Goal: Task Accomplishment & Management: Use online tool/utility

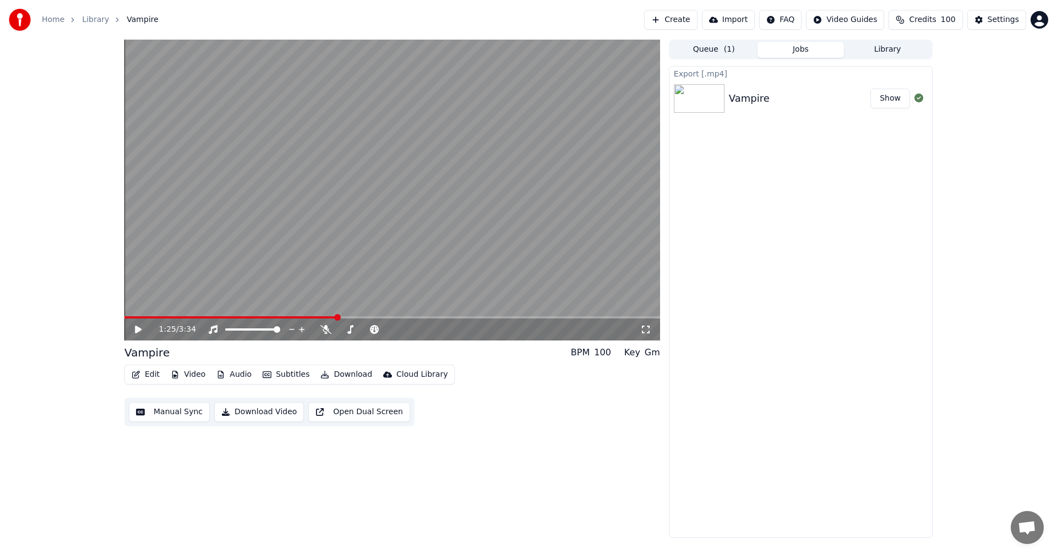
click at [695, 17] on button "Create" at bounding box center [670, 20] width 53 height 20
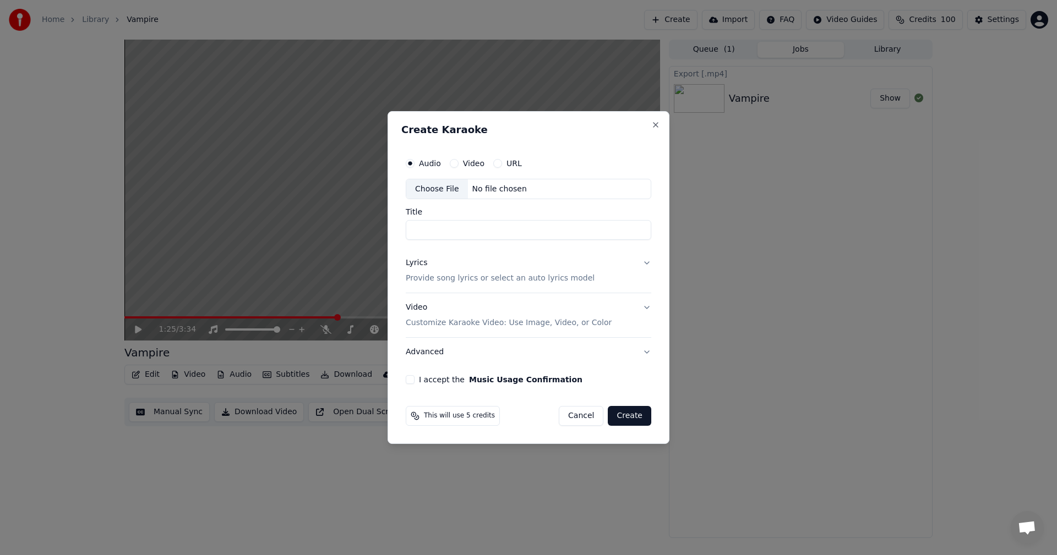
click at [432, 186] on div "Choose File" at bounding box center [437, 189] width 62 height 20
type input "**********"
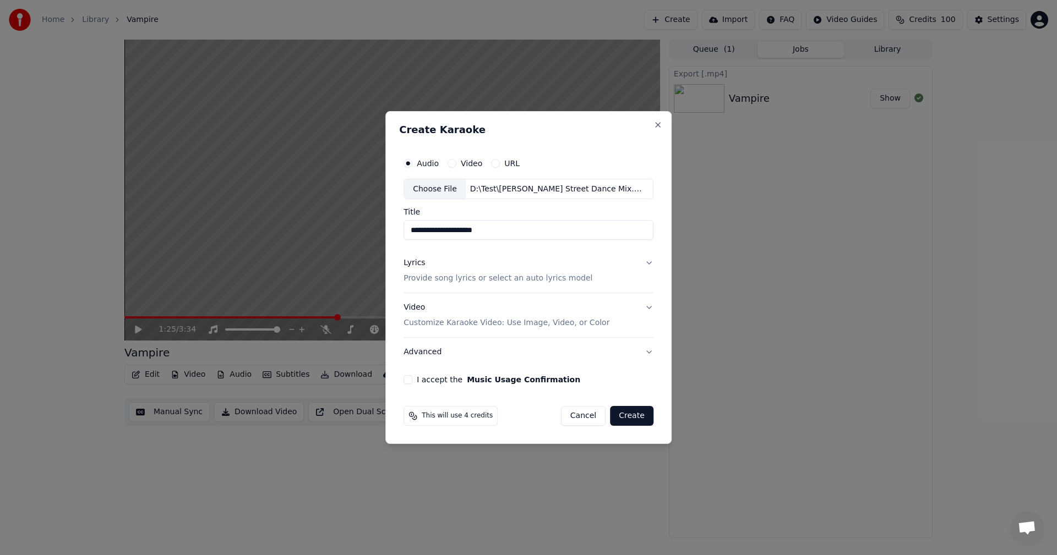
click at [459, 271] on div "Lyrics Provide song lyrics or select an auto lyrics model" at bounding box center [497, 271] width 189 height 26
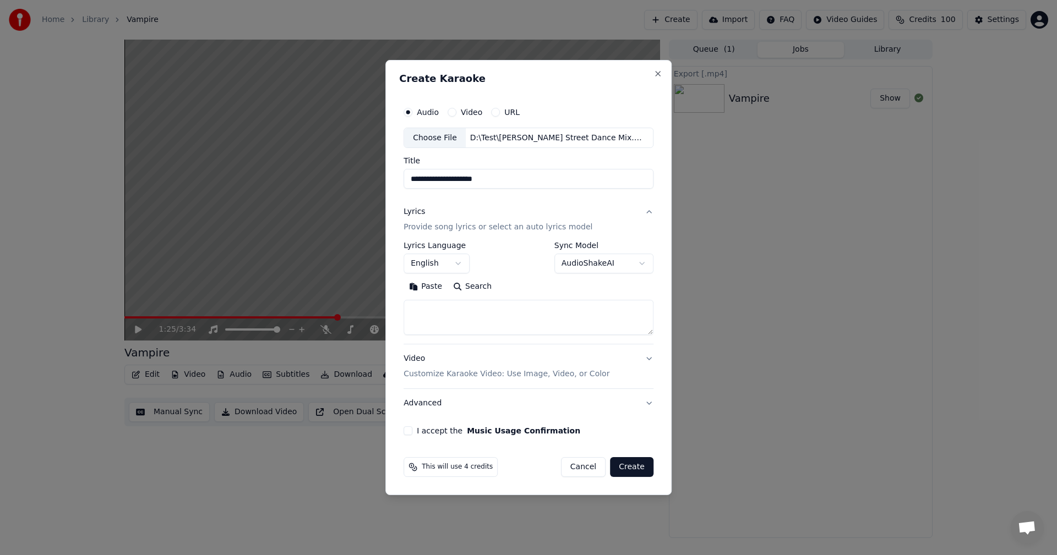
click at [477, 313] on textarea at bounding box center [528, 317] width 250 height 35
paste textarea "**********"
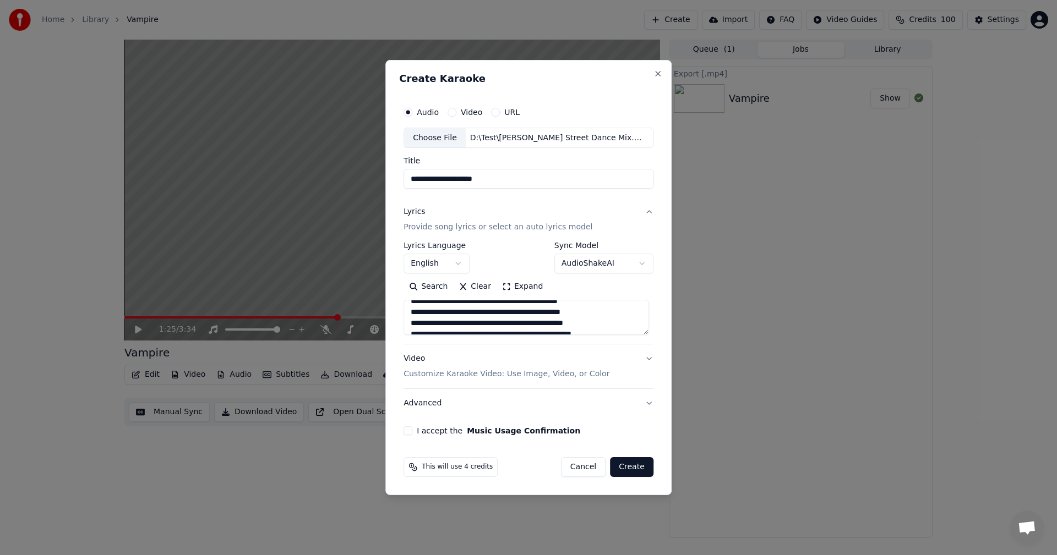
drag, startPoint x: 473, startPoint y: 329, endPoint x: 412, endPoint y: 300, distance: 68.0
click at [412, 300] on textarea at bounding box center [525, 317] width 245 height 35
click at [467, 324] on textarea at bounding box center [525, 317] width 245 height 35
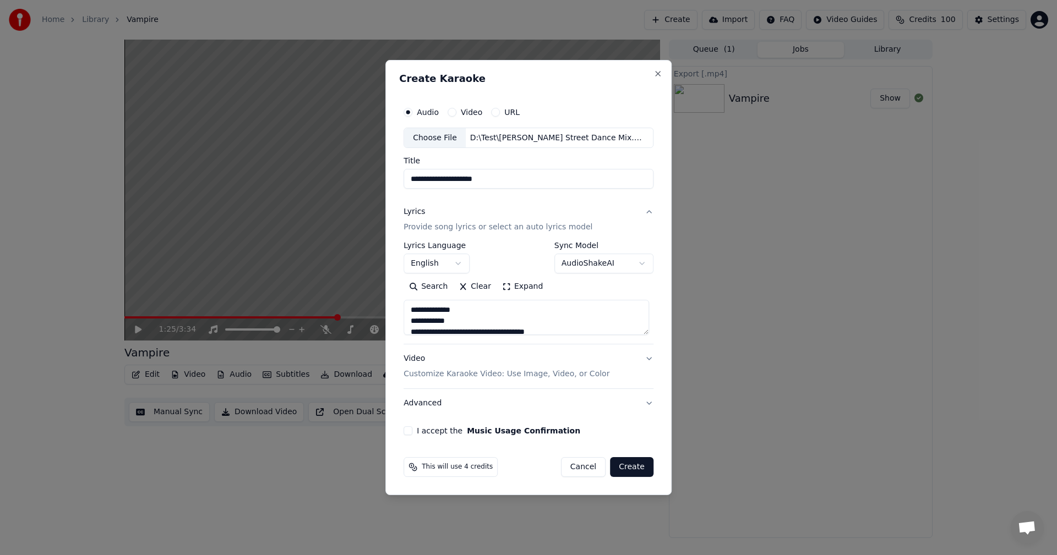
type textarea "**********"
click at [638, 357] on button "Video Customize Karaoke Video: Use Image, Video, or Color" at bounding box center [528, 367] width 250 height 44
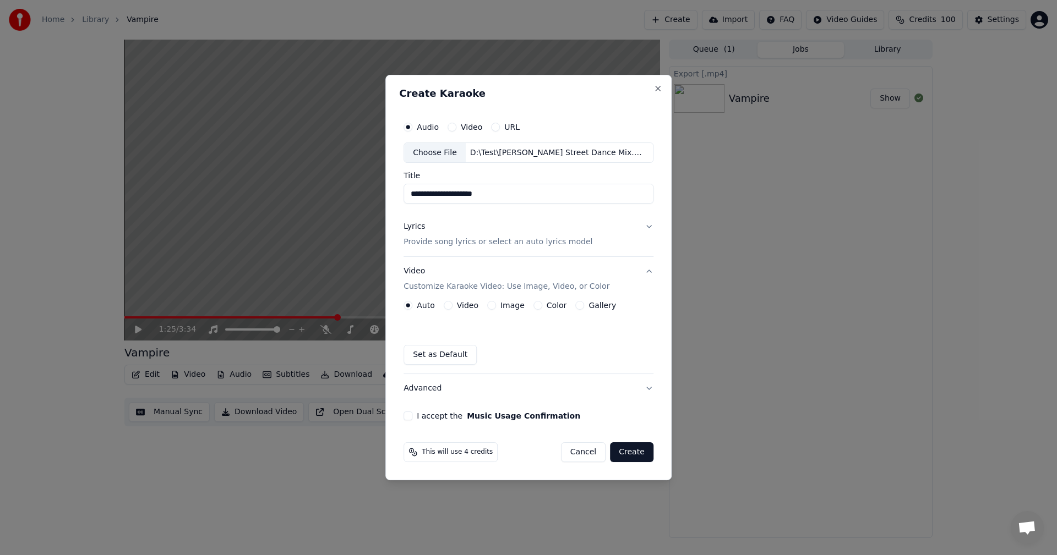
click at [496, 304] on div "Image" at bounding box center [505, 305] width 37 height 9
click at [492, 307] on button "Image" at bounding box center [491, 305] width 9 height 9
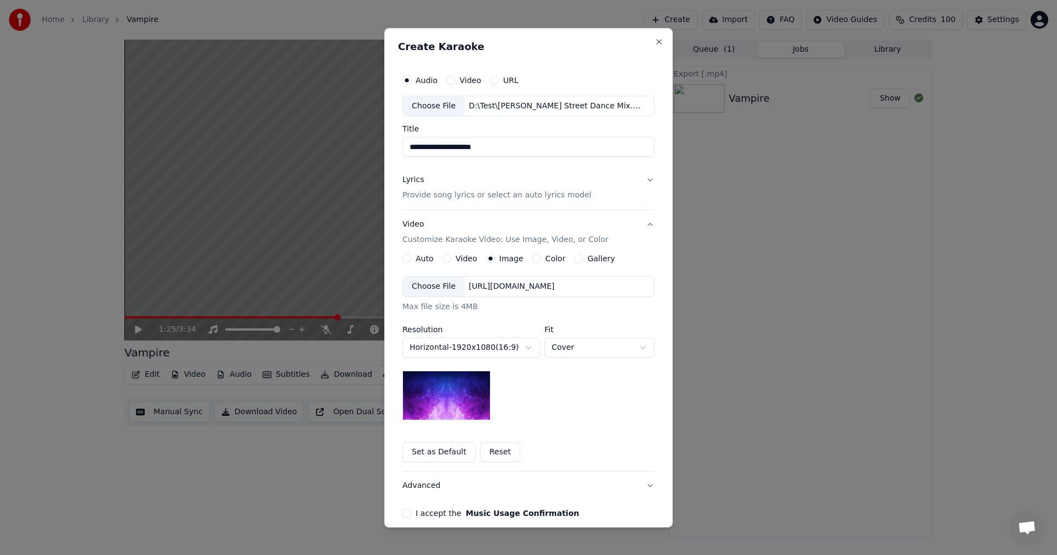
click at [480, 346] on button "Horizontal - 1920 x 1080 ( 16 : 9 )" at bounding box center [471, 348] width 138 height 20
click at [480, 346] on body "**********" at bounding box center [528, 277] width 1057 height 555
click at [424, 283] on div "Choose File" at bounding box center [434, 287] width 62 height 20
click at [441, 292] on div "Choose File" at bounding box center [434, 287] width 62 height 20
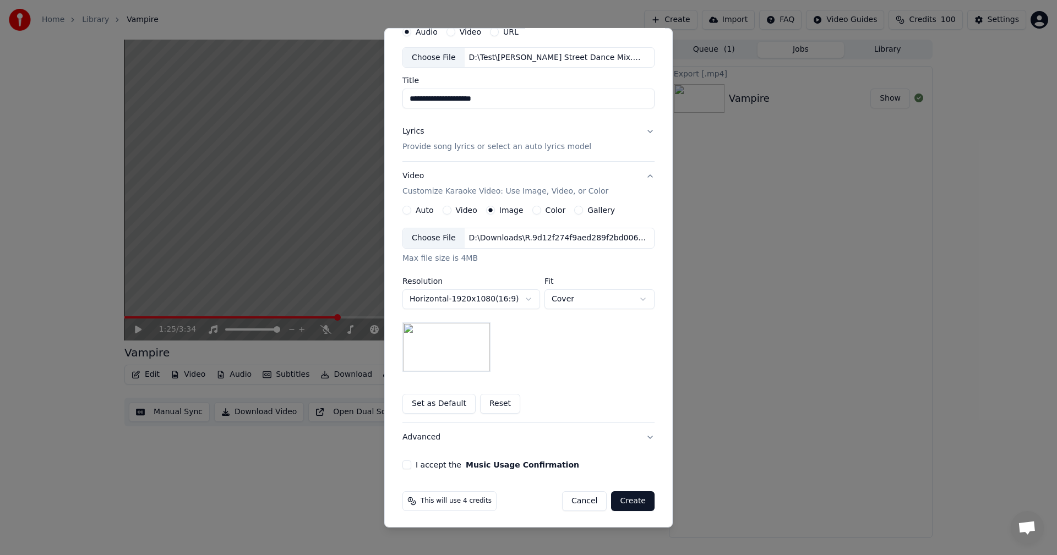
scroll to position [50, 0]
click at [518, 297] on body "**********" at bounding box center [528, 277] width 1057 height 555
click at [589, 295] on body "**********" at bounding box center [528, 277] width 1057 height 555
select select "****"
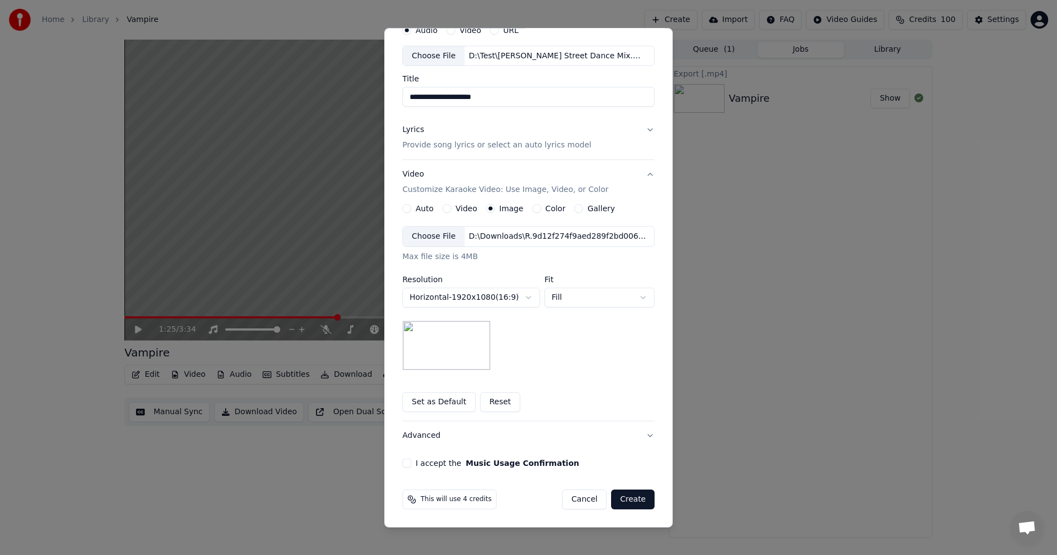
click at [404, 461] on button "I accept the Music Usage Confirmation" at bounding box center [406, 463] width 9 height 9
click at [631, 497] on button "Create" at bounding box center [632, 500] width 43 height 20
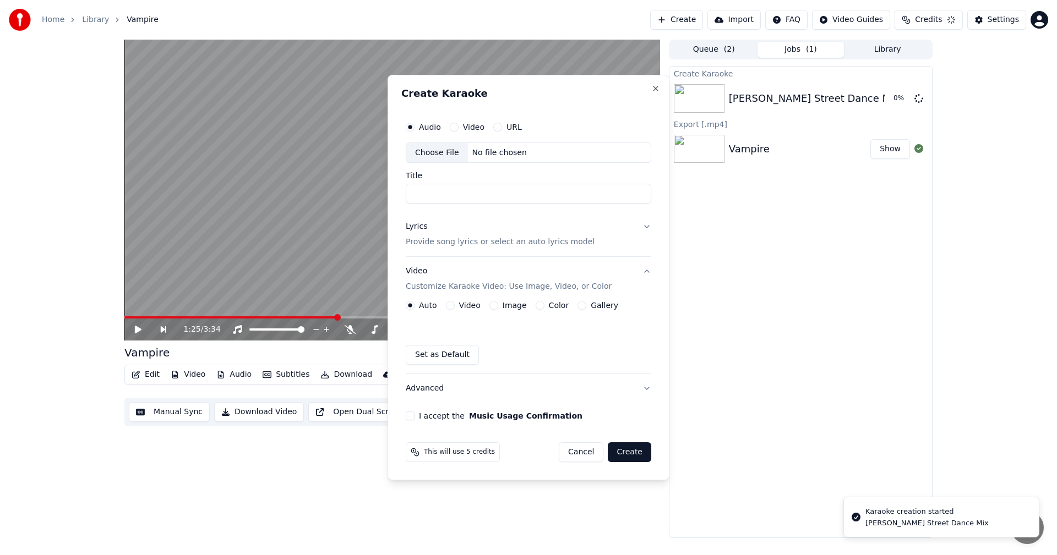
scroll to position [0, 0]
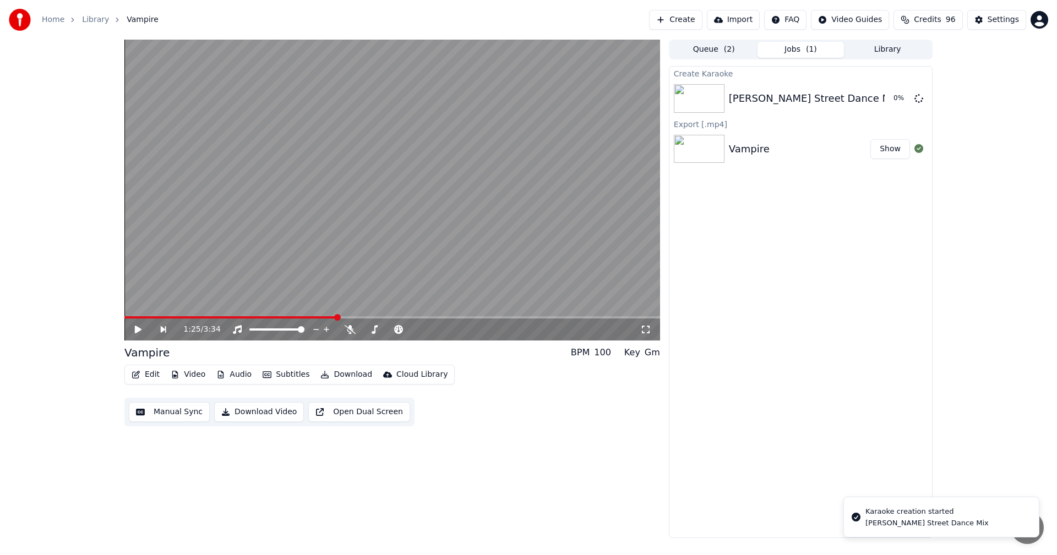
click at [718, 48] on button "Queue ( 2 )" at bounding box center [713, 50] width 87 height 16
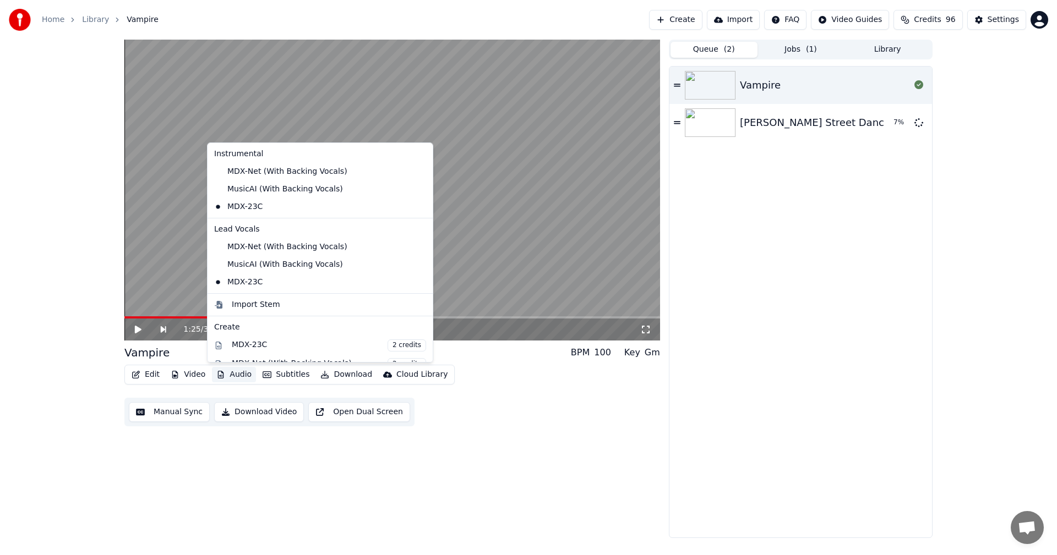
click at [239, 375] on button "Audio" at bounding box center [234, 374] width 44 height 15
click at [780, 125] on div "[PERSON_NAME] Street Dance Mix" at bounding box center [825, 122] width 171 height 15
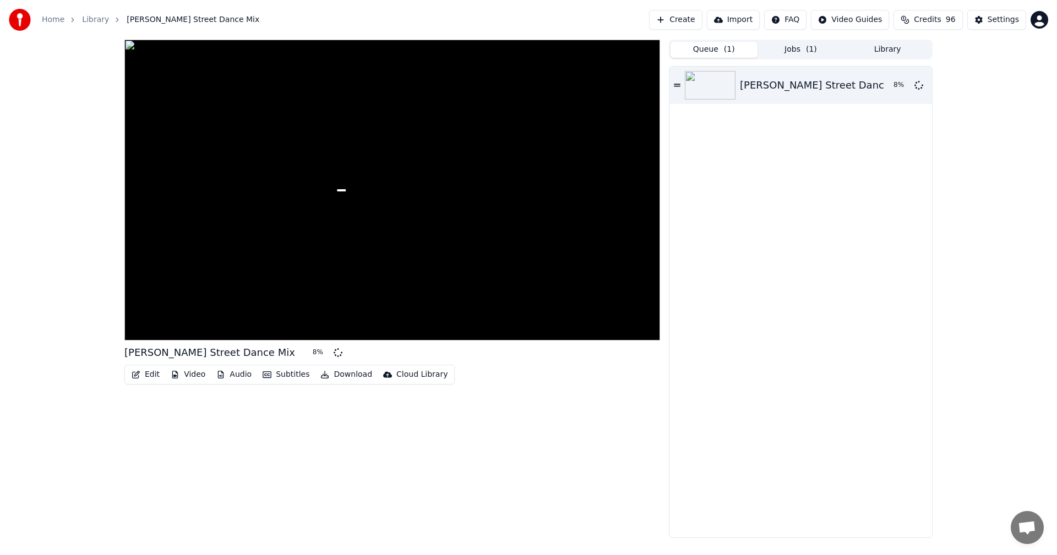
click at [237, 374] on button "Audio" at bounding box center [234, 374] width 44 height 15
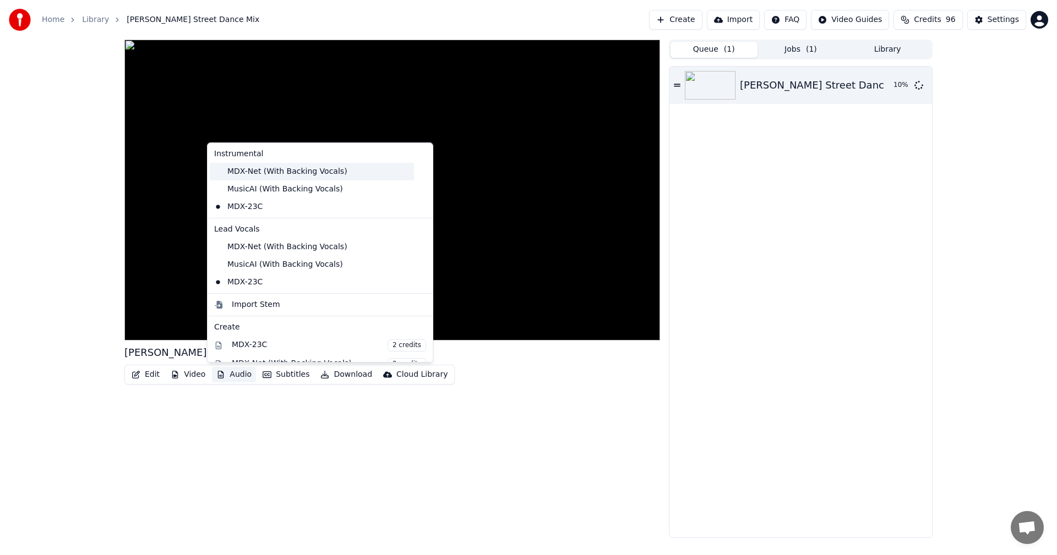
click at [254, 168] on div "MDX-Net (With Backing Vocals)" at bounding box center [312, 172] width 204 height 18
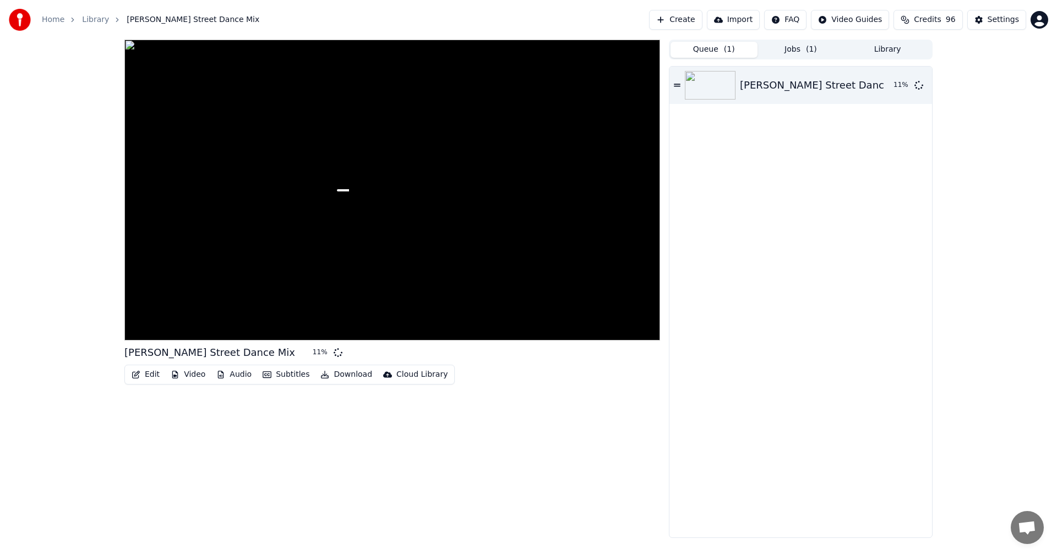
click at [232, 370] on button "Audio" at bounding box center [234, 374] width 44 height 15
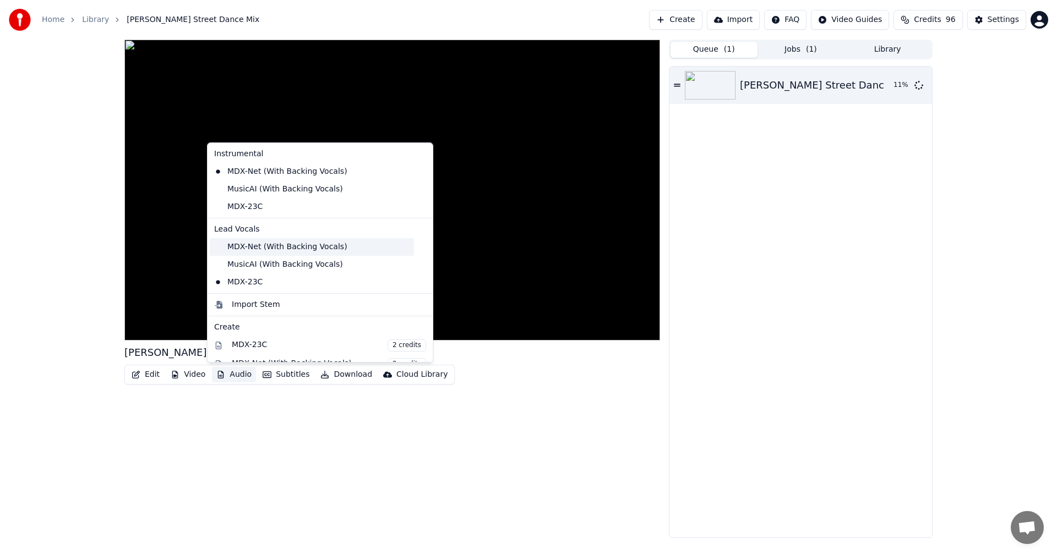
click at [255, 245] on div "MDX-Net (With Backing Vocals)" at bounding box center [312, 247] width 204 height 18
click at [237, 379] on button "Audio" at bounding box center [234, 374] width 44 height 15
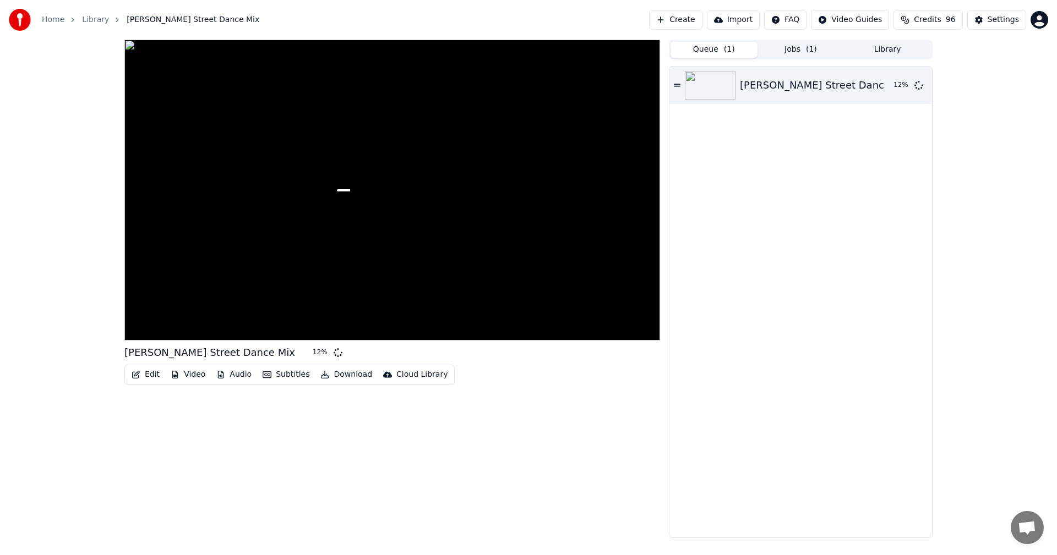
click at [318, 434] on div "Peter Street Dance Mix 12 % Edit Video Audio Subtitles Download Cloud Library" at bounding box center [391, 289] width 535 height 499
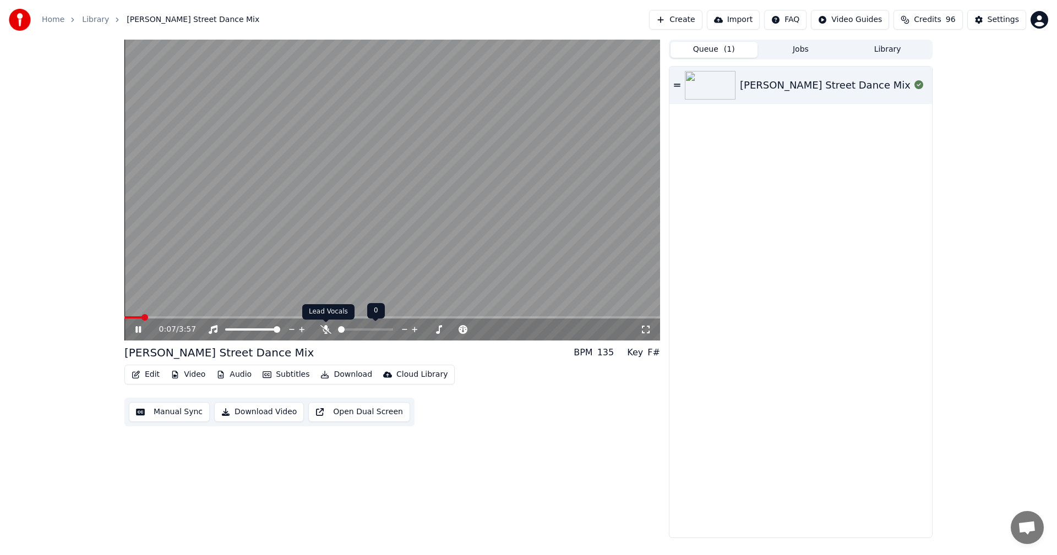
click at [327, 331] on icon at bounding box center [325, 329] width 11 height 9
click at [327, 331] on icon at bounding box center [325, 329] width 6 height 9
click at [235, 375] on button "Audio" at bounding box center [234, 374] width 44 height 15
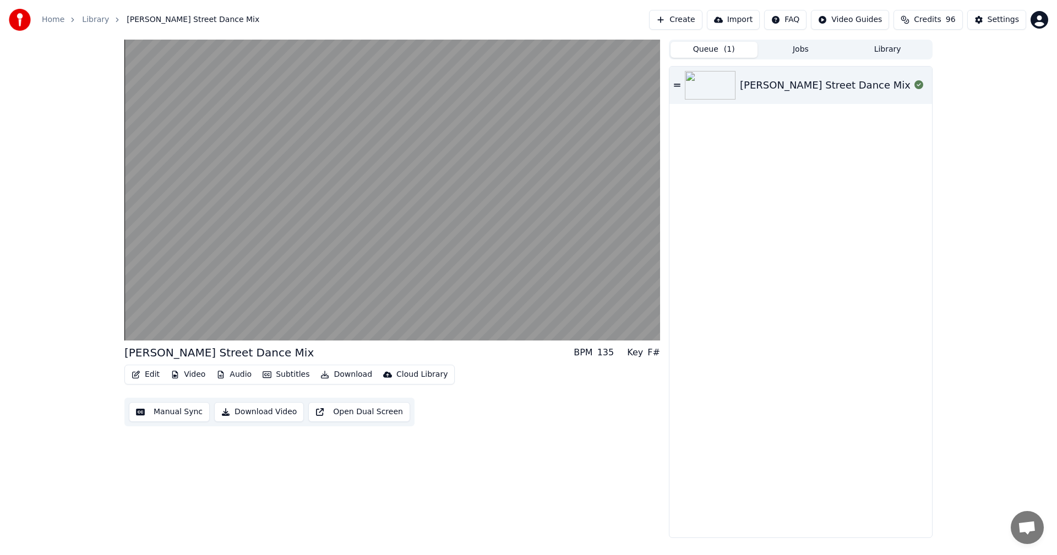
click at [509, 393] on div "Edit Video Audio Subtitles Download Cloud Library Manual Sync Download Video Op…" at bounding box center [391, 396] width 535 height 62
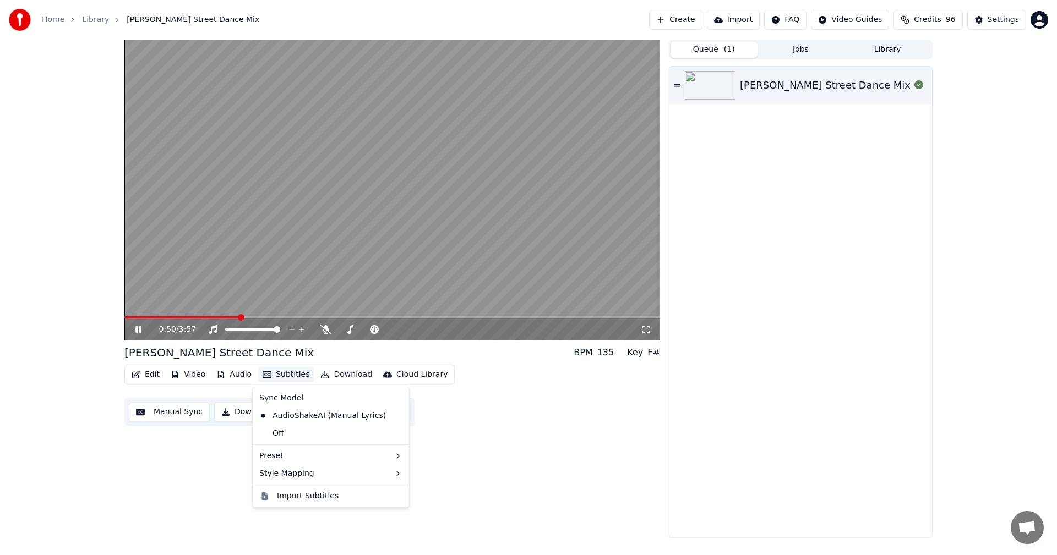
click at [293, 379] on button "Subtitles" at bounding box center [286, 374] width 56 height 15
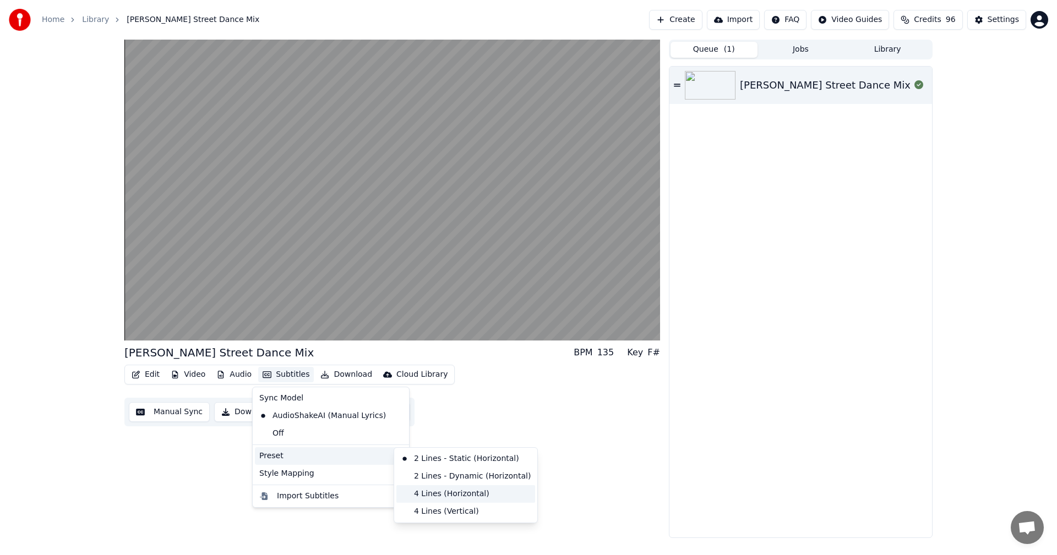
click at [491, 495] on div "4 Lines (Horizontal)" at bounding box center [465, 494] width 139 height 18
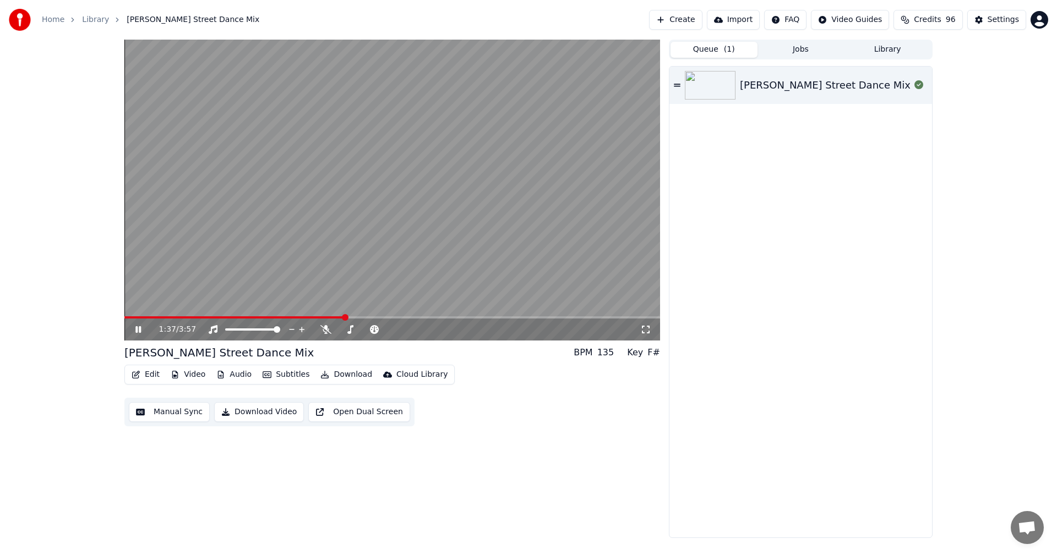
click at [839, 262] on div "[PERSON_NAME] Street Dance Mix" at bounding box center [800, 302] width 262 height 471
click at [150, 376] on button "Edit" at bounding box center [145, 374] width 37 height 15
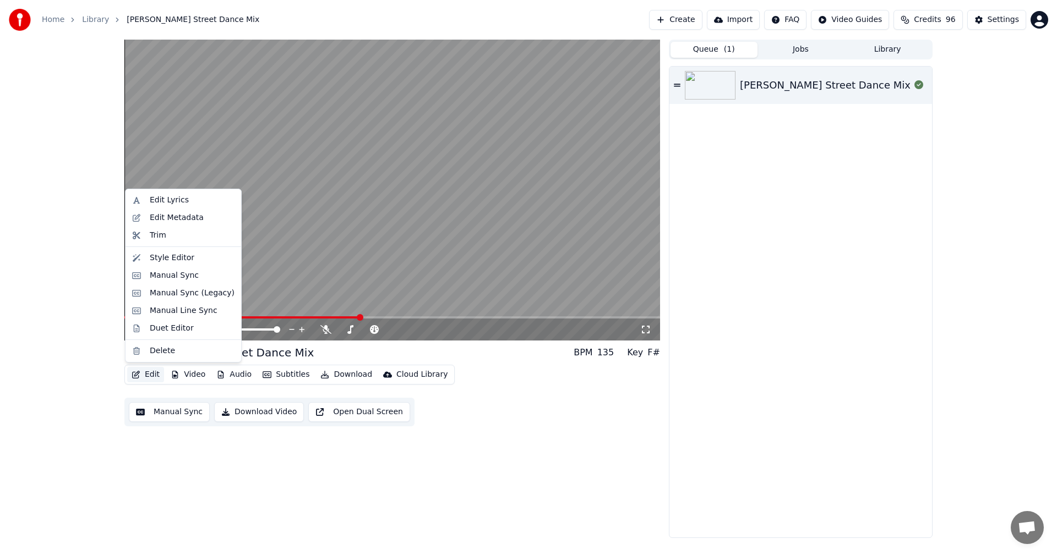
click at [156, 411] on button "Manual Sync" at bounding box center [169, 412] width 81 height 20
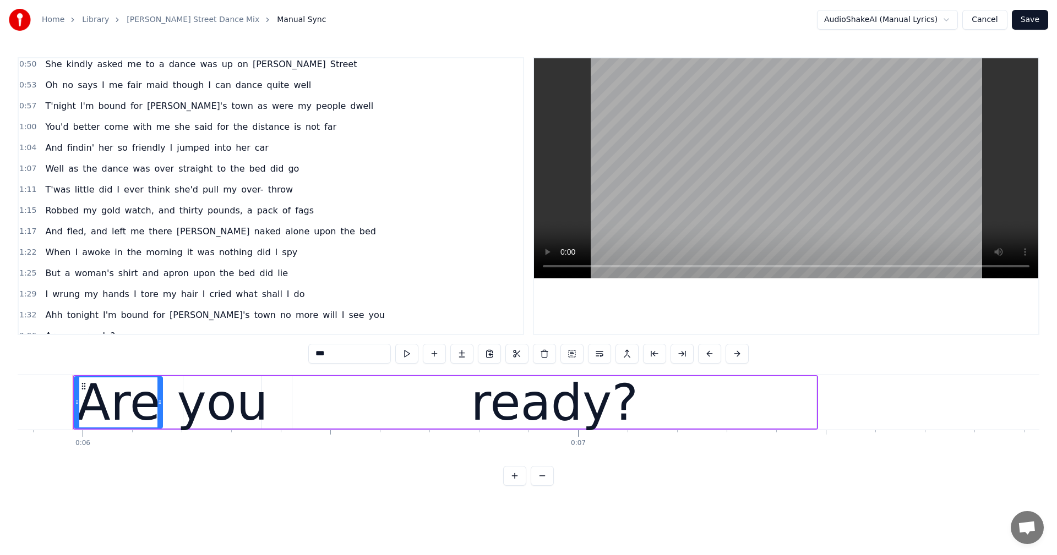
scroll to position [165, 0]
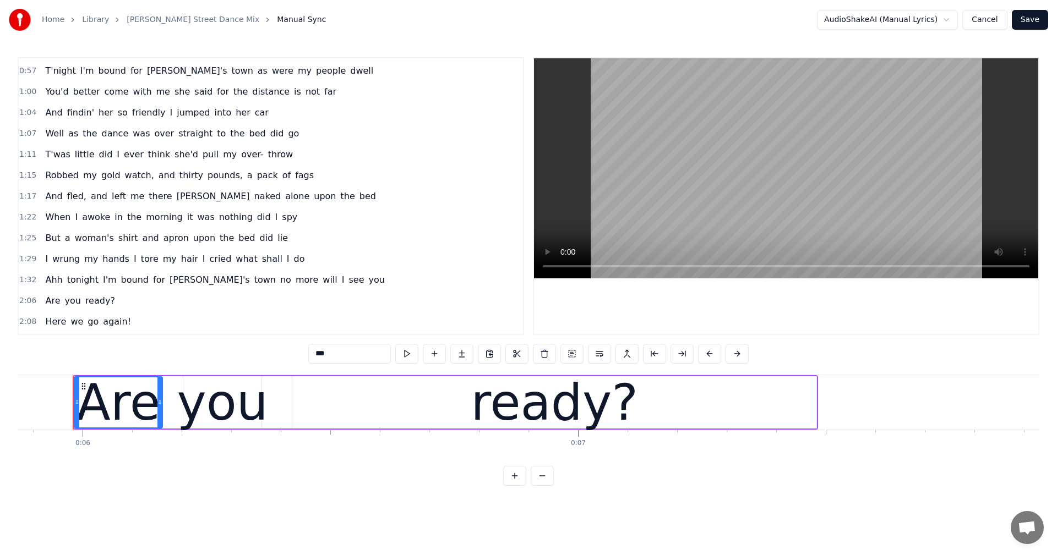
click at [368, 281] on span "you" at bounding box center [377, 280] width 18 height 13
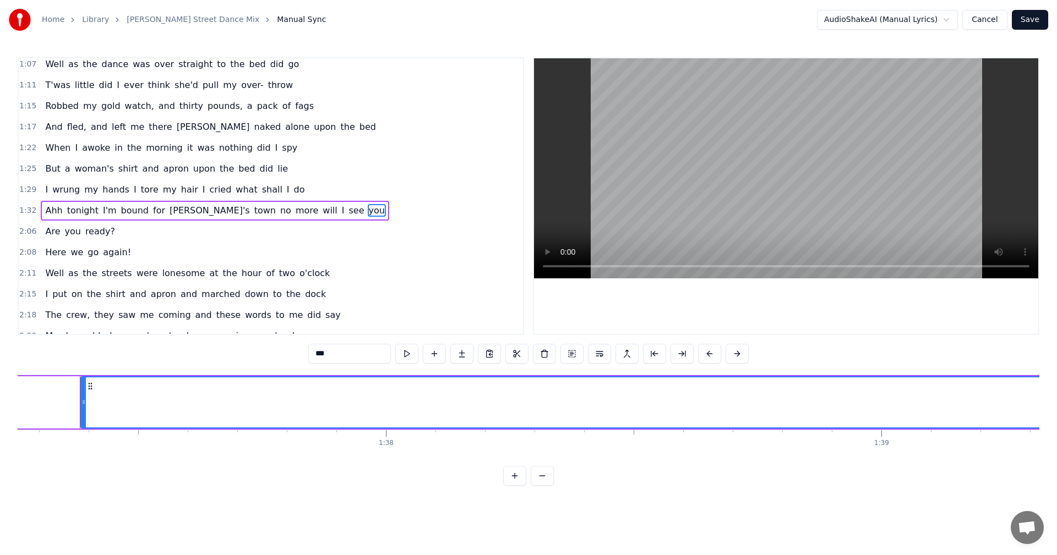
scroll to position [0, 48176]
click at [347, 207] on span "see" at bounding box center [356, 210] width 18 height 13
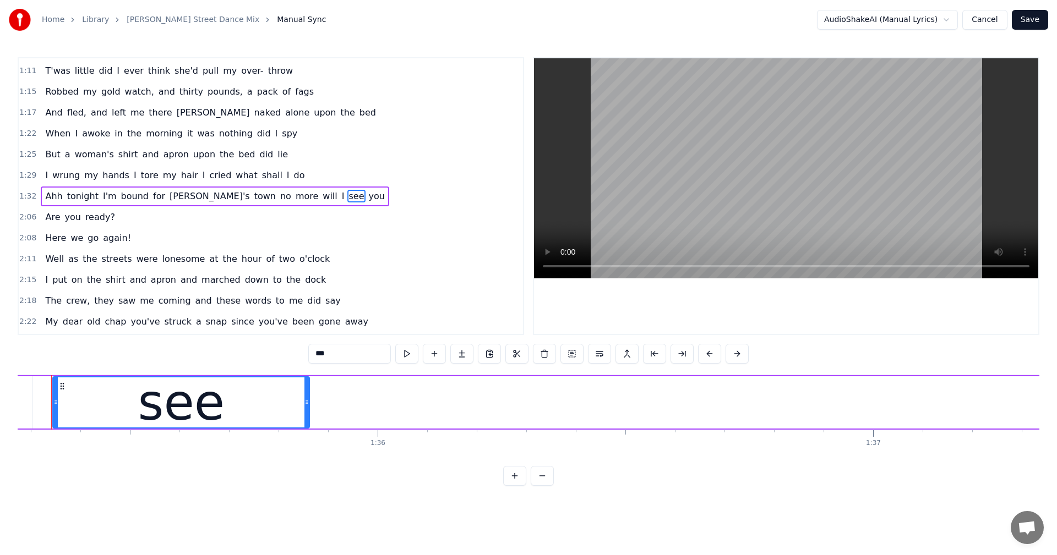
scroll to position [0, 47166]
drag, startPoint x: 329, startPoint y: 405, endPoint x: 286, endPoint y: 397, distance: 43.6
click at [286, 397] on div at bounding box center [285, 403] width 4 height 50
click at [368, 199] on span "you" at bounding box center [377, 196] width 18 height 13
type input "***"
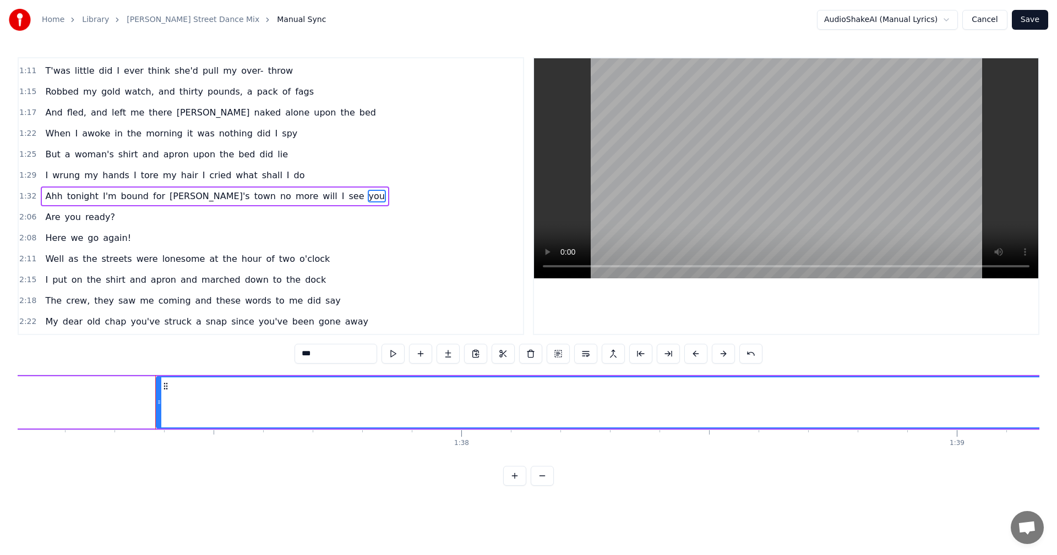
scroll to position [0, 48176]
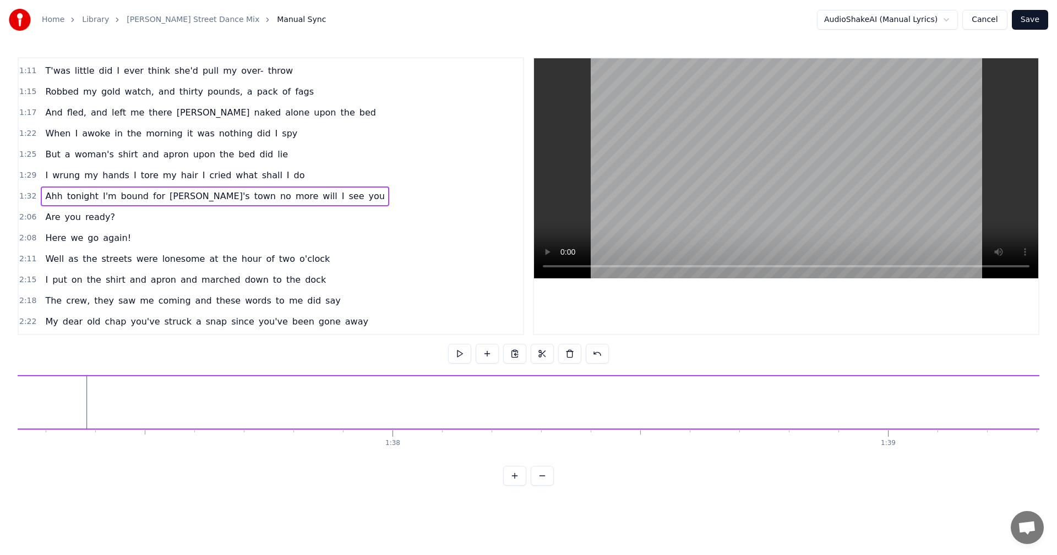
click at [347, 196] on span "see" at bounding box center [356, 196] width 18 height 13
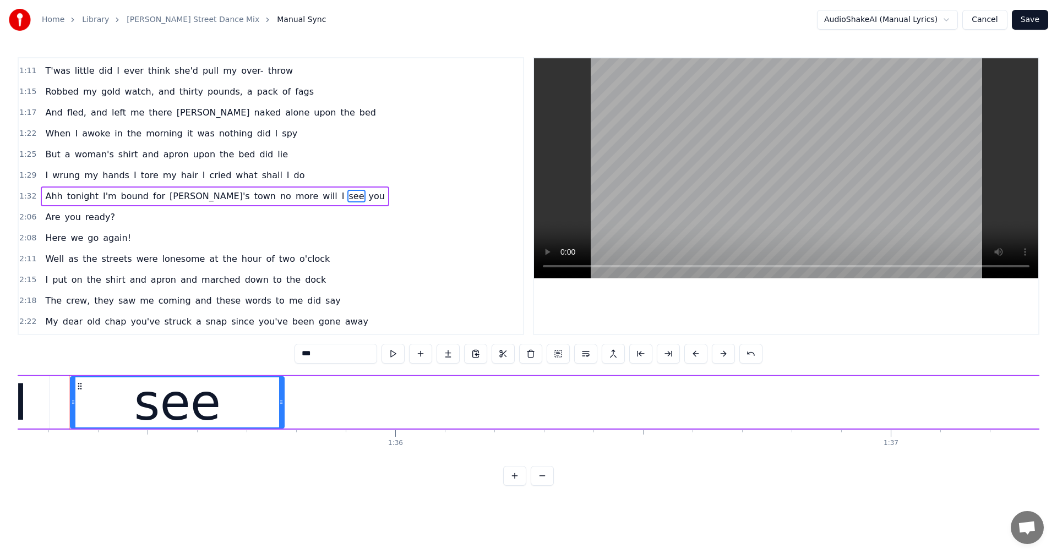
scroll to position [0, 47166]
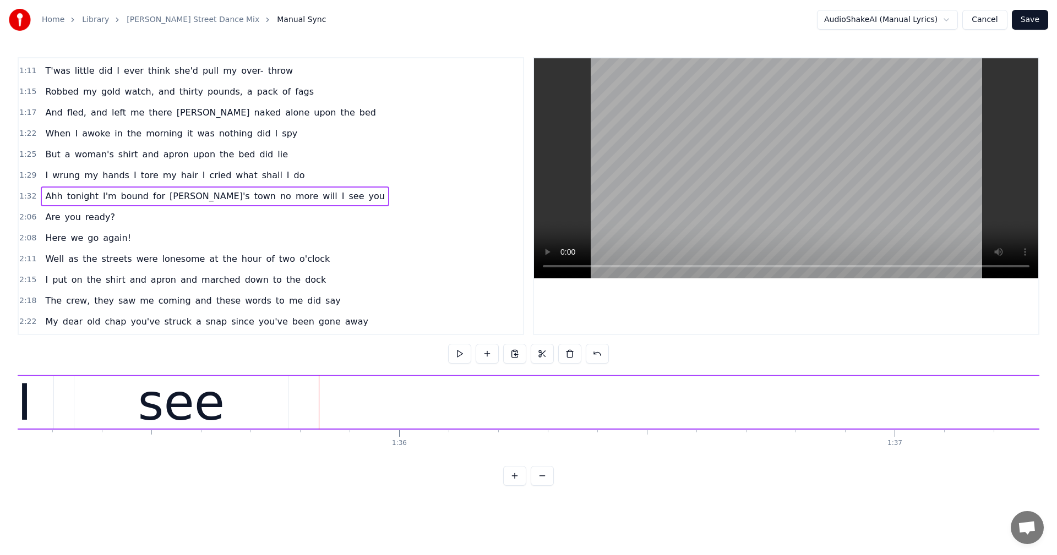
click at [368, 190] on span "you" at bounding box center [377, 196] width 18 height 13
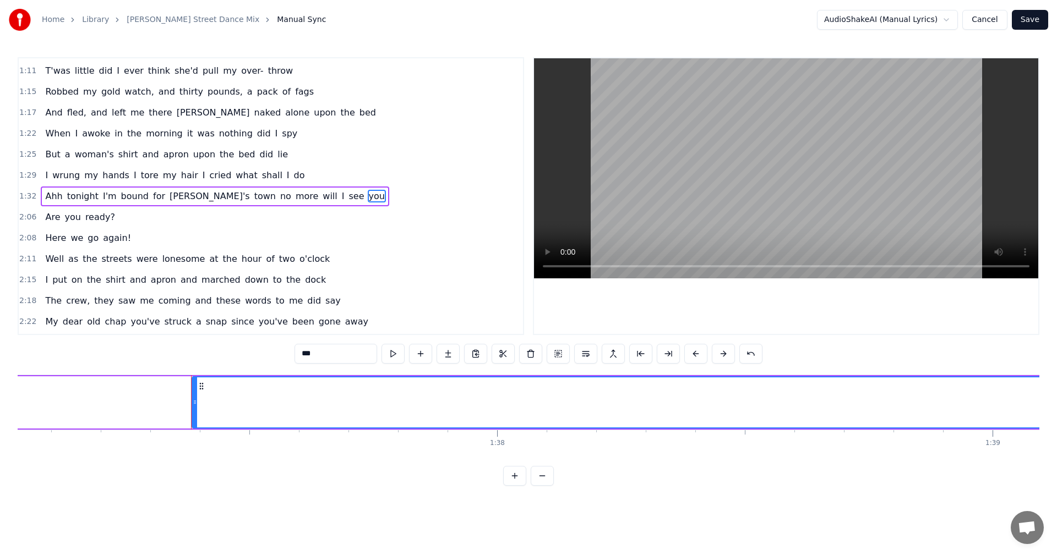
scroll to position [0, 48176]
click at [82, 387] on icon at bounding box center [83, 386] width 9 height 9
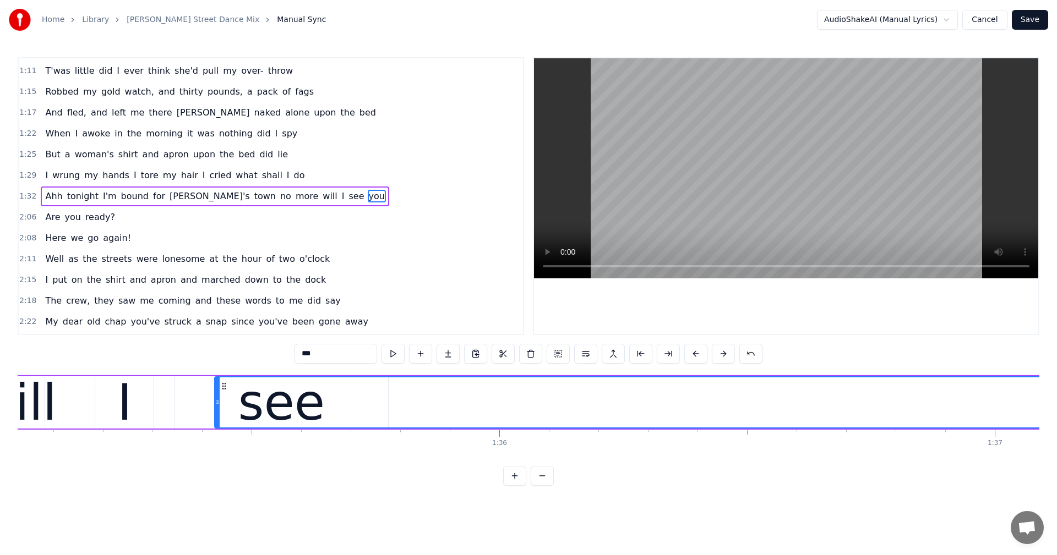
scroll to position [0, 47062]
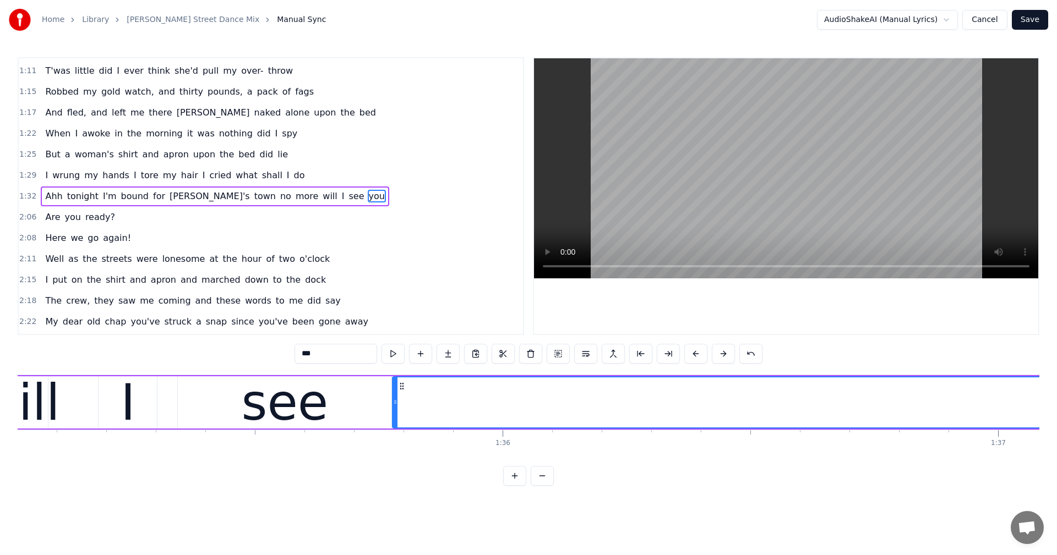
drag, startPoint x: 84, startPoint y: 384, endPoint x: 402, endPoint y: 396, distance: 318.3
click at [332, 404] on div "see" at bounding box center [285, 402] width 214 height 52
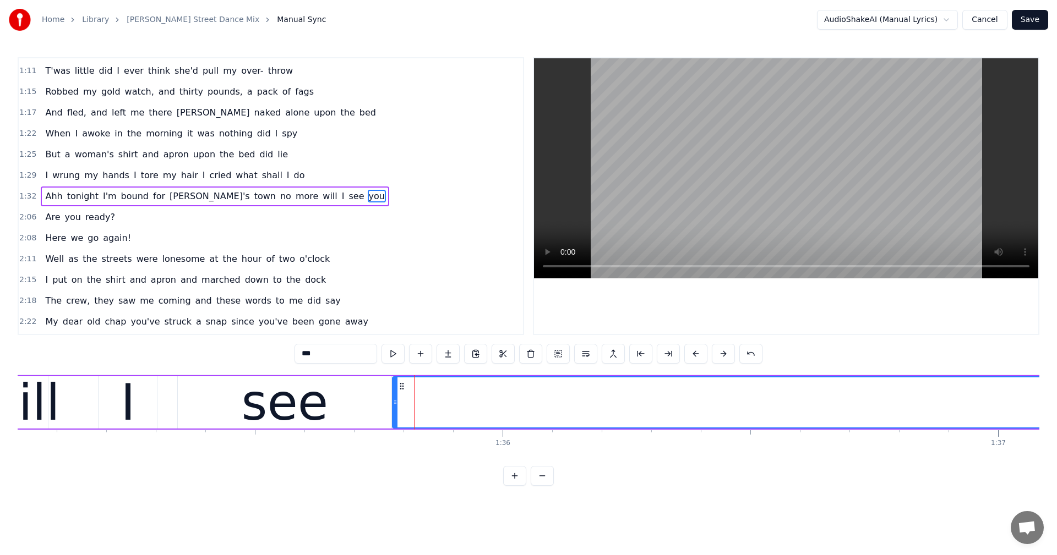
click at [667, 353] on button at bounding box center [668, 354] width 23 height 20
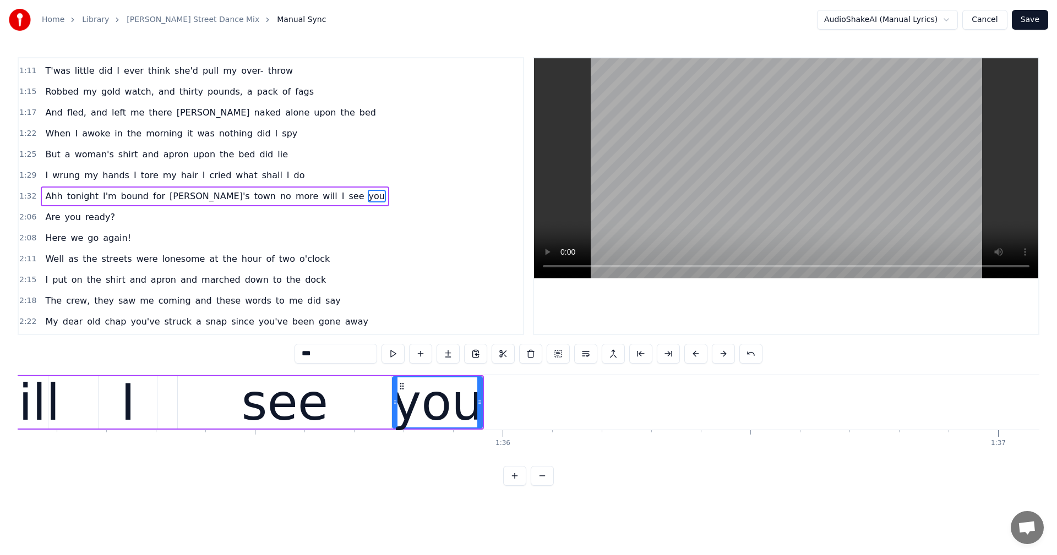
click at [44, 190] on span "Ahh" at bounding box center [53, 196] width 19 height 13
type input "***"
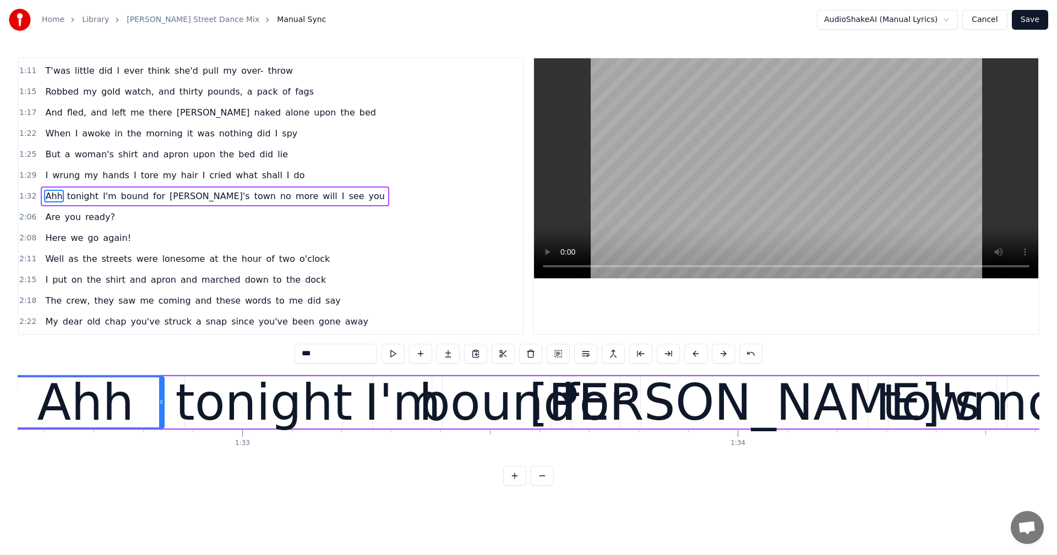
scroll to position [0, 45769]
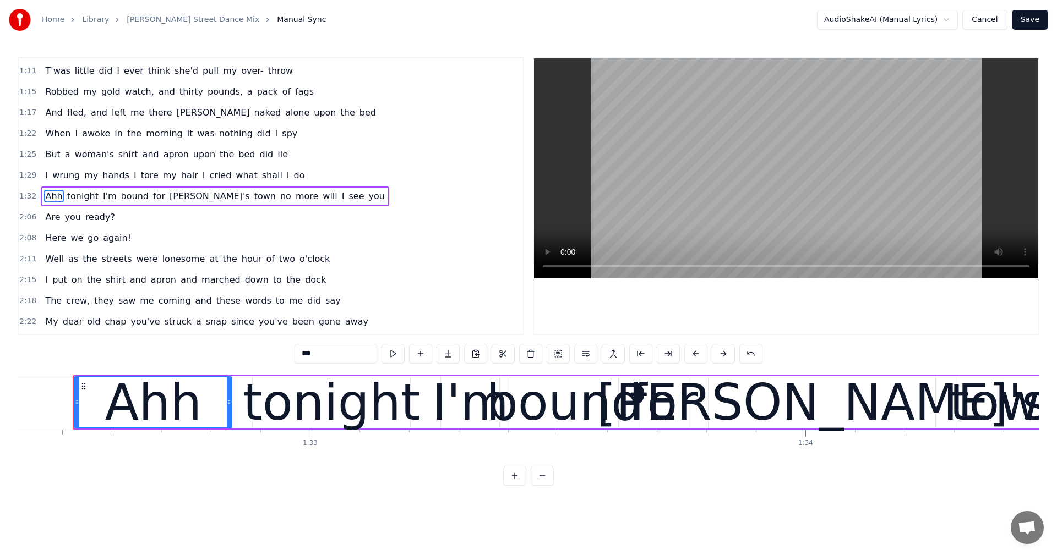
click at [28, 192] on span "1:32" at bounding box center [27, 196] width 17 height 11
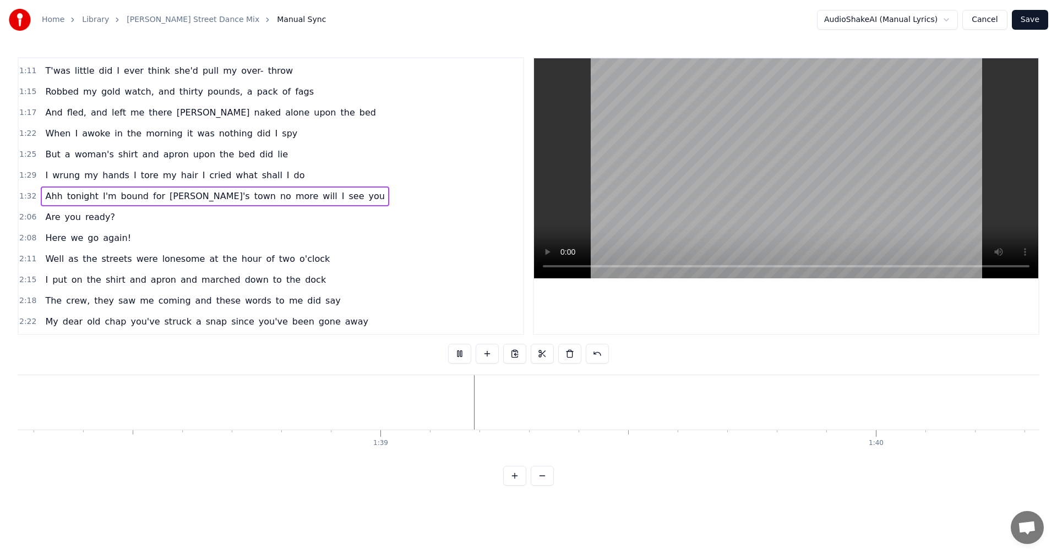
scroll to position [0, 48760]
click at [1025, 17] on button "Save" at bounding box center [1029, 20] width 36 height 20
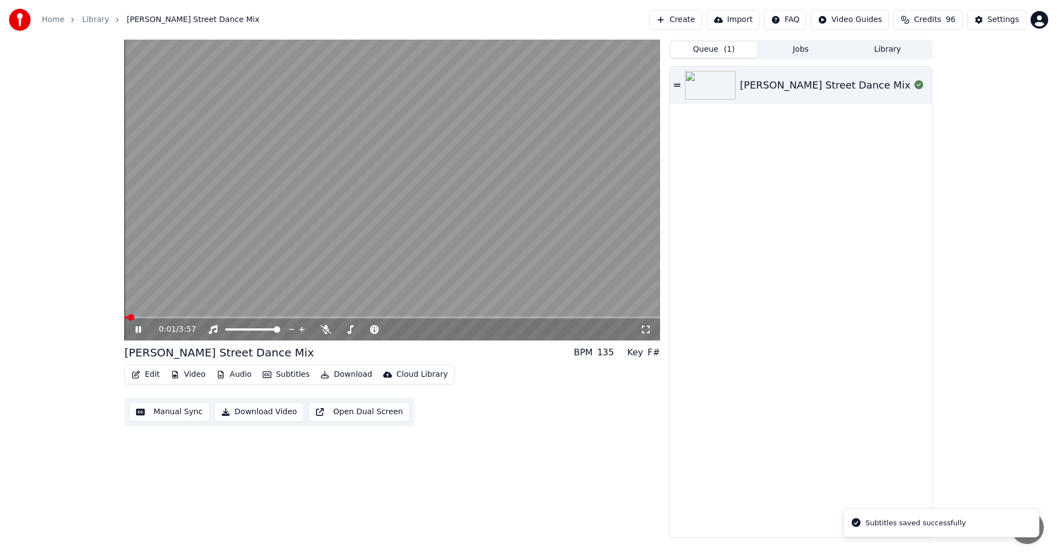
click at [291, 314] on video at bounding box center [391, 190] width 535 height 301
click at [284, 310] on video at bounding box center [391, 190] width 535 height 301
click at [261, 315] on span at bounding box center [261, 317] width 7 height 7
click at [289, 316] on span at bounding box center [206, 317] width 165 height 2
click at [765, 88] on div "[PERSON_NAME] Street Dance Mix" at bounding box center [825, 85] width 171 height 15
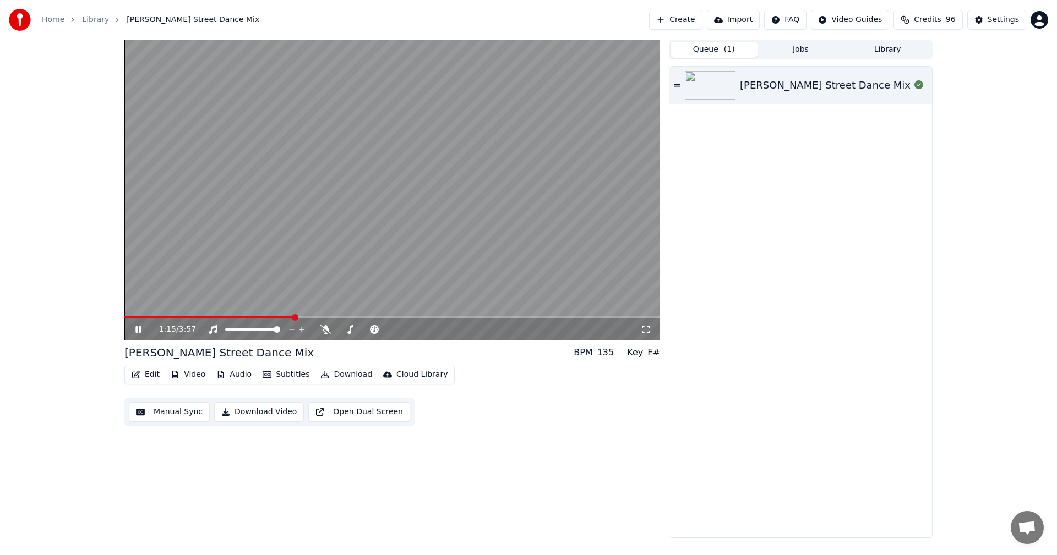
click at [298, 316] on span at bounding box center [391, 317] width 535 height 2
click at [139, 332] on icon at bounding box center [138, 329] width 6 height 7
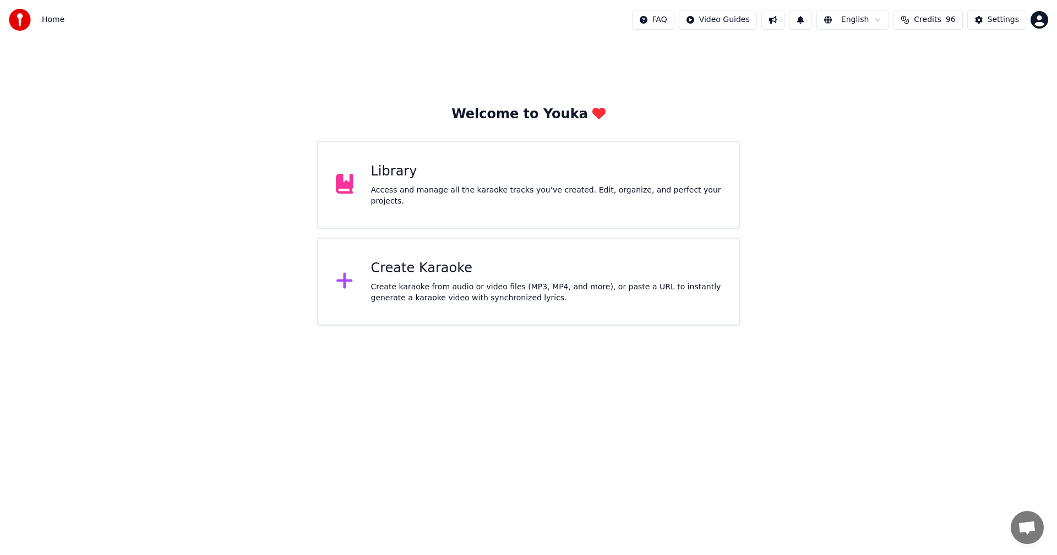
click at [581, 189] on div "Library Access and manage all the karaoke tracks you’ve created. Edit, organize…" at bounding box center [546, 185] width 351 height 44
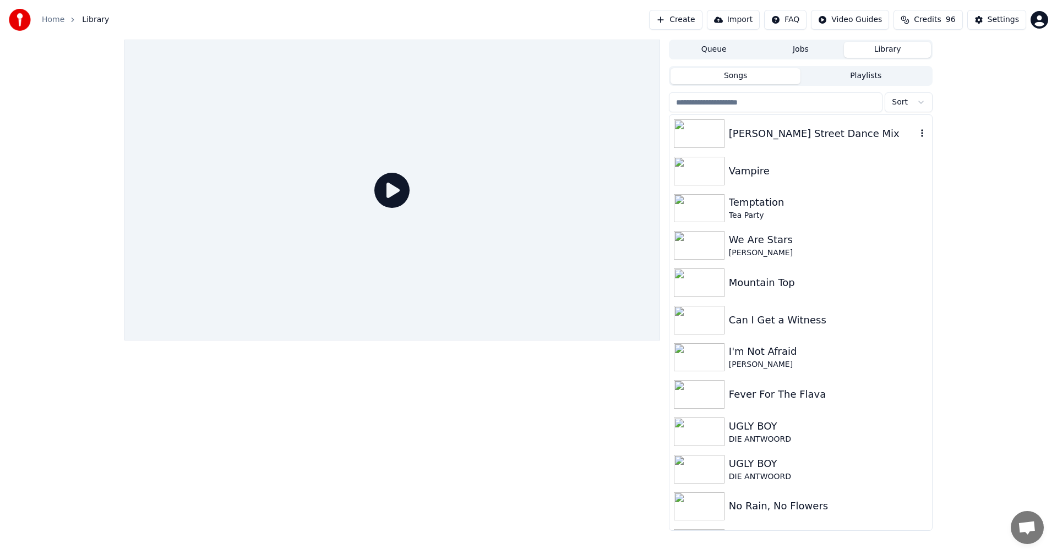
click at [752, 143] on div "[PERSON_NAME] Street Dance Mix" at bounding box center [800, 133] width 262 height 37
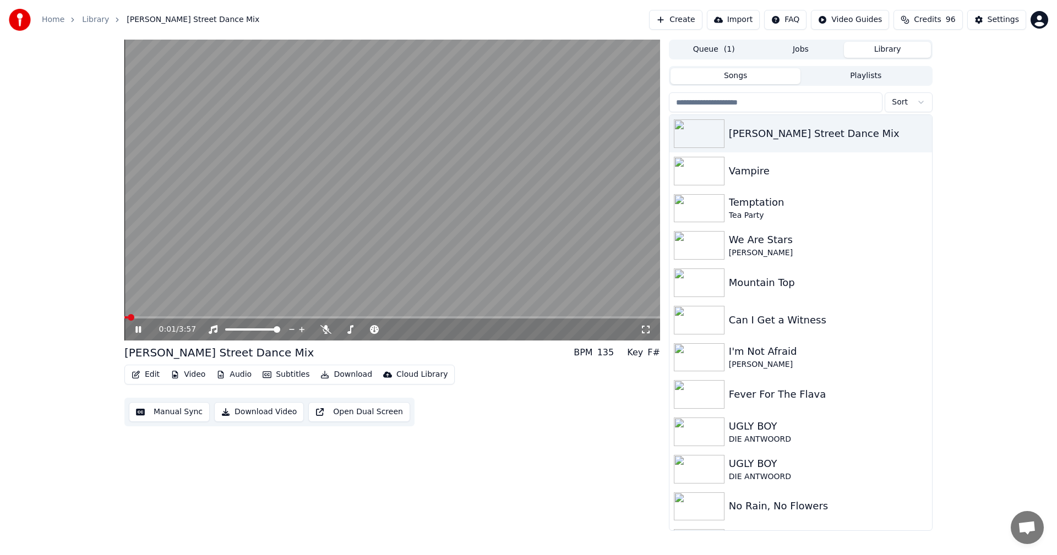
click at [281, 319] on span at bounding box center [391, 317] width 535 height 2
click at [326, 316] on span at bounding box center [328, 317] width 7 height 7
click at [143, 375] on button "Edit" at bounding box center [145, 374] width 37 height 15
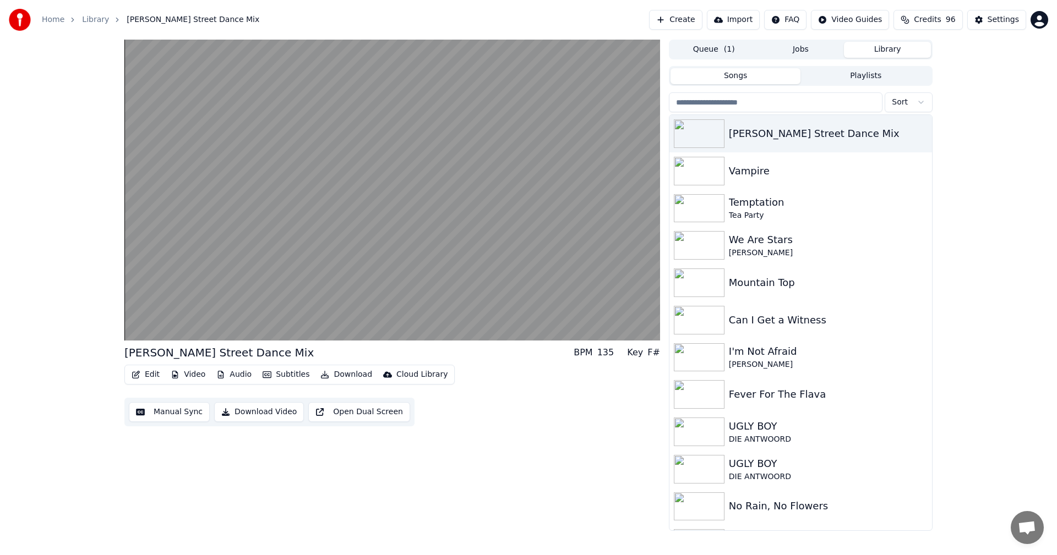
click at [144, 411] on button "Manual Sync" at bounding box center [169, 412] width 81 height 20
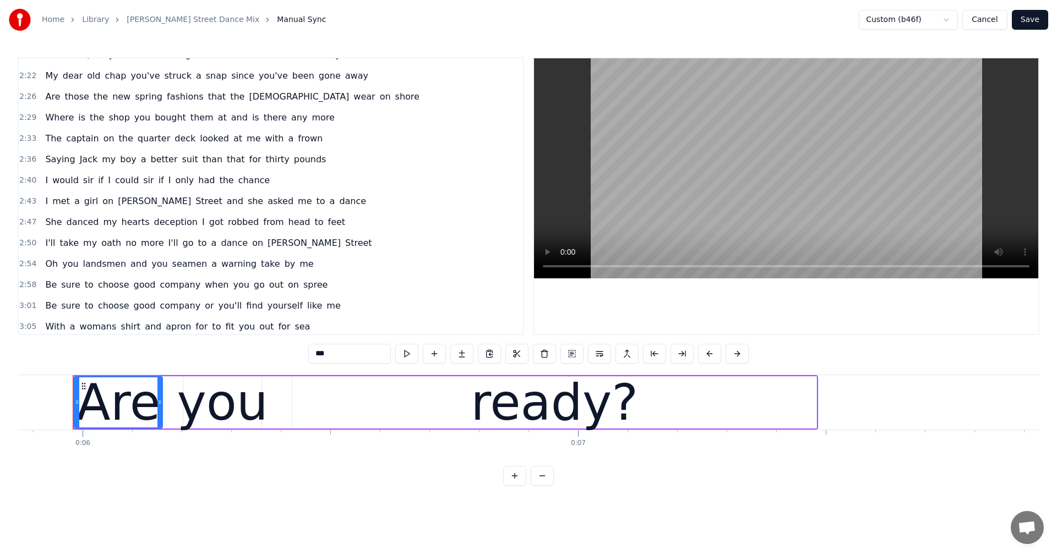
scroll to position [498, 0]
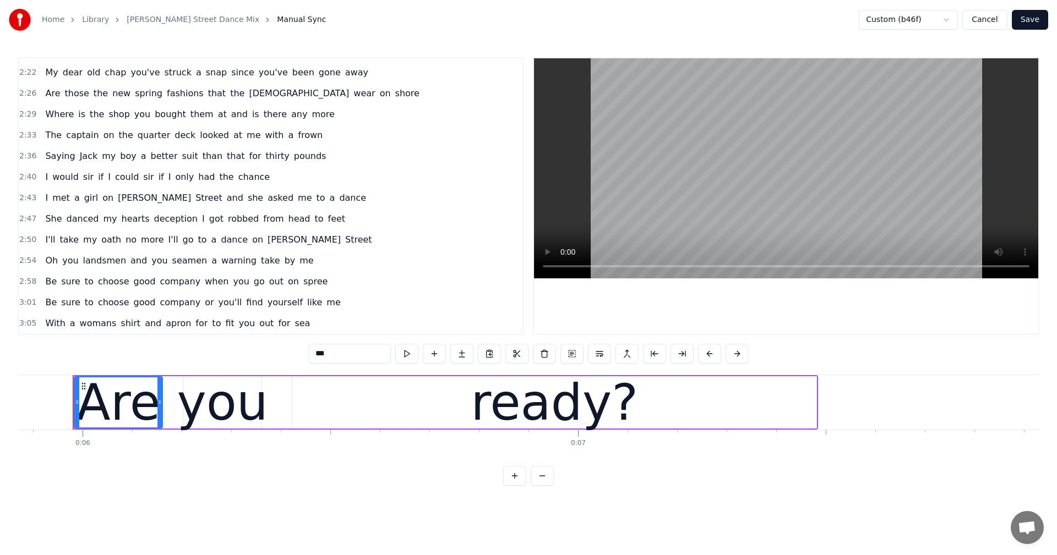
click at [31, 325] on span "3:05" at bounding box center [27, 323] width 17 height 11
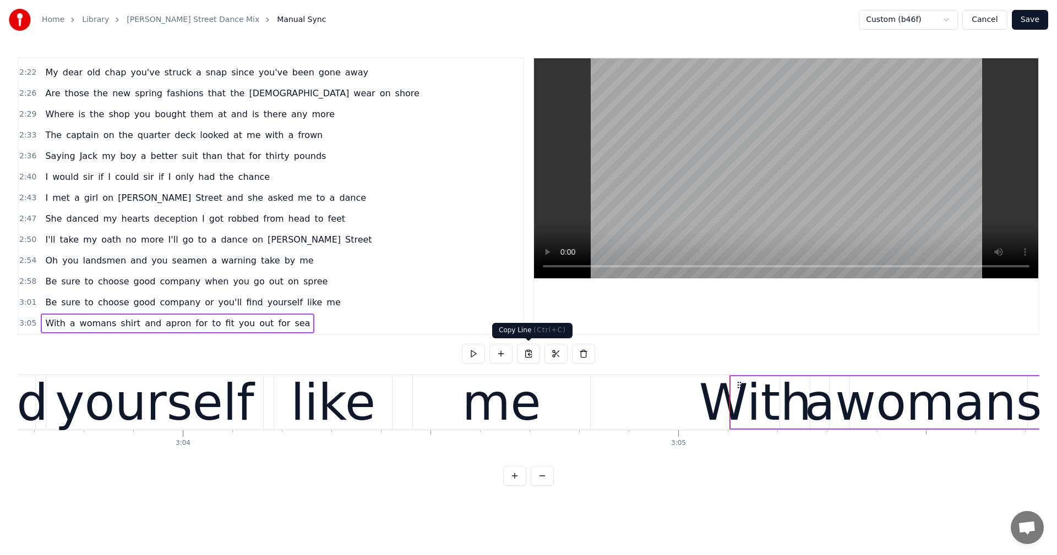
scroll to position [0, 91623]
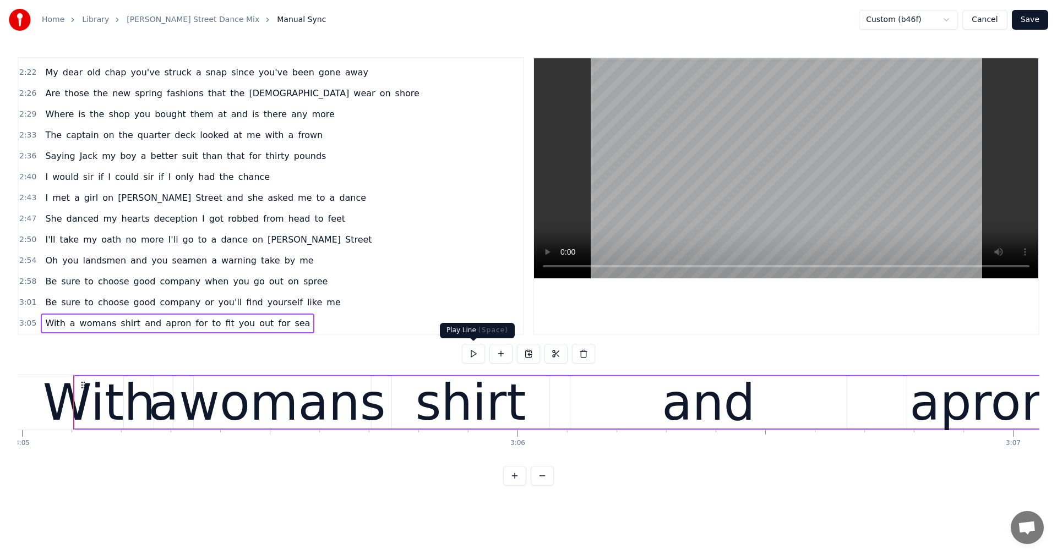
click at [468, 358] on button at bounding box center [473, 354] width 23 height 20
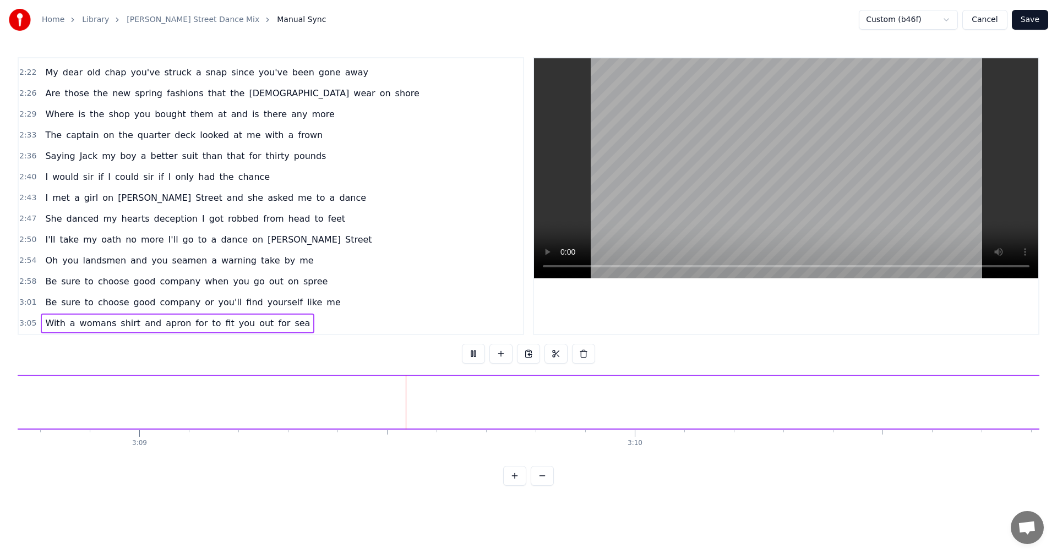
scroll to position [0, 93560]
click at [258, 325] on span "out" at bounding box center [266, 323] width 17 height 13
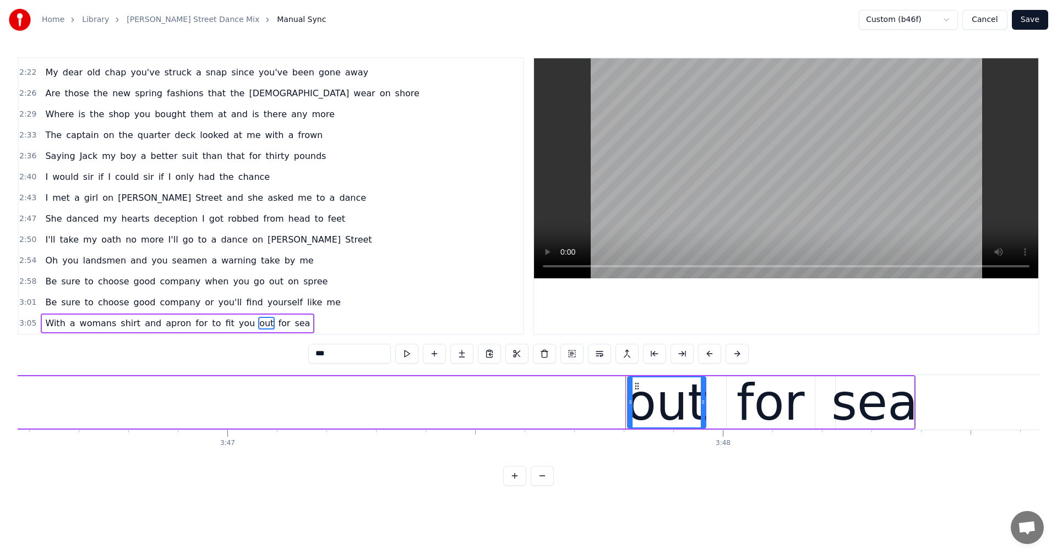
scroll to position [0, 112772]
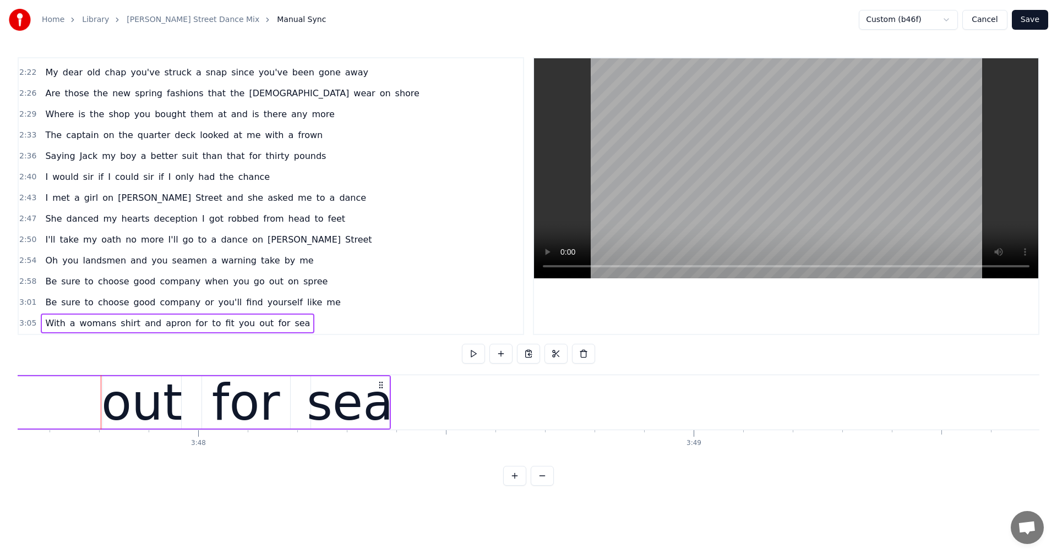
scroll to position [0, 112739]
click at [238, 323] on span "you" at bounding box center [247, 323] width 18 height 13
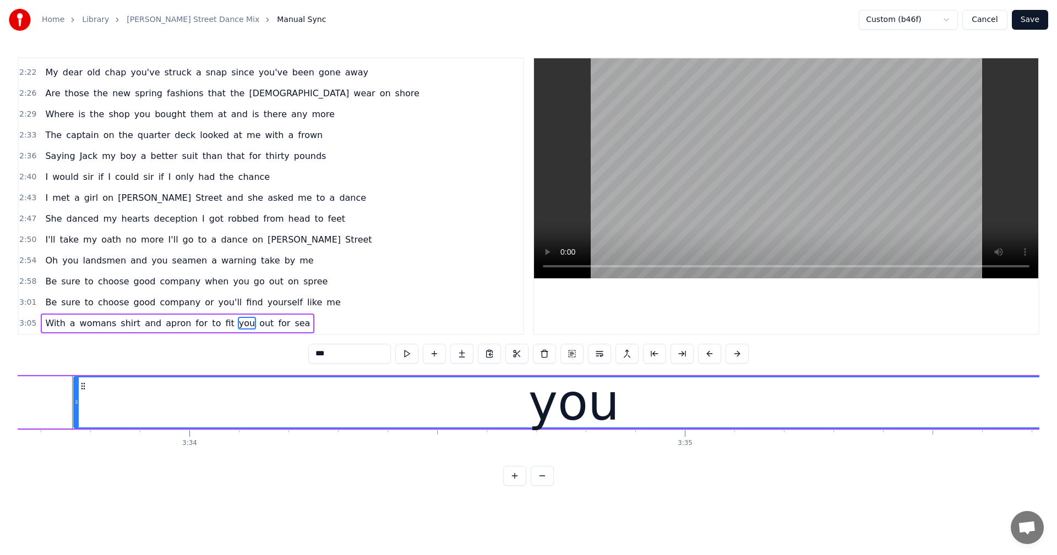
scroll to position [0, 105818]
click at [224, 320] on span "fit" at bounding box center [229, 323] width 11 height 13
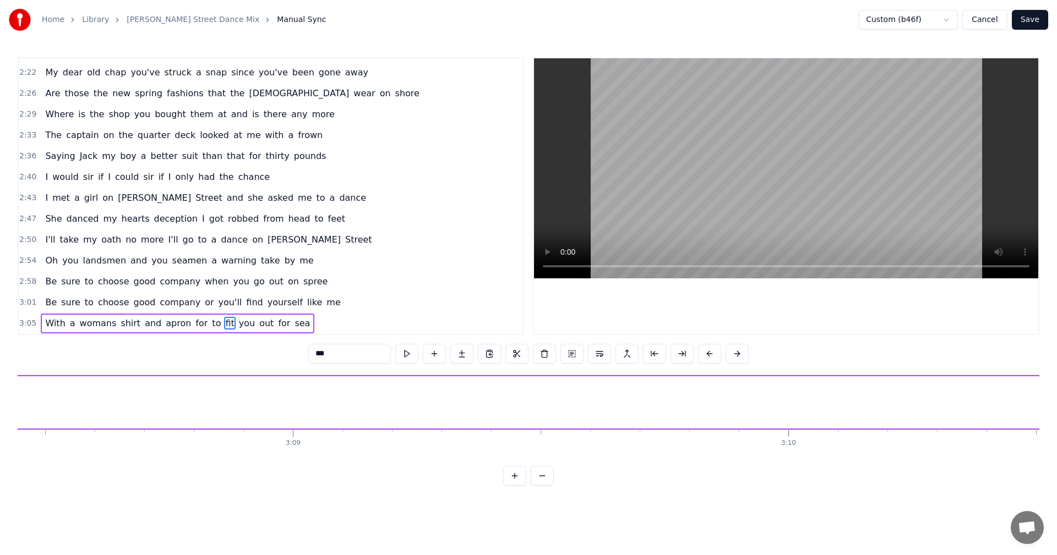
scroll to position [0, 93059]
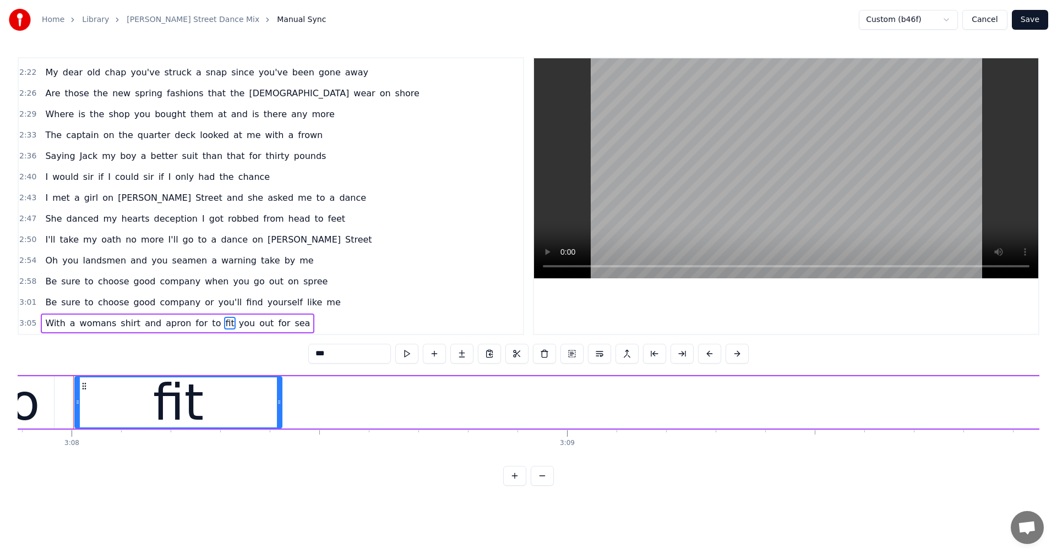
click at [211, 325] on span "to" at bounding box center [216, 323] width 11 height 13
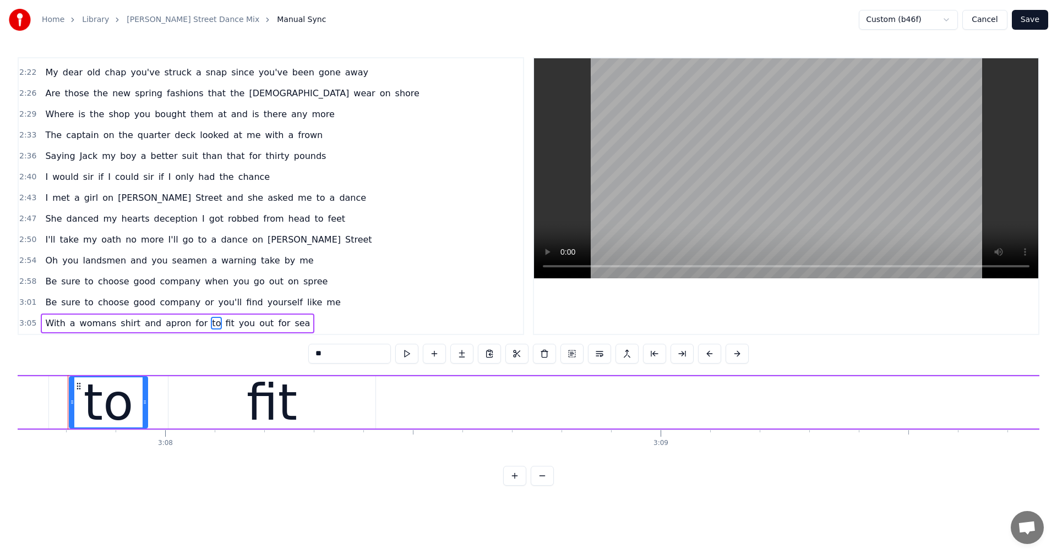
scroll to position [0, 92960]
click at [194, 324] on span "for" at bounding box center [201, 323] width 14 height 13
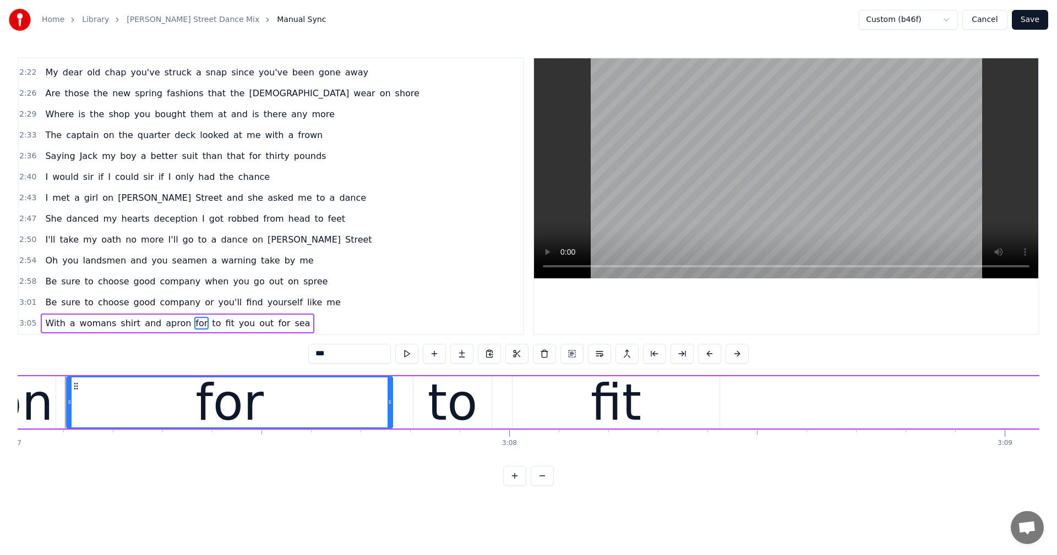
scroll to position [0, 92613]
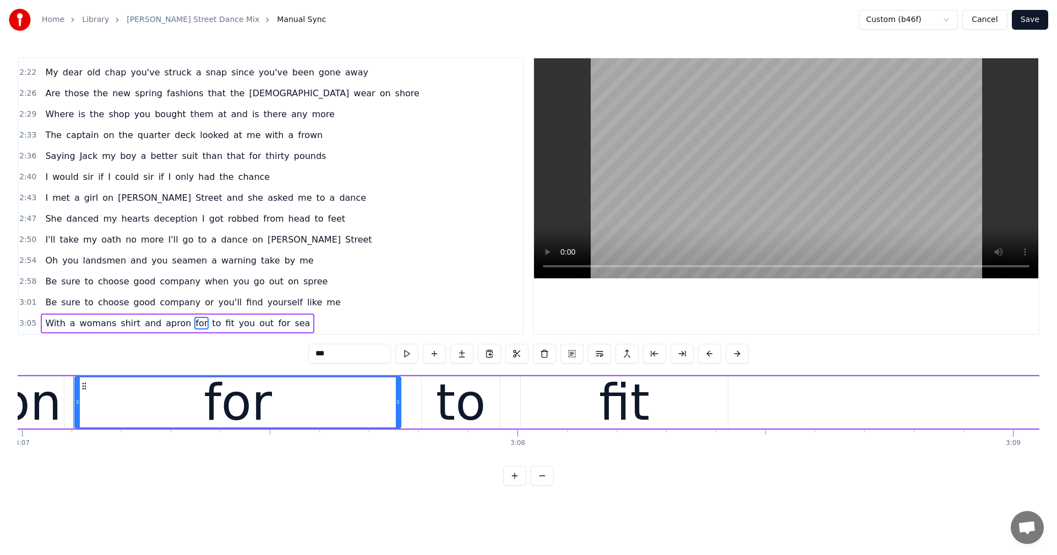
click at [53, 326] on span "With" at bounding box center [55, 323] width 22 height 13
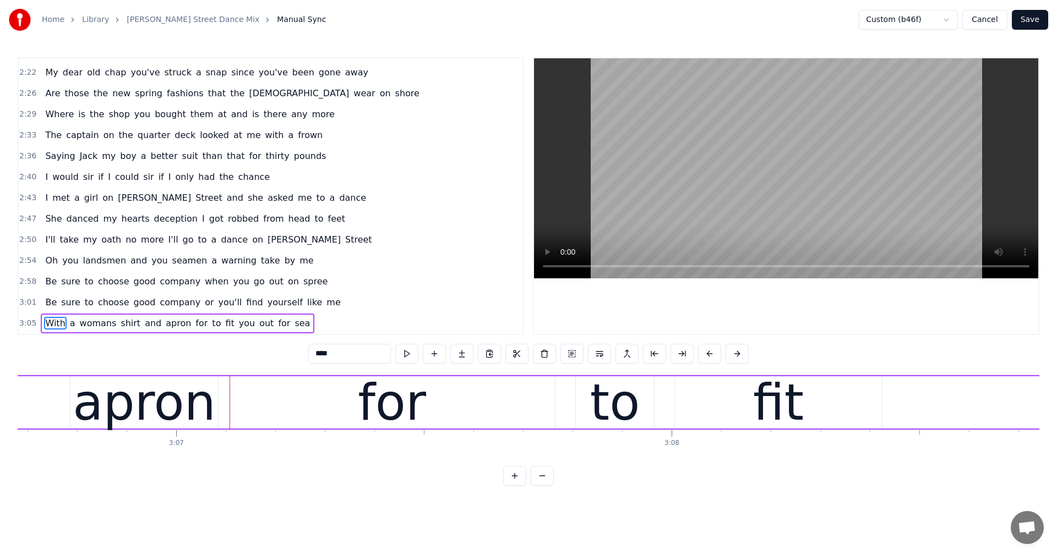
scroll to position [0, 92616]
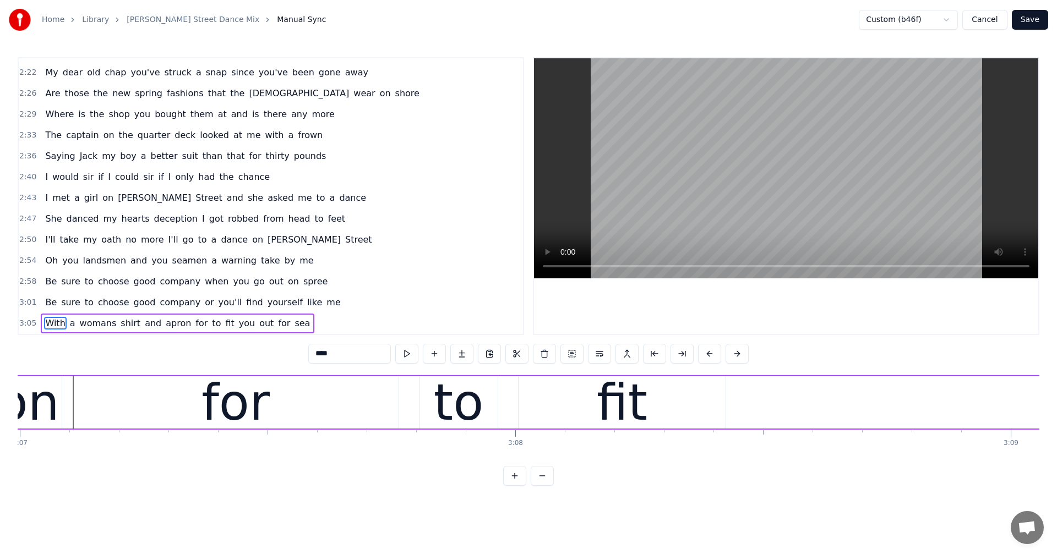
click at [103, 387] on div "for" at bounding box center [236, 402] width 326 height 52
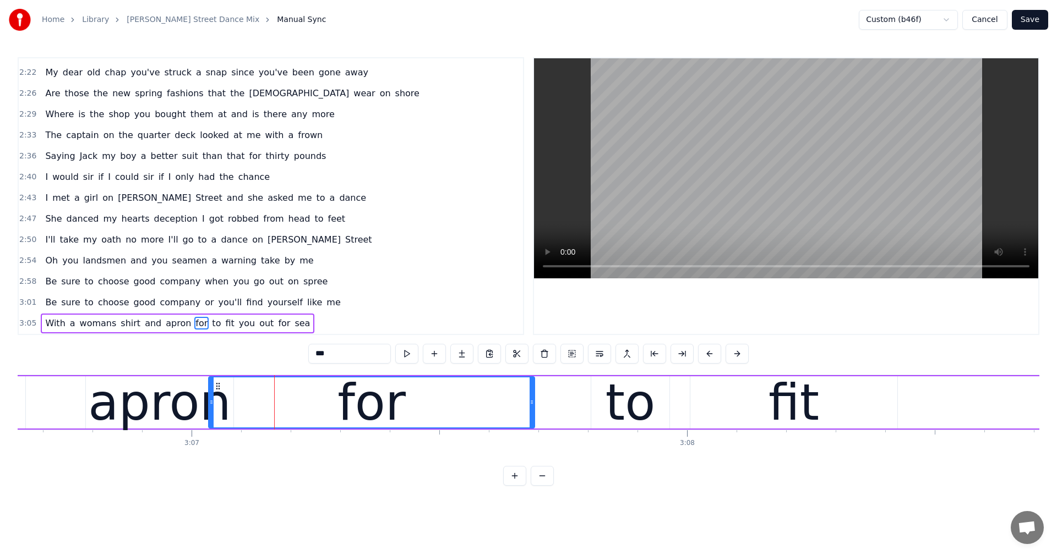
scroll to position [0, 92438]
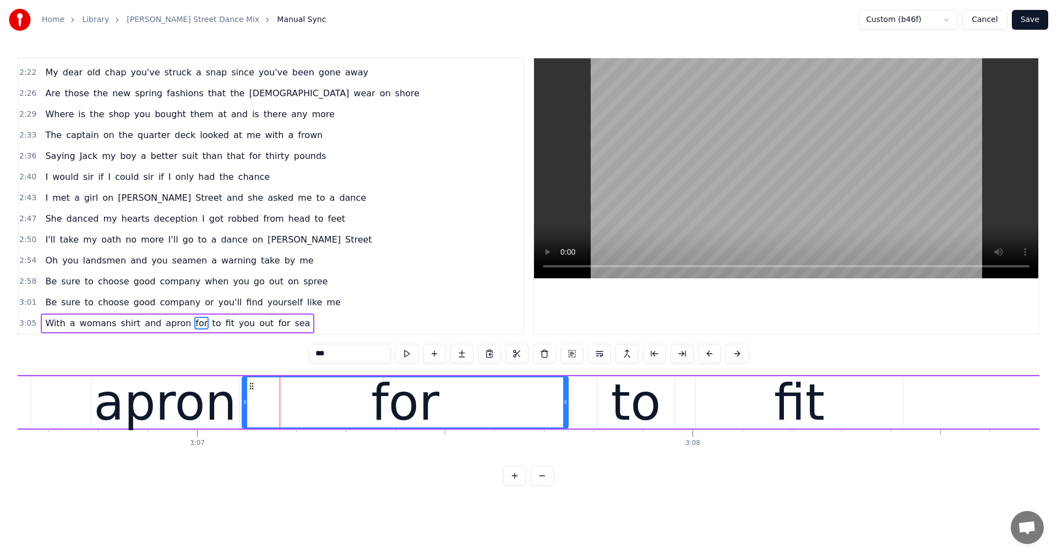
drag, startPoint x: 82, startPoint y: 384, endPoint x: 251, endPoint y: 392, distance: 169.7
click at [251, 392] on div "for" at bounding box center [405, 403] width 325 height 50
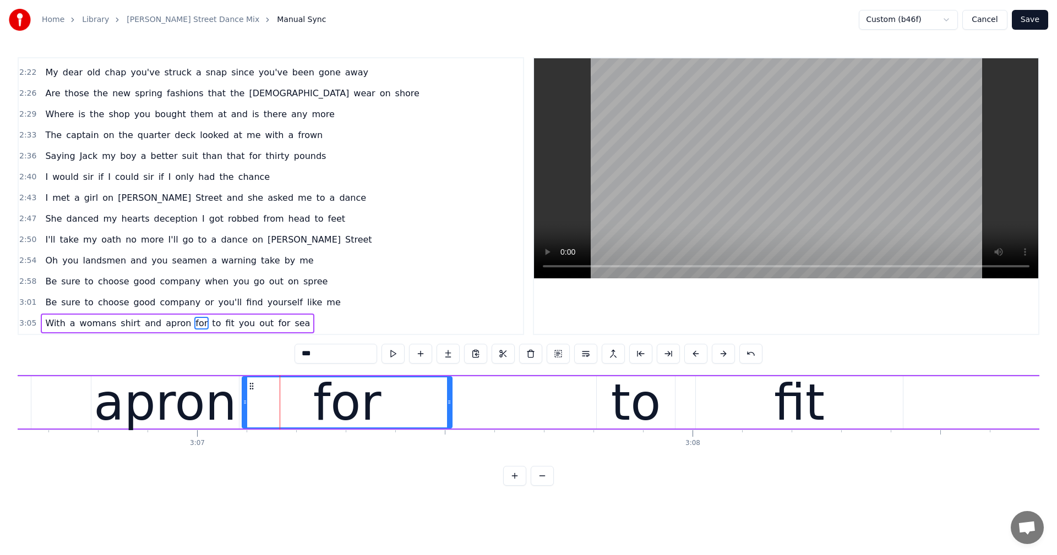
drag, startPoint x: 567, startPoint y: 409, endPoint x: 451, endPoint y: 391, distance: 117.6
click at [451, 391] on div at bounding box center [449, 403] width 4 height 50
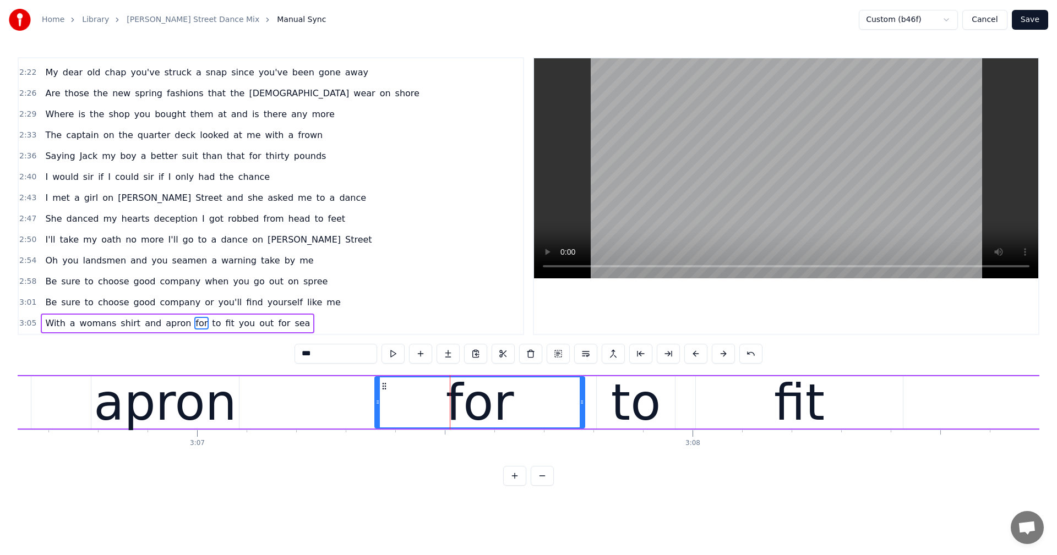
drag, startPoint x: 250, startPoint y: 385, endPoint x: 382, endPoint y: 393, distance: 132.9
click at [382, 393] on div "for" at bounding box center [479, 403] width 209 height 50
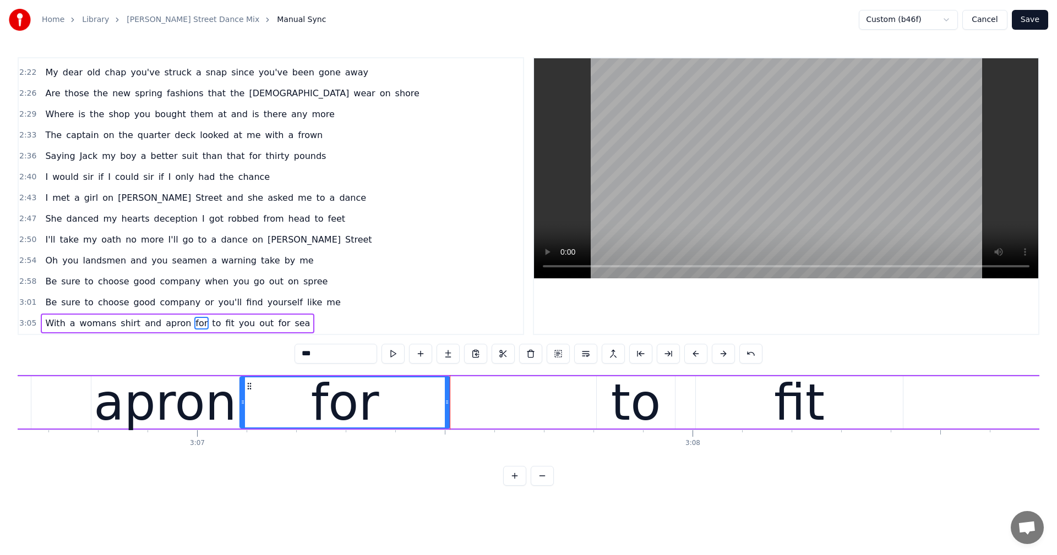
drag, startPoint x: 383, startPoint y: 387, endPoint x: 248, endPoint y: 386, distance: 134.8
click at [248, 386] on icon at bounding box center [249, 386] width 9 height 9
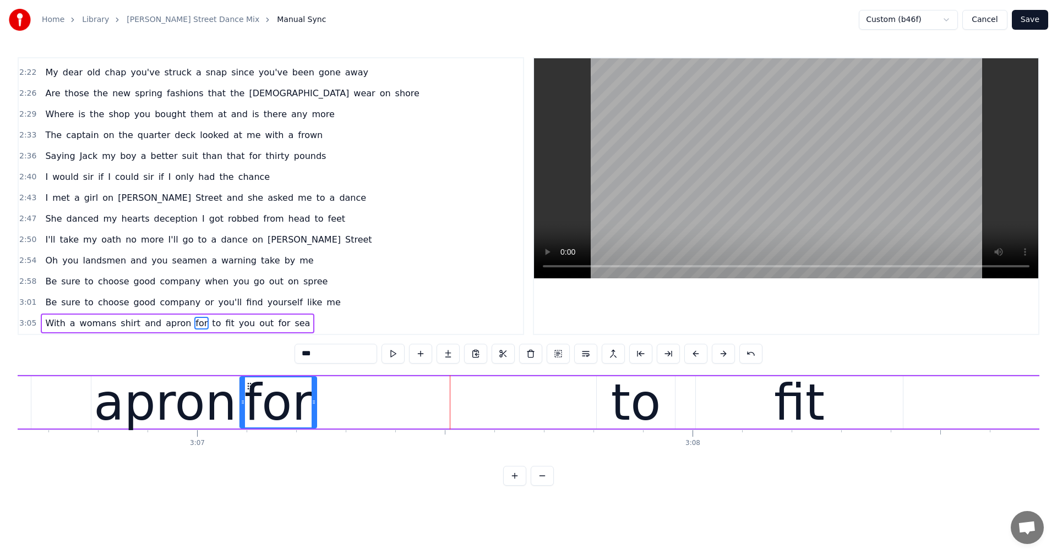
drag, startPoint x: 446, startPoint y: 400, endPoint x: 314, endPoint y: 402, distance: 132.1
click at [314, 402] on icon at bounding box center [313, 402] width 4 height 9
click at [604, 382] on div "to" at bounding box center [636, 402] width 78 height 52
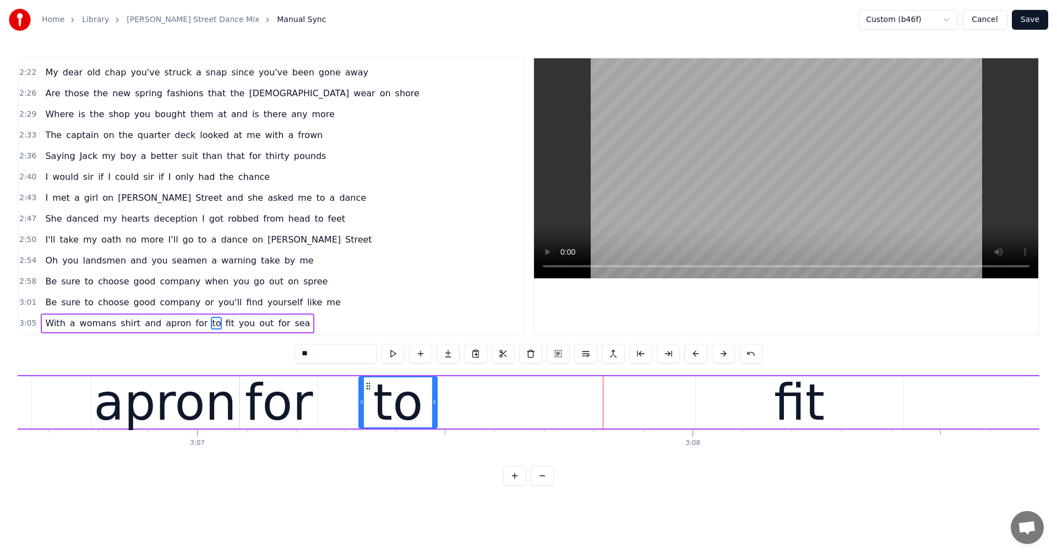
drag, startPoint x: 605, startPoint y: 382, endPoint x: 368, endPoint y: 401, distance: 238.5
click at [368, 401] on div "to" at bounding box center [397, 403] width 77 height 50
click at [709, 382] on div "fit" at bounding box center [799, 402] width 207 height 52
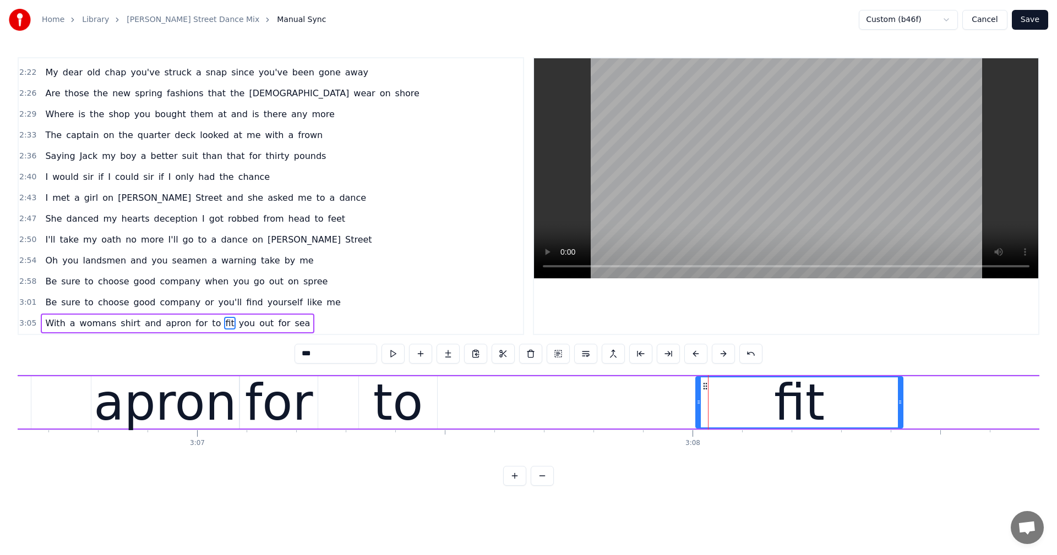
drag, startPoint x: 700, startPoint y: 386, endPoint x: 708, endPoint y: 386, distance: 8.3
click at [707, 386] on div "fit" at bounding box center [799, 403] width 206 height 50
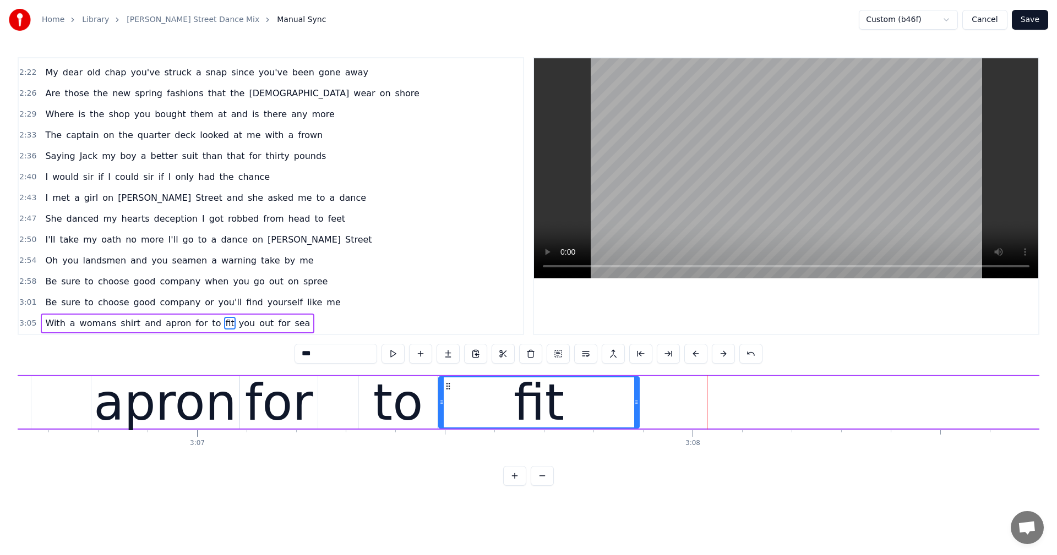
drag, startPoint x: 711, startPoint y: 384, endPoint x: 447, endPoint y: 401, distance: 264.1
click at [447, 401] on div "fit" at bounding box center [538, 403] width 199 height 50
drag, startPoint x: 636, startPoint y: 401, endPoint x: 548, endPoint y: 407, distance: 88.8
click at [548, 407] on div at bounding box center [547, 403] width 4 height 50
click at [238, 326] on span "you" at bounding box center [247, 323] width 18 height 13
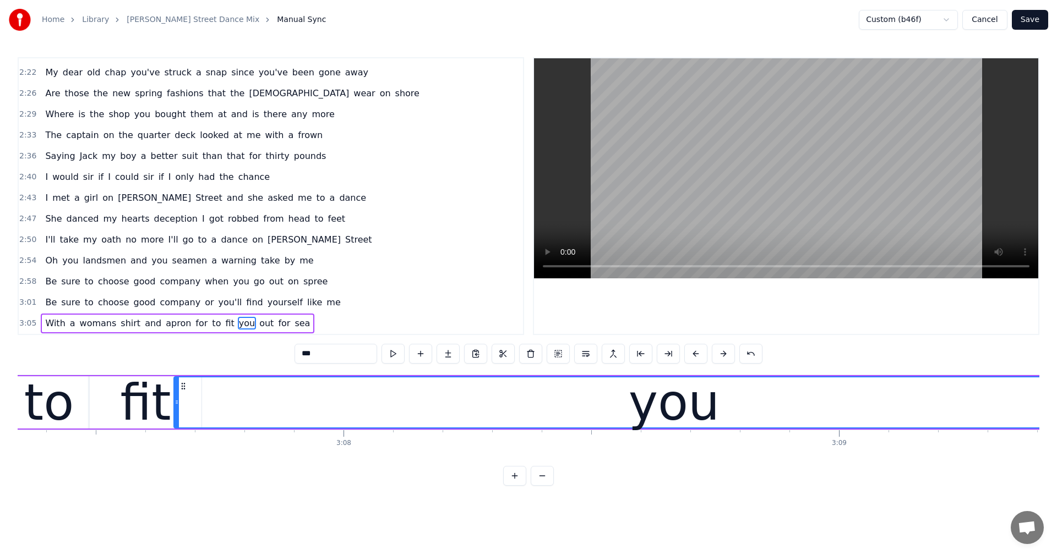
scroll to position [0, 92764]
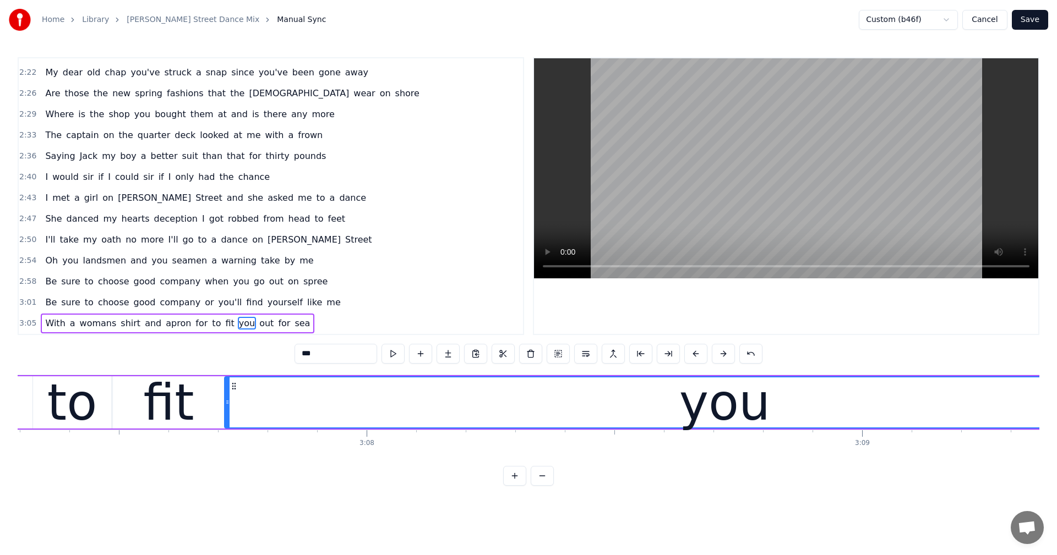
drag, startPoint x: 84, startPoint y: 384, endPoint x: 234, endPoint y: 400, distance: 151.1
click at [234, 400] on div "you" at bounding box center [724, 403] width 998 height 50
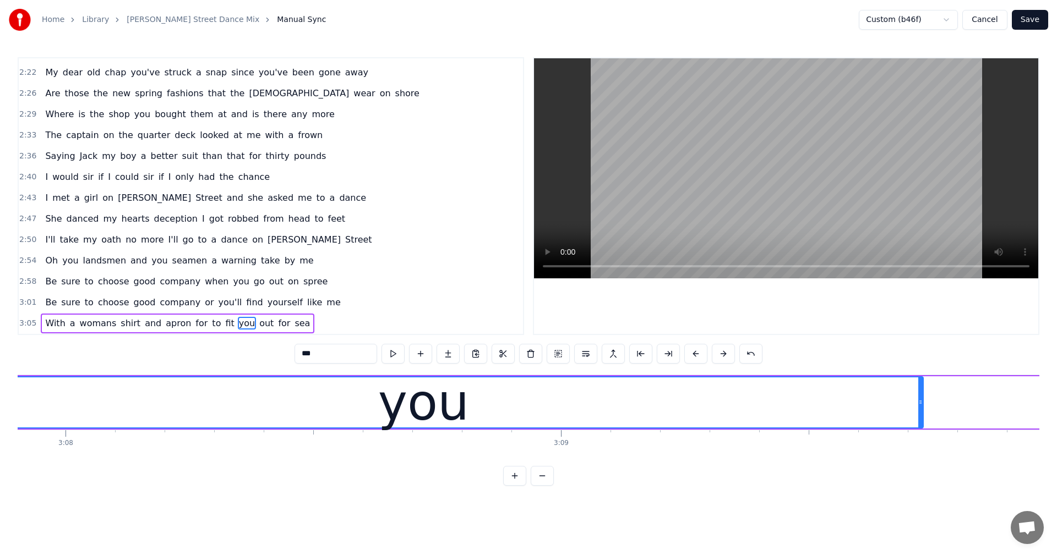
scroll to position [0, 93000]
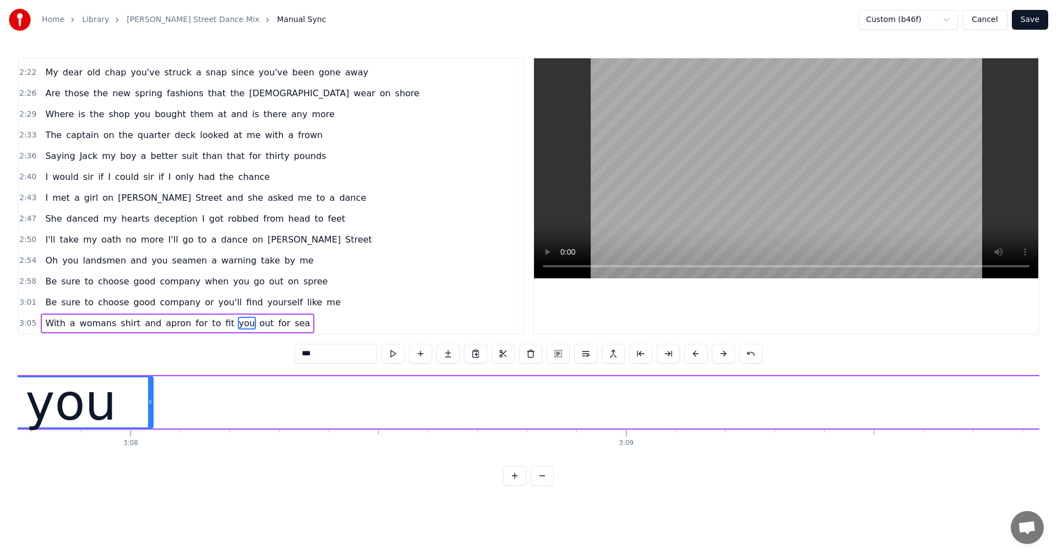
drag, startPoint x: 984, startPoint y: 394, endPoint x: 149, endPoint y: 411, distance: 835.0
click at [149, 411] on div at bounding box center [150, 403] width 4 height 50
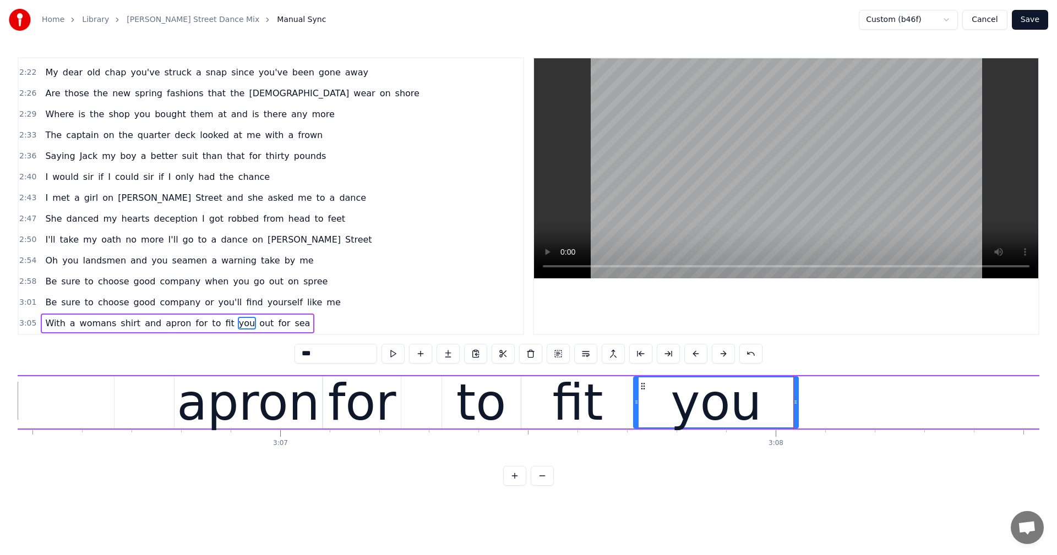
scroll to position [0, 92420]
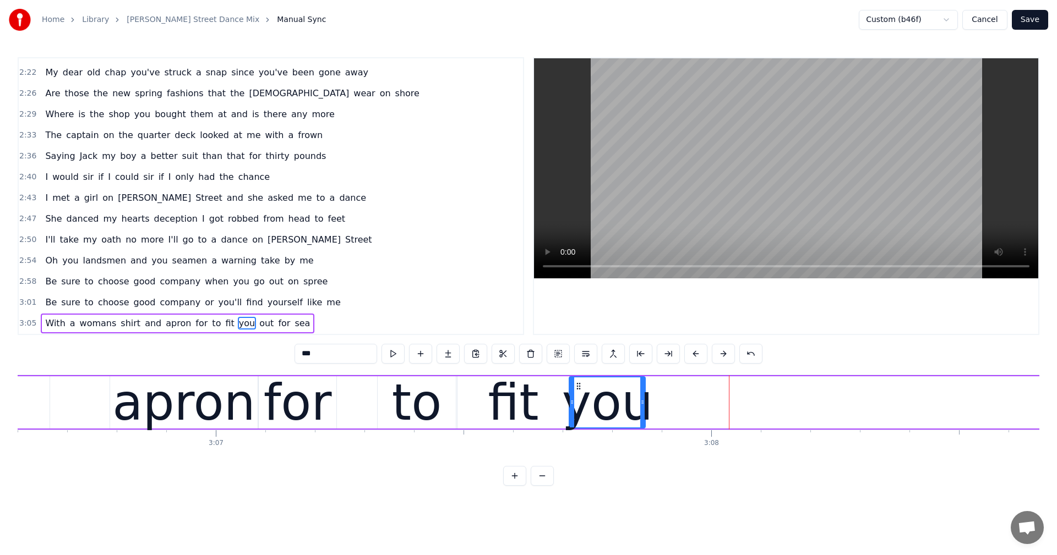
drag, startPoint x: 732, startPoint y: 402, endPoint x: 643, endPoint y: 409, distance: 88.9
click at [643, 409] on div at bounding box center [642, 403] width 4 height 50
click at [258, 325] on span "out" at bounding box center [266, 323] width 17 height 13
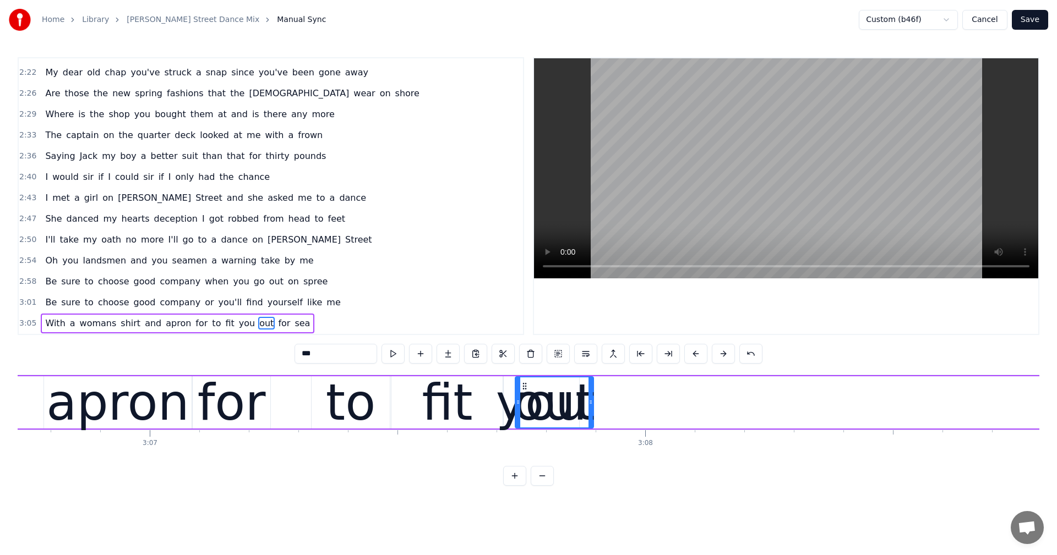
scroll to position [0, 92485]
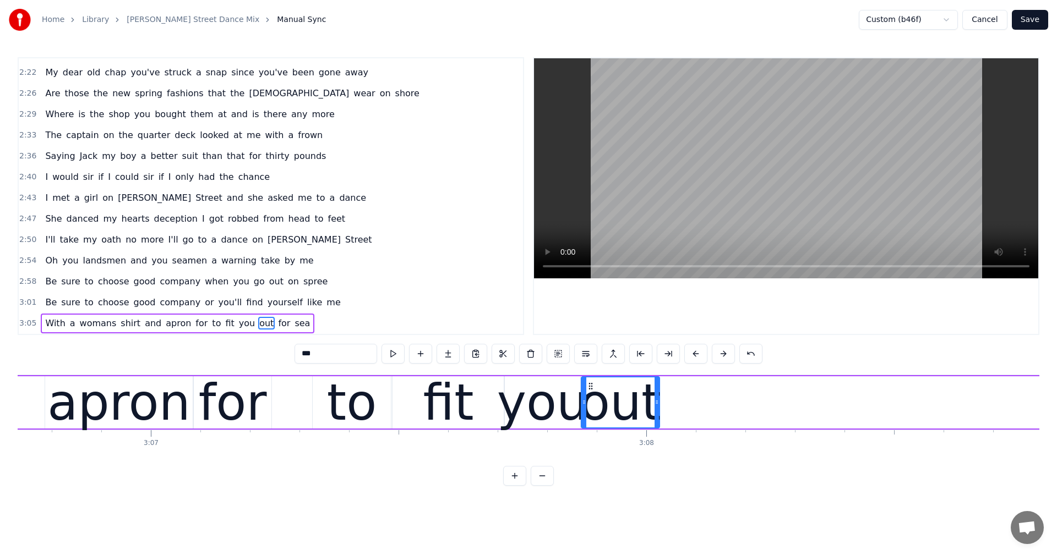
drag, startPoint x: 85, startPoint y: 386, endPoint x: 591, endPoint y: 407, distance: 506.7
click at [591, 407] on div "out" at bounding box center [620, 403] width 77 height 50
drag, startPoint x: 657, startPoint y: 403, endPoint x: 691, endPoint y: 406, distance: 34.2
click at [691, 406] on icon at bounding box center [690, 402] width 4 height 9
drag, startPoint x: 691, startPoint y: 404, endPoint x: 674, endPoint y: 408, distance: 16.8
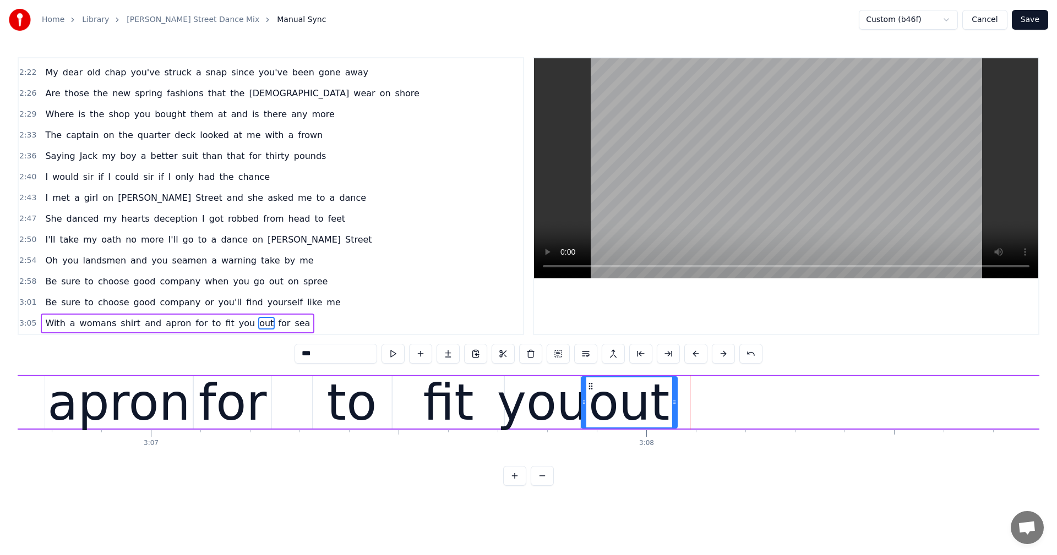
click at [674, 408] on div at bounding box center [674, 403] width 4 height 50
click at [277, 325] on span "for" at bounding box center [284, 323] width 14 height 13
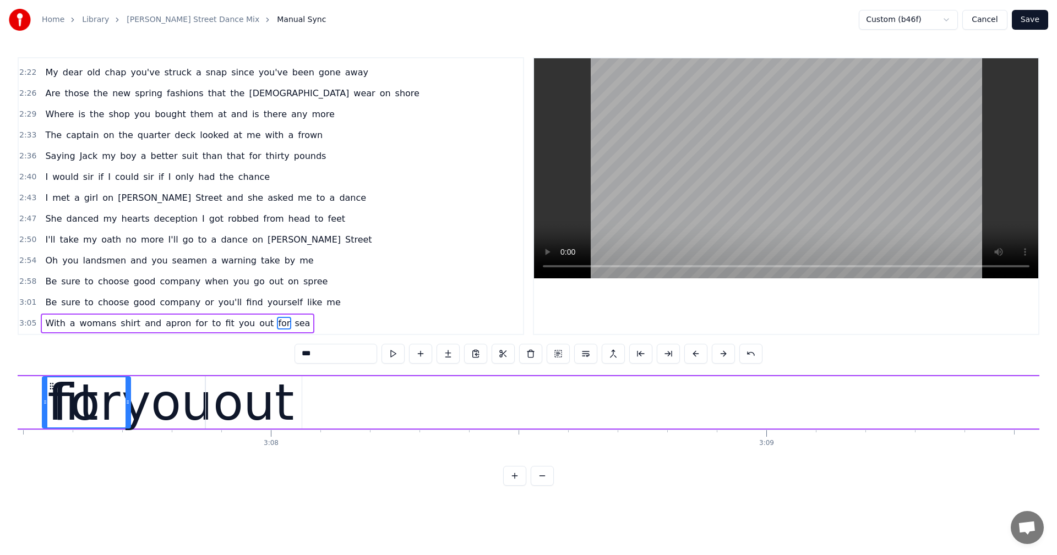
scroll to position [0, 92734]
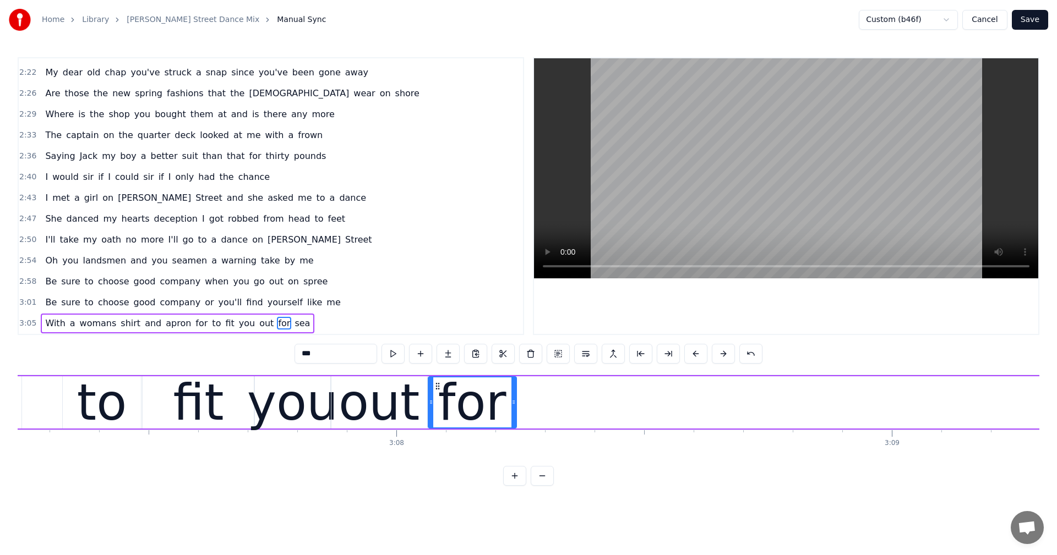
drag, startPoint x: 84, startPoint y: 387, endPoint x: 437, endPoint y: 400, distance: 353.5
click at [437, 400] on div "for" at bounding box center [472, 403] width 87 height 50
drag, startPoint x: 515, startPoint y: 401, endPoint x: 529, endPoint y: 403, distance: 13.9
click at [529, 403] on icon at bounding box center [527, 402] width 4 height 9
click at [293, 326] on span "sea" at bounding box center [302, 323] width 18 height 13
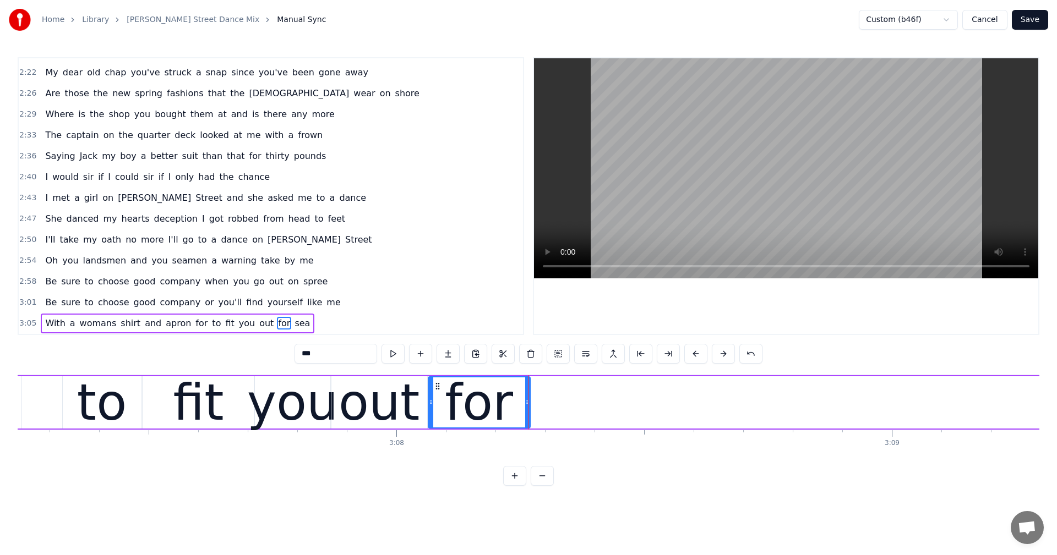
type input "***"
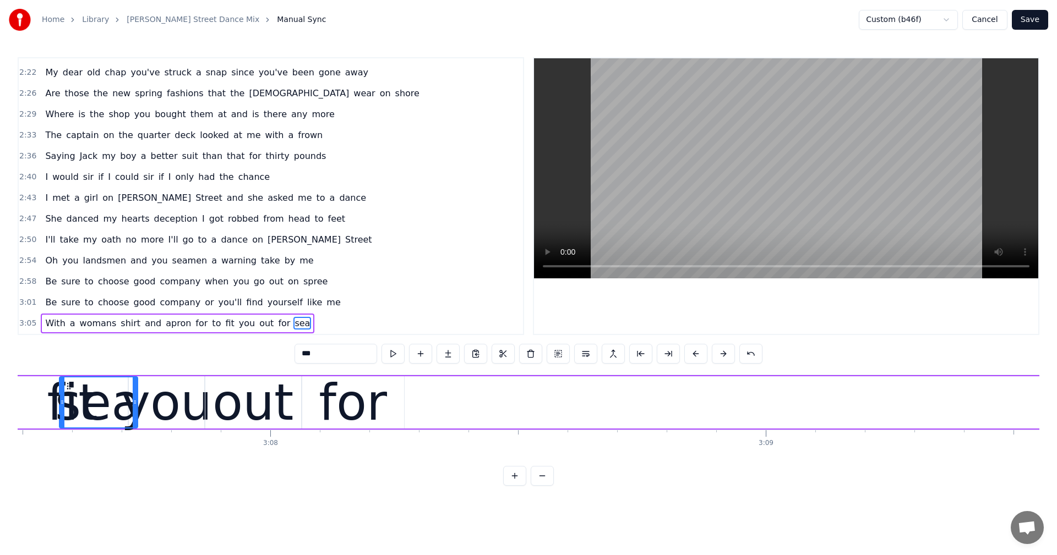
scroll to position [0, 92790]
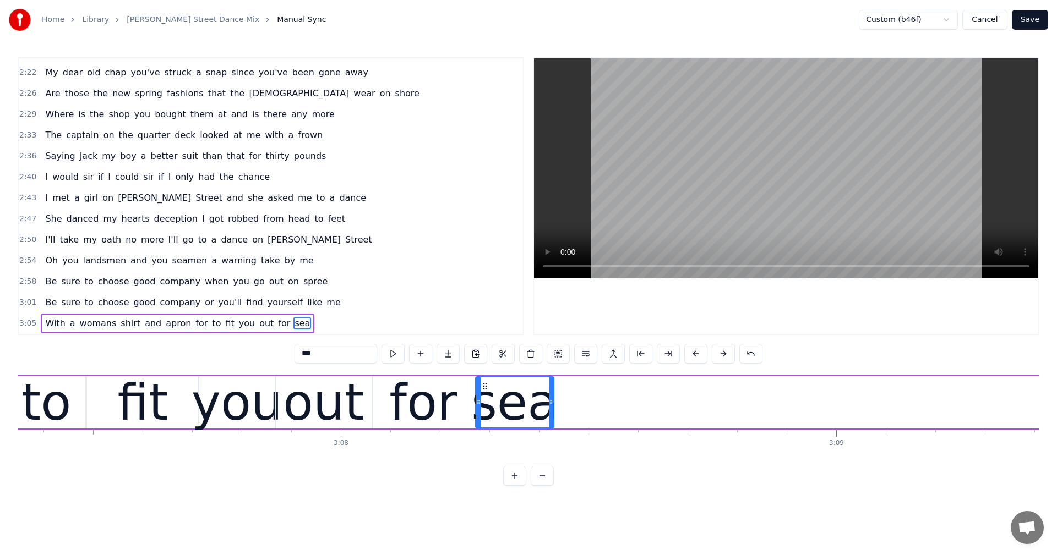
drag, startPoint x: 83, startPoint y: 386, endPoint x: 483, endPoint y: 428, distance: 402.8
click at [483, 428] on div "sea" at bounding box center [514, 403] width 77 height 50
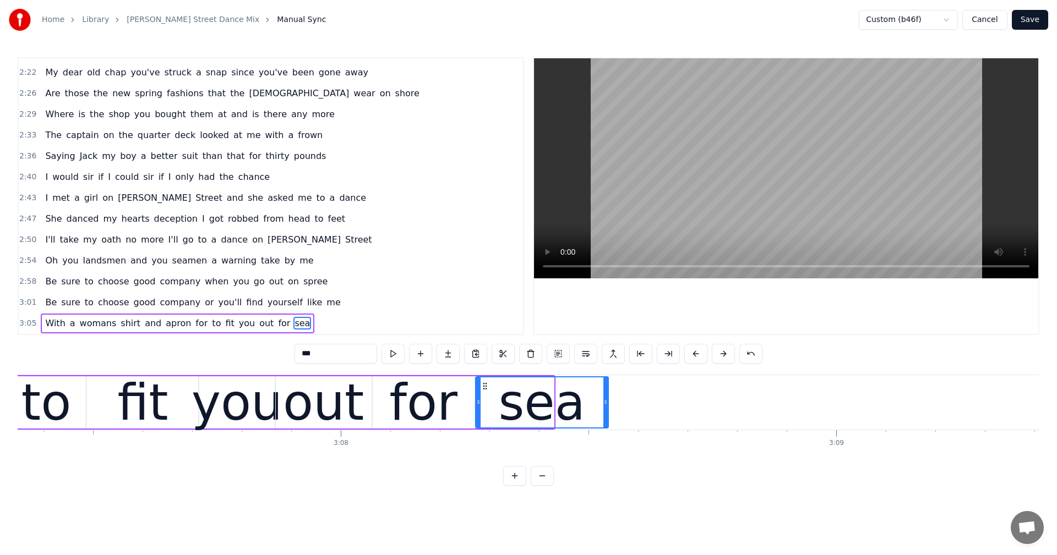
drag, startPoint x: 551, startPoint y: 406, endPoint x: 606, endPoint y: 414, distance: 55.0
click at [606, 414] on div at bounding box center [605, 403] width 4 height 50
click at [30, 321] on span "3:05" at bounding box center [27, 323] width 17 height 11
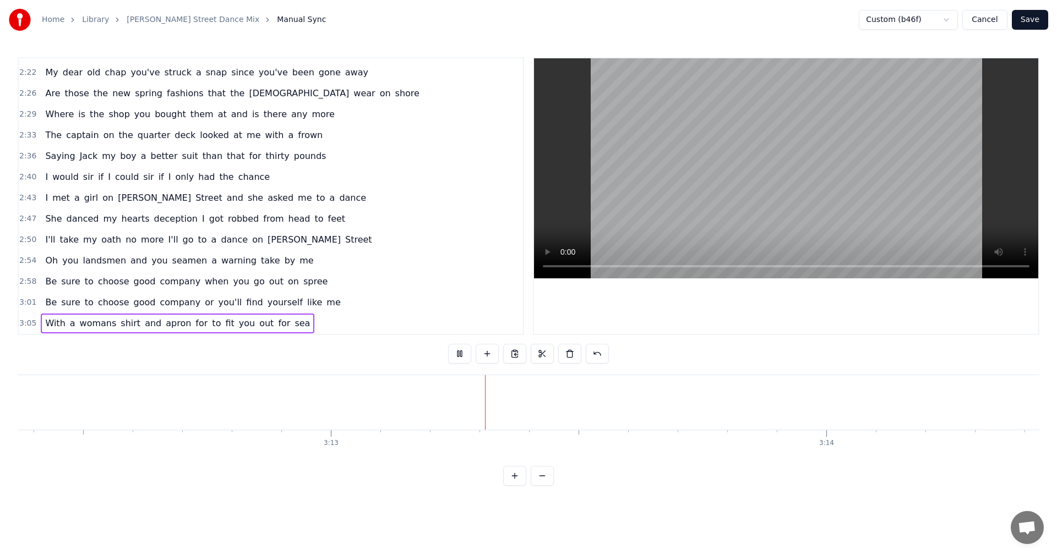
scroll to position [0, 95401]
click at [26, 325] on span "3:05" at bounding box center [27, 323] width 17 height 11
click at [34, 329] on div "3:05 With a womans shirt and apron for to fit you out for sea" at bounding box center [271, 323] width 504 height 21
click at [462, 352] on button at bounding box center [459, 354] width 23 height 20
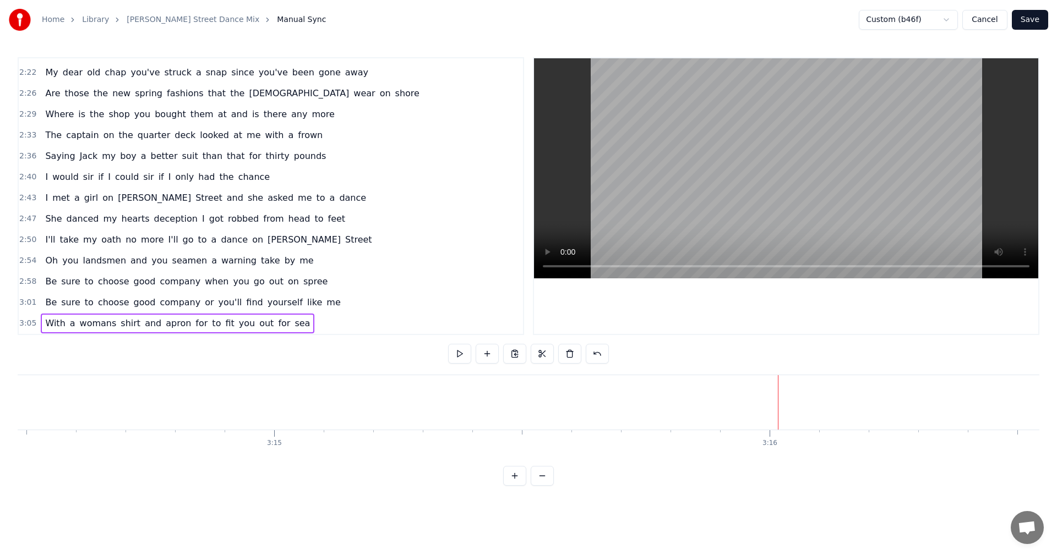
click at [29, 319] on span "3:05" at bounding box center [27, 323] width 17 height 11
click at [61, 322] on span "With" at bounding box center [55, 323] width 22 height 13
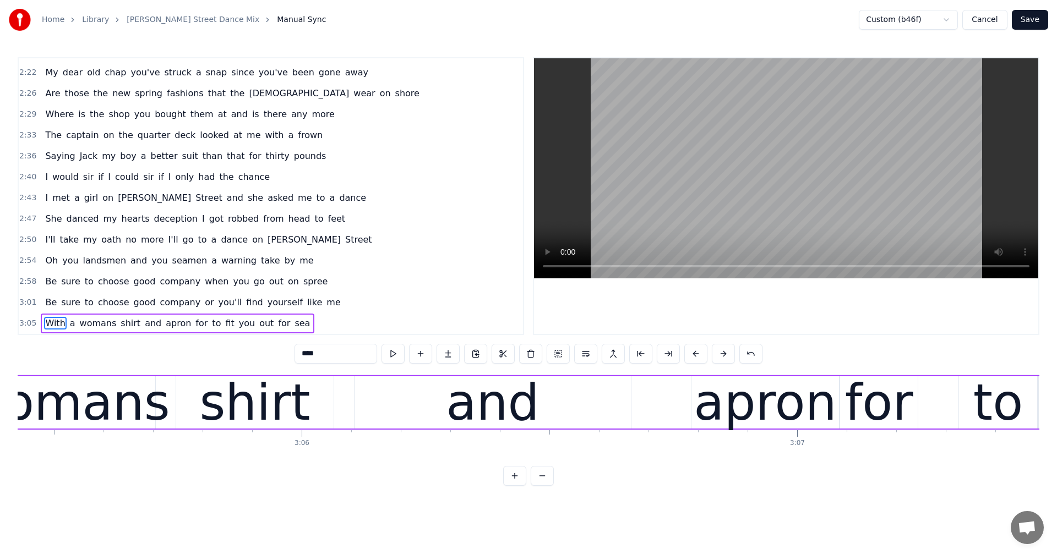
scroll to position [0, 92097]
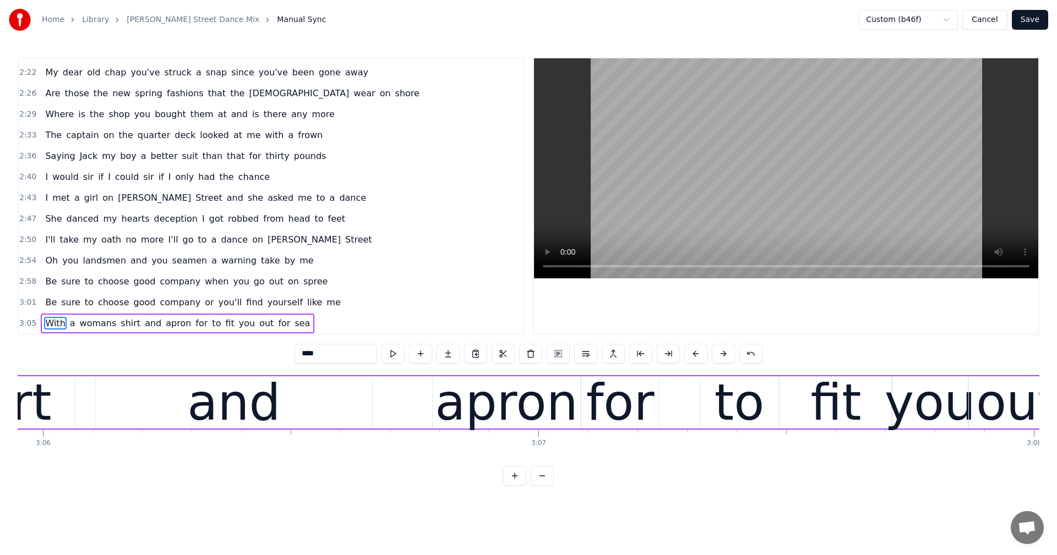
click at [363, 397] on div "and" at bounding box center [234, 402] width 276 height 52
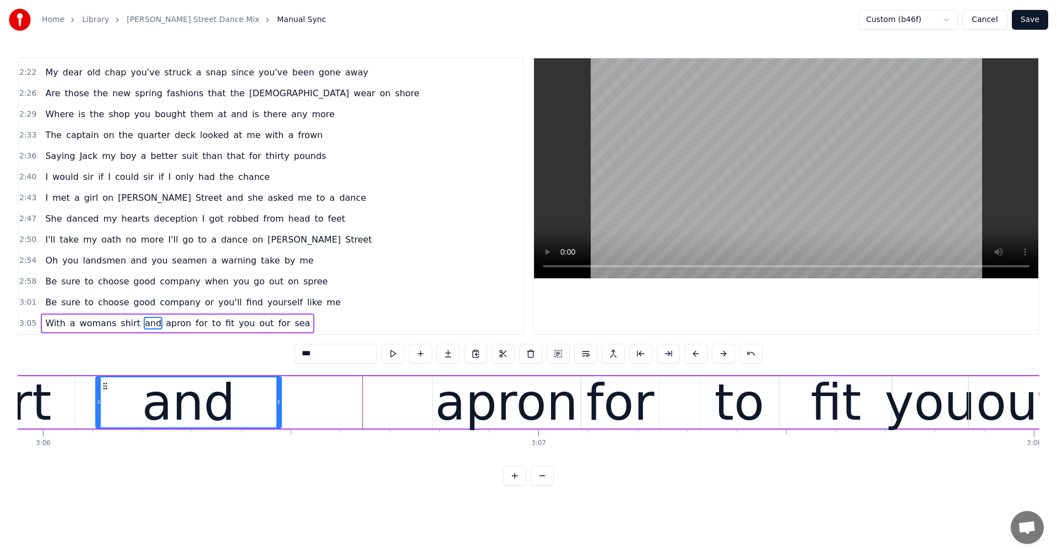
drag, startPoint x: 369, startPoint y: 399, endPoint x: 278, endPoint y: 417, distance: 92.5
click at [278, 417] on div at bounding box center [278, 403] width 4 height 50
click at [507, 392] on div "apron" at bounding box center [506, 402] width 143 height 74
type input "*****"
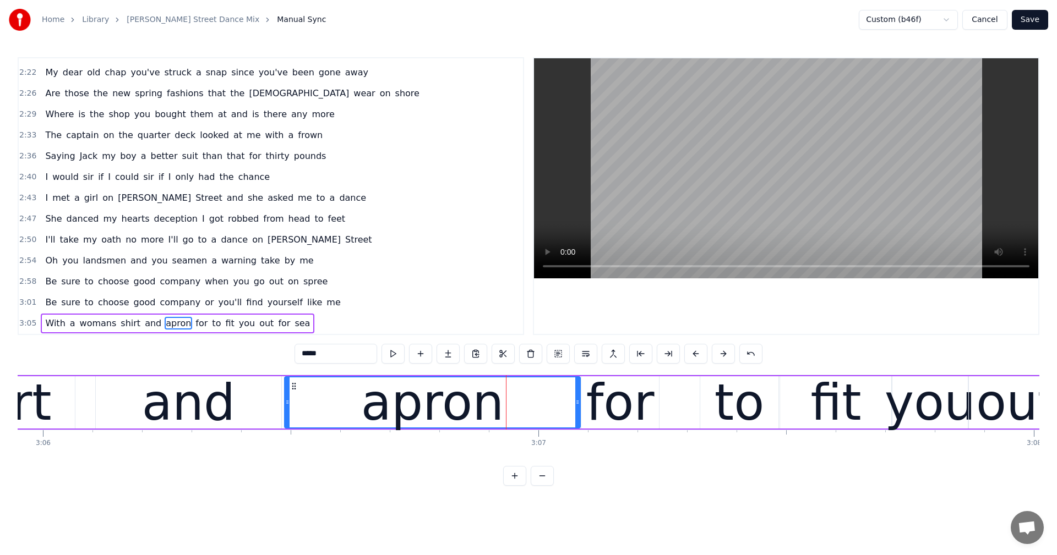
drag, startPoint x: 436, startPoint y: 396, endPoint x: 288, endPoint y: 403, distance: 148.2
click at [288, 403] on div at bounding box center [287, 403] width 4 height 50
drag, startPoint x: 24, startPoint y: 322, endPoint x: 106, endPoint y: 316, distance: 82.2
click at [24, 322] on span "3:05" at bounding box center [27, 323] width 17 height 11
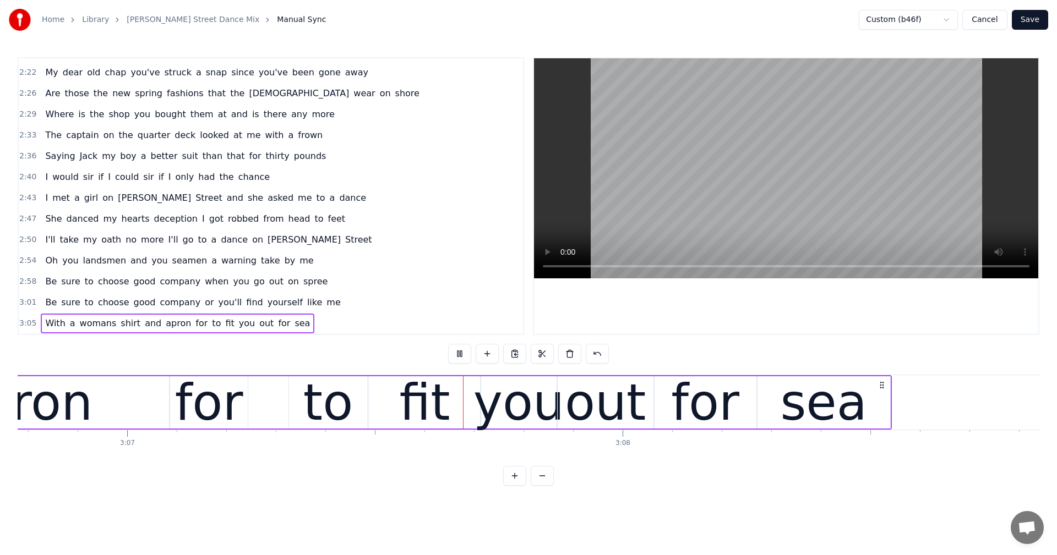
scroll to position [0, 92649]
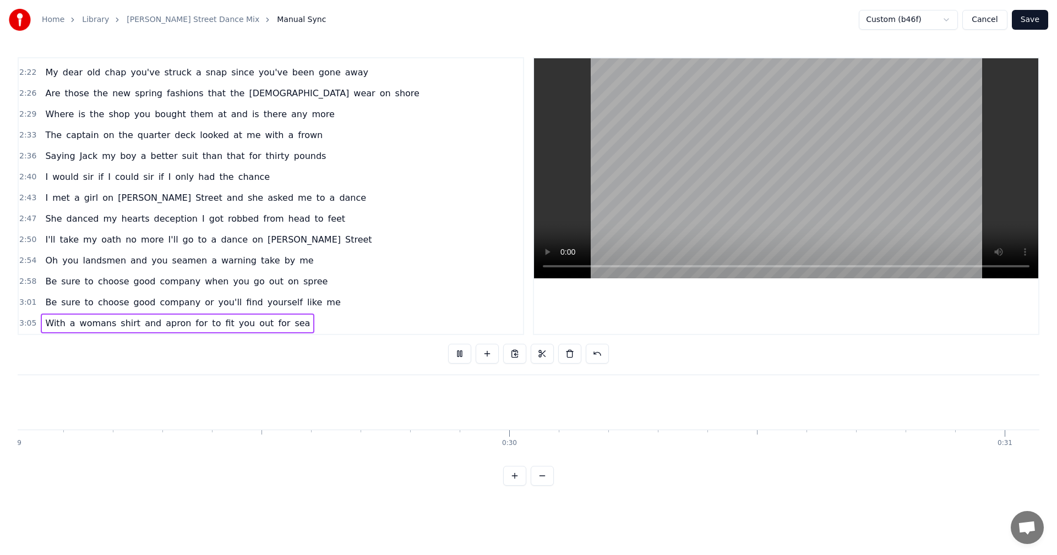
click at [1021, 17] on button "Save" at bounding box center [1029, 20] width 36 height 20
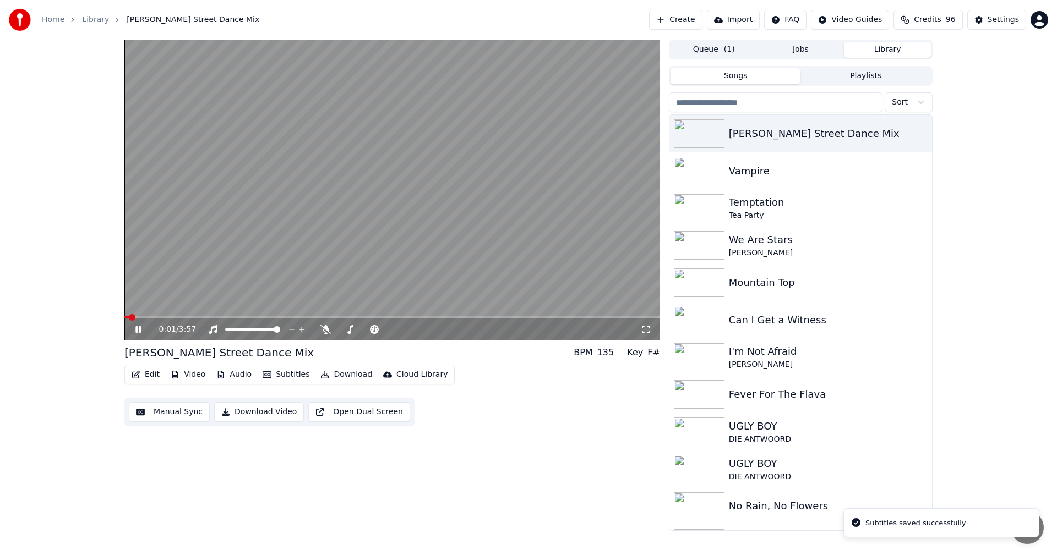
click at [138, 327] on icon at bounding box center [138, 329] width 6 height 7
click at [328, 328] on icon at bounding box center [325, 329] width 11 height 9
click at [776, 164] on div "Vampire" at bounding box center [823, 170] width 188 height 15
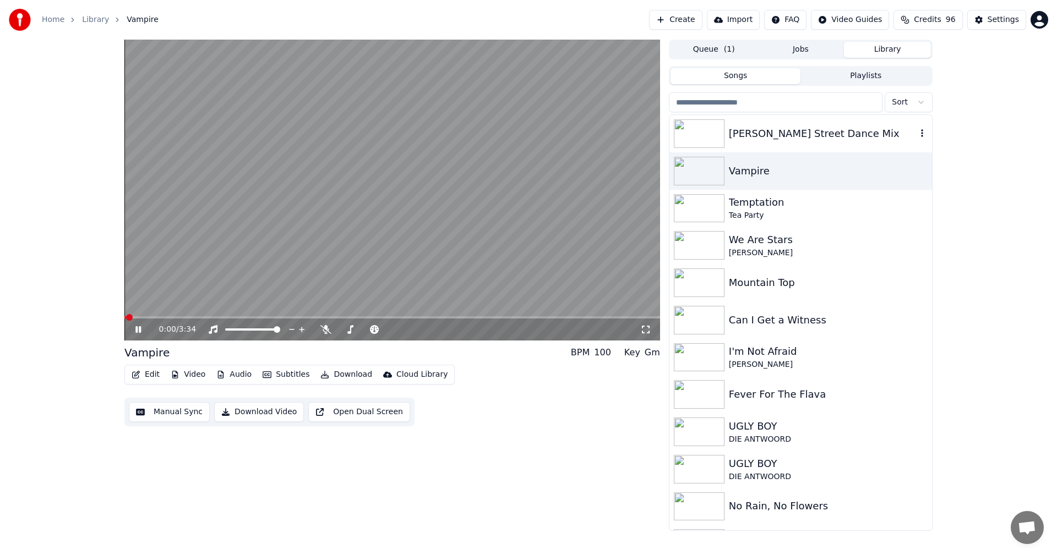
click at [765, 133] on div "[PERSON_NAME] Street Dance Mix" at bounding box center [823, 133] width 188 height 15
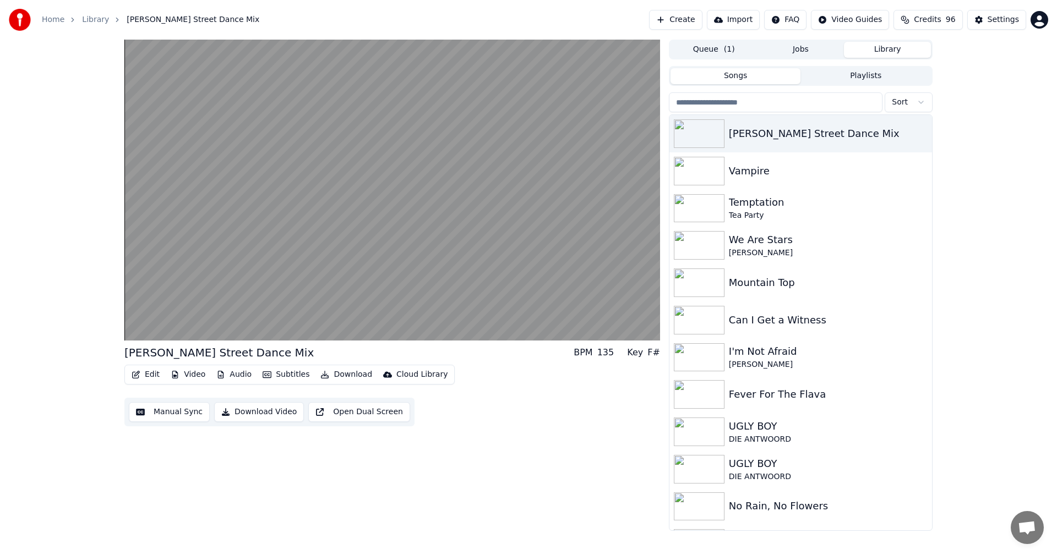
click at [721, 50] on button "Queue ( 1 )" at bounding box center [713, 50] width 87 height 16
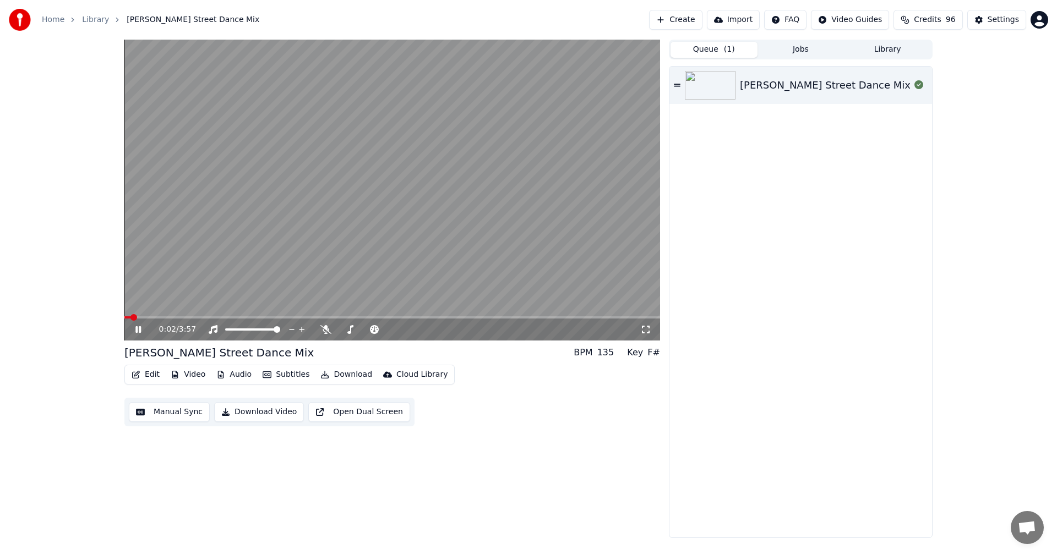
click at [890, 52] on button "Library" at bounding box center [887, 50] width 87 height 16
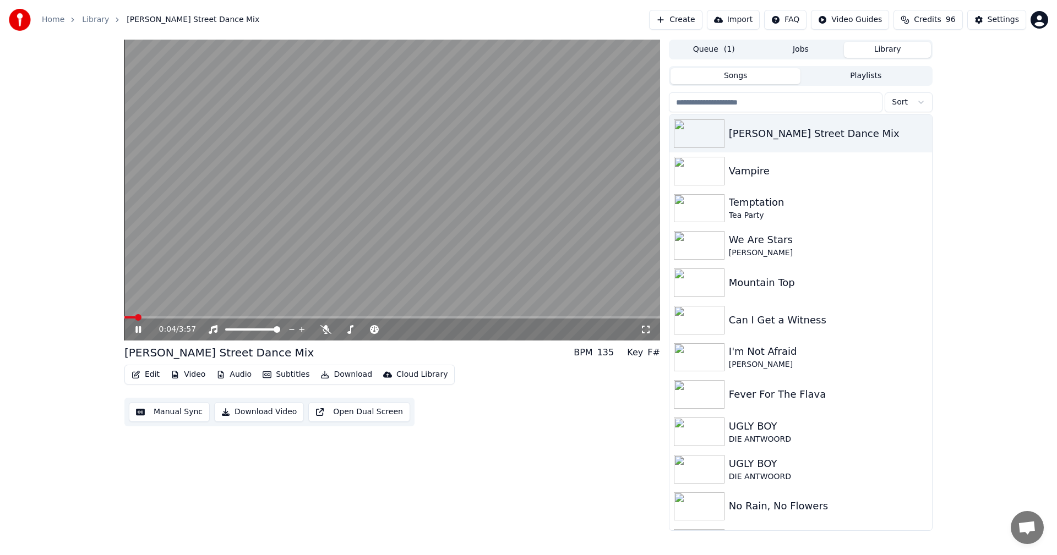
click at [232, 376] on button "Audio" at bounding box center [234, 374] width 44 height 15
drag, startPoint x: 510, startPoint y: 413, endPoint x: 398, endPoint y: 386, distance: 114.4
click at [508, 413] on div "Edit Video Audio Subtitles Download Cloud Library Manual Sync Download Video Op…" at bounding box center [391, 396] width 535 height 62
click at [342, 373] on button "Download" at bounding box center [346, 374] width 61 height 15
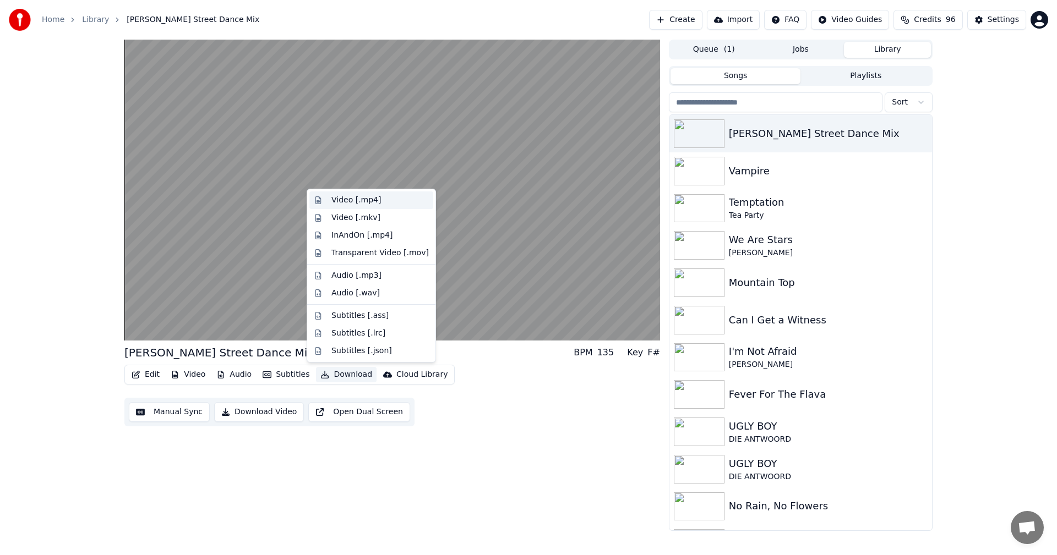
click at [373, 201] on div "Video [.mp4]" at bounding box center [356, 200] width 50 height 11
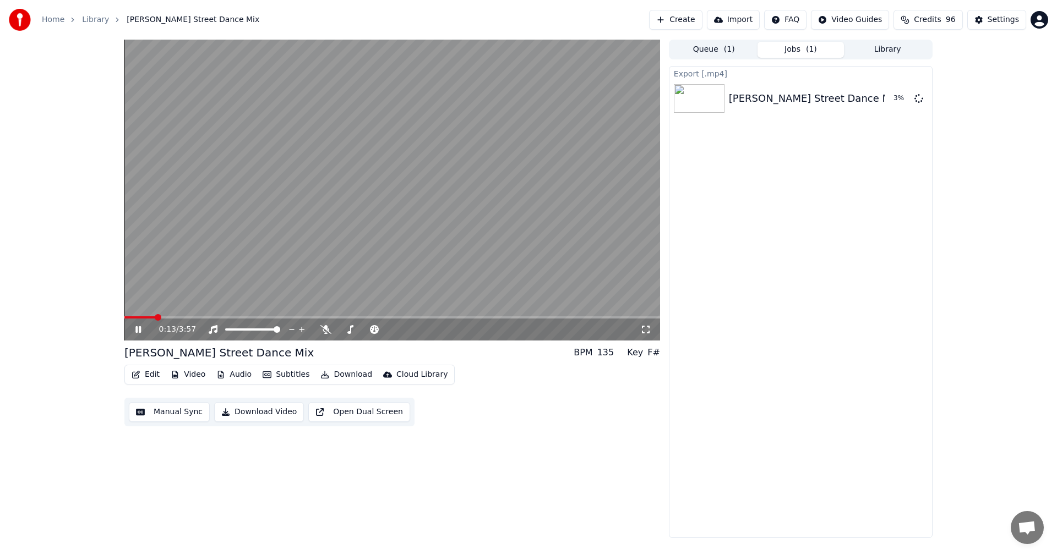
click at [139, 329] on icon at bounding box center [138, 329] width 6 height 7
click at [919, 99] on icon at bounding box center [918, 98] width 9 height 9
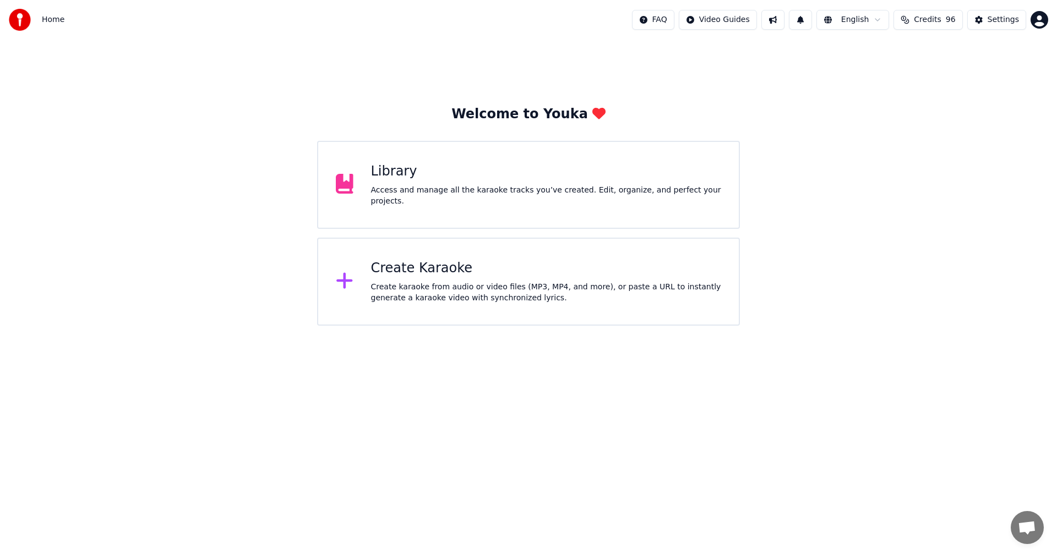
click at [466, 192] on div "Access and manage all the karaoke tracks you’ve created. Edit, organize, and pe…" at bounding box center [546, 196] width 351 height 22
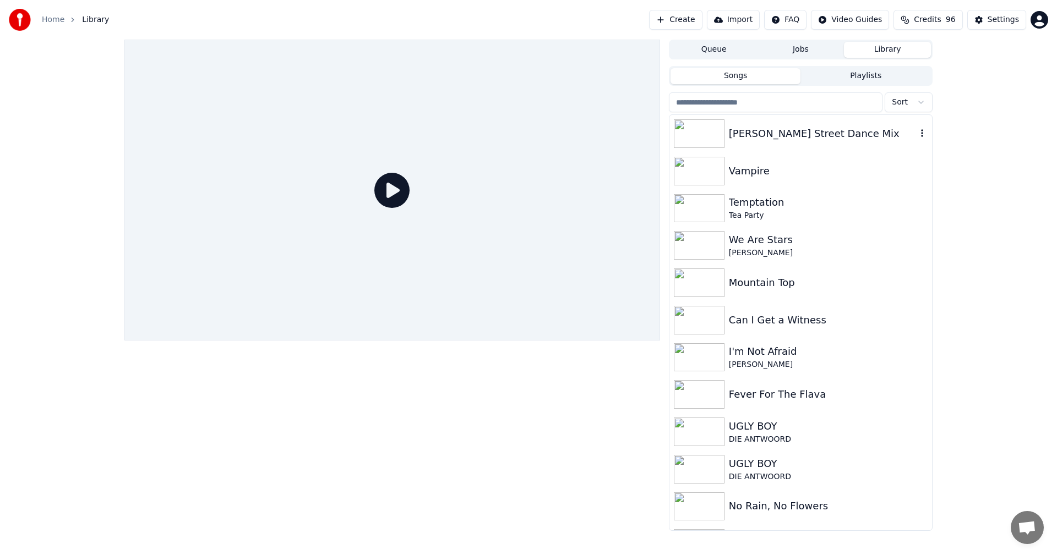
click at [784, 138] on div "[PERSON_NAME] Street Dance Mix" at bounding box center [823, 133] width 188 height 15
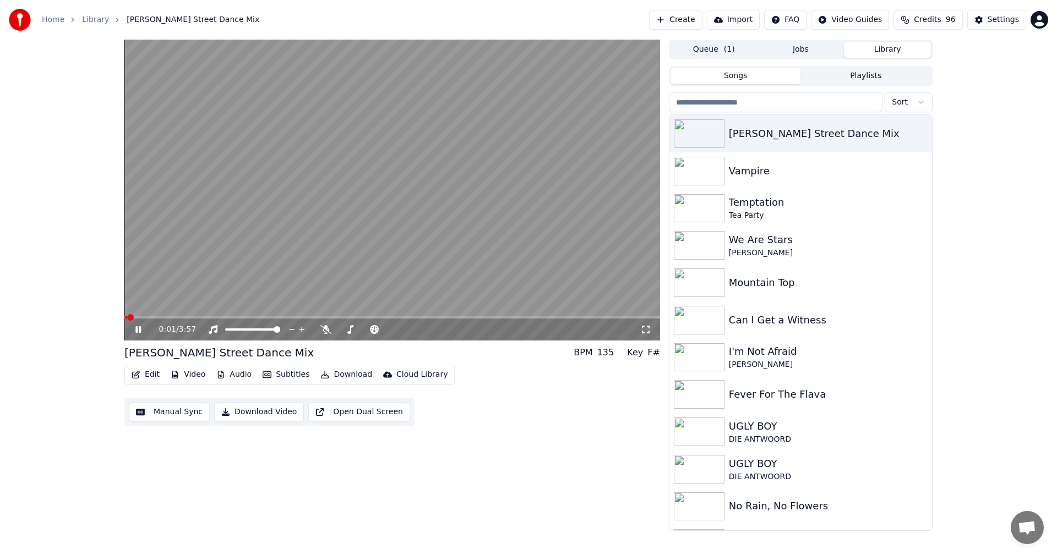
click at [343, 373] on button "Download" at bounding box center [346, 374] width 61 height 15
click at [136, 331] on icon at bounding box center [138, 329] width 6 height 7
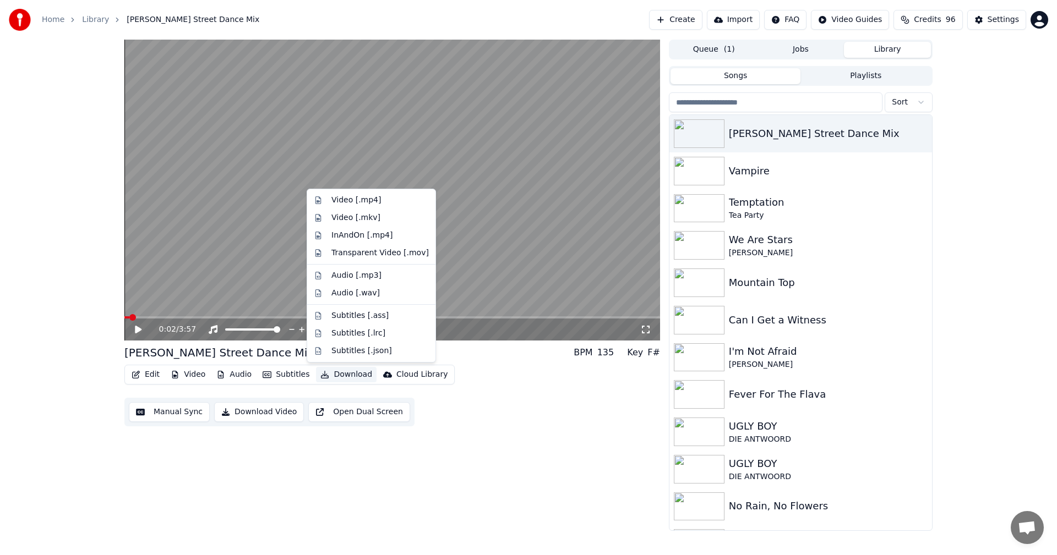
click at [337, 374] on button "Download" at bounding box center [346, 374] width 61 height 15
click at [378, 205] on div "Video [.mp4]" at bounding box center [379, 200] width 97 height 11
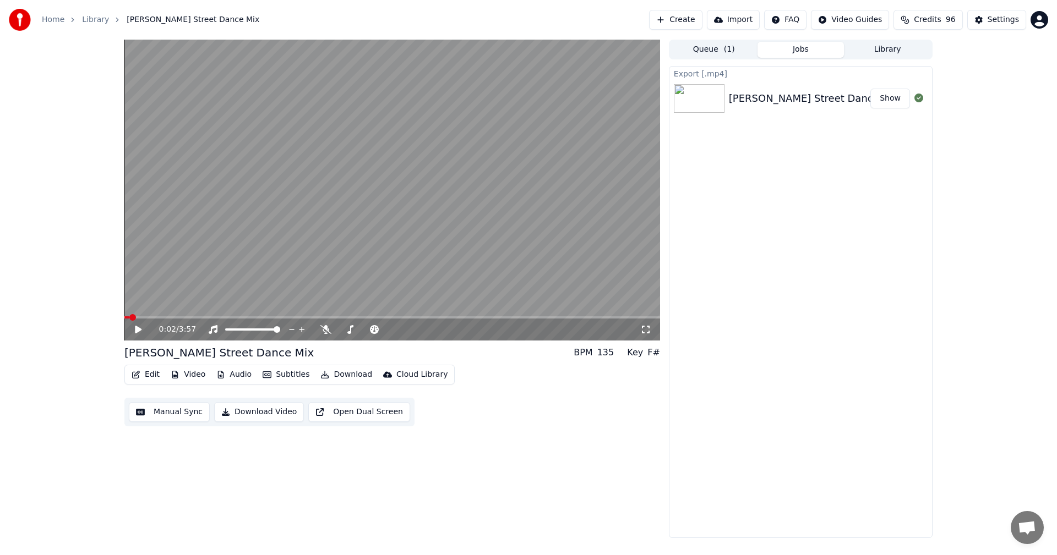
click at [691, 18] on button "Create" at bounding box center [675, 20] width 53 height 20
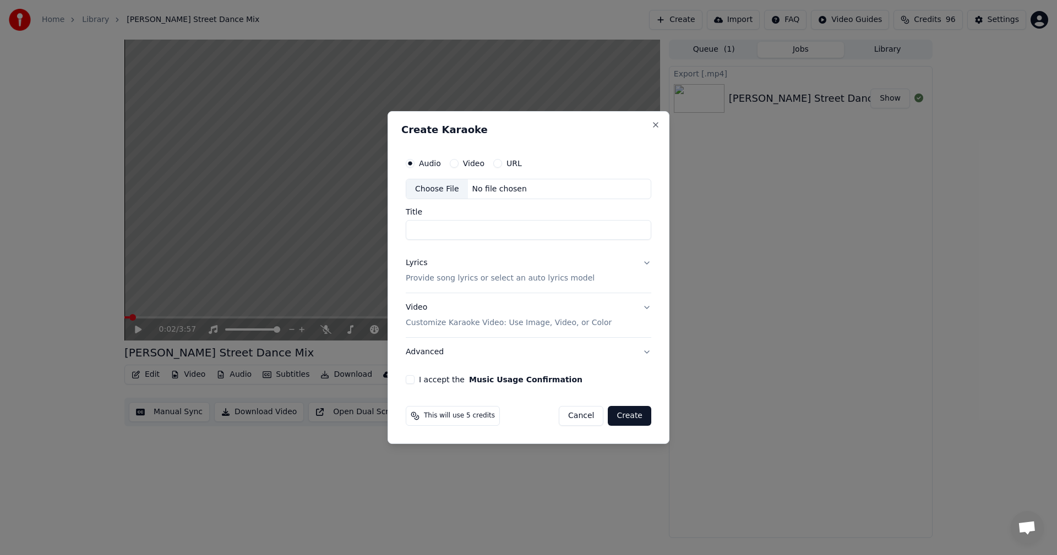
click at [434, 195] on div "Choose File" at bounding box center [437, 189] width 62 height 20
drag, startPoint x: 422, startPoint y: 231, endPoint x: 369, endPoint y: 232, distance: 53.4
click at [369, 232] on body "**********" at bounding box center [528, 277] width 1057 height 555
type input "**********"
click at [463, 278] on p "Provide song lyrics or select an auto lyrics model" at bounding box center [500, 279] width 189 height 11
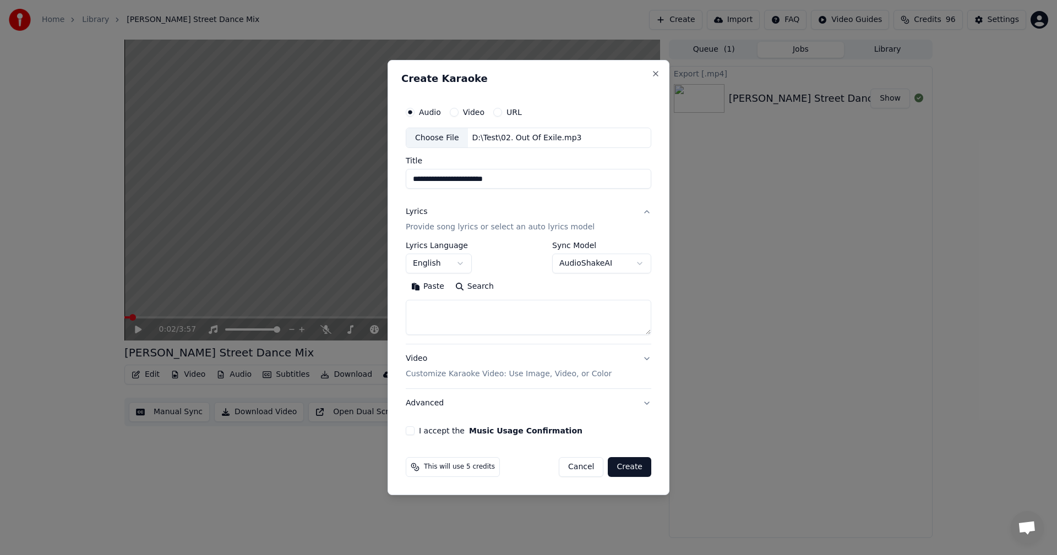
drag, startPoint x: 484, startPoint y: 319, endPoint x: 473, endPoint y: 308, distance: 15.2
click at [483, 319] on textarea at bounding box center [528, 317] width 245 height 35
click at [430, 291] on button "Paste" at bounding box center [428, 287] width 44 height 18
click at [644, 356] on button "Video Customize Karaoke Video: Use Image, Video, or Color" at bounding box center [528, 367] width 245 height 44
type textarea "**********"
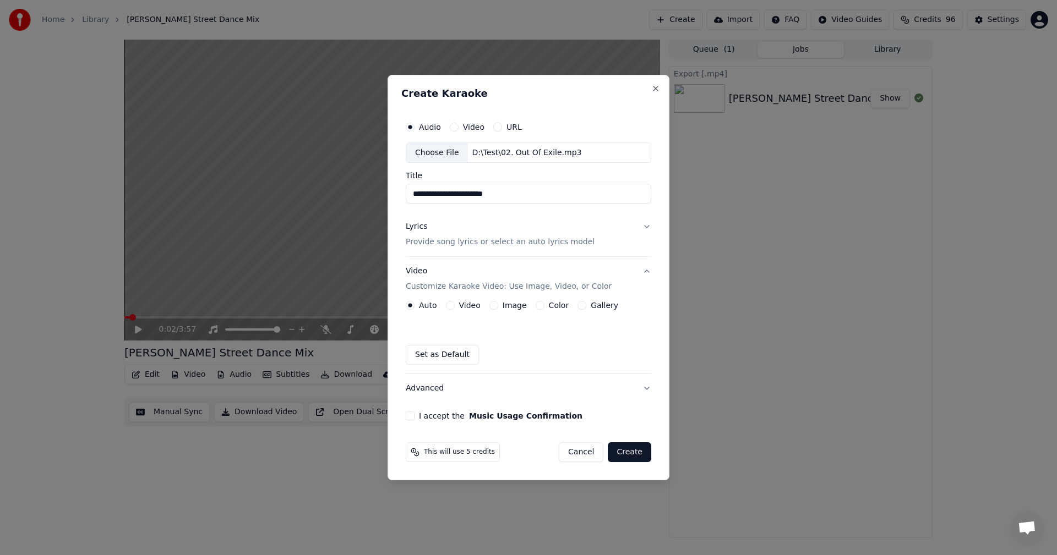
click at [494, 308] on button "Image" at bounding box center [493, 305] width 9 height 9
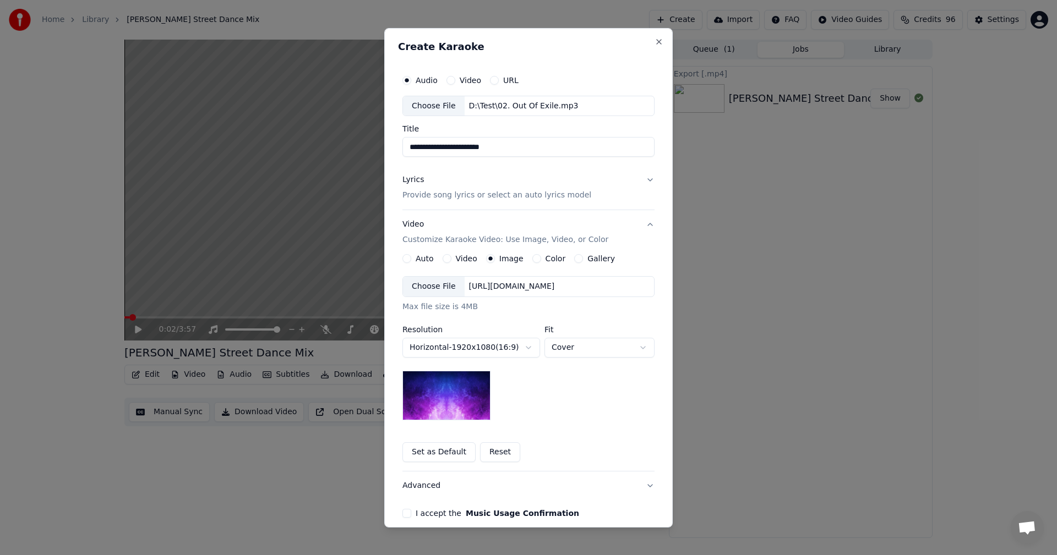
click at [433, 283] on div "Choose File" at bounding box center [434, 287] width 62 height 20
click at [650, 179] on div "**********" at bounding box center [528, 293] width 261 height 458
click at [640, 184] on button "Lyrics Provide song lyrics or select an auto lyrics model" at bounding box center [528, 188] width 252 height 44
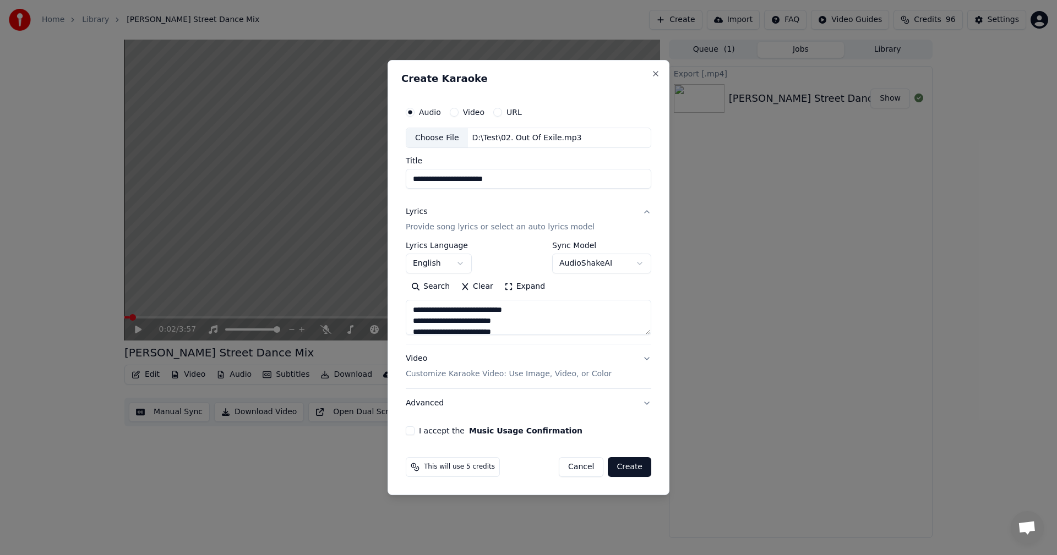
click at [630, 258] on body "**********" at bounding box center [528, 277] width 1057 height 555
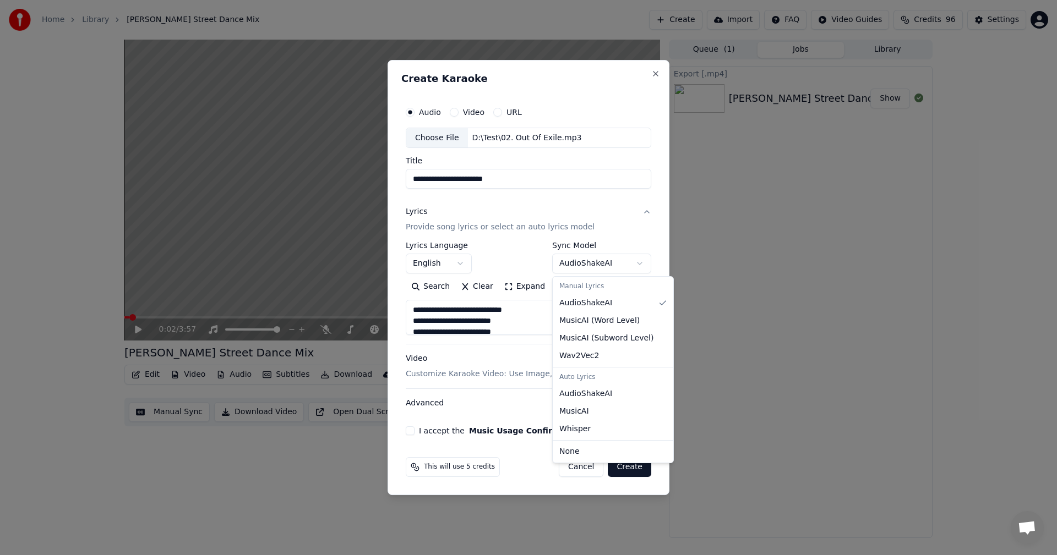
click at [630, 258] on body "**********" at bounding box center [528, 277] width 1057 height 555
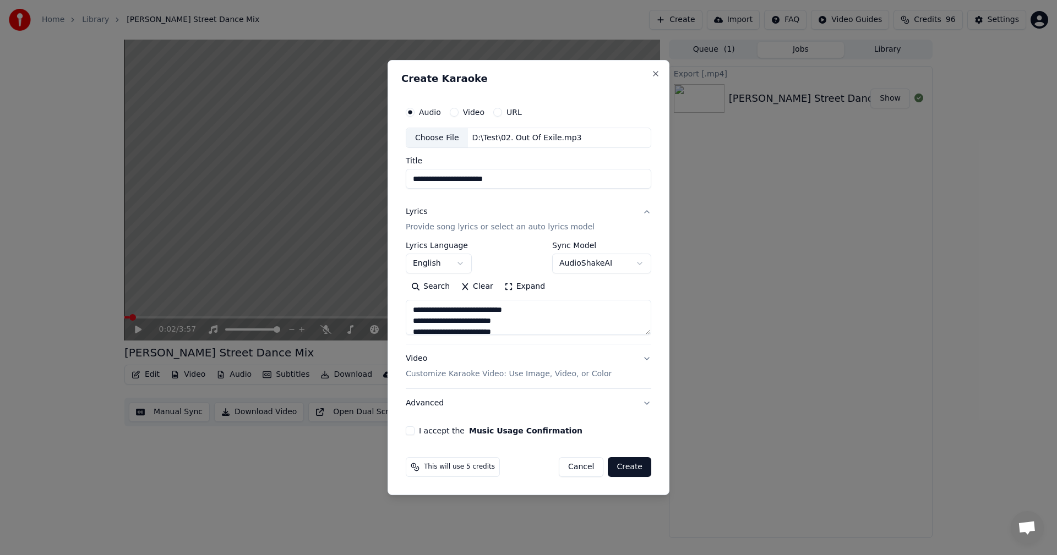
click at [410, 429] on button "I accept the Music Usage Confirmation" at bounding box center [410, 430] width 9 height 9
click at [640, 361] on button "Video Customize Karaoke Video: Use Image, Video, or Color" at bounding box center [528, 367] width 245 height 44
type textarea "**********"
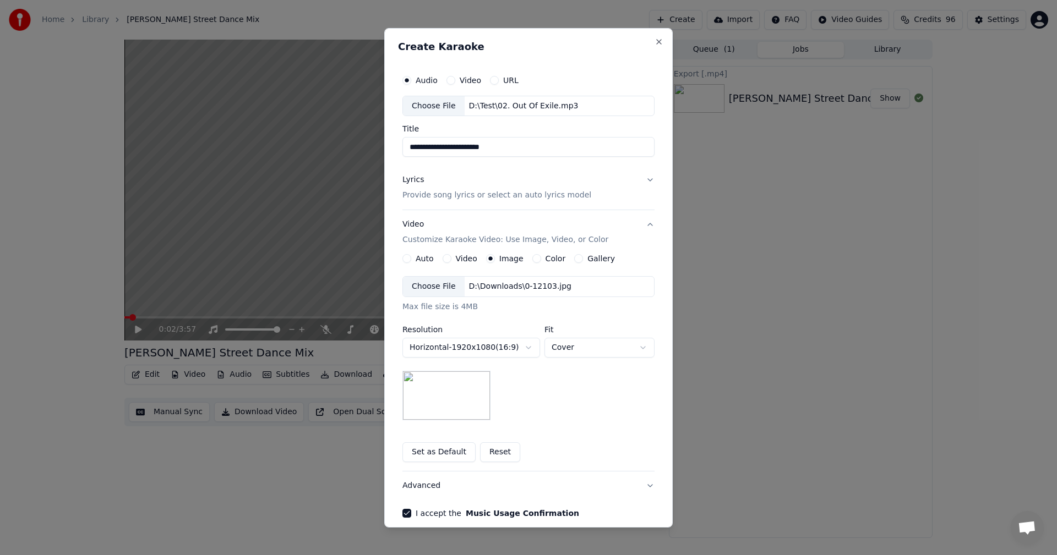
click at [446, 81] on button "Video" at bounding box center [450, 79] width 9 height 9
click at [404, 80] on button "Audio" at bounding box center [406, 79] width 9 height 9
click at [424, 99] on div "Choose File" at bounding box center [434, 106] width 62 height 20
drag, startPoint x: 415, startPoint y: 147, endPoint x: 337, endPoint y: 138, distance: 78.2
click at [337, 138] on body "**********" at bounding box center [528, 277] width 1057 height 555
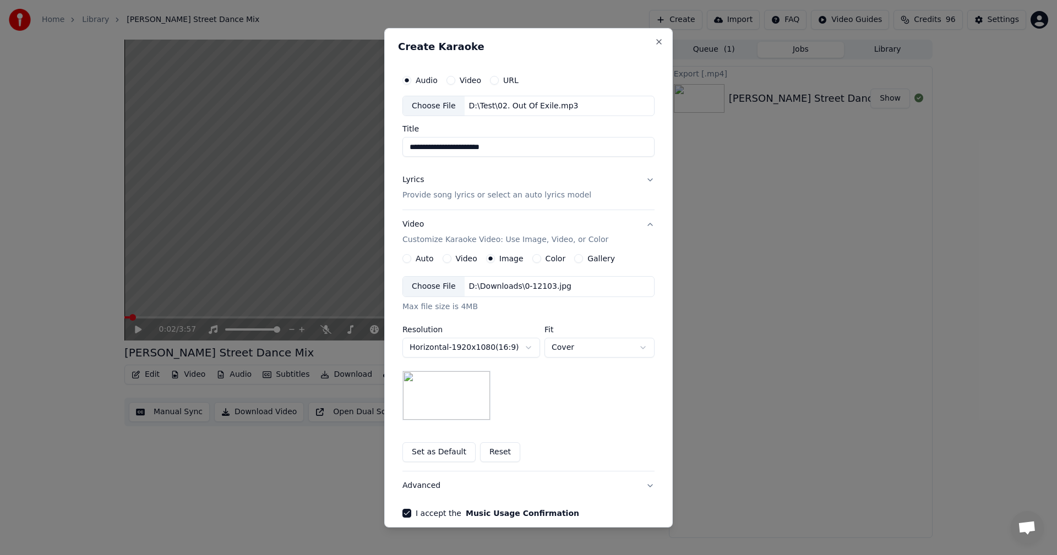
type input "**********"
click at [642, 182] on button "Lyrics Provide song lyrics or select an auto lyrics model" at bounding box center [528, 188] width 252 height 44
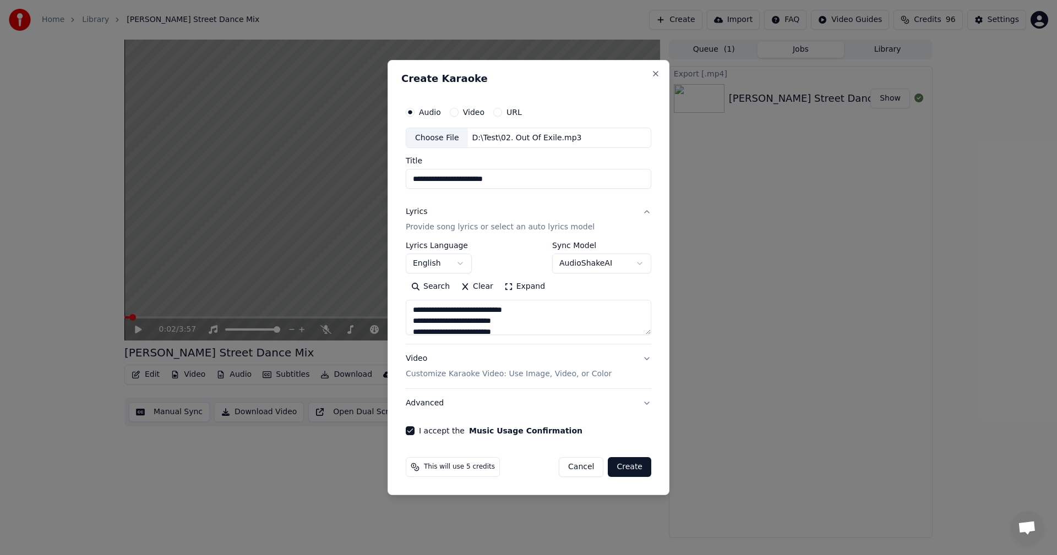
click at [621, 358] on button "Video Customize Karaoke Video: Use Image, Video, or Color" at bounding box center [528, 367] width 245 height 44
type textarea "**********"
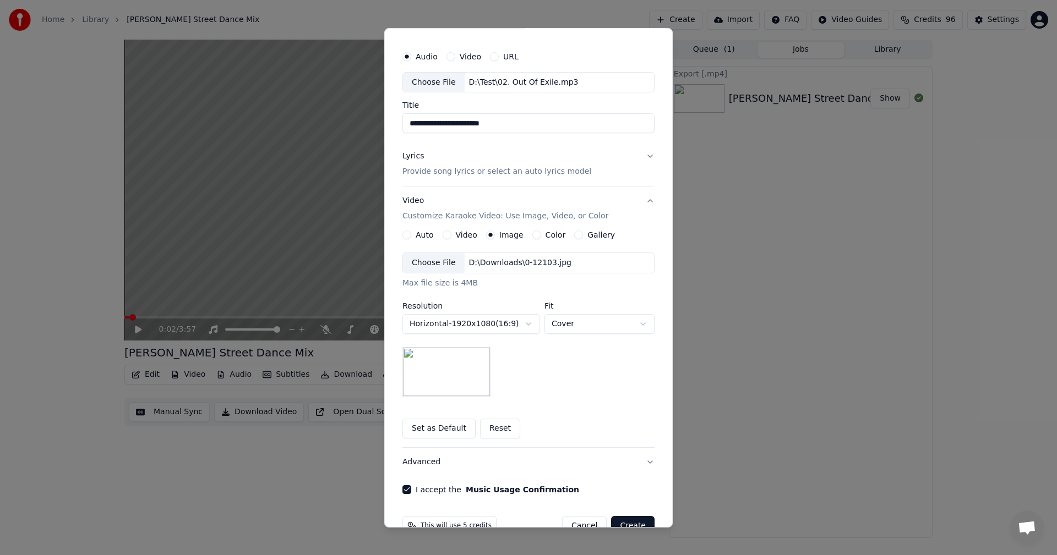
scroll to position [50, 0]
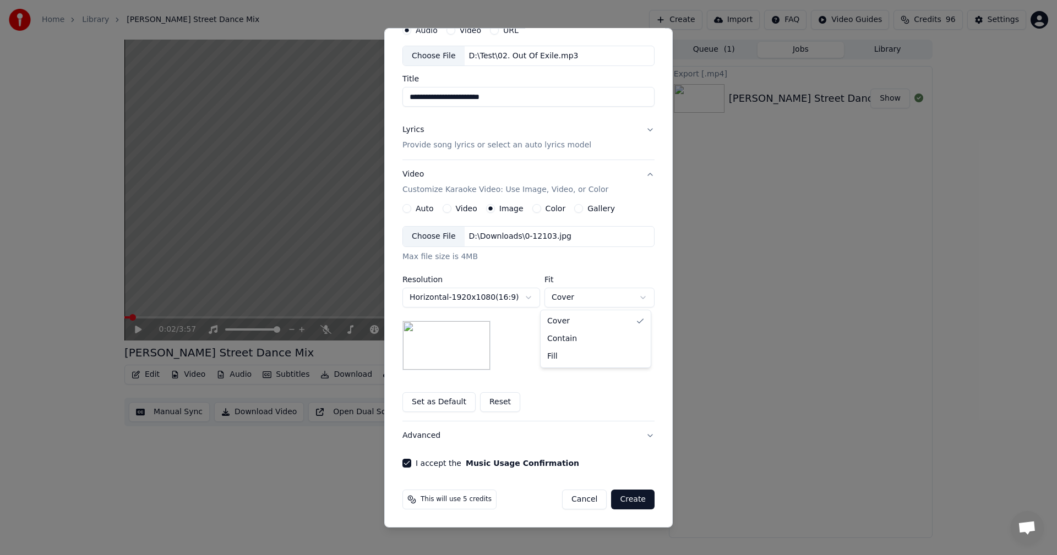
click at [580, 298] on body "**********" at bounding box center [528, 277] width 1057 height 555
click at [578, 294] on body "**********" at bounding box center [528, 277] width 1057 height 555
select select "*****"
click at [571, 296] on body "**********" at bounding box center [528, 277] width 1057 height 555
drag, startPoint x: 578, startPoint y: 419, endPoint x: 573, endPoint y: 416, distance: 5.7
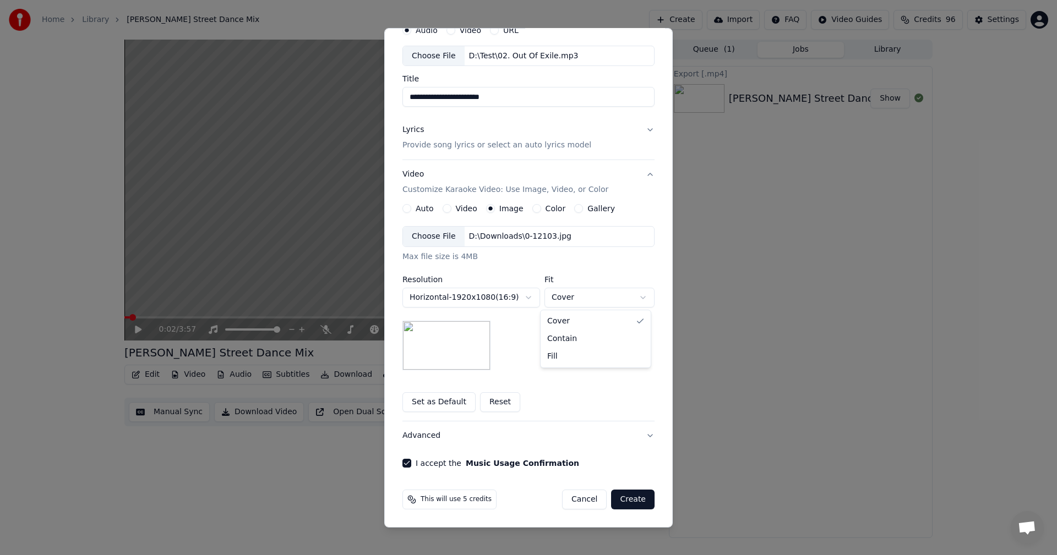
click at [578, 419] on body "**********" at bounding box center [528, 277] width 1057 height 555
click at [631, 501] on button "Create" at bounding box center [632, 500] width 43 height 20
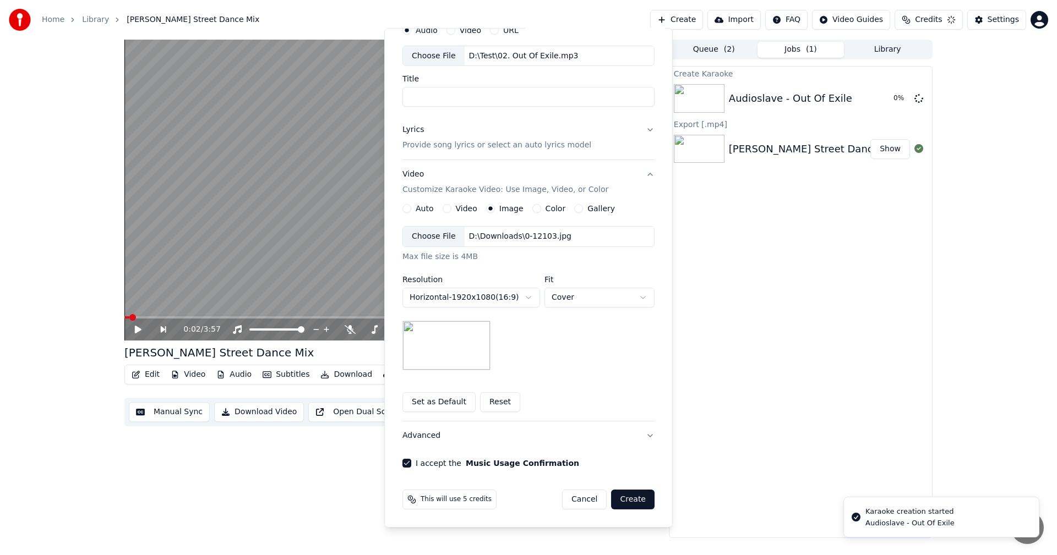
scroll to position [0, 0]
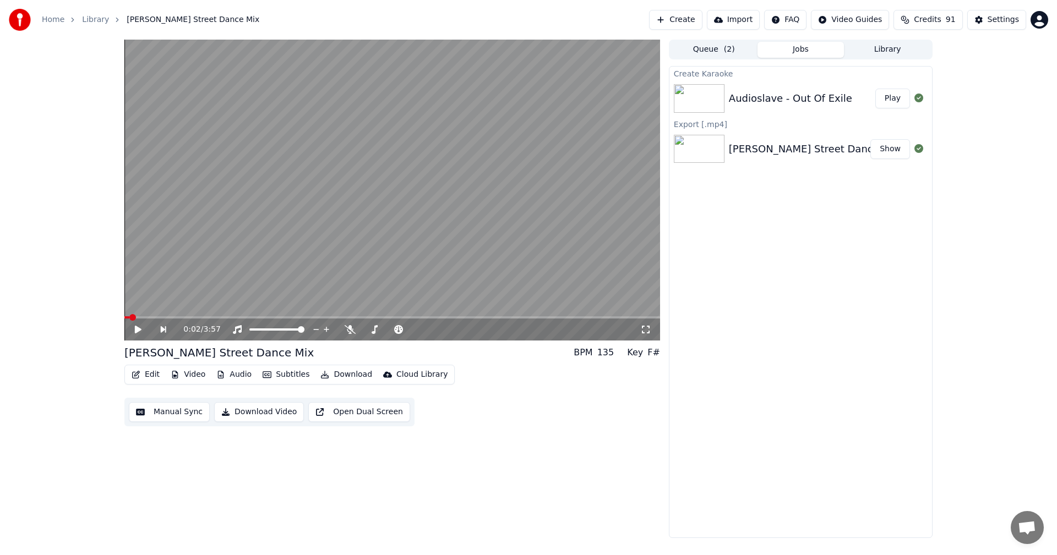
click at [879, 94] on button "Play" at bounding box center [892, 99] width 35 height 20
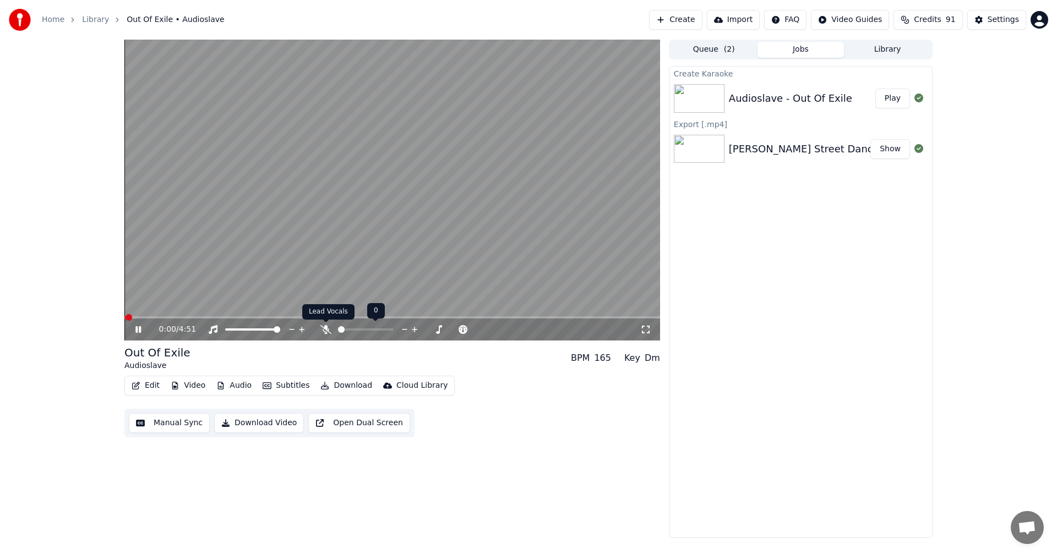
click at [322, 331] on icon at bounding box center [325, 329] width 11 height 9
click at [326, 330] on icon at bounding box center [325, 329] width 6 height 9
click at [326, 330] on icon at bounding box center [325, 329] width 11 height 9
click at [326, 330] on icon at bounding box center [325, 329] width 6 height 9
click at [326, 330] on icon at bounding box center [325, 329] width 11 height 9
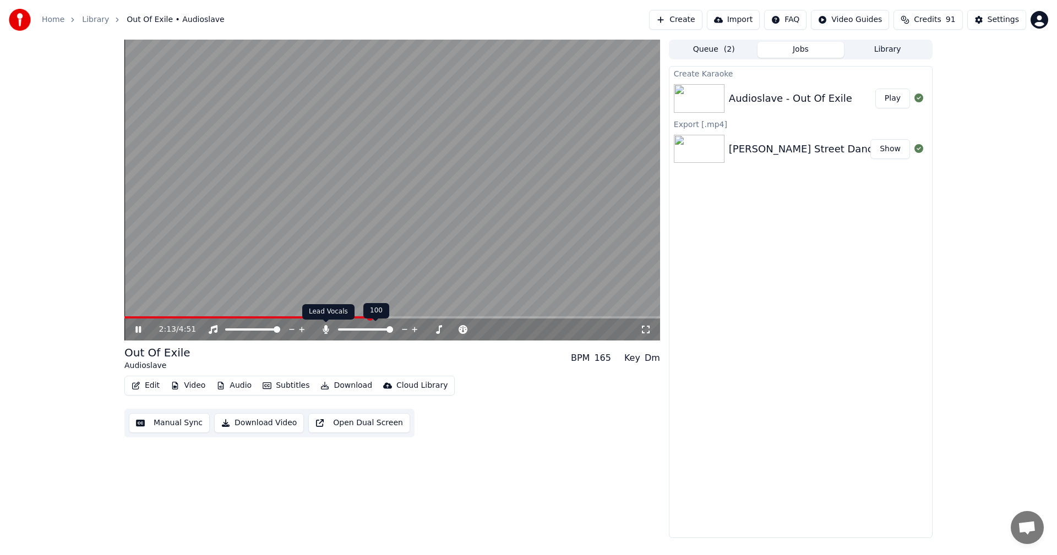
click at [325, 328] on icon at bounding box center [325, 329] width 6 height 9
click at [324, 329] on icon at bounding box center [325, 329] width 11 height 9
click at [324, 329] on icon at bounding box center [325, 329] width 6 height 9
click at [324, 329] on icon at bounding box center [325, 329] width 11 height 9
click at [143, 387] on button "Edit" at bounding box center [145, 385] width 37 height 15
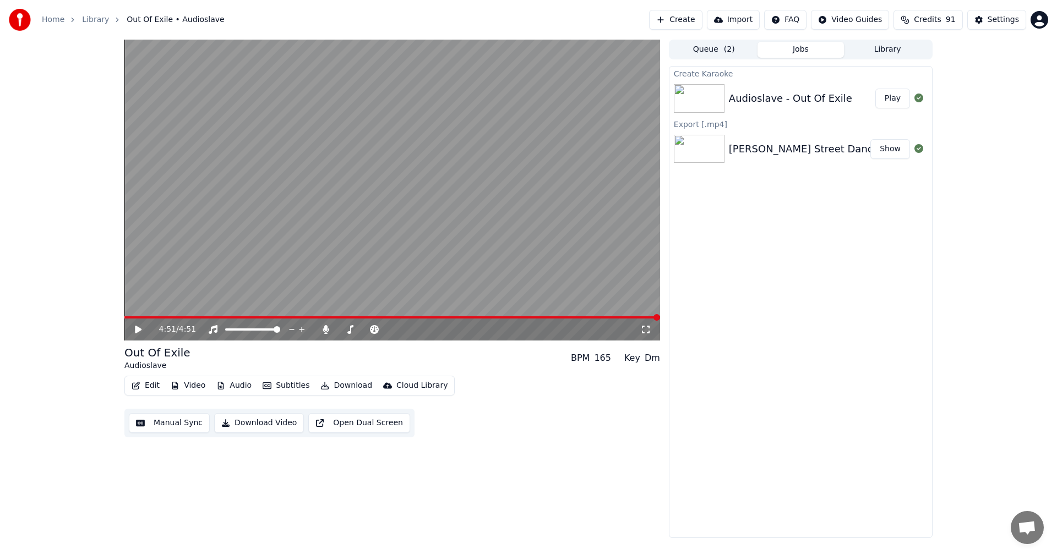
click at [146, 424] on button "Manual Sync" at bounding box center [169, 423] width 81 height 20
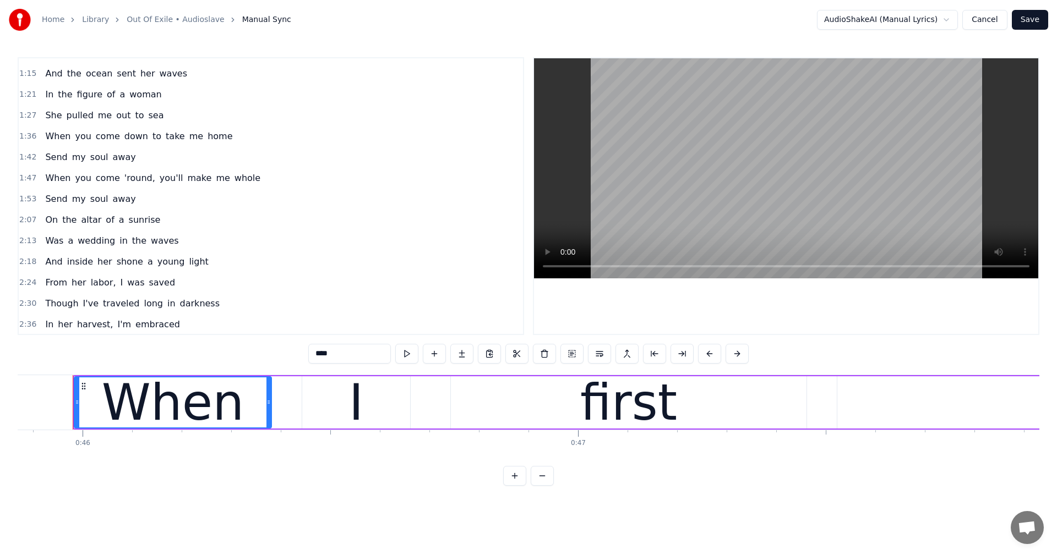
scroll to position [55, 0]
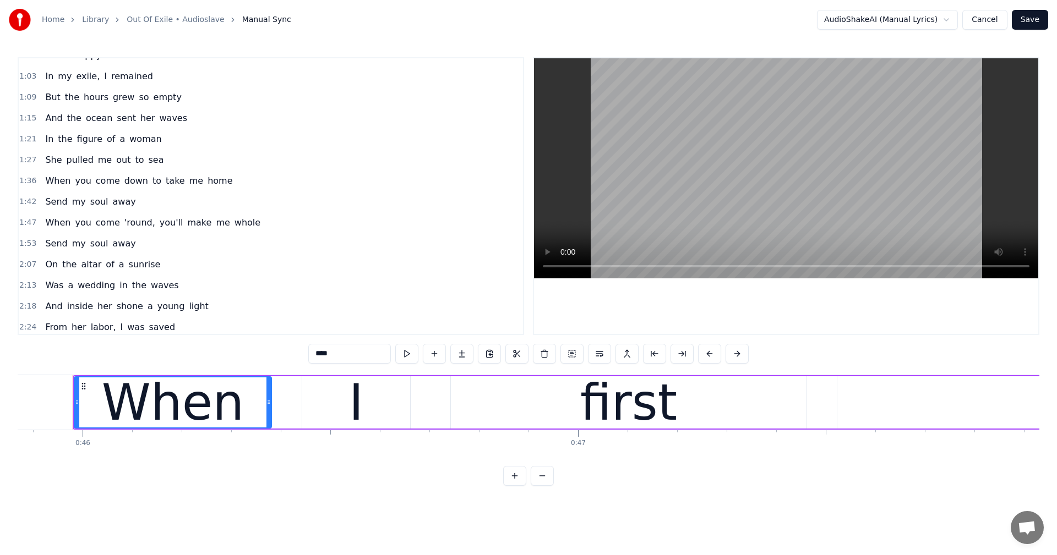
click at [152, 97] on span "empty" at bounding box center [167, 97] width 30 height 13
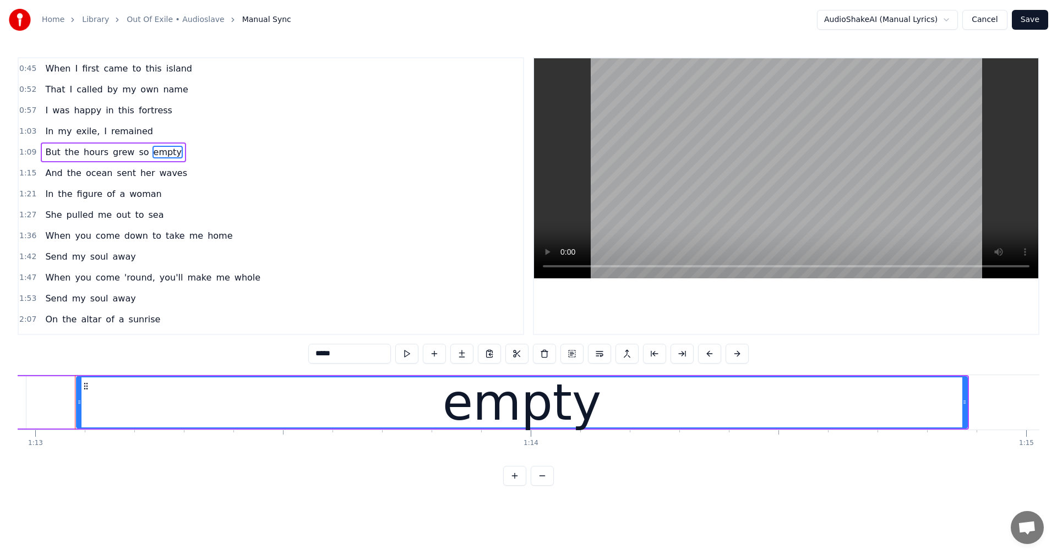
scroll to position [0, 36140]
click at [159, 174] on span "waves" at bounding box center [173, 173] width 30 height 13
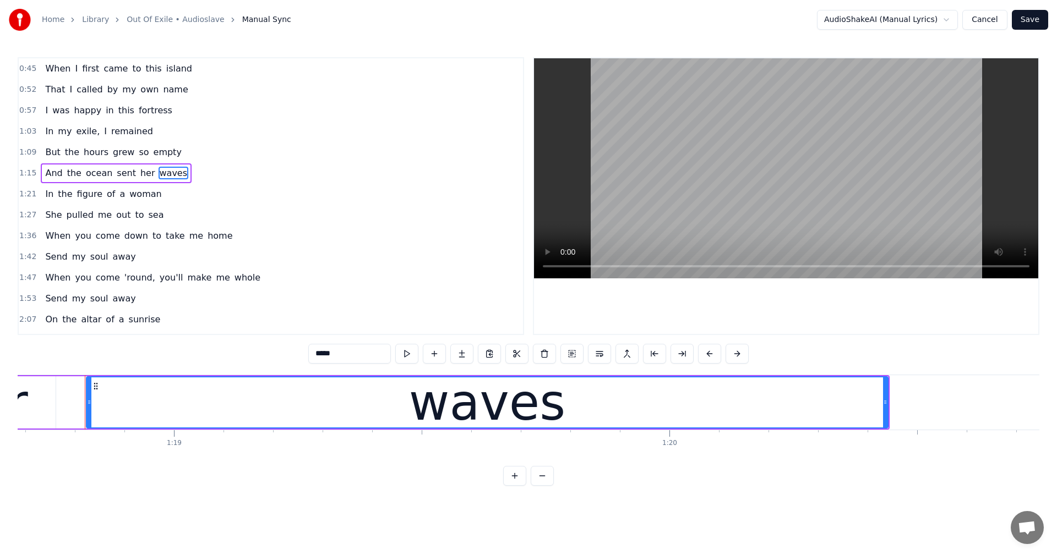
scroll to position [0, 38983]
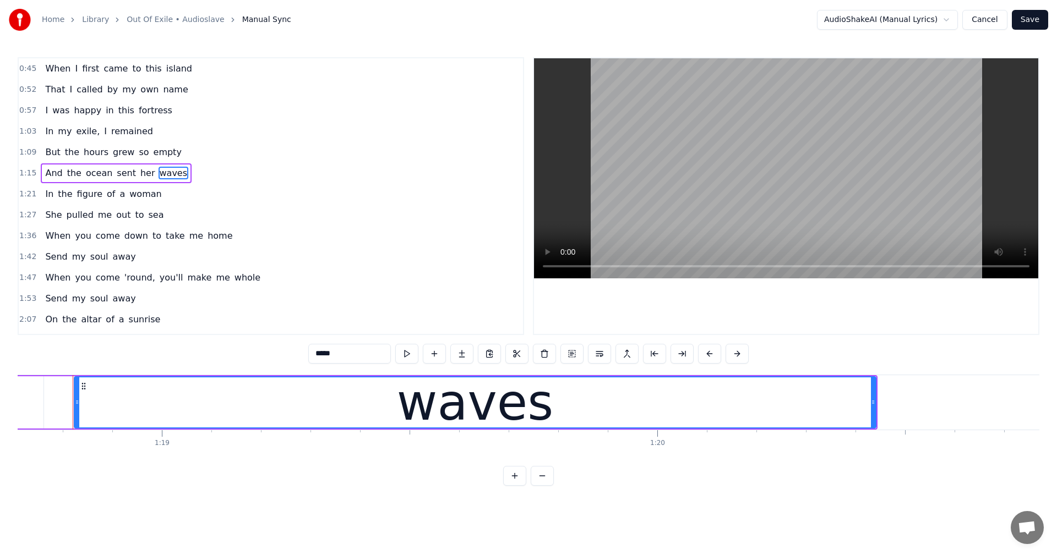
click at [146, 191] on span "woman" at bounding box center [145, 194] width 34 height 13
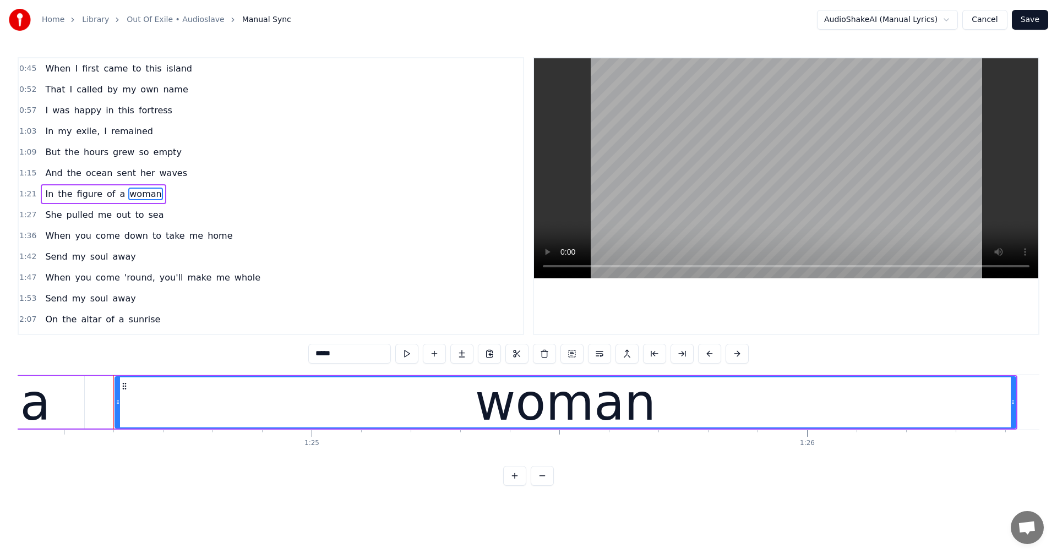
scroll to position [0, 41846]
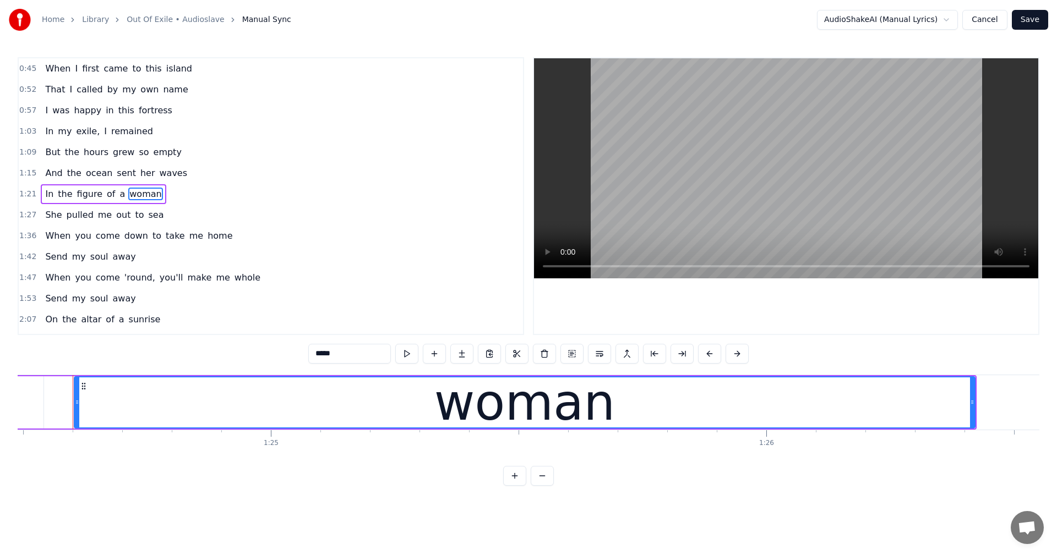
click at [147, 211] on span "sea" at bounding box center [156, 215] width 18 height 13
type input "***"
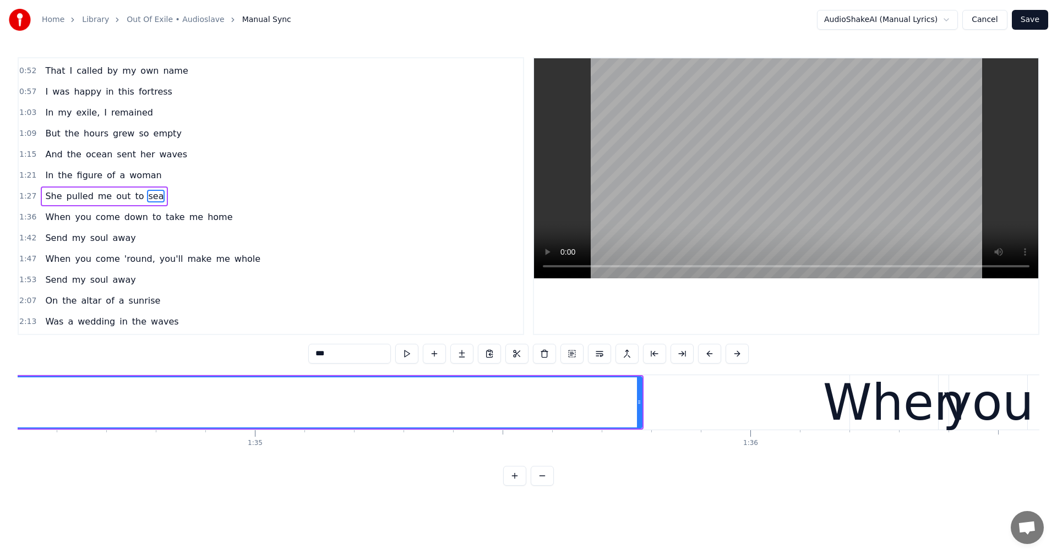
scroll to position [0, 46973]
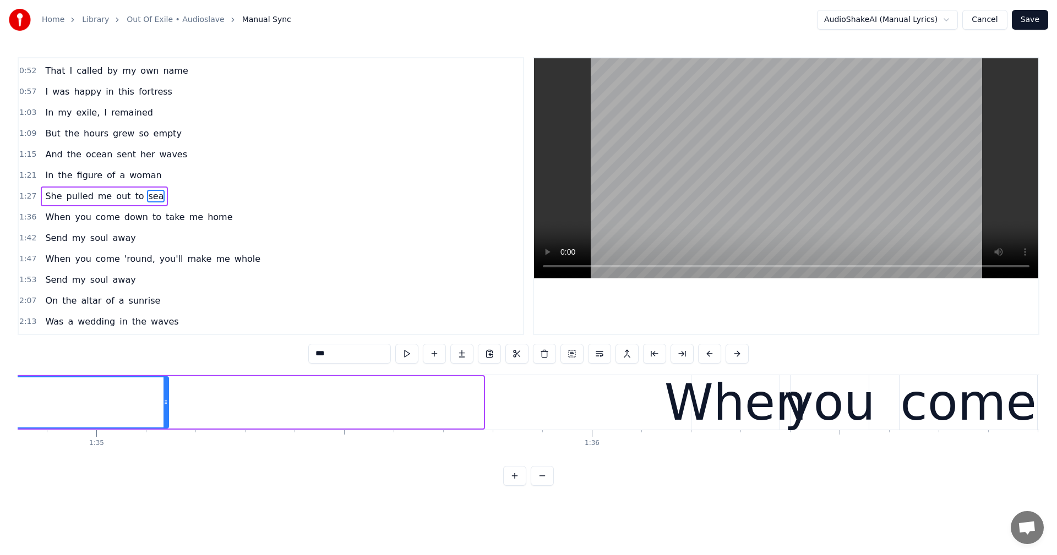
drag, startPoint x: 480, startPoint y: 401, endPoint x: 165, endPoint y: 413, distance: 315.0
click at [165, 413] on div at bounding box center [165, 403] width 4 height 50
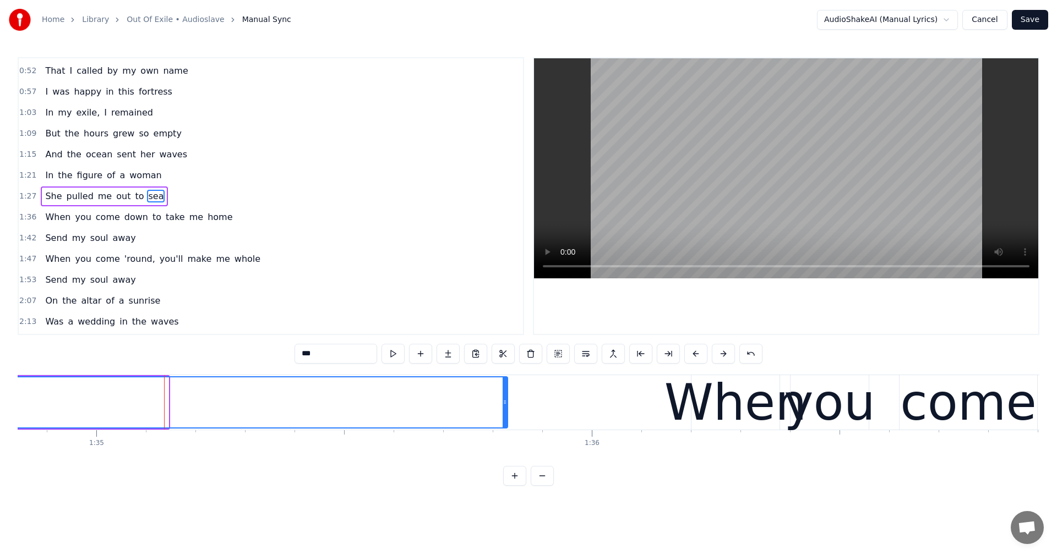
drag, startPoint x: 165, startPoint y: 404, endPoint x: 504, endPoint y: 411, distance: 339.1
click at [504, 411] on div at bounding box center [504, 403] width 4 height 50
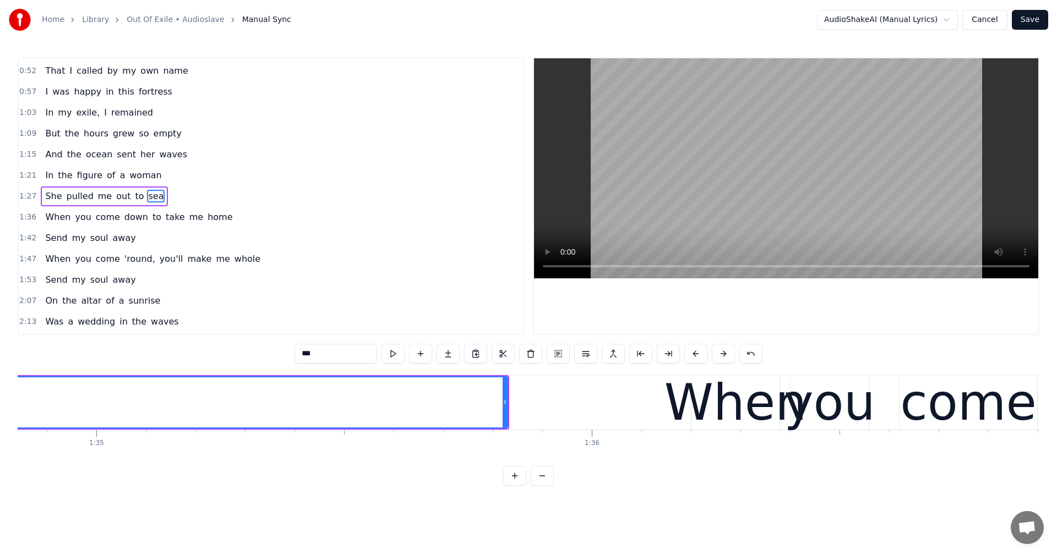
click at [23, 195] on span "1:27" at bounding box center [27, 196] width 17 height 11
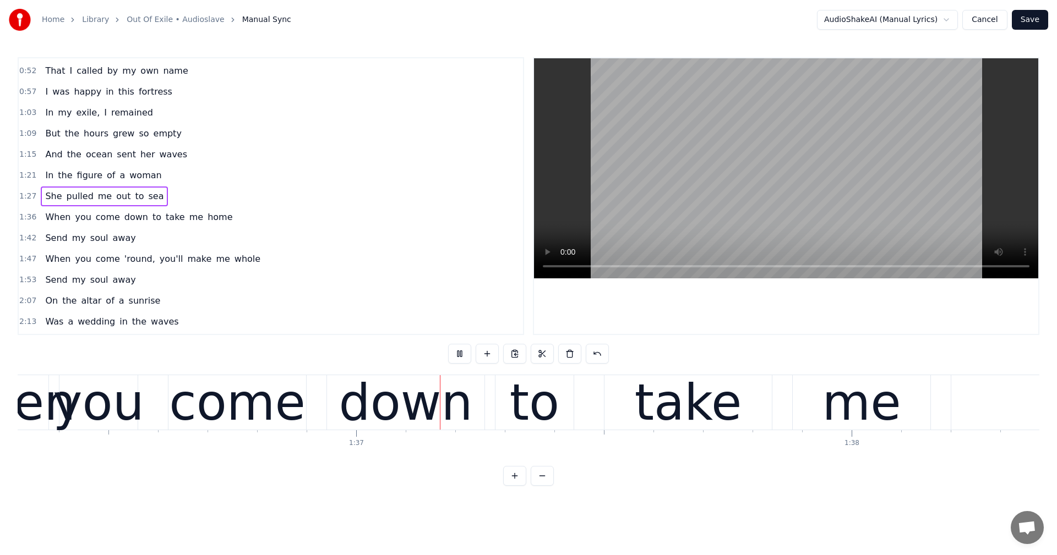
scroll to position [0, 47778]
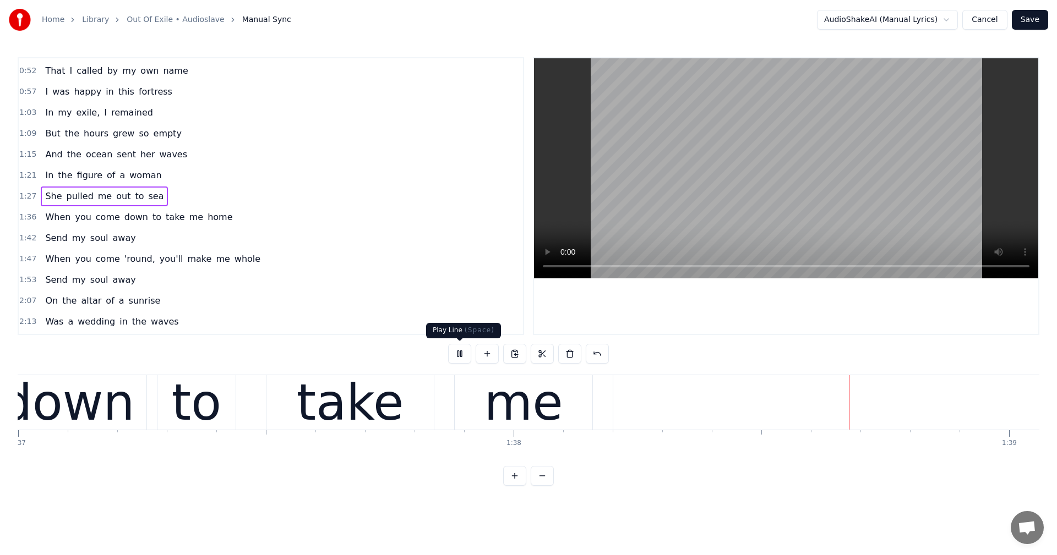
click at [466, 355] on button at bounding box center [459, 354] width 23 height 20
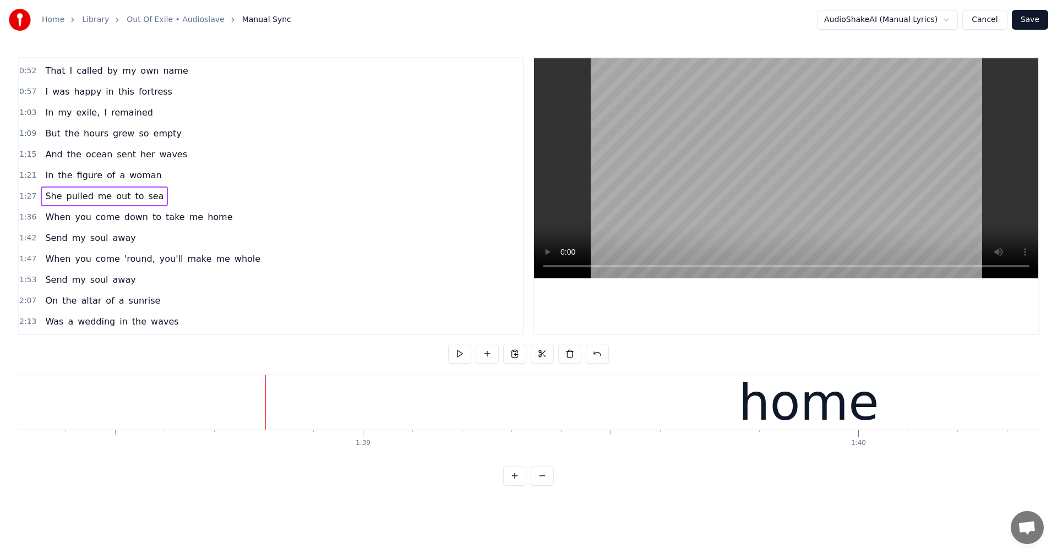
scroll to position [0, 48700]
click at [147, 199] on span "sea" at bounding box center [156, 196] width 18 height 13
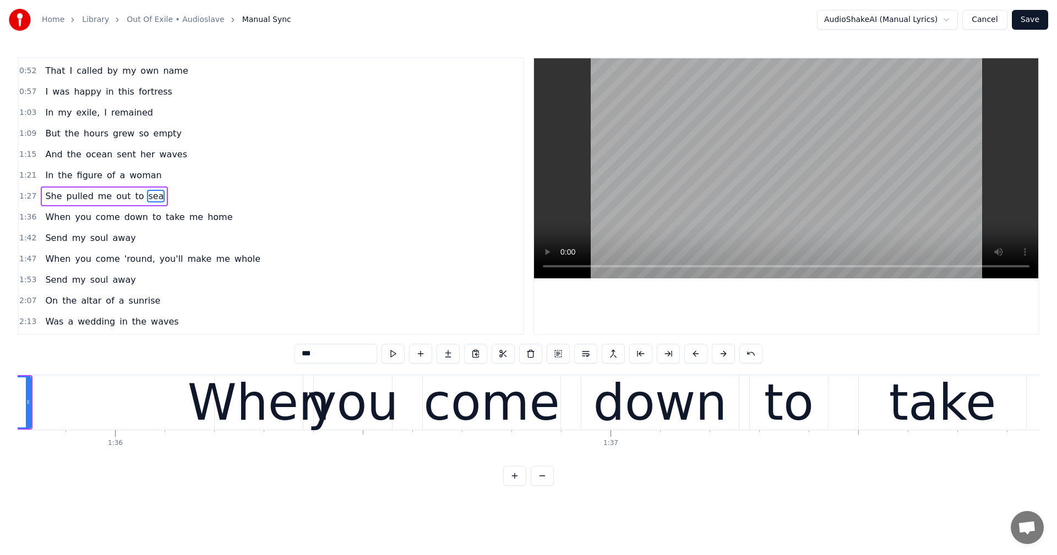
scroll to position [0, 46894]
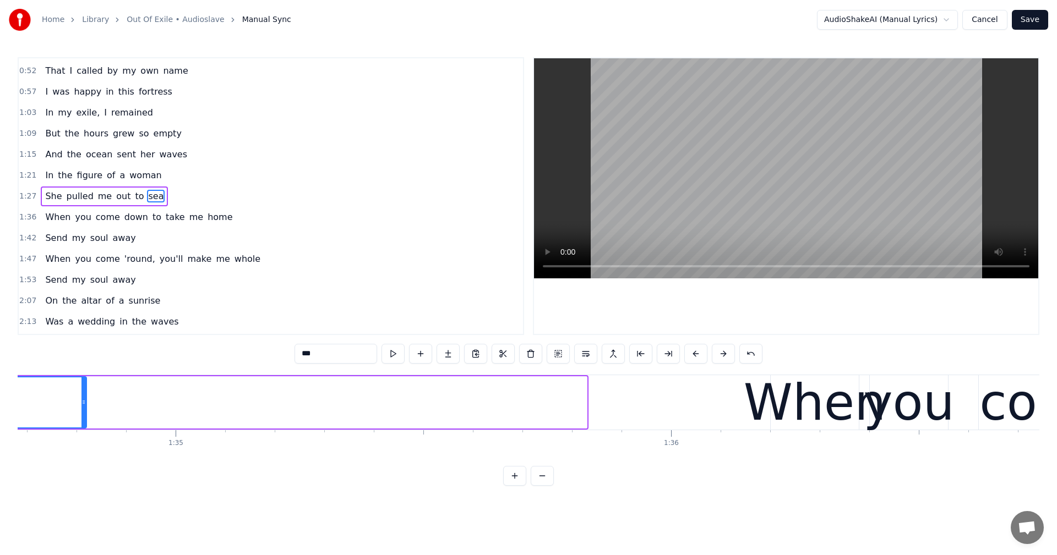
drag, startPoint x: 584, startPoint y: 404, endPoint x: 84, endPoint y: 396, distance: 500.3
click at [84, 396] on div at bounding box center [83, 403] width 4 height 50
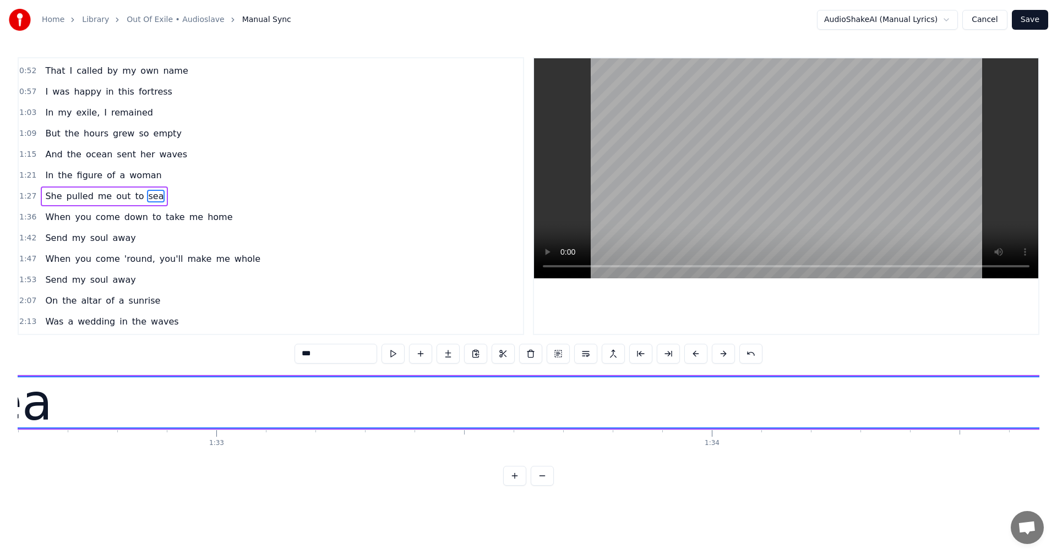
scroll to position [0, 46022]
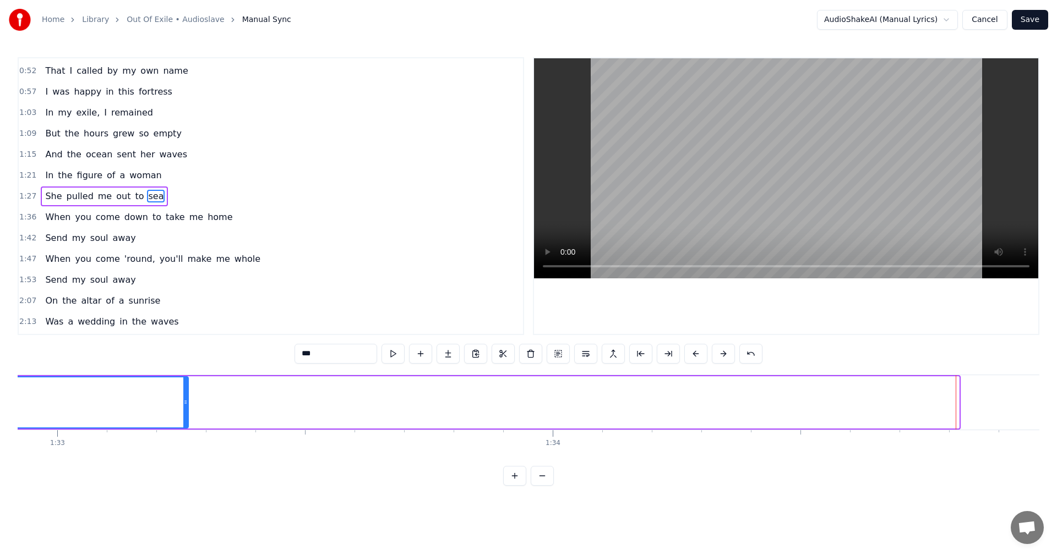
drag, startPoint x: 958, startPoint y: 402, endPoint x: 185, endPoint y: 402, distance: 772.6
click at [185, 402] on icon at bounding box center [185, 402] width 4 height 9
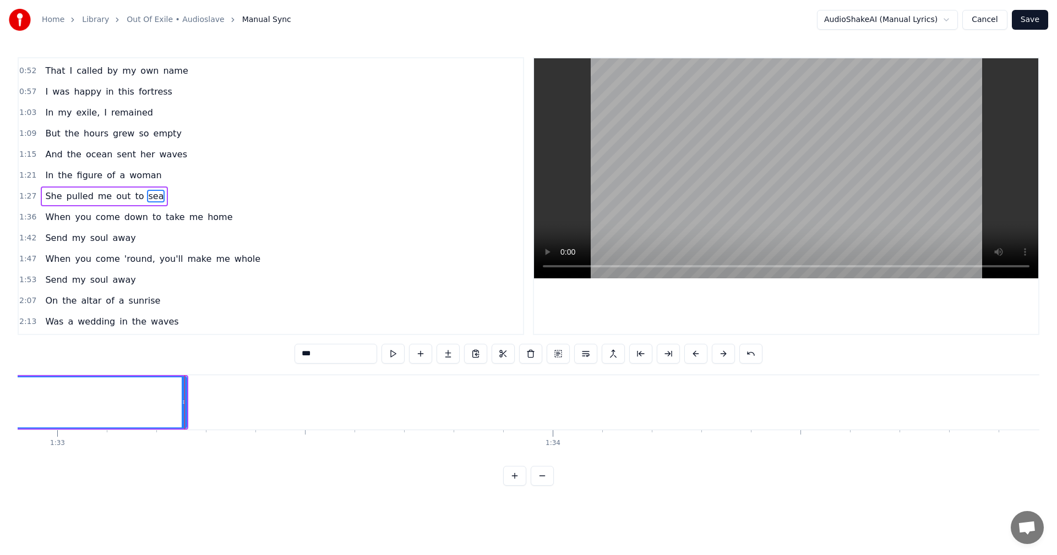
click at [206, 220] on span "home" at bounding box center [219, 217] width 27 height 13
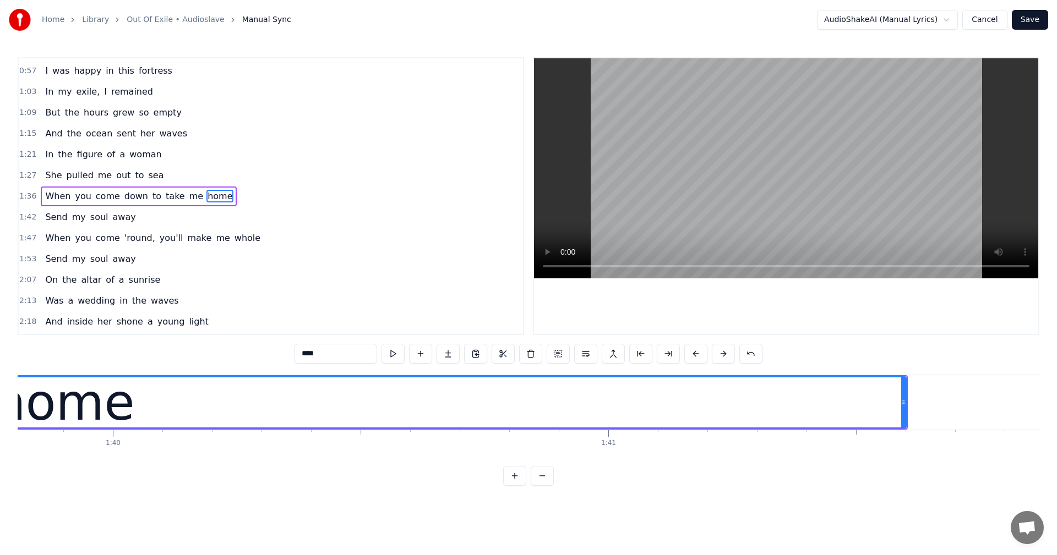
scroll to position [0, 49830]
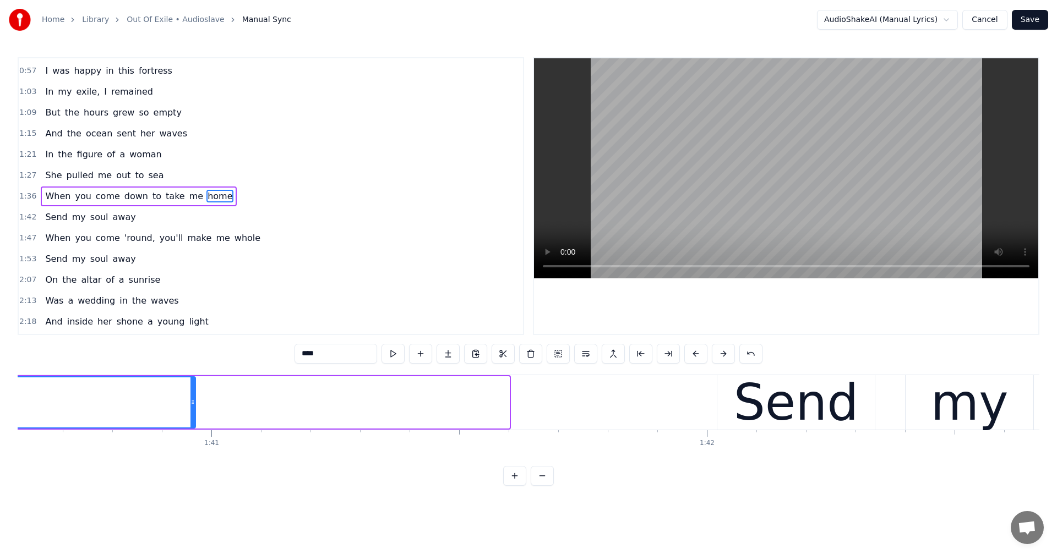
drag, startPoint x: 507, startPoint y: 404, endPoint x: 194, endPoint y: 396, distance: 313.8
click at [194, 396] on div at bounding box center [192, 403] width 4 height 50
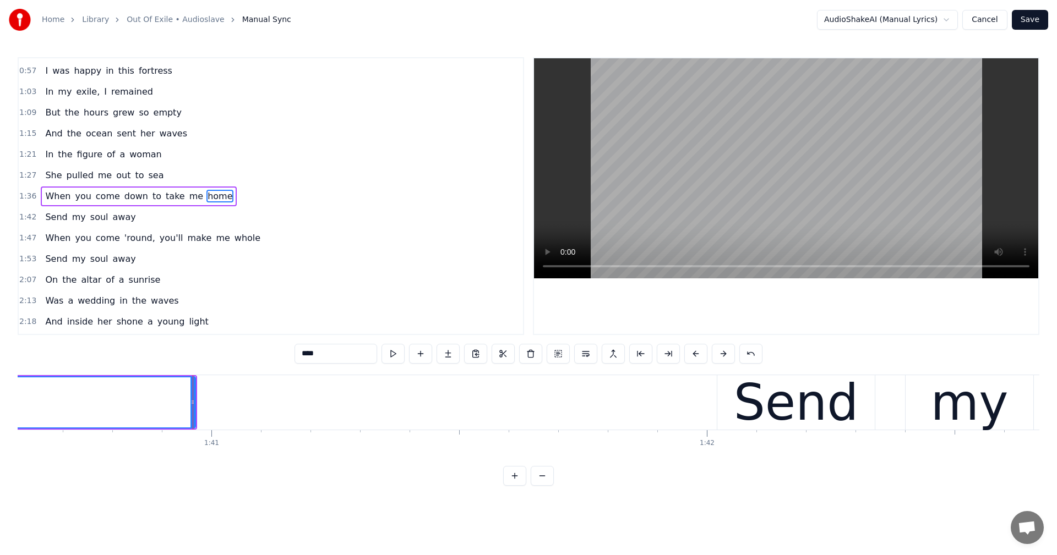
click at [56, 200] on span "When" at bounding box center [58, 196] width 28 height 13
type input "****"
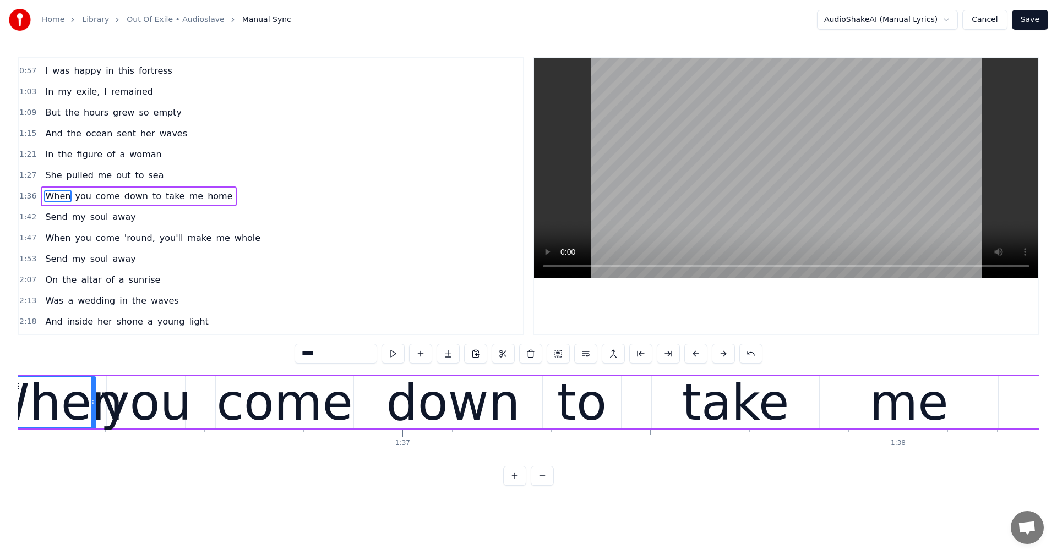
scroll to position [0, 47591]
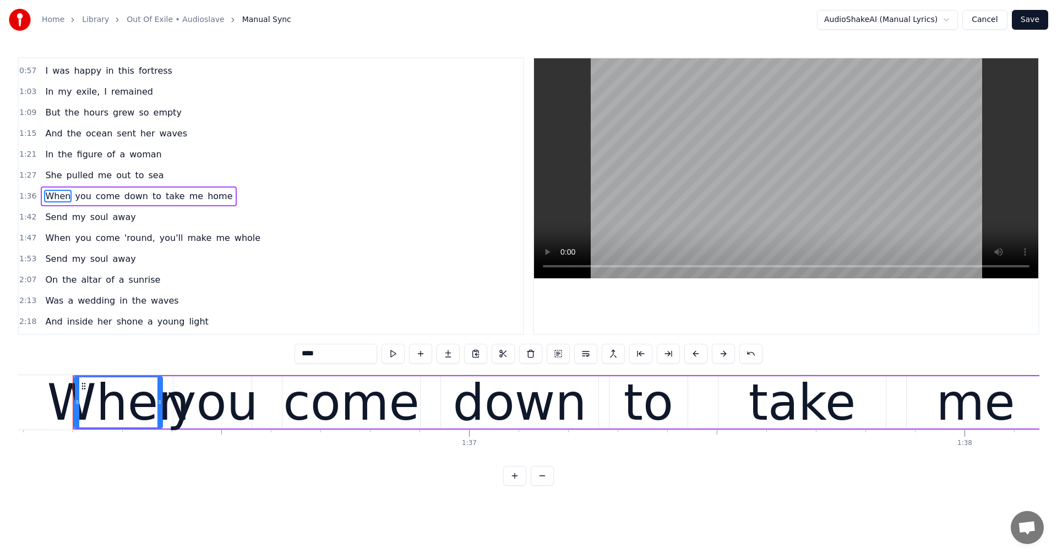
click at [30, 195] on span "1:36" at bounding box center [27, 196] width 17 height 11
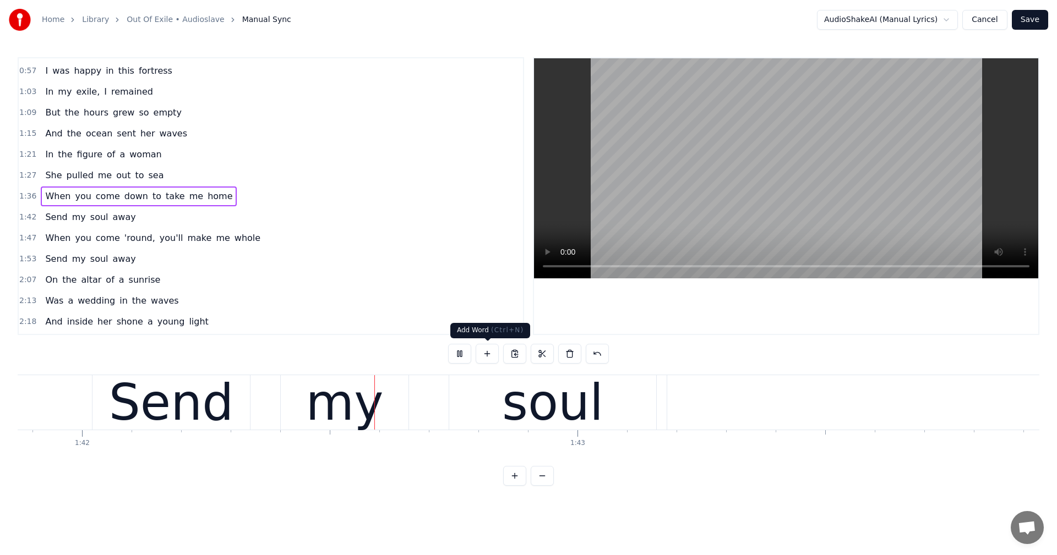
scroll to position [0, 50455]
click at [461, 354] on button at bounding box center [459, 354] width 23 height 20
click at [112, 221] on span "away" at bounding box center [124, 217] width 25 height 13
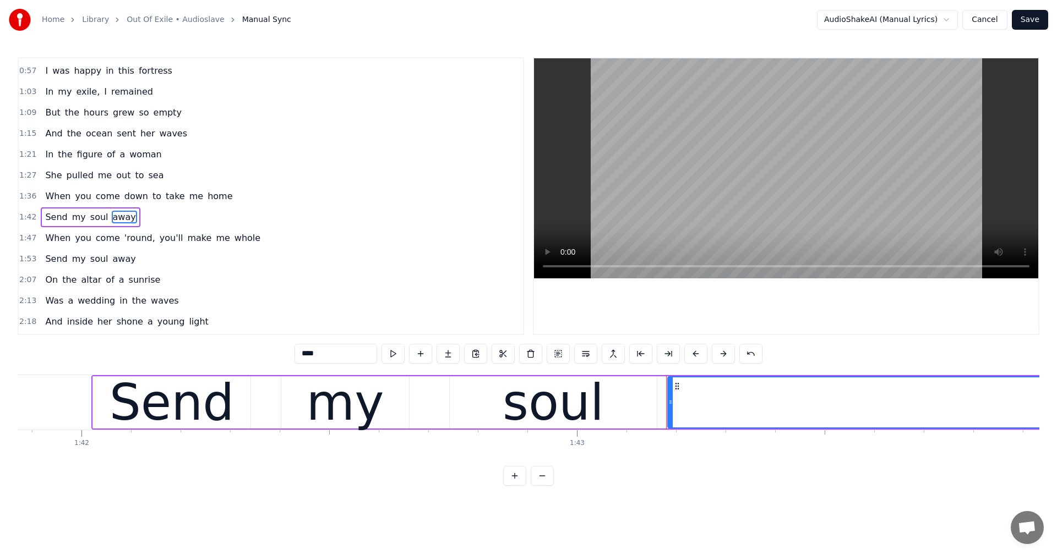
scroll to position [61, 0]
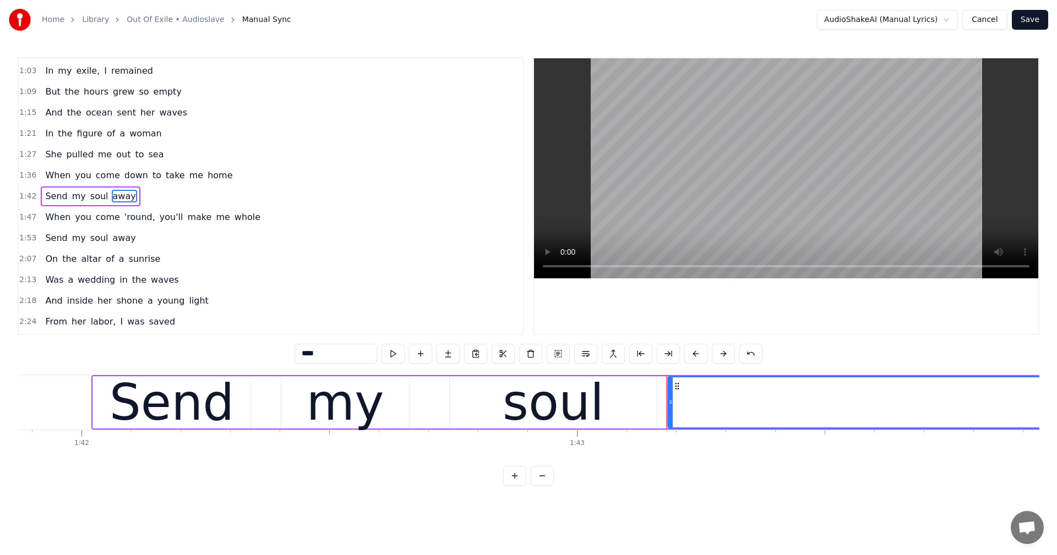
click at [116, 193] on span "away" at bounding box center [124, 196] width 25 height 13
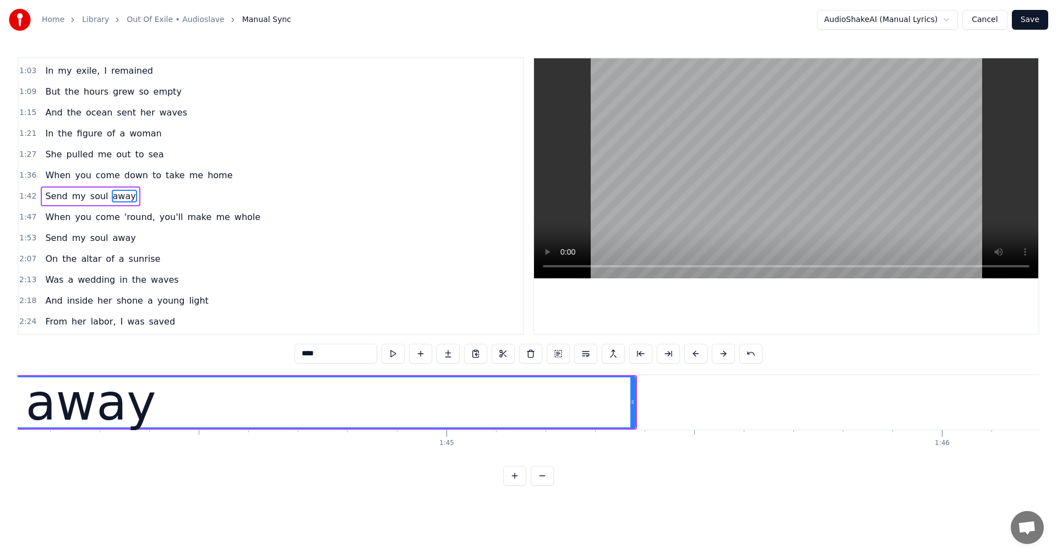
scroll to position [0, 51655]
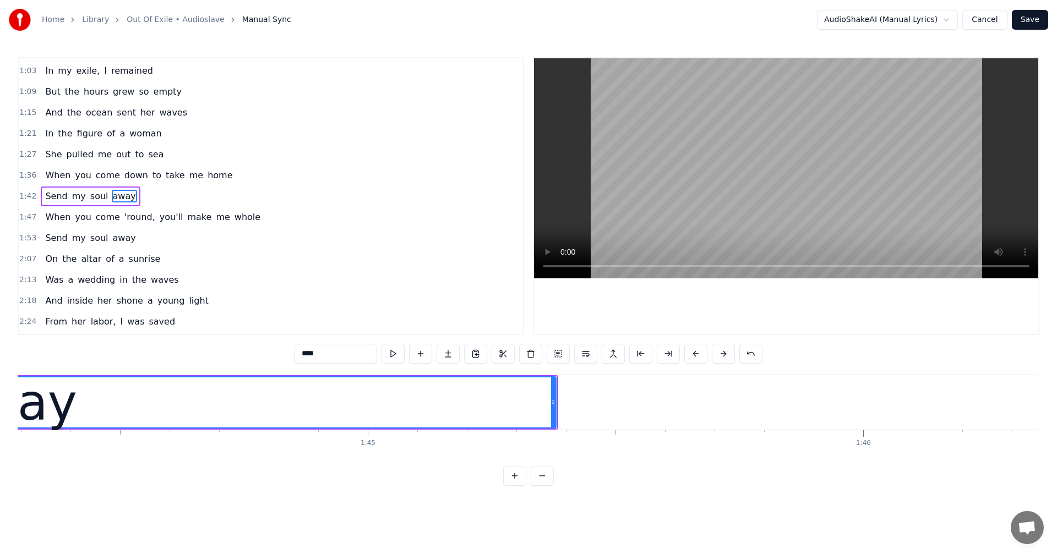
click at [555, 406] on icon at bounding box center [553, 402] width 4 height 9
click at [233, 215] on span "whole" at bounding box center [247, 217] width 28 height 13
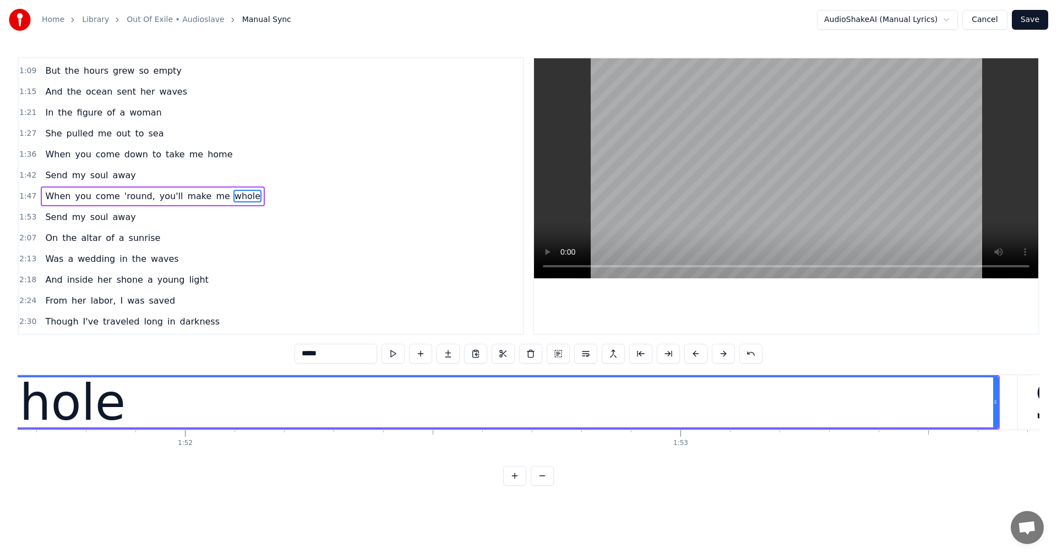
scroll to position [0, 55781]
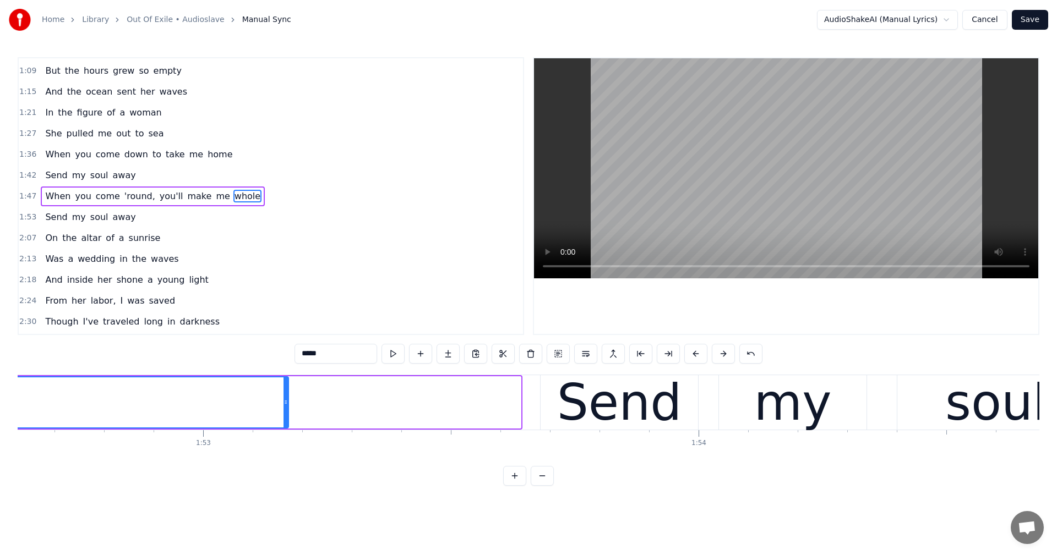
drag, startPoint x: 518, startPoint y: 403, endPoint x: 286, endPoint y: 402, distance: 232.2
click at [286, 402] on icon at bounding box center [285, 402] width 4 height 9
click at [115, 216] on span "away" at bounding box center [124, 217] width 25 height 13
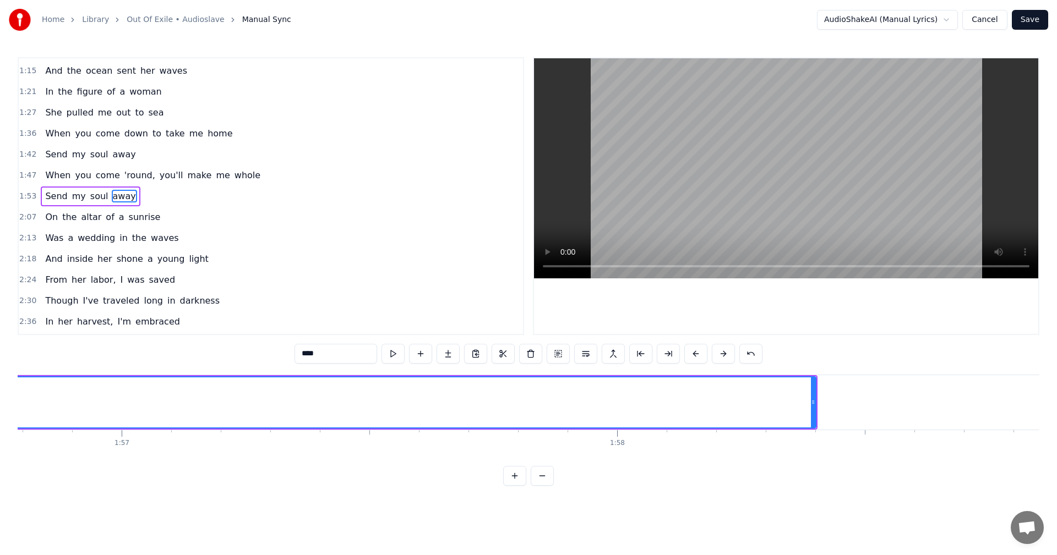
scroll to position [0, 57923]
click at [138, 219] on span "sunrise" at bounding box center [145, 217] width 34 height 13
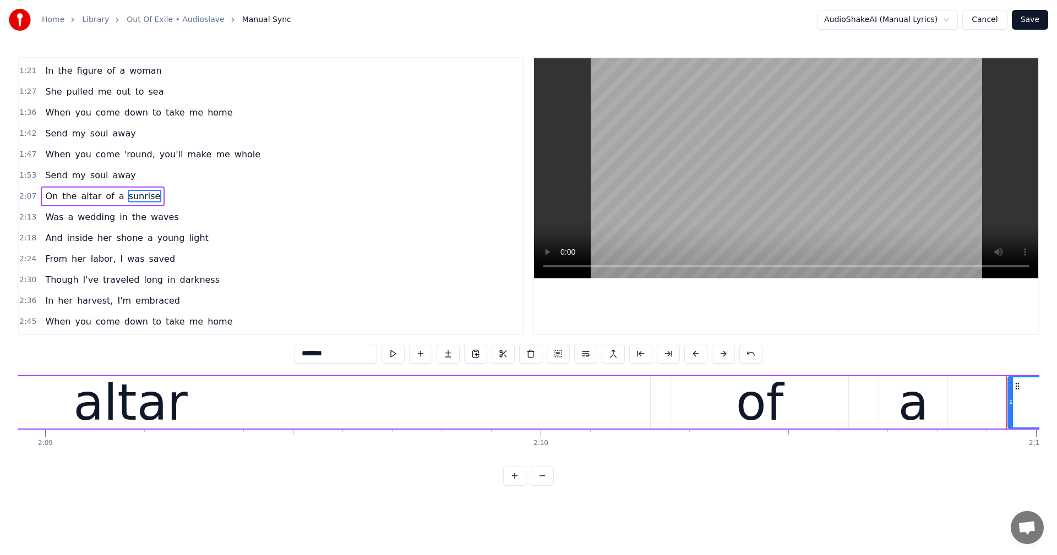
scroll to position [0, 64797]
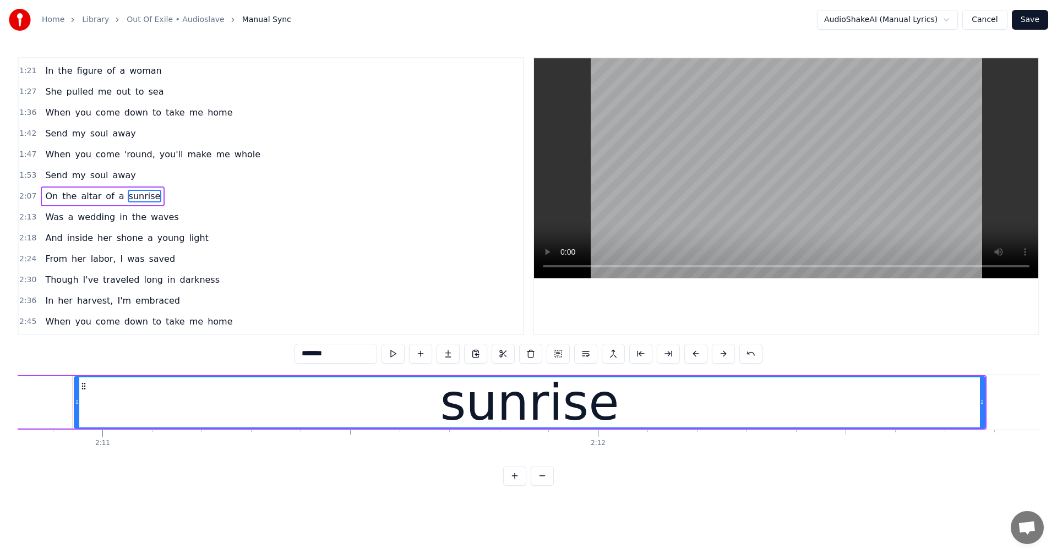
click at [152, 222] on span "waves" at bounding box center [165, 217] width 30 height 13
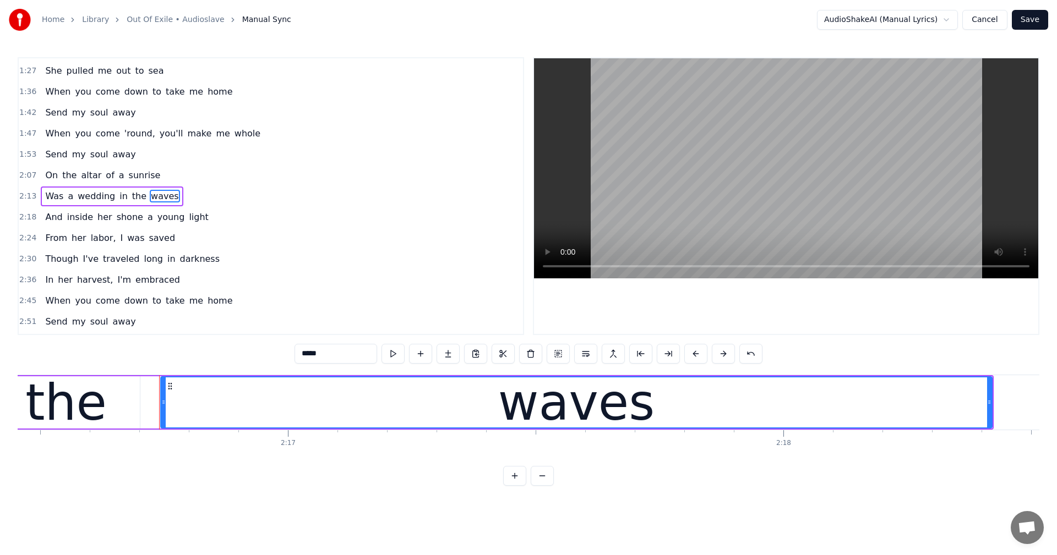
scroll to position [0, 67670]
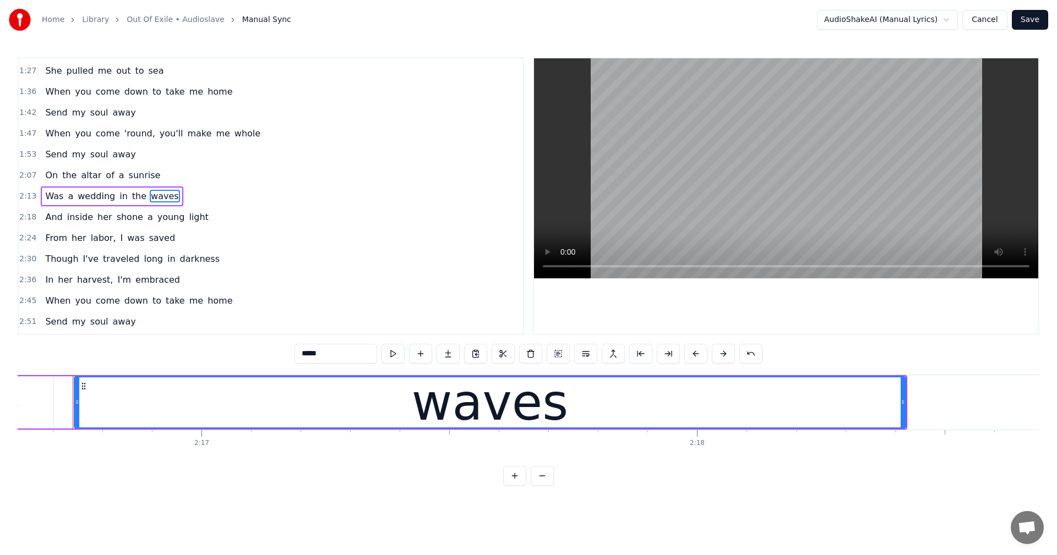
click at [188, 216] on span "light" at bounding box center [198, 217] width 21 height 13
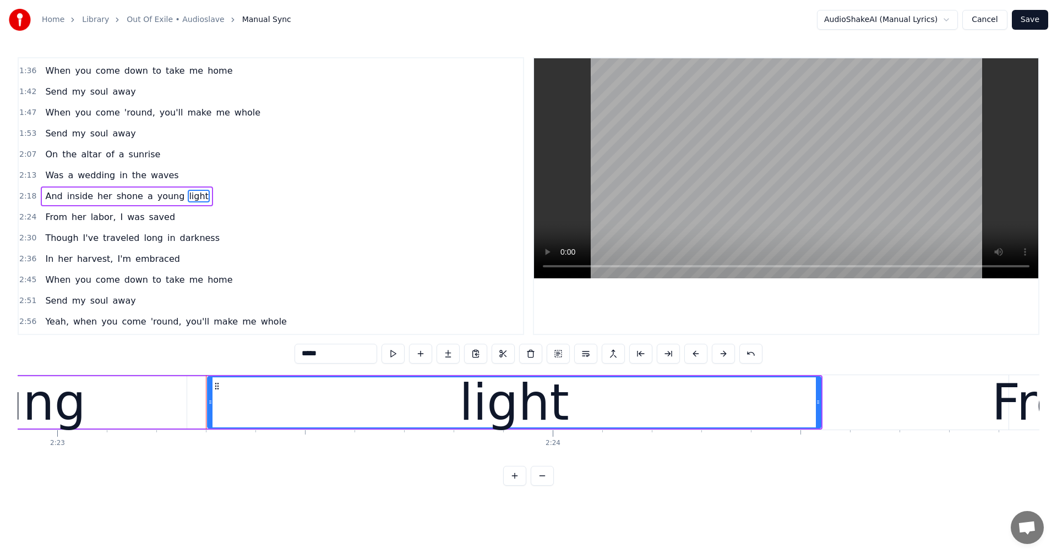
scroll to position [0, 70919]
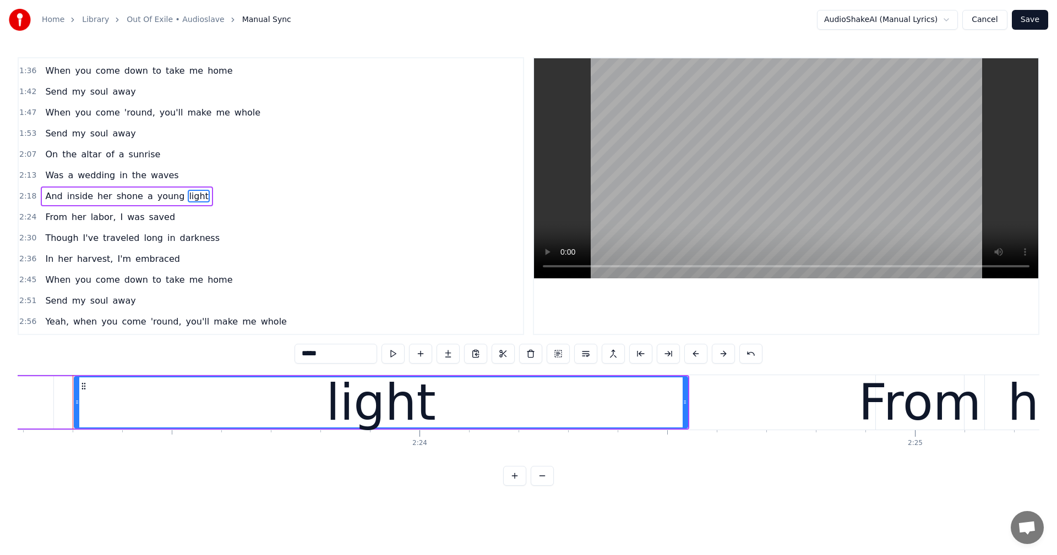
click at [147, 217] on span "saved" at bounding box center [161, 217] width 29 height 13
type input "*****"
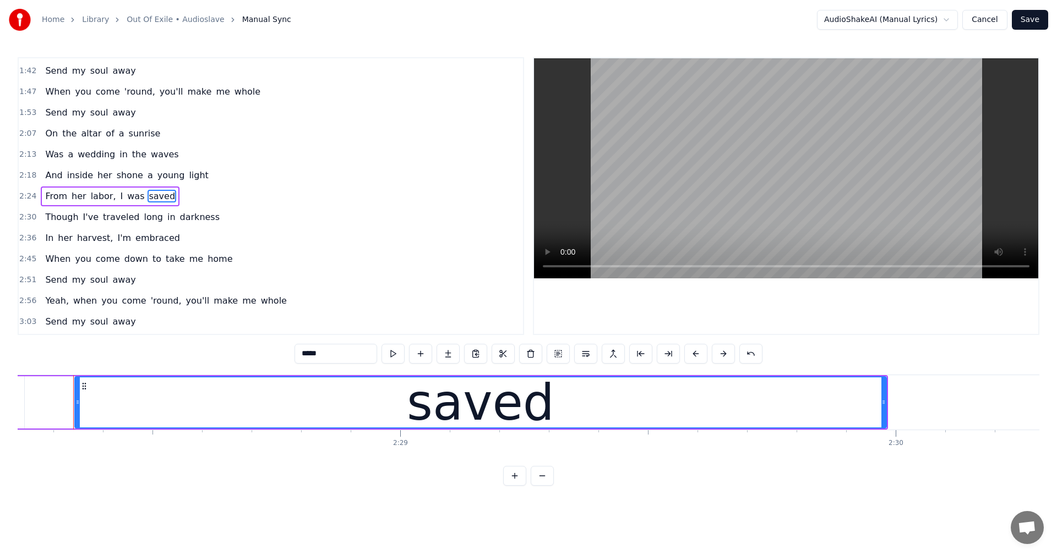
scroll to position [0, 73415]
click at [176, 225] on div "Though I've traveled long in darkness" at bounding box center [132, 217] width 183 height 20
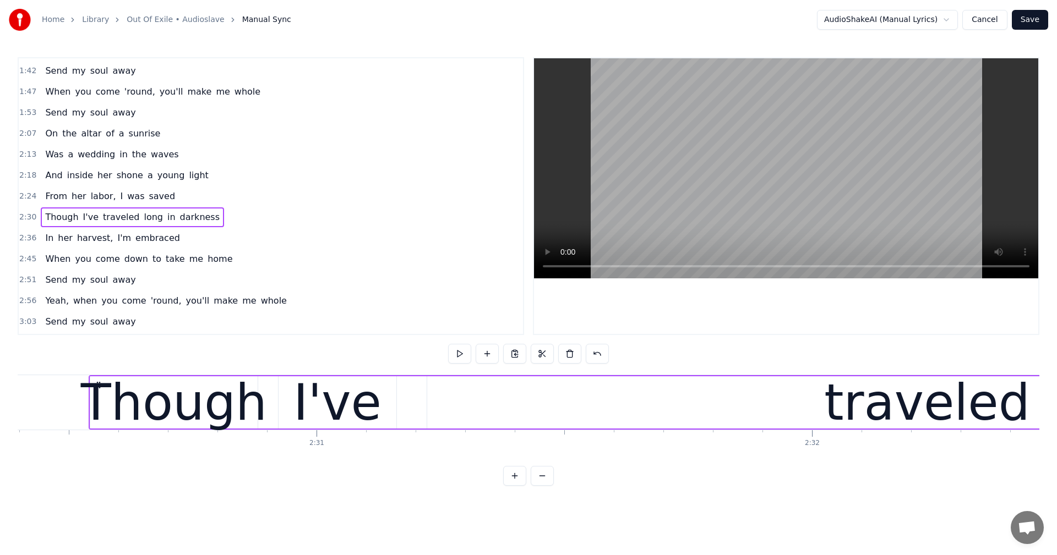
scroll to position [0, 74505]
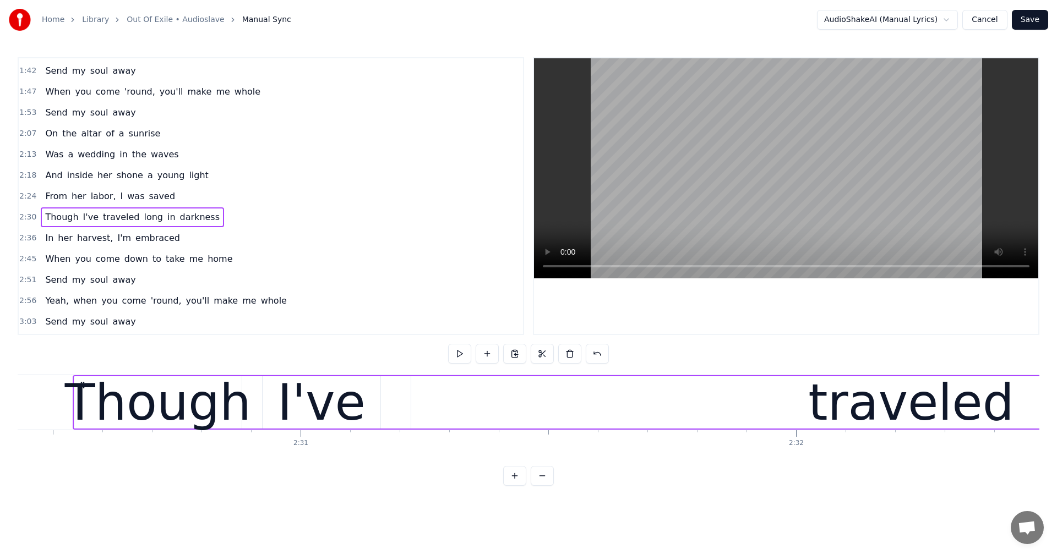
click at [138, 242] on span "embraced" at bounding box center [157, 238] width 47 height 13
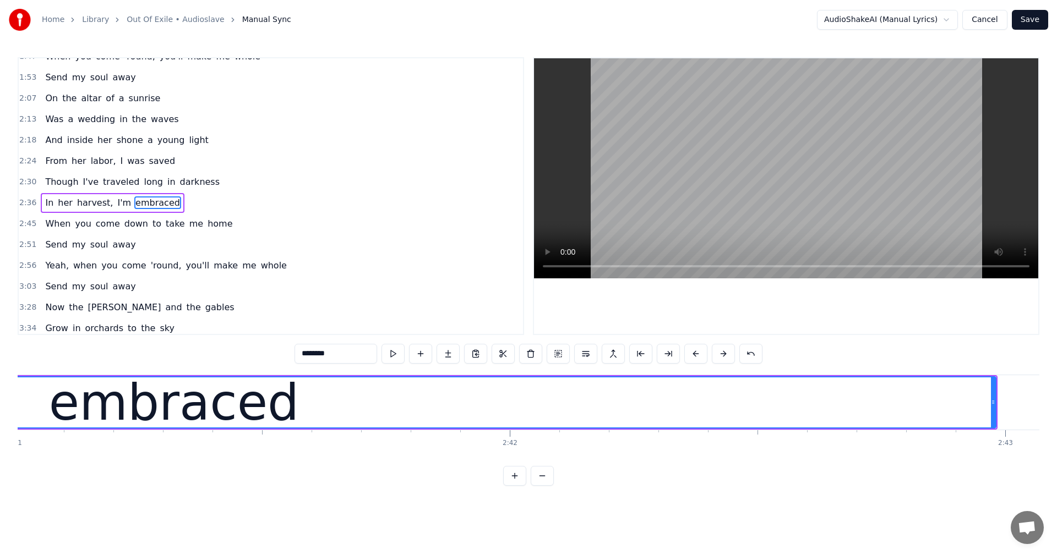
scroll to position [0, 80140]
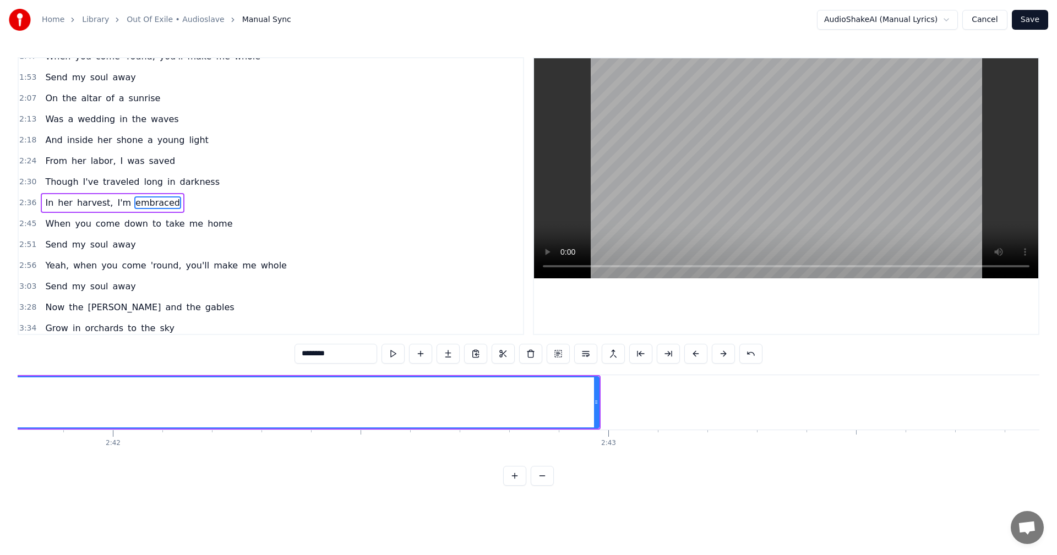
click at [208, 225] on span "home" at bounding box center [219, 223] width 27 height 13
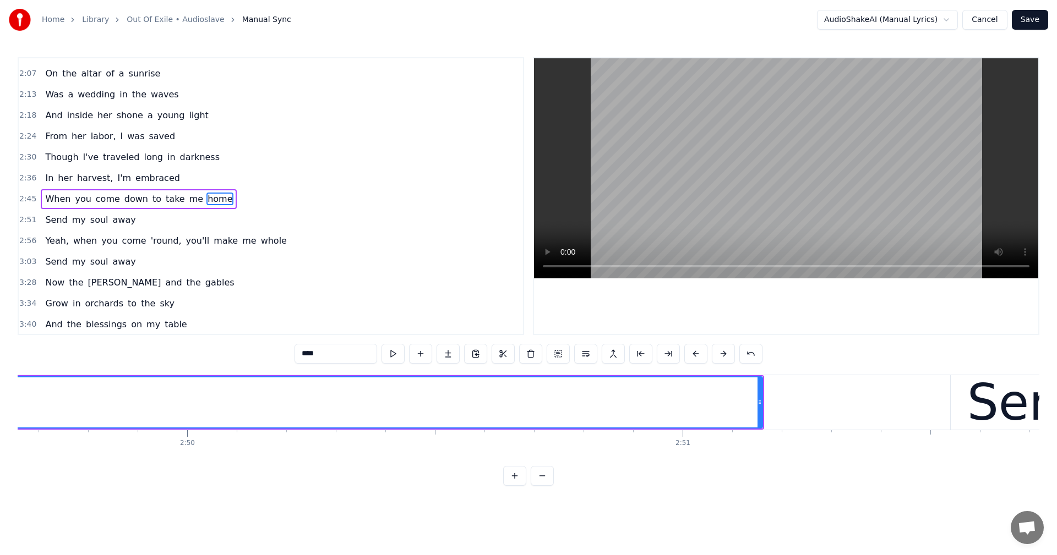
scroll to position [0, 83949]
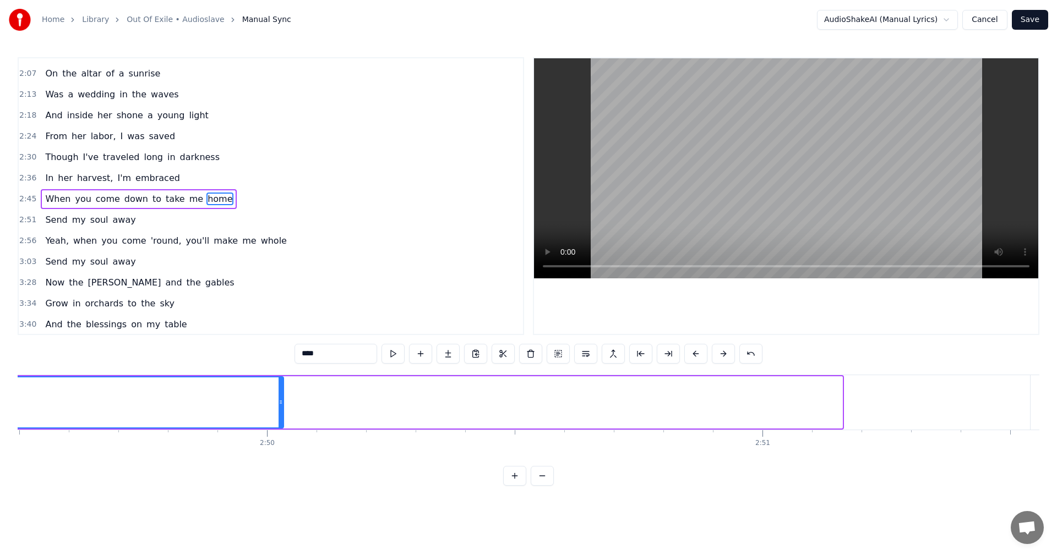
drag, startPoint x: 840, startPoint y: 403, endPoint x: 283, endPoint y: 391, distance: 557.6
click at [283, 391] on div at bounding box center [280, 403] width 4 height 50
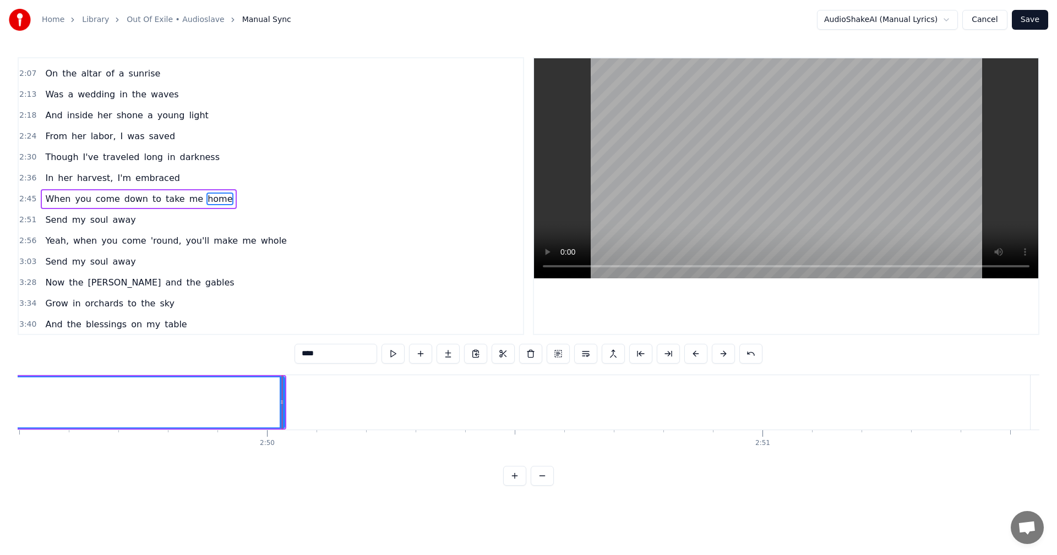
scroll to position [249, 0]
click at [112, 220] on span "away" at bounding box center [124, 217] width 25 height 13
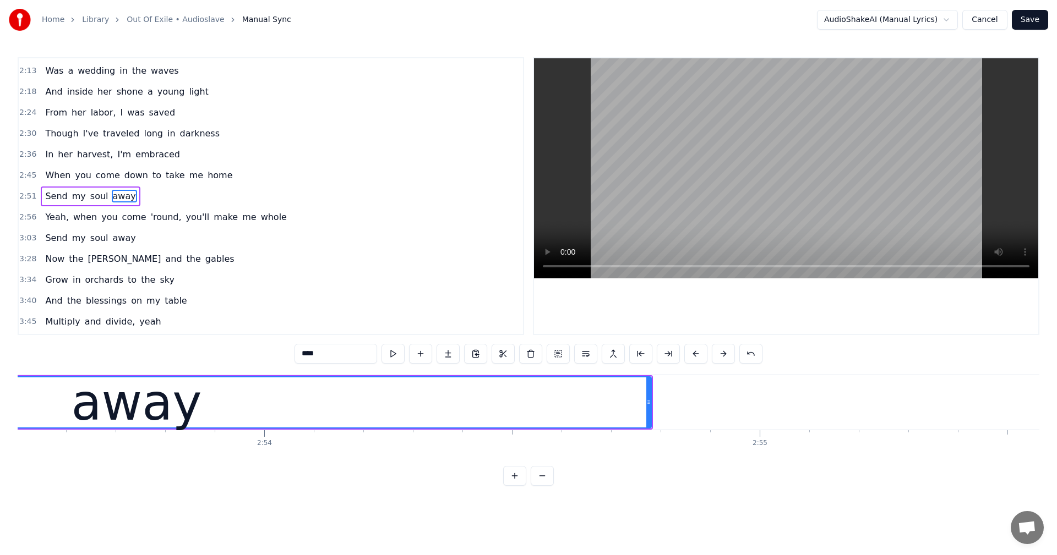
scroll to position [0, 86171]
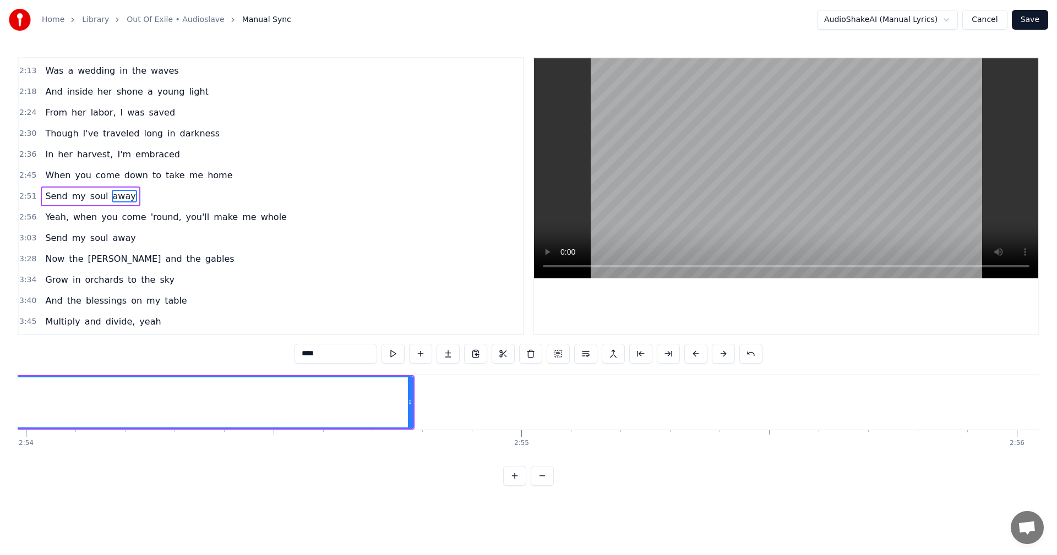
click at [260, 223] on span "whole" at bounding box center [274, 217] width 28 height 13
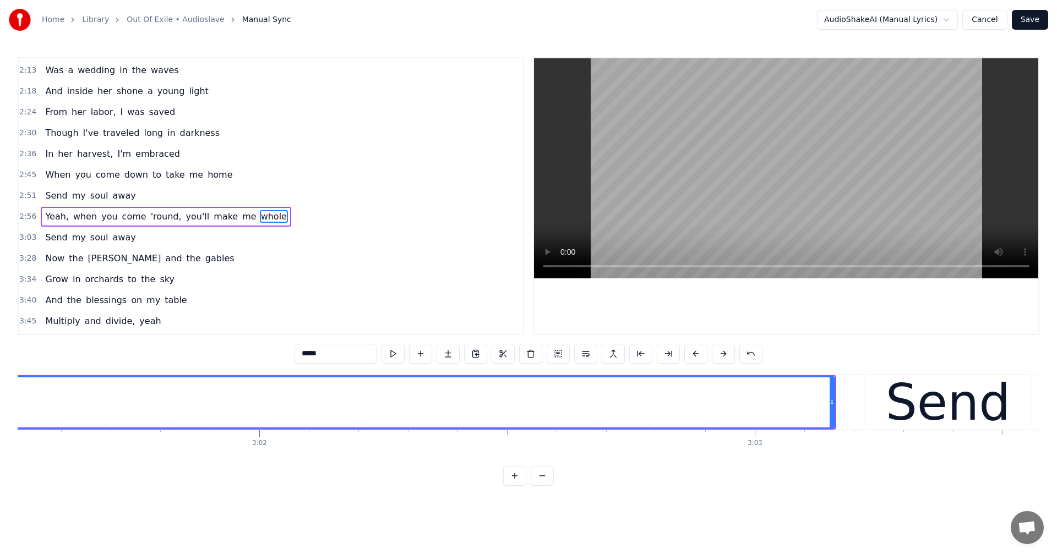
scroll to position [0, 90059]
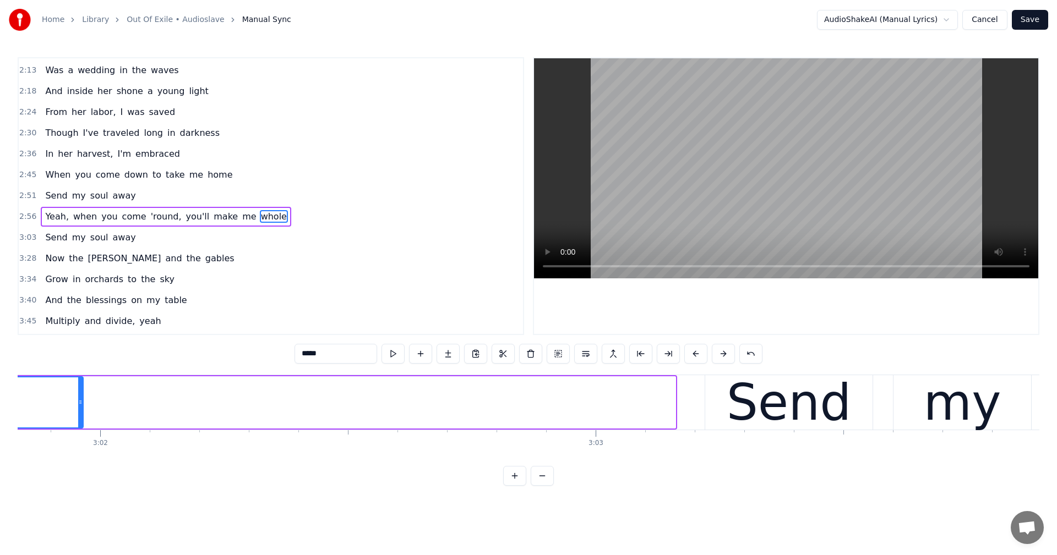
drag, startPoint x: 671, startPoint y: 408, endPoint x: 79, endPoint y: 392, distance: 592.3
click at [79, 392] on div at bounding box center [80, 403] width 4 height 50
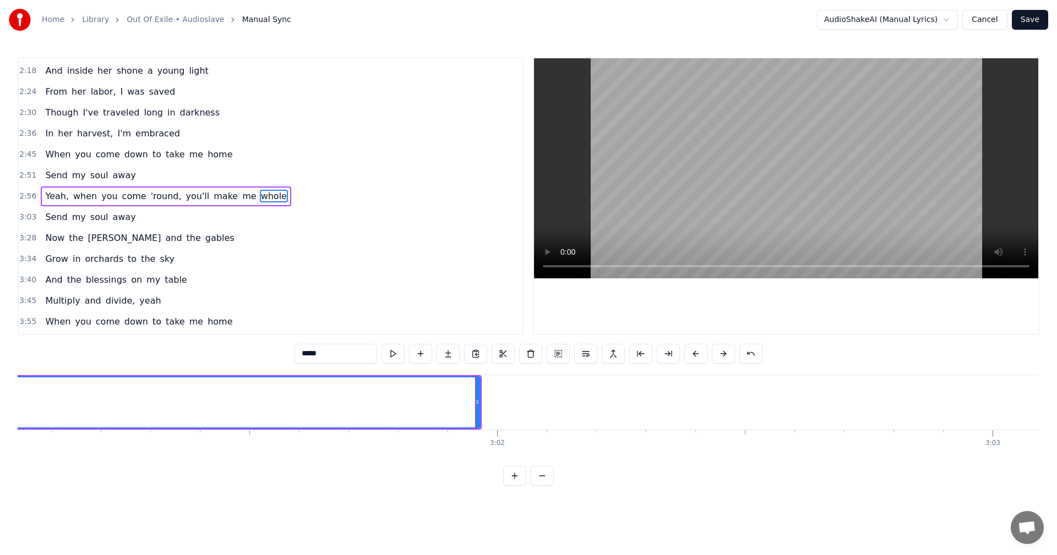
scroll to position [0, 89503]
drag, startPoint x: 635, startPoint y: 401, endPoint x: 523, endPoint y: 387, distance: 112.6
click at [523, 387] on div at bounding box center [524, 403] width 4 height 50
click at [112, 212] on span "away" at bounding box center [124, 217] width 25 height 13
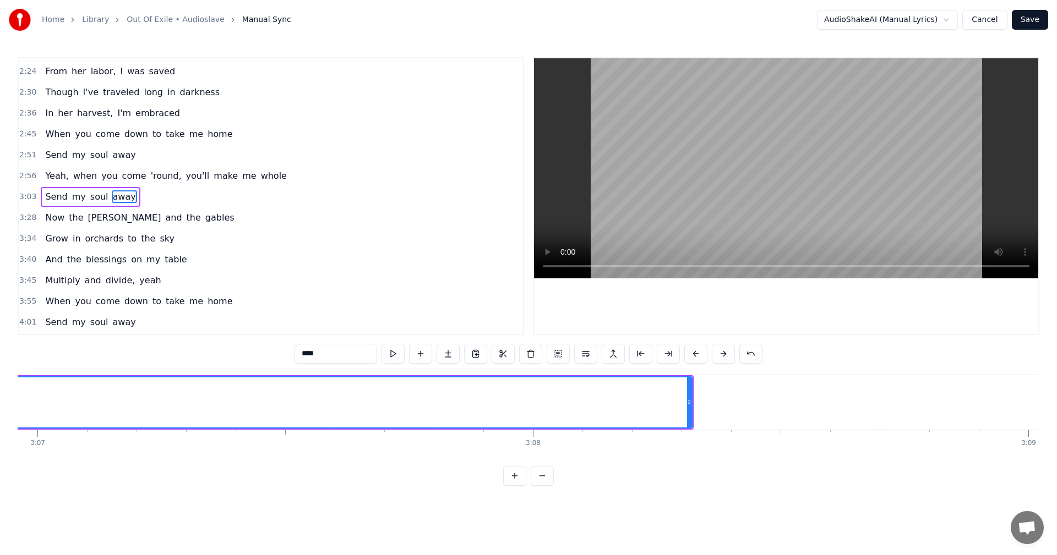
scroll to position [0, 92519]
click at [204, 216] on span "gables" at bounding box center [219, 217] width 31 height 13
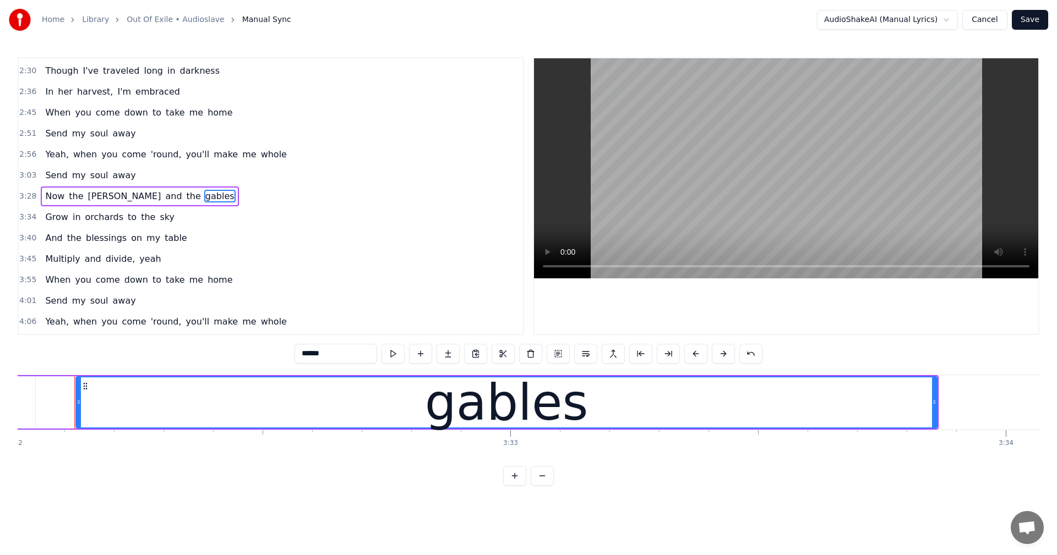
scroll to position [0, 0]
click at [210, 285] on span "home" at bounding box center [219, 280] width 27 height 13
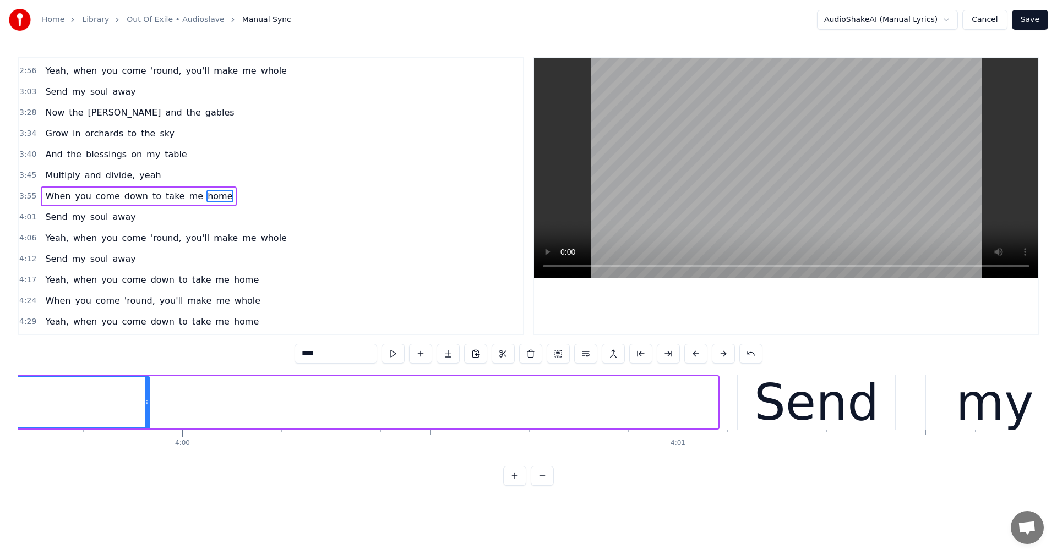
drag, startPoint x: 716, startPoint y: 398, endPoint x: 148, endPoint y: 405, distance: 568.0
click at [148, 405] on icon at bounding box center [147, 402] width 4 height 9
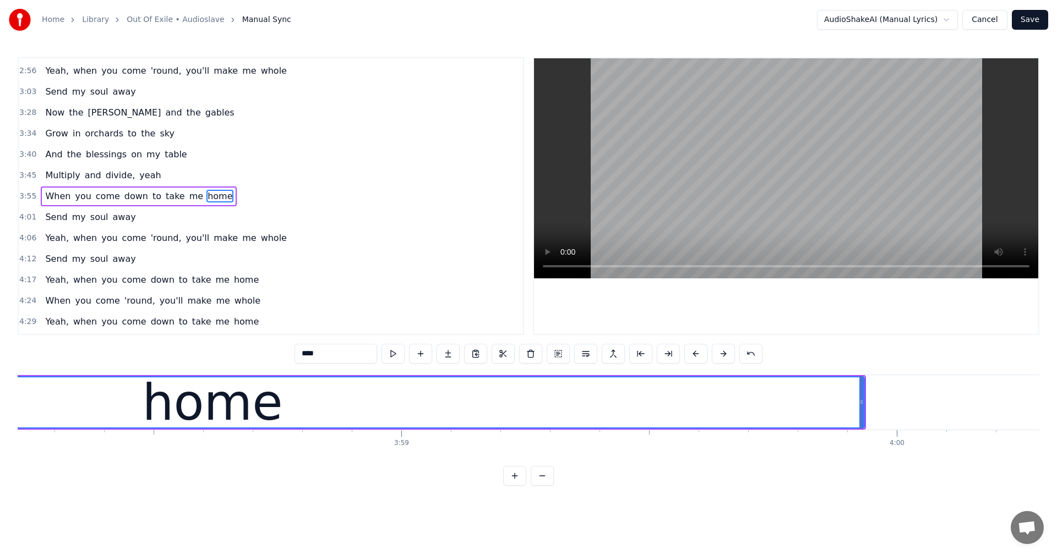
scroll to position [0, 118069]
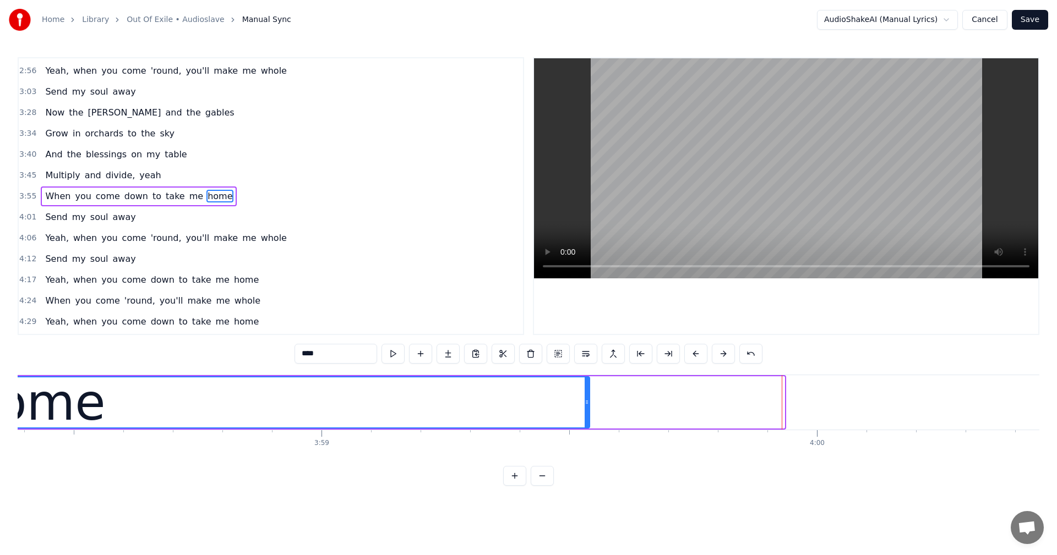
drag, startPoint x: 783, startPoint y: 403, endPoint x: 588, endPoint y: 403, distance: 194.8
click at [588, 403] on icon at bounding box center [586, 402] width 4 height 9
click at [112, 217] on span "away" at bounding box center [124, 217] width 25 height 13
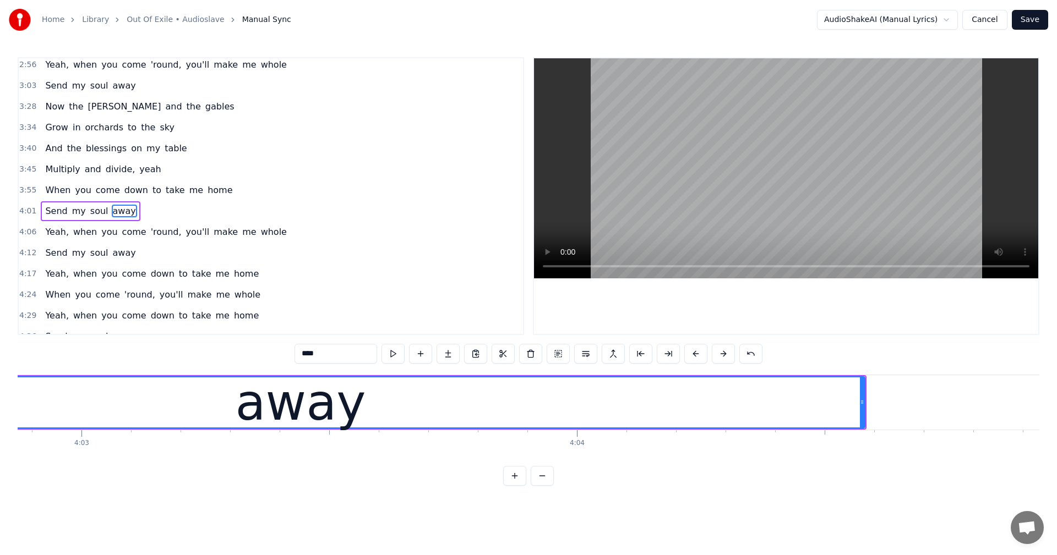
scroll to position [0, 120369]
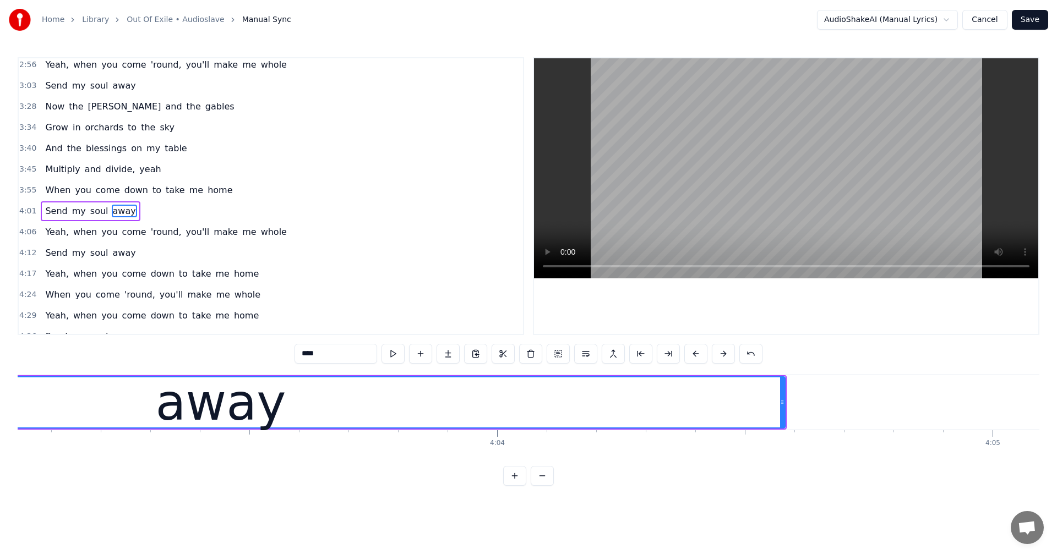
click at [260, 232] on span "whole" at bounding box center [274, 232] width 28 height 13
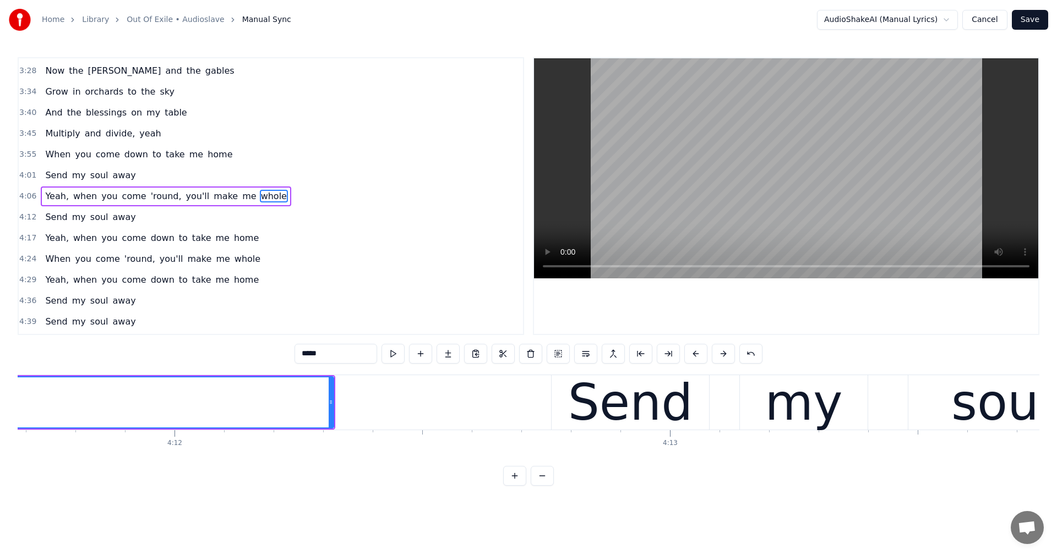
scroll to position [0, 124019]
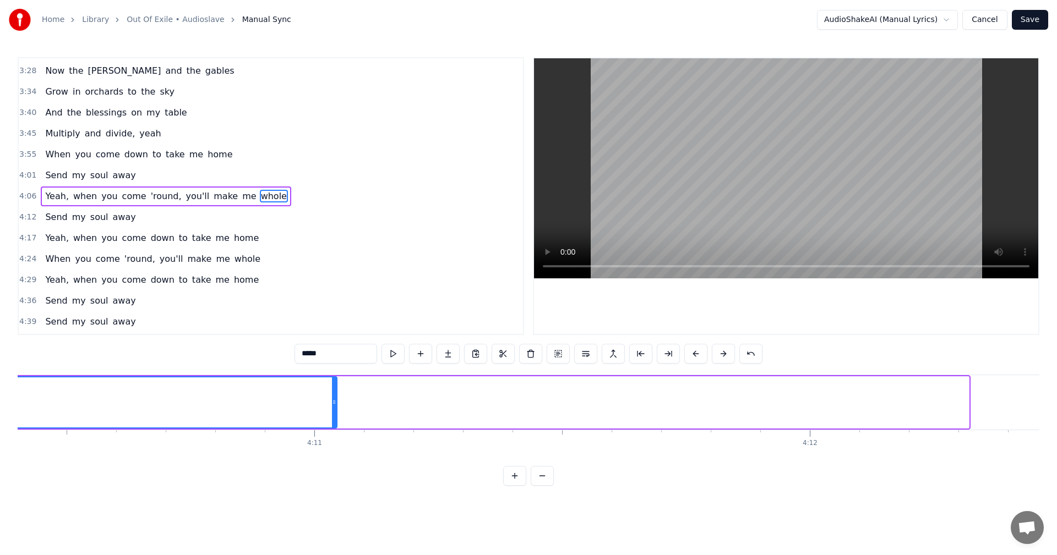
drag, startPoint x: 966, startPoint y: 397, endPoint x: 335, endPoint y: 417, distance: 632.1
click at [335, 417] on div at bounding box center [334, 403] width 4 height 50
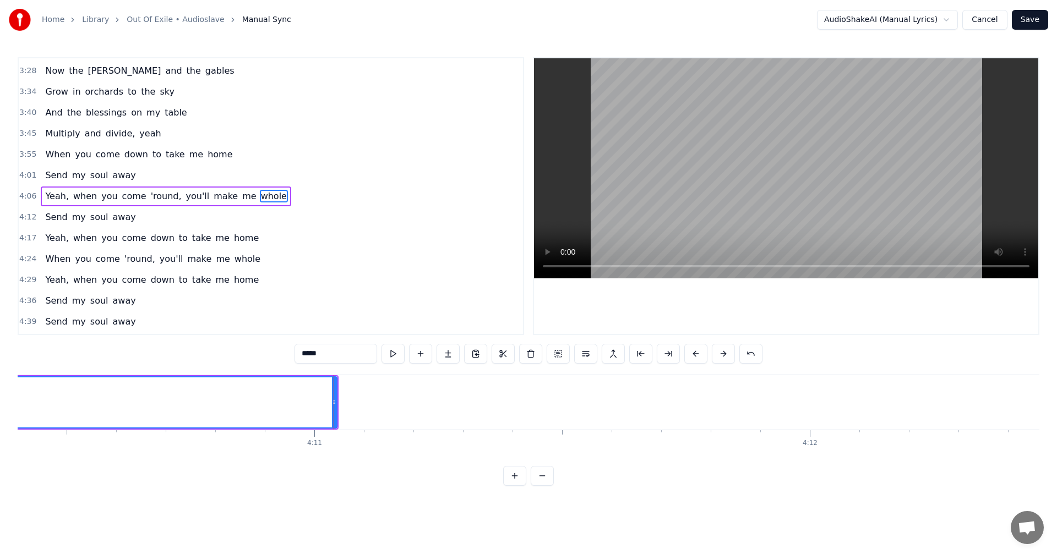
scroll to position [0, 124495]
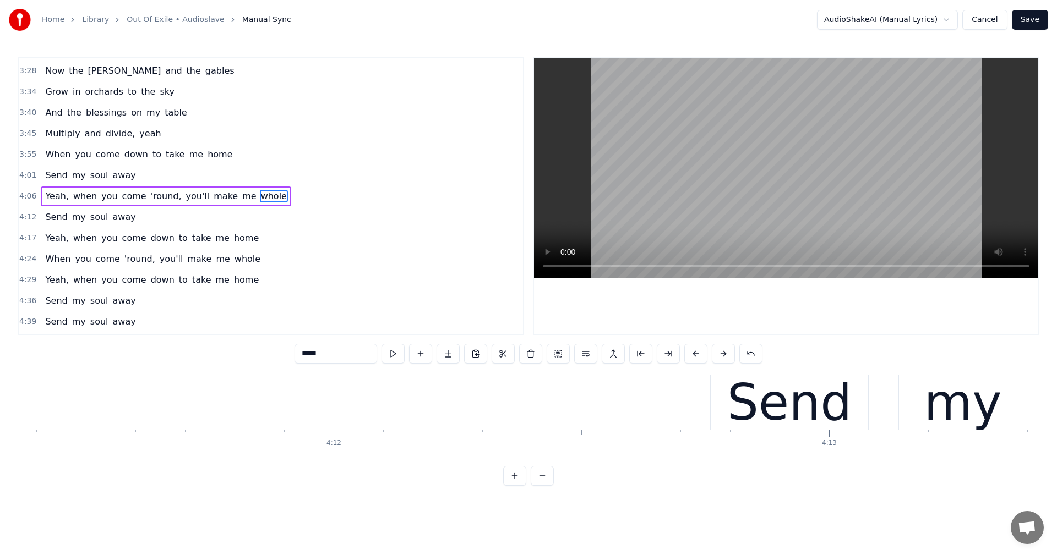
click at [112, 211] on span "away" at bounding box center [124, 217] width 25 height 13
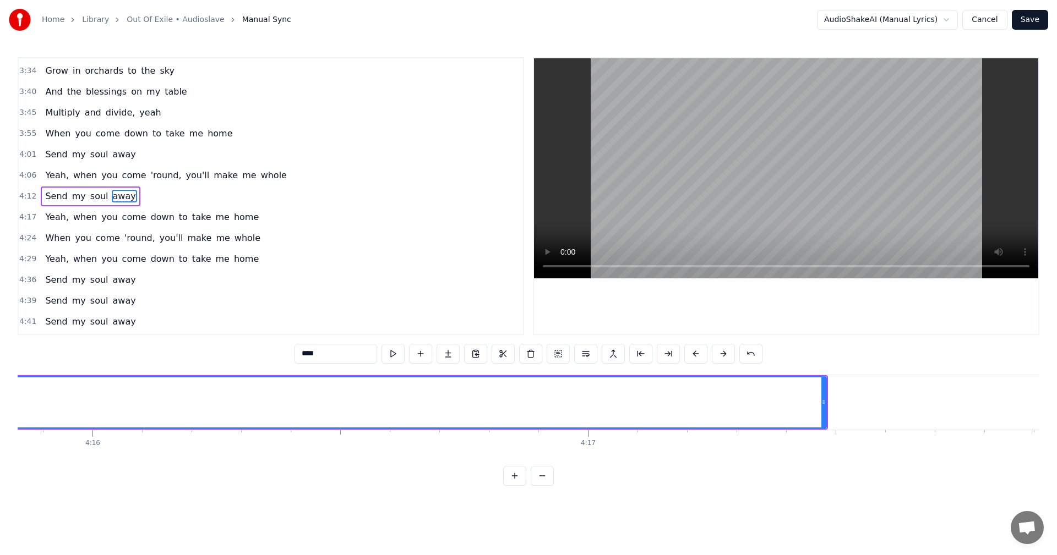
scroll to position [0, 126638]
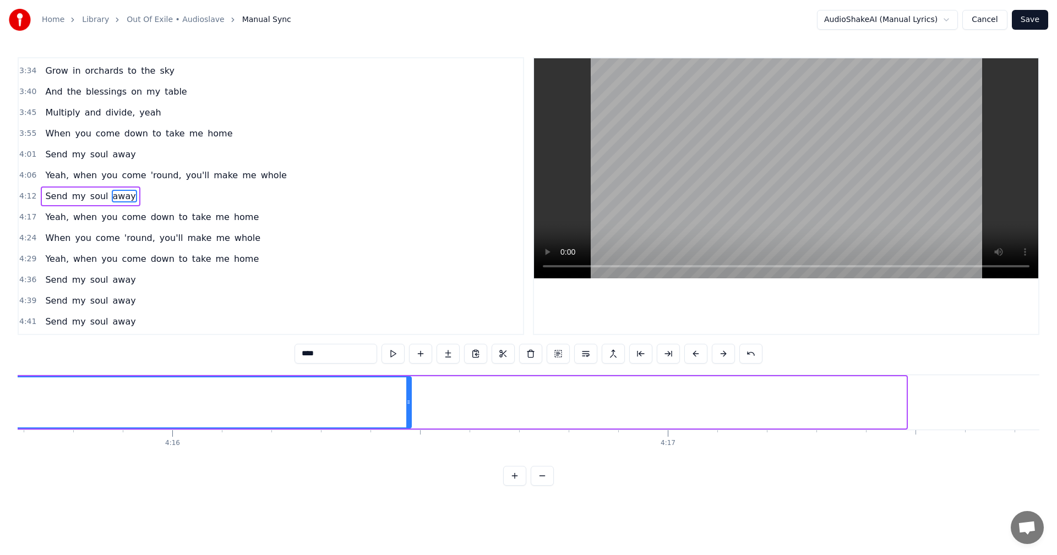
drag, startPoint x: 903, startPoint y: 401, endPoint x: 408, endPoint y: 415, distance: 494.9
click at [408, 415] on div at bounding box center [408, 403] width 4 height 50
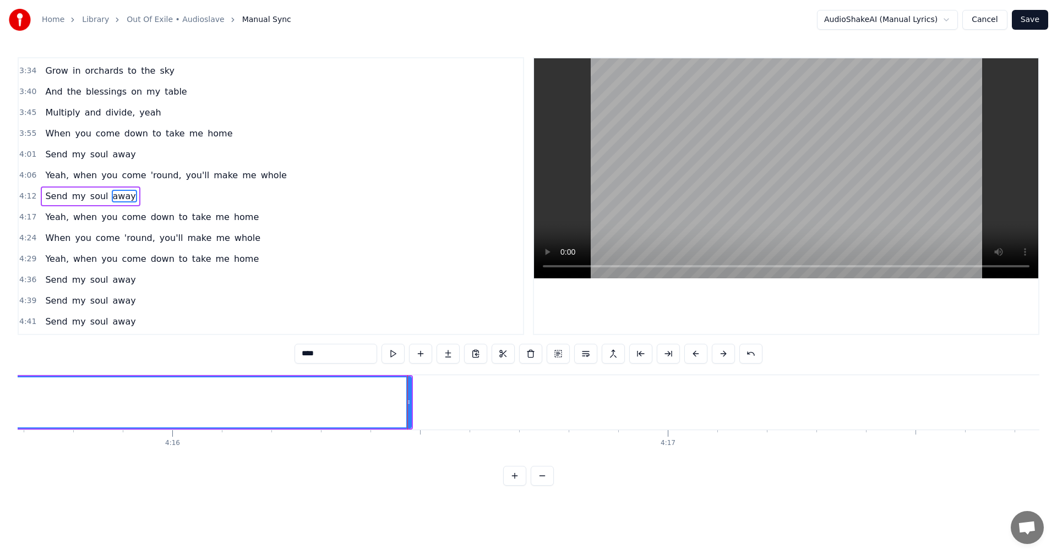
click at [234, 213] on span "home" at bounding box center [246, 217] width 27 height 13
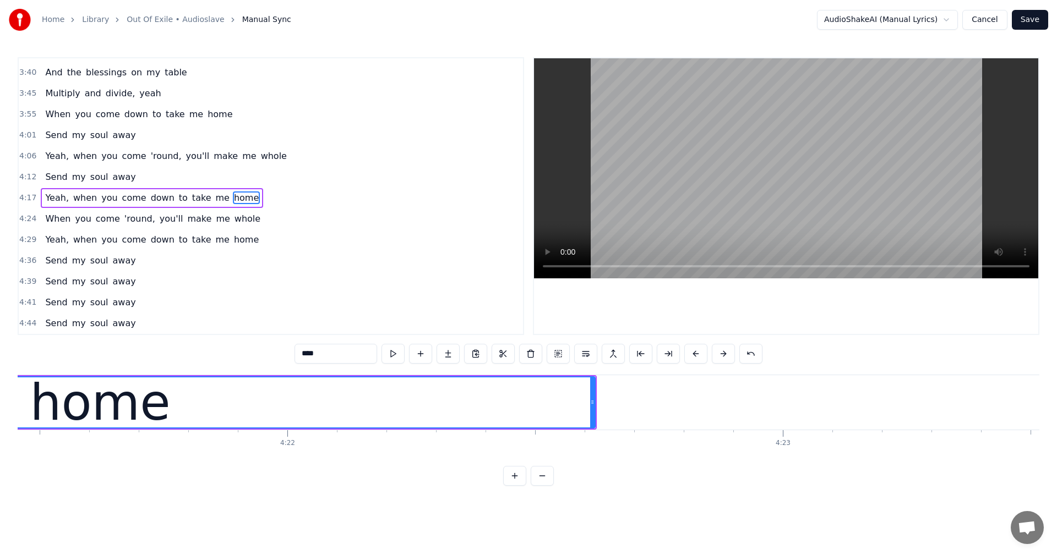
scroll to position [0, 129573]
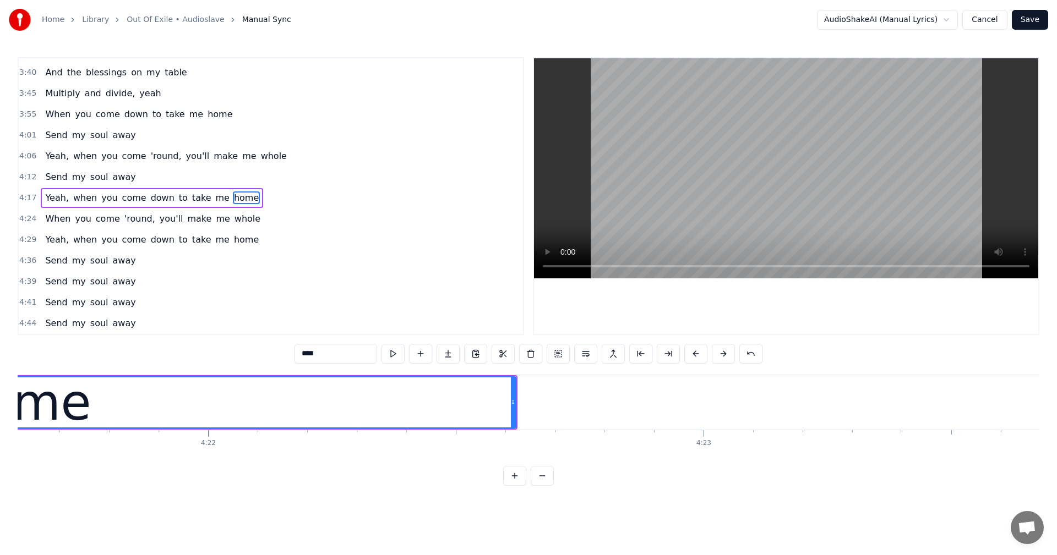
click at [233, 221] on span "whole" at bounding box center [247, 218] width 28 height 13
type input "*****"
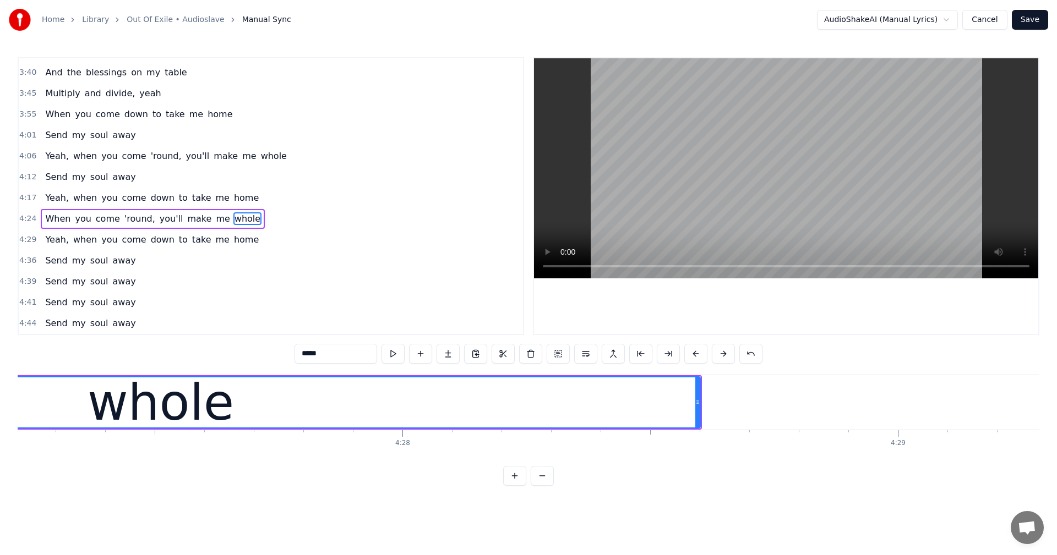
scroll to position [0, 132271]
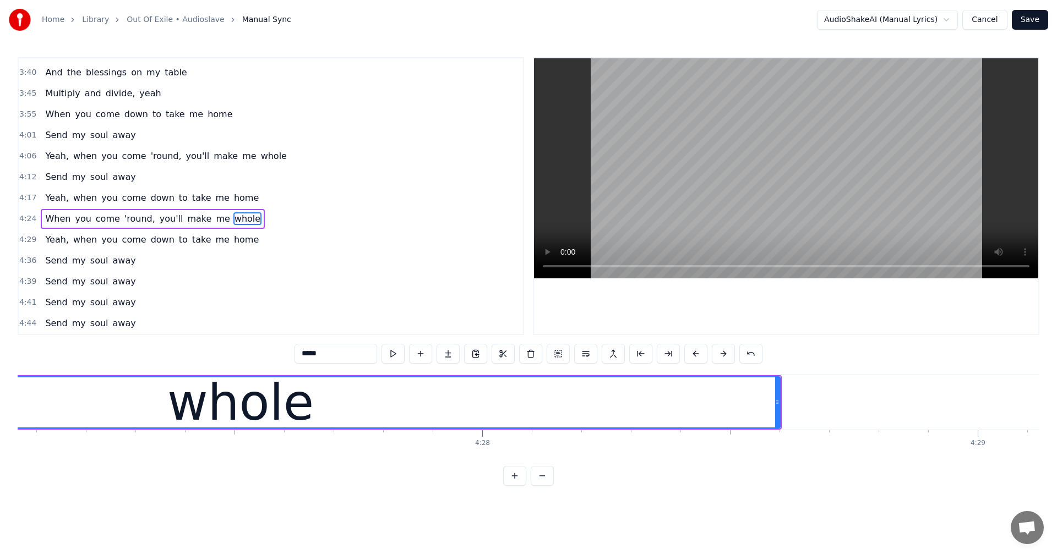
click at [238, 244] on div "Yeah, when you come down to take me home" at bounding box center [152, 240] width 222 height 20
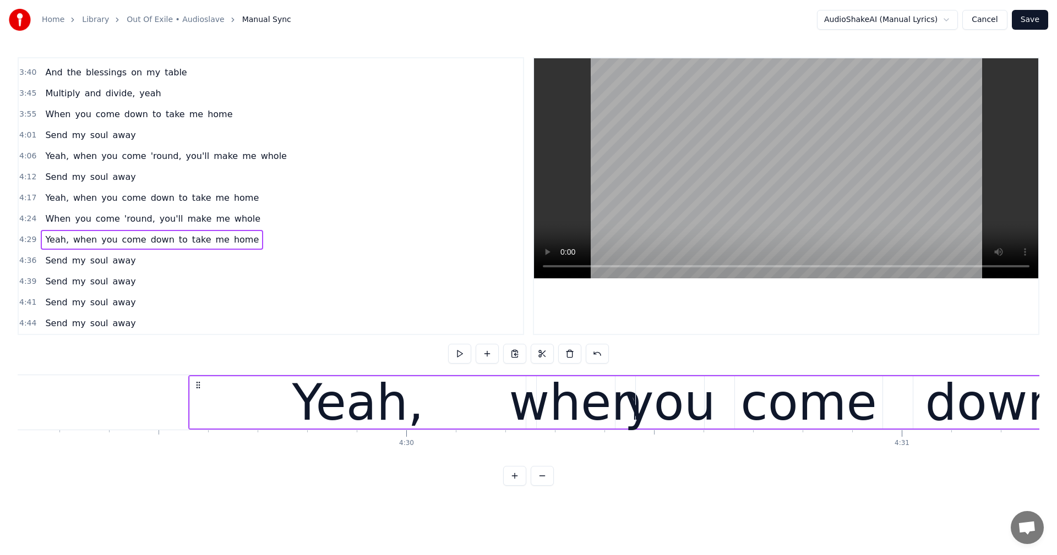
scroll to position [0, 133453]
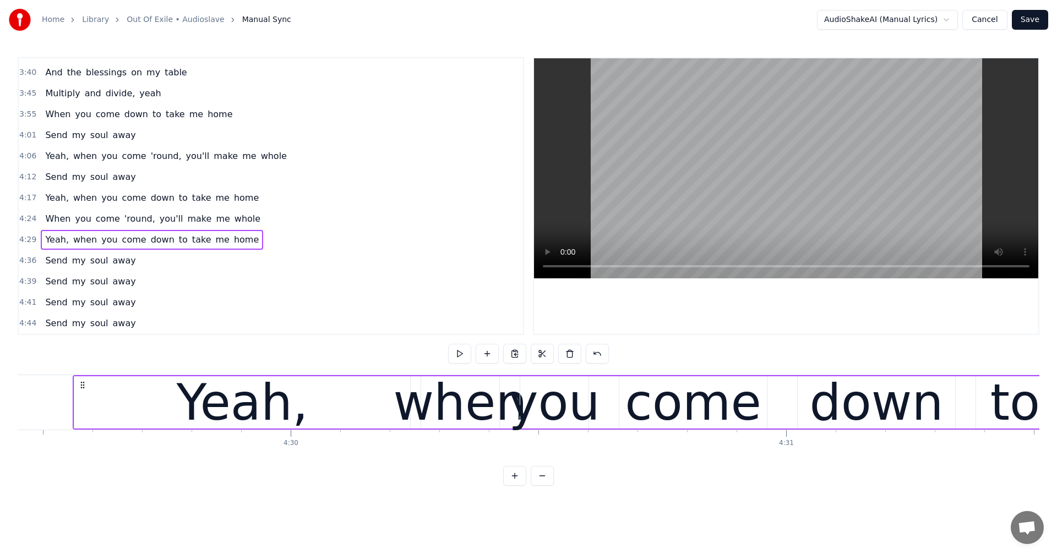
click at [233, 238] on span "home" at bounding box center [246, 239] width 27 height 13
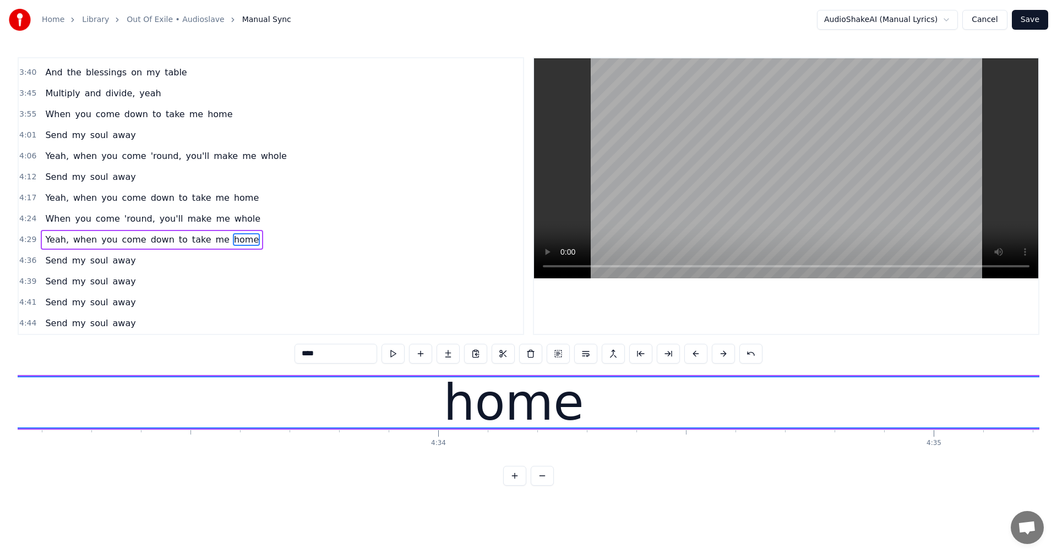
scroll to position [0, 135684]
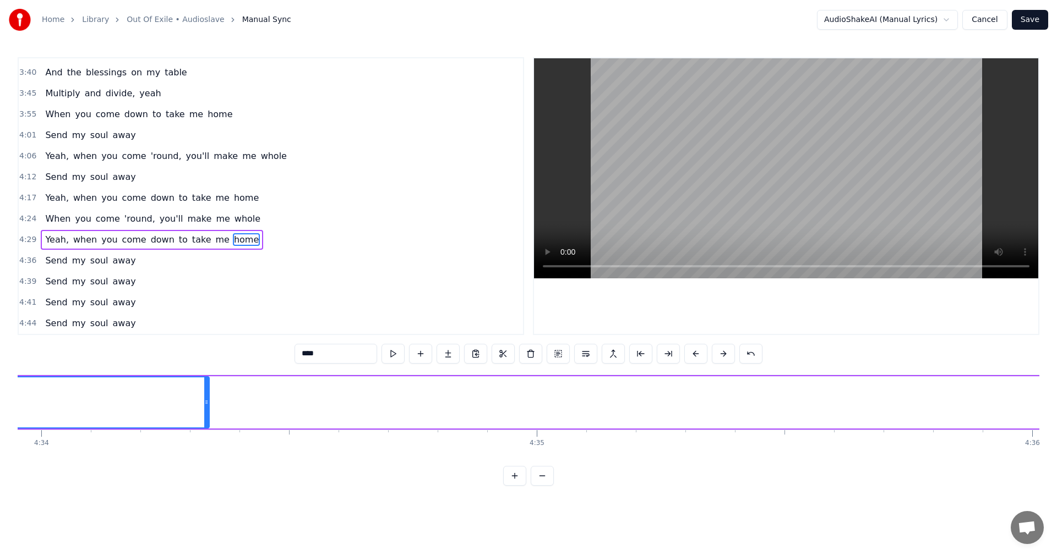
drag, startPoint x: 1038, startPoint y: 400, endPoint x: 205, endPoint y: 404, distance: 833.2
click at [205, 404] on icon at bounding box center [206, 402] width 4 height 9
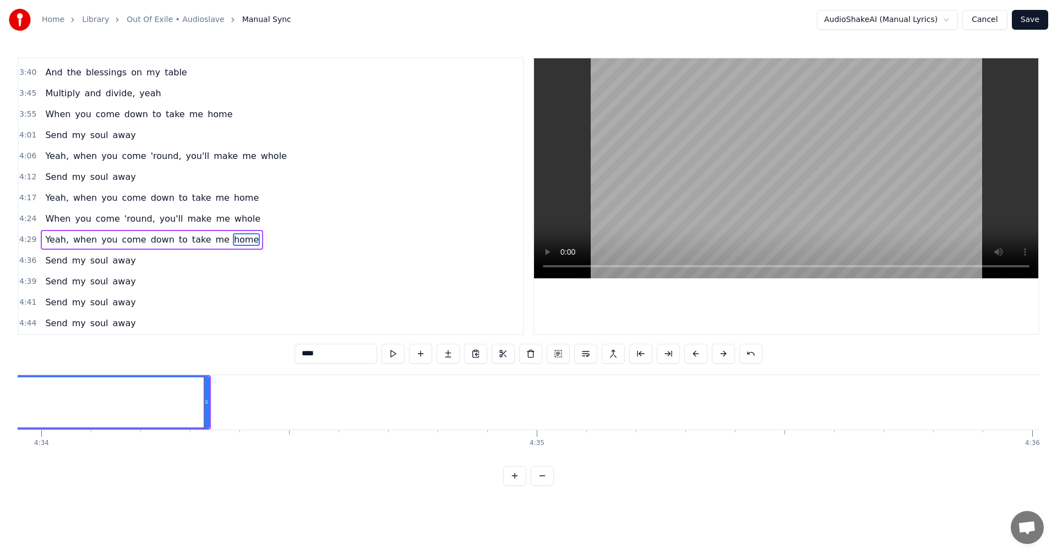
click at [123, 263] on span "away" at bounding box center [124, 260] width 25 height 13
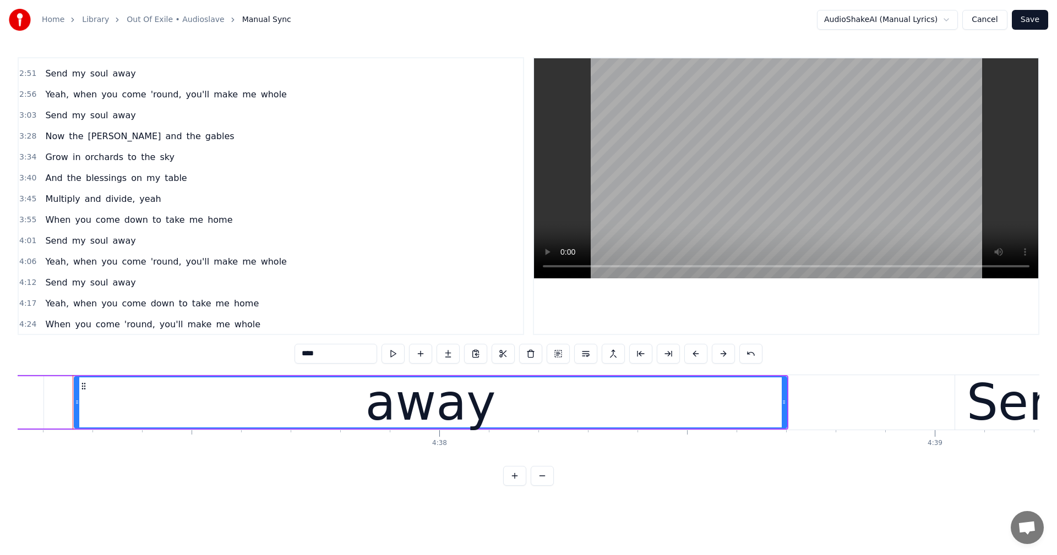
scroll to position [388, 0]
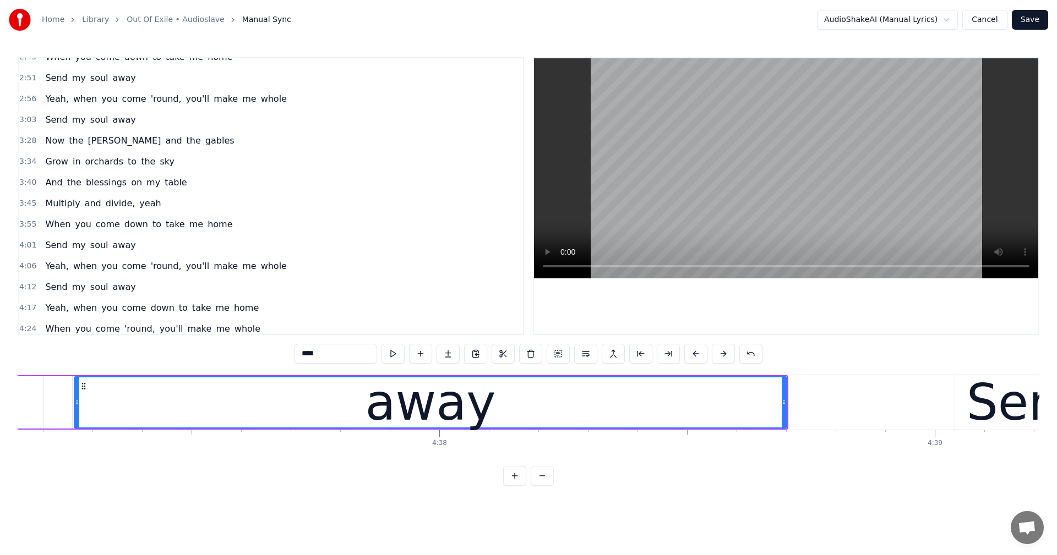
click at [209, 226] on span "home" at bounding box center [219, 224] width 27 height 13
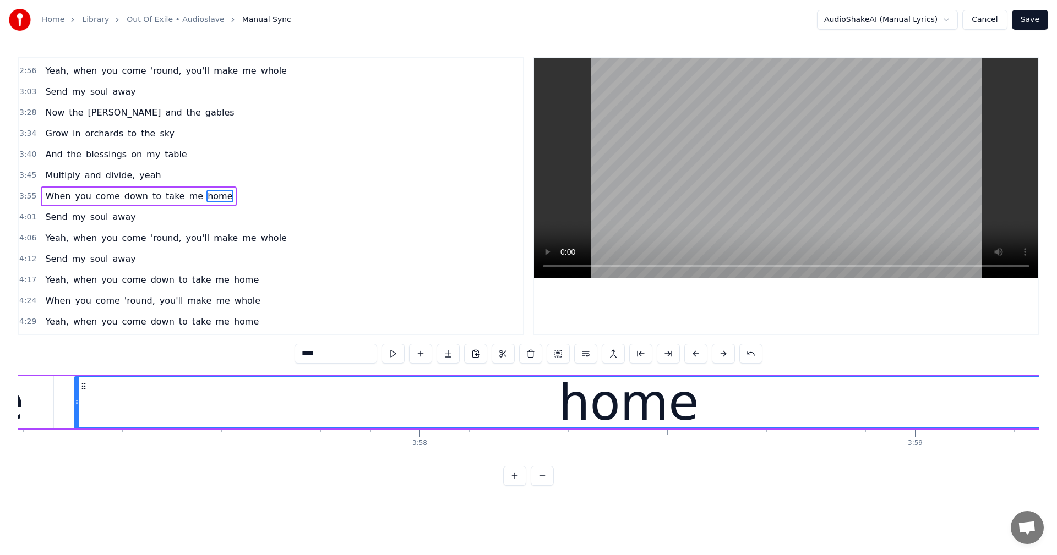
scroll to position [0, 117910]
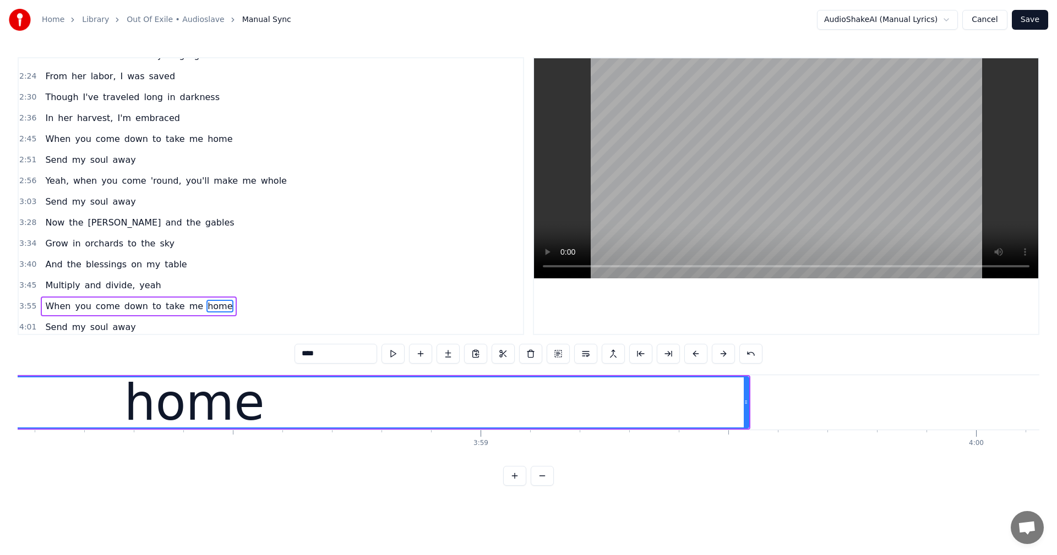
click at [206, 138] on span "home" at bounding box center [219, 139] width 27 height 13
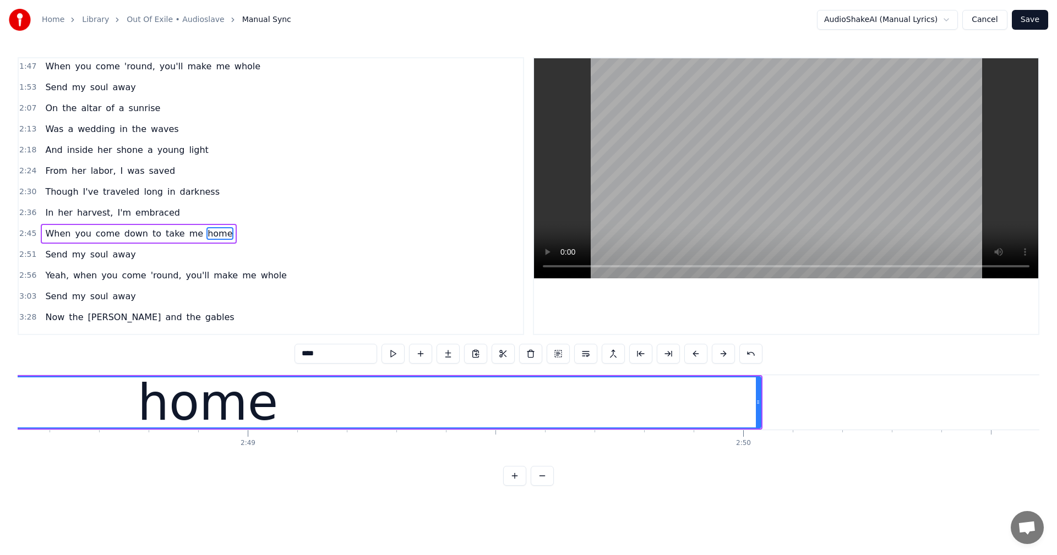
scroll to position [210, 0]
click at [233, 67] on span "whole" at bounding box center [247, 68] width 28 height 13
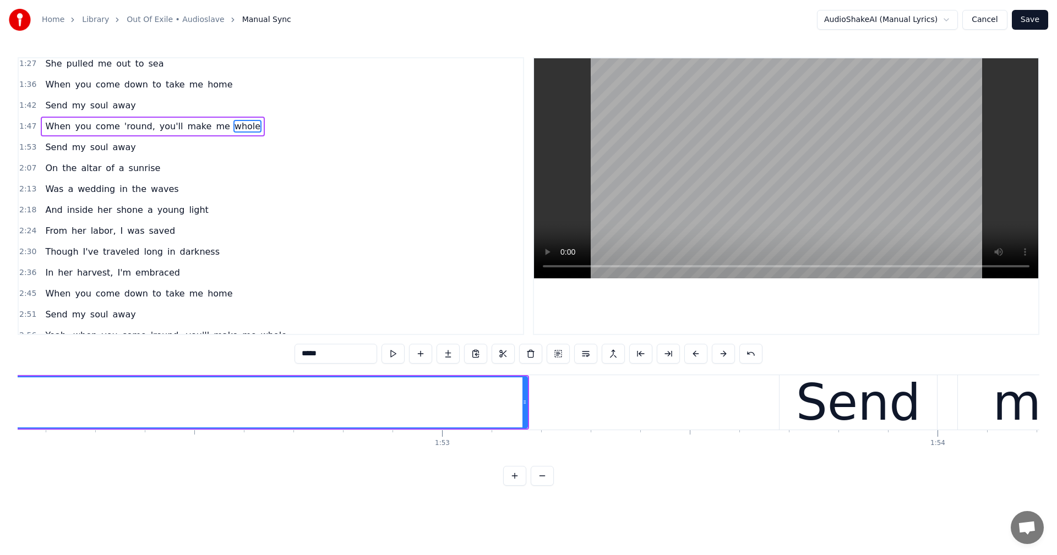
scroll to position [0, 55146]
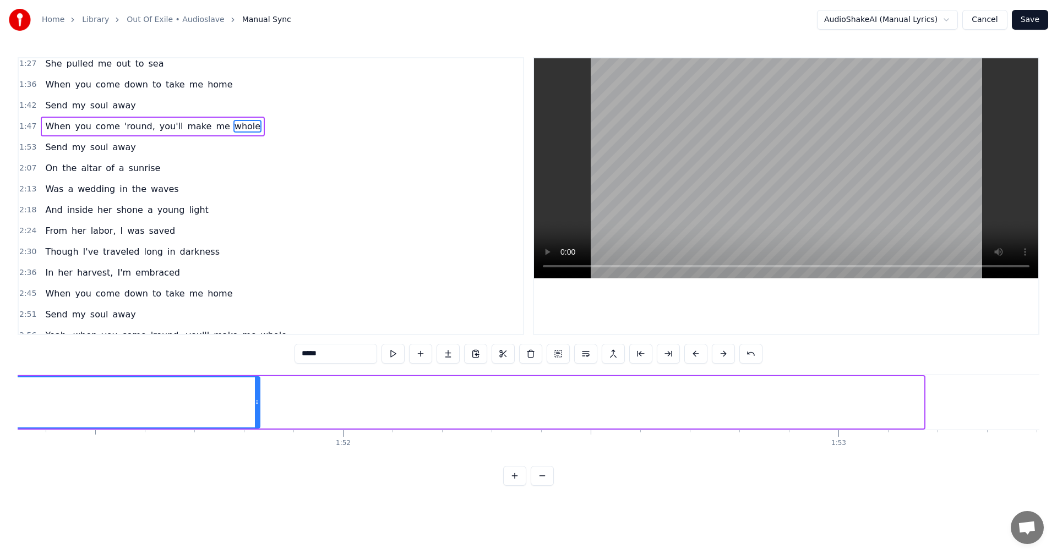
drag, startPoint x: 921, startPoint y: 401, endPoint x: 258, endPoint y: 408, distance: 663.7
click at [258, 408] on div at bounding box center [257, 403] width 4 height 50
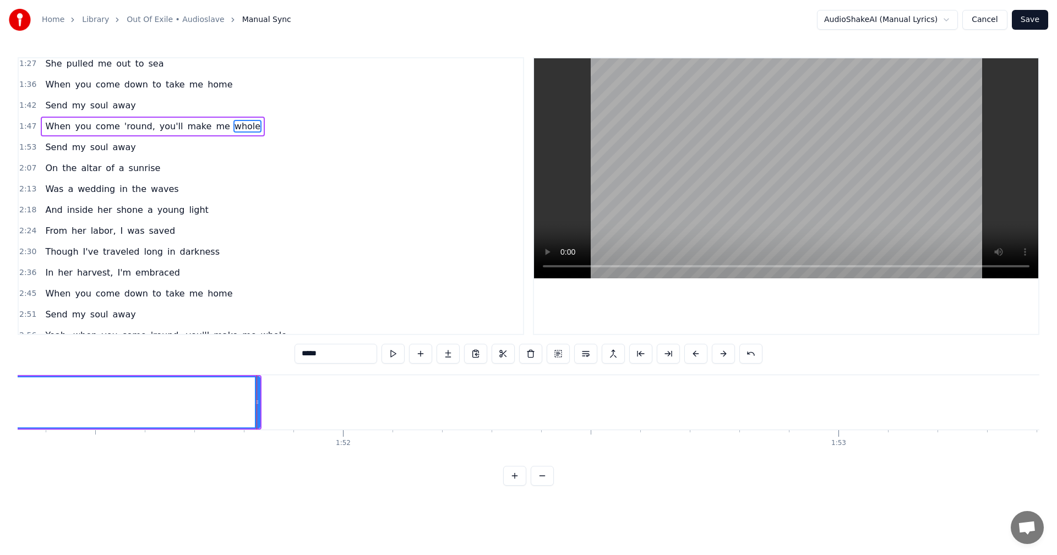
scroll to position [81, 0]
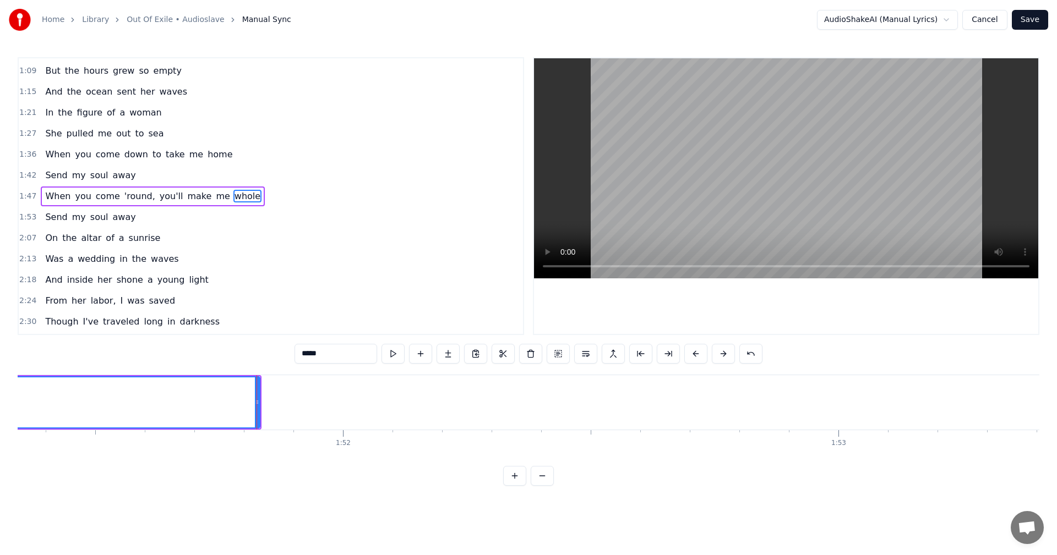
click at [206, 154] on span "home" at bounding box center [219, 154] width 27 height 13
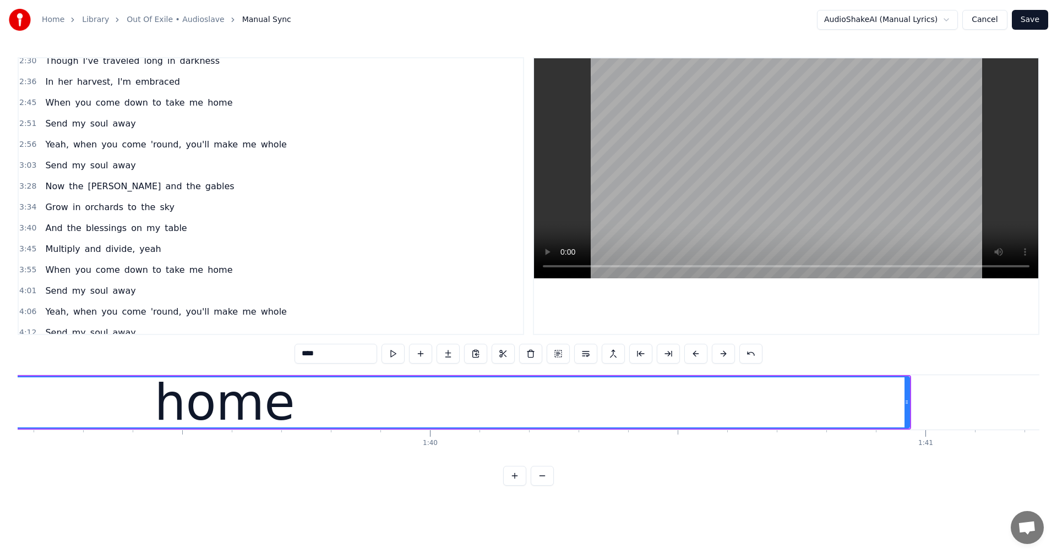
scroll to position [330, 0]
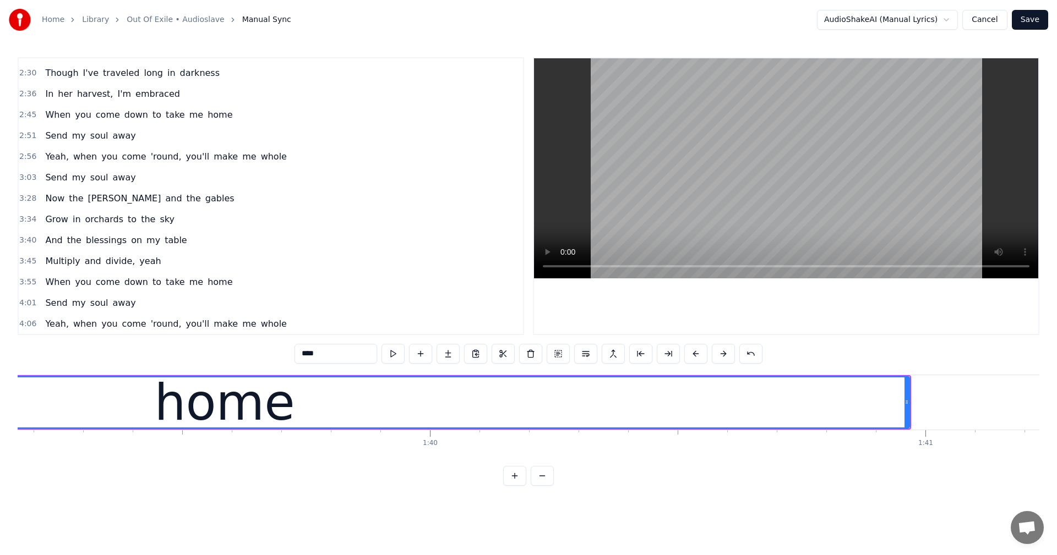
click at [206, 118] on span "home" at bounding box center [219, 114] width 27 height 13
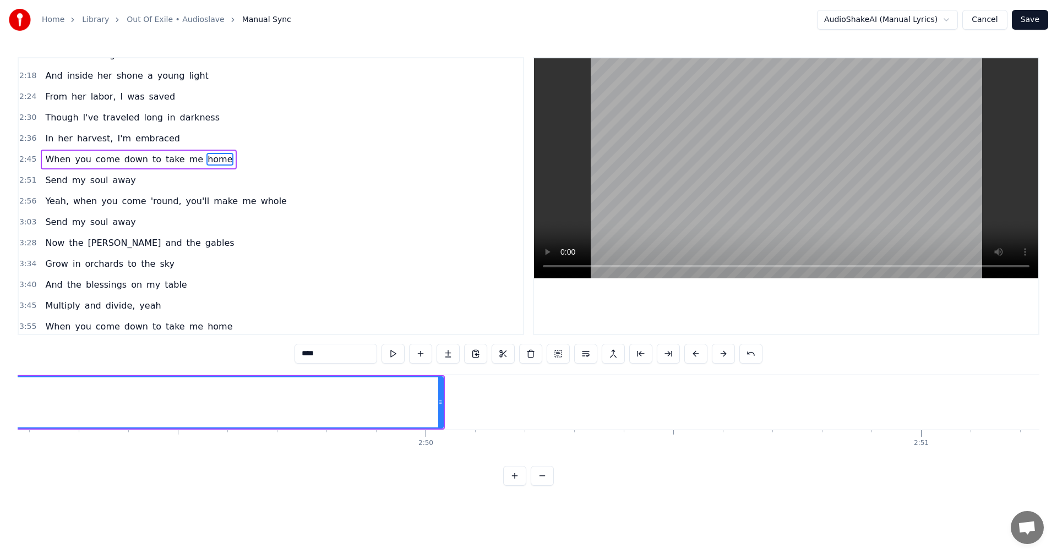
scroll to position [0, 83393]
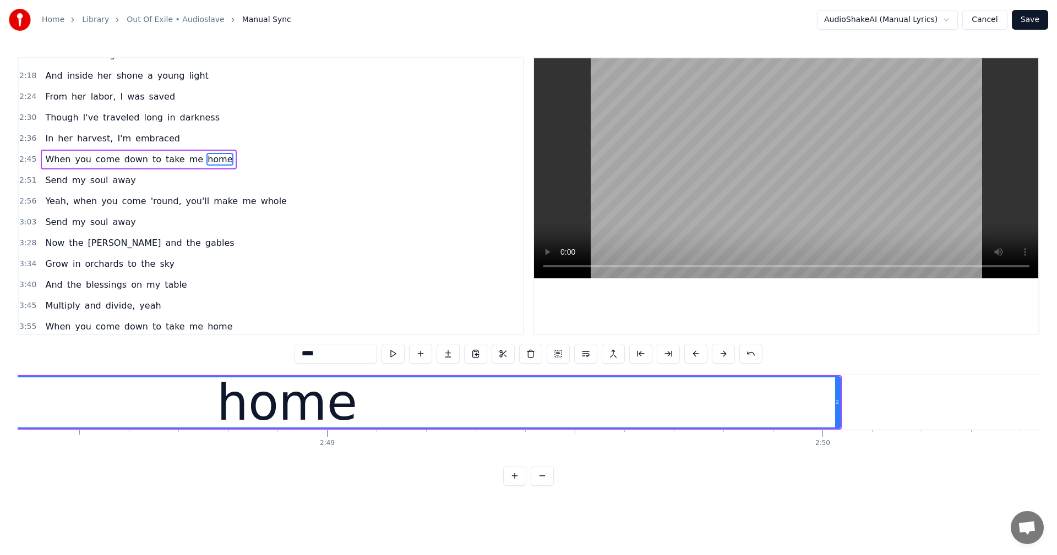
click at [260, 201] on span "whole" at bounding box center [274, 201] width 28 height 13
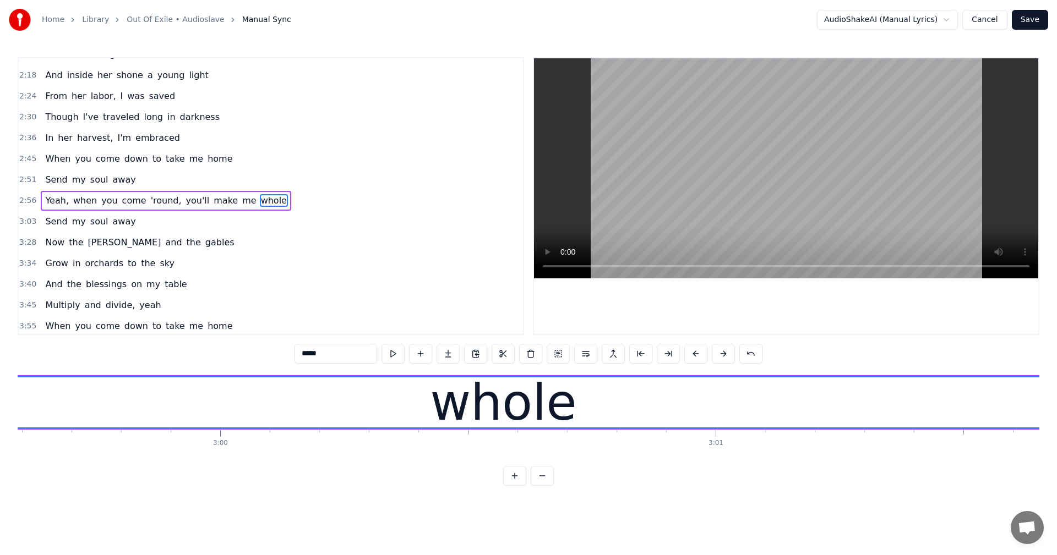
scroll to position [0, 89503]
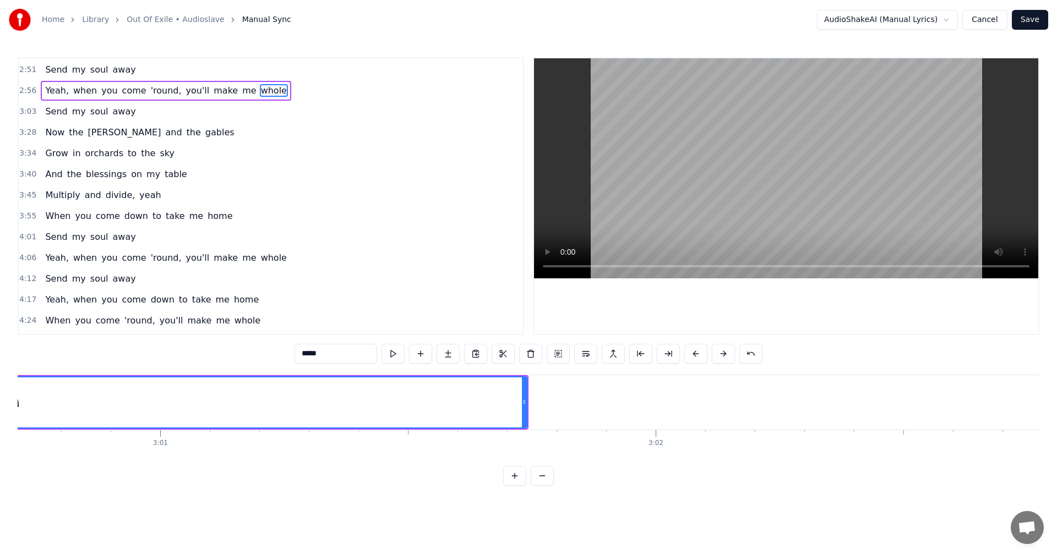
click at [206, 220] on span "home" at bounding box center [219, 216] width 27 height 13
type input "****"
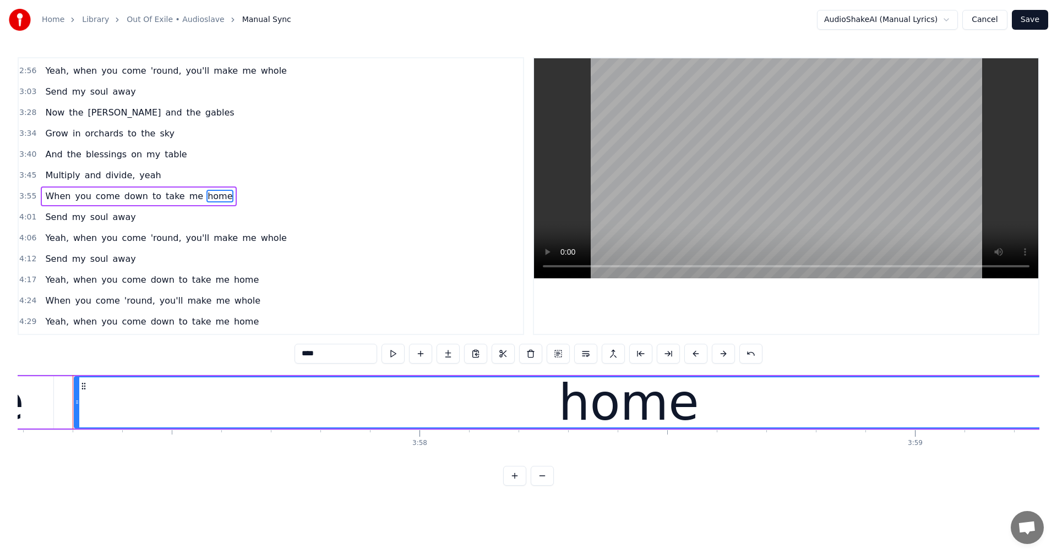
scroll to position [0, 118069]
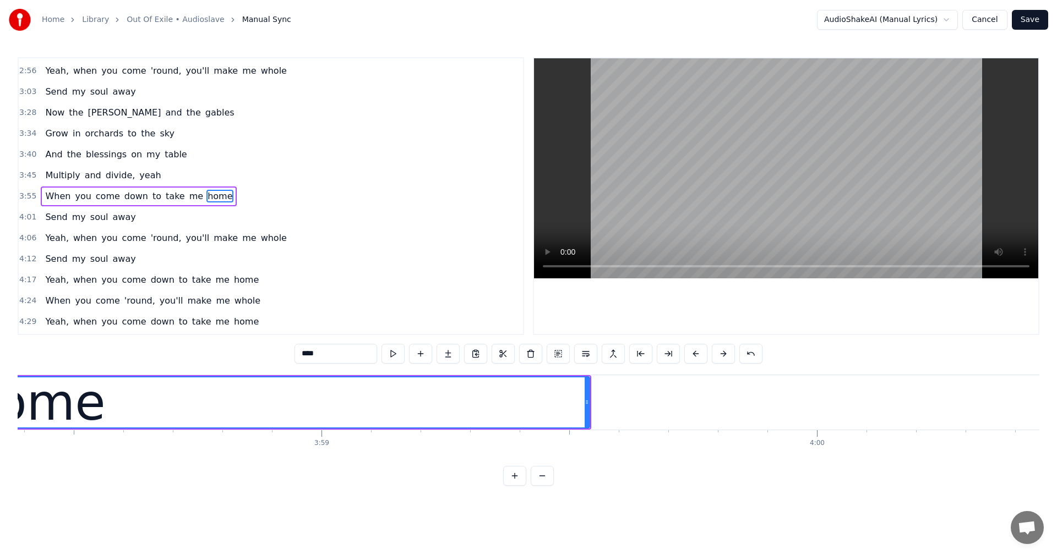
click at [1030, 19] on button "Save" at bounding box center [1029, 20] width 36 height 20
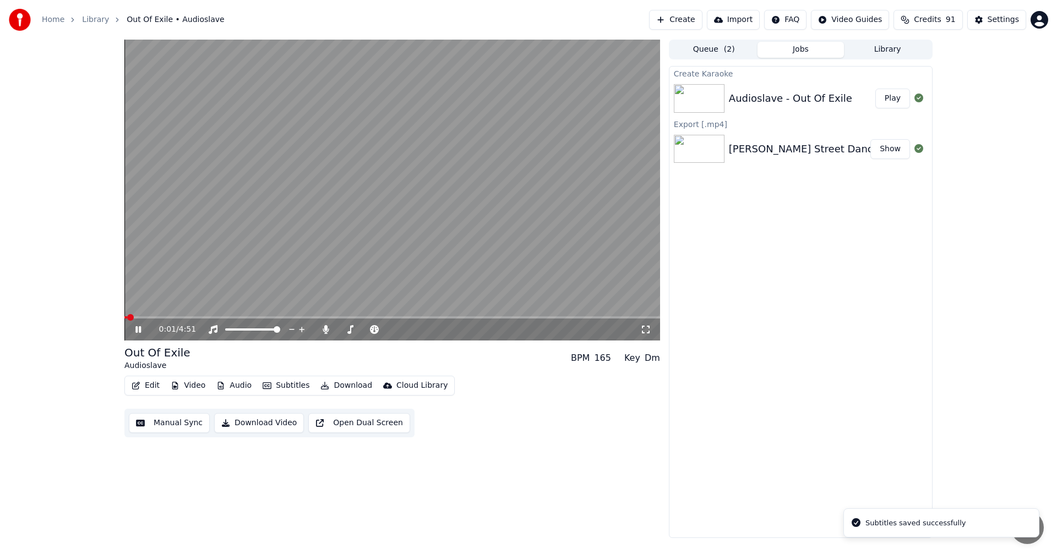
click at [140, 328] on icon at bounding box center [138, 329] width 6 height 7
click at [325, 329] on icon at bounding box center [325, 329] width 6 height 9
click at [266, 420] on button "Download Video" at bounding box center [259, 423] width 90 height 20
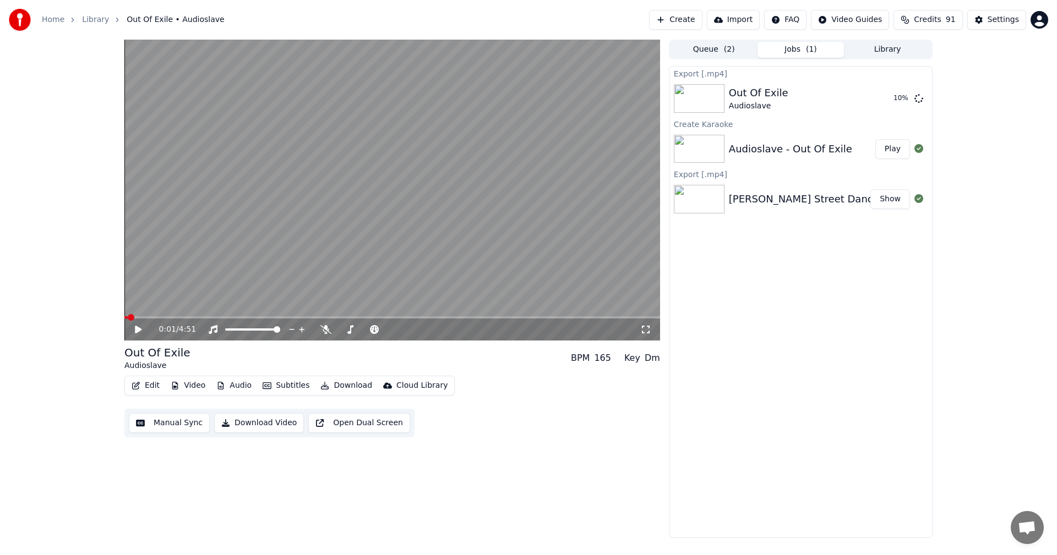
click at [337, 387] on button "Download" at bounding box center [346, 385] width 61 height 15
click at [482, 450] on div "0:01 / 4:51 Out Of Exile Audioslave BPM 165 Key Dm Edit Video Audio Subtitles D…" at bounding box center [391, 289] width 535 height 499
click at [683, 19] on button "Create" at bounding box center [675, 20] width 53 height 20
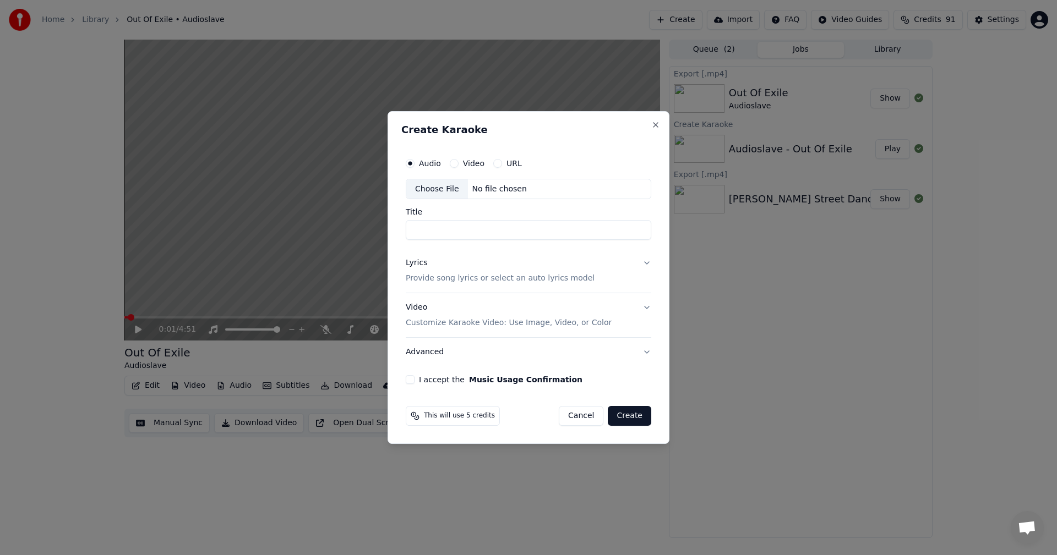
click at [452, 187] on div "Choose File" at bounding box center [437, 189] width 62 height 20
drag, startPoint x: 420, startPoint y: 230, endPoint x: 346, endPoint y: 233, distance: 74.9
click at [346, 236] on body "**********" at bounding box center [528, 277] width 1057 height 555
type input "**********"
click at [506, 269] on div "Lyrics Provide song lyrics or select an auto lyrics model" at bounding box center [500, 271] width 189 height 26
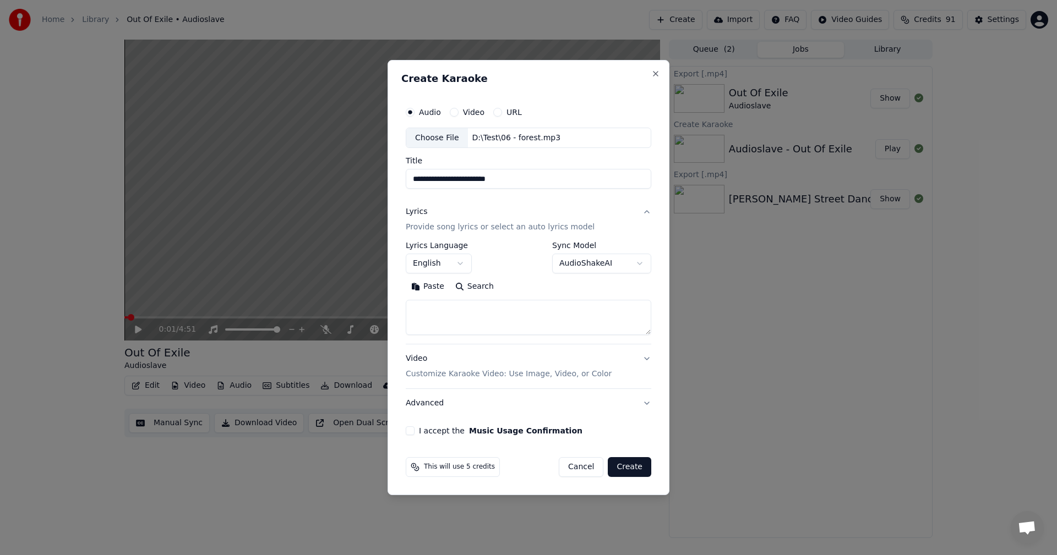
click at [479, 309] on textarea at bounding box center [528, 317] width 245 height 35
paste textarea "**********"
type textarea "**********"
click at [453, 359] on div "Video Customize Karaoke Video: Use Image, Video, or Color" at bounding box center [509, 367] width 206 height 26
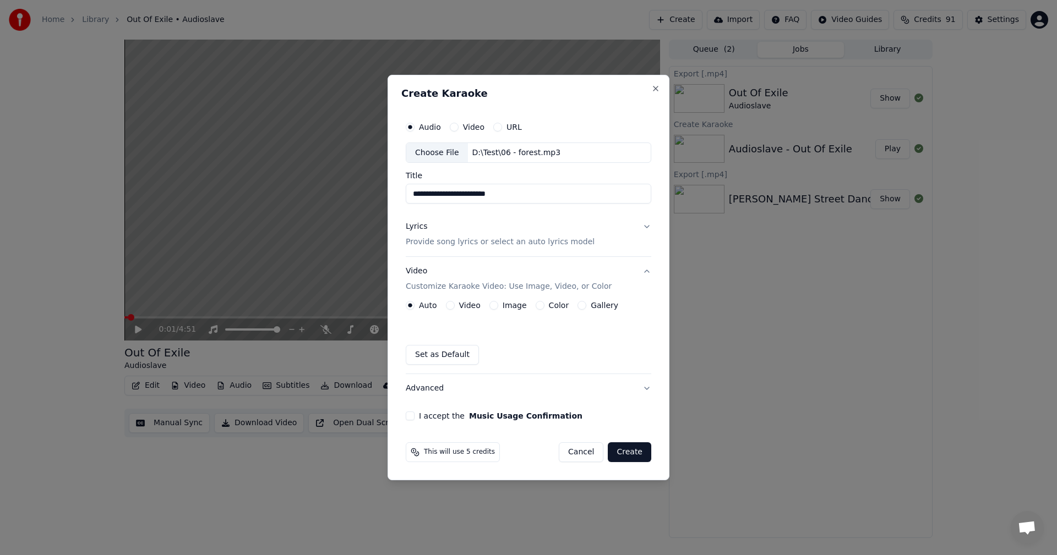
click at [490, 303] on button "Image" at bounding box center [493, 305] width 9 height 9
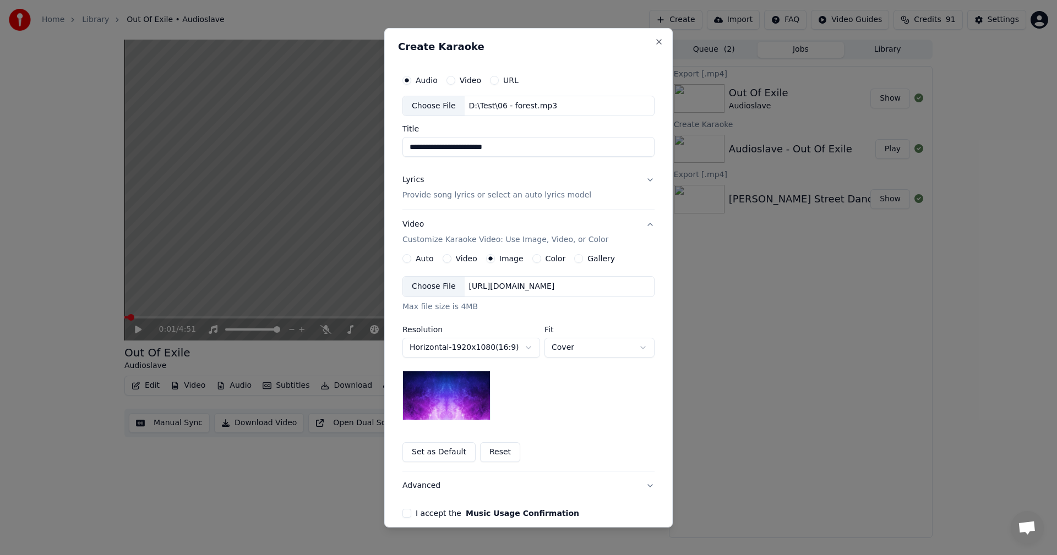
click at [437, 292] on div "Choose File" at bounding box center [434, 287] width 62 height 20
click at [435, 285] on div "Choose File" at bounding box center [434, 287] width 62 height 20
click at [573, 349] on body "**********" at bounding box center [528, 277] width 1057 height 555
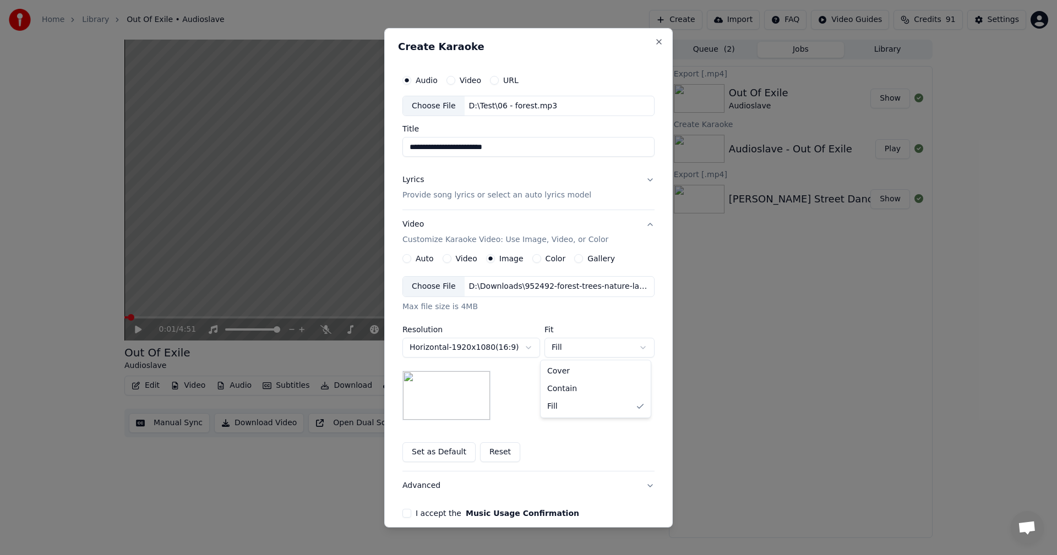
click at [568, 351] on body "**********" at bounding box center [528, 277] width 1057 height 555
click at [564, 344] on body "**********" at bounding box center [528, 277] width 1057 height 555
click at [564, 349] on body "**********" at bounding box center [528, 277] width 1057 height 555
select select "****"
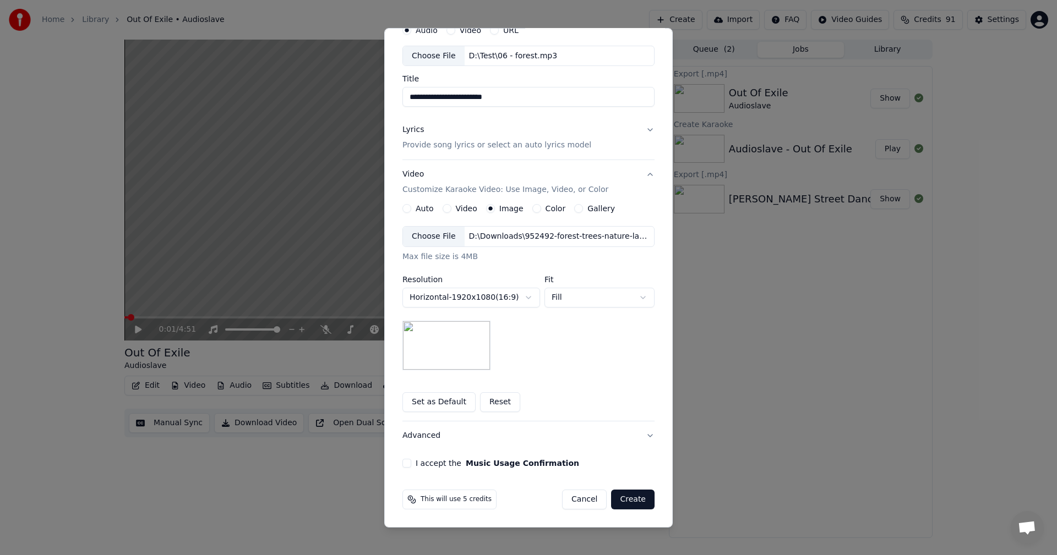
click at [402, 461] on button "I accept the Music Usage Confirmation" at bounding box center [406, 463] width 9 height 9
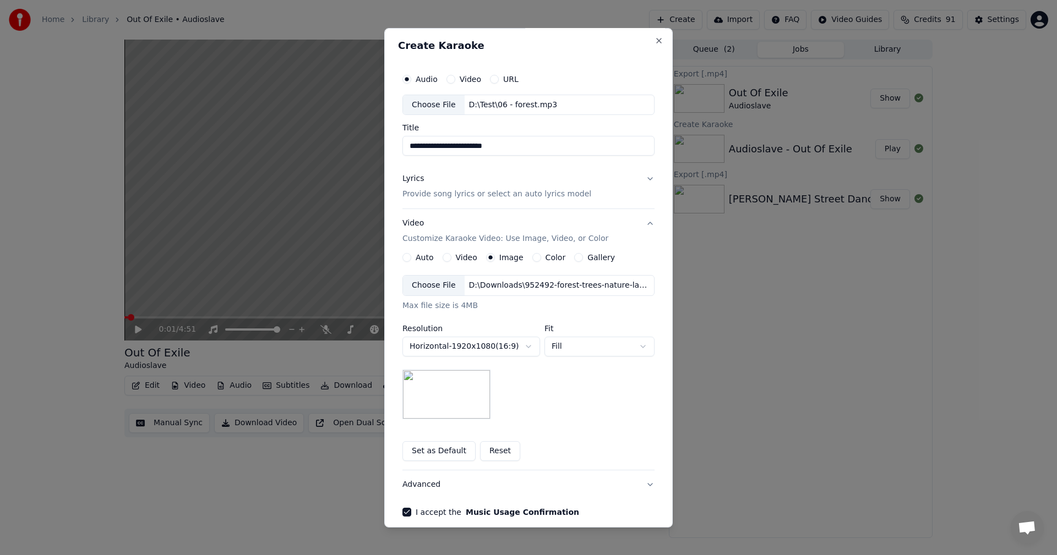
scroll to position [0, 0]
click at [641, 178] on button "Lyrics Provide song lyrics or select an auto lyrics model" at bounding box center [528, 188] width 252 height 44
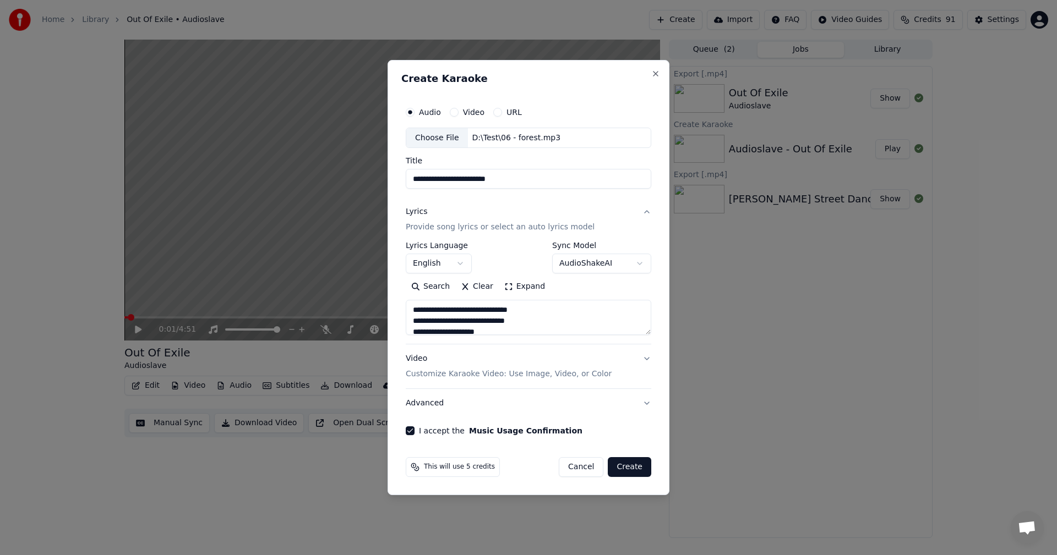
click at [631, 364] on button "Video Customize Karaoke Video: Use Image, Video, or Color" at bounding box center [528, 367] width 245 height 44
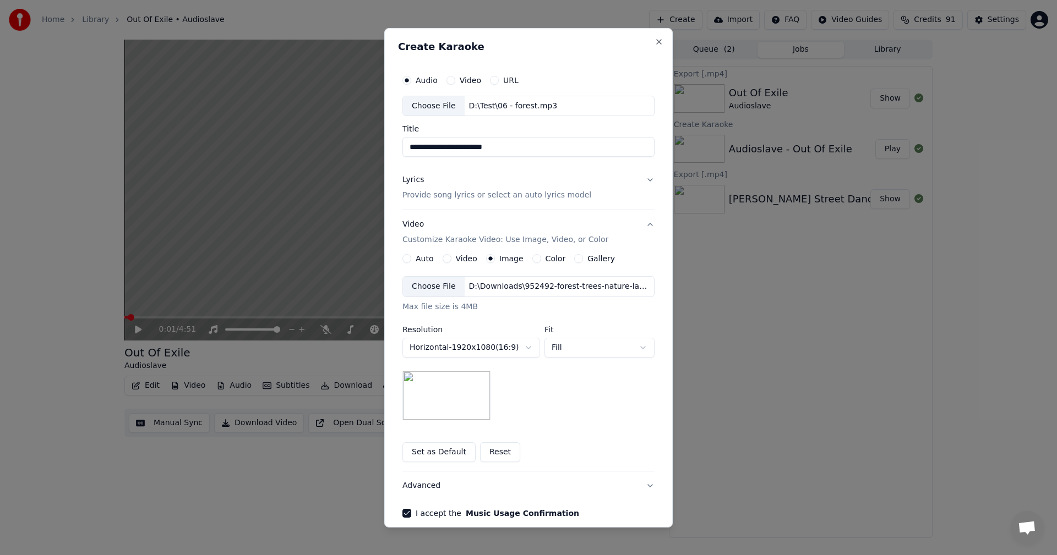
scroll to position [50, 0]
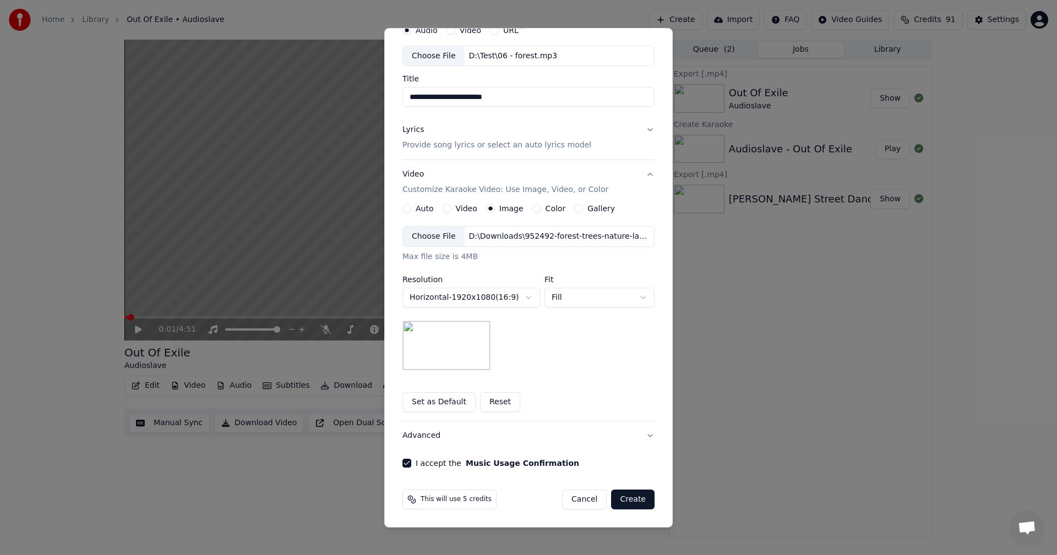
click at [633, 499] on button "Create" at bounding box center [632, 500] width 43 height 20
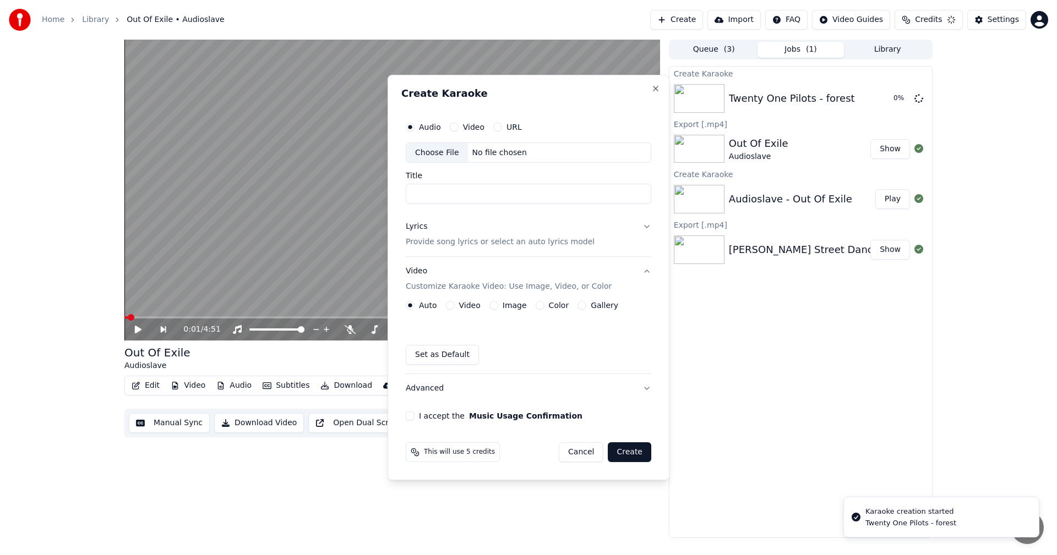
scroll to position [0, 0]
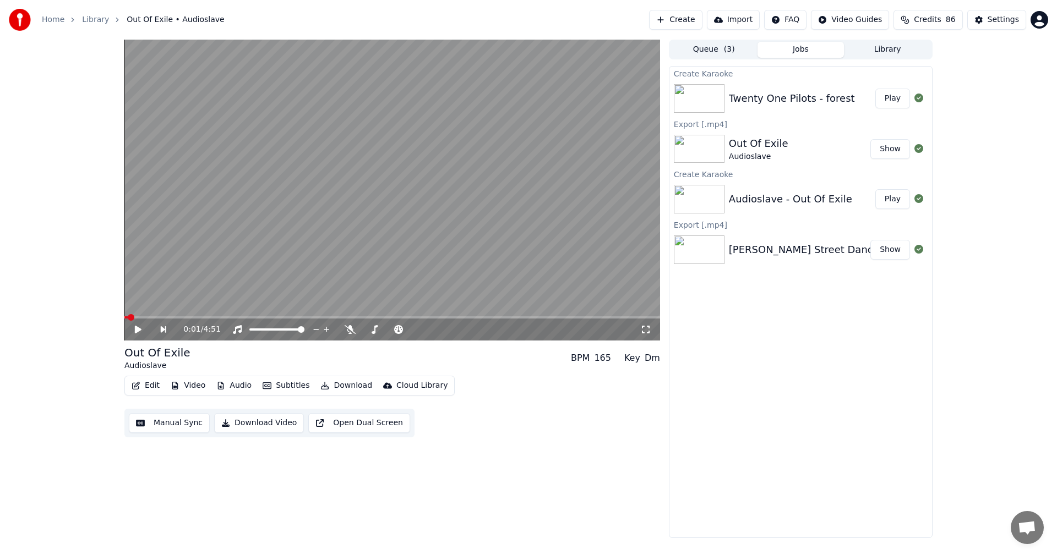
click at [894, 102] on button "Play" at bounding box center [892, 99] width 35 height 20
click at [324, 333] on icon at bounding box center [325, 329] width 11 height 9
click at [325, 328] on icon at bounding box center [325, 329] width 6 height 9
click at [326, 330] on icon at bounding box center [325, 329] width 11 height 9
click at [326, 330] on icon at bounding box center [325, 329] width 6 height 9
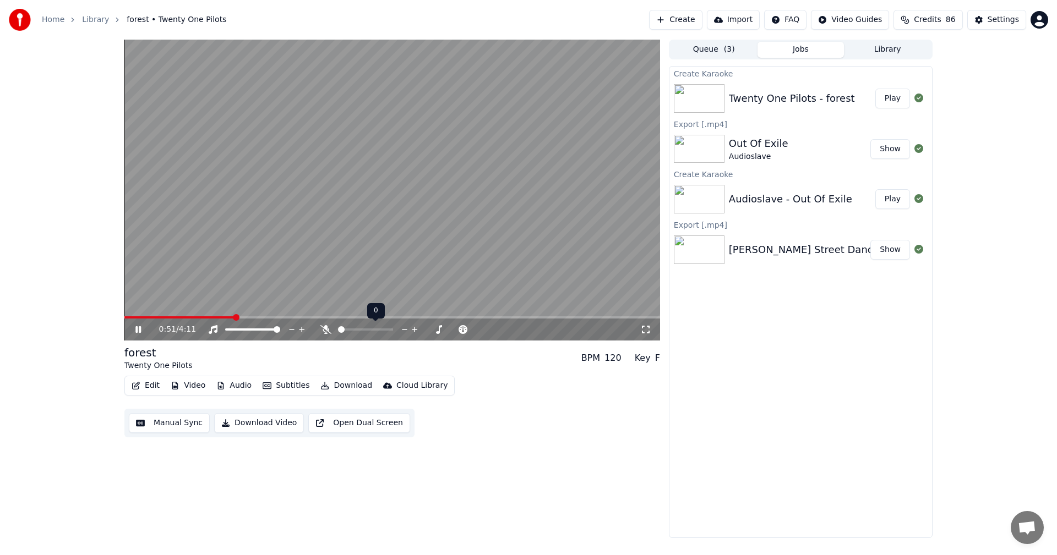
click at [326, 330] on icon at bounding box center [325, 329] width 11 height 9
click at [326, 330] on icon at bounding box center [325, 329] width 6 height 9
click at [326, 330] on icon at bounding box center [325, 329] width 11 height 9
click at [326, 330] on icon at bounding box center [325, 329] width 6 height 9
click at [326, 330] on icon at bounding box center [325, 329] width 11 height 9
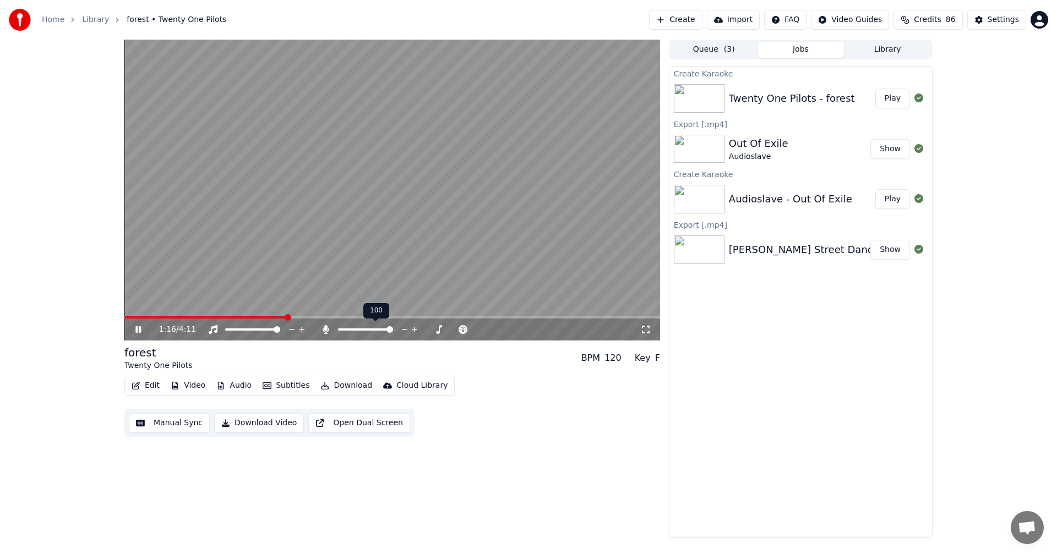
click at [326, 330] on icon at bounding box center [325, 329] width 6 height 9
click at [326, 330] on icon at bounding box center [325, 329] width 11 height 9
click at [326, 330] on icon at bounding box center [325, 329] width 6 height 9
click at [326, 330] on icon at bounding box center [325, 329] width 11 height 9
click at [326, 330] on icon at bounding box center [325, 329] width 6 height 9
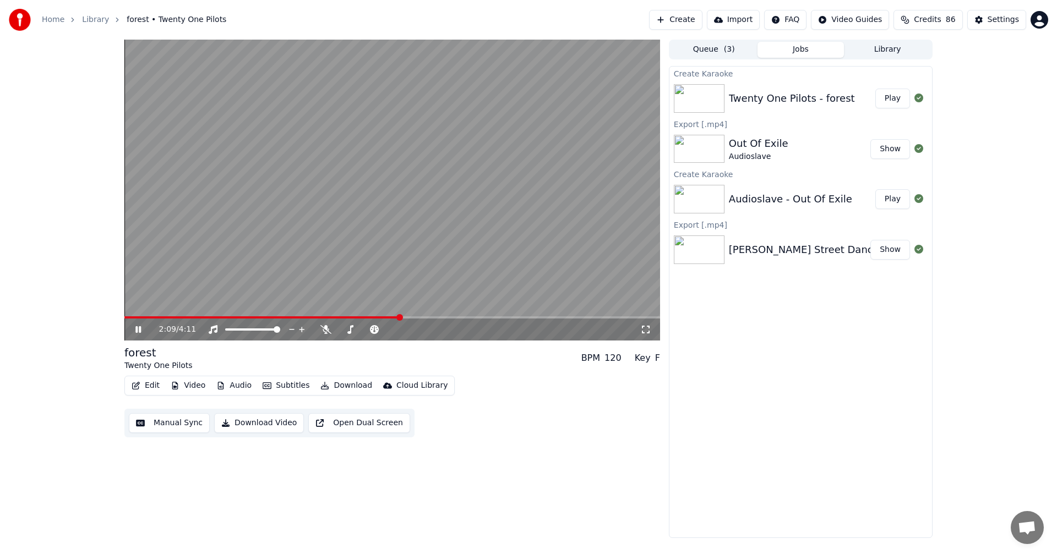
click at [248, 383] on button "Audio" at bounding box center [234, 385] width 44 height 15
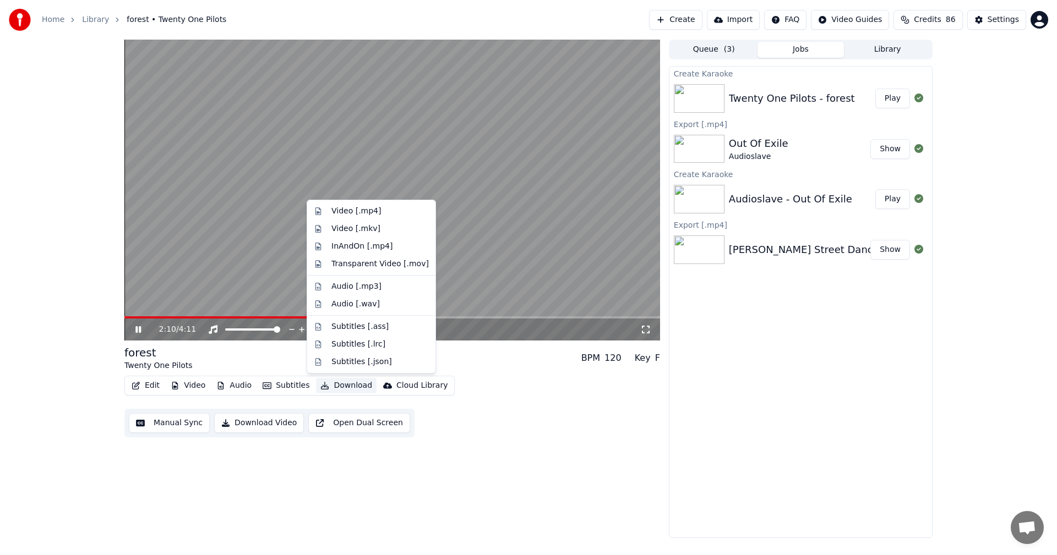
click at [505, 419] on div "Edit Video Audio Subtitles Download Cloud Library Manual Sync Download Video Op…" at bounding box center [391, 407] width 535 height 62
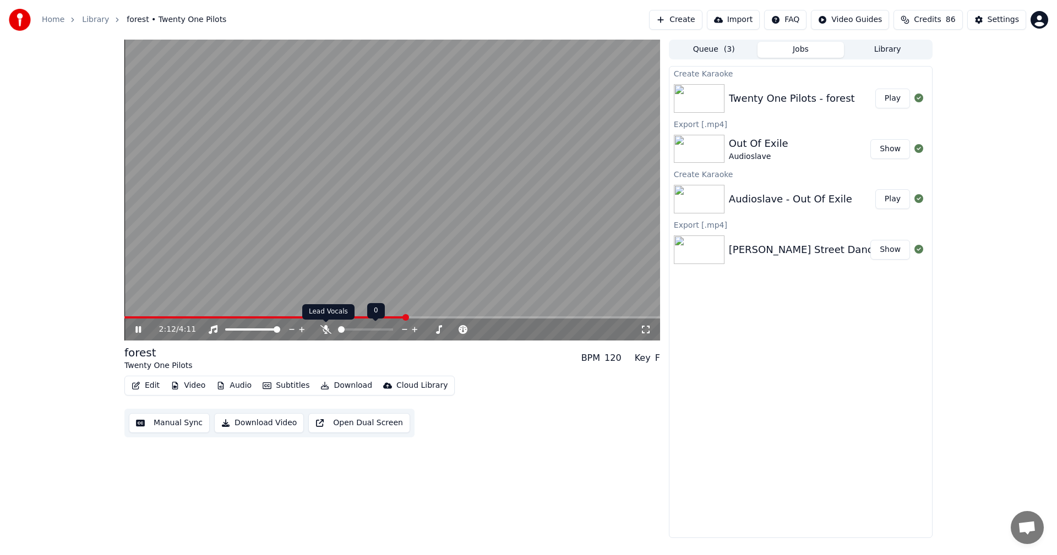
click at [323, 331] on icon at bounding box center [325, 329] width 11 height 9
click at [292, 389] on button "Subtitles" at bounding box center [286, 385] width 56 height 15
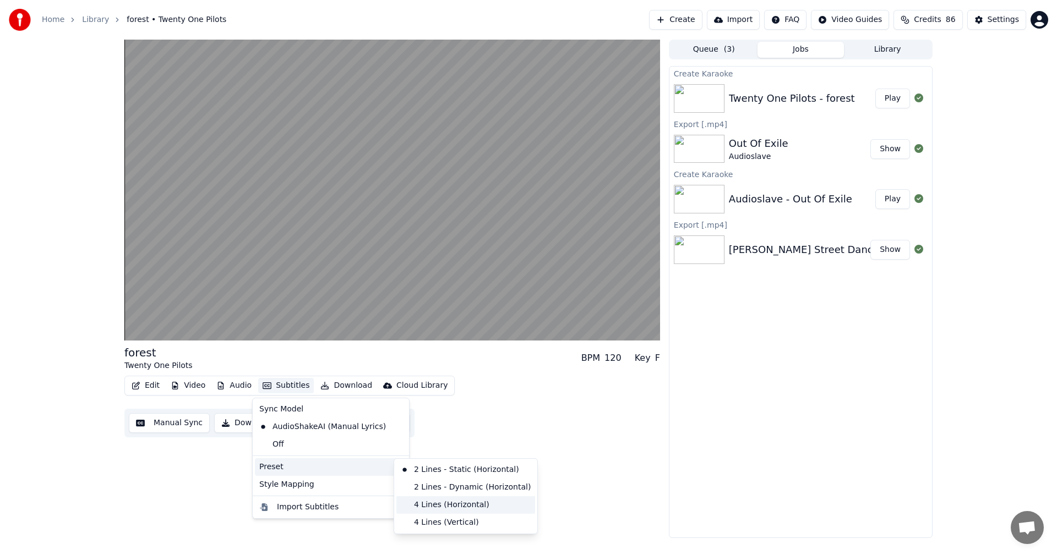
click at [451, 507] on div "4 Lines (Horizontal)" at bounding box center [465, 505] width 139 height 18
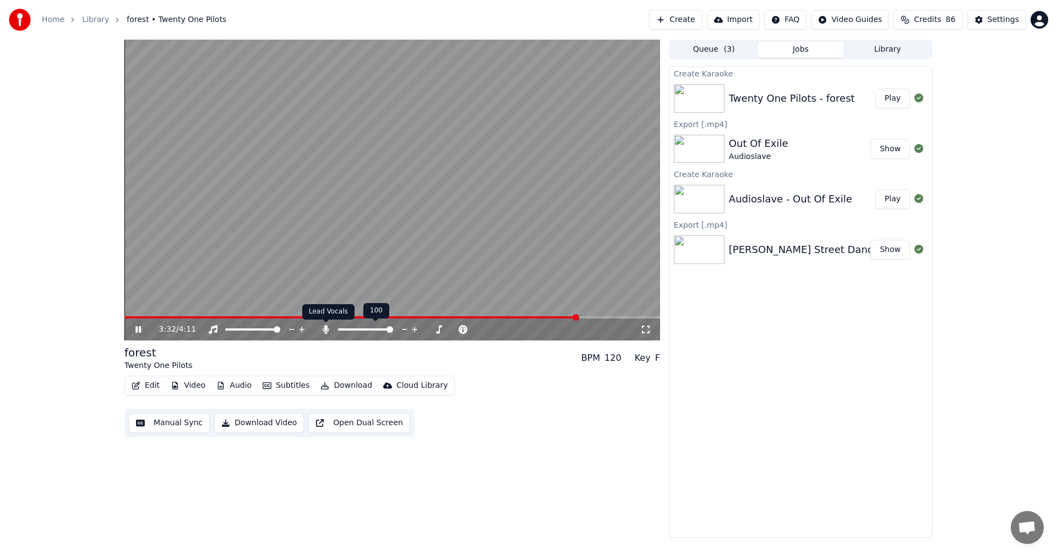
click at [331, 331] on div at bounding box center [375, 329] width 89 height 11
click at [325, 331] on icon at bounding box center [325, 329] width 6 height 9
click at [325, 331] on icon at bounding box center [325, 329] width 11 height 9
click at [325, 331] on icon at bounding box center [325, 329] width 6 height 9
click at [325, 331] on icon at bounding box center [325, 329] width 11 height 9
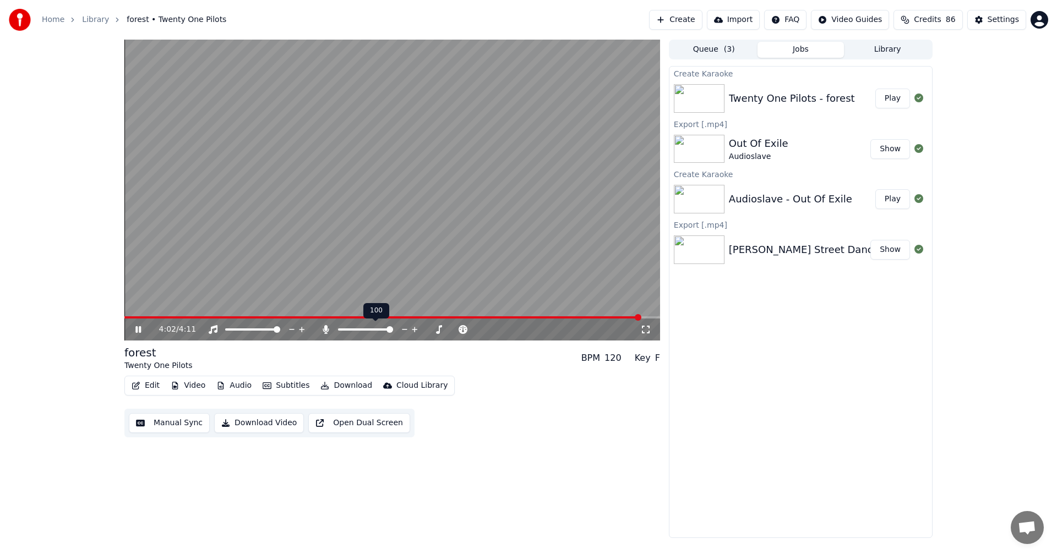
click at [325, 331] on icon at bounding box center [325, 329] width 6 height 9
click at [341, 387] on button "Download" at bounding box center [346, 385] width 61 height 15
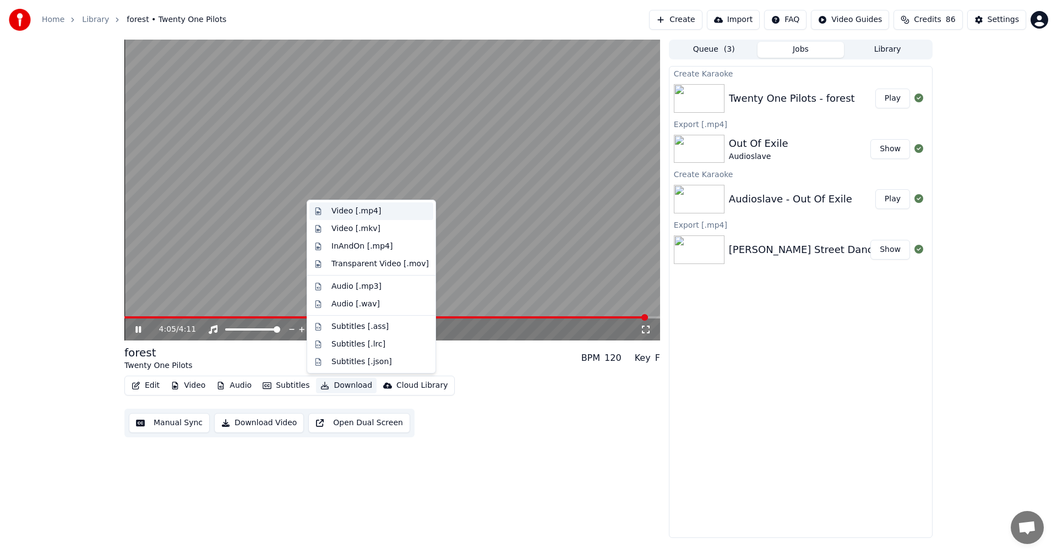
click at [379, 215] on div "Video [.mp4]" at bounding box center [379, 211] width 97 height 11
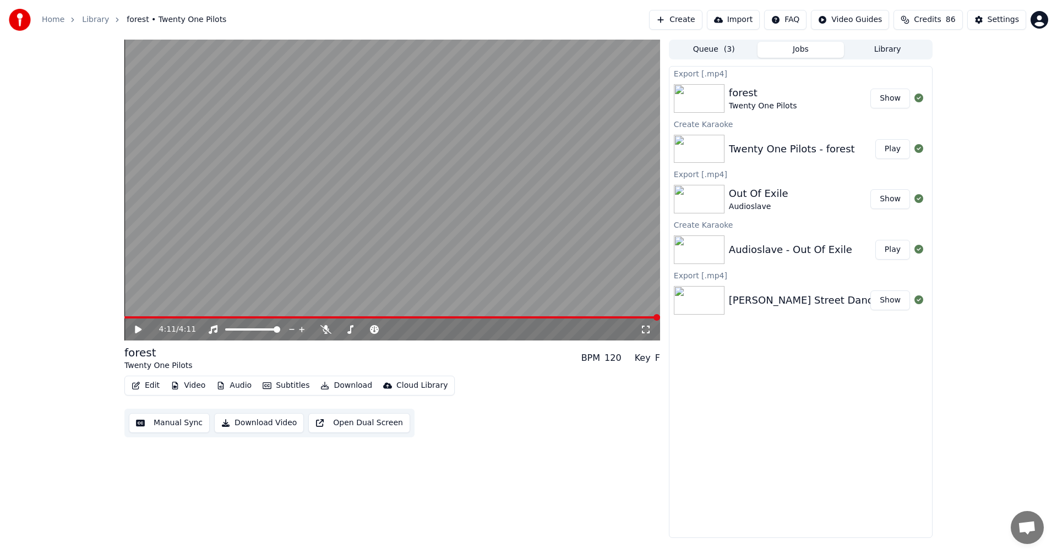
click at [694, 18] on button "Create" at bounding box center [675, 20] width 53 height 20
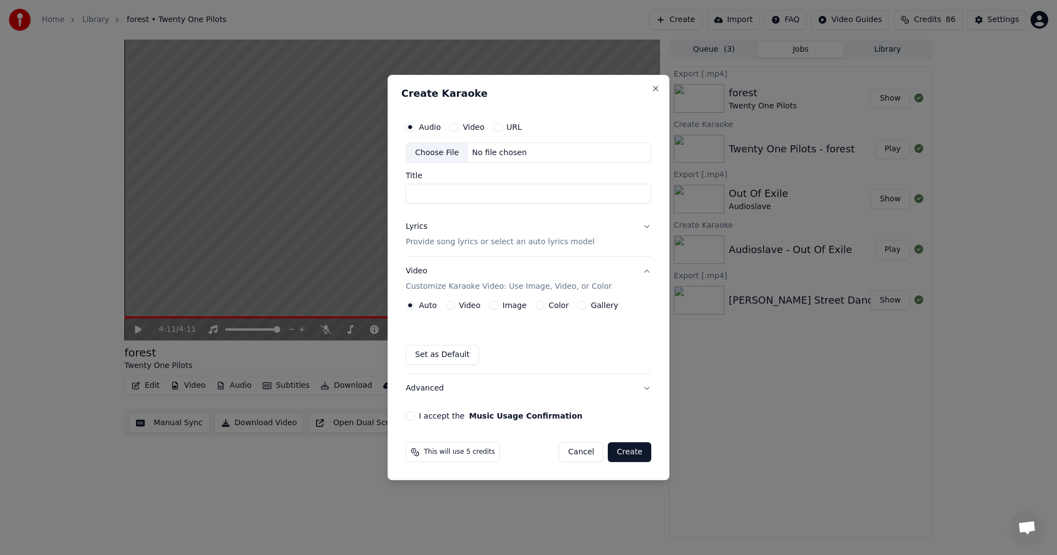
click at [430, 147] on div "Choose File" at bounding box center [437, 153] width 62 height 20
type input "**********"
click at [641, 222] on button "Lyrics Provide song lyrics or select an auto lyrics model" at bounding box center [528, 235] width 245 height 44
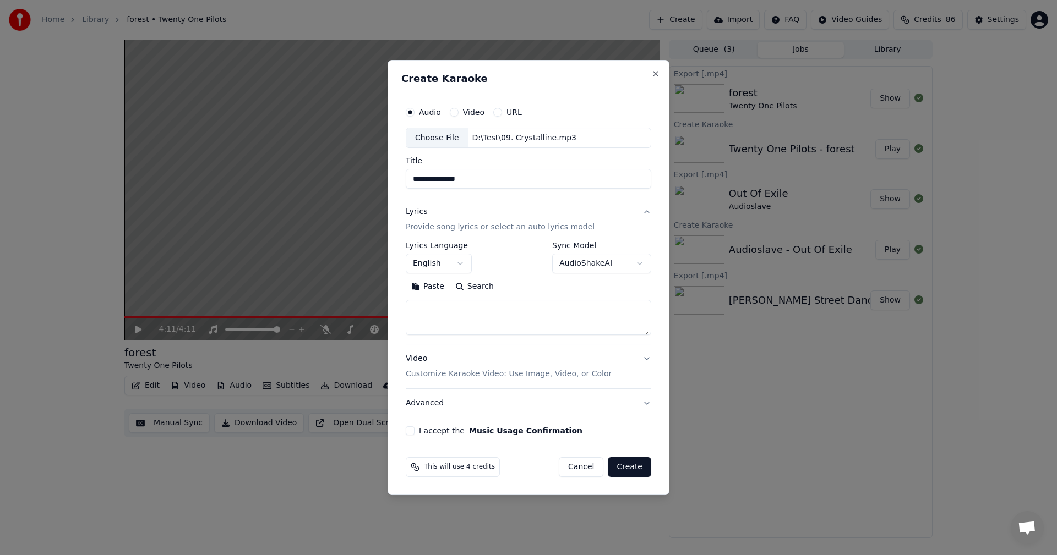
click at [433, 286] on button "Paste" at bounding box center [428, 287] width 44 height 18
click at [657, 359] on div "**********" at bounding box center [528, 278] width 282 height 436
click at [643, 354] on button "Video Customize Karaoke Video: Use Image, Video, or Color" at bounding box center [528, 367] width 245 height 44
type textarea "**********"
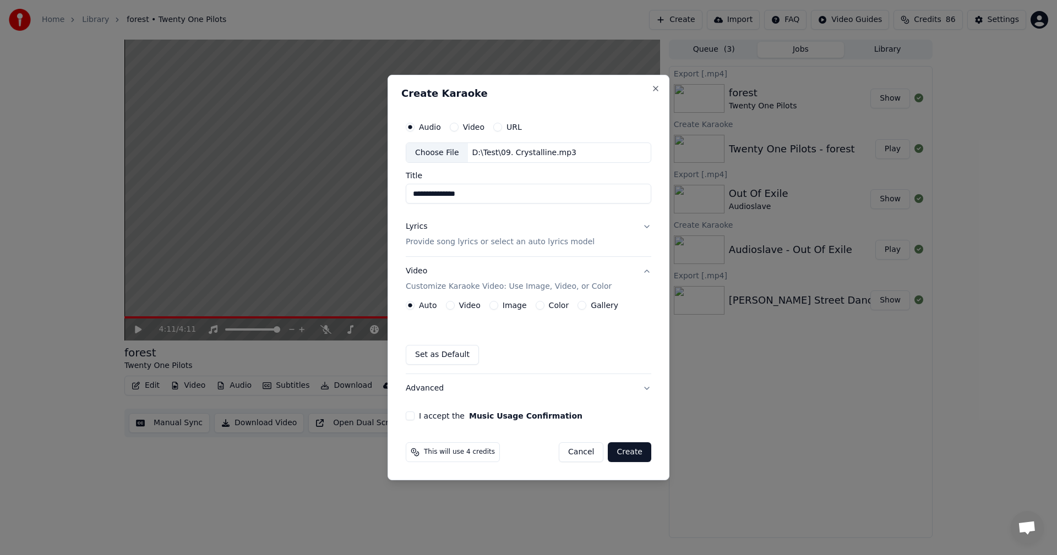
click at [490, 303] on button "Image" at bounding box center [493, 305] width 9 height 9
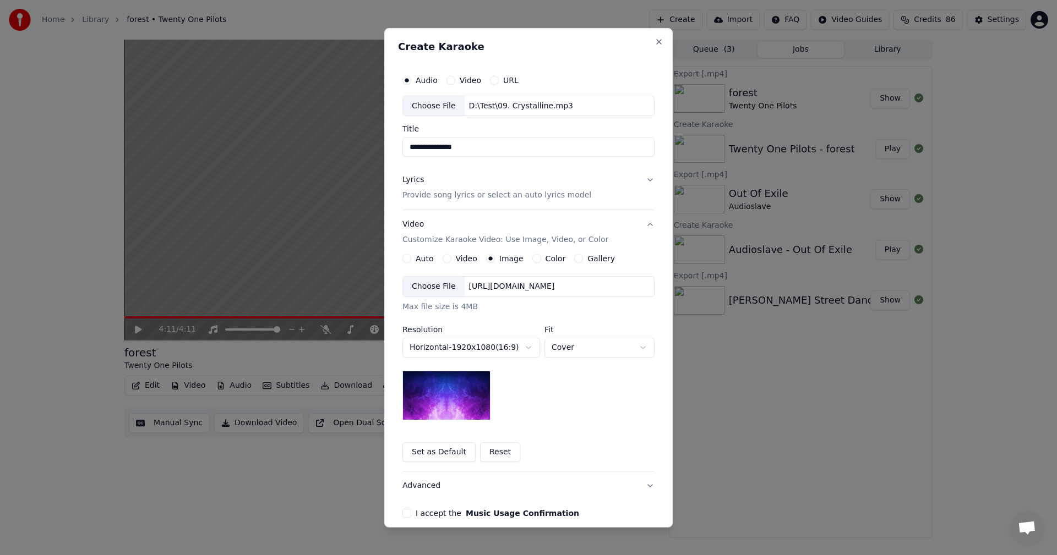
click at [420, 288] on div "Choose File" at bounding box center [434, 287] width 62 height 20
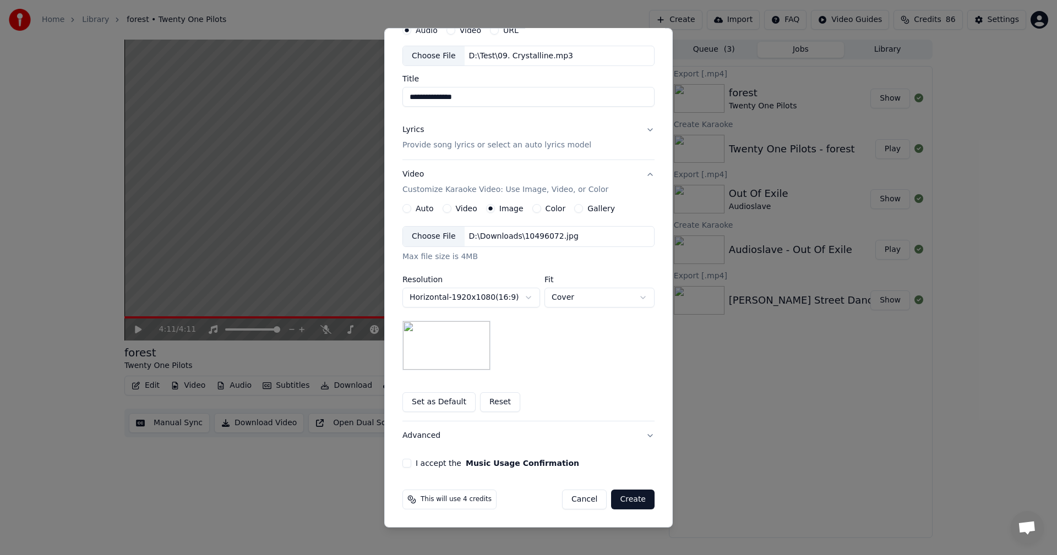
click at [402, 464] on button "I accept the Music Usage Confirmation" at bounding box center [406, 463] width 9 height 9
click at [461, 439] on button "Advanced" at bounding box center [528, 436] width 252 height 29
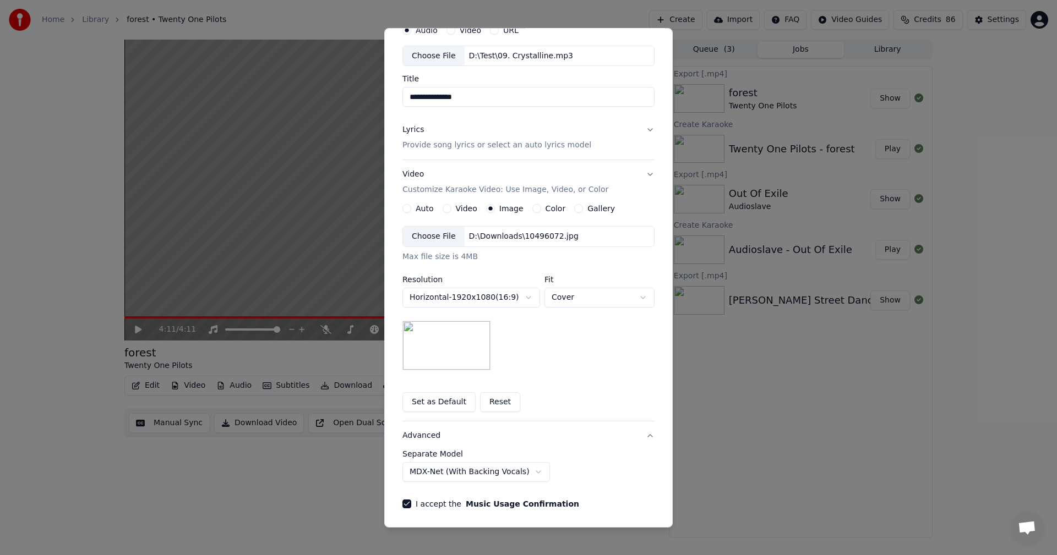
scroll to position [0, 0]
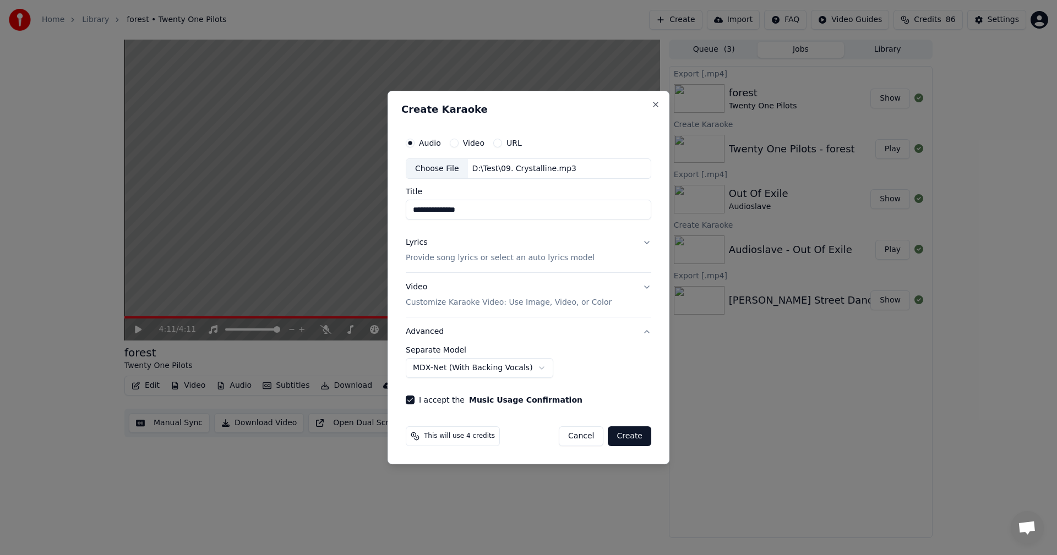
click at [637, 439] on button "Create" at bounding box center [629, 436] width 43 height 20
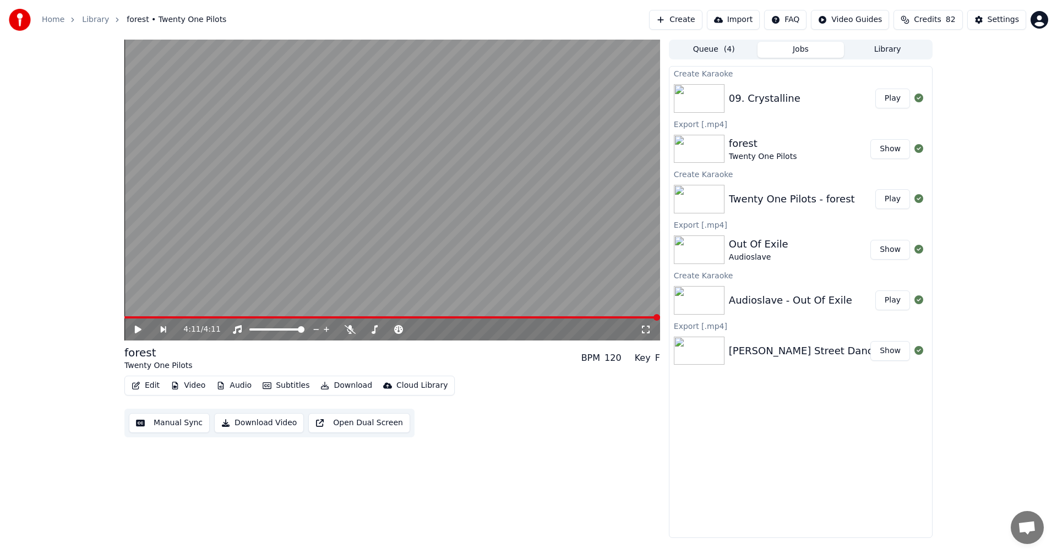
click at [885, 94] on button "Play" at bounding box center [892, 99] width 35 height 20
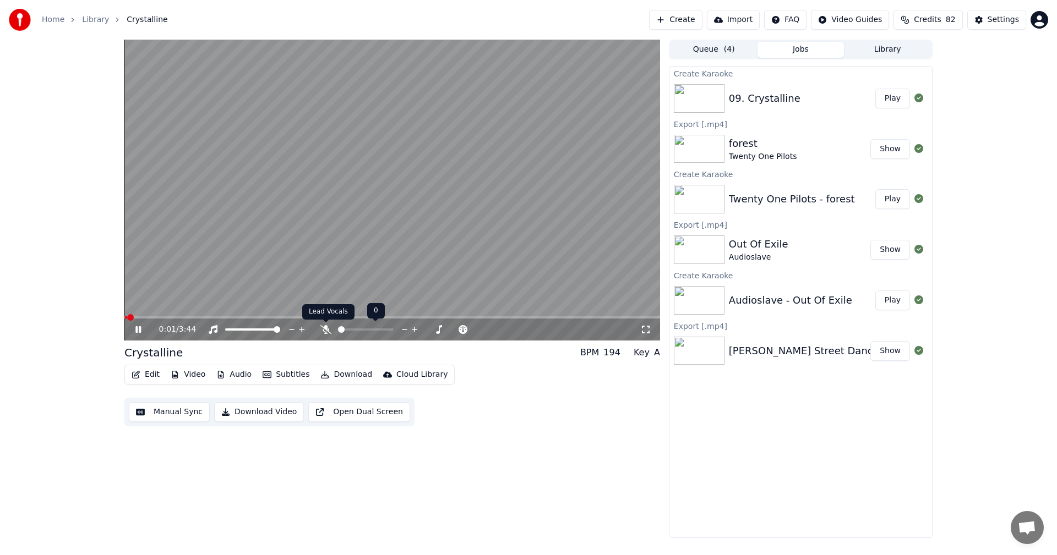
click at [323, 329] on icon at bounding box center [325, 329] width 11 height 9
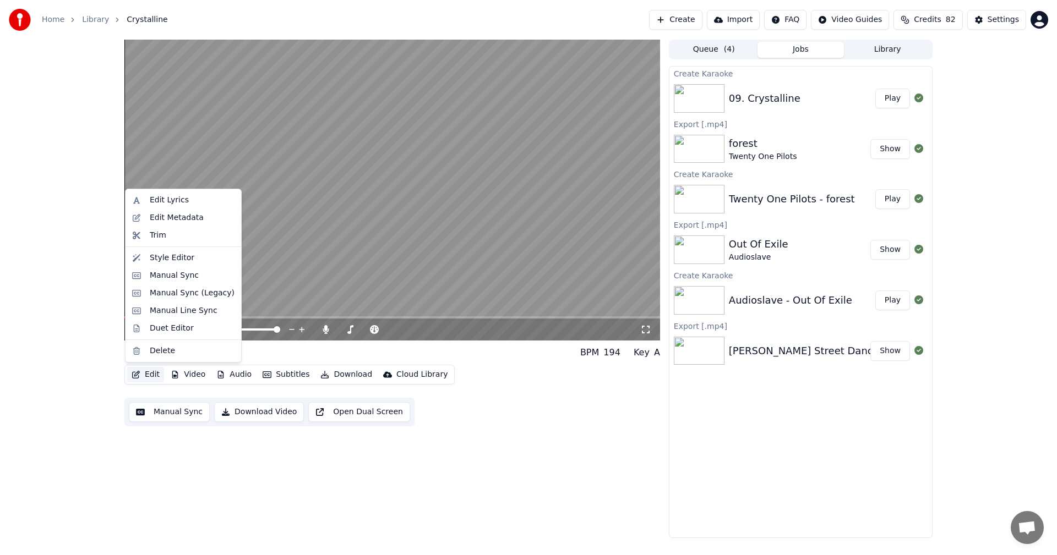
click at [145, 376] on button "Edit" at bounding box center [145, 374] width 37 height 15
click at [182, 218] on div "Edit Metadata" at bounding box center [177, 217] width 54 height 11
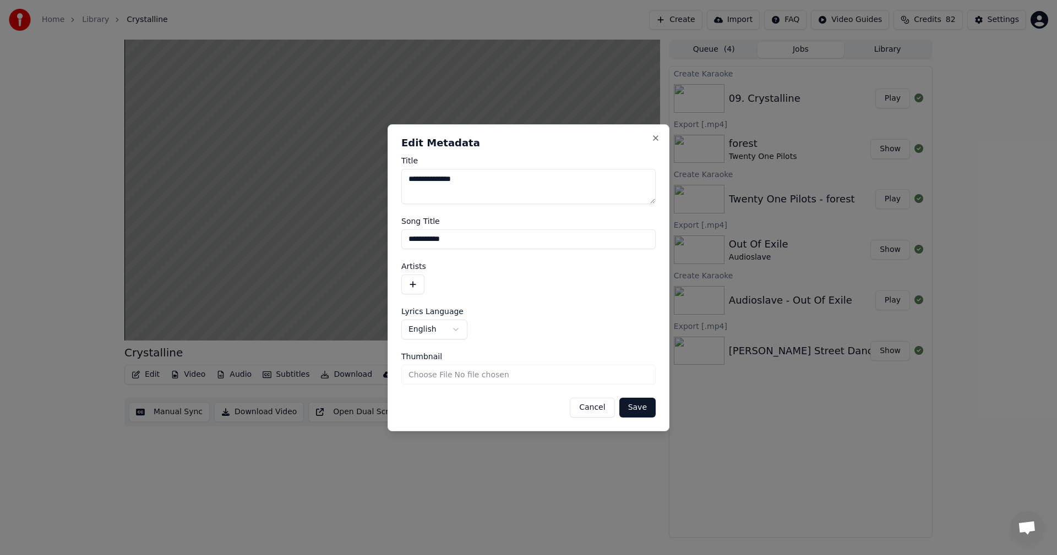
click at [413, 181] on textarea "**********" at bounding box center [528, 186] width 254 height 35
drag, startPoint x: 416, startPoint y: 179, endPoint x: 389, endPoint y: 181, distance: 27.0
click at [389, 181] on div "**********" at bounding box center [528, 277] width 282 height 307
drag, startPoint x: 420, startPoint y: 179, endPoint x: 369, endPoint y: 184, distance: 51.4
click at [369, 184] on body "**********" at bounding box center [528, 277] width 1057 height 555
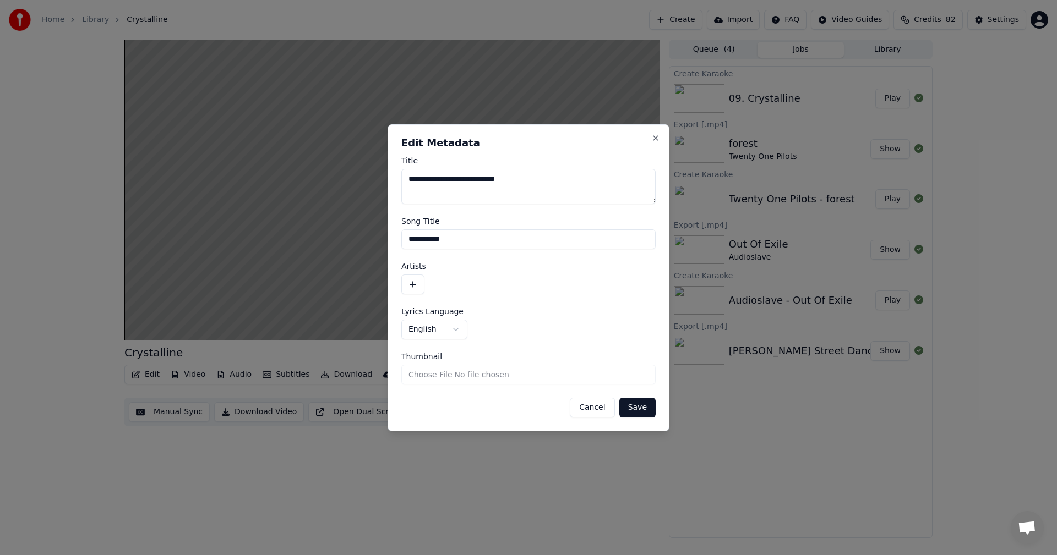
type textarea "**********"
click at [642, 407] on button "Save" at bounding box center [637, 408] width 36 height 20
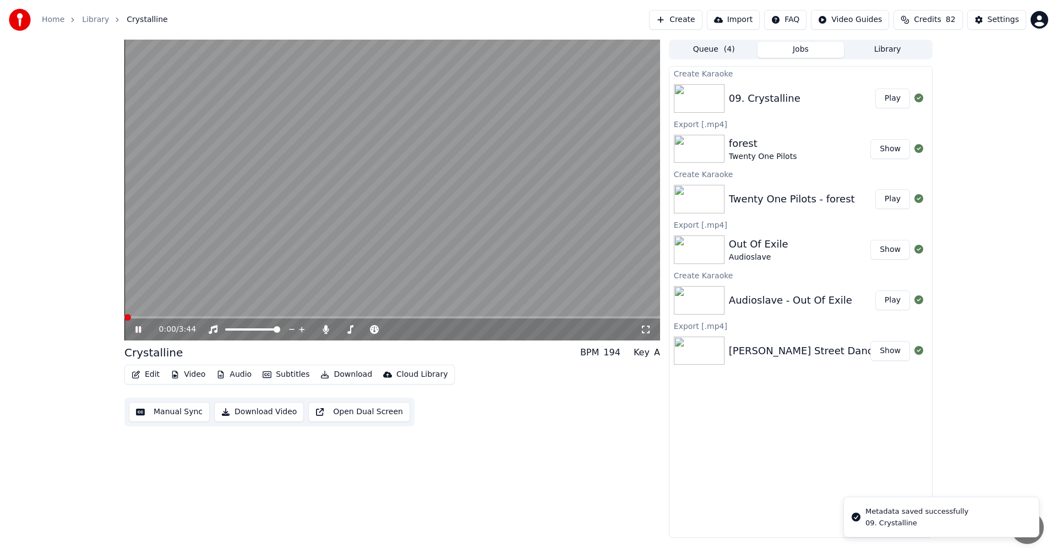
click at [124, 316] on span at bounding box center [124, 317] width 0 height 2
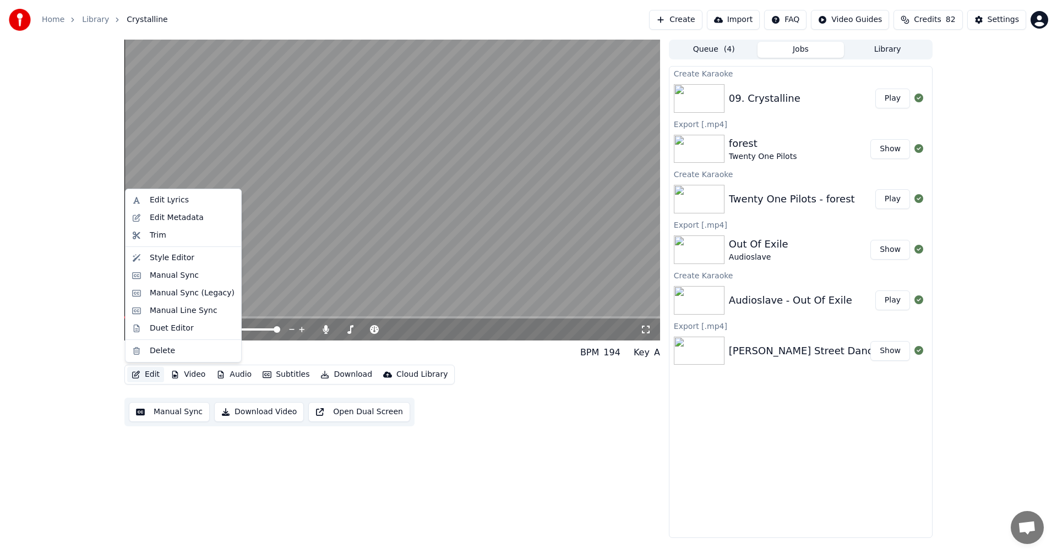
click at [143, 373] on button "Edit" at bounding box center [145, 374] width 37 height 15
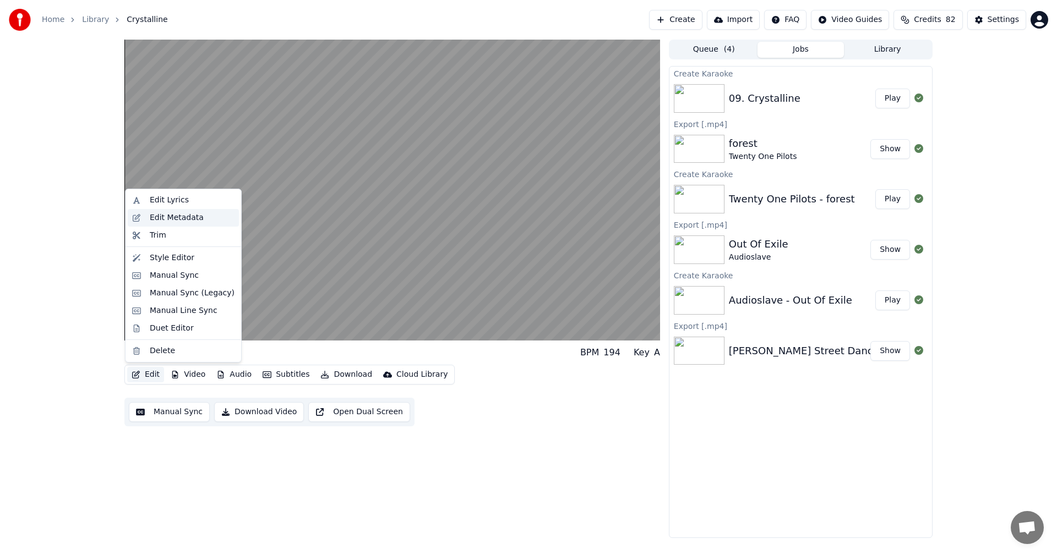
click at [178, 221] on div "Edit Metadata" at bounding box center [177, 217] width 54 height 11
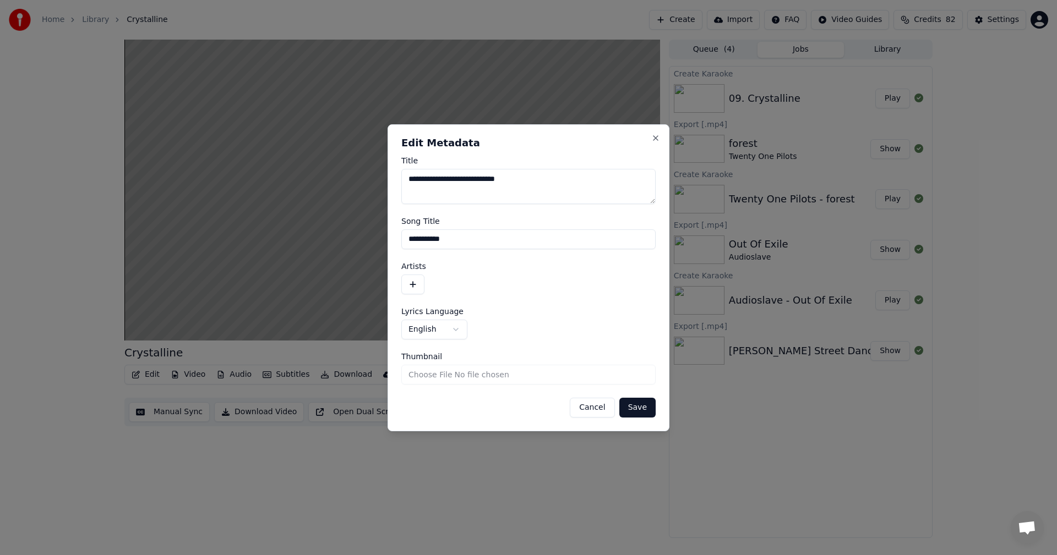
drag, startPoint x: 469, startPoint y: 179, endPoint x: 341, endPoint y: 172, distance: 128.4
click at [341, 172] on body "**********" at bounding box center [528, 277] width 1057 height 555
click at [408, 240] on input "**********" at bounding box center [528, 239] width 254 height 20
paste input "**********"
type input "**********"
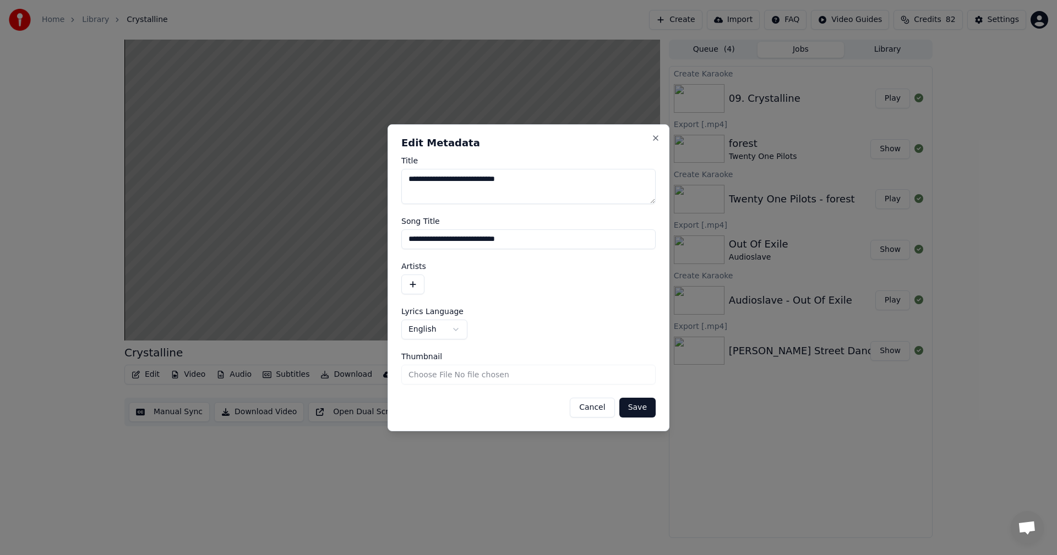
click at [643, 409] on button "Save" at bounding box center [637, 408] width 36 height 20
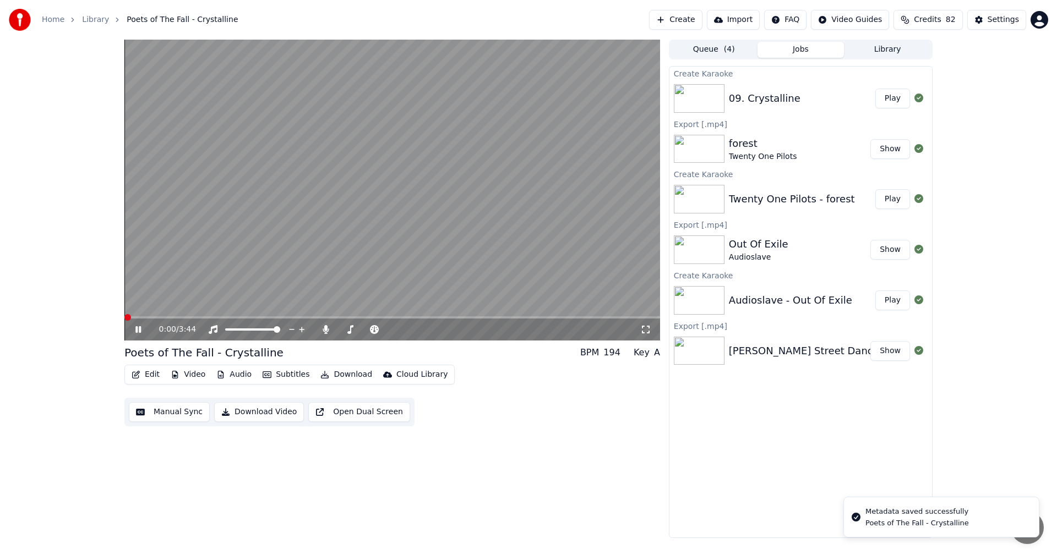
click at [124, 314] on span at bounding box center [127, 317] width 7 height 7
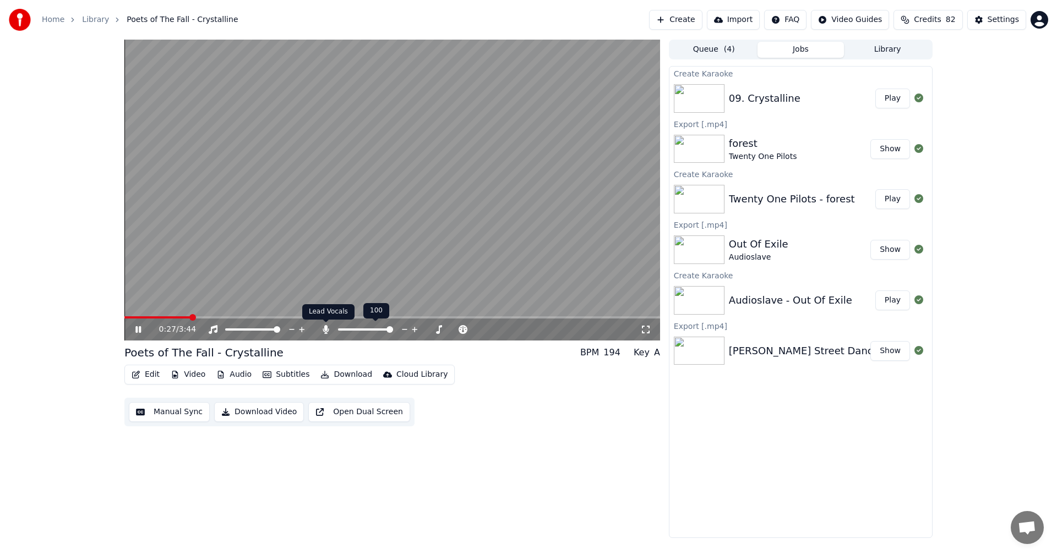
click at [325, 327] on icon at bounding box center [325, 329] width 6 height 9
click at [325, 327] on icon at bounding box center [325, 329] width 11 height 9
click at [325, 327] on icon at bounding box center [325, 329] width 6 height 9
click at [325, 327] on icon at bounding box center [325, 329] width 11 height 9
click at [325, 327] on icon at bounding box center [325, 329] width 6 height 9
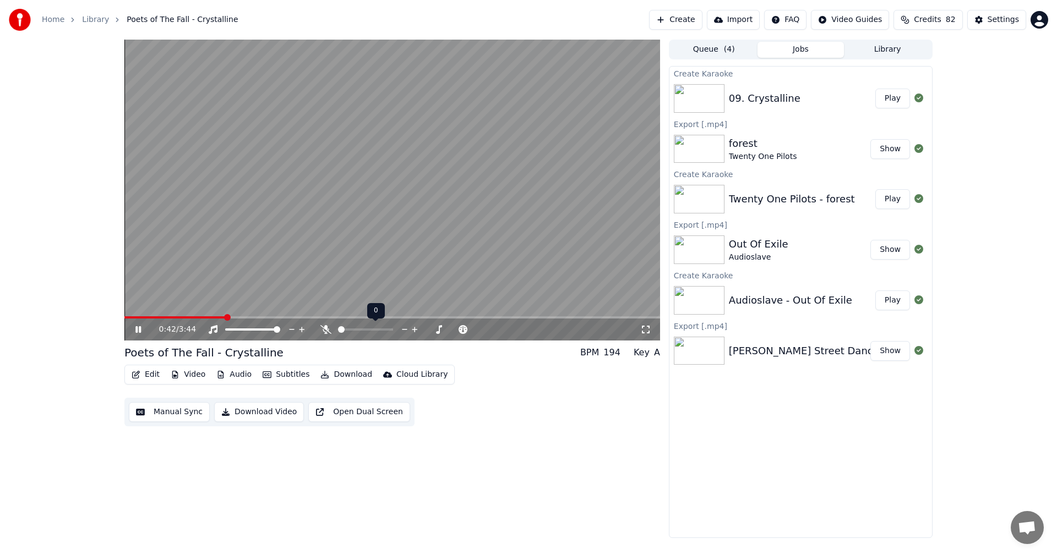
click at [325, 327] on icon at bounding box center [325, 329] width 11 height 9
click at [325, 327] on icon at bounding box center [325, 329] width 6 height 9
click at [325, 327] on icon at bounding box center [325, 329] width 11 height 9
click at [325, 327] on icon at bounding box center [325, 329] width 6 height 9
click at [325, 327] on icon at bounding box center [325, 329] width 11 height 9
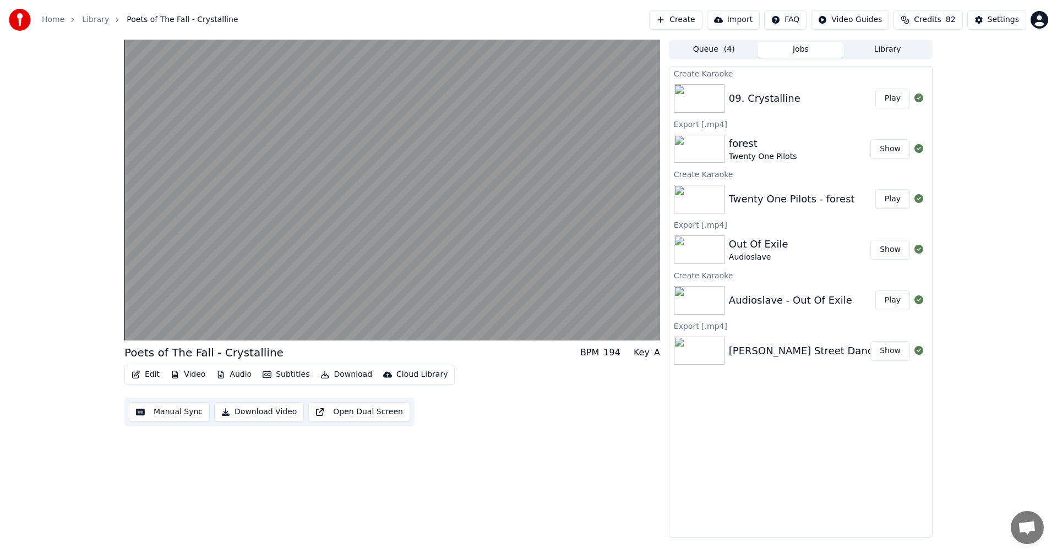
click at [294, 376] on button "Subtitles" at bounding box center [286, 374] width 56 height 15
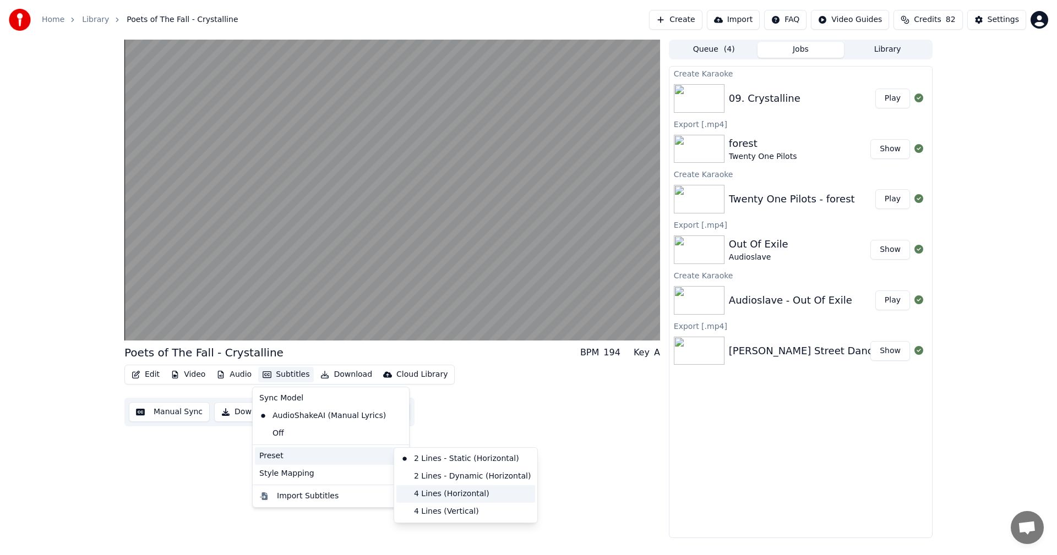
click at [453, 491] on div "4 Lines (Horizontal)" at bounding box center [465, 494] width 139 height 18
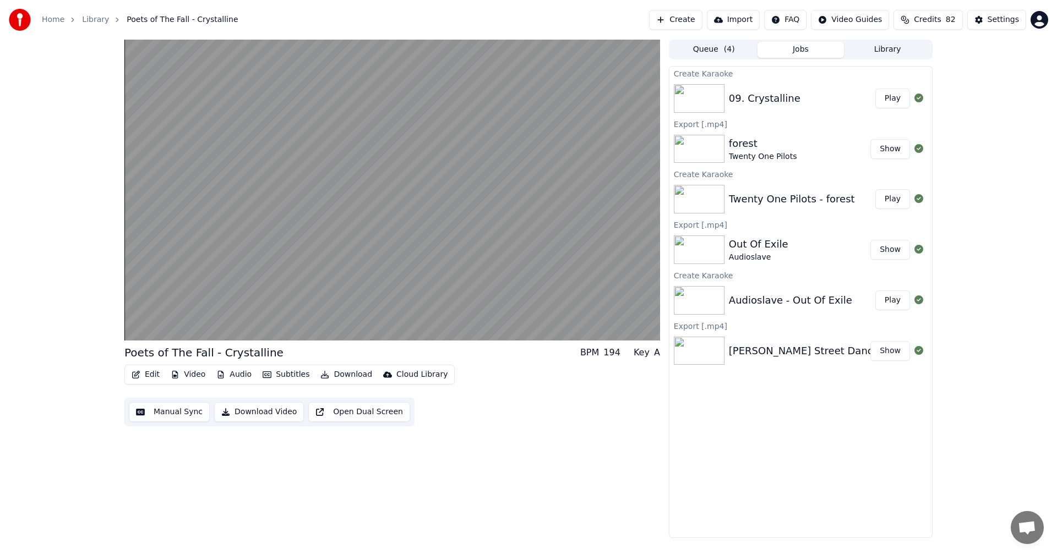
click at [282, 374] on button "Subtitles" at bounding box center [286, 374] width 56 height 15
click at [529, 391] on div "Edit Video Audio Subtitles Download Cloud Library Manual Sync Download Video Op…" at bounding box center [391, 396] width 535 height 62
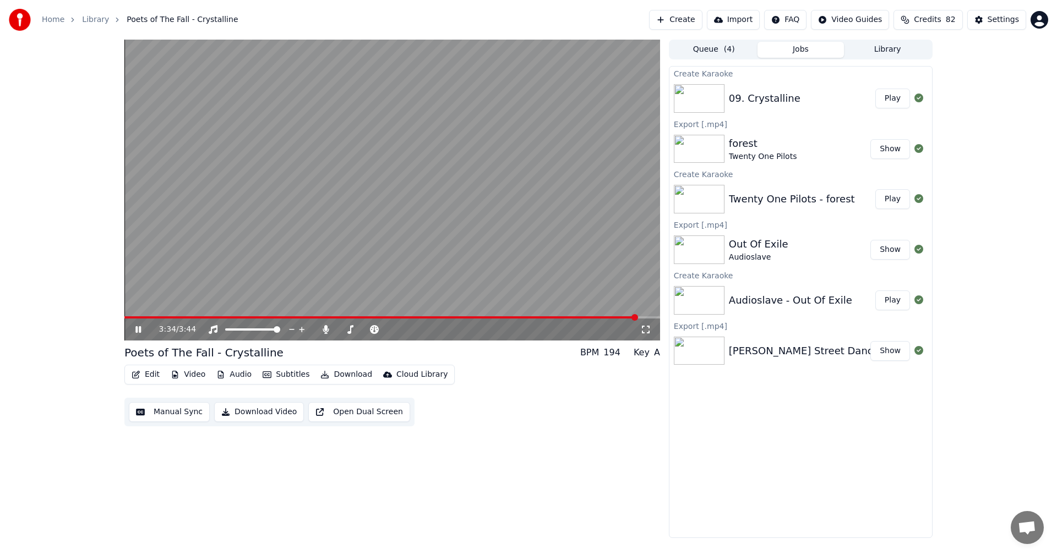
click at [165, 413] on button "Manual Sync" at bounding box center [169, 412] width 81 height 20
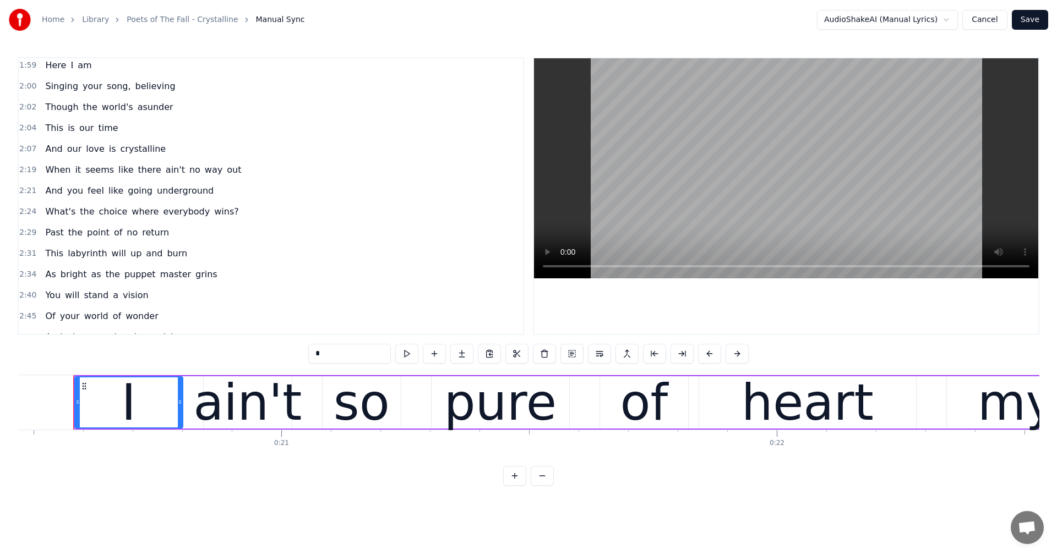
scroll to position [1000, 0]
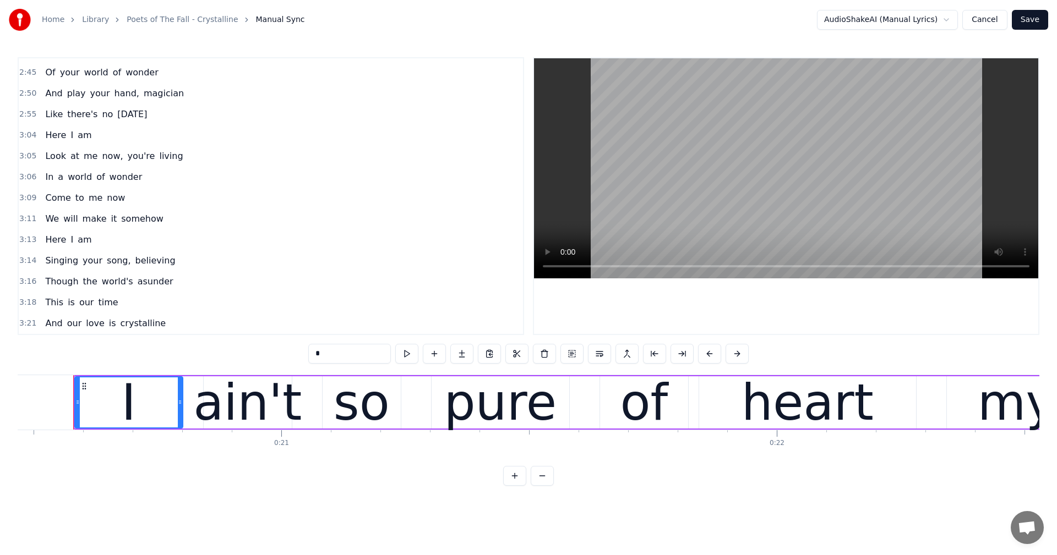
click at [127, 331] on div "And our love is crystalline" at bounding box center [105, 324] width 129 height 20
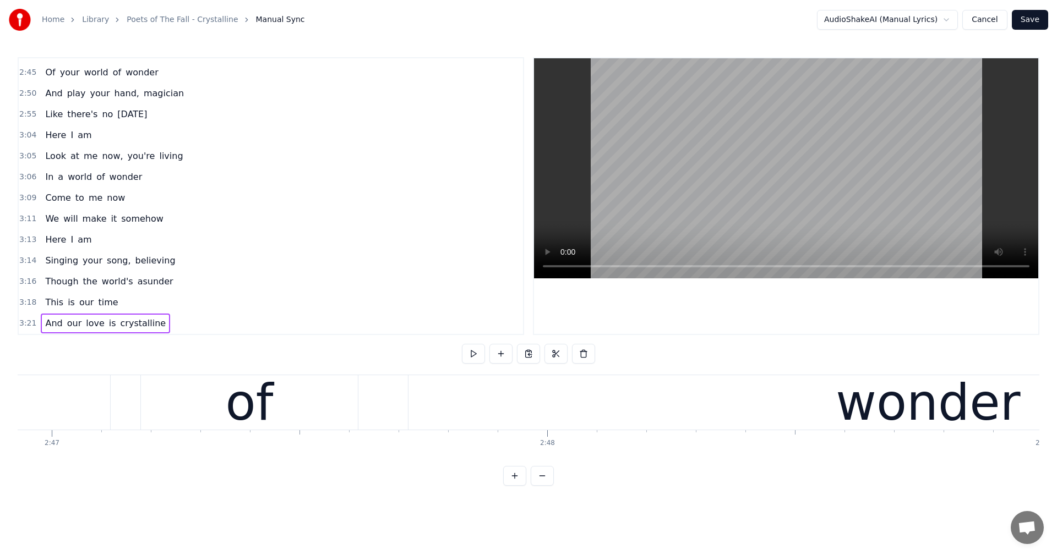
click at [128, 321] on span "crystalline" at bounding box center [143, 323] width 48 height 13
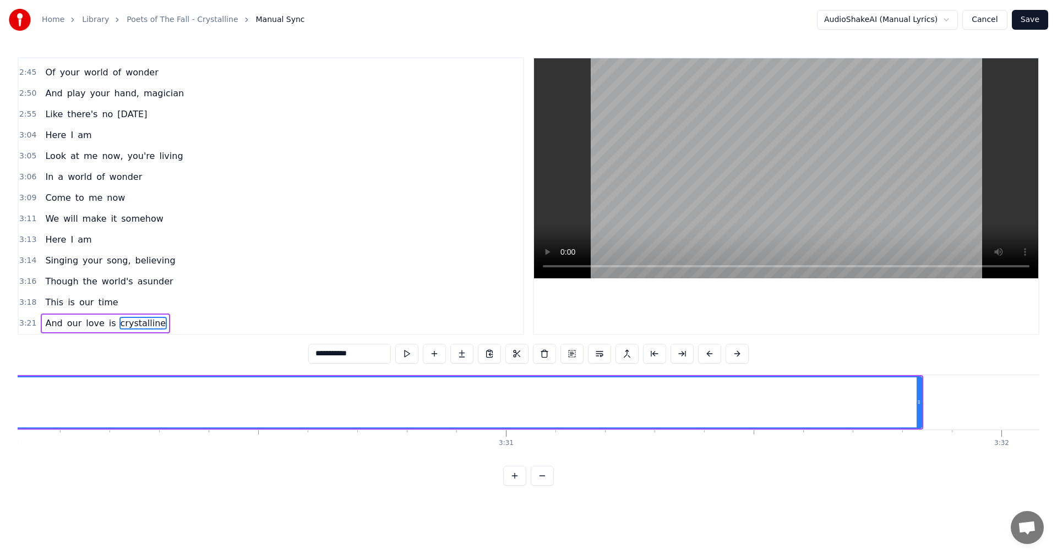
scroll to position [0, 104077]
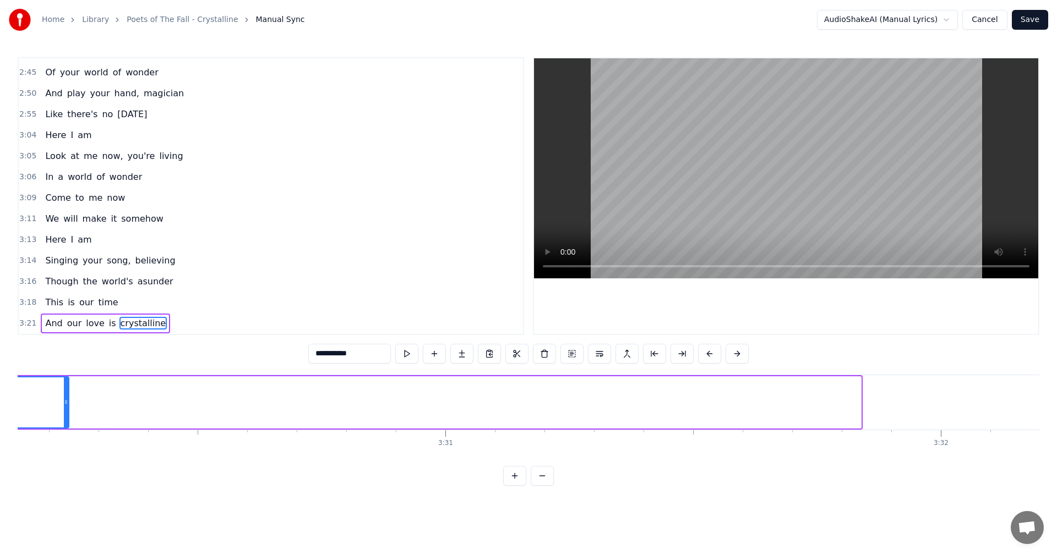
drag, startPoint x: 858, startPoint y: 408, endPoint x: 67, endPoint y: 397, distance: 792.0
click at [67, 397] on div at bounding box center [66, 403] width 4 height 50
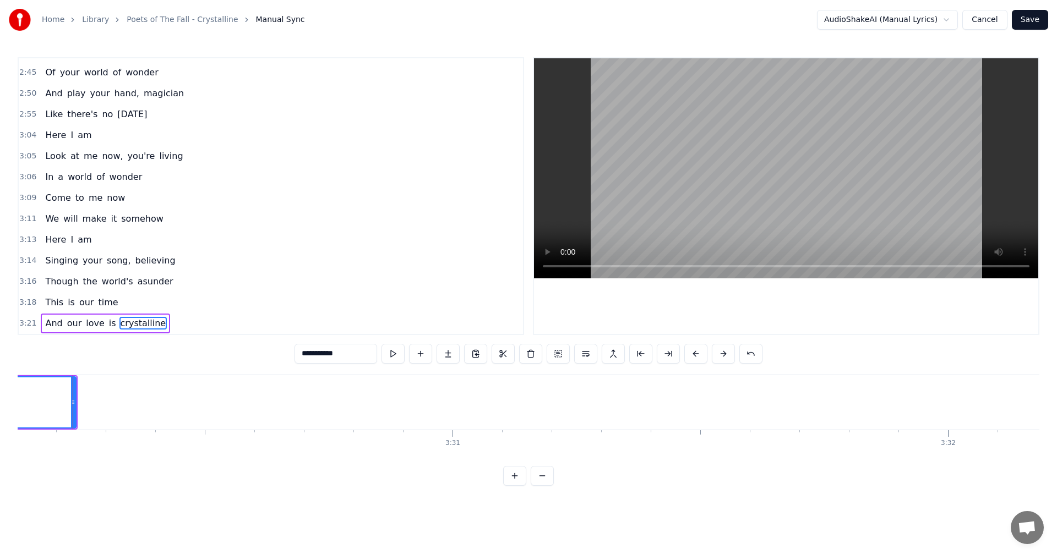
scroll to position [0, 103176]
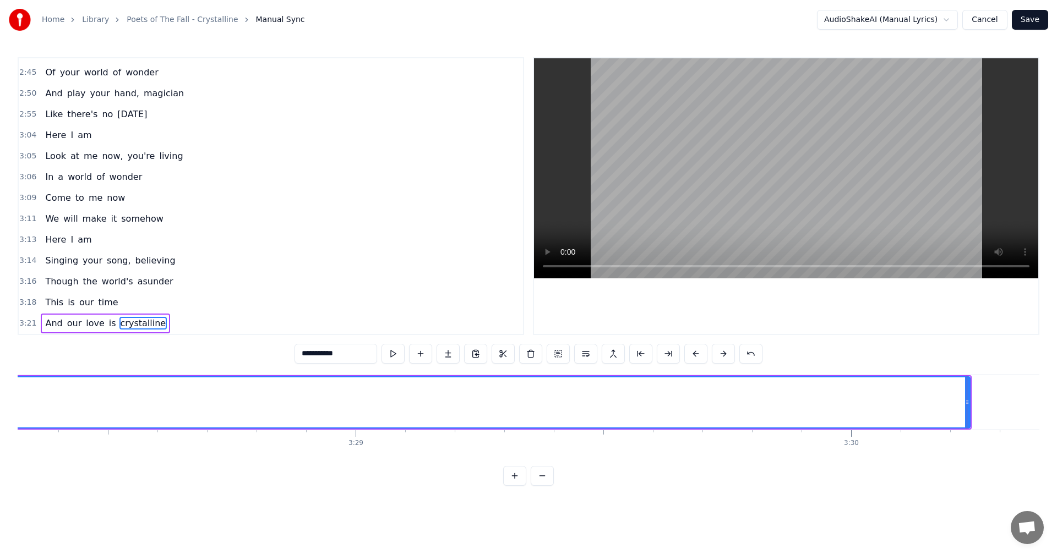
drag, startPoint x: 966, startPoint y: 400, endPoint x: 508, endPoint y: 401, distance: 457.9
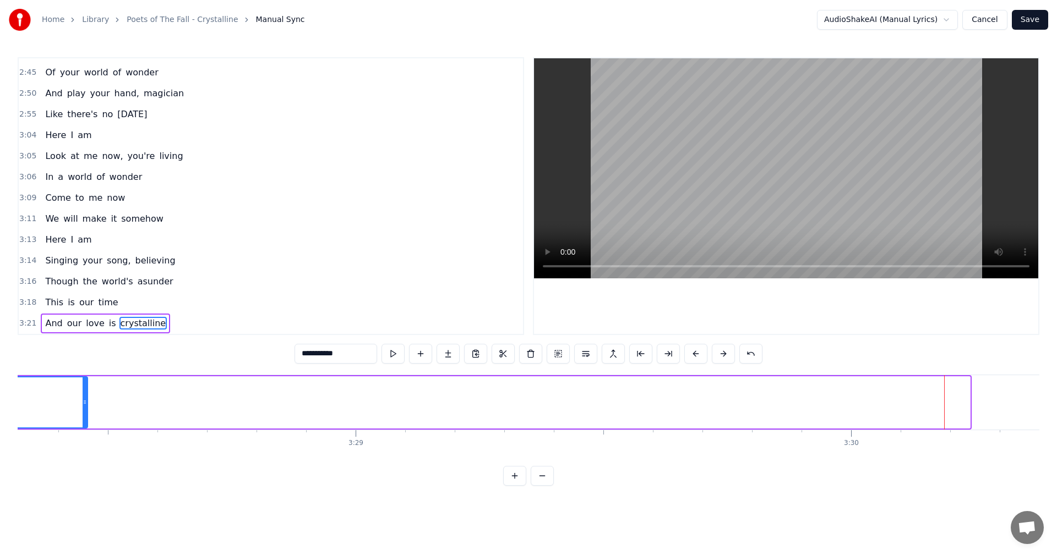
drag, startPoint x: 968, startPoint y: 398, endPoint x: 86, endPoint y: 403, distance: 882.2
click at [86, 403] on icon at bounding box center [85, 402] width 4 height 9
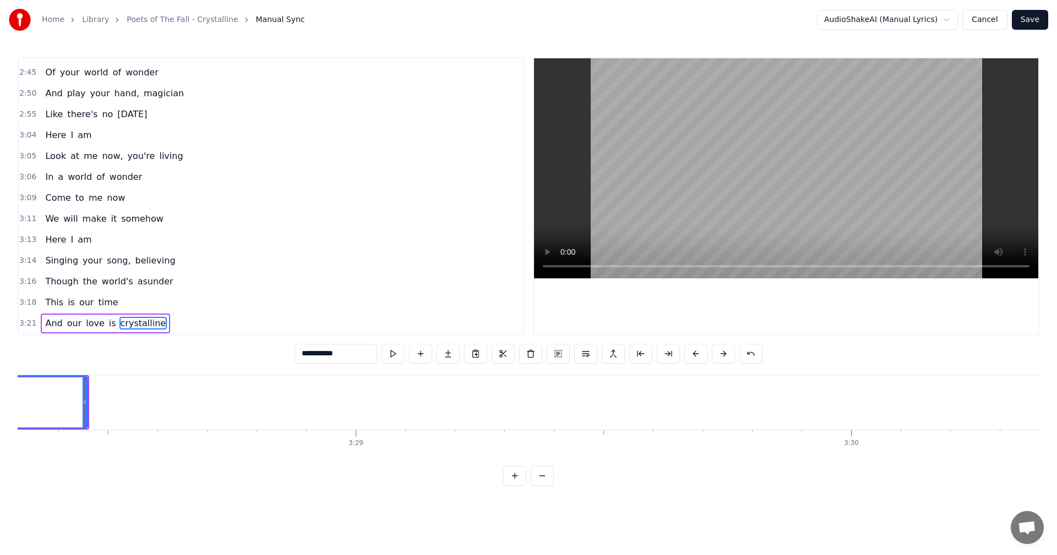
scroll to position [0, 102282]
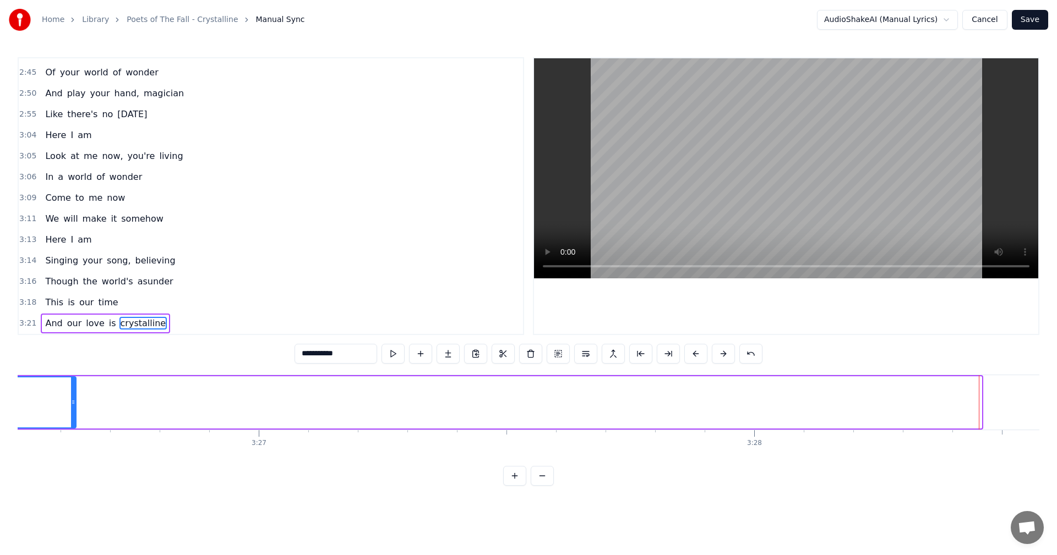
drag, startPoint x: 980, startPoint y: 397, endPoint x: 74, endPoint y: 402, distance: 906.4
click at [74, 402] on div at bounding box center [73, 403] width 4 height 50
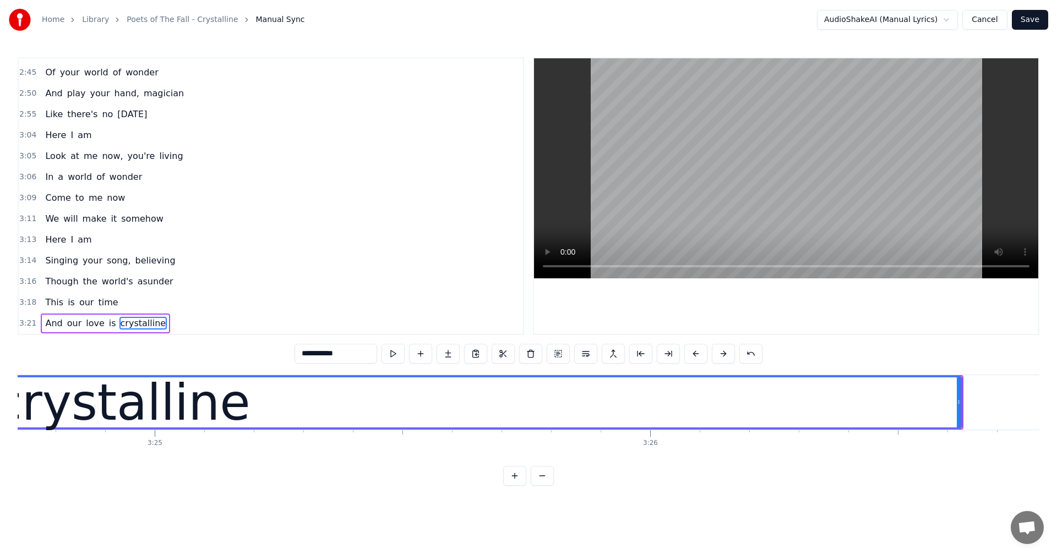
scroll to position [0, 101389]
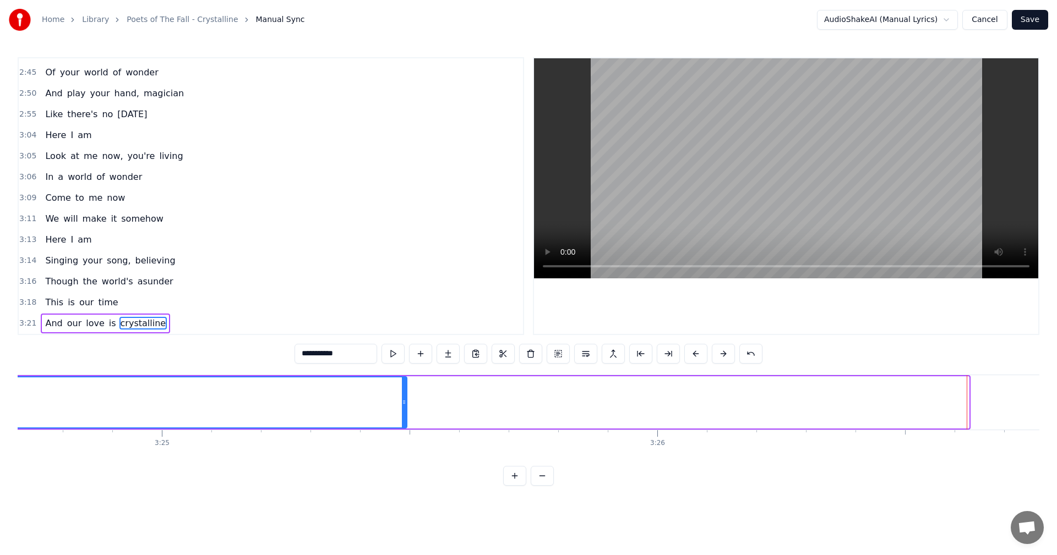
drag, startPoint x: 966, startPoint y: 404, endPoint x: 404, endPoint y: 409, distance: 561.9
click at [404, 409] on div at bounding box center [404, 403] width 4 height 50
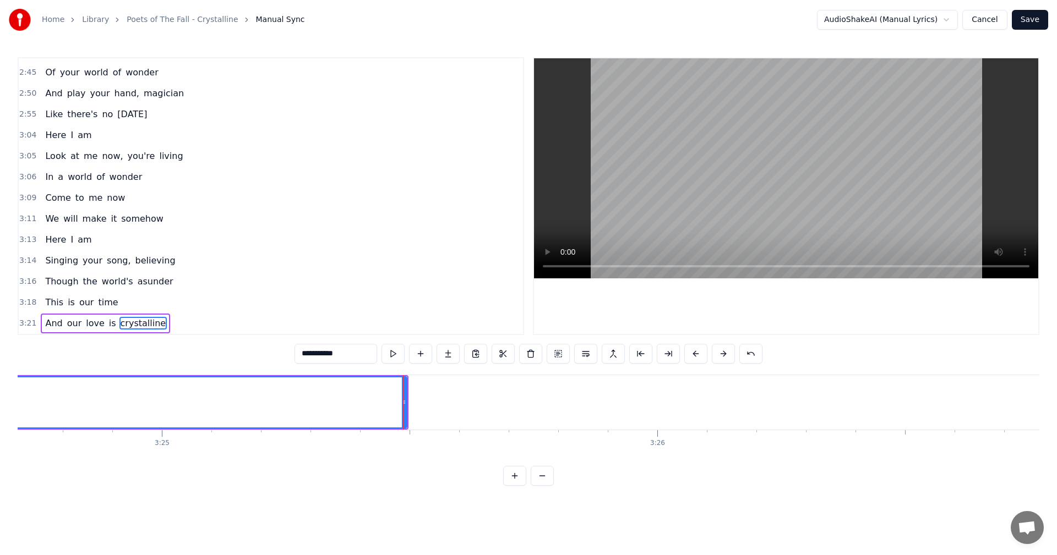
scroll to position [0, 100495]
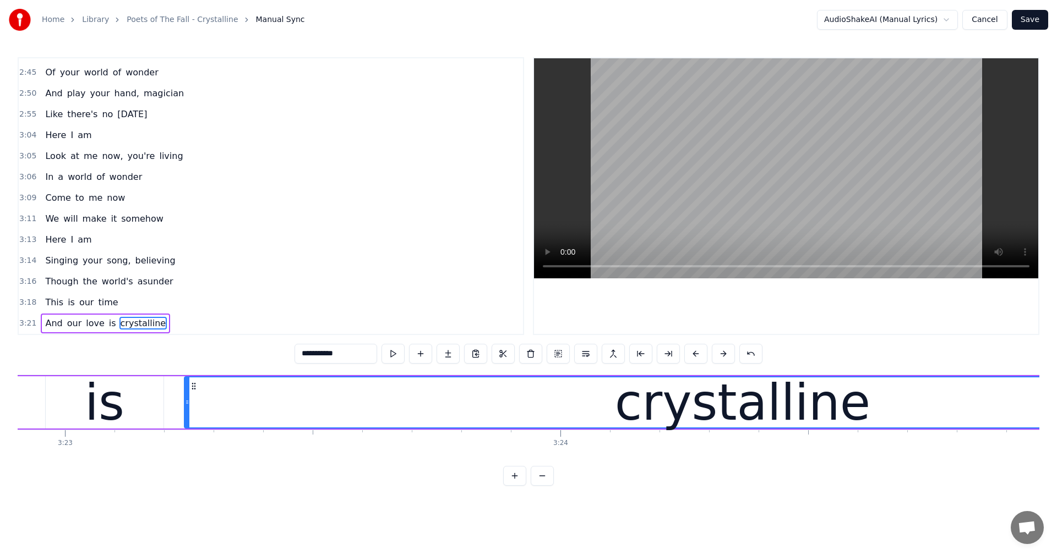
click at [1025, 20] on button "Save" at bounding box center [1029, 20] width 36 height 20
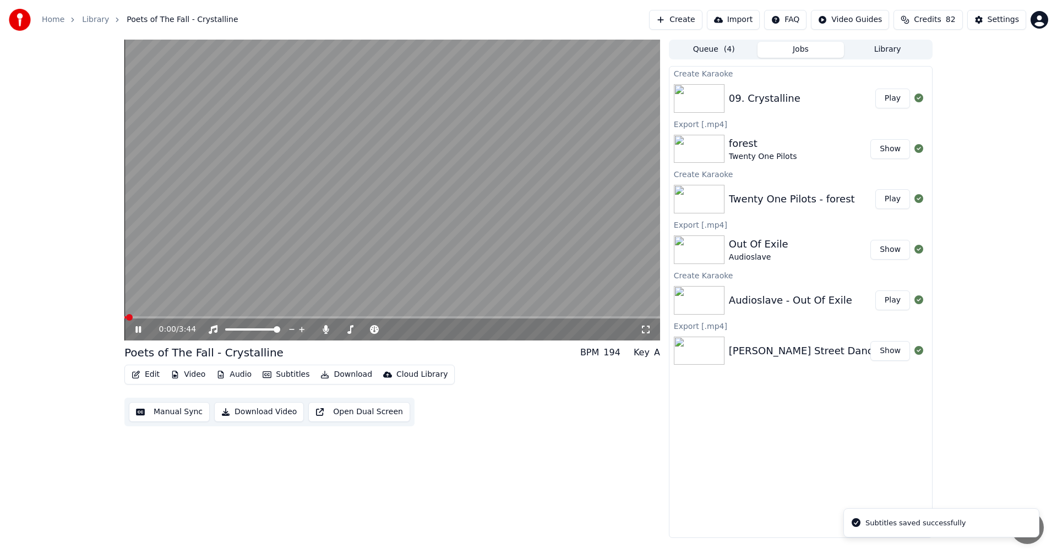
click at [589, 314] on video at bounding box center [391, 190] width 535 height 301
click at [597, 319] on span at bounding box center [391, 317] width 535 height 2
click at [624, 319] on div "3:18 / 3:44" at bounding box center [391, 330] width 535 height 22
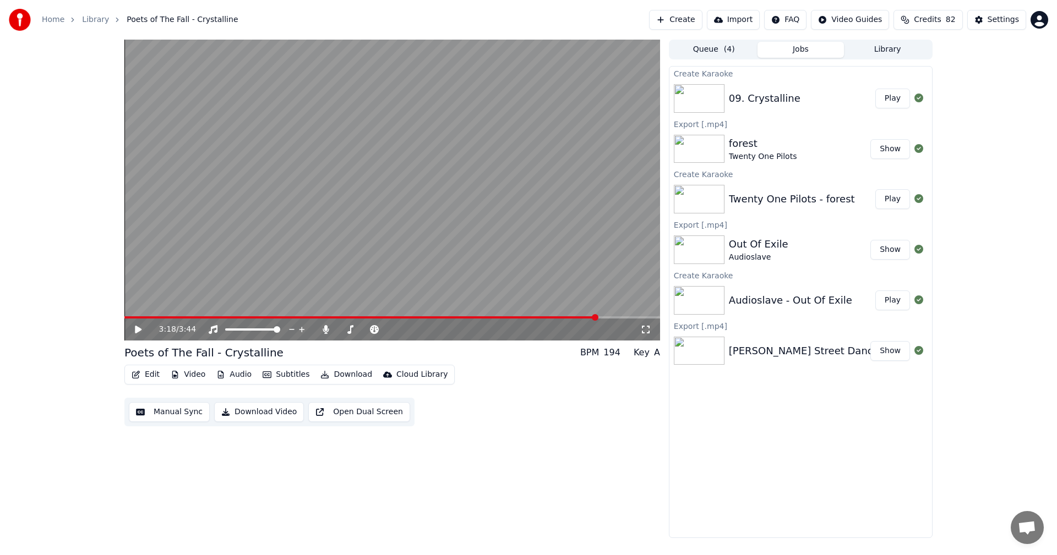
click at [138, 331] on icon at bounding box center [138, 330] width 7 height 8
click at [138, 331] on icon at bounding box center [146, 329] width 26 height 9
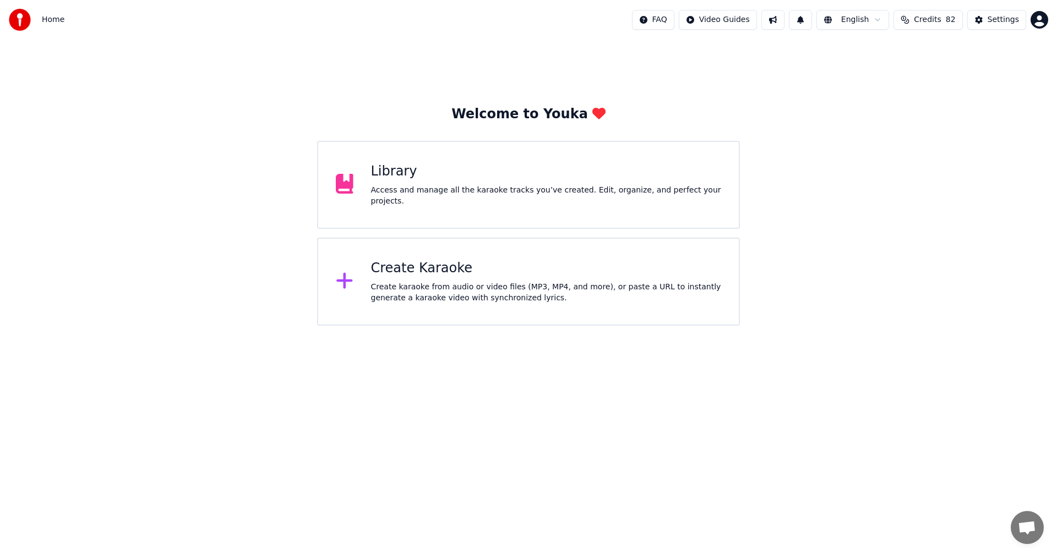
click at [528, 181] on div "Library" at bounding box center [546, 172] width 351 height 18
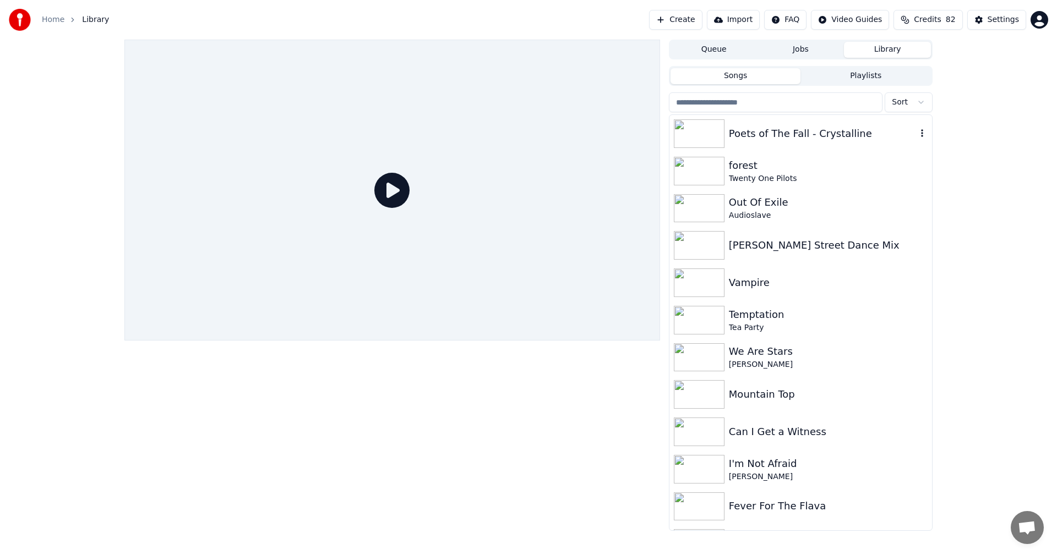
drag, startPoint x: 816, startPoint y: 130, endPoint x: 778, endPoint y: 167, distance: 52.9
click at [816, 130] on div "Poets of The Fall - Crystalline" at bounding box center [823, 133] width 188 height 15
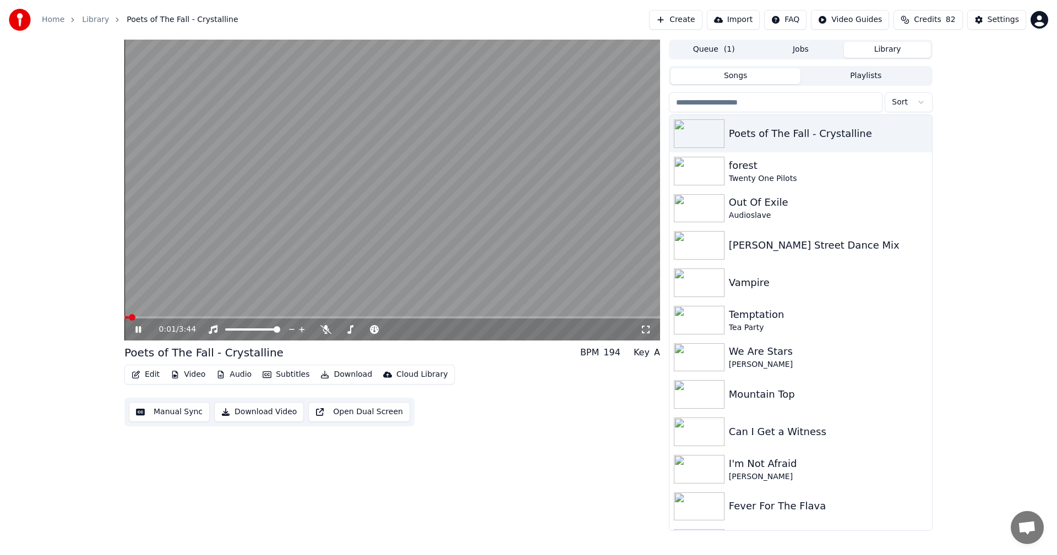
click at [626, 316] on video at bounding box center [391, 190] width 535 height 301
click at [616, 319] on span at bounding box center [391, 317] width 535 height 2
click at [594, 316] on span at bounding box center [370, 317] width 492 height 2
click at [137, 332] on icon at bounding box center [138, 330] width 7 height 8
click at [322, 331] on icon at bounding box center [325, 329] width 11 height 9
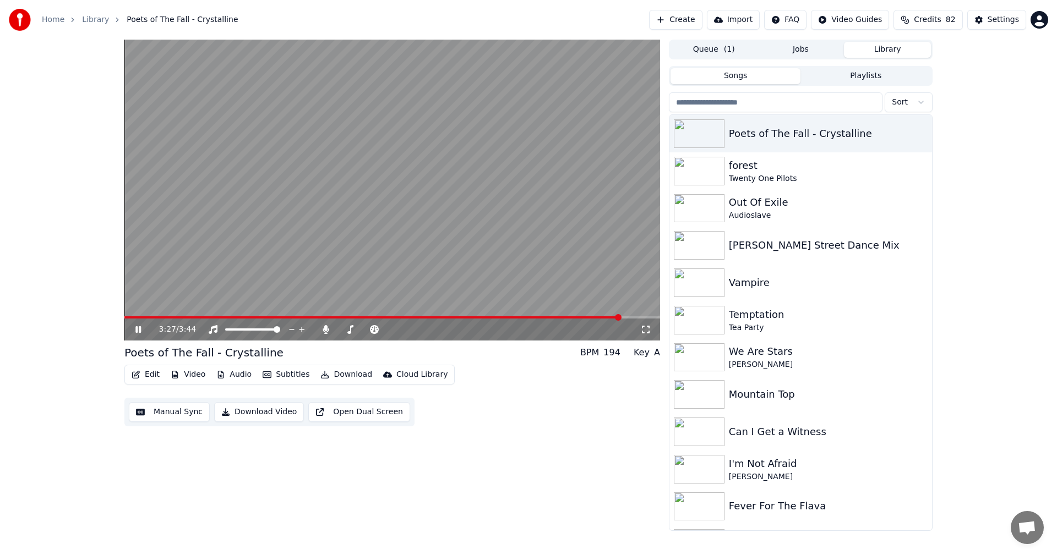
click at [139, 332] on icon at bounding box center [138, 329] width 6 height 7
click at [340, 378] on button "Download" at bounding box center [346, 374] width 61 height 15
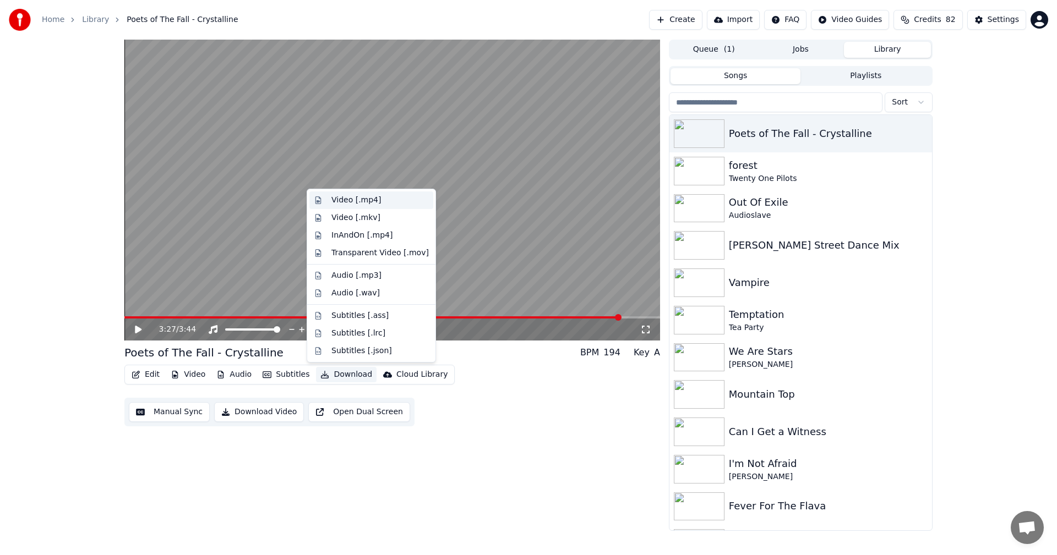
click at [369, 199] on div "Video [.mp4]" at bounding box center [356, 200] width 50 height 11
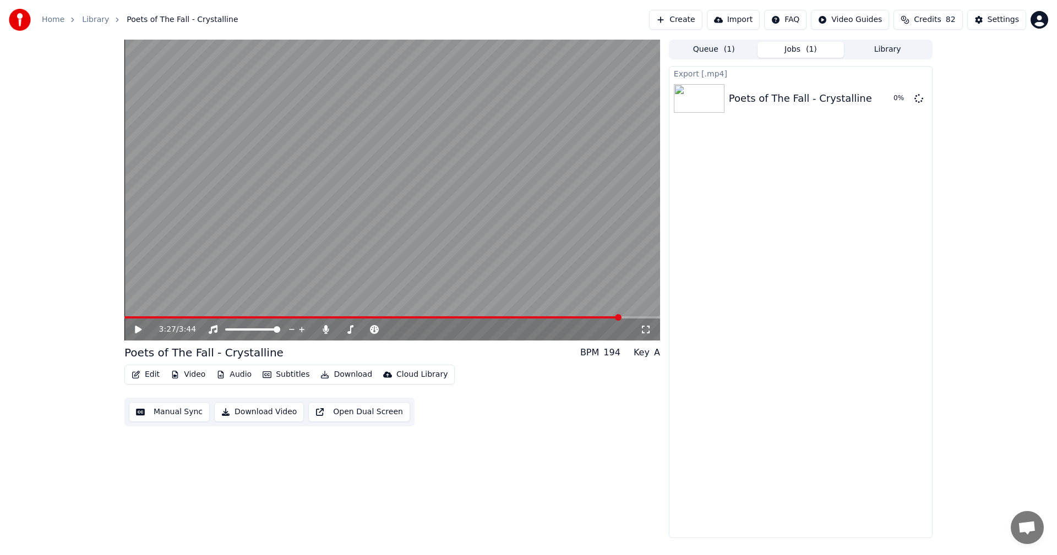
click at [326, 331] on icon at bounding box center [325, 329] width 6 height 9
click at [920, 97] on icon at bounding box center [918, 98] width 9 height 9
click at [348, 375] on button "Download" at bounding box center [346, 374] width 61 height 15
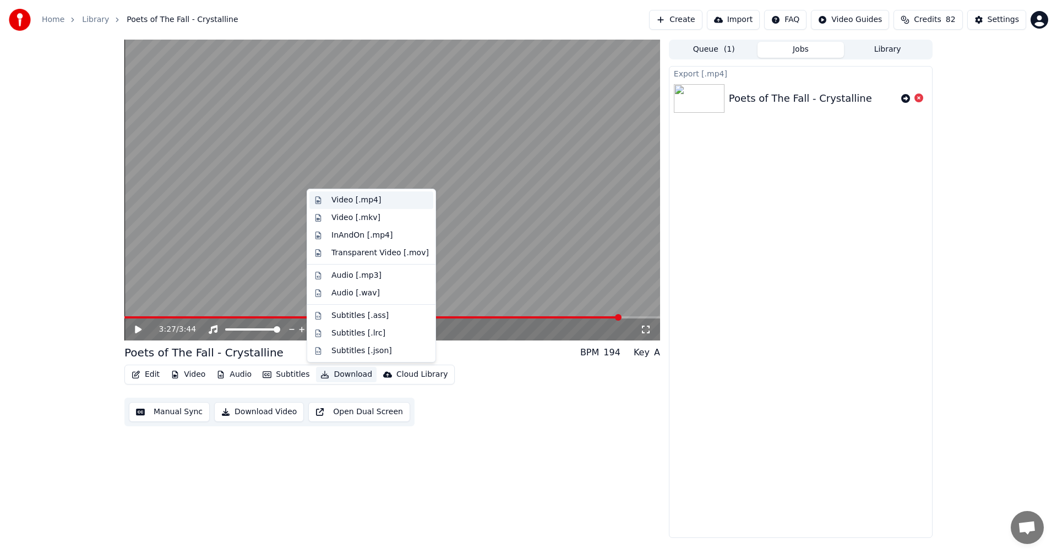
click at [370, 197] on div "Video [.mp4]" at bounding box center [356, 200] width 50 height 11
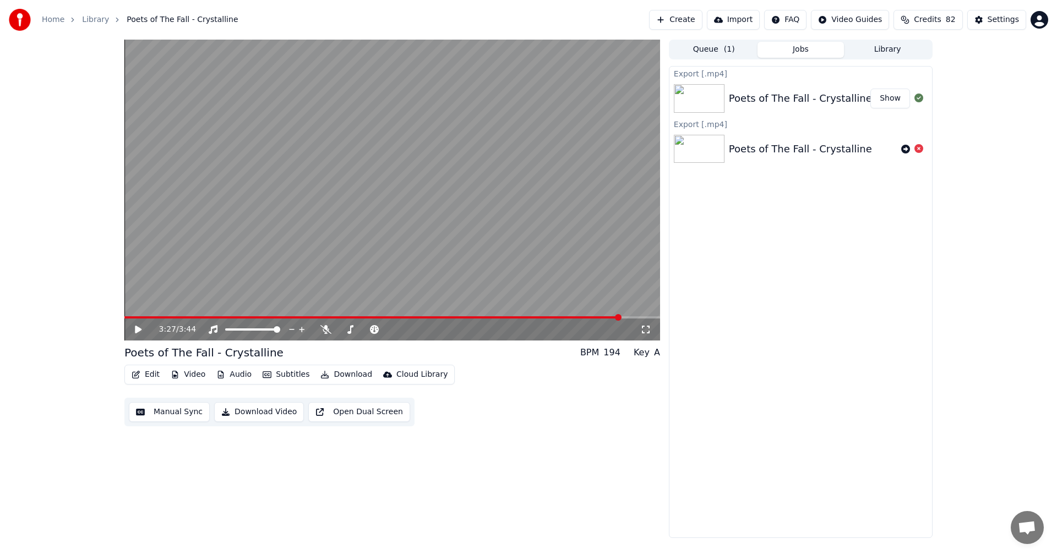
click at [690, 22] on button "Create" at bounding box center [675, 20] width 53 height 20
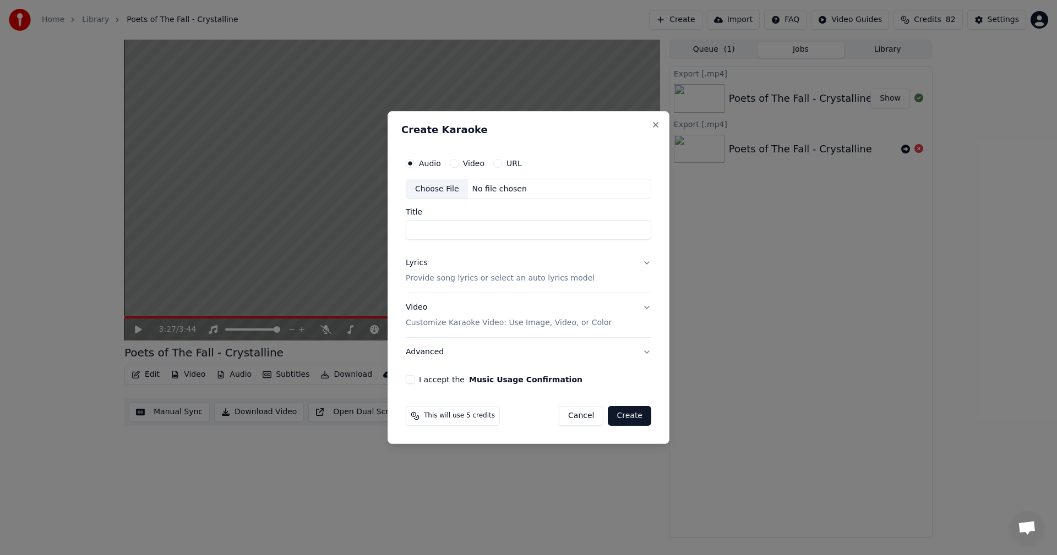
click at [440, 185] on div "Choose File" at bounding box center [437, 189] width 62 height 20
type input "**********"
click at [537, 264] on div "Lyrics Provide song lyrics or select an auto lyrics model" at bounding box center [500, 271] width 189 height 26
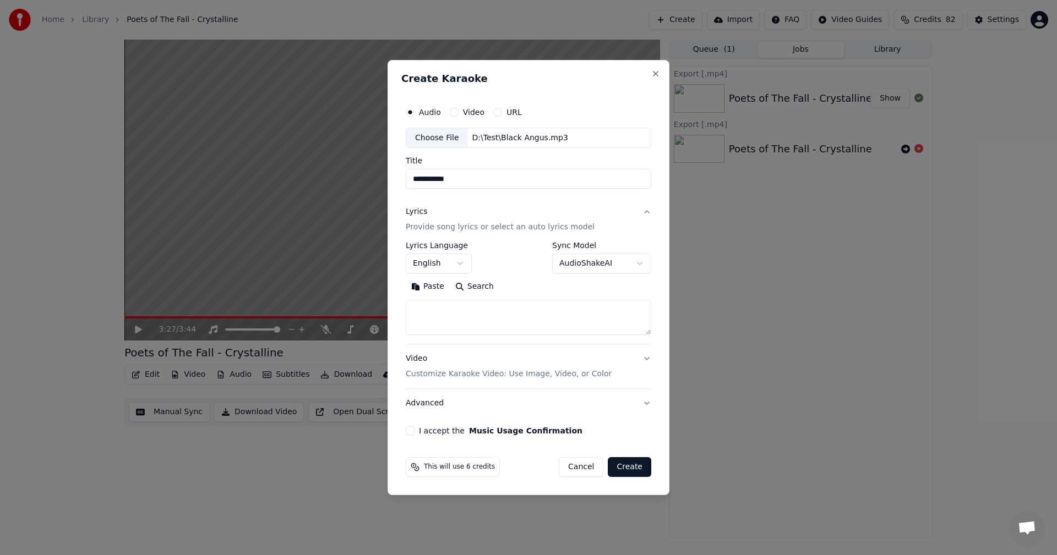
click at [420, 286] on button "Paste" at bounding box center [428, 287] width 44 height 18
click at [474, 358] on div "Video Customize Karaoke Video: Use Image, Video, or Color" at bounding box center [509, 367] width 206 height 26
type textarea "**********"
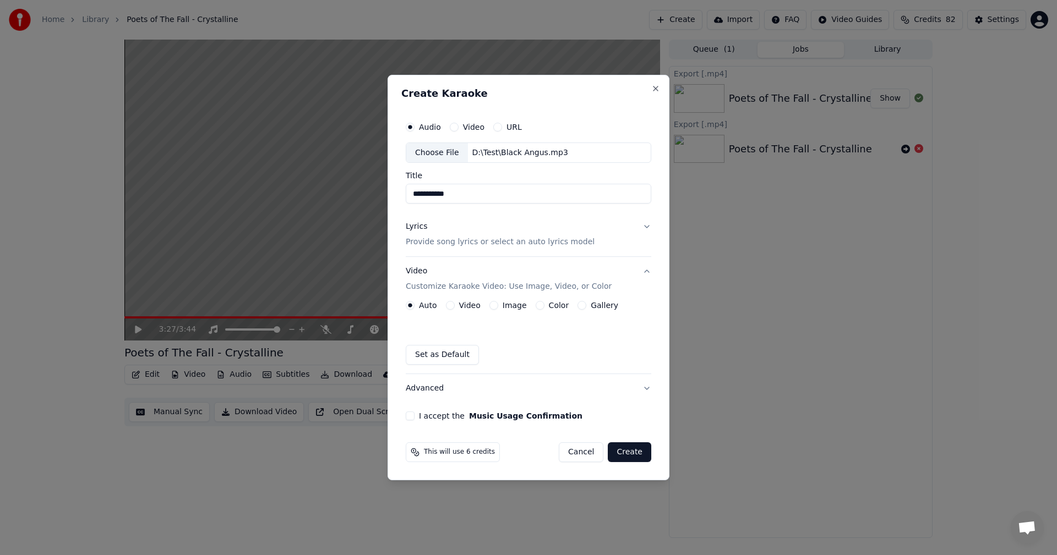
click at [494, 304] on button "Image" at bounding box center [493, 305] width 9 height 9
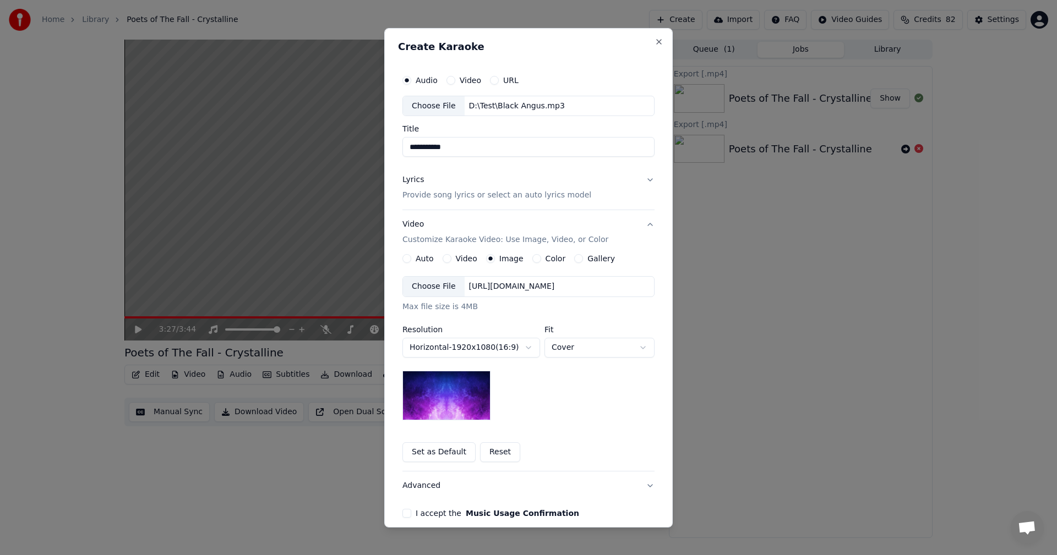
click at [440, 282] on div "Choose File" at bounding box center [434, 287] width 62 height 20
click at [585, 347] on body "**********" at bounding box center [528, 277] width 1057 height 555
click at [584, 353] on body "**********" at bounding box center [528, 277] width 1057 height 555
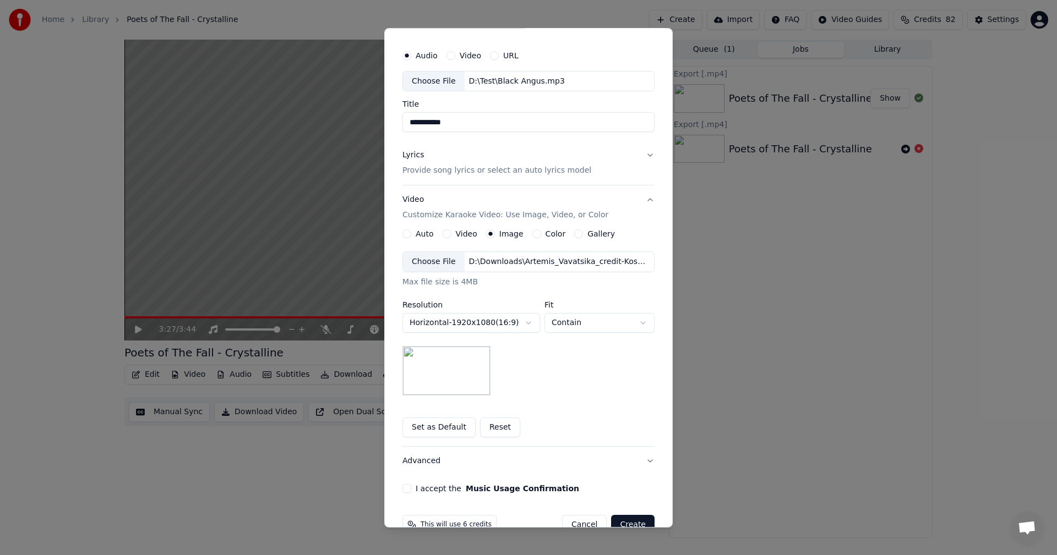
scroll to position [50, 0]
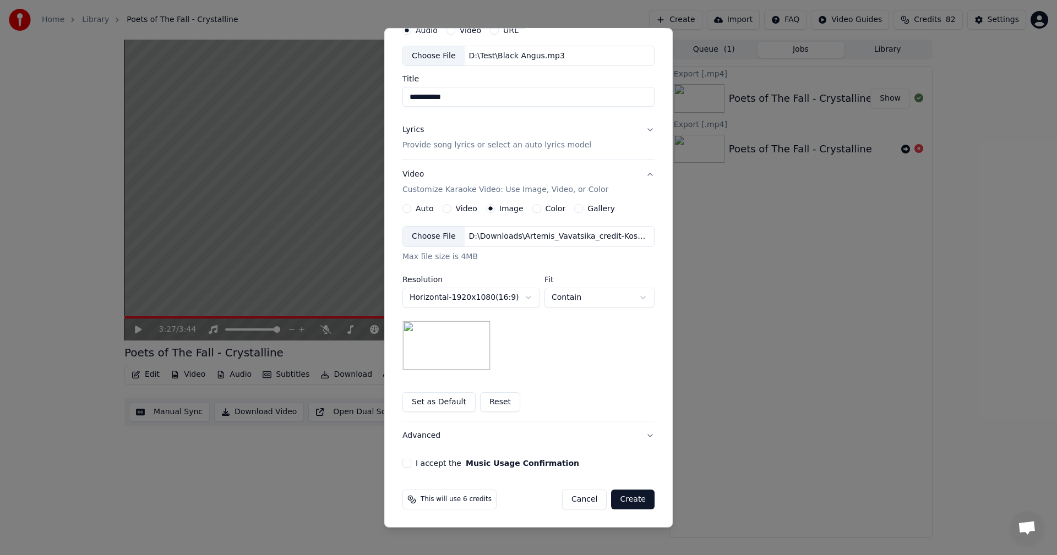
click at [403, 463] on button "I accept the Music Usage Confirmation" at bounding box center [406, 463] width 9 height 9
click at [595, 297] on body "**********" at bounding box center [528, 277] width 1057 height 555
select select "****"
click at [524, 294] on body "**********" at bounding box center [528, 277] width 1057 height 555
click at [579, 338] on body "**********" at bounding box center [528, 277] width 1057 height 555
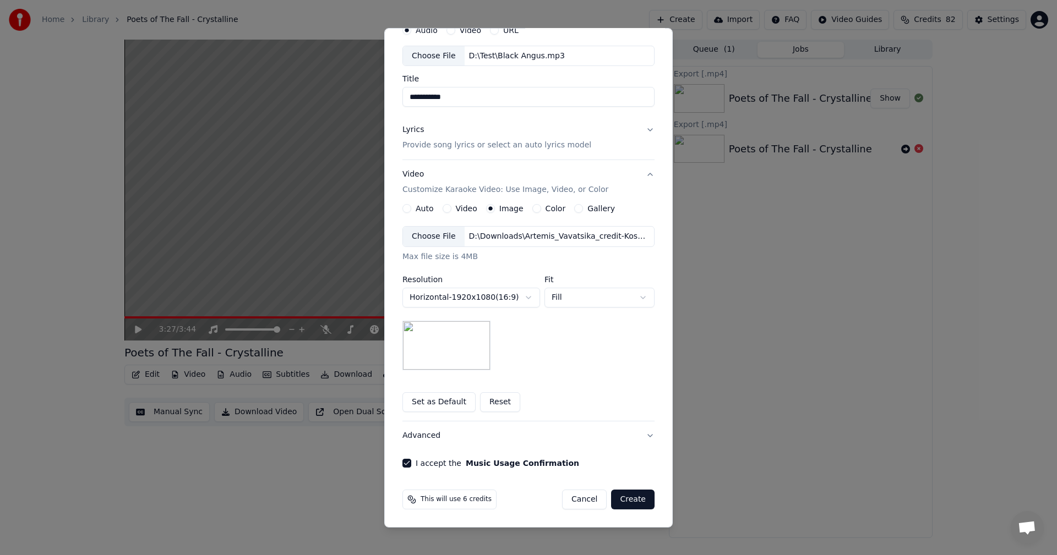
scroll to position [0, 0]
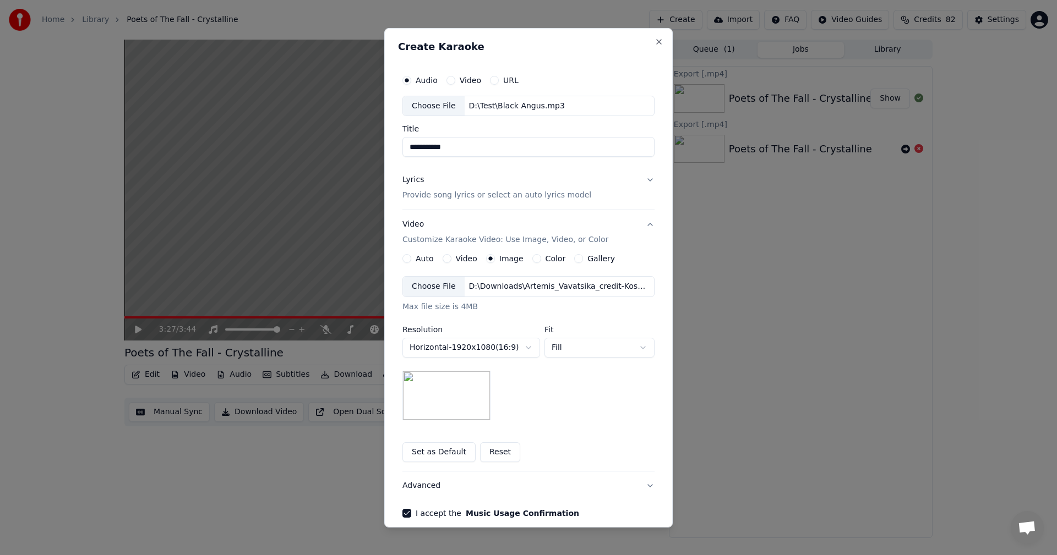
click at [639, 176] on button "Lyrics Provide song lyrics or select an auto lyrics model" at bounding box center [528, 188] width 252 height 44
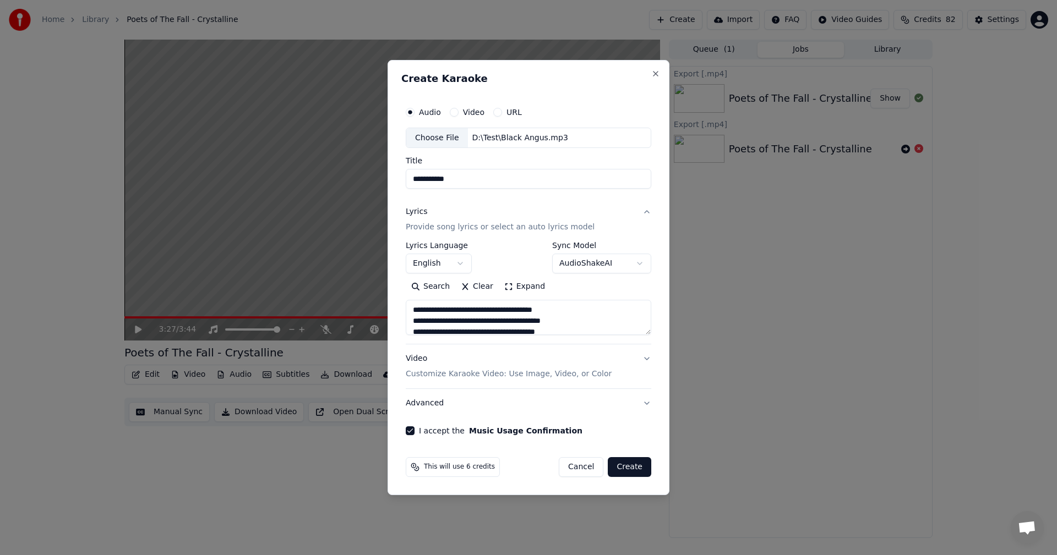
click at [644, 363] on button "Video Customize Karaoke Video: Use Image, Video, or Color" at bounding box center [528, 367] width 245 height 44
type textarea "**********"
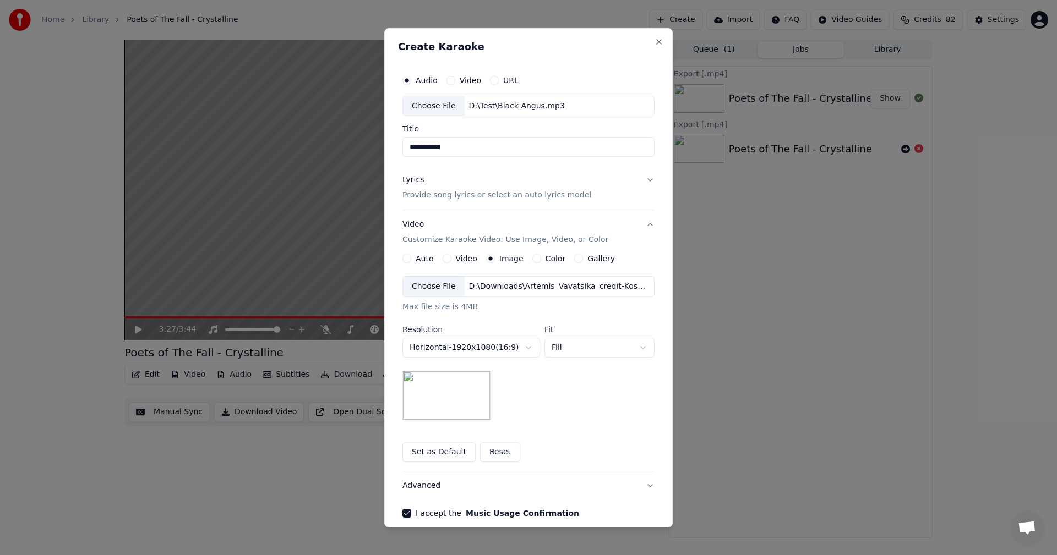
click at [409, 276] on div "Choose File D:\Downloads\Artemis_Vavatsika_credit-Kostantinos_Vattis.width-960_…" at bounding box center [528, 286] width 252 height 21
click at [406, 148] on input "**********" at bounding box center [528, 147] width 252 height 20
type input "**********"
click at [634, 179] on button "Lyrics Provide song lyrics or select an auto lyrics model" at bounding box center [528, 188] width 252 height 44
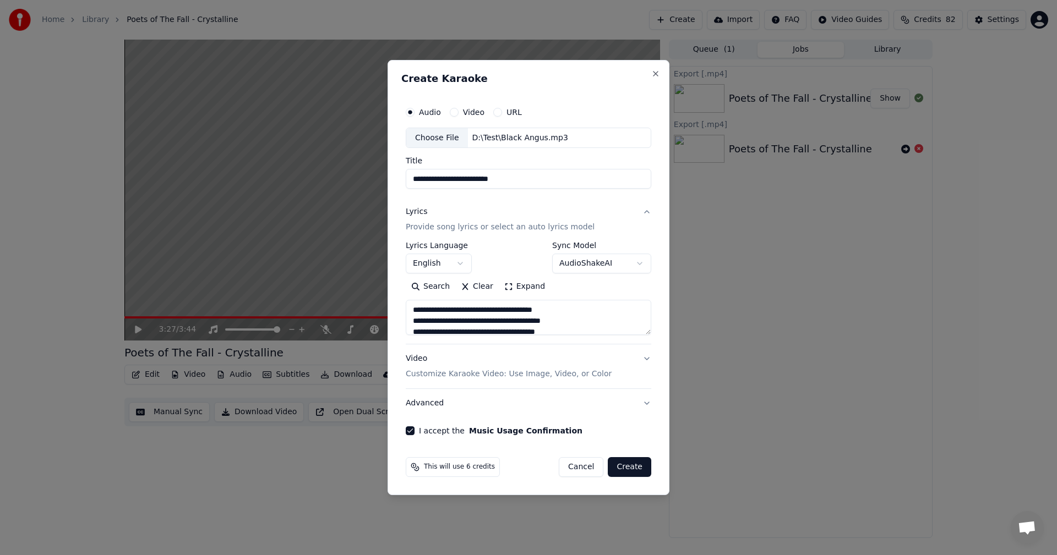
click at [631, 466] on button "Create" at bounding box center [629, 467] width 43 height 20
type textarea "**********"
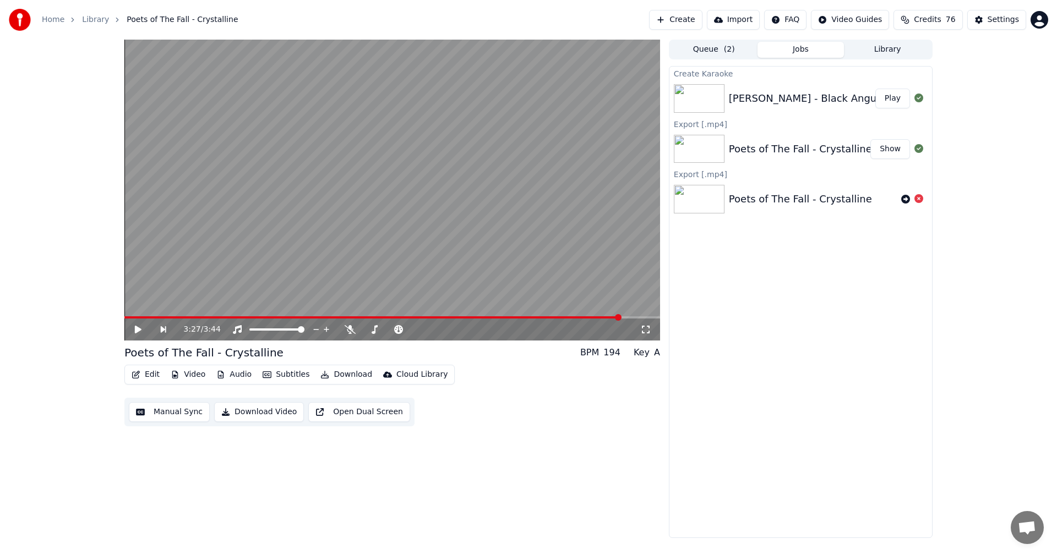
click at [892, 99] on button "Play" at bounding box center [892, 99] width 35 height 20
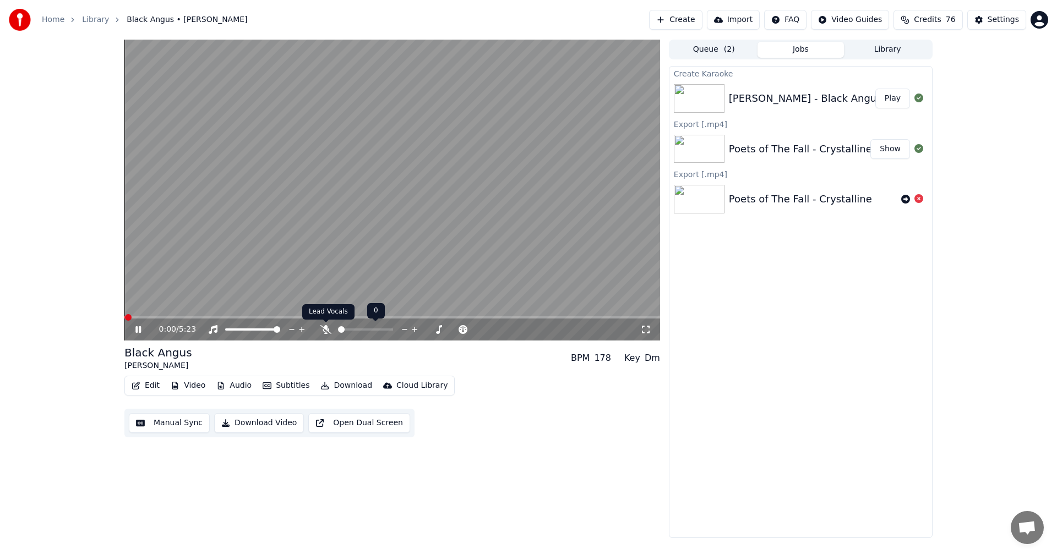
click at [327, 330] on icon at bounding box center [325, 329] width 11 height 9
click at [325, 332] on icon at bounding box center [325, 329] width 6 height 9
click at [325, 332] on icon at bounding box center [325, 329] width 11 height 9
click at [325, 332] on icon at bounding box center [325, 329] width 6 height 9
click at [325, 332] on icon at bounding box center [325, 329] width 11 height 9
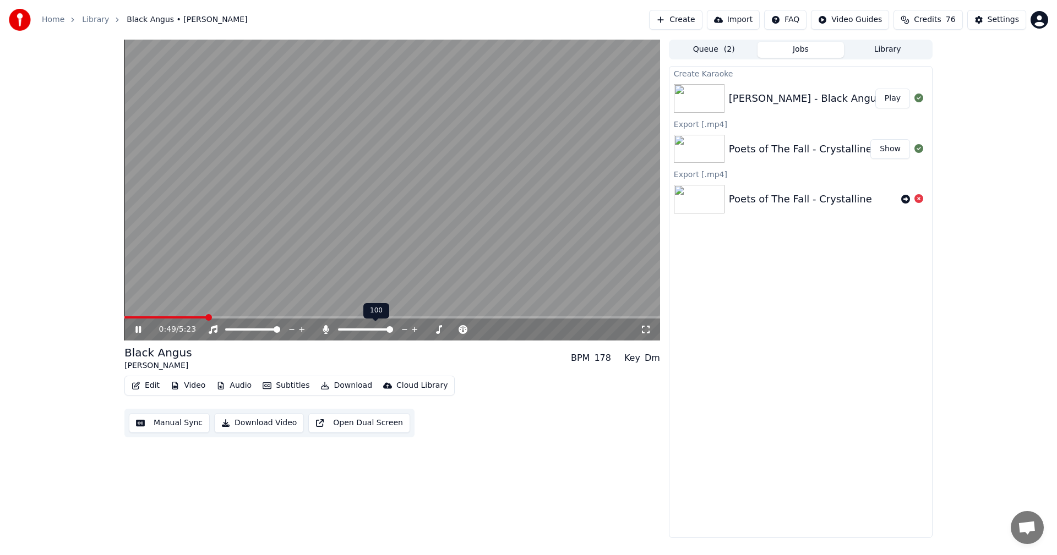
click at [325, 332] on icon at bounding box center [325, 329] width 6 height 9
click at [325, 332] on icon at bounding box center [325, 329] width 11 height 9
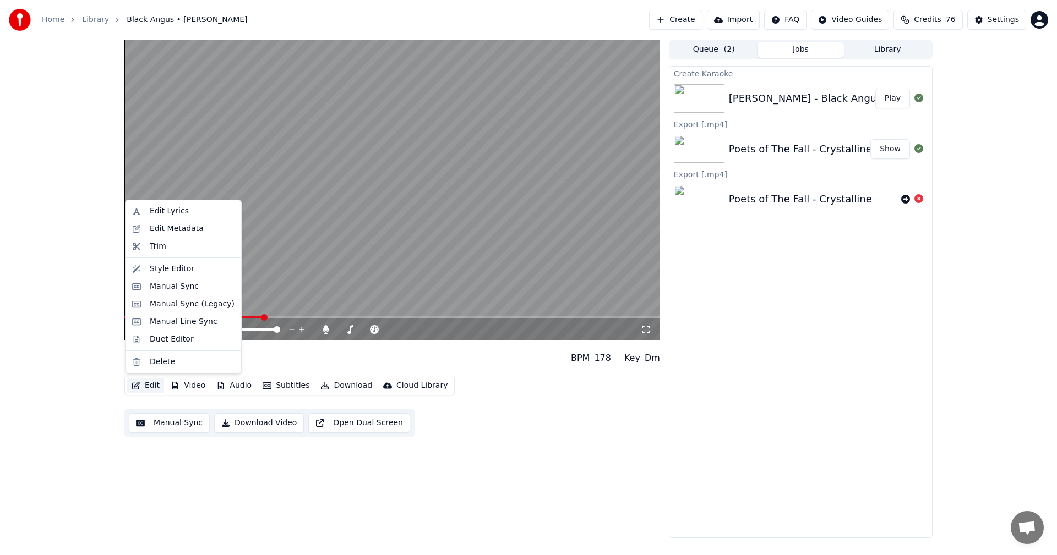
click at [144, 383] on button "Edit" at bounding box center [145, 385] width 37 height 15
click at [167, 214] on div "Edit Lyrics" at bounding box center [169, 211] width 39 height 11
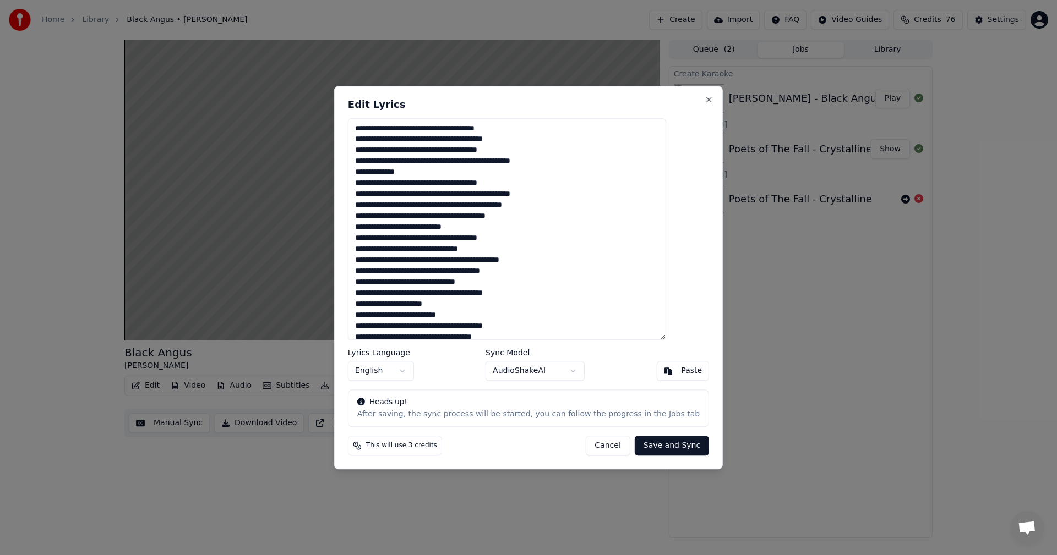
click at [436, 217] on textarea at bounding box center [507, 229] width 318 height 222
drag, startPoint x: 433, startPoint y: 218, endPoint x: 443, endPoint y: 217, distance: 10.0
click at [443, 217] on textarea at bounding box center [507, 229] width 318 height 222
click at [704, 97] on button "Close" at bounding box center [708, 99] width 9 height 9
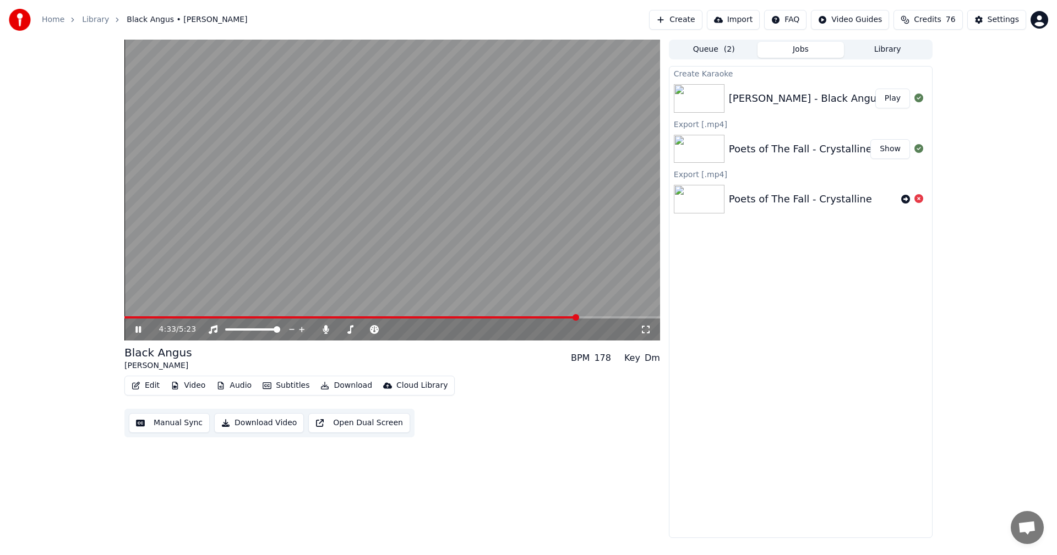
click at [149, 388] on button "Edit" at bounding box center [145, 385] width 37 height 15
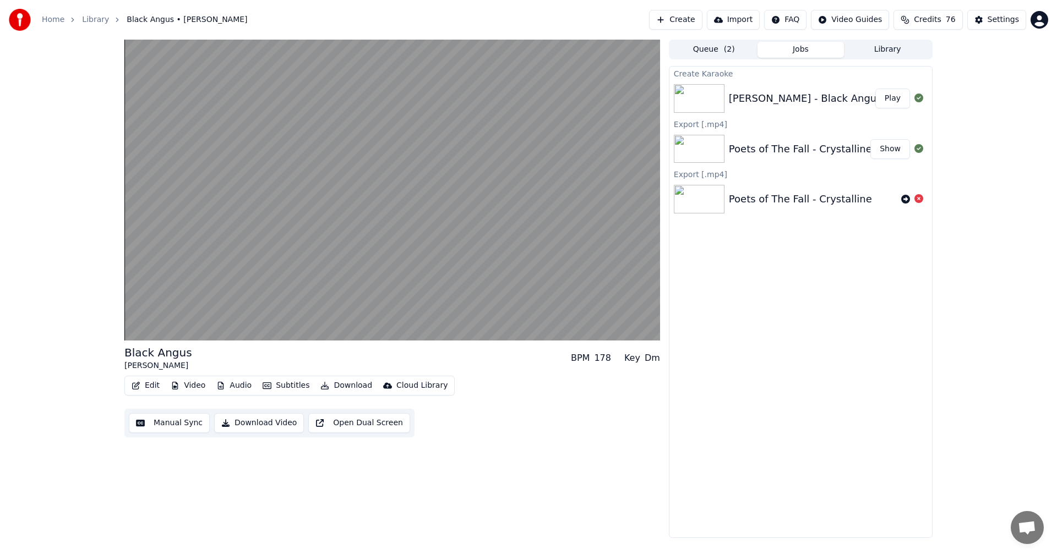
click at [146, 425] on button "Manual Sync" at bounding box center [169, 423] width 81 height 20
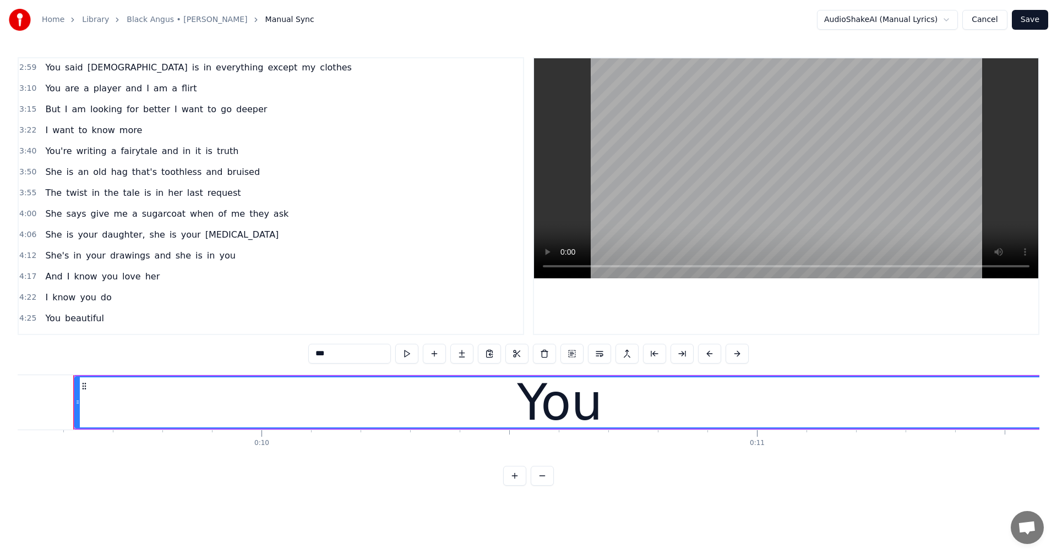
scroll to position [477, 0]
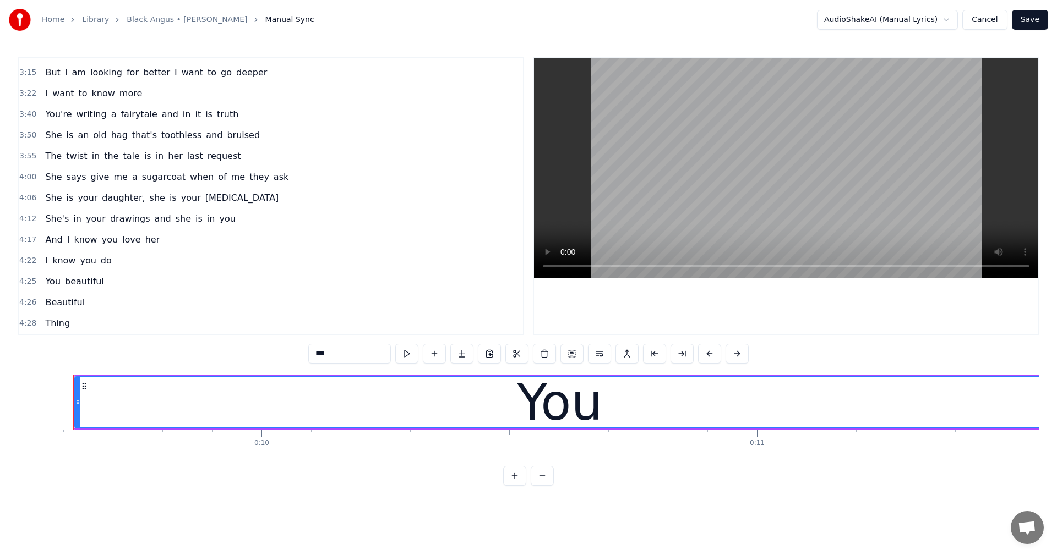
click at [52, 326] on span "Thing" at bounding box center [57, 323] width 27 height 13
type input "*****"
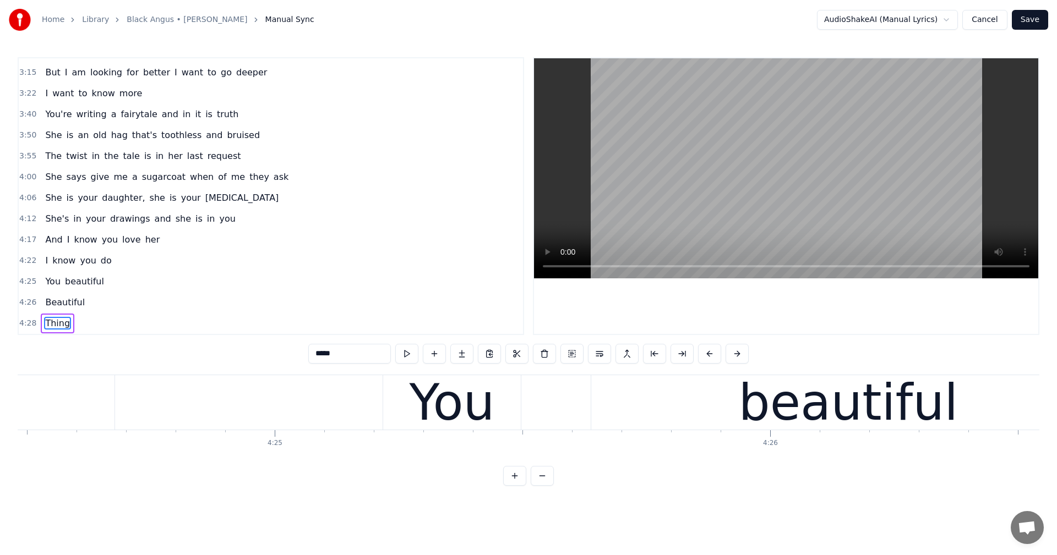
scroll to position [0, 132818]
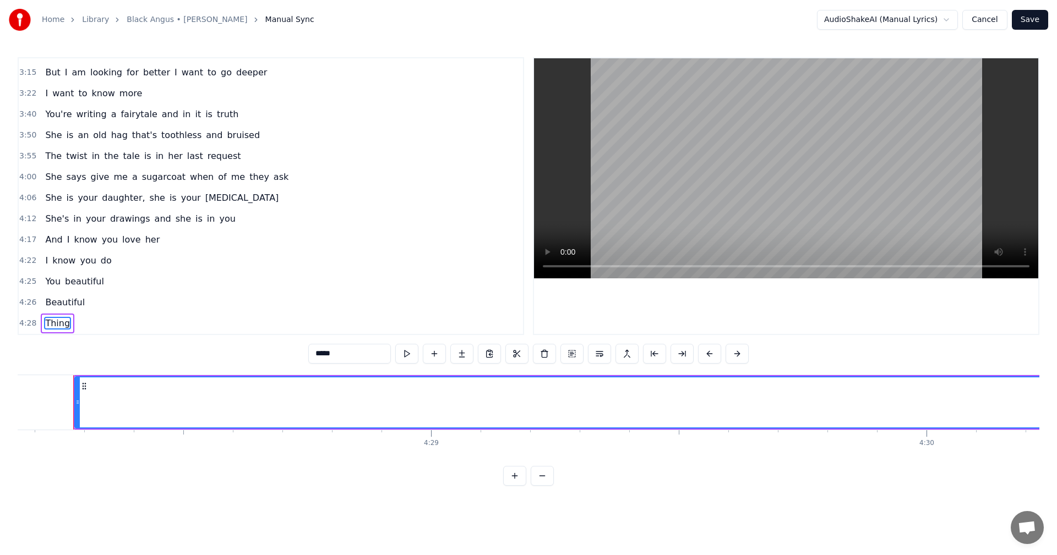
click at [687, 349] on button at bounding box center [681, 354] width 23 height 20
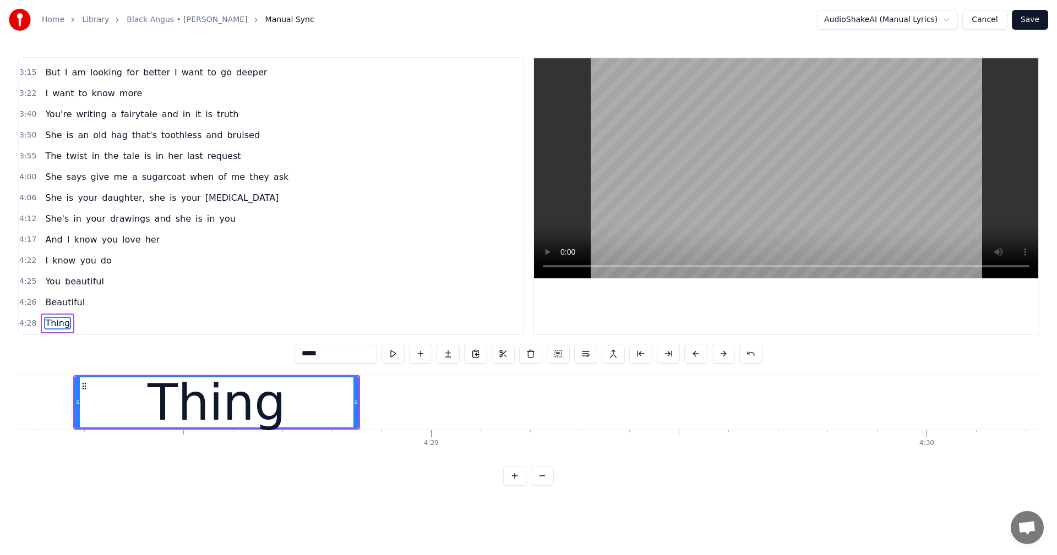
click at [1030, 23] on button "Save" at bounding box center [1029, 20] width 36 height 20
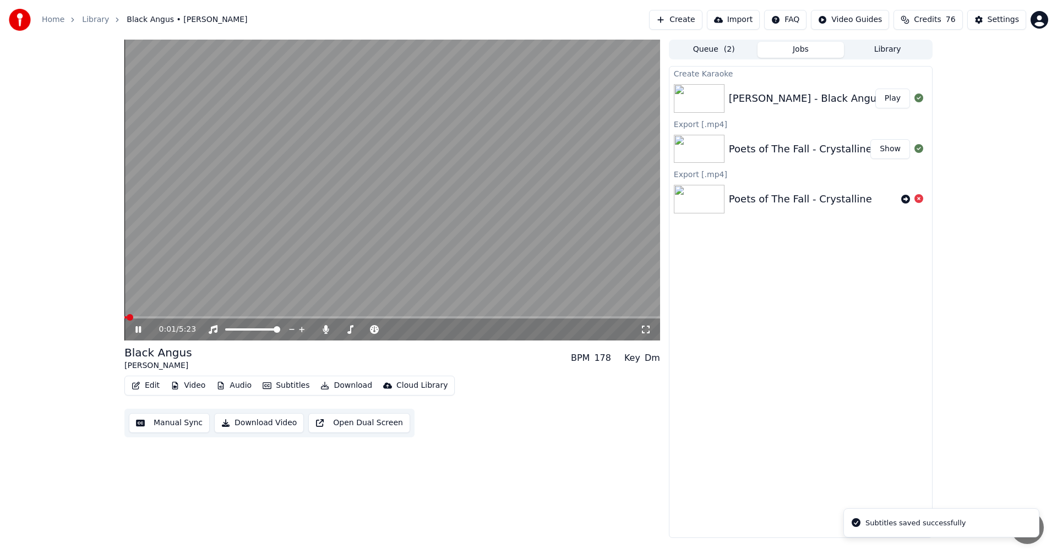
click at [138, 329] on icon at bounding box center [146, 329] width 26 height 9
click at [153, 391] on button "Edit" at bounding box center [145, 385] width 37 height 15
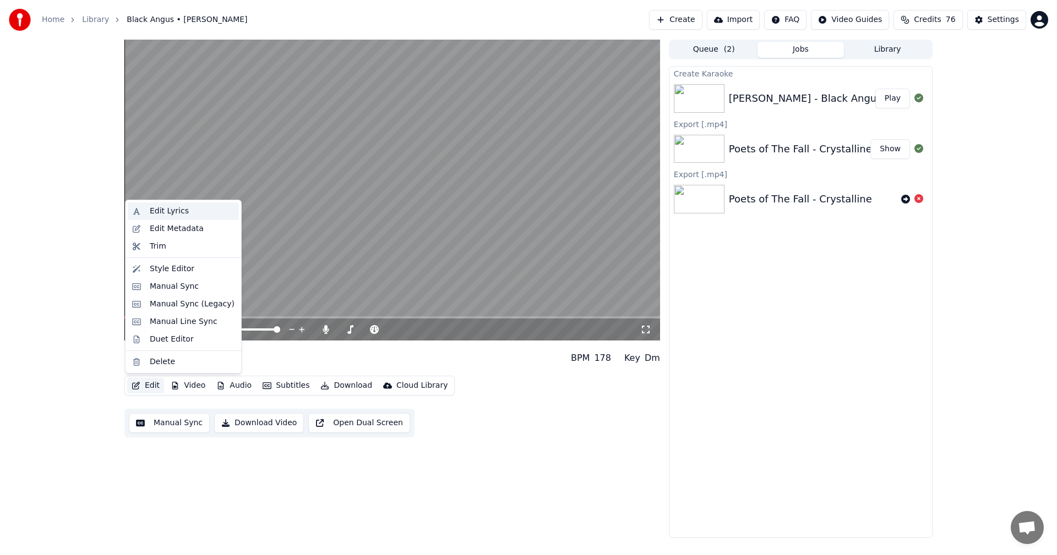
click at [160, 208] on div "Edit Lyrics" at bounding box center [183, 212] width 111 height 18
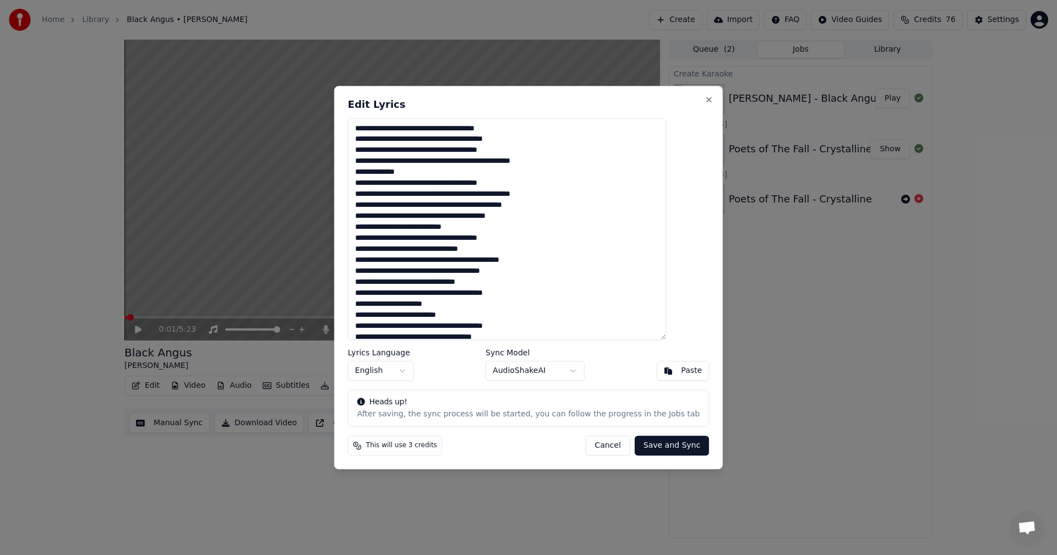
click at [452, 196] on textarea at bounding box center [507, 229] width 318 height 222
click at [454, 193] on textarea at bounding box center [507, 229] width 318 height 222
drag, startPoint x: 432, startPoint y: 217, endPoint x: 443, endPoint y: 216, distance: 11.0
click at [443, 216] on textarea at bounding box center [507, 229] width 318 height 222
click at [385, 217] on textarea at bounding box center [507, 229] width 318 height 222
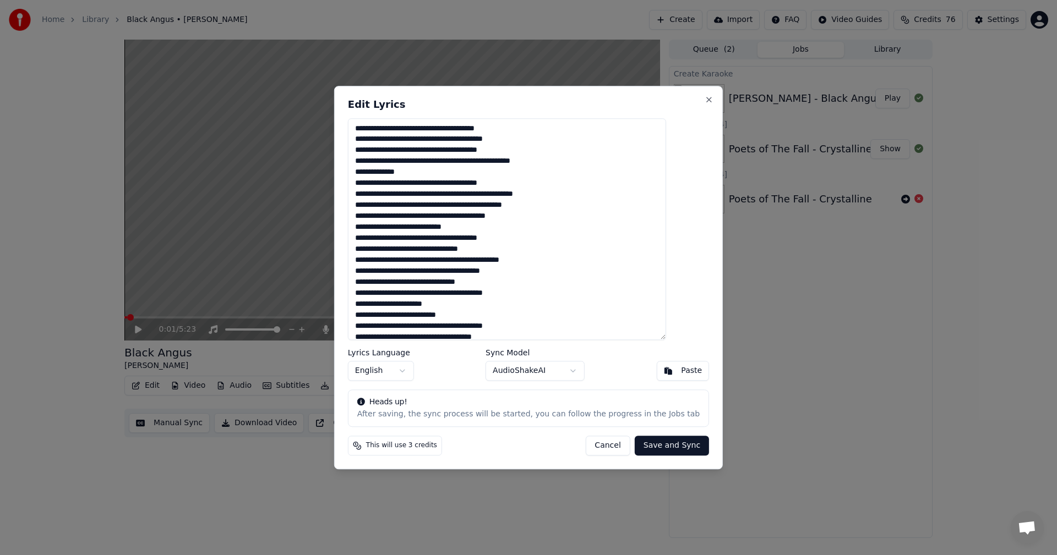
drag, startPoint x: 432, startPoint y: 218, endPoint x: 443, endPoint y: 217, distance: 11.0
click at [443, 217] on textarea at bounding box center [507, 229] width 318 height 222
type textarea "**********"
click at [658, 442] on button "Save and Sync" at bounding box center [672, 446] width 74 height 20
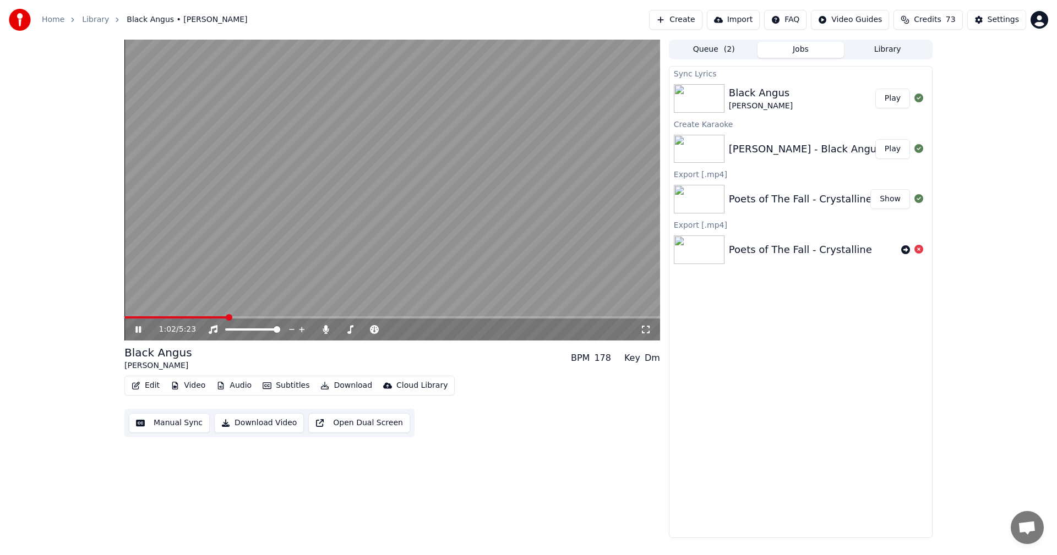
click at [228, 316] on span at bounding box center [391, 317] width 535 height 2
click at [615, 317] on span at bounding box center [391, 317] width 535 height 2
click at [598, 317] on span at bounding box center [370, 317] width 492 height 2
click at [567, 315] on video at bounding box center [391, 190] width 535 height 301
click at [561, 318] on span at bounding box center [342, 317] width 437 height 2
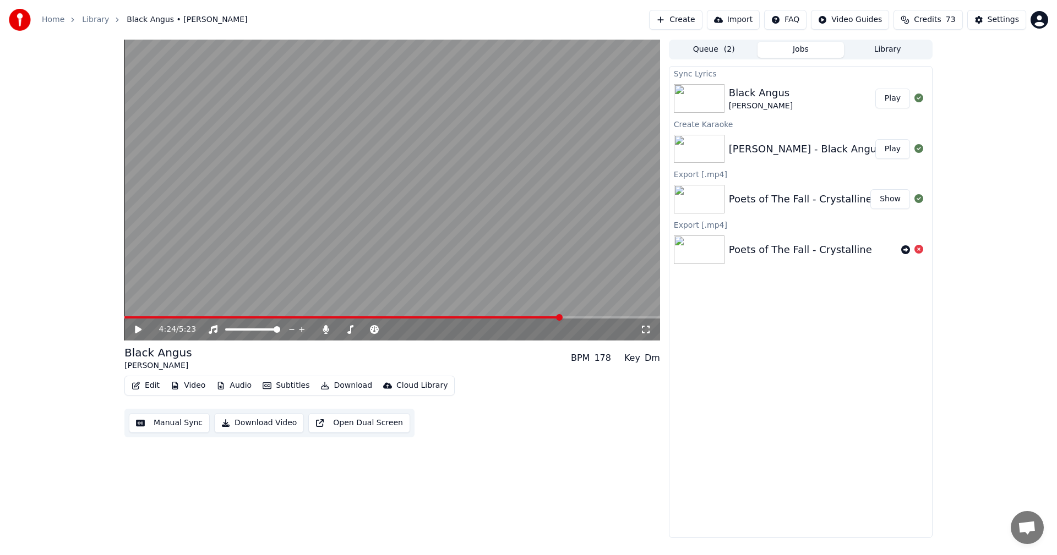
click at [138, 332] on icon at bounding box center [138, 330] width 7 height 8
click at [141, 386] on button "Edit" at bounding box center [145, 385] width 37 height 15
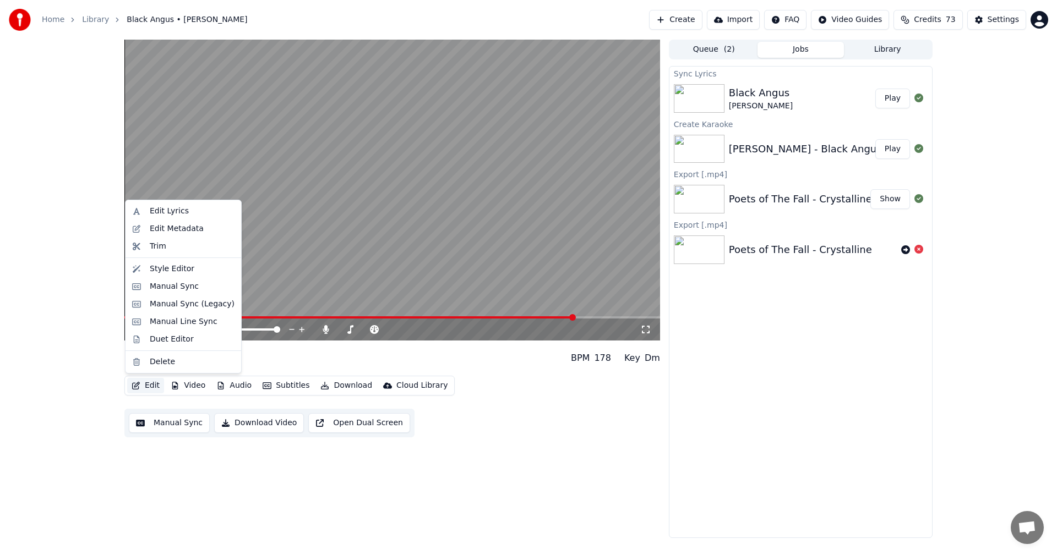
click at [156, 423] on button "Manual Sync" at bounding box center [169, 423] width 81 height 20
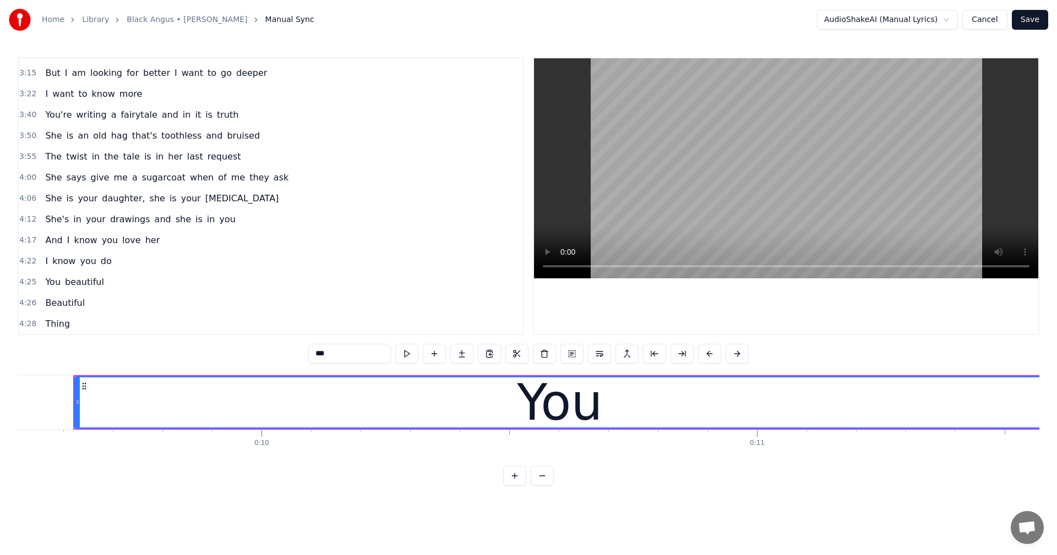
scroll to position [477, 0]
click at [48, 324] on span "Thing" at bounding box center [57, 323] width 27 height 13
type input "*****"
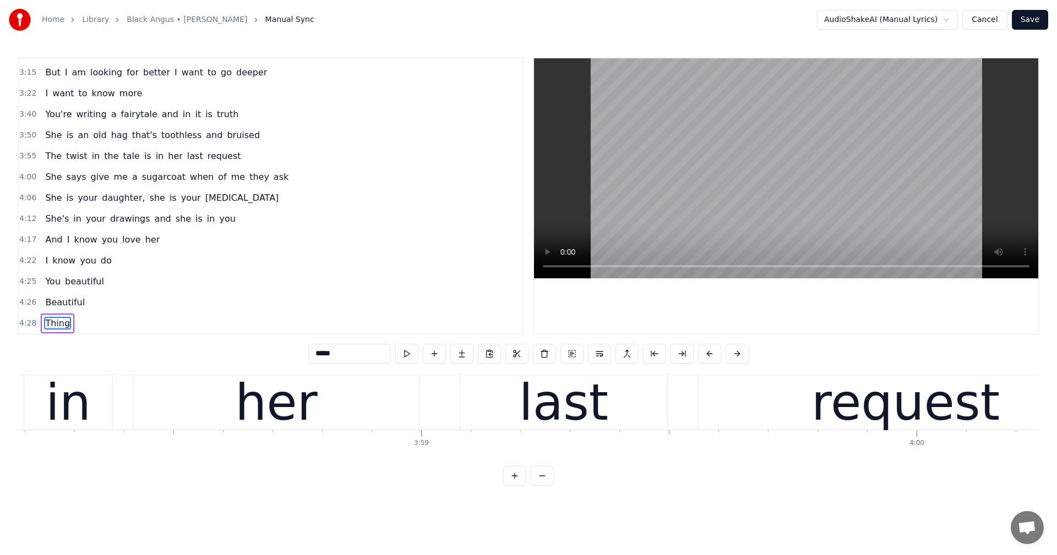
scroll to position [0, 132818]
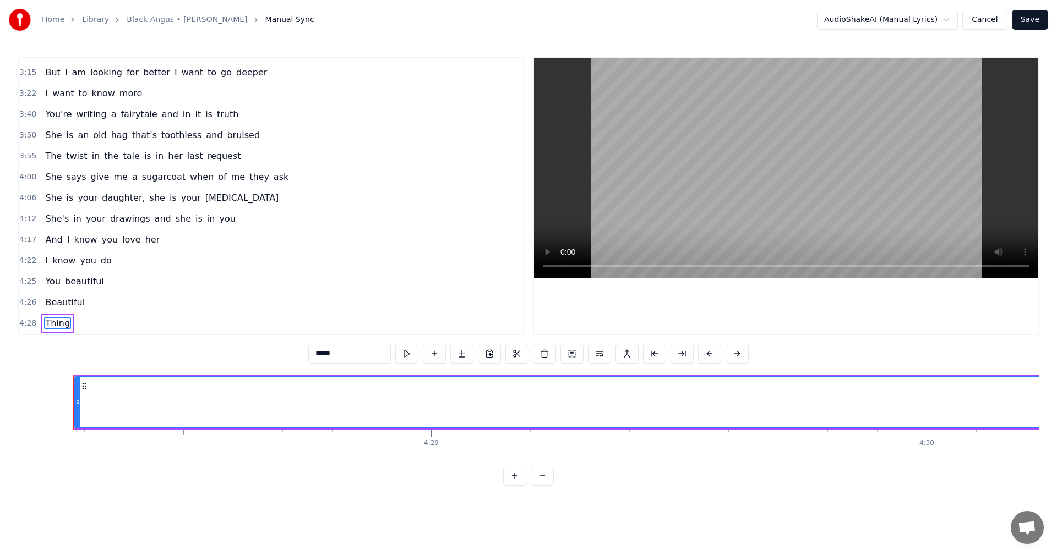
click at [681, 353] on button at bounding box center [681, 354] width 23 height 20
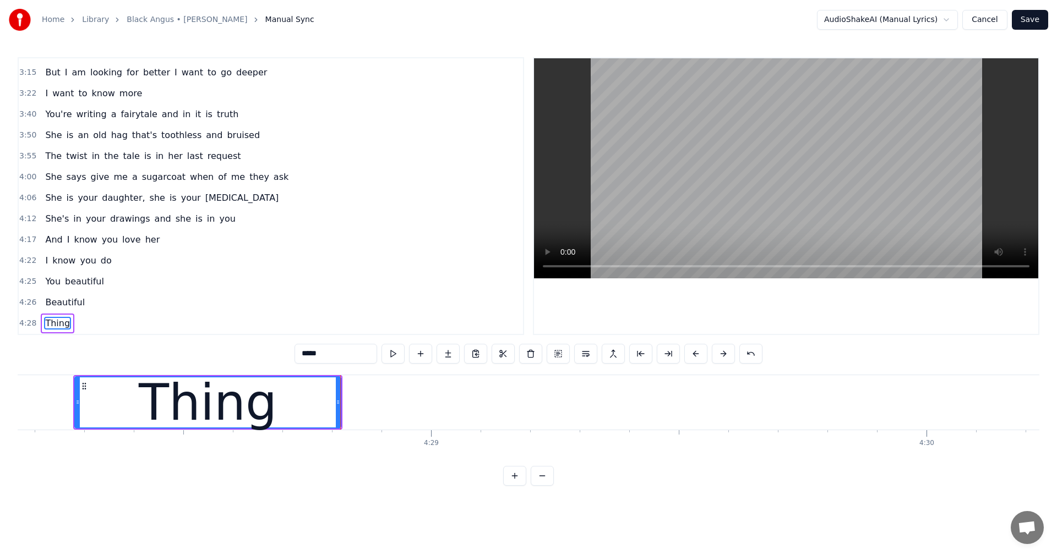
click at [1032, 19] on button "Save" at bounding box center [1029, 20] width 36 height 20
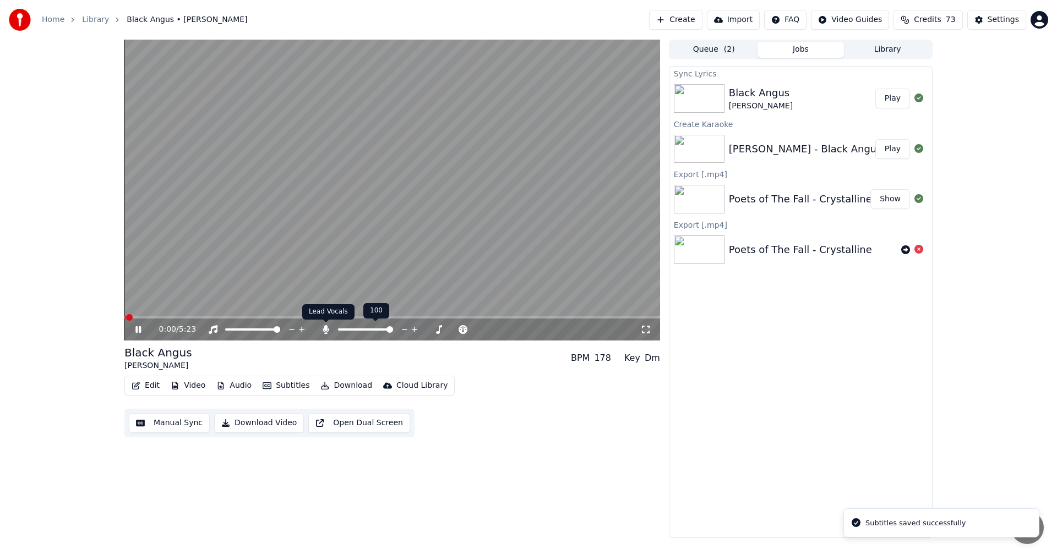
click at [324, 326] on icon at bounding box center [325, 329] width 11 height 9
click at [132, 331] on div "0:01 / 5:23" at bounding box center [392, 329] width 527 height 11
click at [140, 327] on icon at bounding box center [138, 329] width 6 height 7
click at [331, 385] on button "Download" at bounding box center [346, 385] width 61 height 15
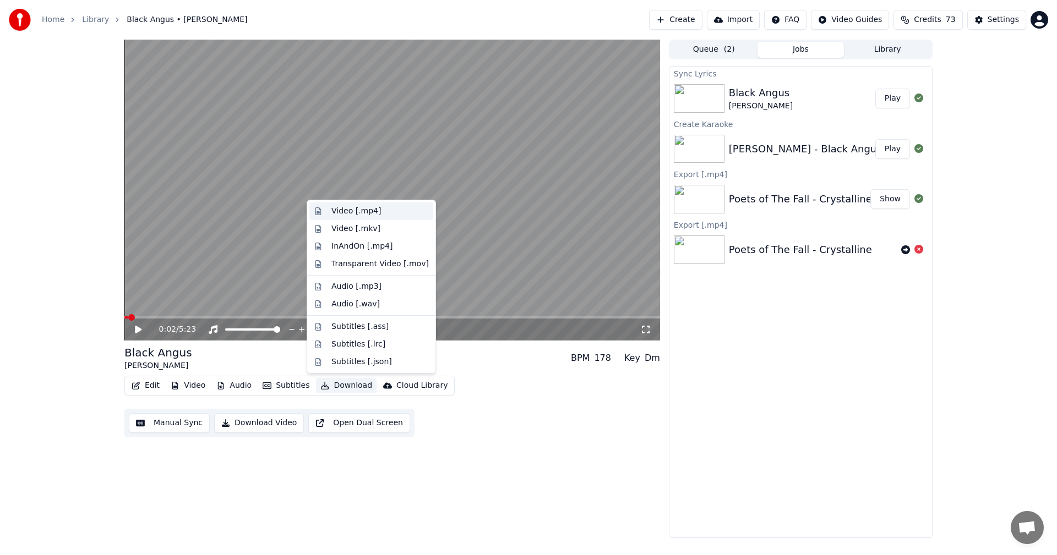
click at [361, 210] on div "Video [.mp4]" at bounding box center [356, 211] width 50 height 11
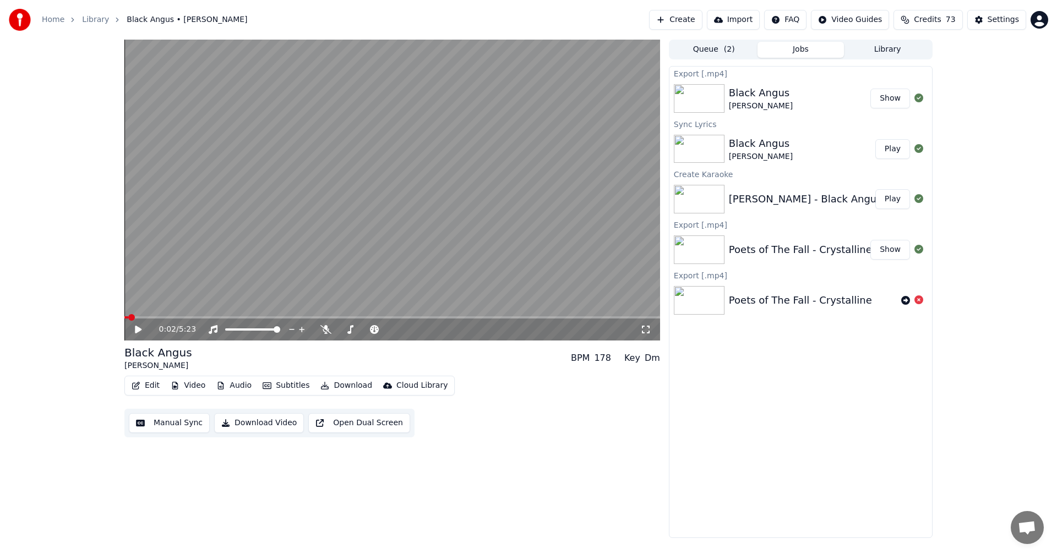
click at [694, 19] on button "Create" at bounding box center [675, 20] width 53 height 20
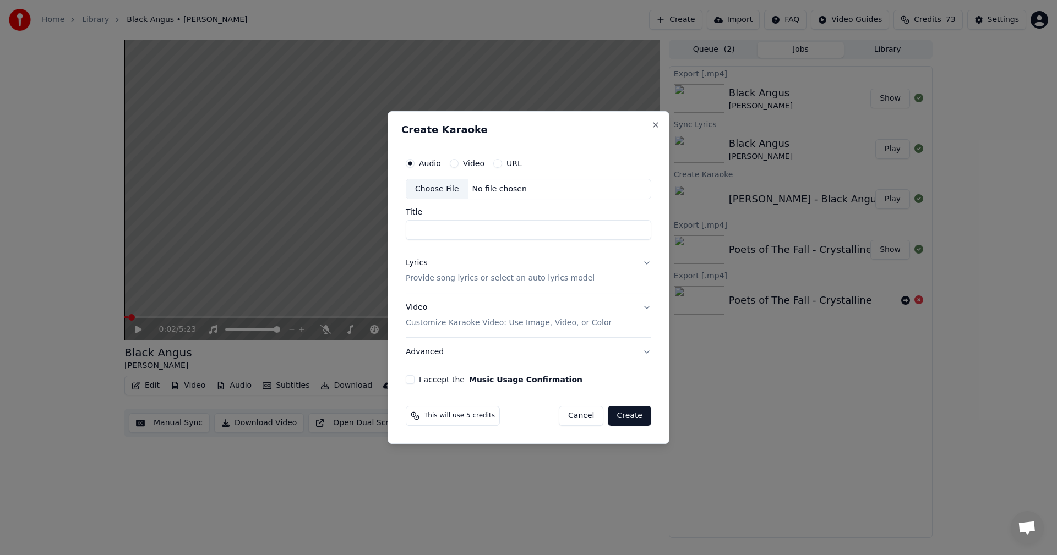
click at [433, 186] on div "Choose File" at bounding box center [437, 189] width 62 height 20
click at [420, 232] on input "**********" at bounding box center [528, 231] width 245 height 20
drag, startPoint x: 425, startPoint y: 230, endPoint x: 373, endPoint y: 227, distance: 51.8
click at [373, 227] on body "**********" at bounding box center [528, 277] width 1057 height 555
type input "**********"
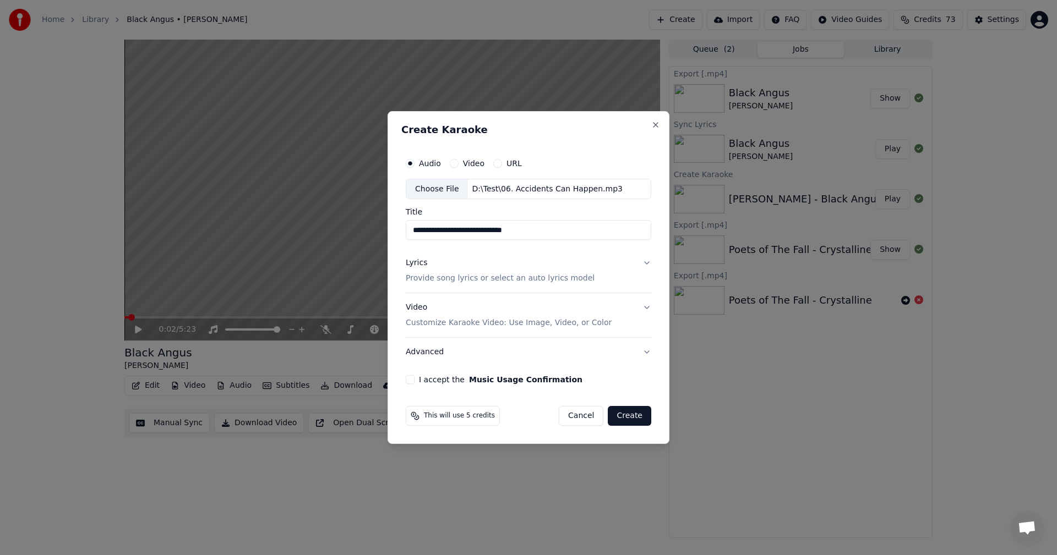
click at [500, 253] on button "Lyrics Provide song lyrics or select an auto lyrics model" at bounding box center [528, 271] width 245 height 44
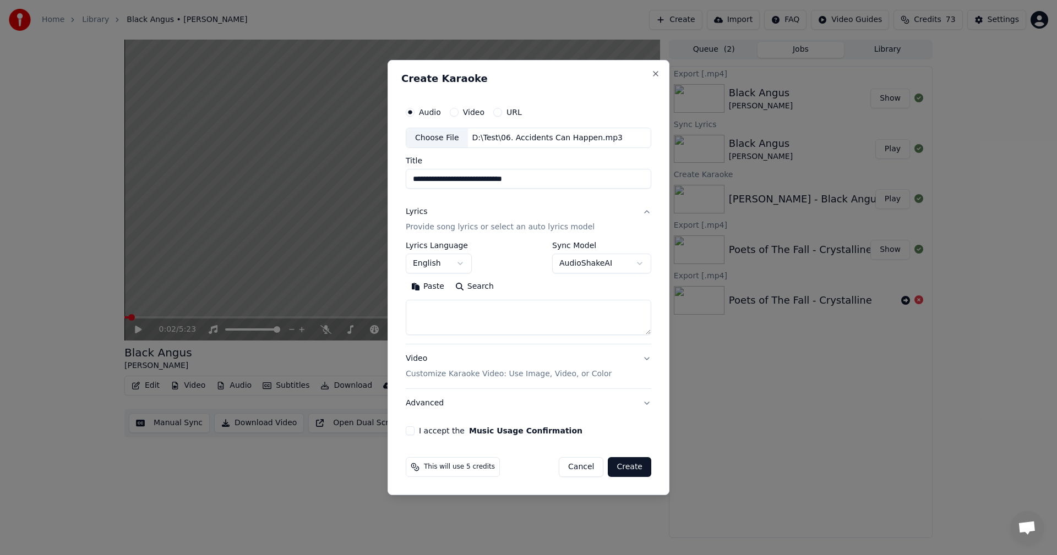
click at [476, 316] on textarea at bounding box center [528, 317] width 245 height 35
click at [434, 289] on button "Paste" at bounding box center [428, 287] width 44 height 18
click at [478, 364] on div "Video Customize Karaoke Video: Use Image, Video, or Color" at bounding box center [509, 367] width 206 height 26
type textarea "**********"
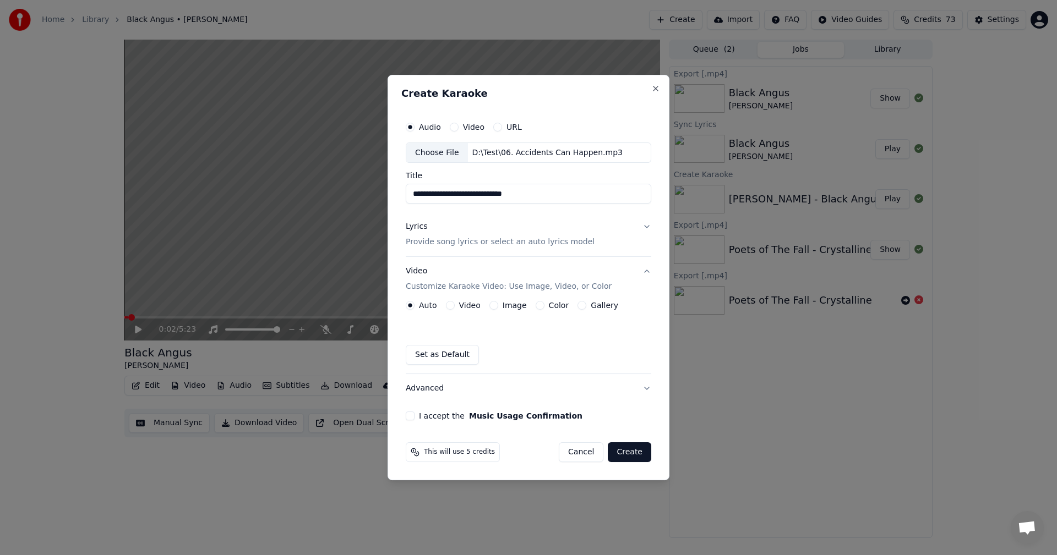
click at [492, 304] on button "Image" at bounding box center [493, 305] width 9 height 9
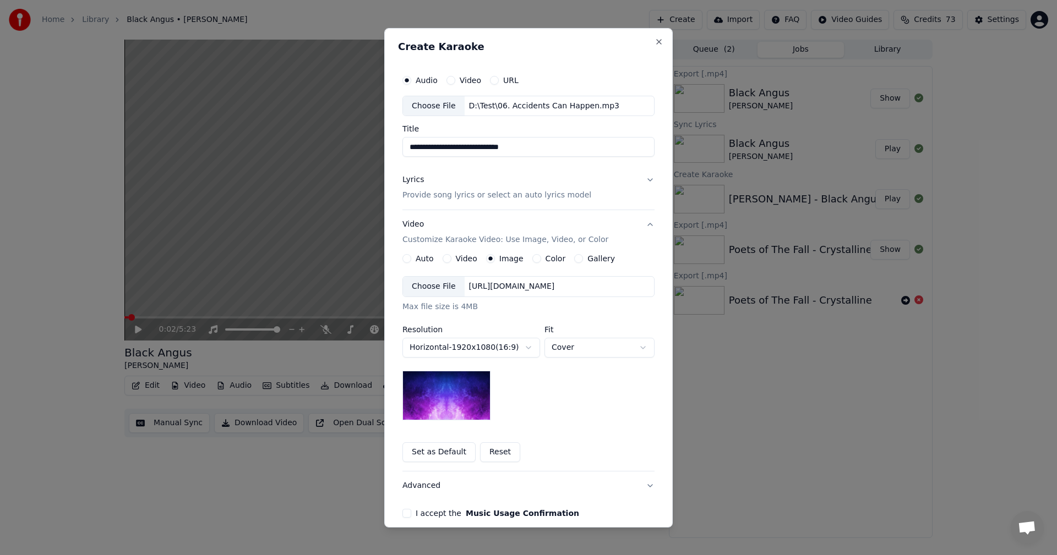
click at [434, 286] on div "Choose File" at bounding box center [434, 287] width 62 height 20
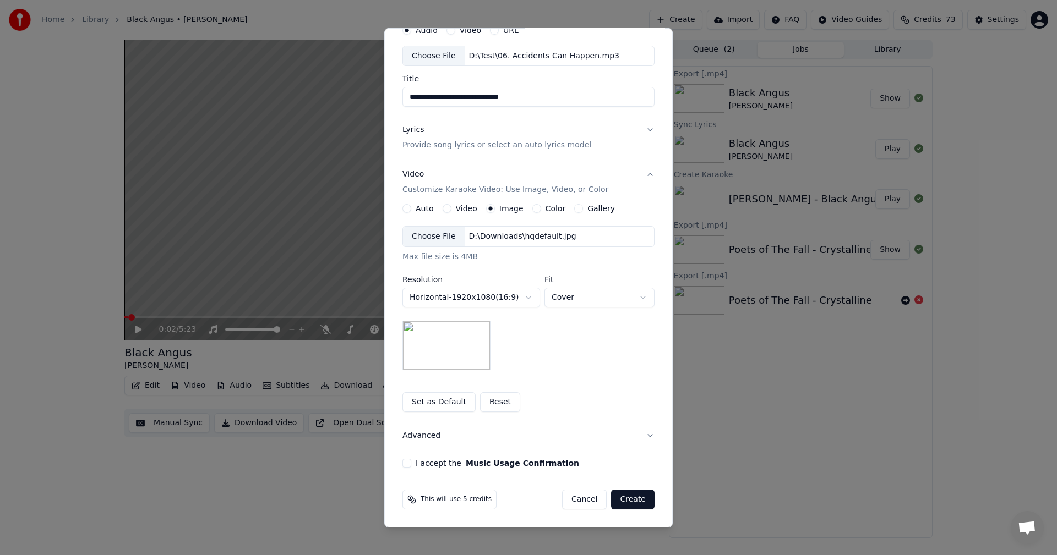
click at [404, 463] on button "I accept the Music Usage Confirmation" at bounding box center [406, 463] width 9 height 9
click at [638, 499] on button "Create" at bounding box center [632, 500] width 43 height 20
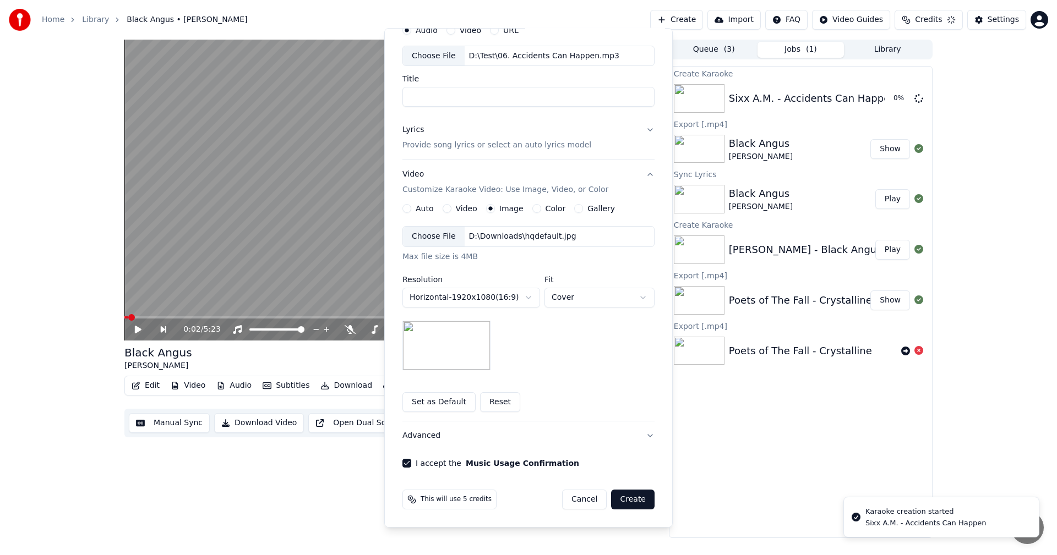
scroll to position [0, 0]
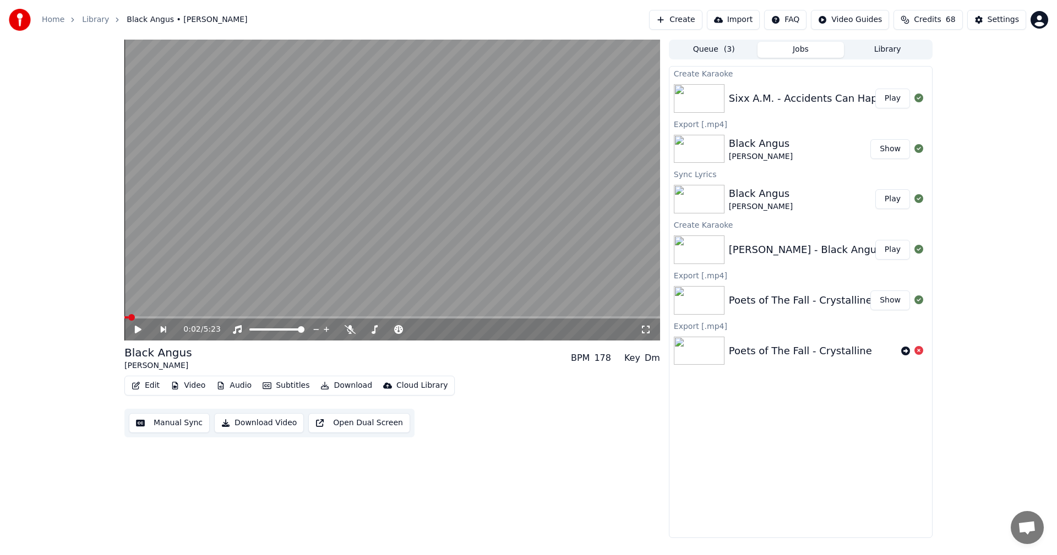
click at [888, 101] on button "Play" at bounding box center [892, 99] width 35 height 20
click at [324, 331] on icon at bounding box center [325, 329] width 11 height 9
click at [326, 330] on icon at bounding box center [325, 329] width 6 height 9
click at [326, 330] on icon at bounding box center [325, 329] width 11 height 9
click at [326, 330] on icon at bounding box center [325, 329] width 6 height 9
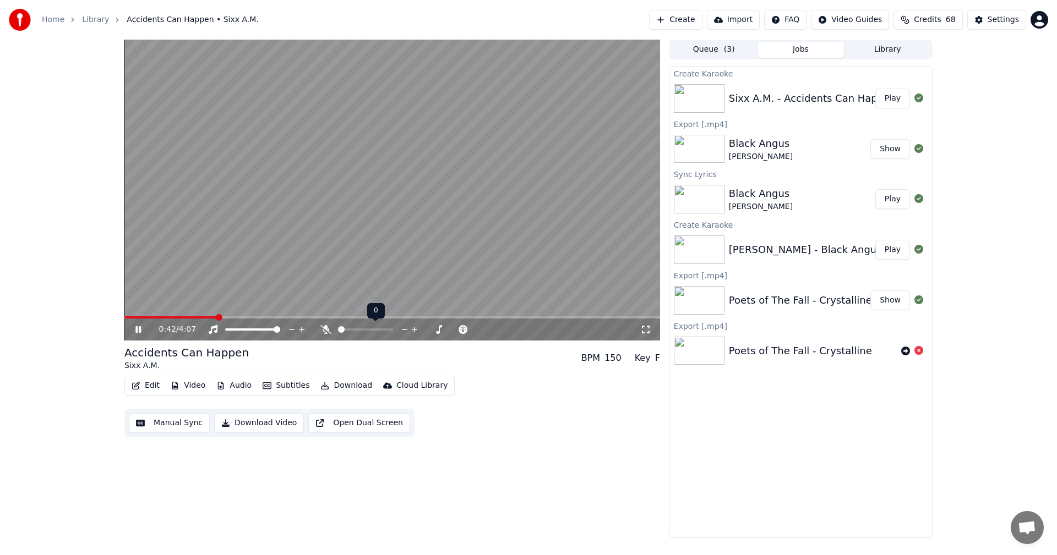
click at [326, 330] on icon at bounding box center [325, 329] width 11 height 9
click at [326, 330] on icon at bounding box center [325, 329] width 6 height 9
click at [326, 330] on icon at bounding box center [325, 329] width 11 height 9
click at [326, 330] on icon at bounding box center [325, 329] width 6 height 9
click at [326, 330] on icon at bounding box center [325, 329] width 11 height 9
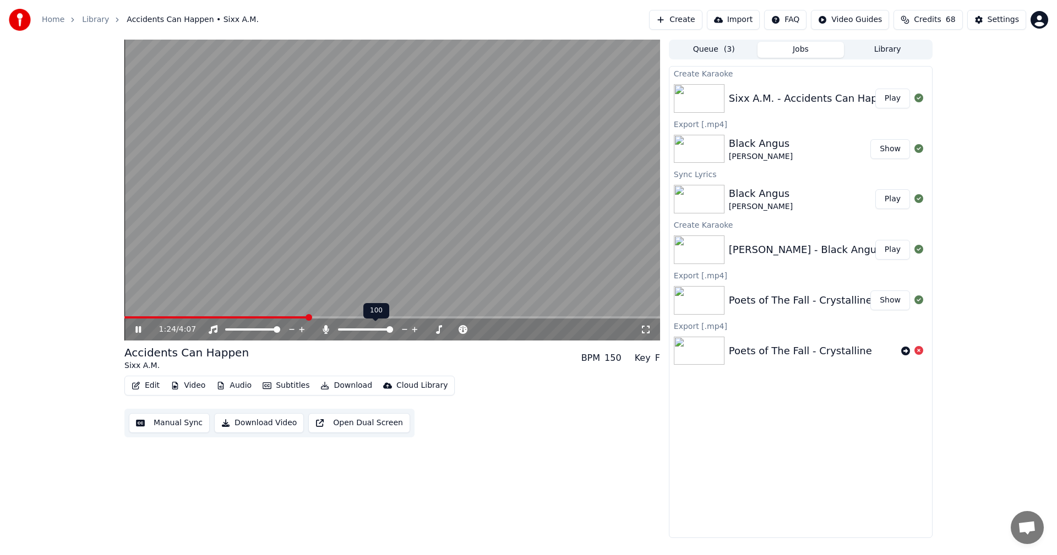
click at [326, 335] on div at bounding box center [370, 329] width 100 height 11
click at [324, 331] on icon at bounding box center [325, 329] width 11 height 9
click at [139, 331] on icon at bounding box center [146, 329] width 26 height 9
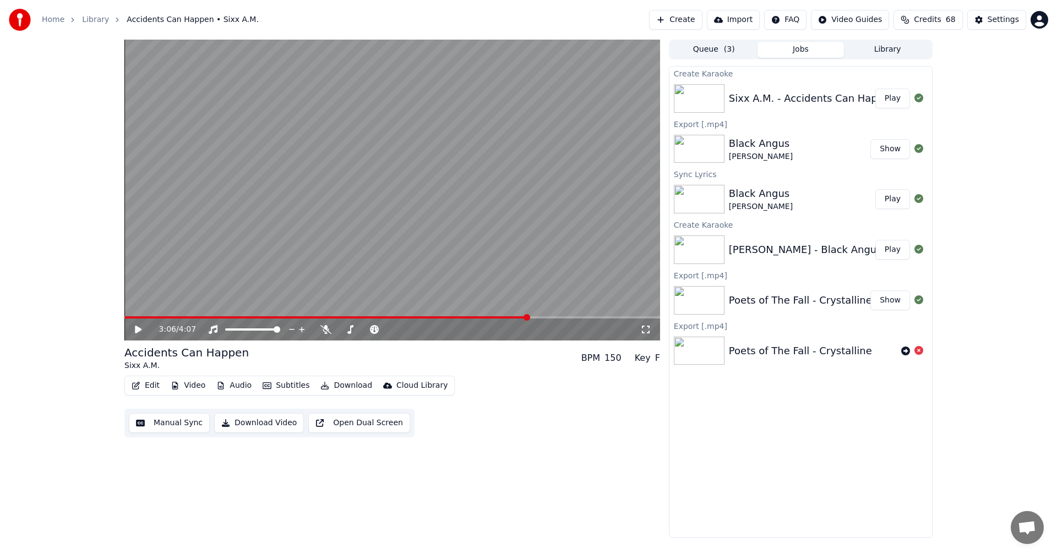
click at [145, 382] on button "Edit" at bounding box center [145, 385] width 37 height 15
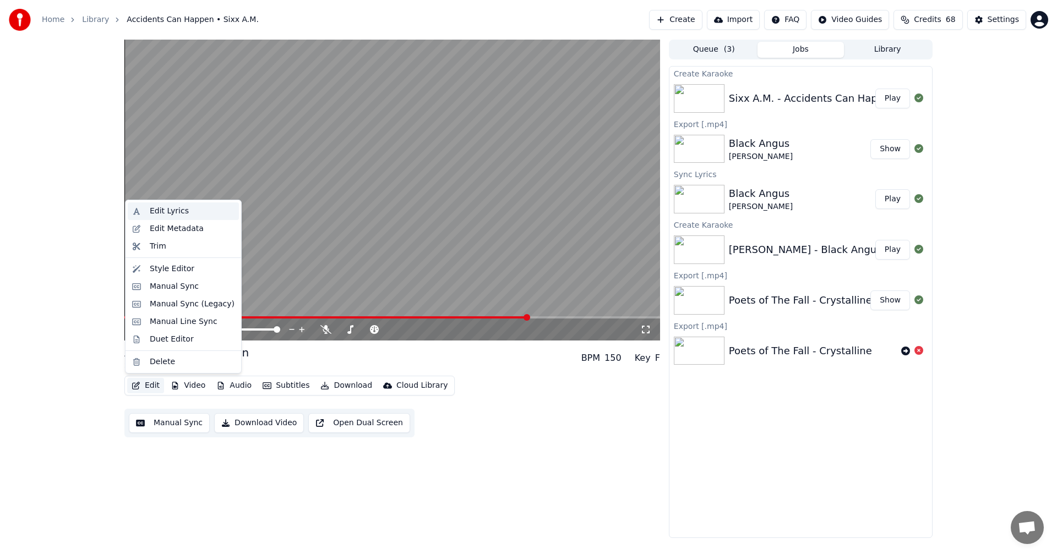
click at [166, 209] on div "Edit Lyrics" at bounding box center [169, 211] width 39 height 11
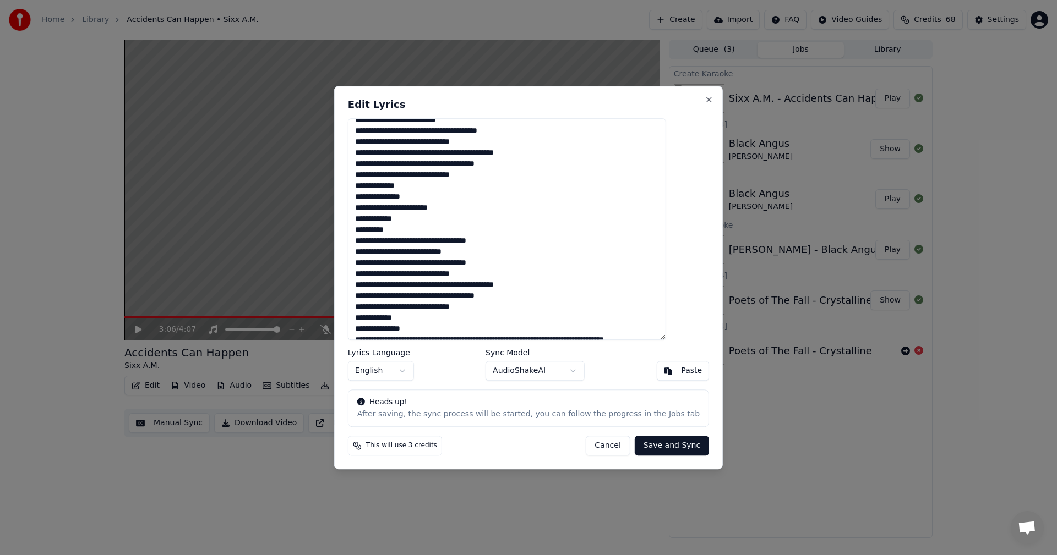
scroll to position [96, 0]
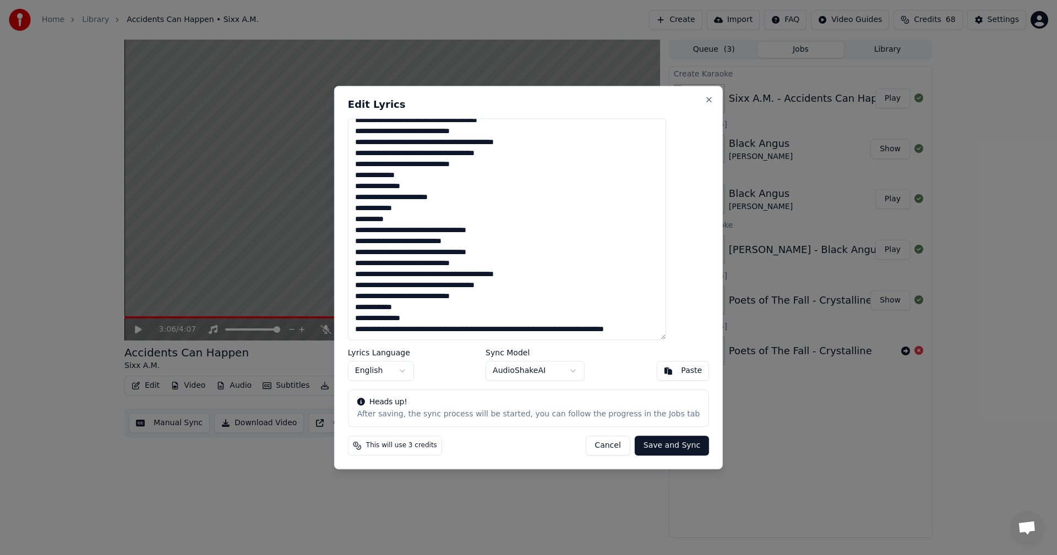
drag, startPoint x: 393, startPoint y: 331, endPoint x: 370, endPoint y: 322, distance: 24.9
click at [370, 322] on textarea "**********" at bounding box center [507, 229] width 318 height 222
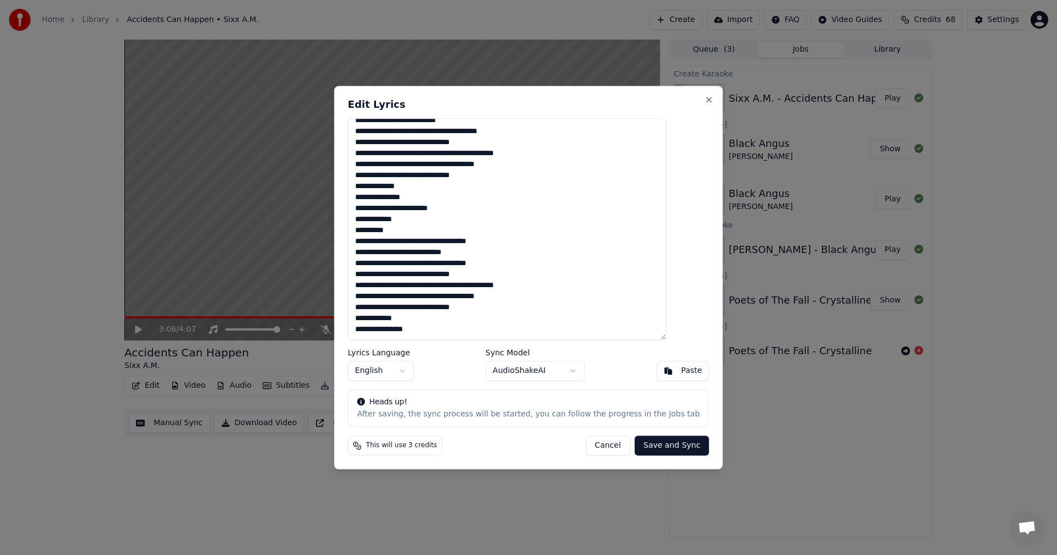
scroll to position [85, 0]
click at [453, 287] on textarea "**********" at bounding box center [507, 229] width 318 height 222
click at [422, 275] on textarea "**********" at bounding box center [507, 229] width 318 height 222
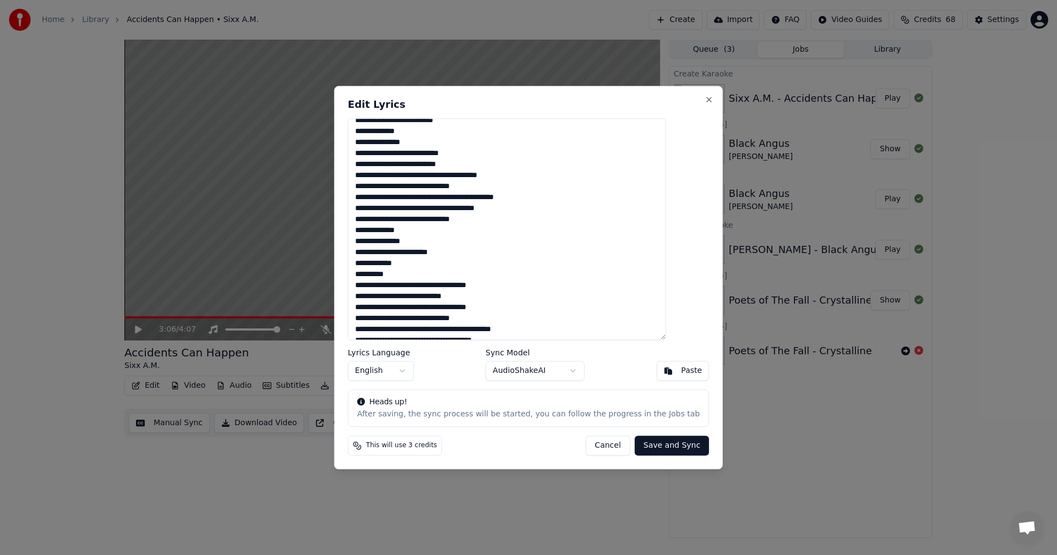
click at [453, 209] on textarea "**********" at bounding box center [507, 229] width 318 height 222
click at [421, 200] on textarea "**********" at bounding box center [507, 229] width 318 height 222
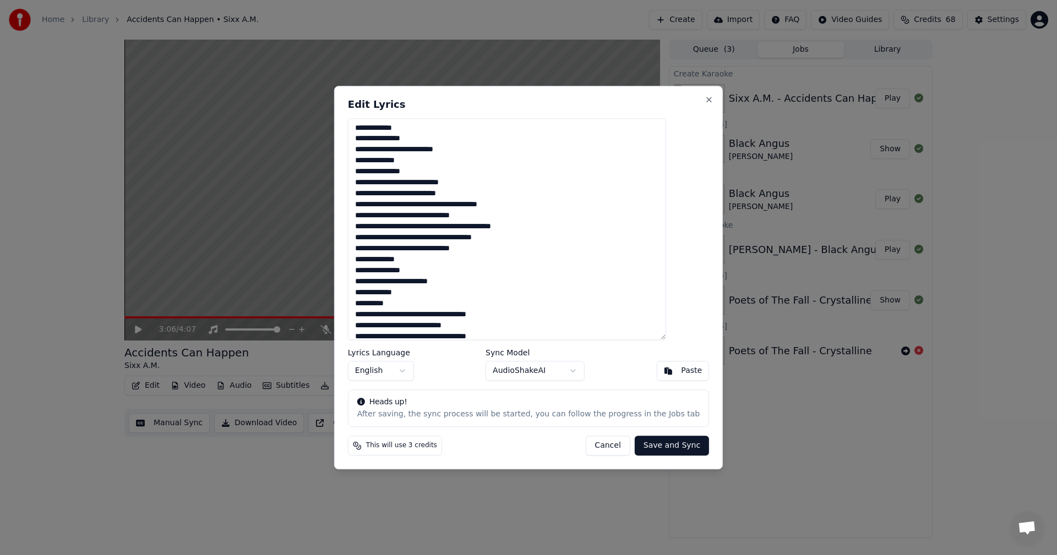
scroll to position [0, 0]
type textarea "**********"
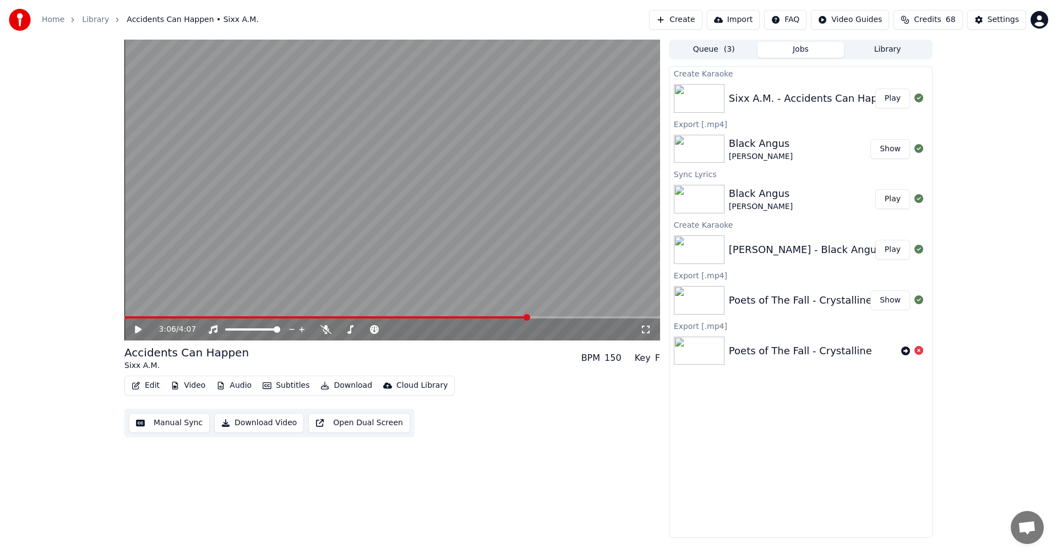
click at [136, 328] on icon at bounding box center [138, 330] width 7 height 8
click at [527, 319] on span at bounding box center [527, 317] width 7 height 7
click at [510, 320] on span at bounding box center [513, 317] width 7 height 7
click at [514, 316] on span at bounding box center [510, 317] width 7 height 7
click at [326, 330] on icon at bounding box center [325, 329] width 11 height 9
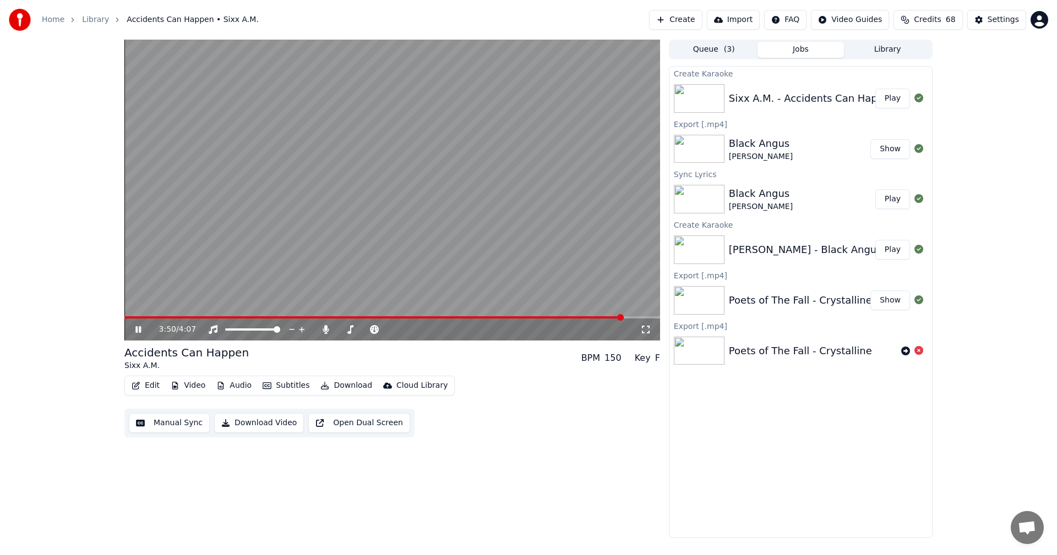
click at [145, 382] on button "Edit" at bounding box center [145, 385] width 37 height 15
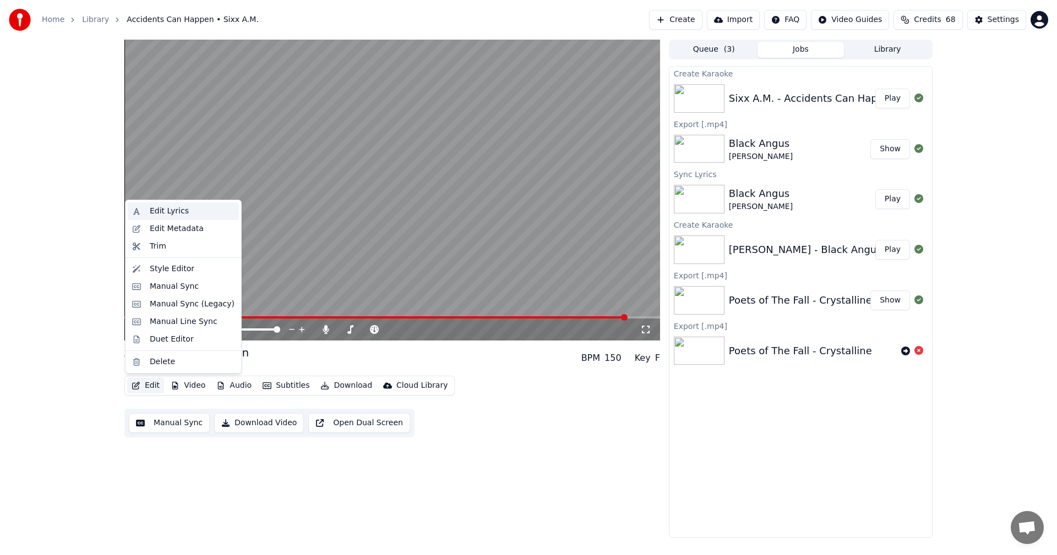
click at [162, 210] on div "Edit Lyrics" at bounding box center [169, 211] width 39 height 11
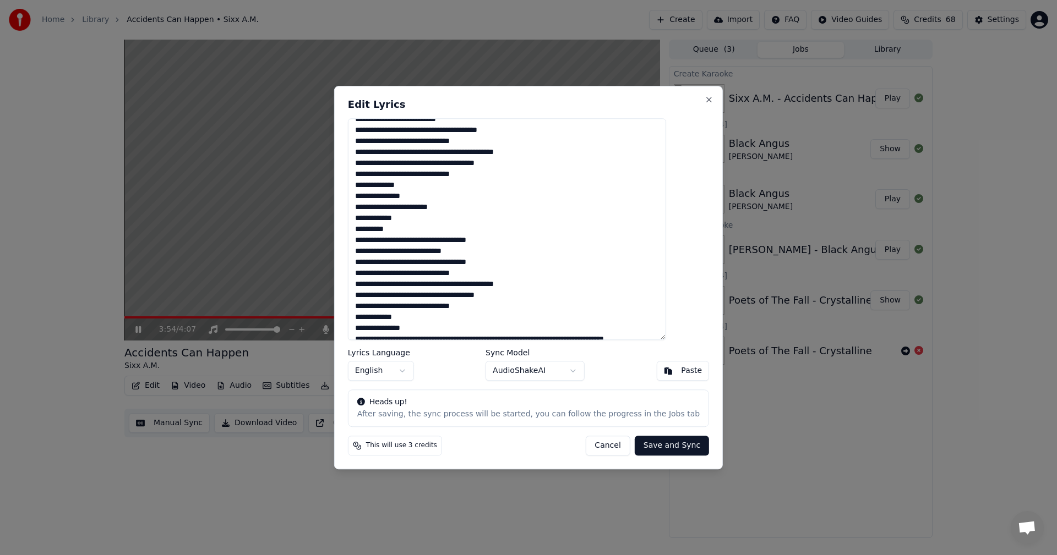
scroll to position [96, 0]
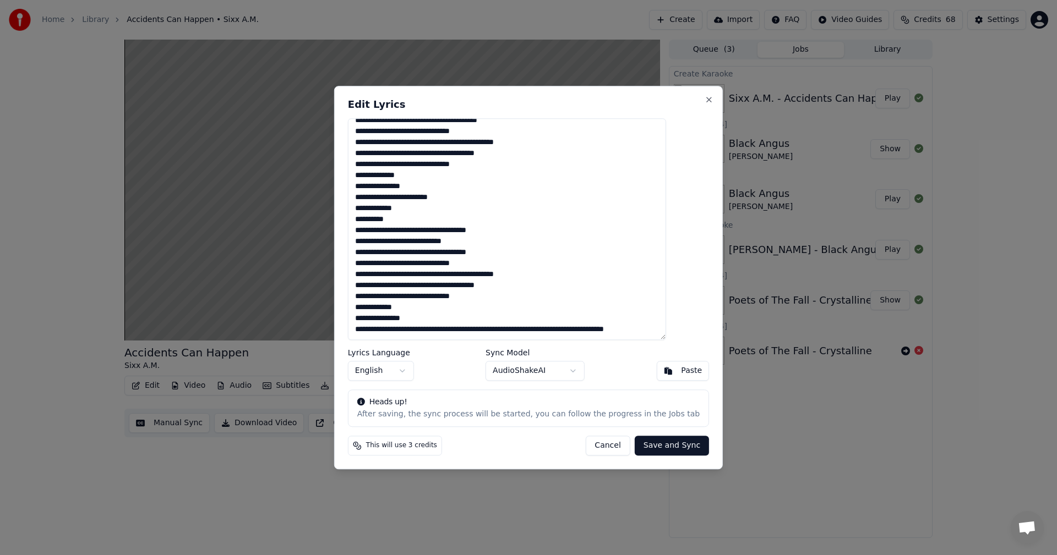
drag, startPoint x: 422, startPoint y: 333, endPoint x: 363, endPoint y: 319, distance: 61.1
click at [363, 319] on div "**********" at bounding box center [528, 278] width 389 height 384
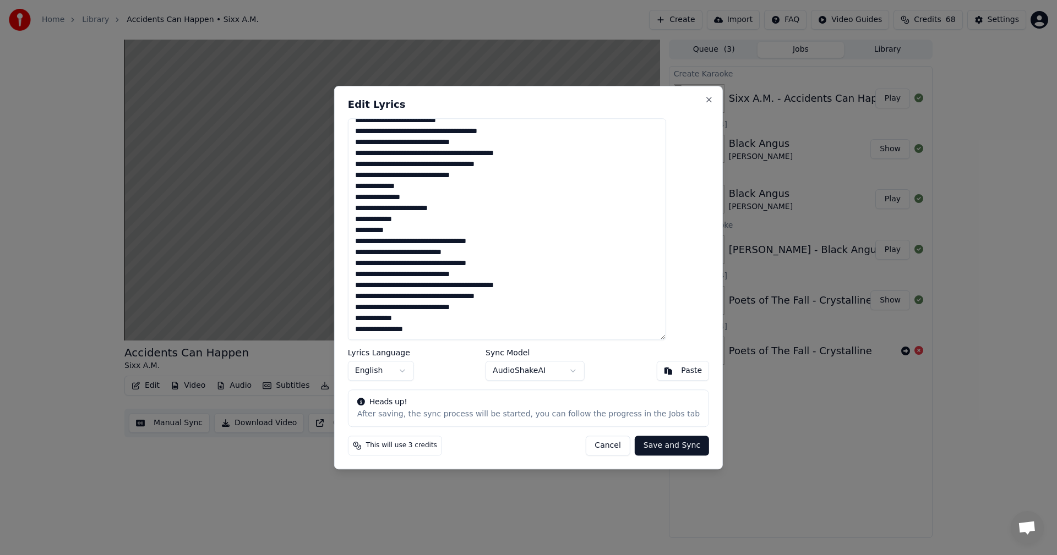
scroll to position [85, 0]
drag, startPoint x: 428, startPoint y: 315, endPoint x: 374, endPoint y: 262, distance: 75.5
click at [374, 262] on textarea "**********" at bounding box center [507, 229] width 318 height 222
click at [387, 330] on textarea "**********" at bounding box center [507, 229] width 318 height 222
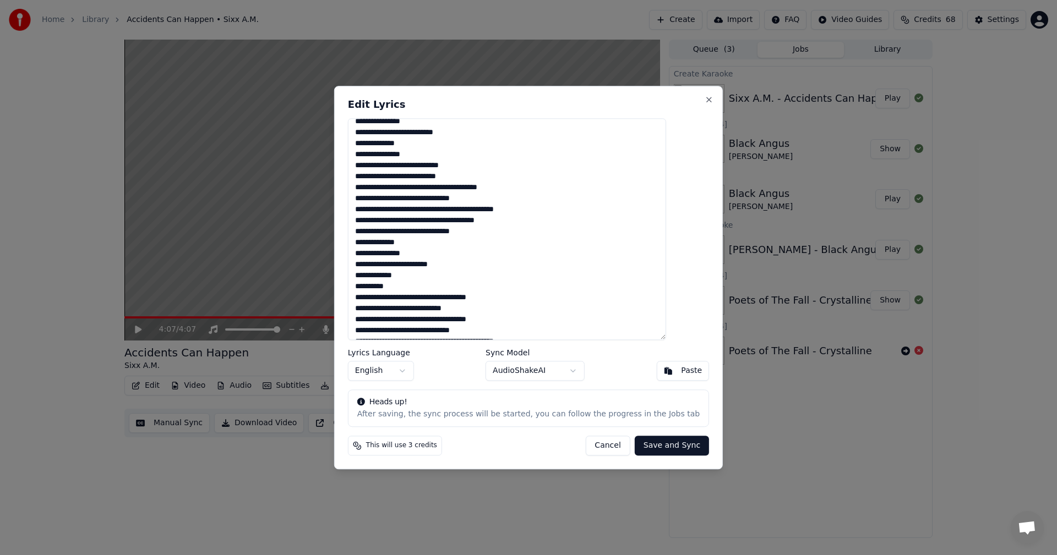
scroll to position [0, 0]
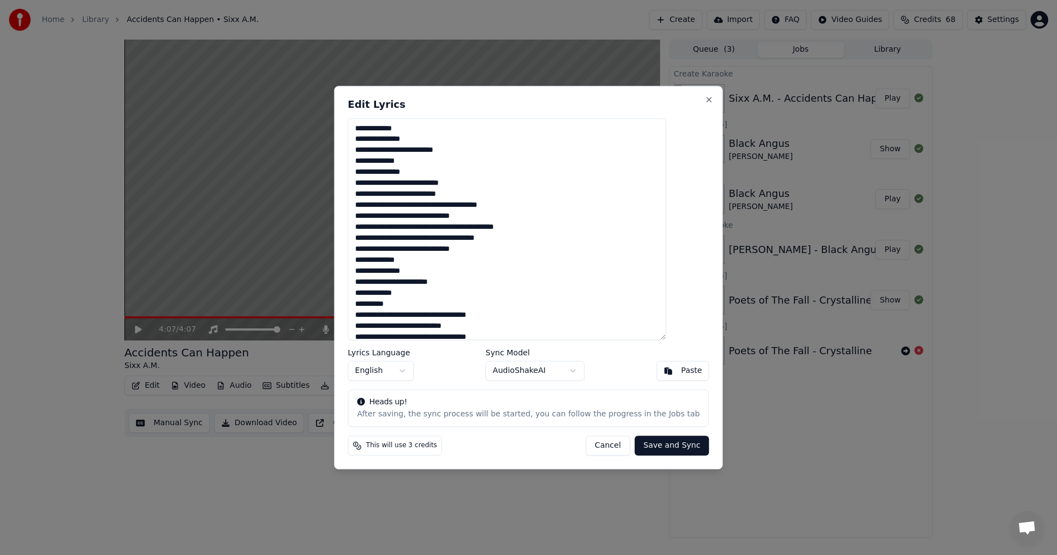
click at [420, 225] on textarea "**********" at bounding box center [507, 229] width 318 height 222
click at [453, 238] on textarea "**********" at bounding box center [507, 229] width 318 height 222
click at [419, 227] on textarea "**********" at bounding box center [507, 229] width 318 height 222
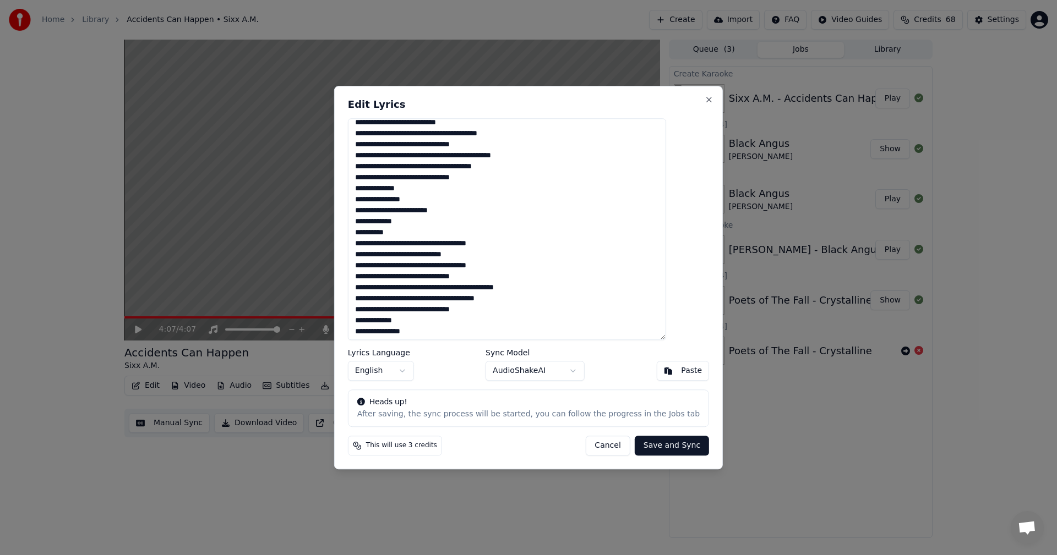
scroll to position [110, 0]
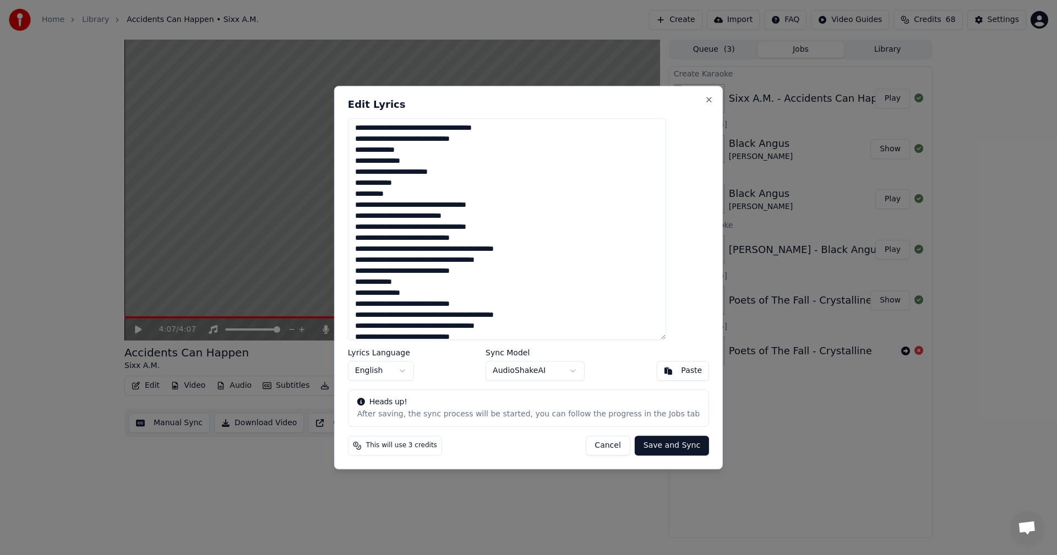
click at [420, 250] on textarea "**********" at bounding box center [507, 229] width 318 height 222
click at [423, 250] on textarea "**********" at bounding box center [507, 229] width 318 height 222
click at [422, 250] on textarea "**********" at bounding box center [507, 229] width 318 height 222
click at [453, 261] on textarea "**********" at bounding box center [507, 229] width 318 height 222
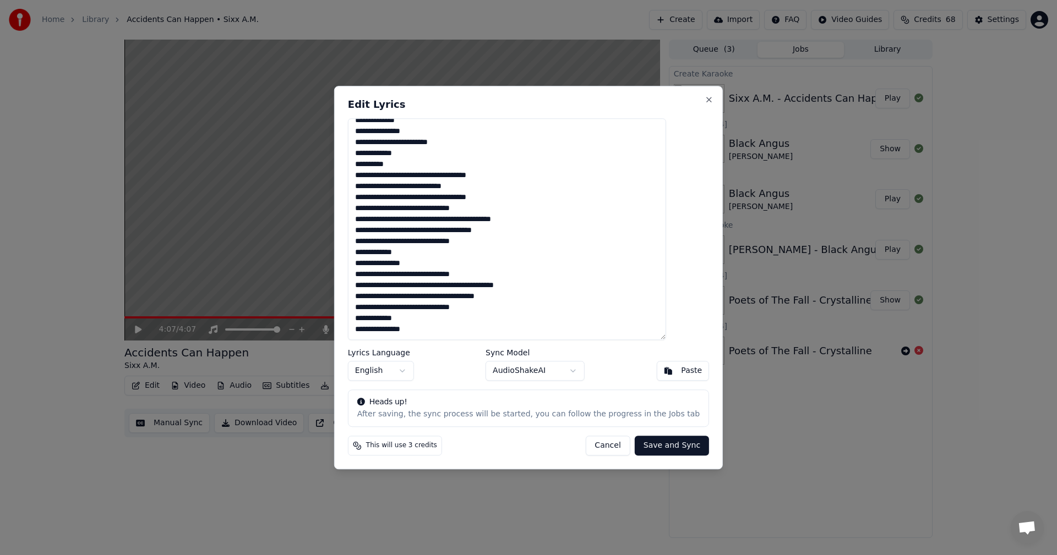
click at [422, 286] on textarea "**********" at bounding box center [507, 229] width 318 height 222
click at [453, 297] on textarea "**********" at bounding box center [507, 229] width 318 height 222
type textarea "**********"
click at [658, 445] on button "Save and Sync" at bounding box center [672, 446] width 74 height 20
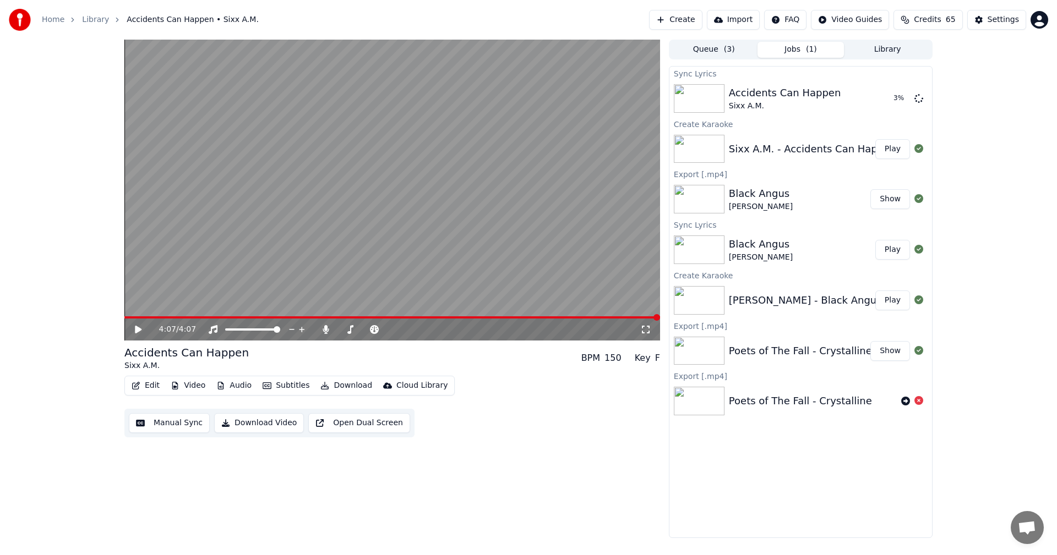
click at [138, 331] on icon at bounding box center [138, 330] width 7 height 8
click at [484, 318] on span at bounding box center [391, 317] width 535 height 2
click at [449, 318] on span at bounding box center [311, 317] width 374 height 2
click at [408, 318] on span at bounding box center [288, 317] width 329 height 2
click at [158, 422] on button "Manual Sync" at bounding box center [169, 423] width 81 height 20
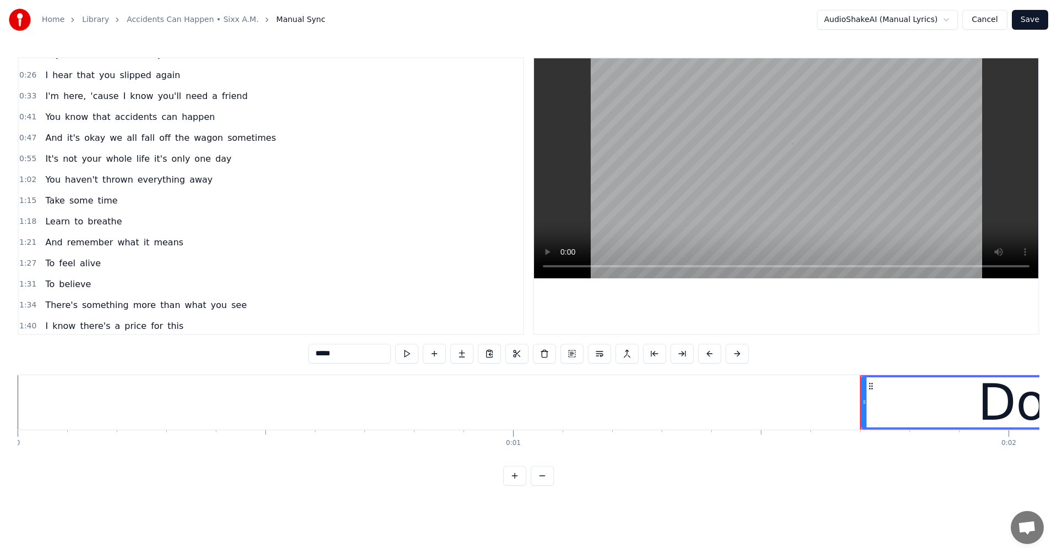
scroll to position [330, 0]
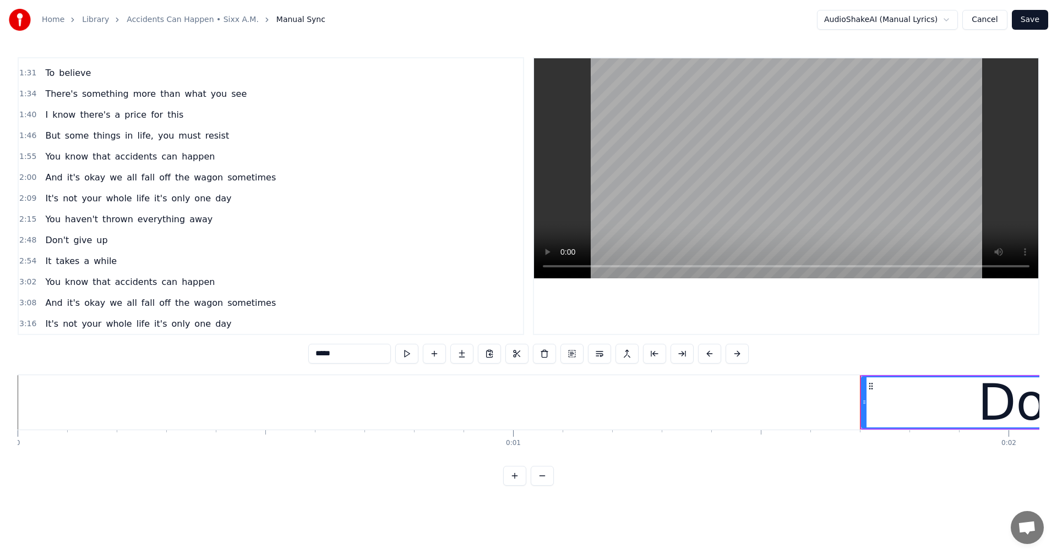
click at [188, 218] on span "away" at bounding box center [200, 219] width 25 height 13
type input "****"
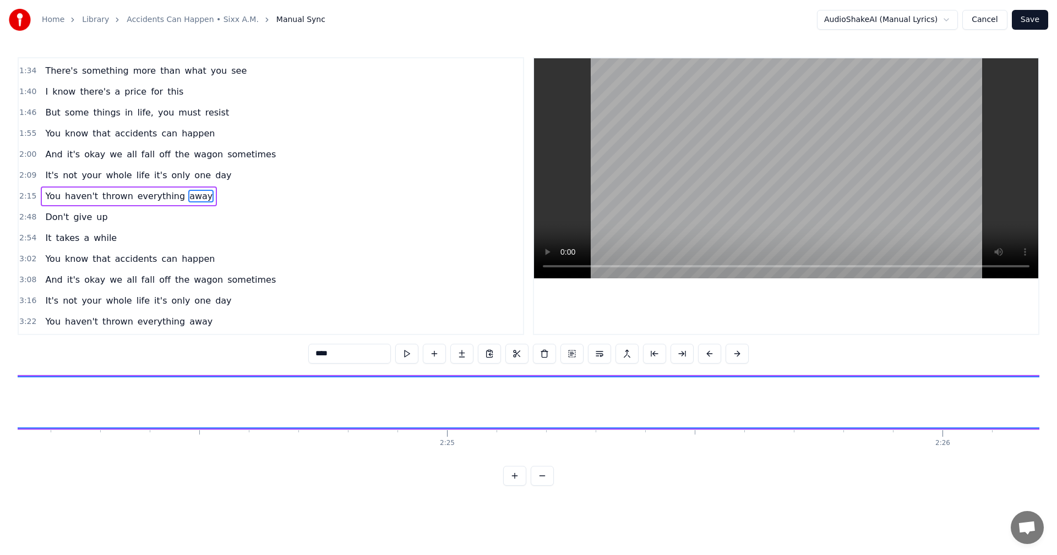
scroll to position [0, 70916]
click at [677, 356] on button at bounding box center [681, 354] width 23 height 20
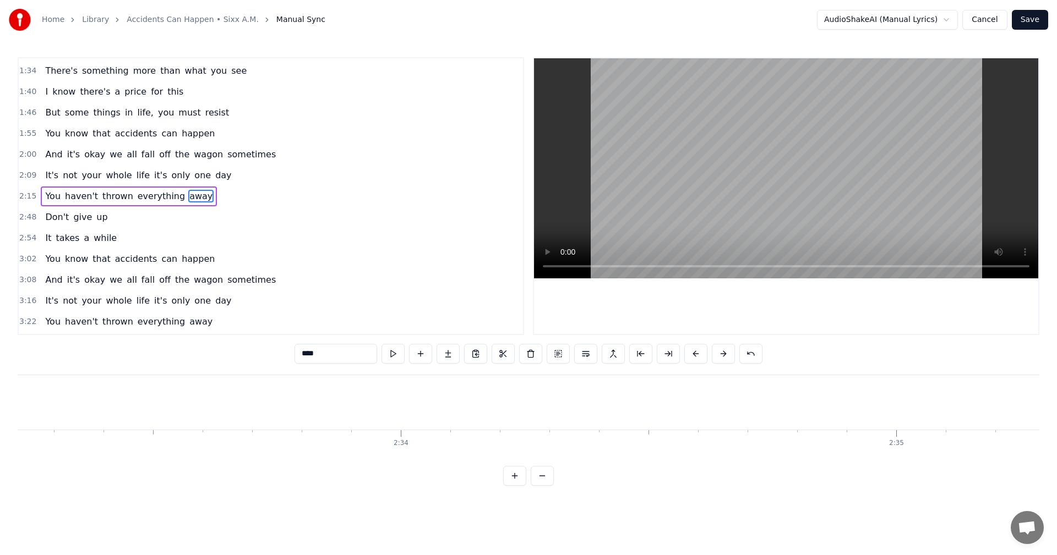
scroll to position [393, 0]
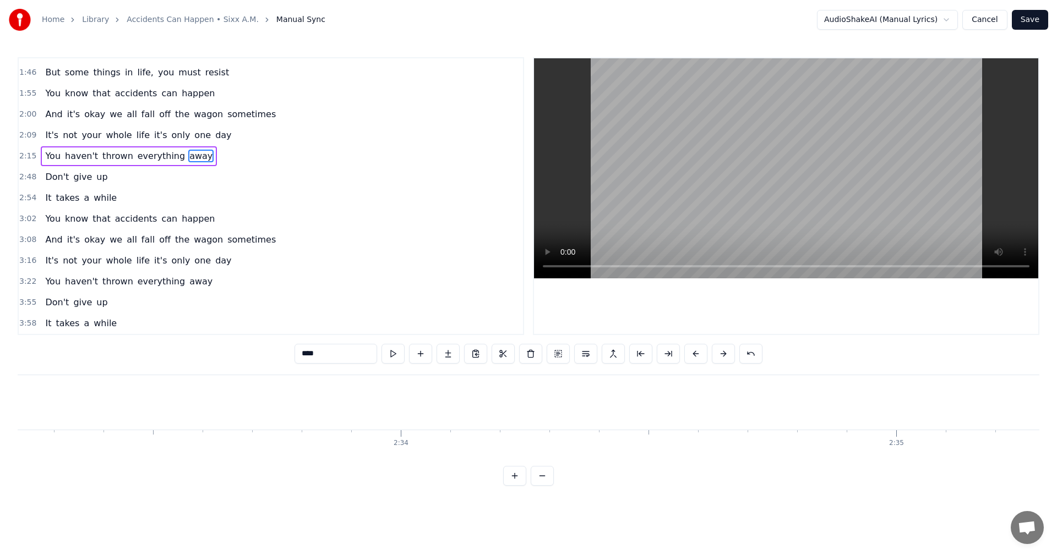
click at [188, 282] on span "away" at bounding box center [200, 281] width 25 height 13
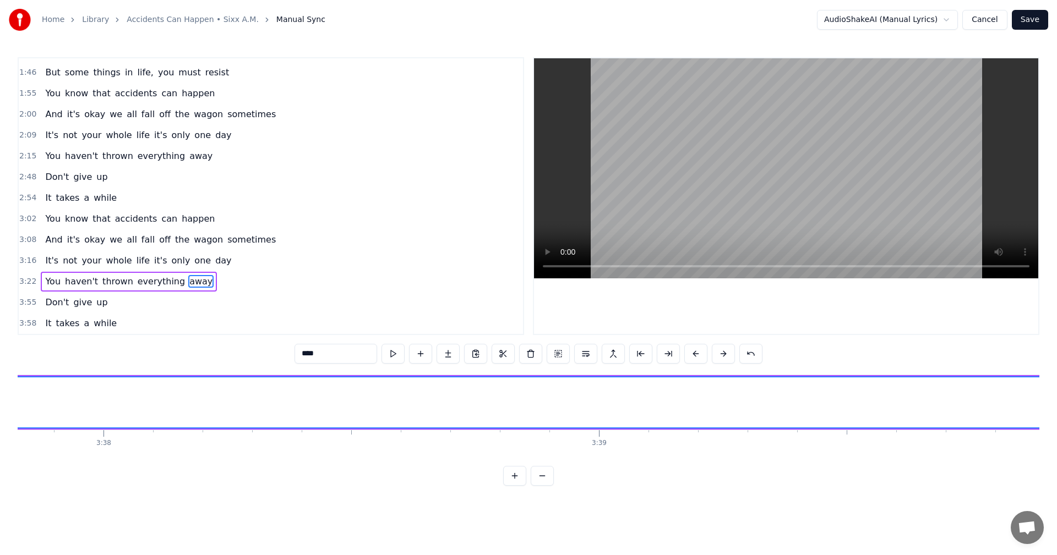
scroll to position [0, 107886]
click at [19, 281] on span "3:22" at bounding box center [27, 281] width 17 height 11
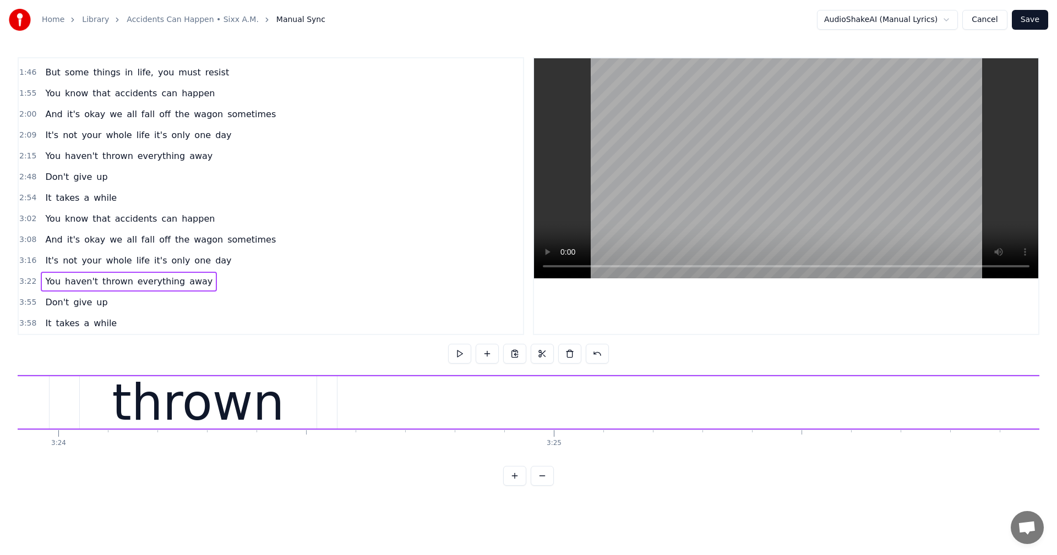
scroll to position [0, 100388]
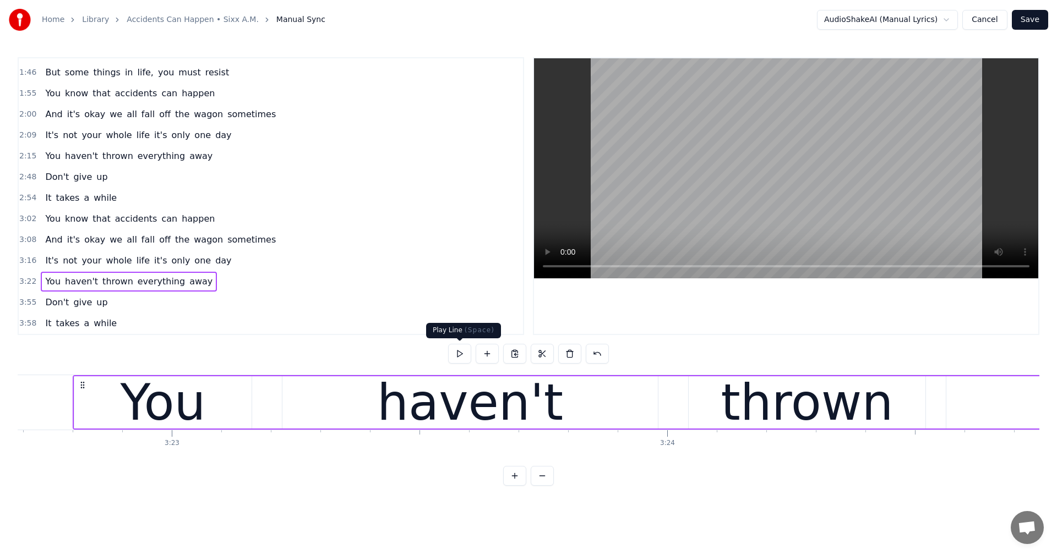
click at [464, 357] on button at bounding box center [459, 354] width 23 height 20
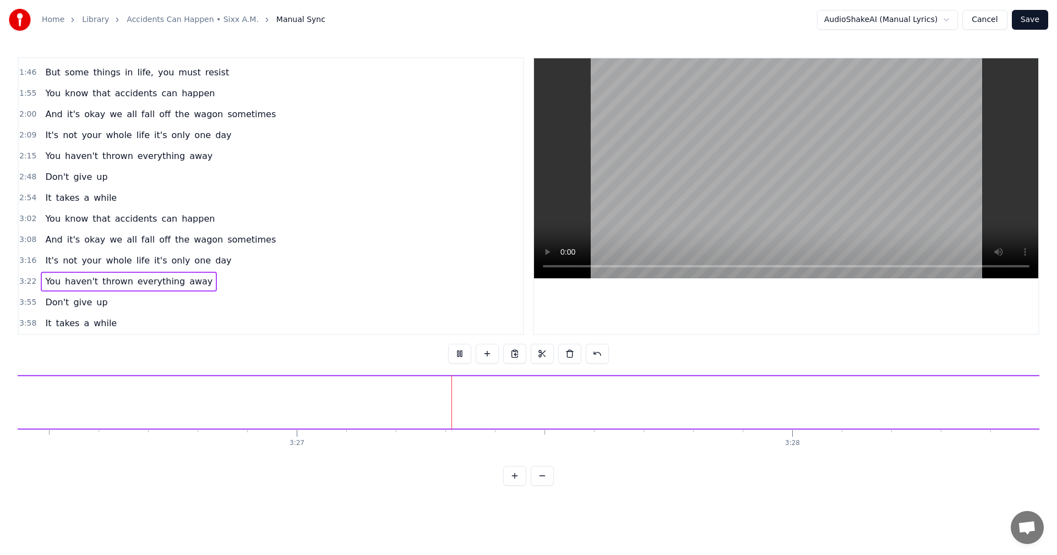
scroll to position [0, 102334]
click at [464, 357] on button at bounding box center [459, 354] width 23 height 20
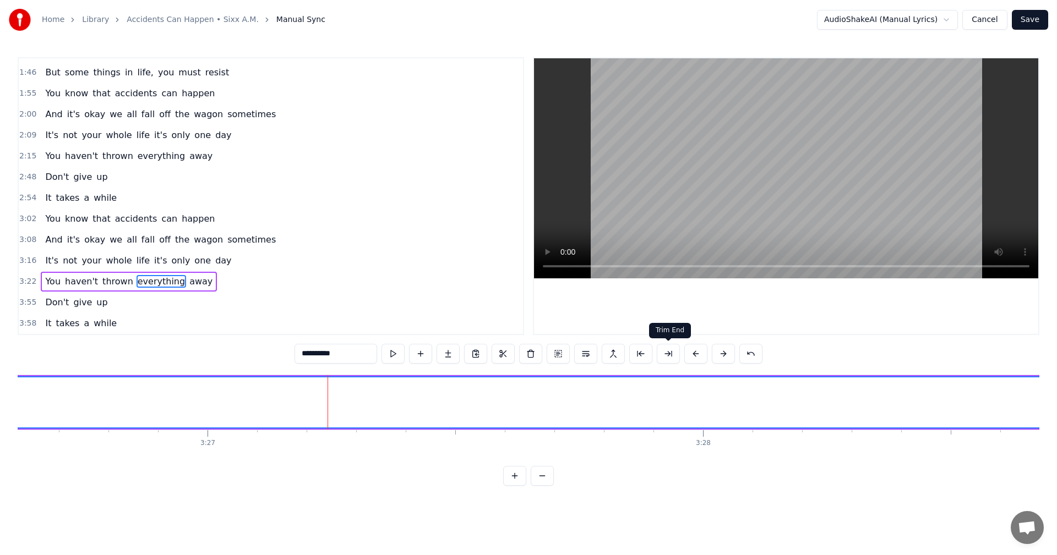
click at [669, 350] on button at bounding box center [668, 354] width 23 height 20
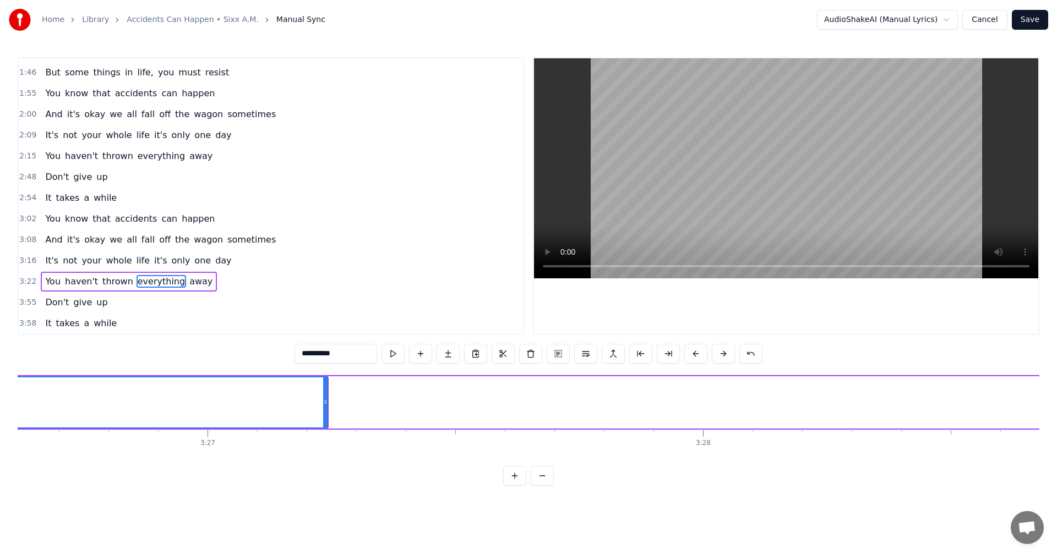
click at [188, 277] on span "away" at bounding box center [200, 281] width 25 height 13
type input "****"
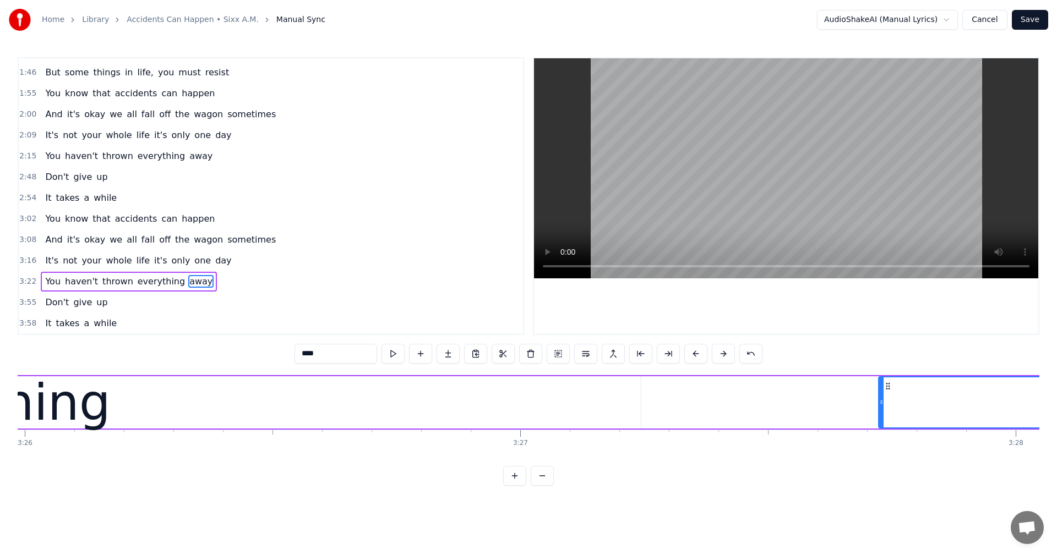
scroll to position [0, 102036]
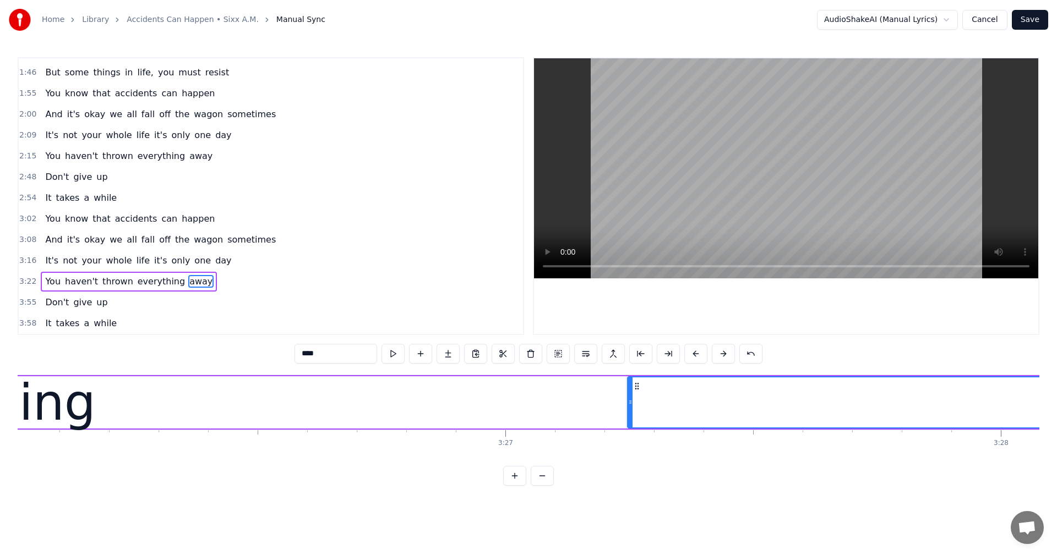
drag, startPoint x: 83, startPoint y: 389, endPoint x: 636, endPoint y: 404, distance: 553.3
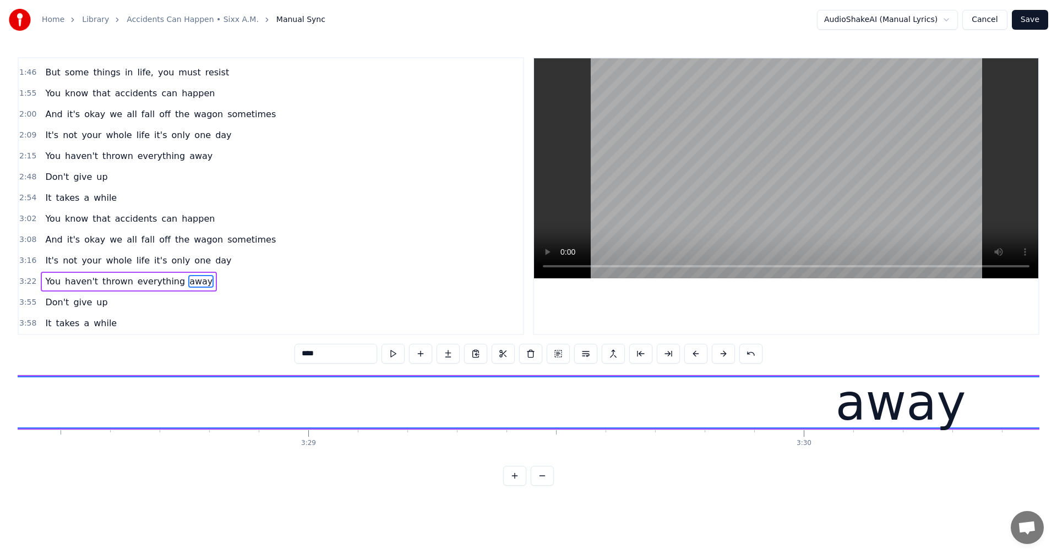
scroll to position [0, 103224]
click at [30, 281] on span "3:22" at bounding box center [27, 281] width 17 height 11
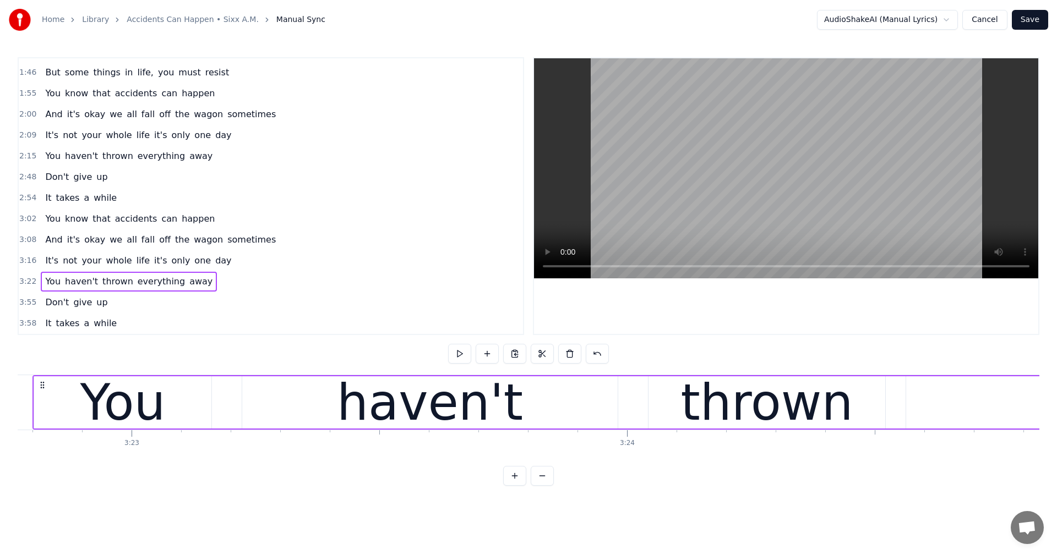
scroll to position [0, 100388]
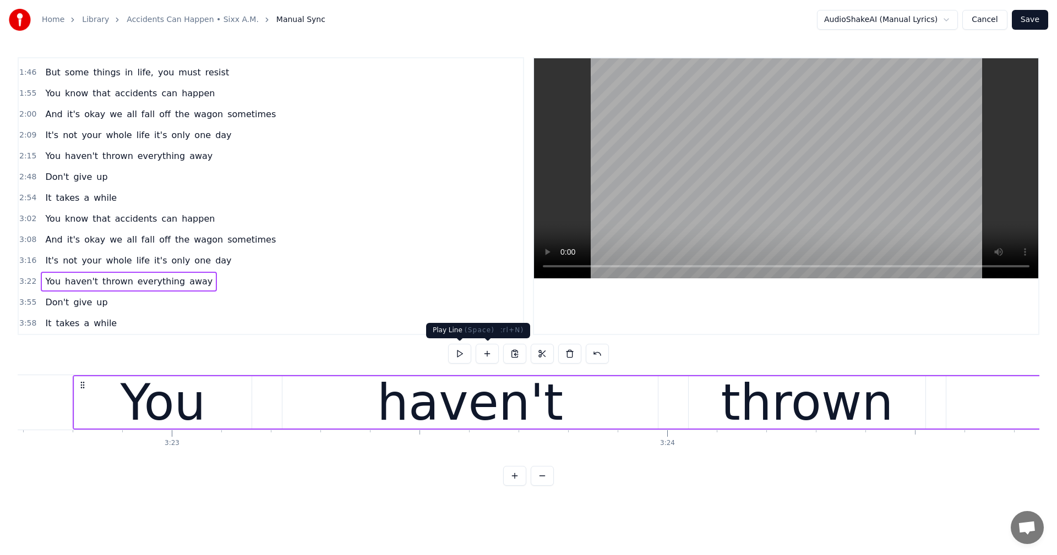
click at [464, 354] on button at bounding box center [459, 354] width 23 height 20
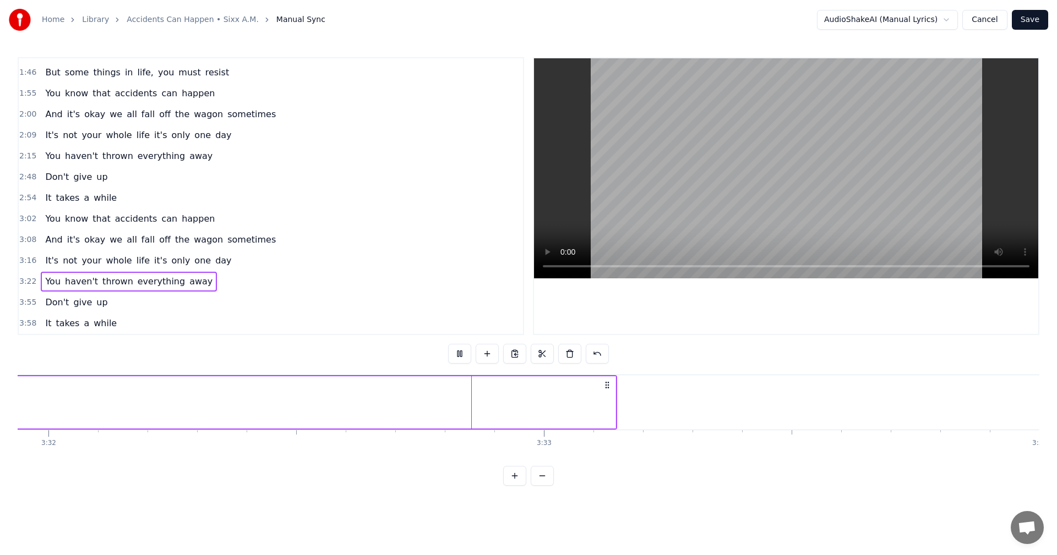
scroll to position [0, 105094]
click at [298, 291] on div "3:22 You haven't thrown everything away" at bounding box center [271, 281] width 504 height 21
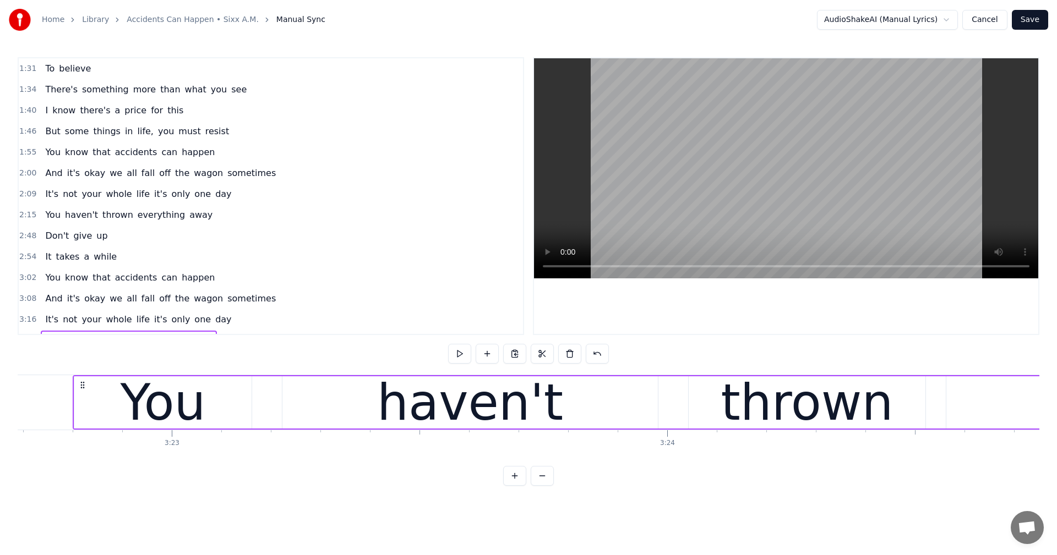
scroll to position [393, 0]
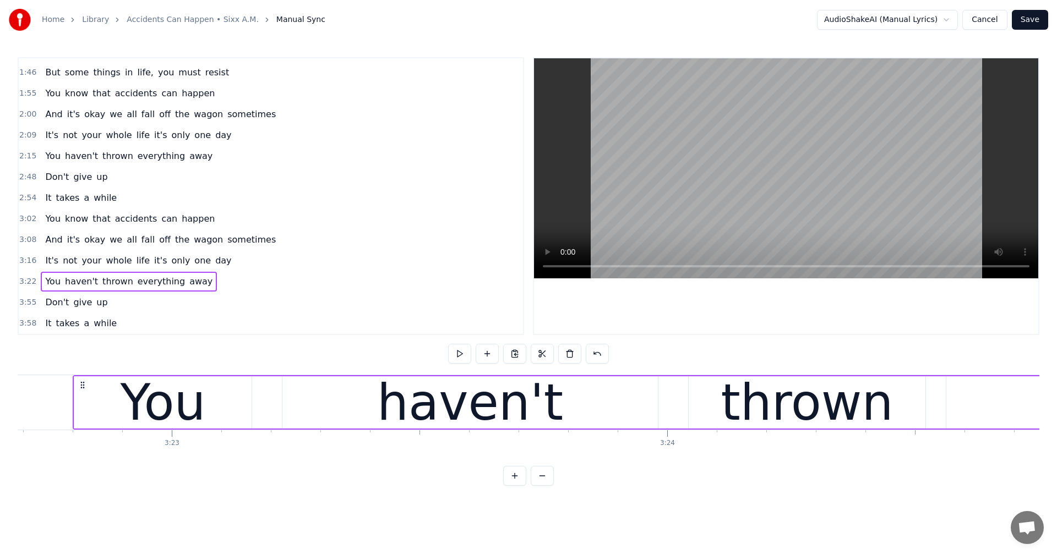
click at [1040, 24] on button "Save" at bounding box center [1029, 20] width 36 height 20
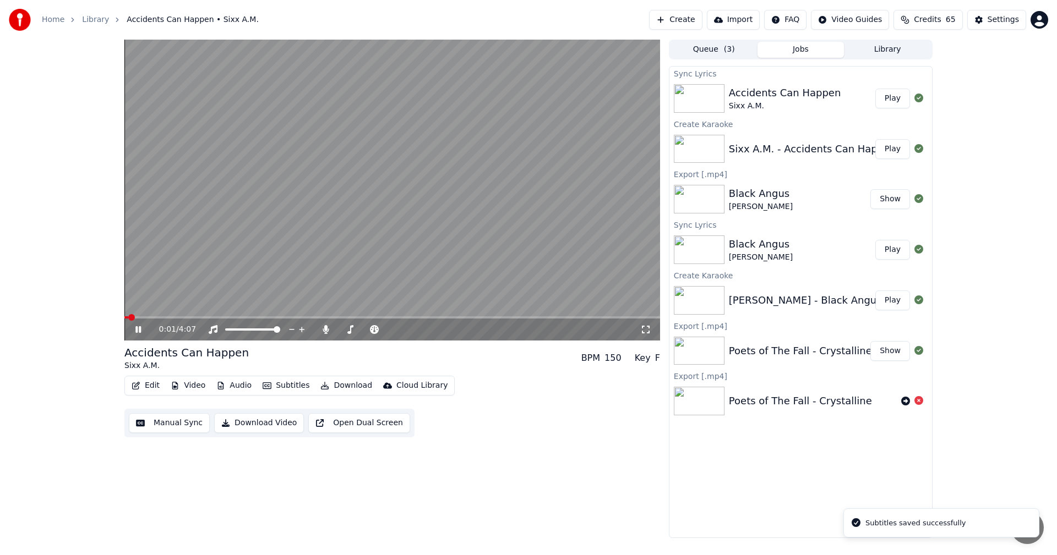
click at [164, 424] on button "Manual Sync" at bounding box center [169, 423] width 81 height 20
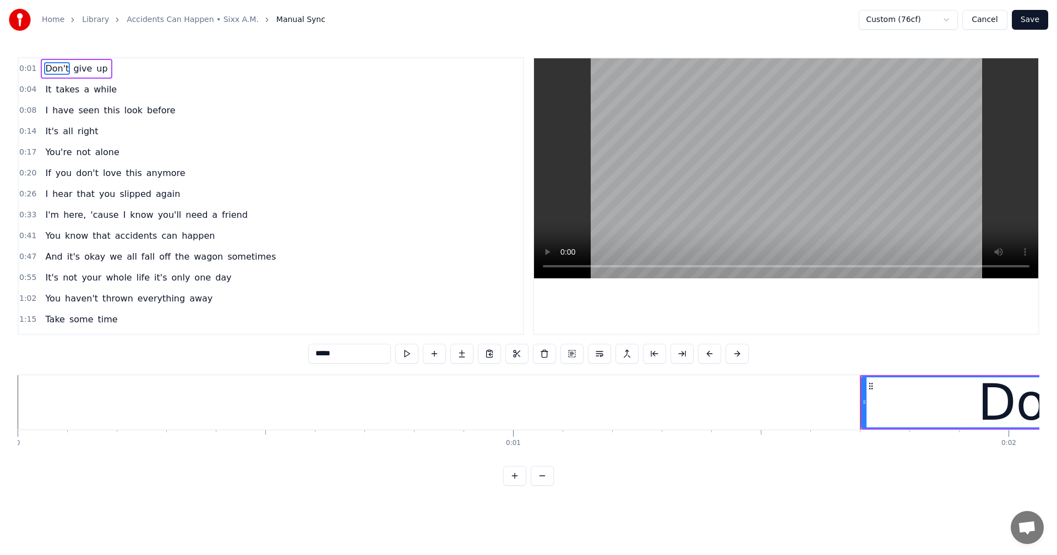
click at [989, 24] on button "Cancel" at bounding box center [984, 20] width 45 height 20
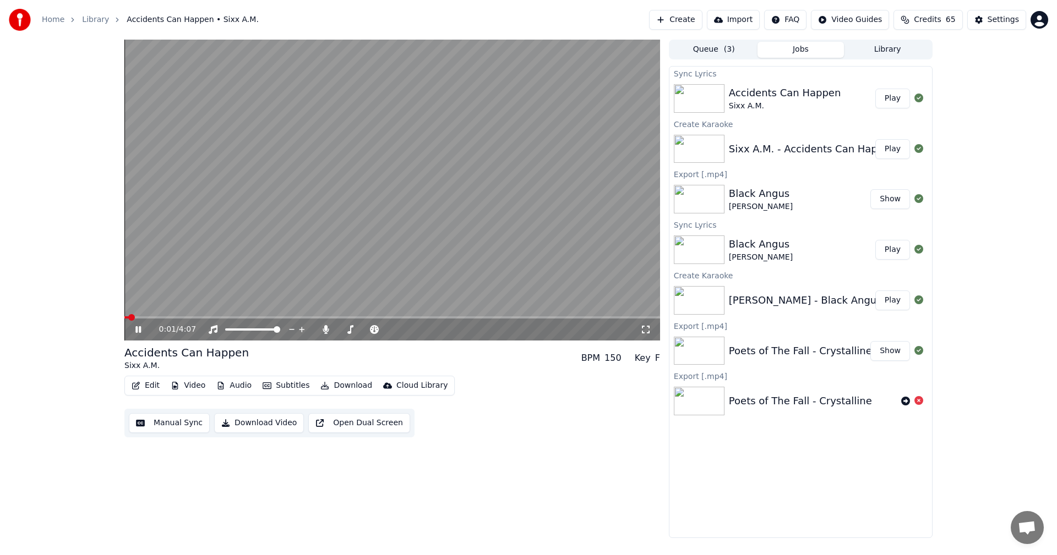
click at [434, 317] on span at bounding box center [391, 317] width 535 height 2
click at [330, 329] on icon at bounding box center [325, 329] width 11 height 9
click at [325, 329] on icon at bounding box center [325, 329] width 11 height 9
click at [134, 332] on div "2:27 / 4:07" at bounding box center [392, 329] width 527 height 11
click at [137, 331] on icon at bounding box center [138, 329] width 6 height 7
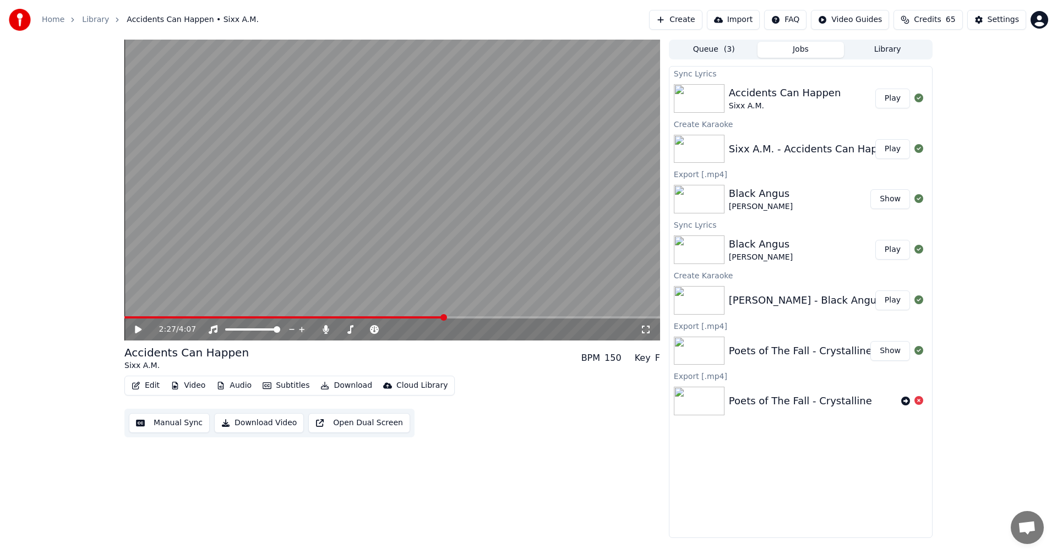
click at [137, 328] on icon at bounding box center [138, 330] width 7 height 8
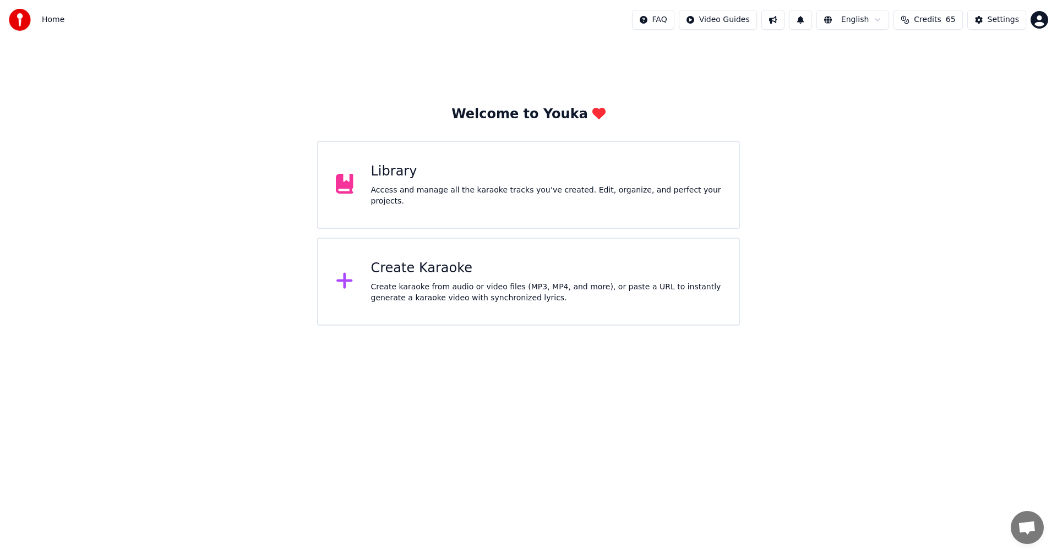
click at [471, 179] on div "Library" at bounding box center [546, 172] width 351 height 18
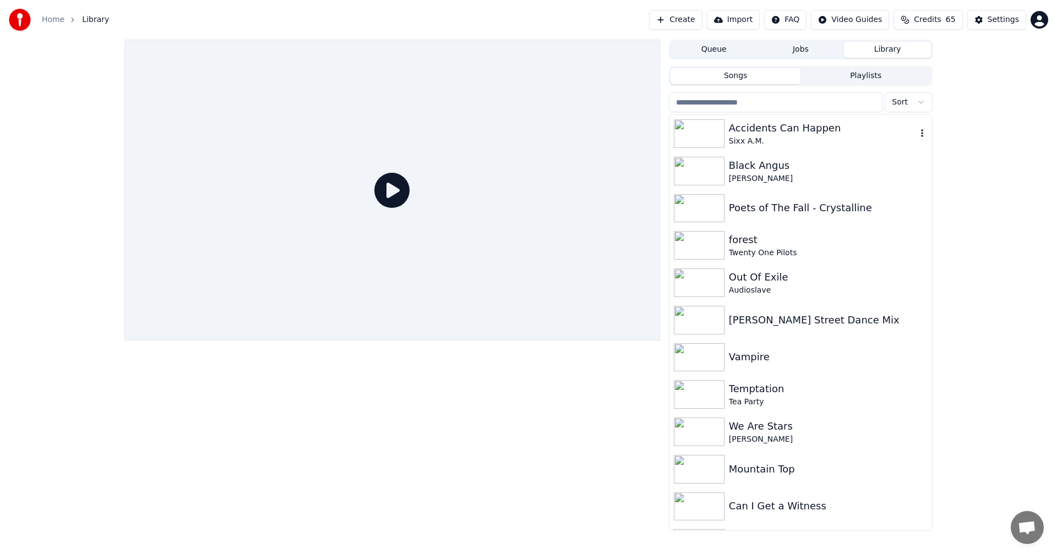
click at [760, 136] on div "Sixx A.M." at bounding box center [823, 141] width 188 height 11
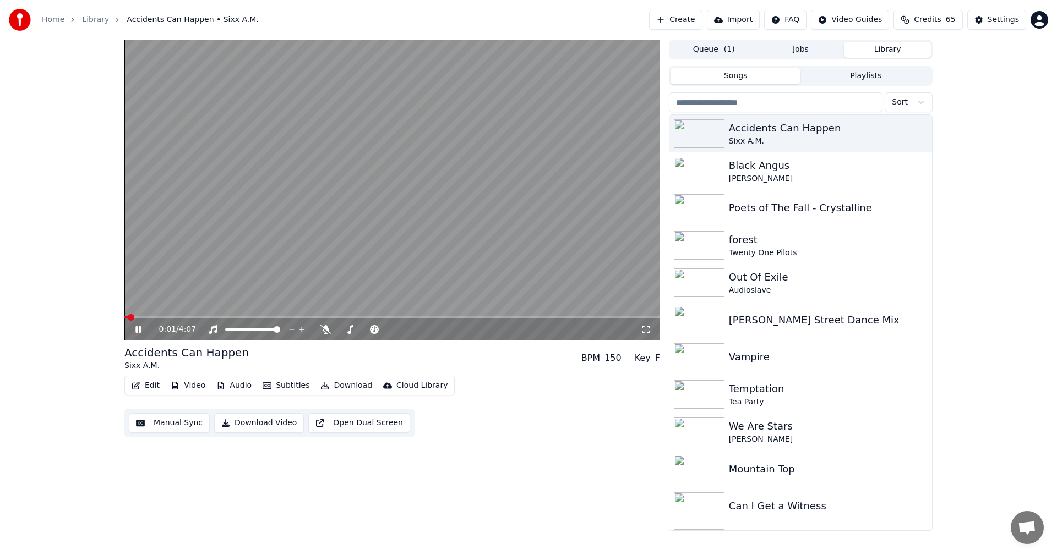
click at [417, 318] on span at bounding box center [391, 317] width 535 height 2
click at [326, 328] on icon at bounding box center [325, 329] width 11 height 9
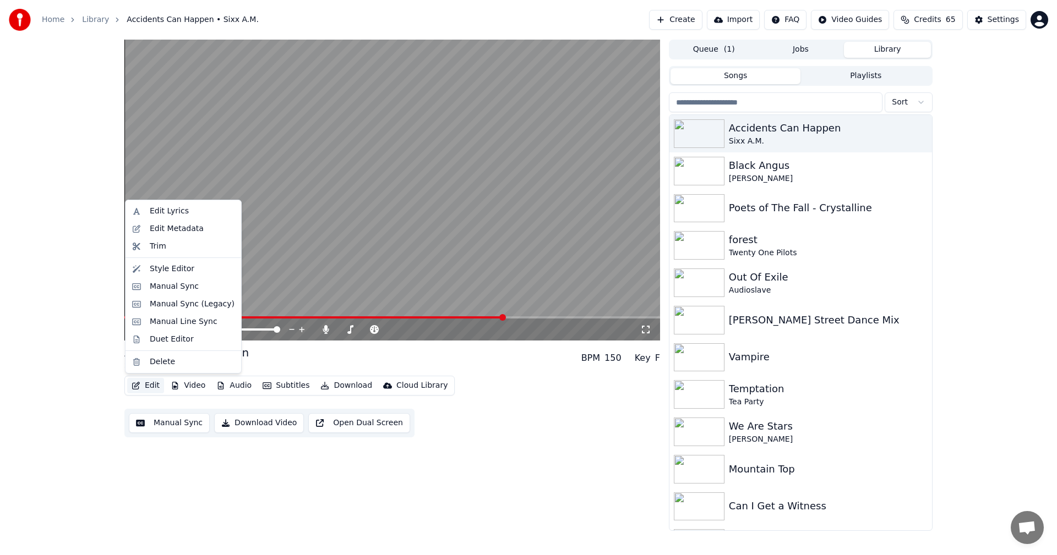
click at [147, 386] on button "Edit" at bounding box center [145, 385] width 37 height 15
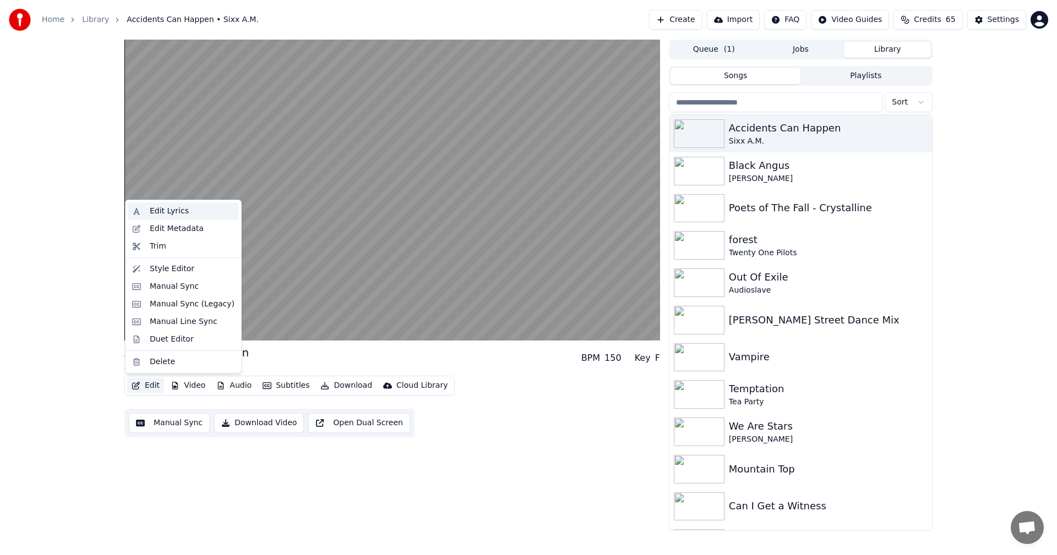
click at [179, 215] on div "Edit Lyrics" at bounding box center [169, 211] width 39 height 11
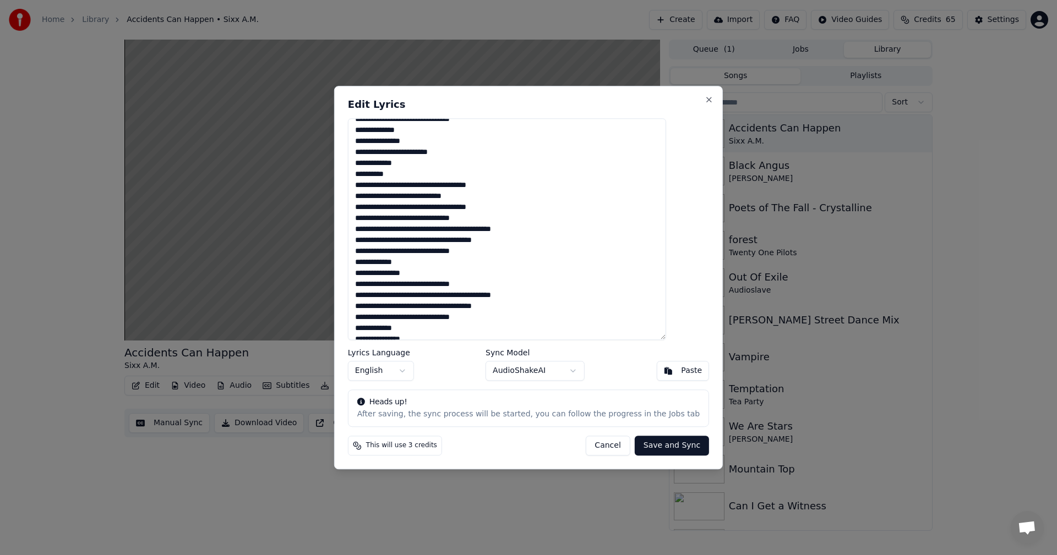
scroll to position [140, 0]
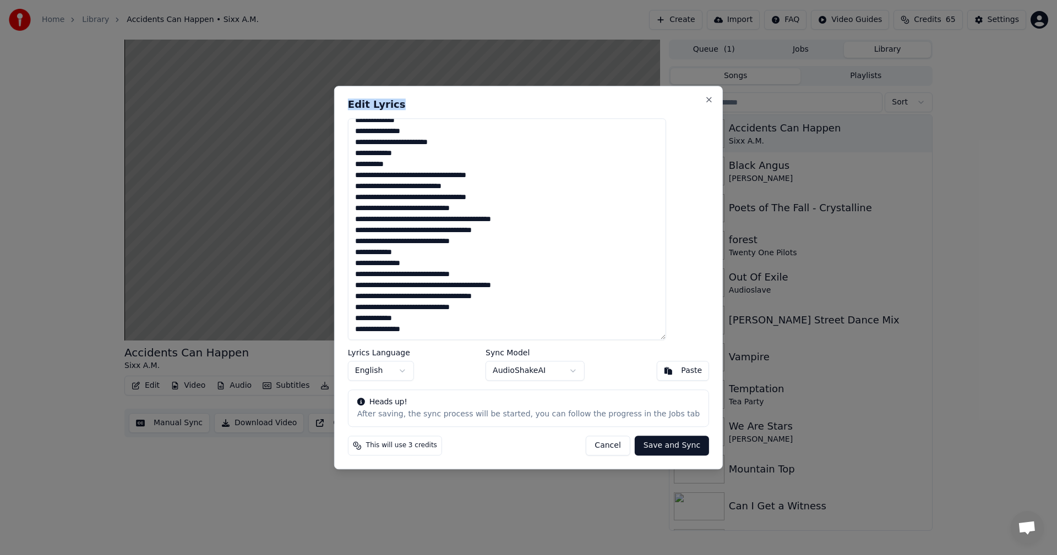
drag, startPoint x: 532, startPoint y: 102, endPoint x: 821, endPoint y: 136, distance: 290.4
click at [821, 136] on body "Home Library Accidents Can Happen • Sixx A.M. Create Import FAQ Video Guides Cr…" at bounding box center [528, 277] width 1057 height 555
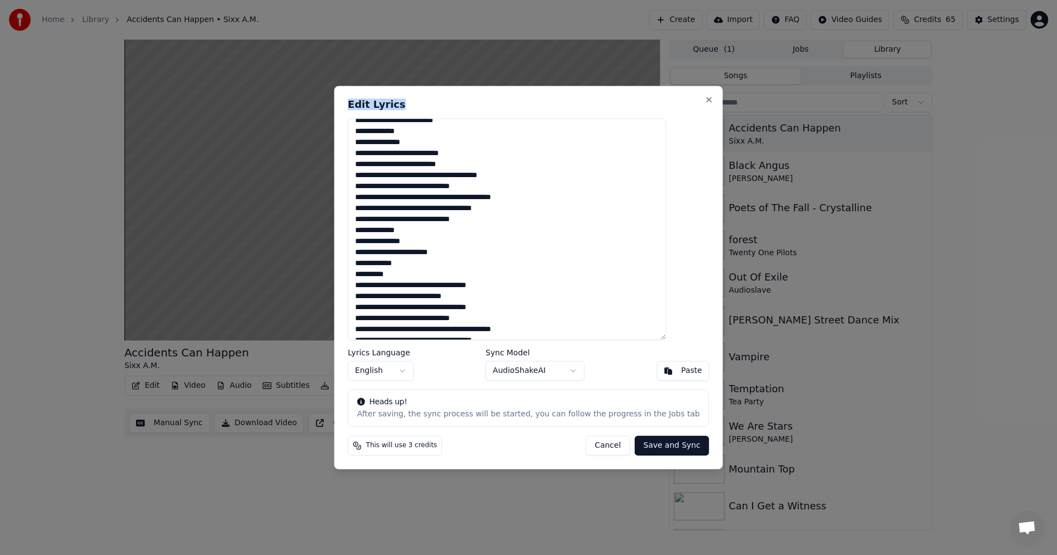
scroll to position [0, 0]
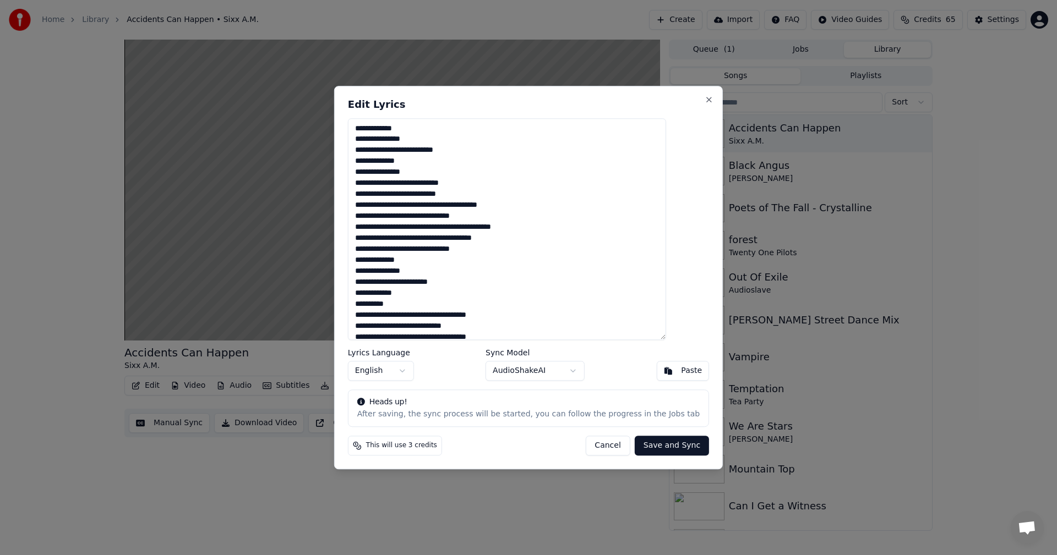
drag, startPoint x: 374, startPoint y: 193, endPoint x: 532, endPoint y: 204, distance: 158.8
click at [532, 204] on textarea "**********" at bounding box center [507, 229] width 318 height 222
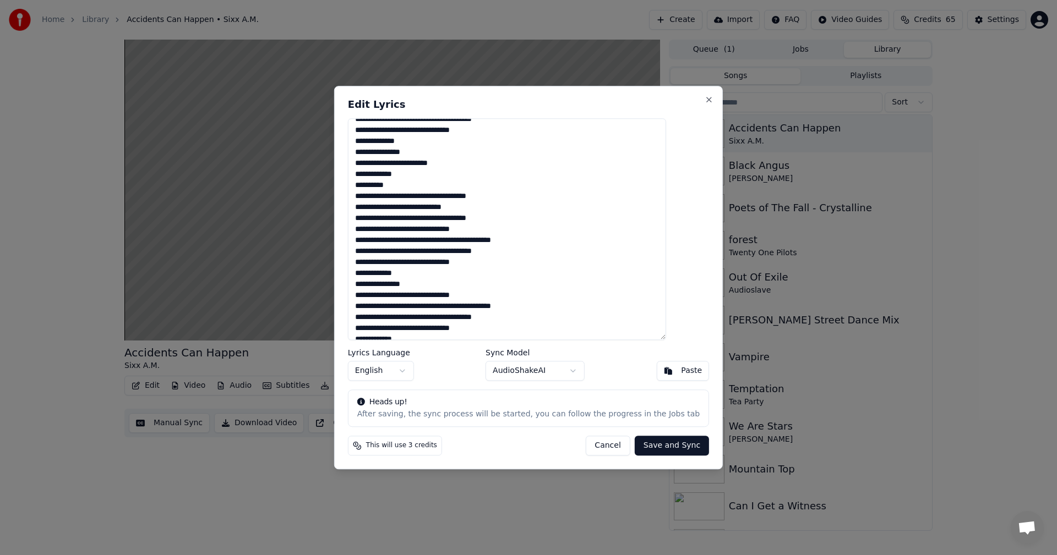
scroll to position [140, 0]
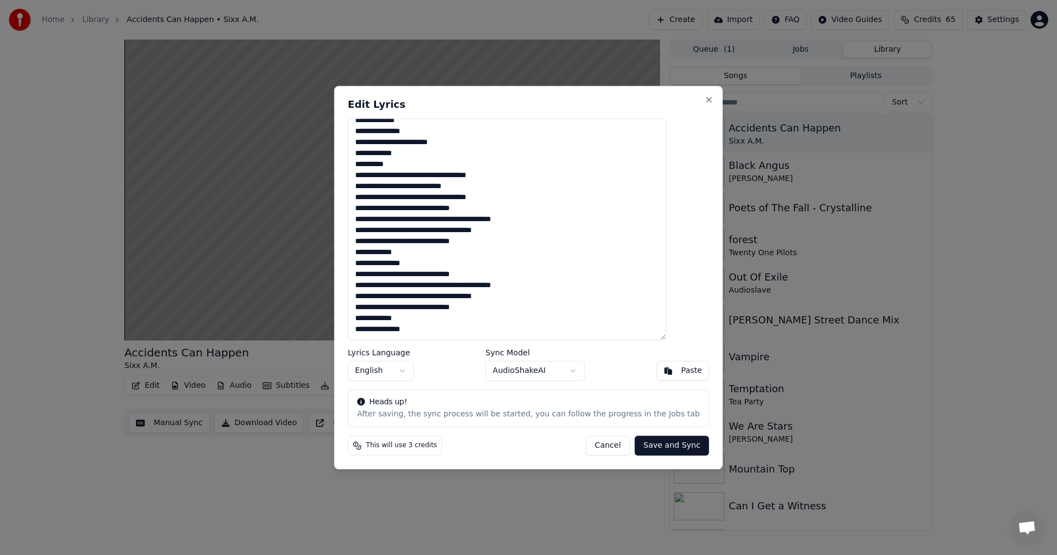
drag, startPoint x: 426, startPoint y: 265, endPoint x: 362, endPoint y: 254, distance: 65.4
click at [362, 254] on div "**********" at bounding box center [528, 278] width 389 height 384
paste textarea "**********"
drag, startPoint x: 422, startPoint y: 221, endPoint x: 515, endPoint y: 247, distance: 96.2
click at [515, 247] on textarea "**********" at bounding box center [507, 229] width 318 height 222
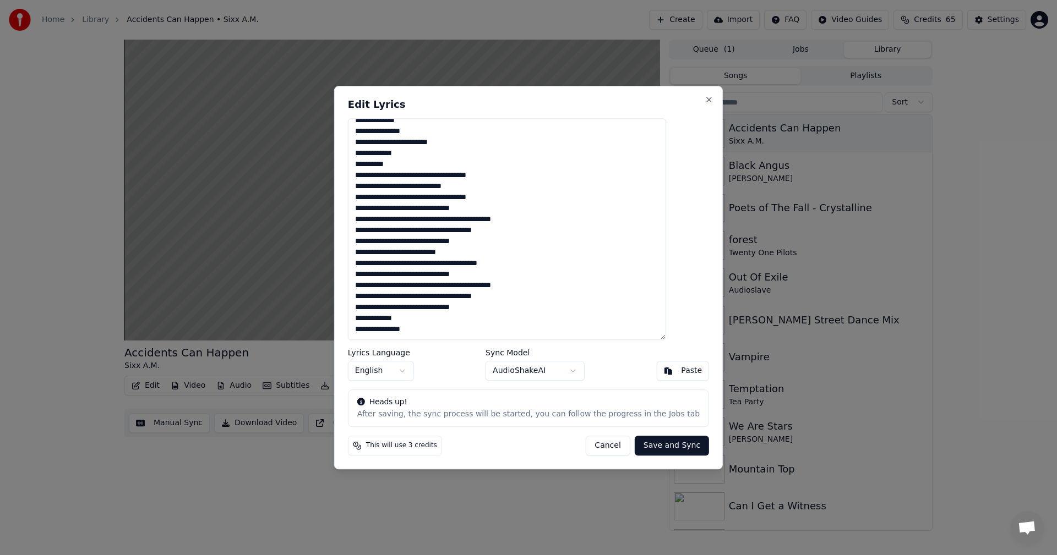
click at [502, 308] on textarea "**********" at bounding box center [507, 229] width 318 height 222
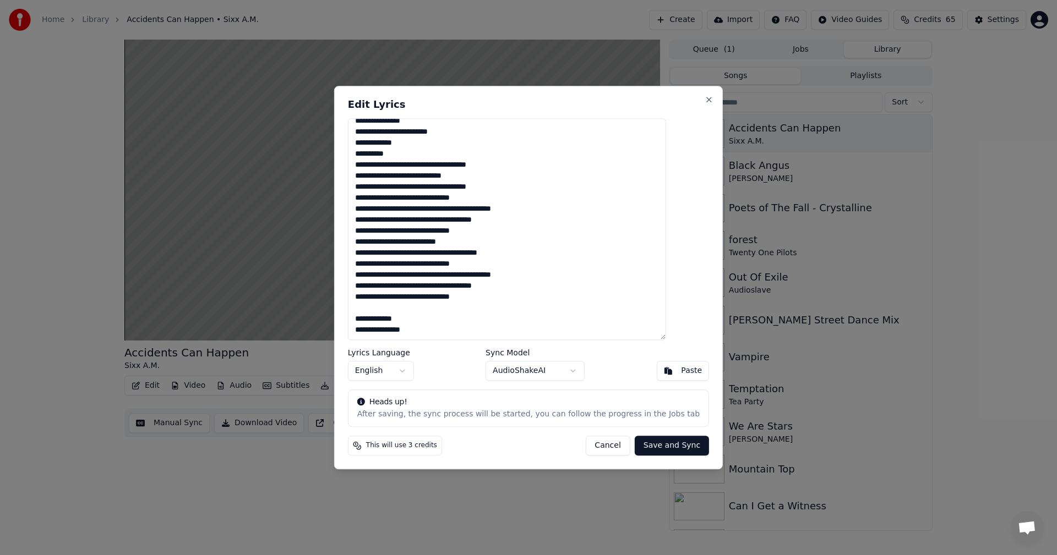
paste textarea "**********"
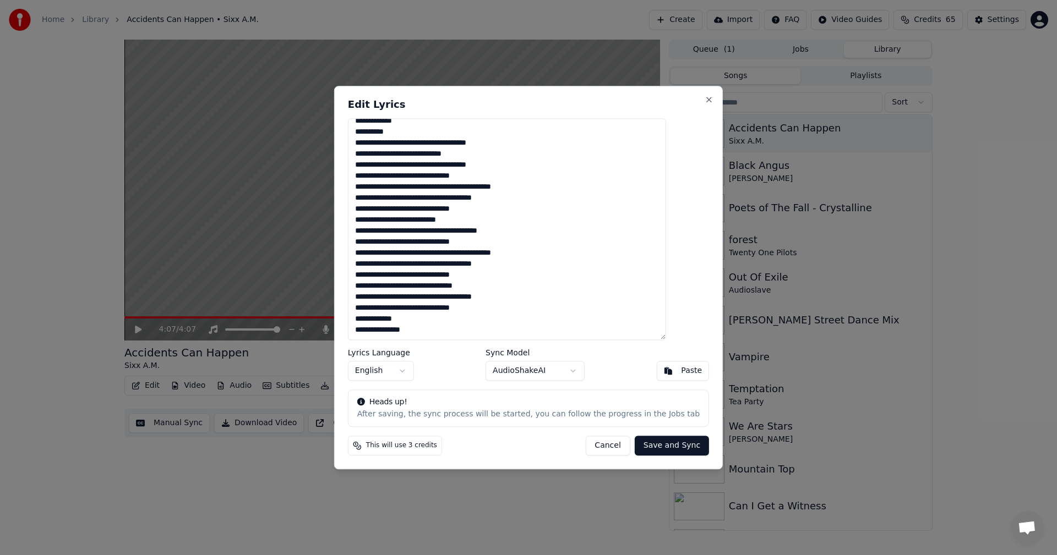
type textarea "**********"
click at [662, 445] on button "Save and Sync" at bounding box center [672, 446] width 74 height 20
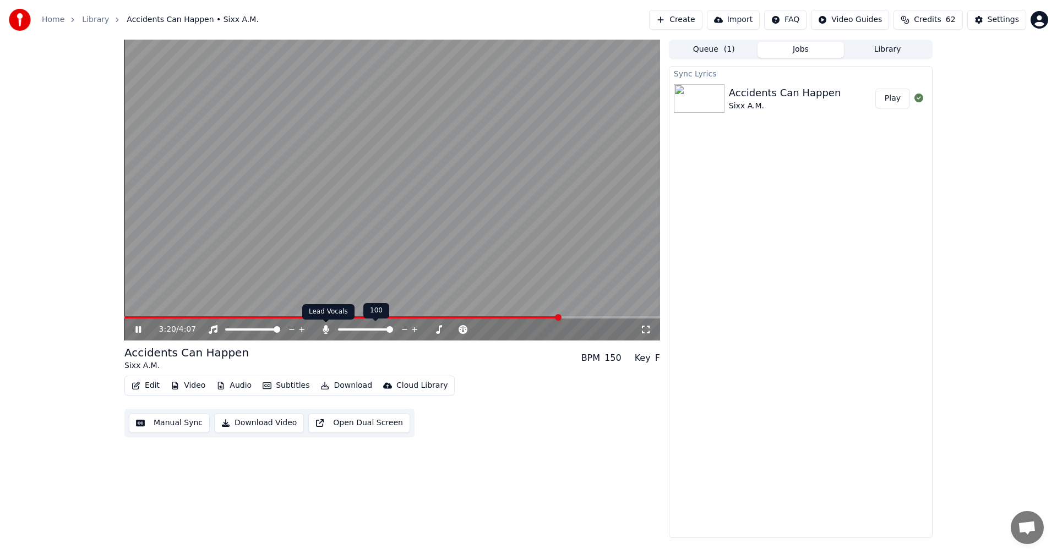
click at [322, 332] on icon at bounding box center [325, 329] width 11 height 9
click at [328, 330] on icon at bounding box center [325, 329] width 11 height 9
click at [328, 330] on icon at bounding box center [325, 329] width 6 height 9
click at [328, 330] on icon at bounding box center [325, 329] width 11 height 9
click at [157, 425] on button "Manual Sync" at bounding box center [169, 423] width 81 height 20
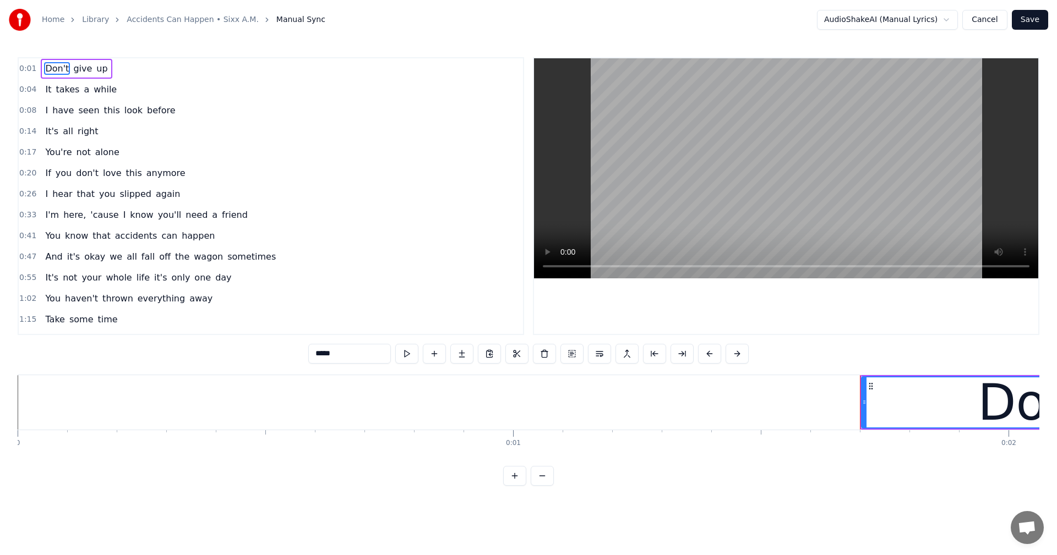
click at [98, 93] on span "while" at bounding box center [104, 89] width 25 height 13
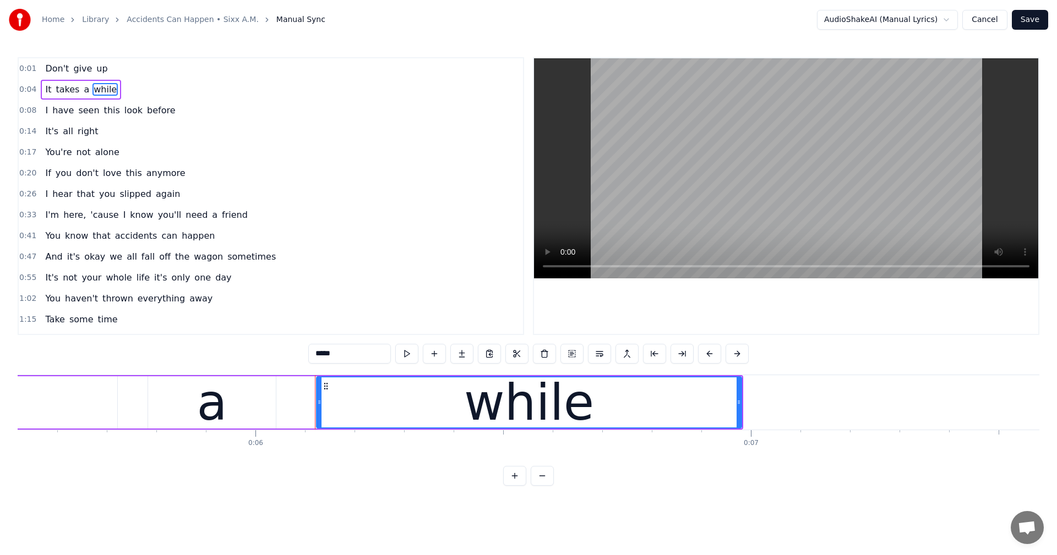
scroll to position [0, 2976]
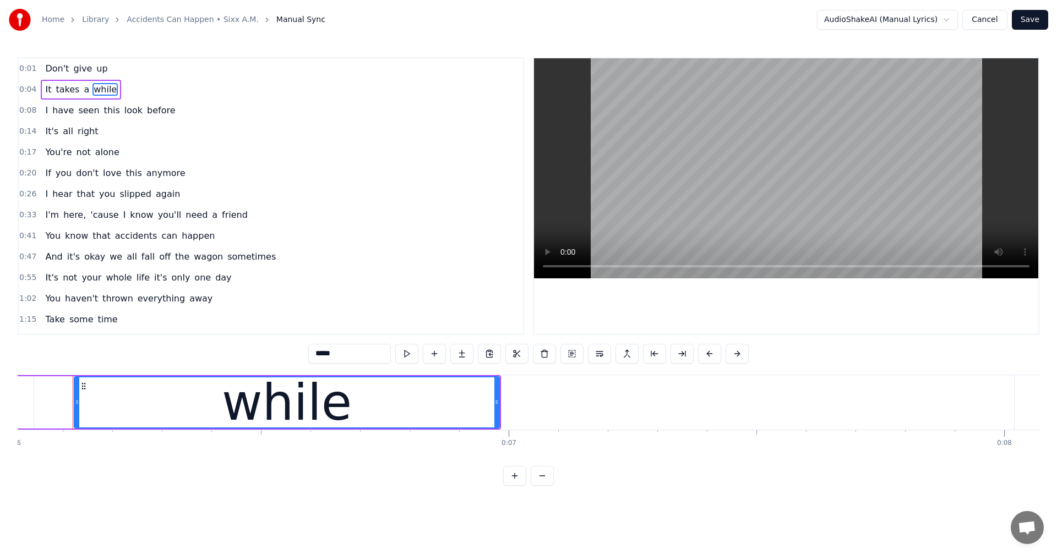
click at [151, 109] on span "before" at bounding box center [161, 110] width 31 height 13
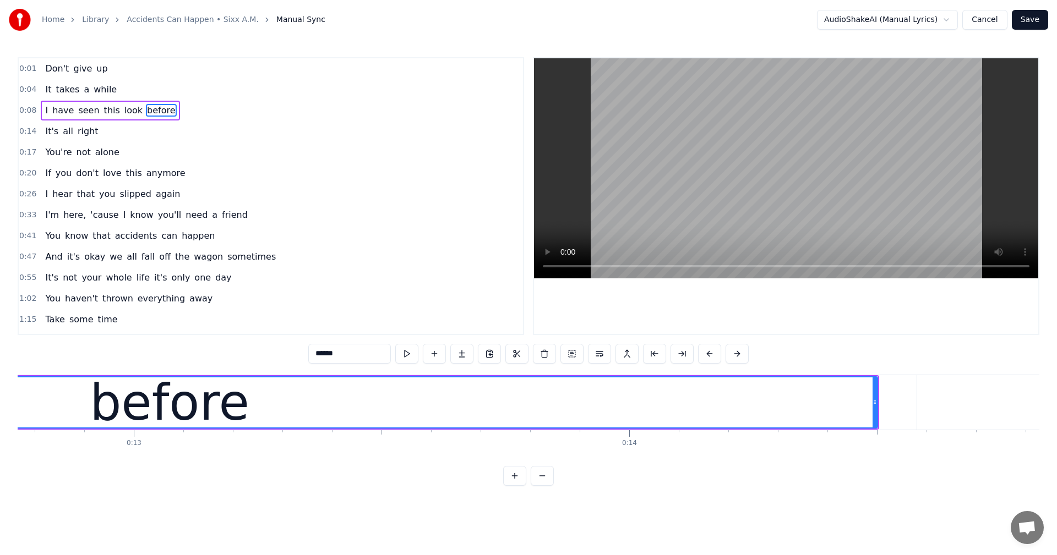
scroll to position [0, 6326]
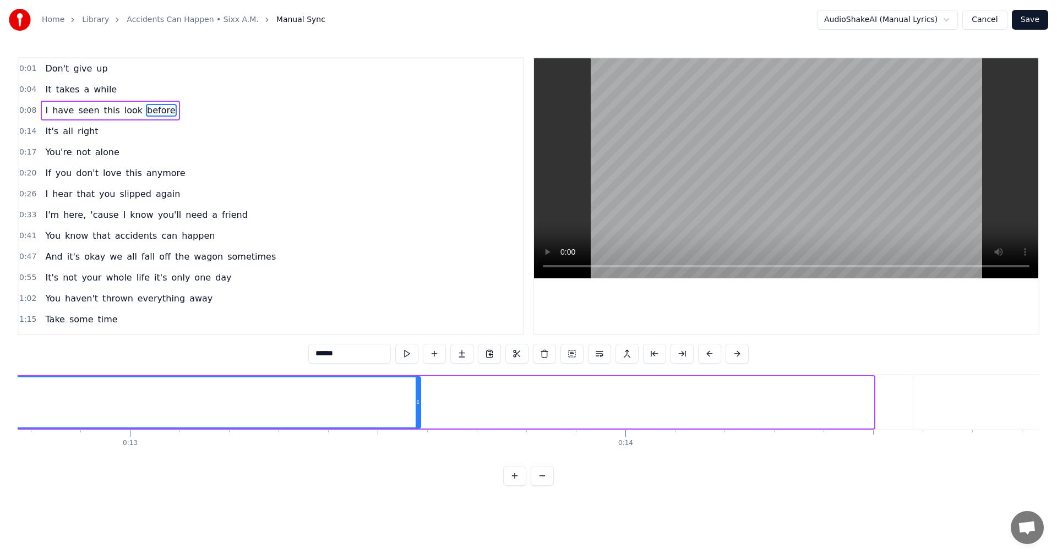
drag, startPoint x: 871, startPoint y: 403, endPoint x: 418, endPoint y: 415, distance: 453.1
click at [418, 415] on div at bounding box center [417, 403] width 4 height 50
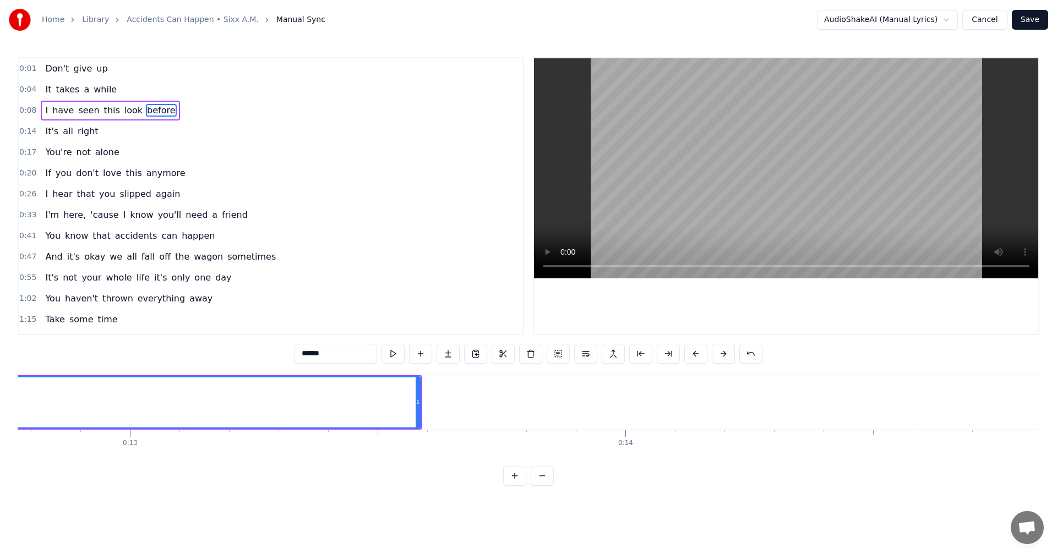
click at [76, 132] on span "right" at bounding box center [87, 131] width 23 height 13
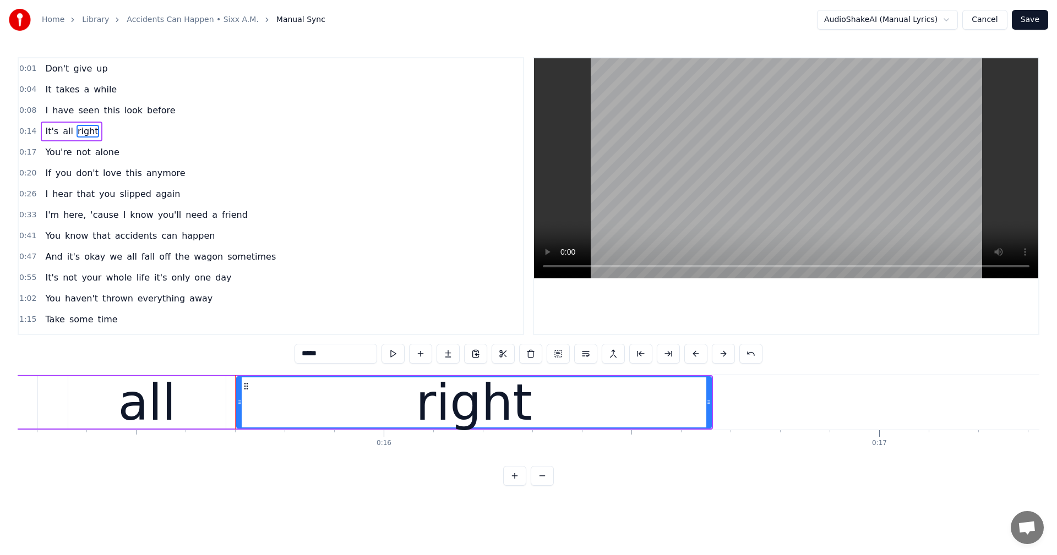
scroll to position [0, 7721]
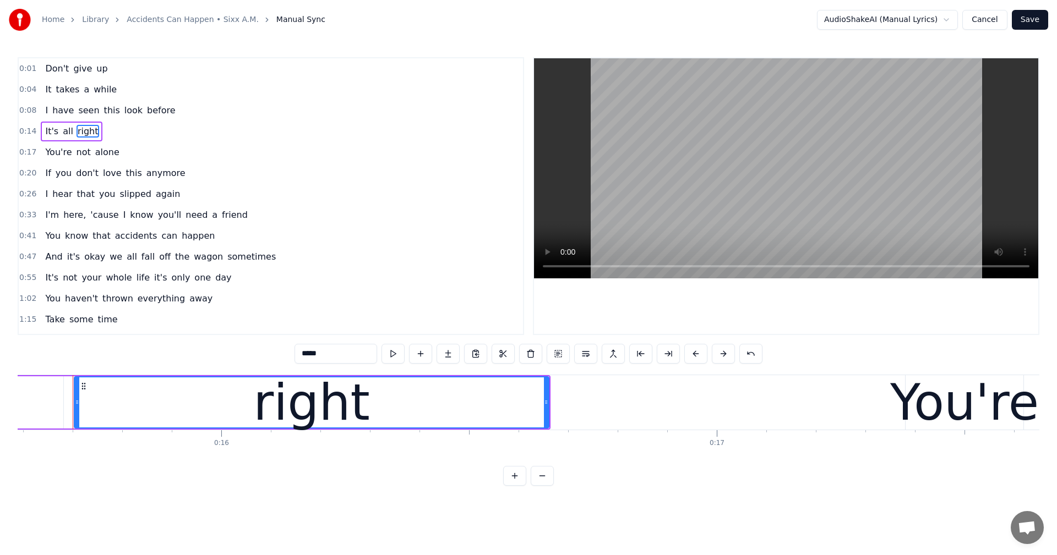
click at [104, 152] on span "alone" at bounding box center [107, 152] width 26 height 13
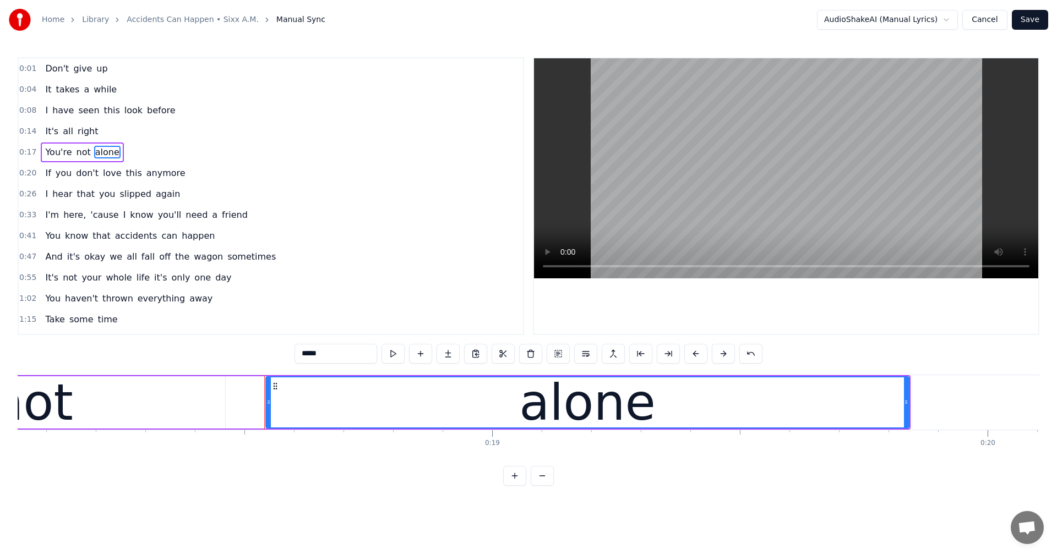
scroll to position [0, 9127]
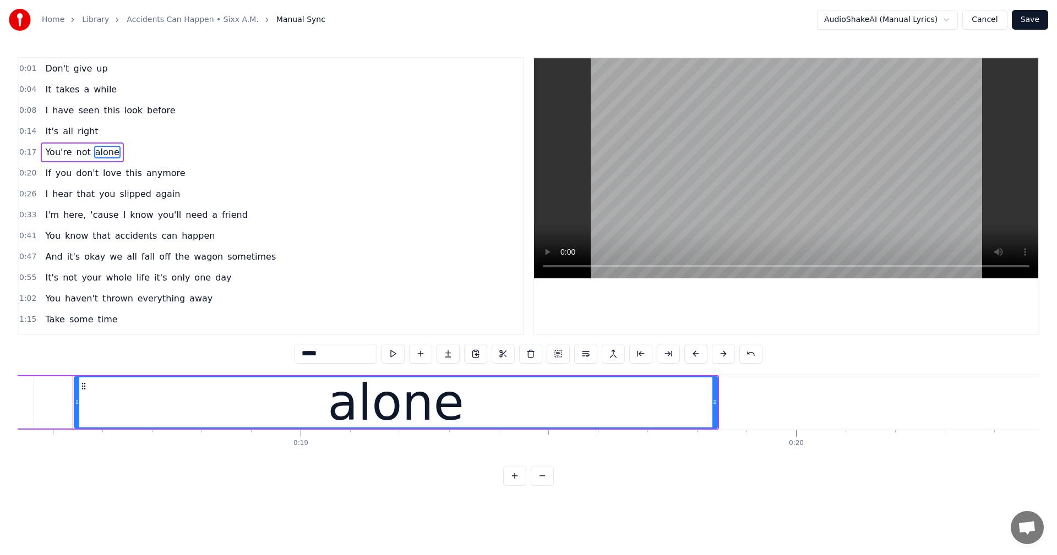
click at [158, 173] on span "anymore" at bounding box center [165, 173] width 41 height 13
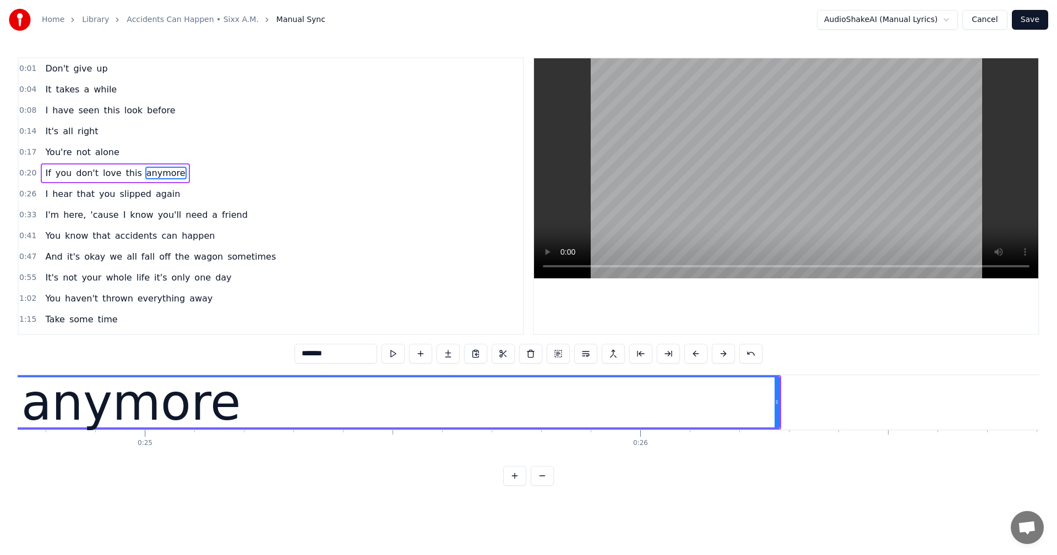
scroll to position [0, 12258]
click at [155, 193] on span "again" at bounding box center [168, 194] width 26 height 13
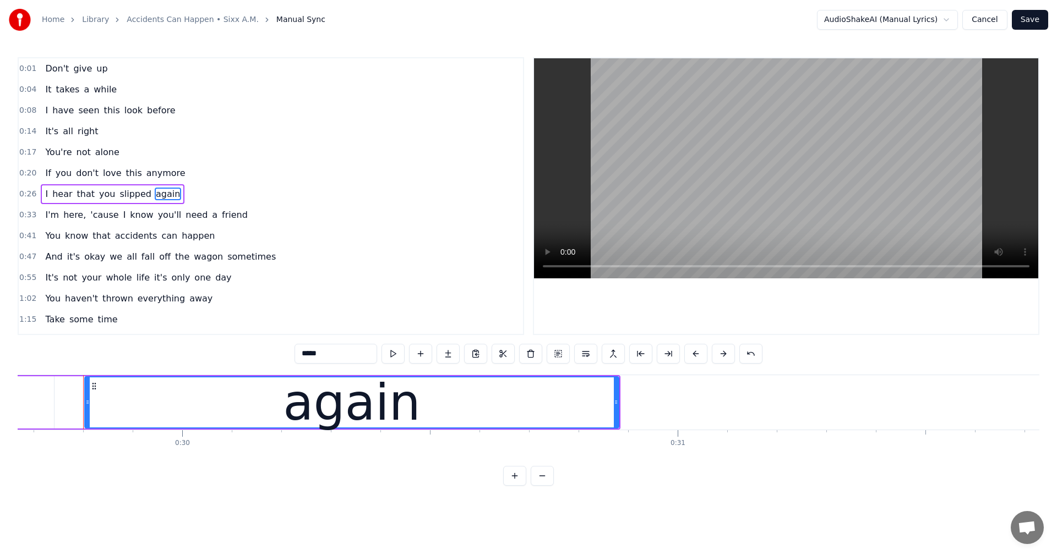
scroll to position [0, 14704]
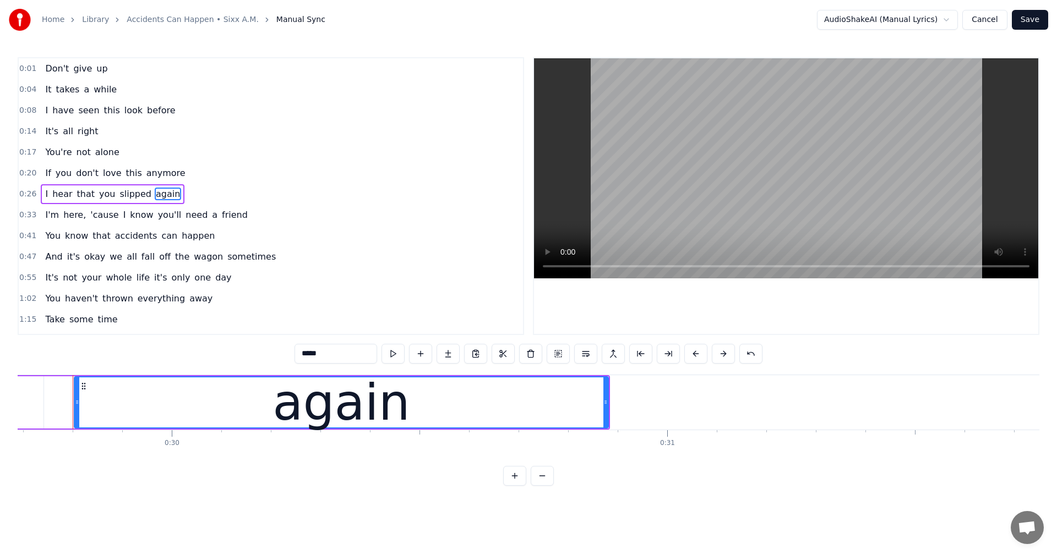
click at [221, 218] on span "friend" at bounding box center [235, 215] width 28 height 13
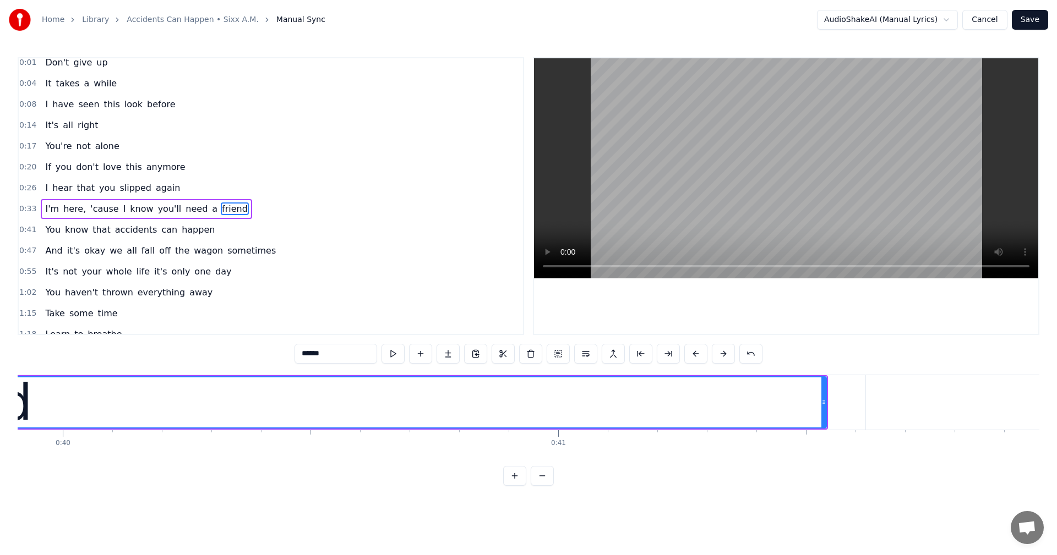
scroll to position [0, 19776]
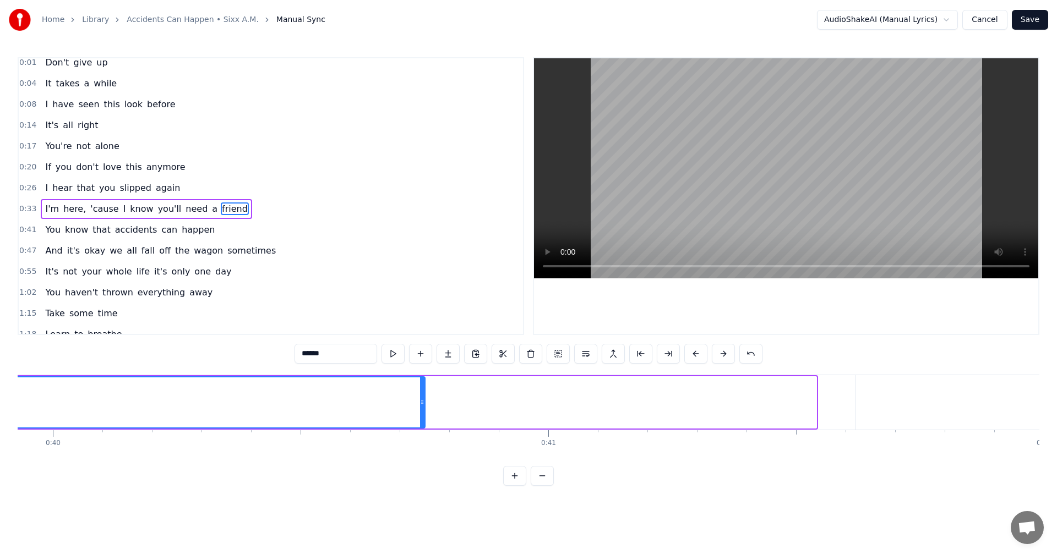
drag, startPoint x: 813, startPoint y: 401, endPoint x: 422, endPoint y: 415, distance: 391.5
click at [422, 415] on div at bounding box center [422, 403] width 4 height 50
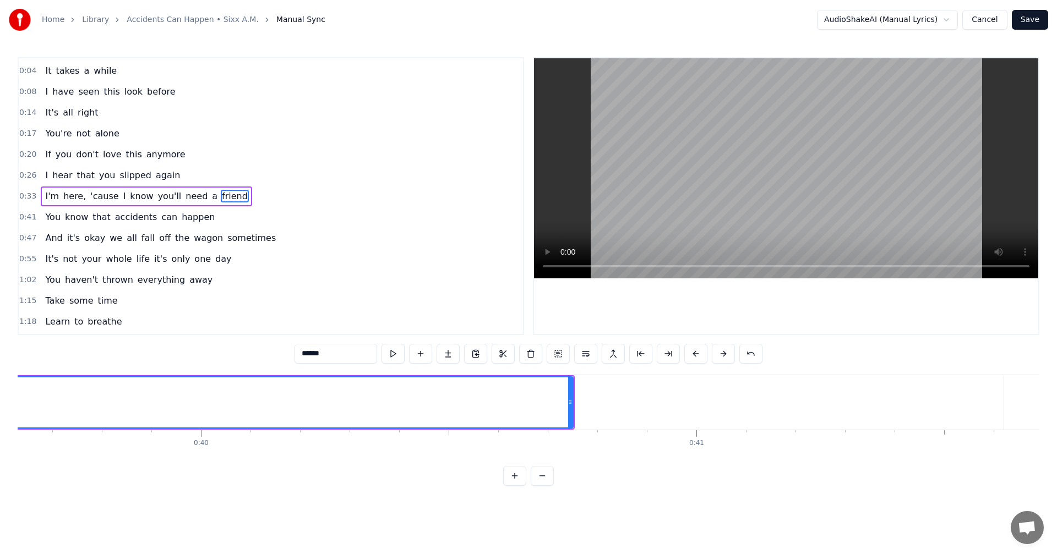
scroll to position [0, 19695]
click at [181, 214] on span "happen" at bounding box center [198, 217] width 35 height 13
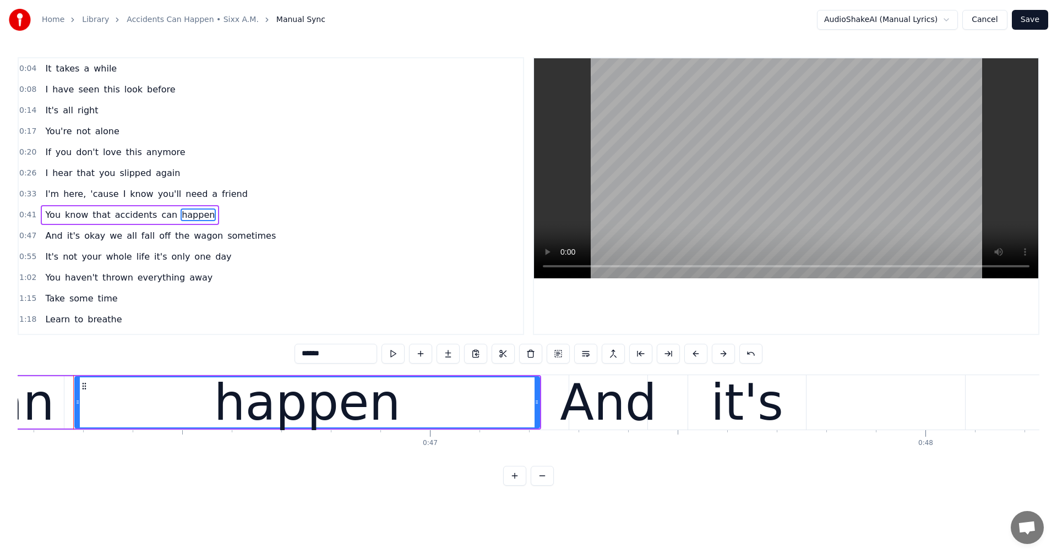
scroll to position [0, 22867]
click at [226, 234] on span "sometimes" at bounding box center [251, 235] width 51 height 13
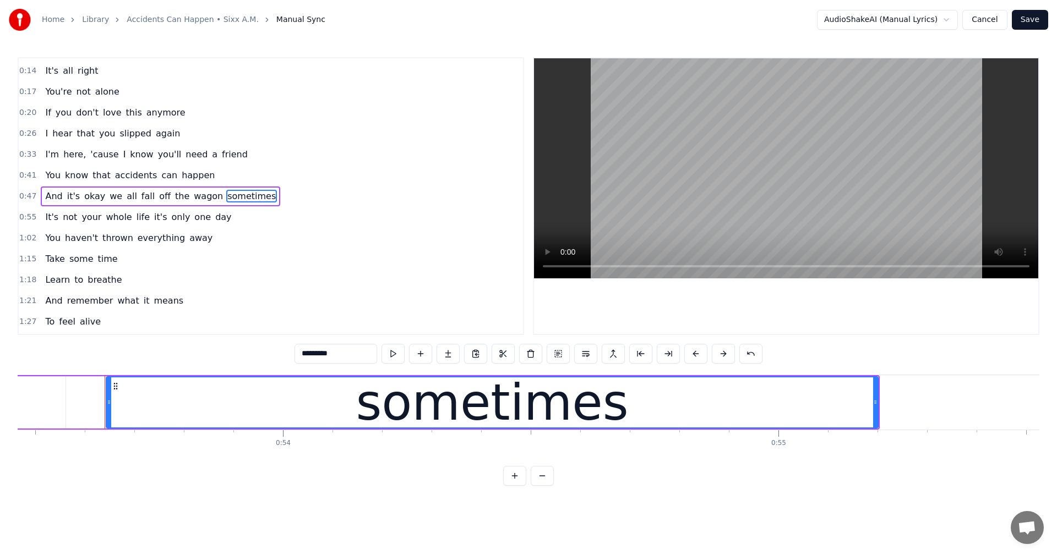
scroll to position [0, 26512]
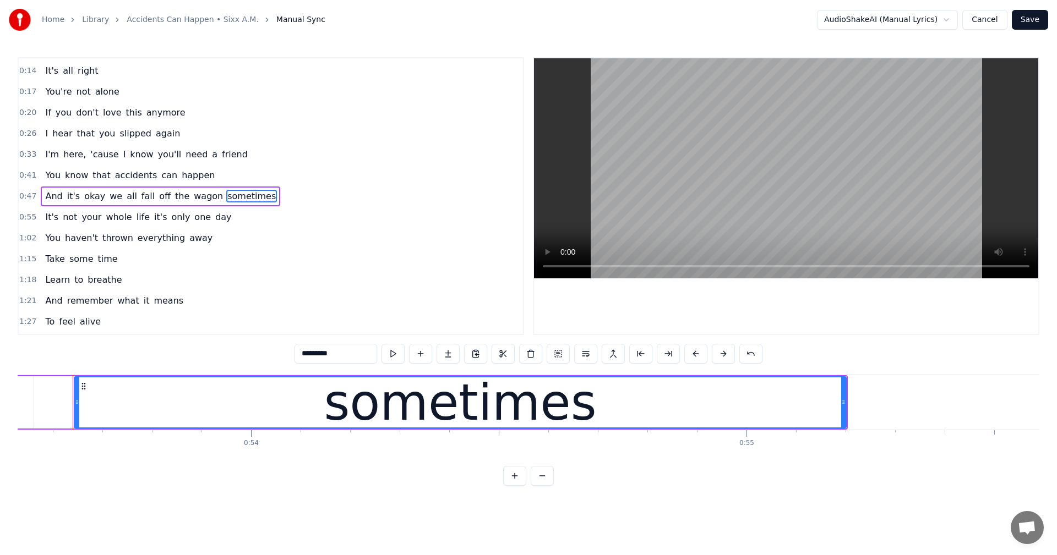
click at [214, 220] on span "day" at bounding box center [223, 217] width 18 height 13
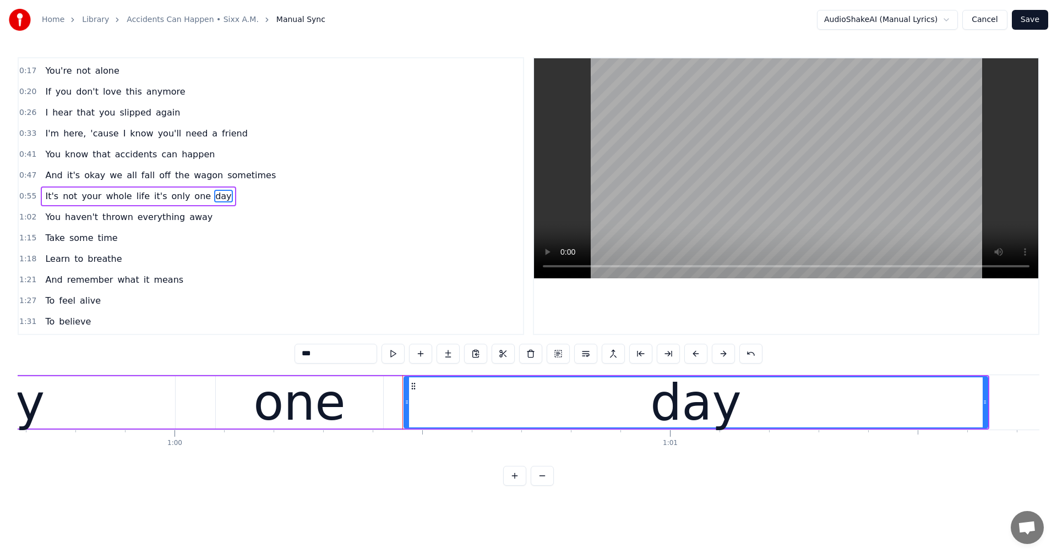
scroll to position [0, 29890]
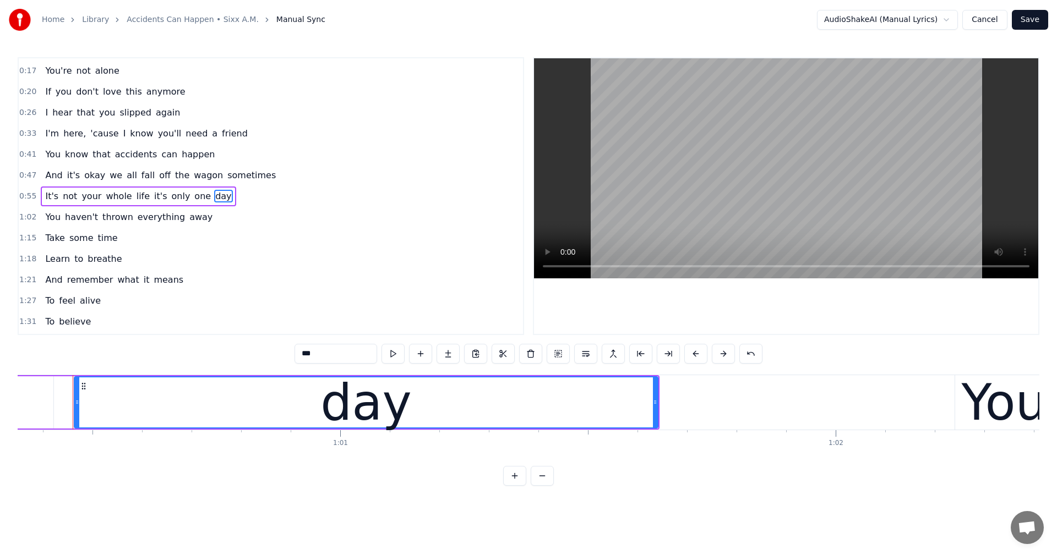
click at [188, 220] on span "away" at bounding box center [200, 217] width 25 height 13
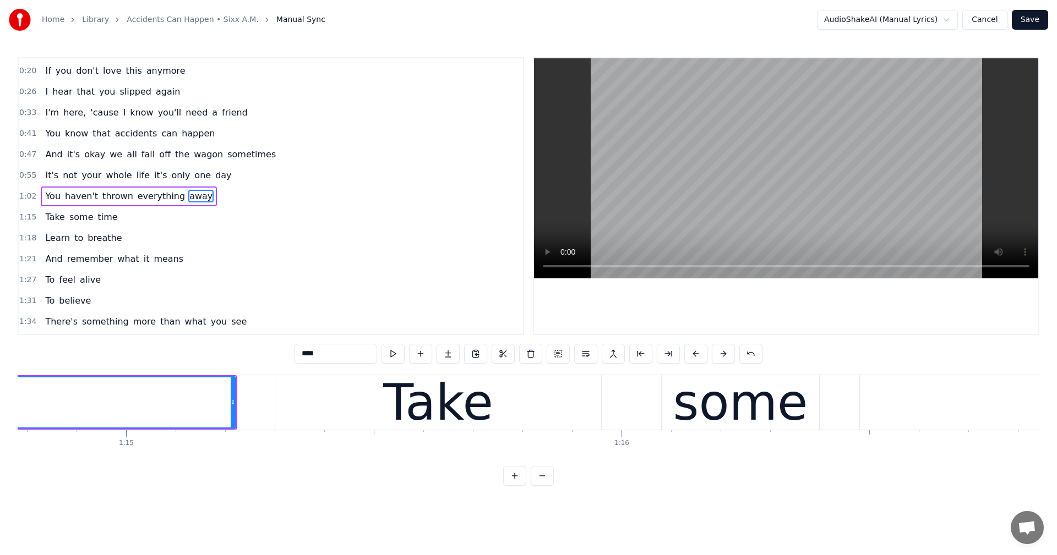
scroll to position [0, 36634]
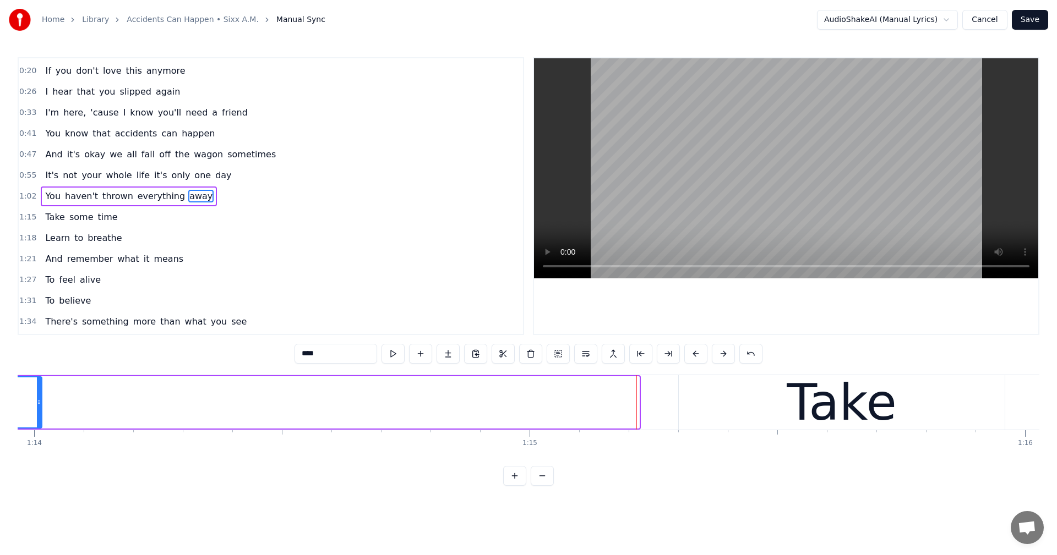
drag, startPoint x: 637, startPoint y: 398, endPoint x: 40, endPoint y: 382, distance: 597.3
click at [40, 382] on div at bounding box center [39, 403] width 4 height 50
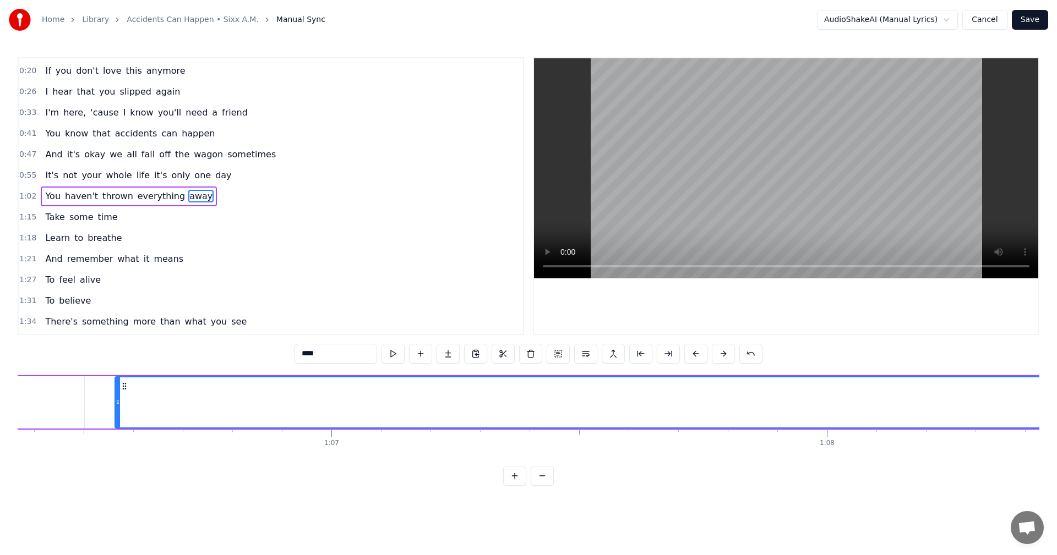
scroll to position [0, 33340]
click at [670, 349] on button at bounding box center [668, 354] width 23 height 20
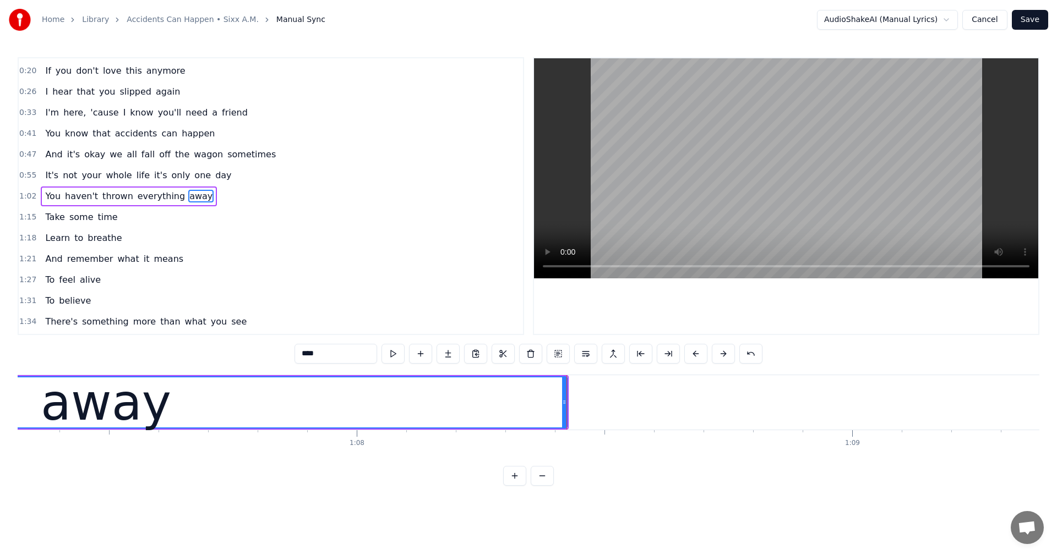
click at [100, 220] on span "time" at bounding box center [107, 217] width 22 height 13
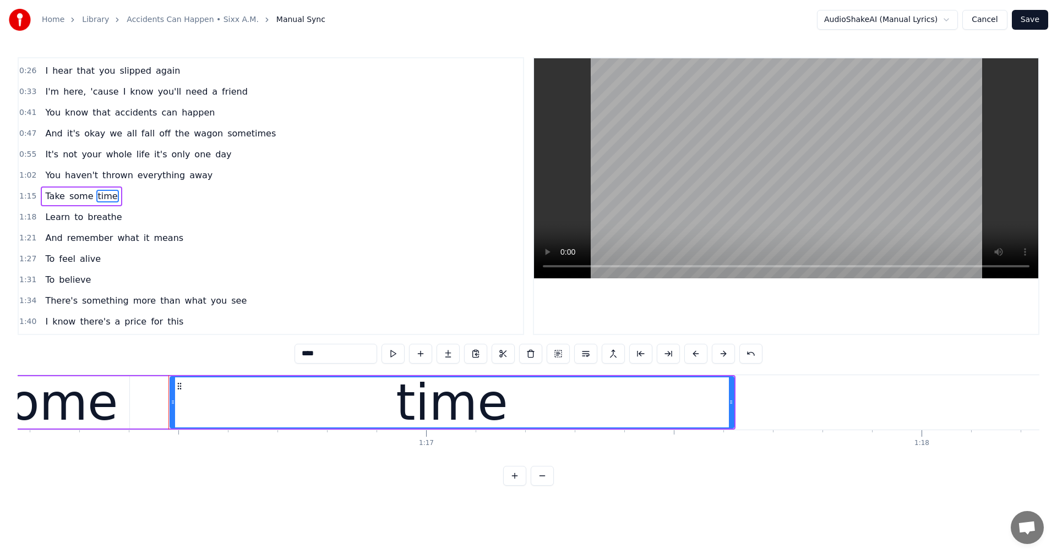
scroll to position [0, 37824]
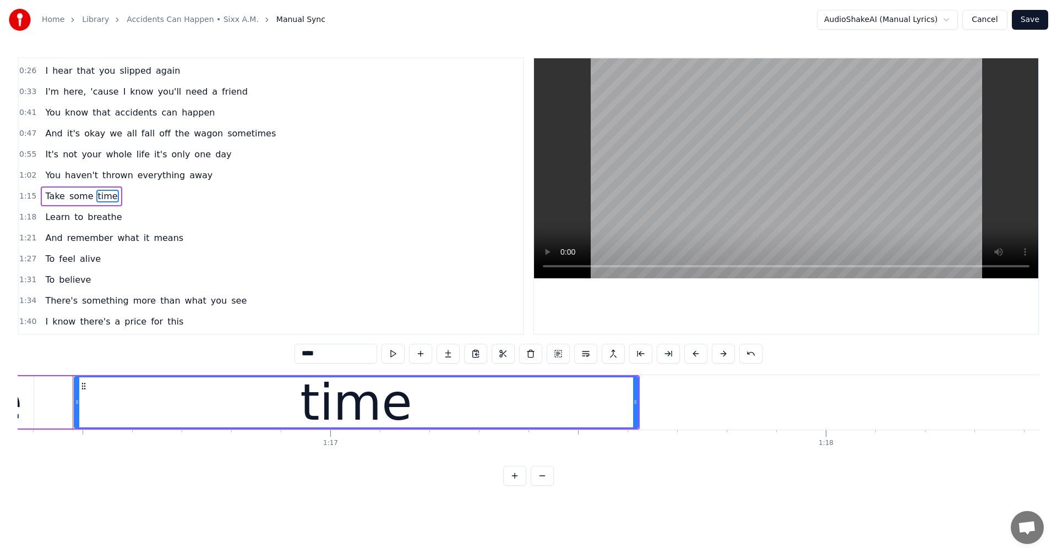
click at [101, 215] on span "breathe" at bounding box center [104, 217] width 36 height 13
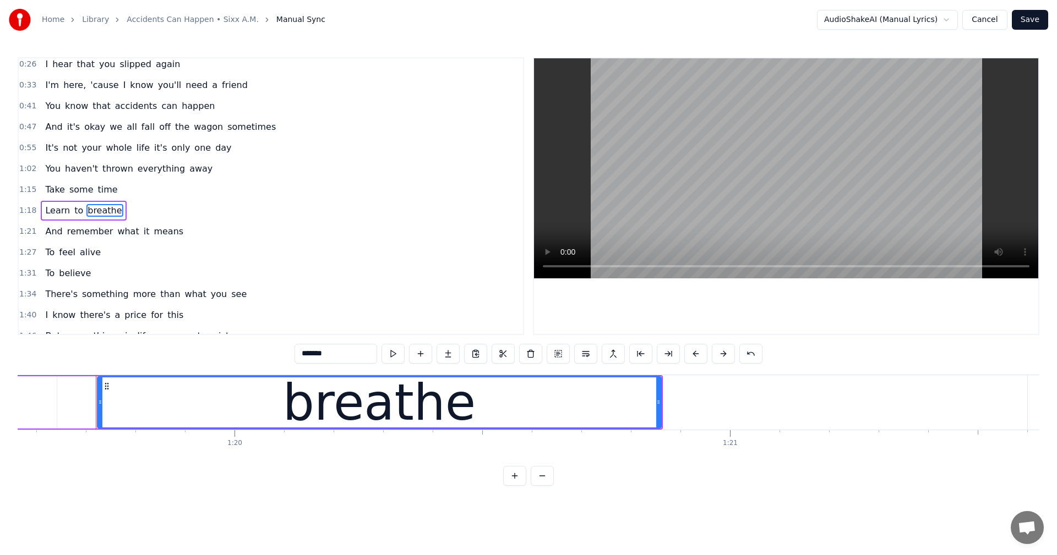
scroll to position [0, 39429]
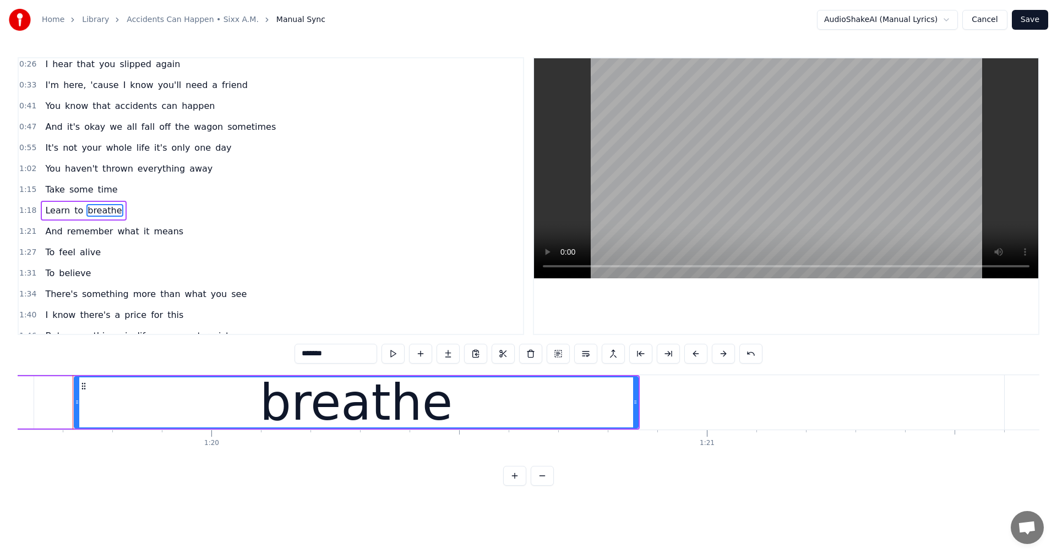
click at [152, 227] on span "means" at bounding box center [168, 231] width 32 height 13
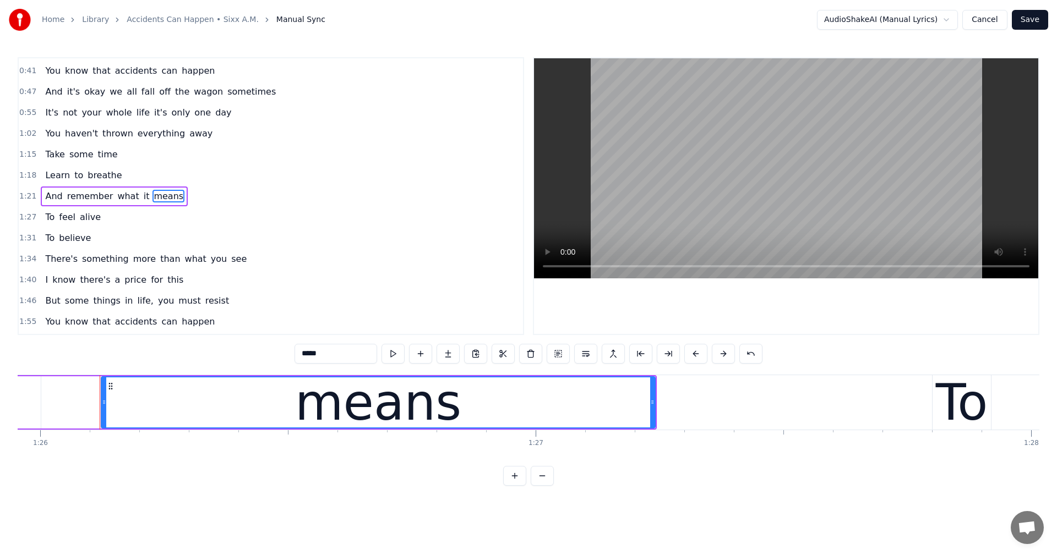
scroll to position [0, 42599]
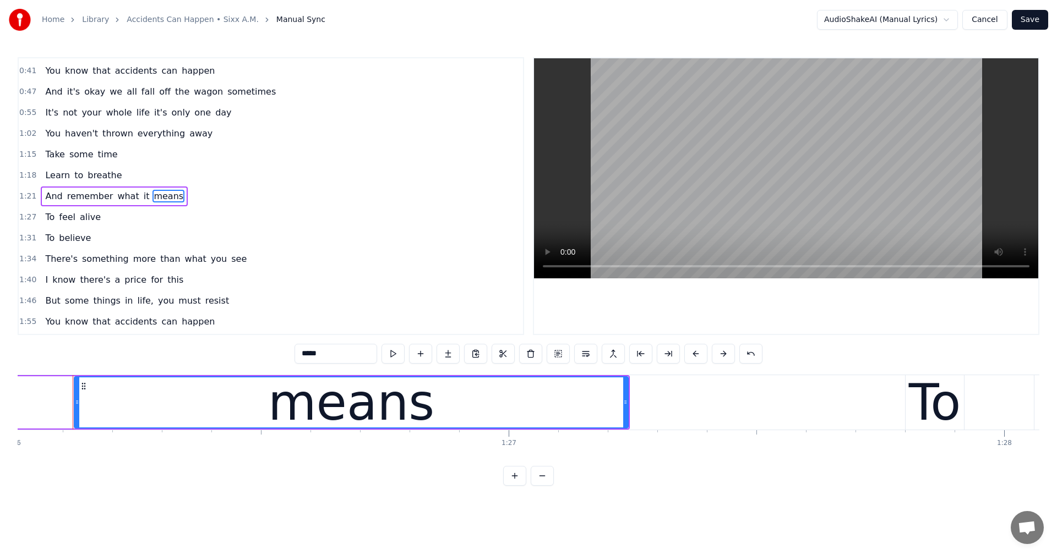
click at [84, 218] on span "alive" at bounding box center [90, 217] width 23 height 13
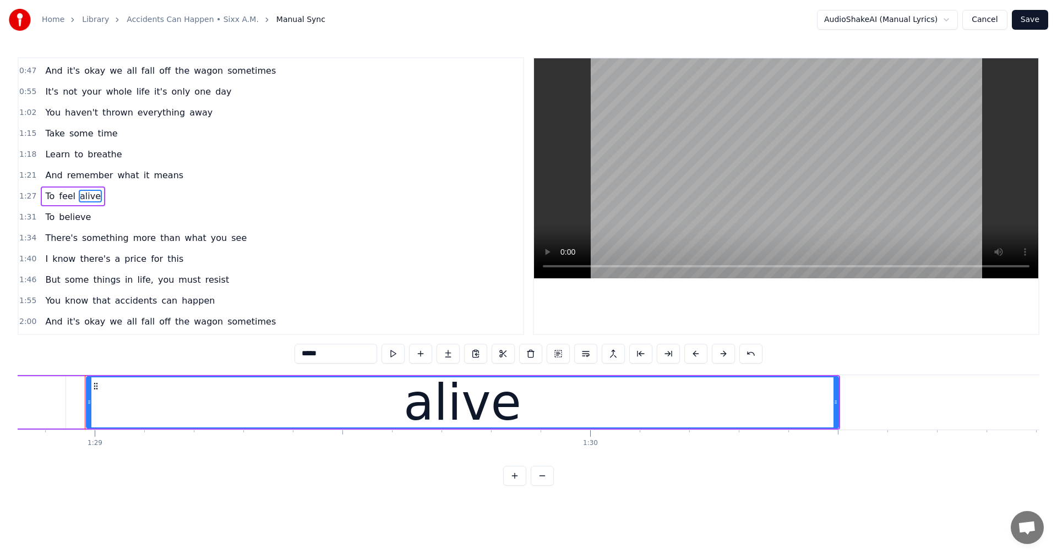
scroll to position [0, 44015]
click at [78, 215] on span "believe" at bounding box center [75, 217] width 34 height 13
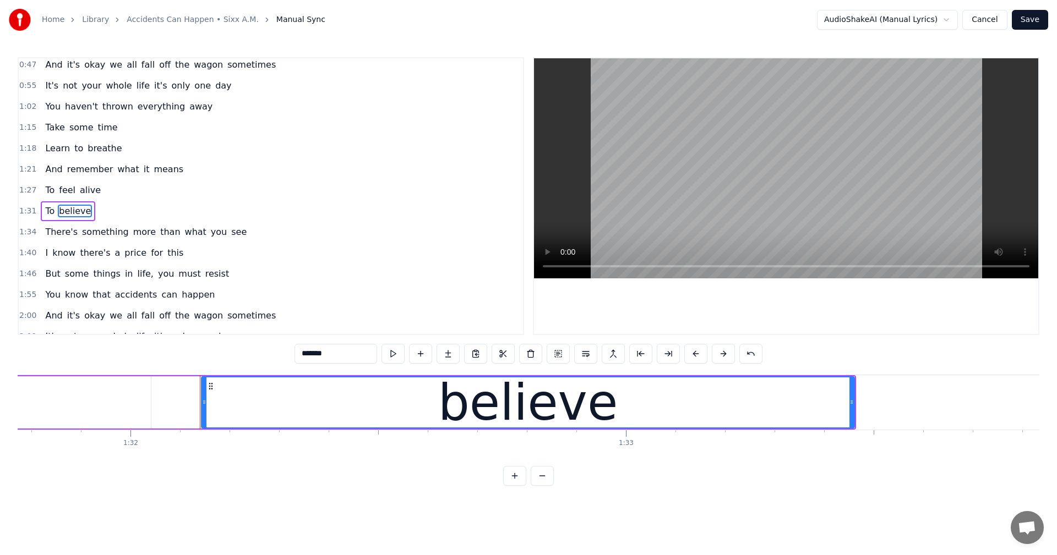
scroll to position [0, 45580]
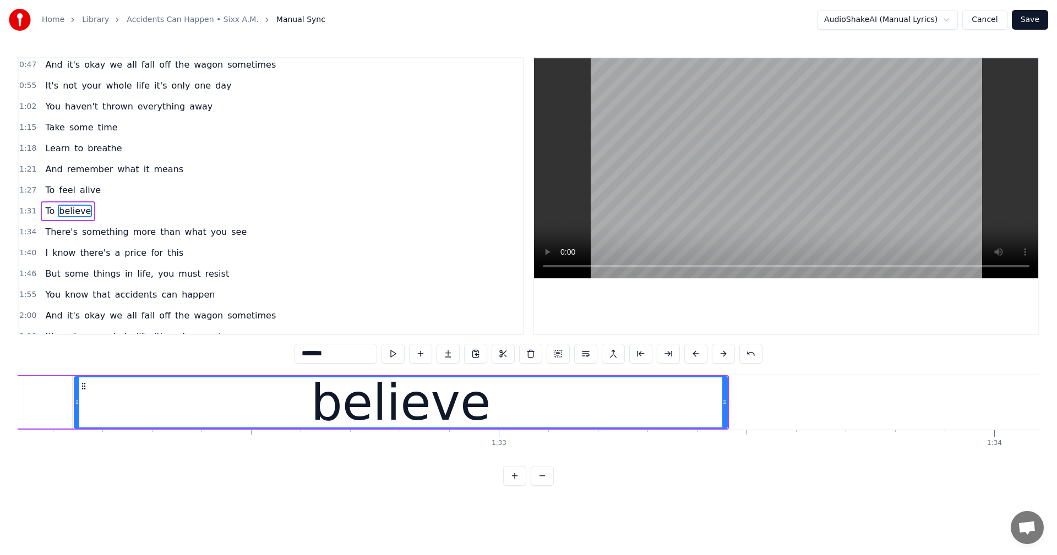
click at [230, 234] on span "see" at bounding box center [239, 232] width 18 height 13
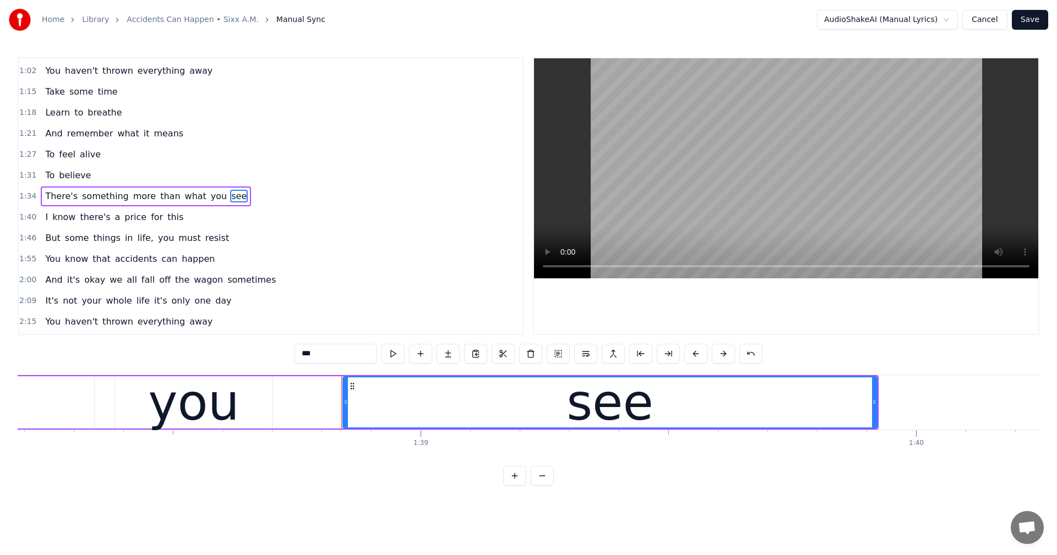
scroll to position [0, 48899]
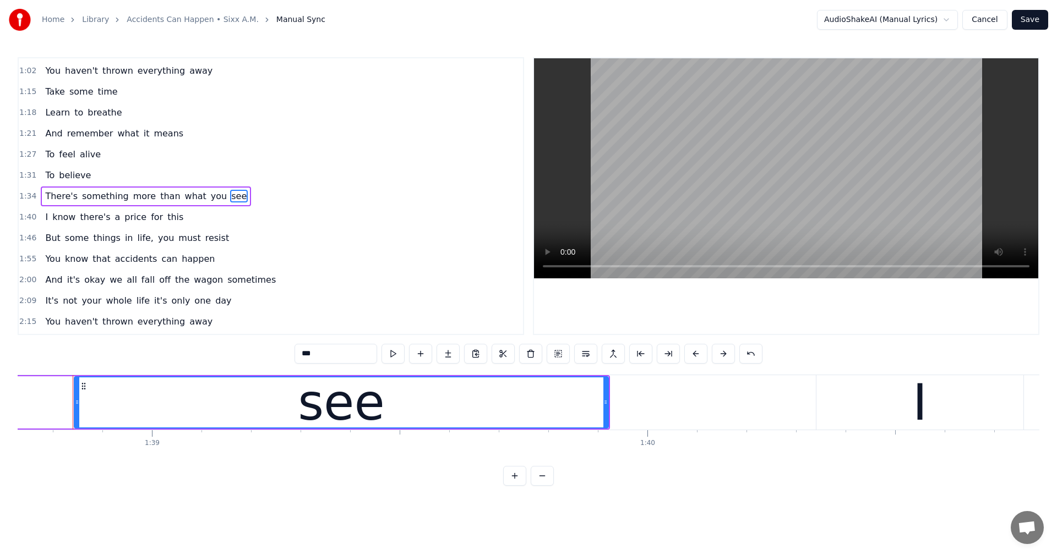
click at [166, 217] on span "this" at bounding box center [175, 217] width 18 height 13
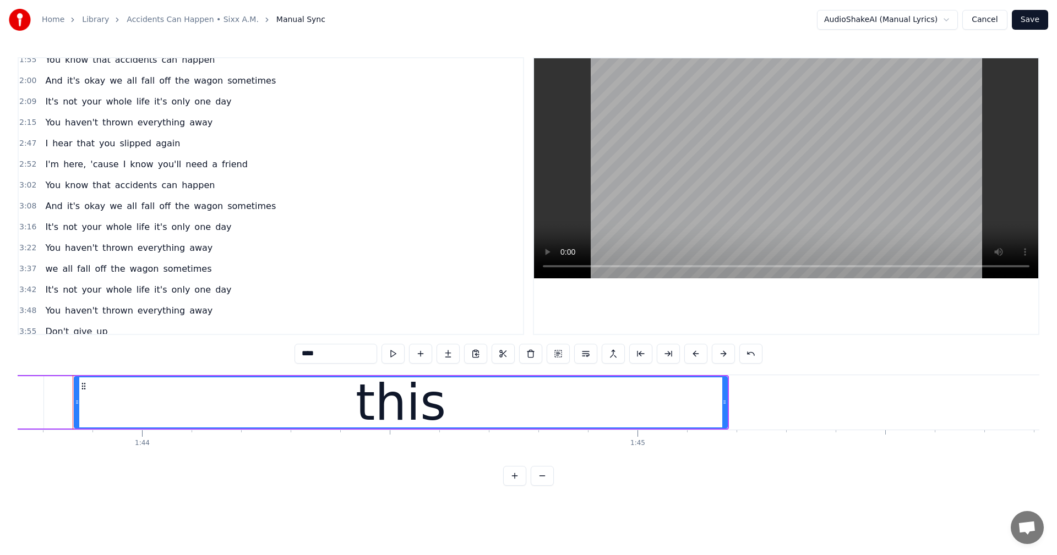
scroll to position [456, 0]
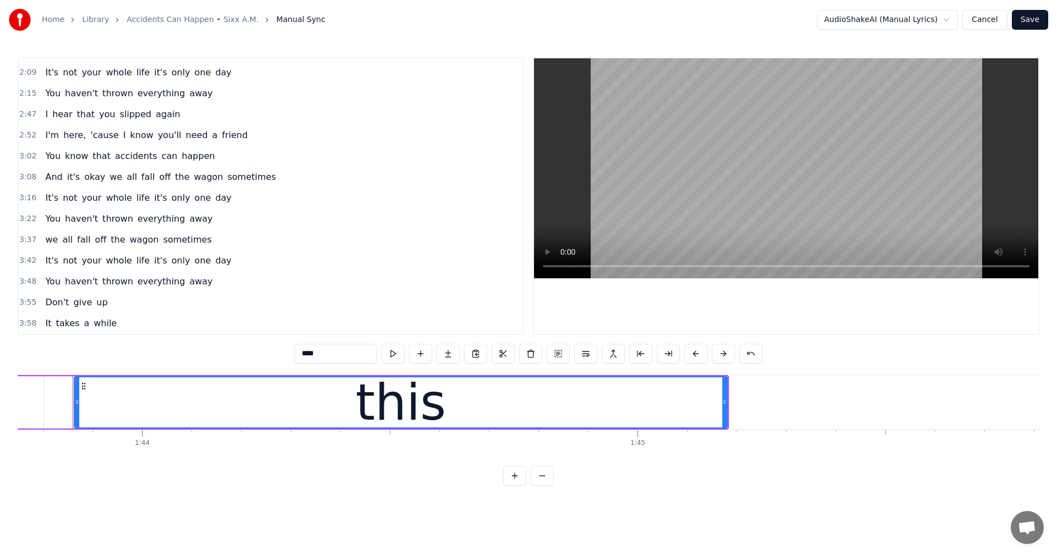
click at [188, 223] on span "away" at bounding box center [200, 218] width 25 height 13
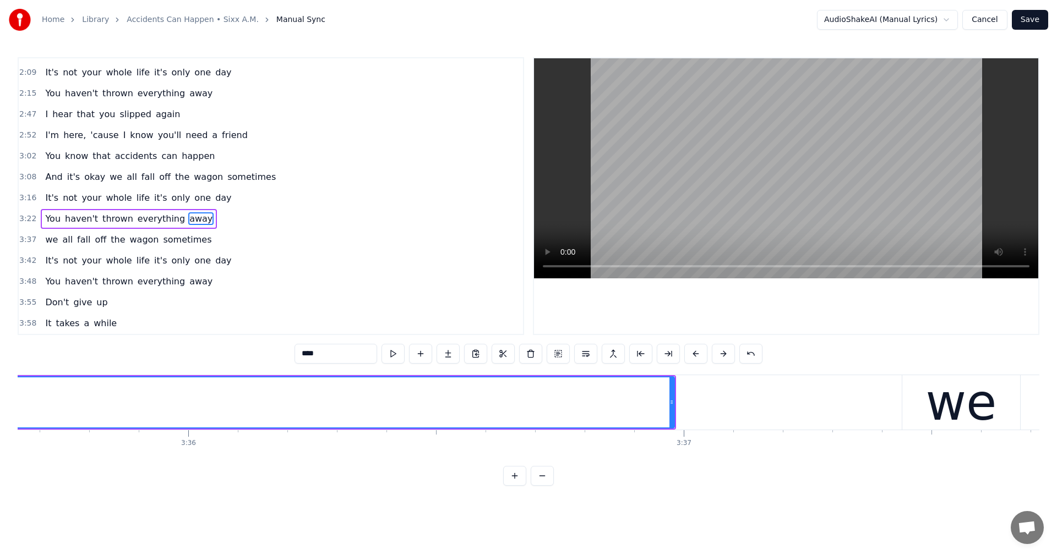
scroll to position [0, 106878]
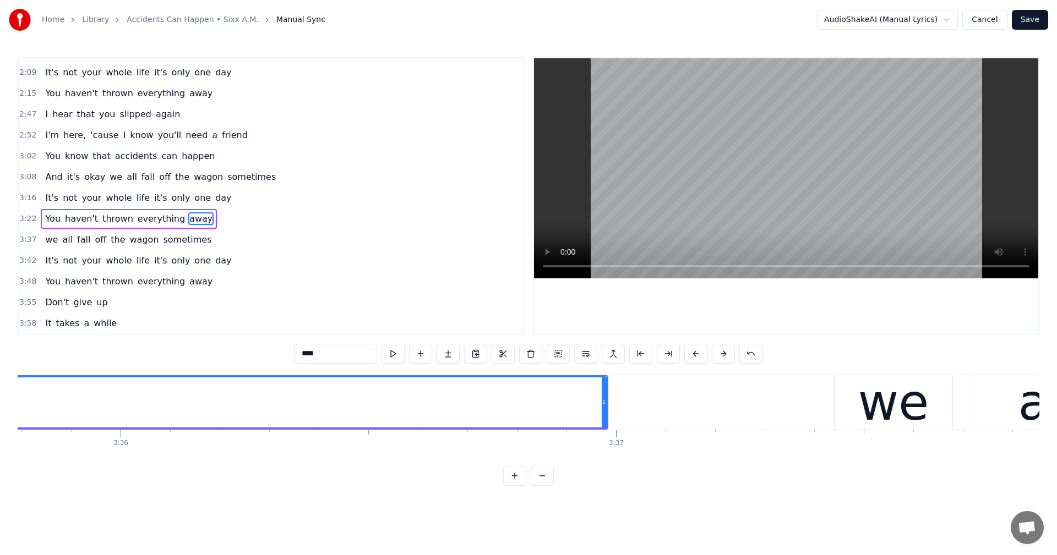
click at [184, 239] on span "sometimes" at bounding box center [187, 239] width 51 height 13
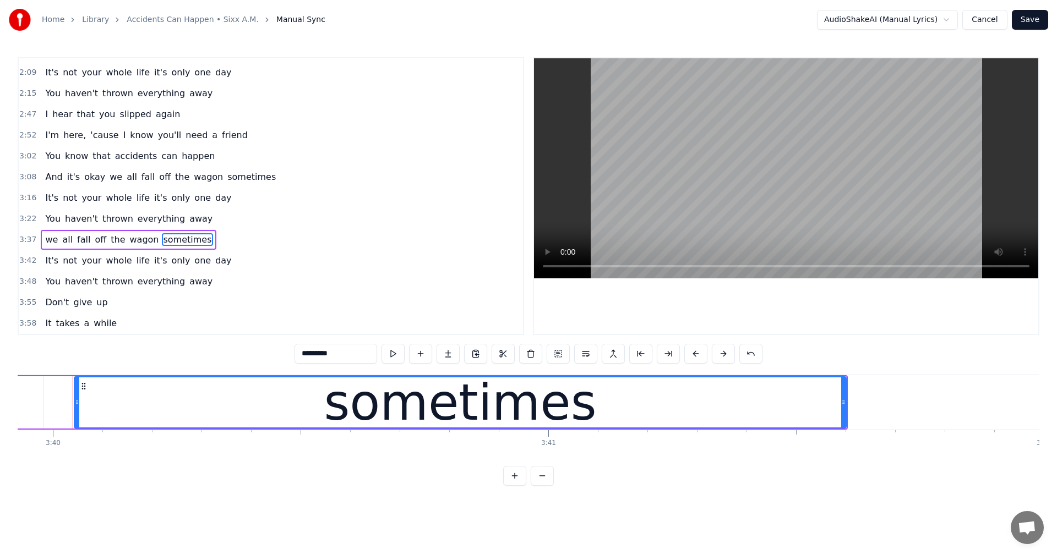
click at [188, 218] on span "away" at bounding box center [200, 218] width 25 height 13
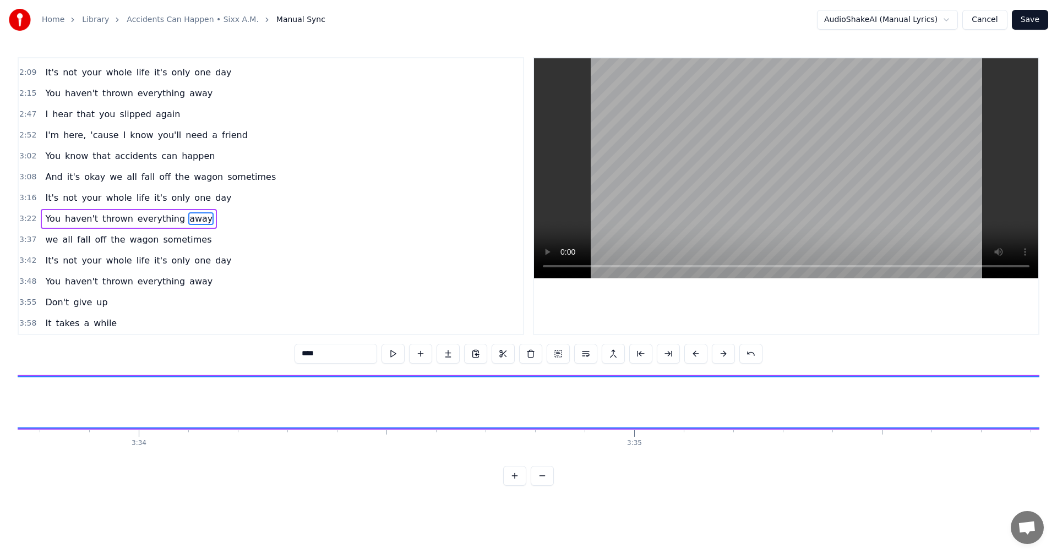
scroll to position [0, 105601]
click at [666, 356] on button at bounding box center [668, 354] width 23 height 20
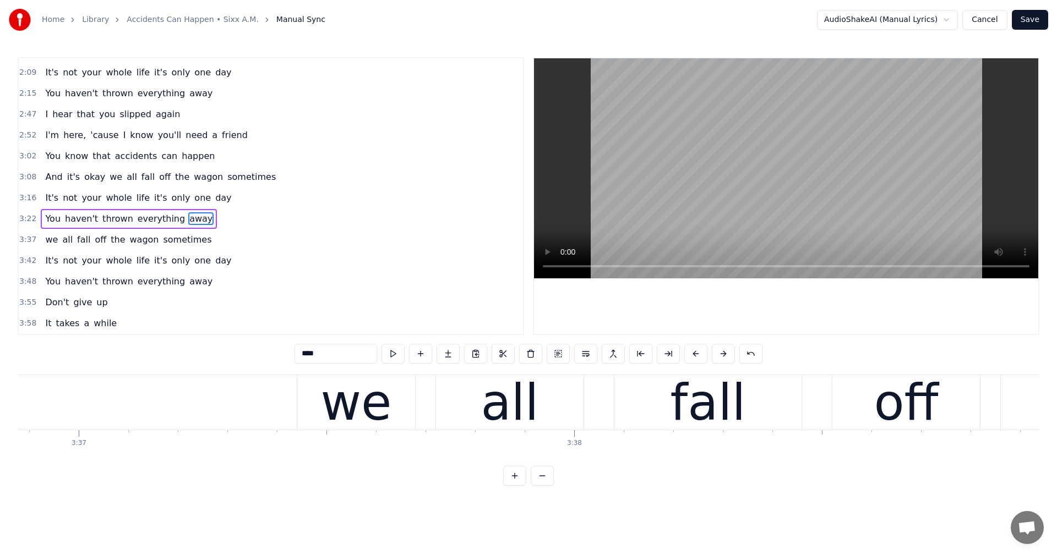
scroll to position [0, 107214]
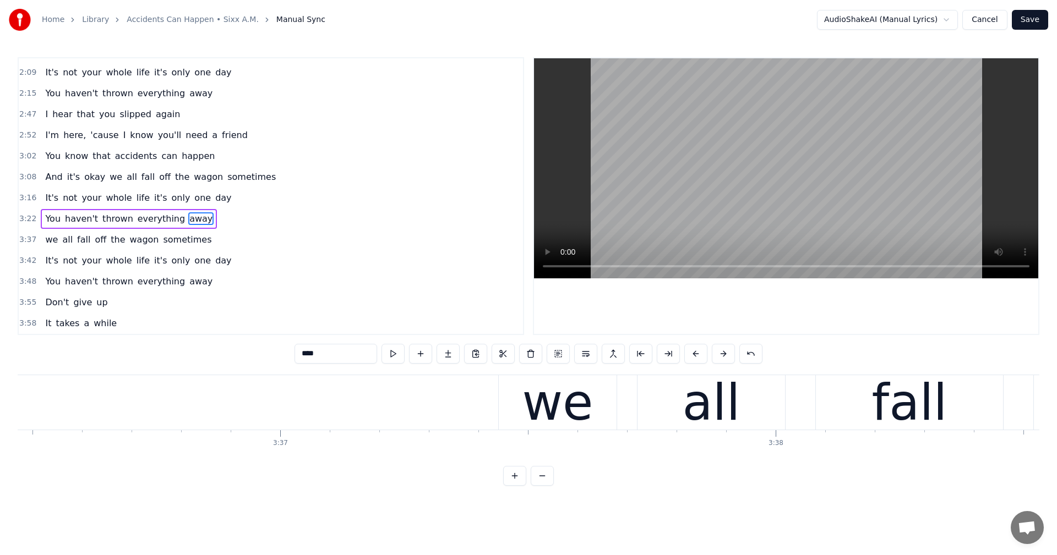
click at [162, 240] on span "sometimes" at bounding box center [187, 239] width 51 height 13
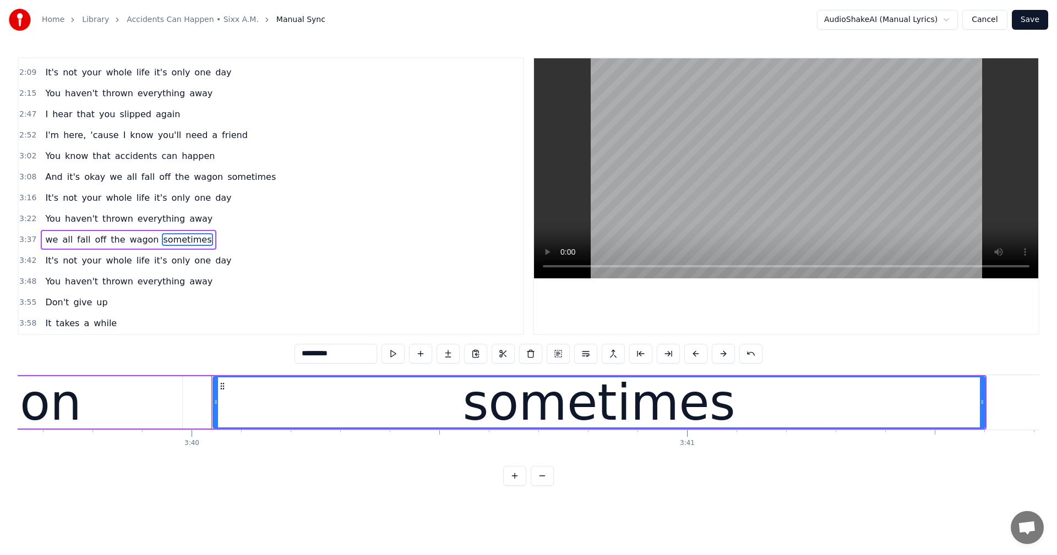
scroll to position [0, 108927]
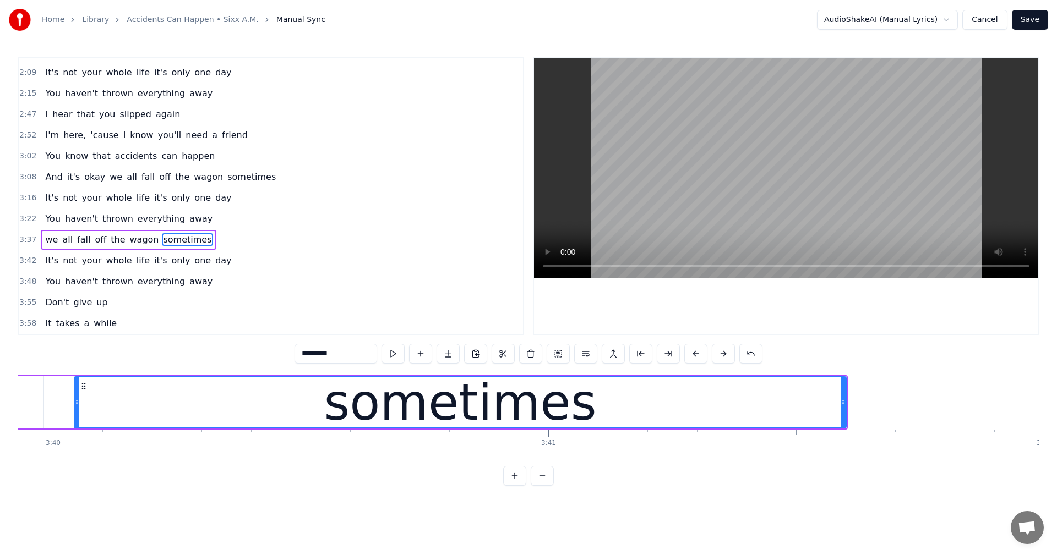
click at [214, 265] on span "day" at bounding box center [223, 260] width 18 height 13
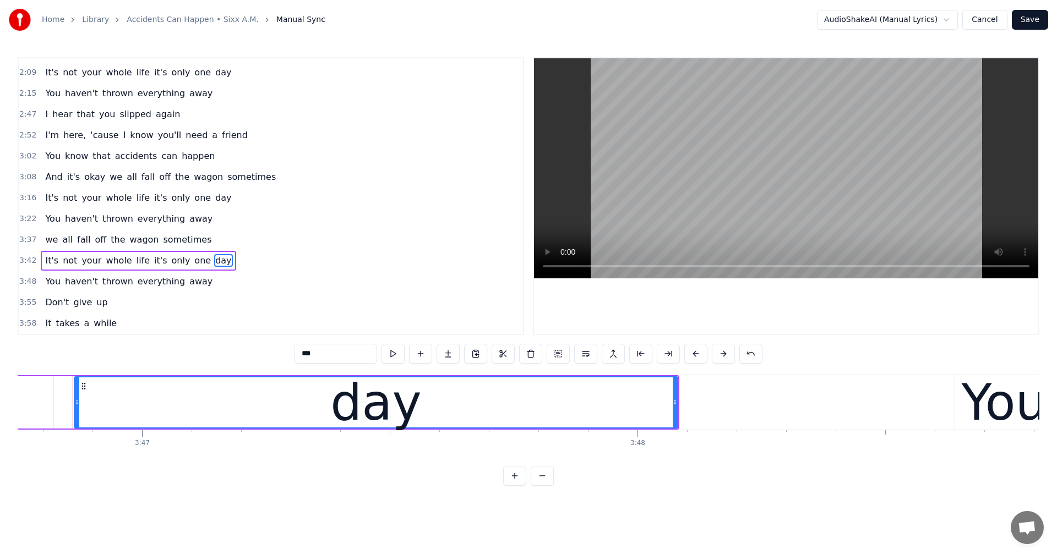
click at [188, 285] on span "away" at bounding box center [200, 281] width 25 height 13
type input "****"
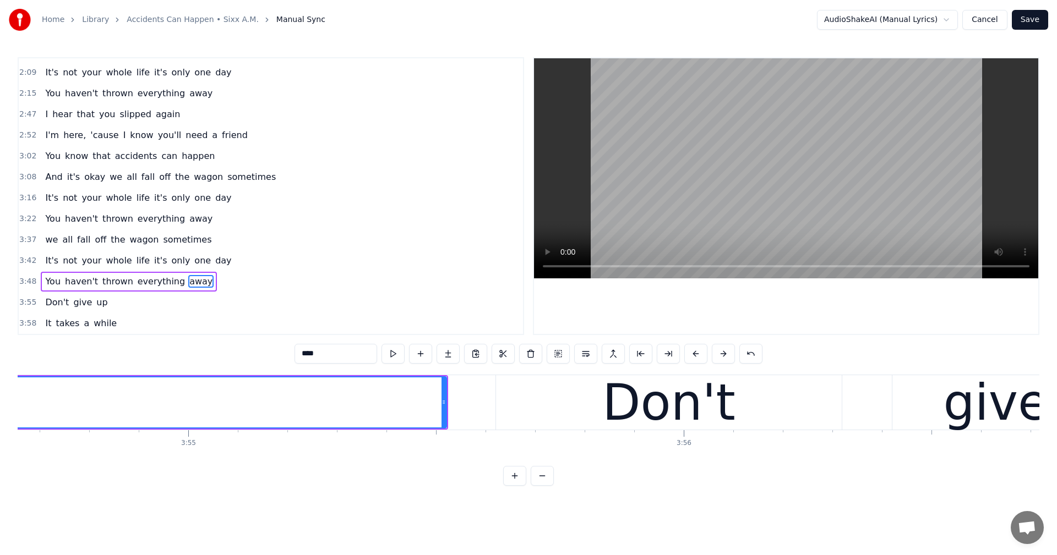
scroll to position [0, 115683]
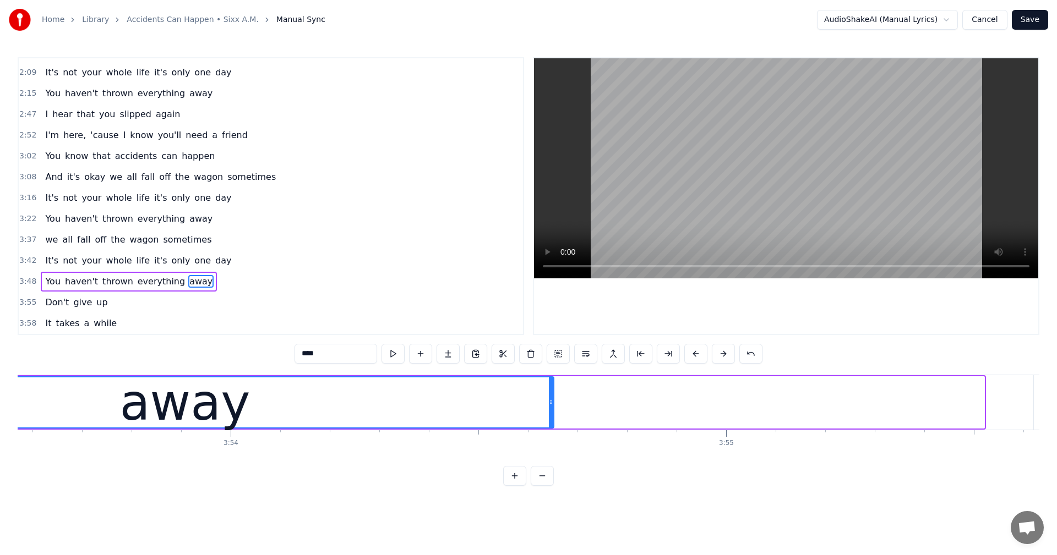
drag, startPoint x: 982, startPoint y: 401, endPoint x: 551, endPoint y: 414, distance: 430.5
click at [551, 414] on div at bounding box center [551, 403] width 4 height 50
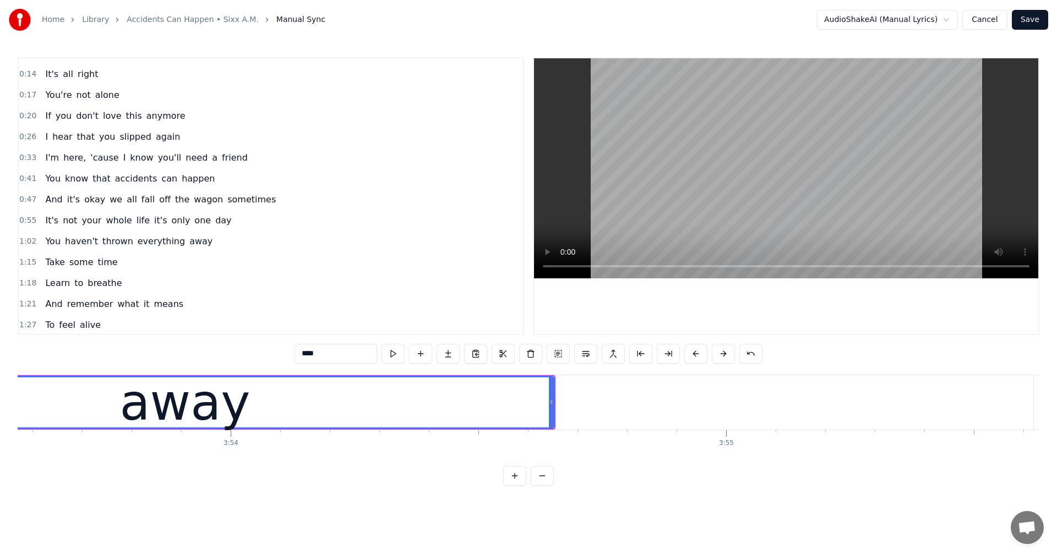
scroll to position [16, 0]
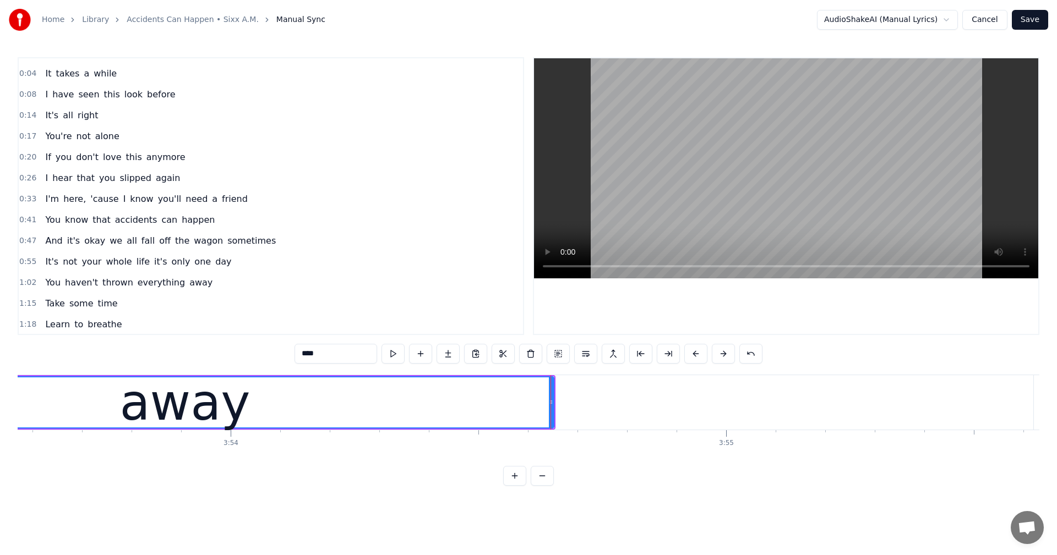
click at [1040, 20] on button "Save" at bounding box center [1029, 20] width 36 height 20
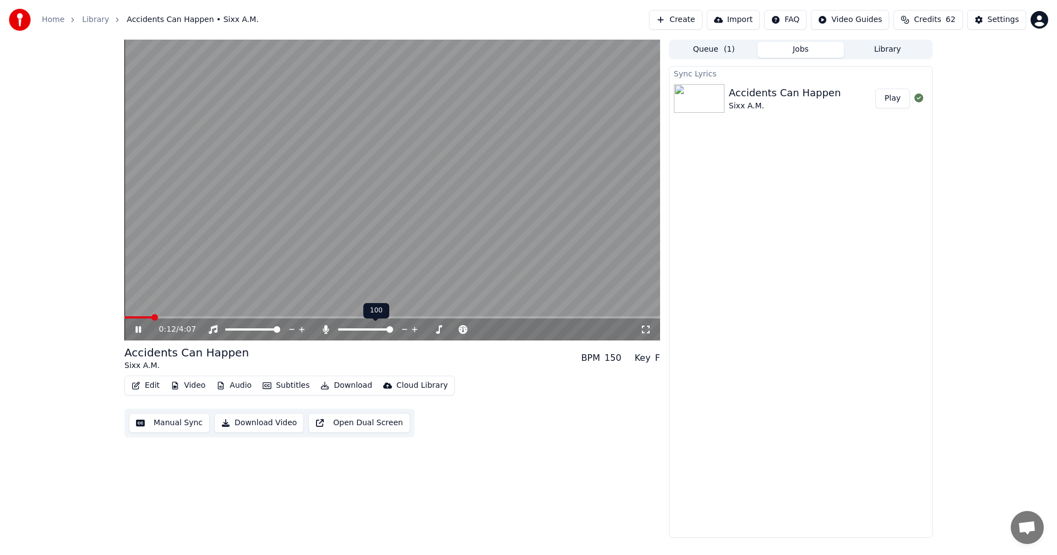
click at [323, 330] on icon at bounding box center [325, 329] width 6 height 9
click at [323, 330] on icon at bounding box center [325, 329] width 11 height 9
click at [157, 420] on button "Manual Sync" at bounding box center [169, 423] width 81 height 20
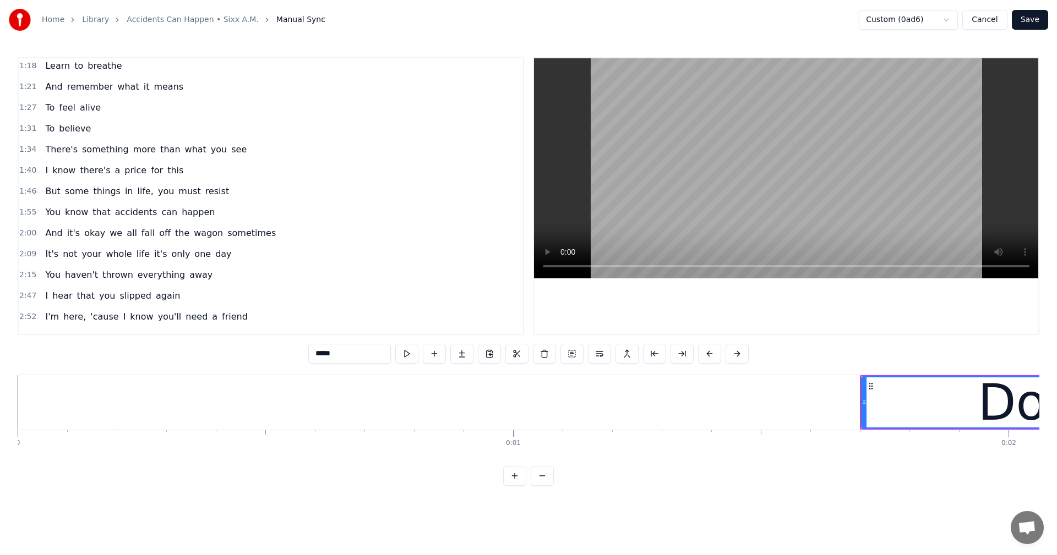
scroll to position [275, 0]
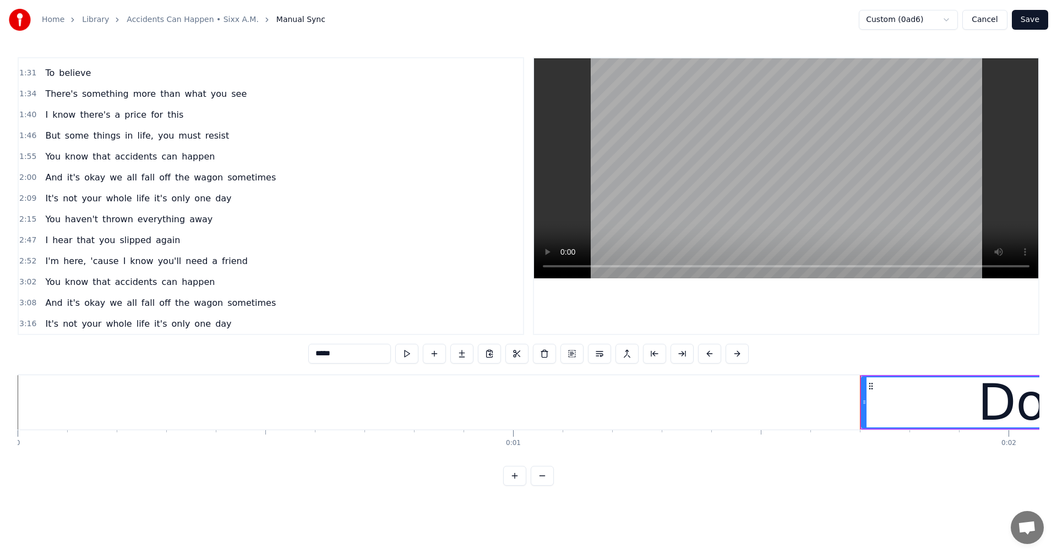
click at [48, 259] on span "I'm" at bounding box center [52, 261] width 16 height 13
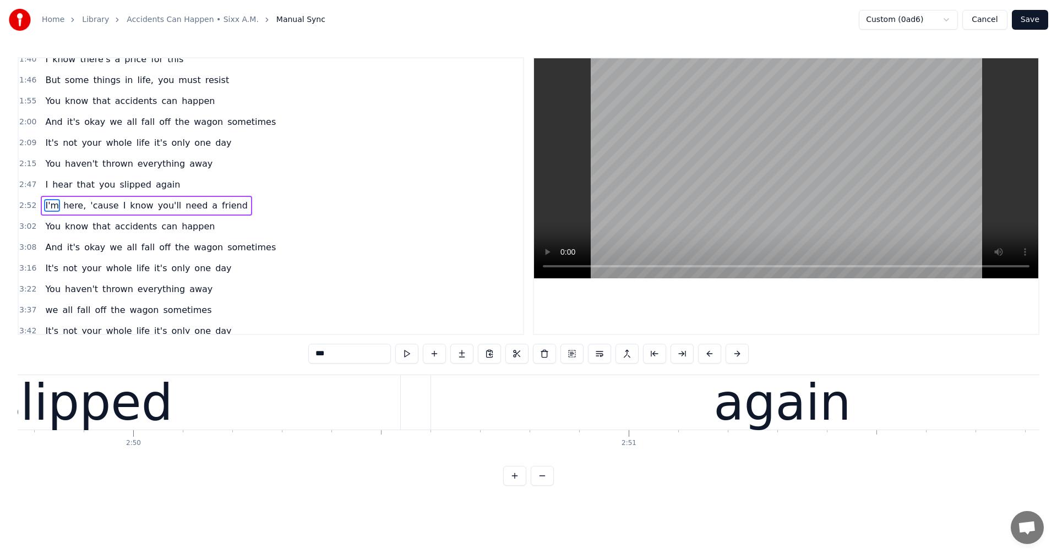
scroll to position [0, 85292]
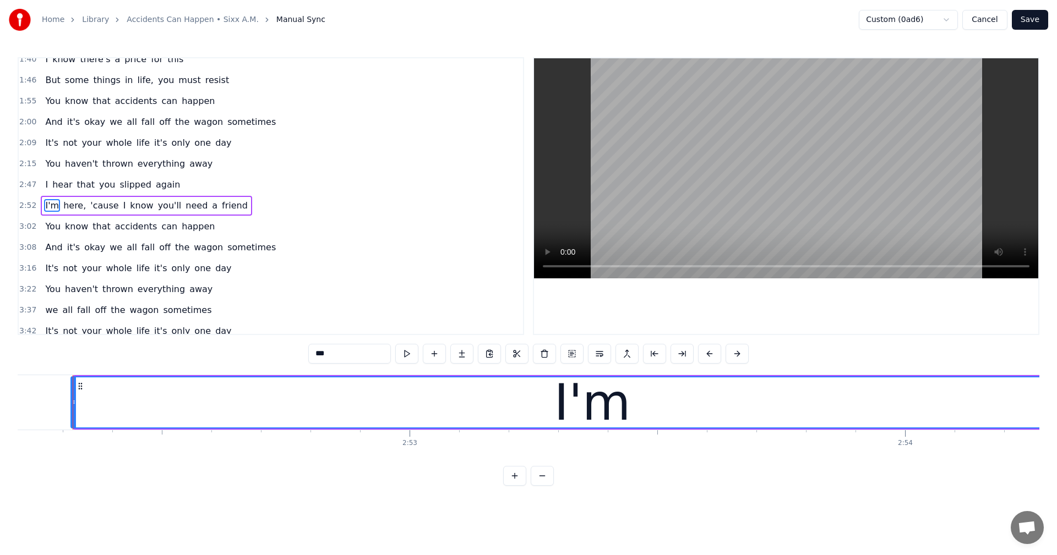
drag, startPoint x: 79, startPoint y: 402, endPoint x: 75, endPoint y: 387, distance: 15.2
click at [75, 387] on div at bounding box center [74, 403] width 4 height 50
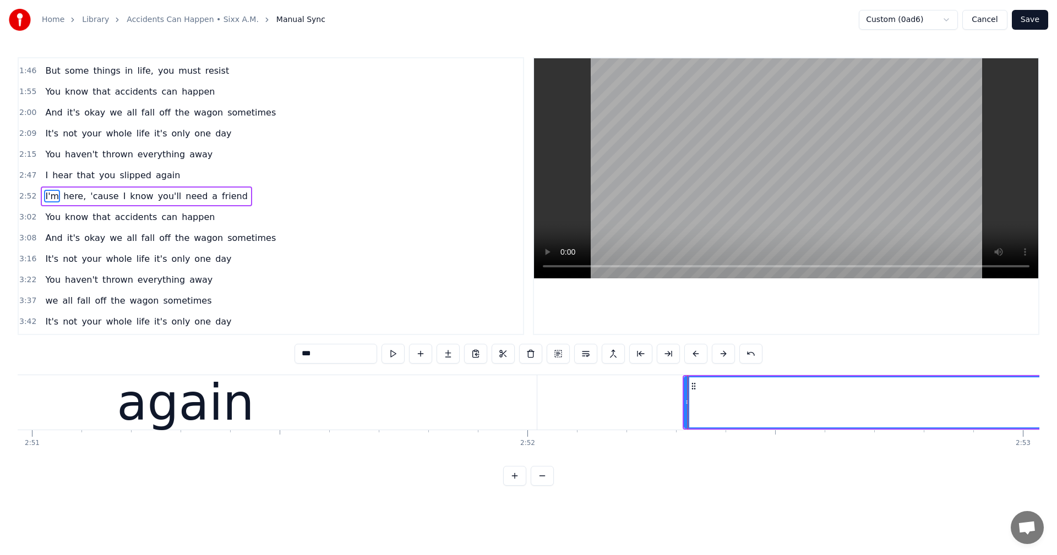
scroll to position [0, 84676]
click at [537, 398] on div "again" at bounding box center [189, 402] width 702 height 54
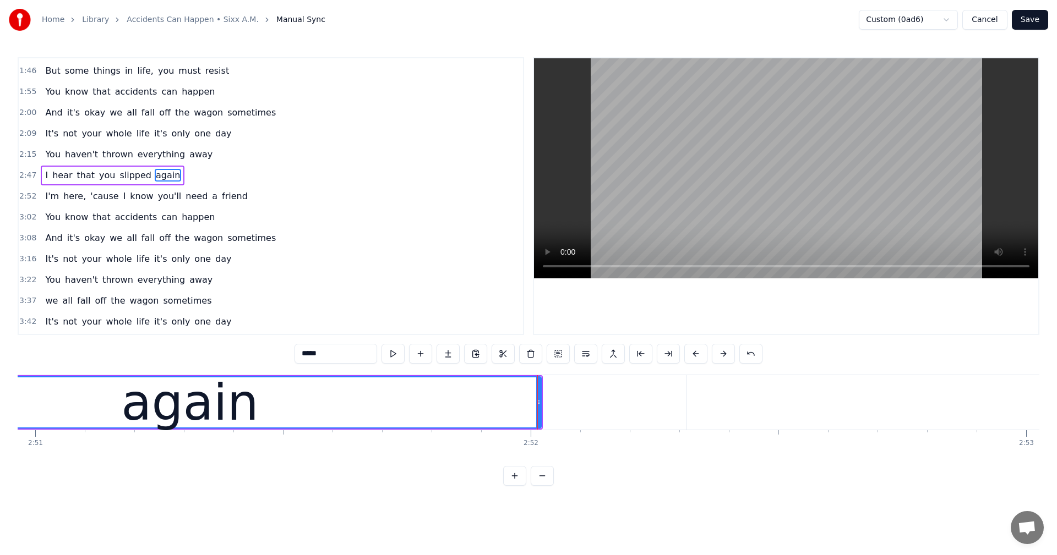
scroll to position [374, 0]
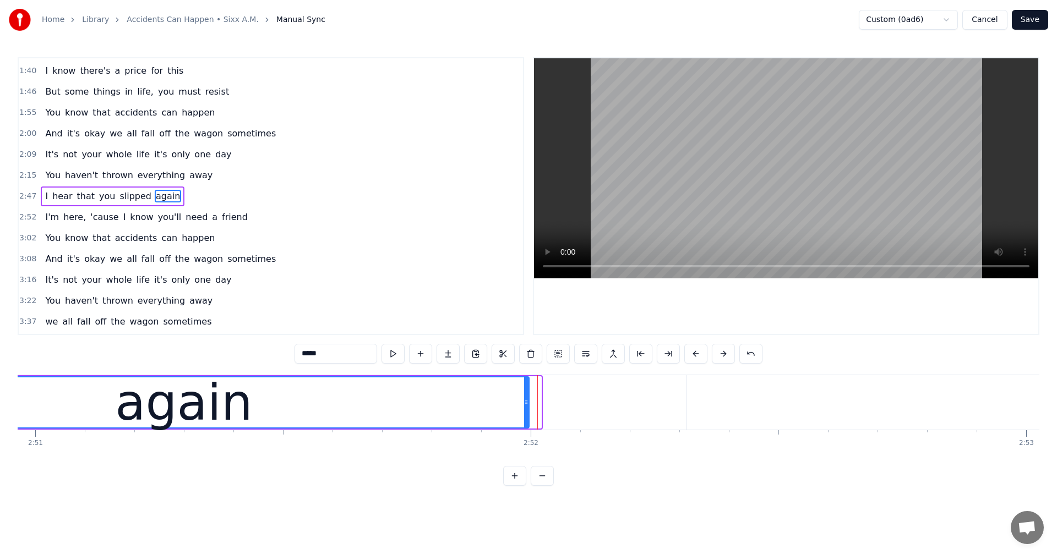
drag, startPoint x: 539, startPoint y: 398, endPoint x: 525, endPoint y: 402, distance: 14.3
click at [525, 402] on icon at bounding box center [526, 402] width 4 height 9
type input "***"
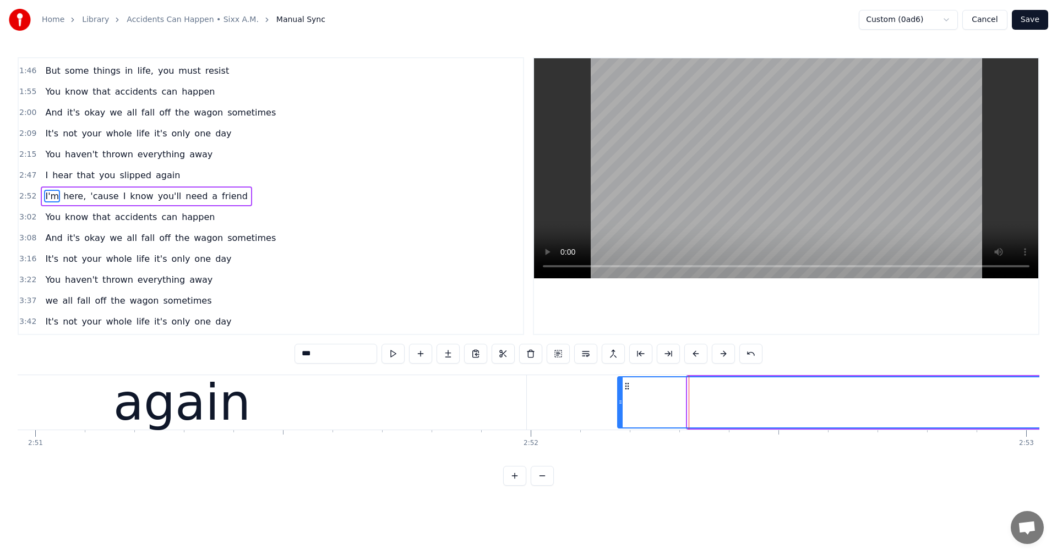
drag, startPoint x: 690, startPoint y: 399, endPoint x: 620, endPoint y: 400, distance: 69.9
click at [620, 400] on icon at bounding box center [620, 402] width 4 height 9
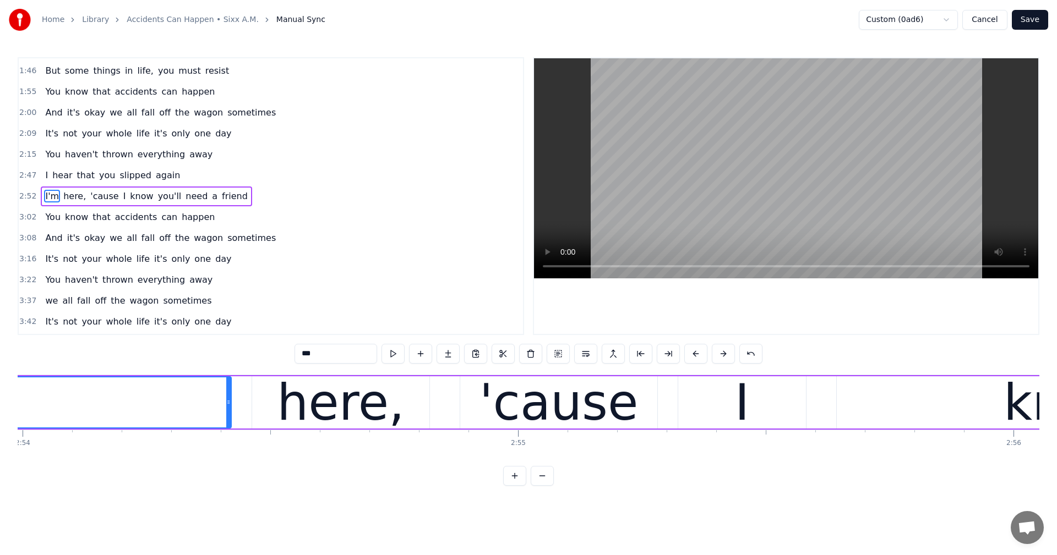
scroll to position [0, 85838]
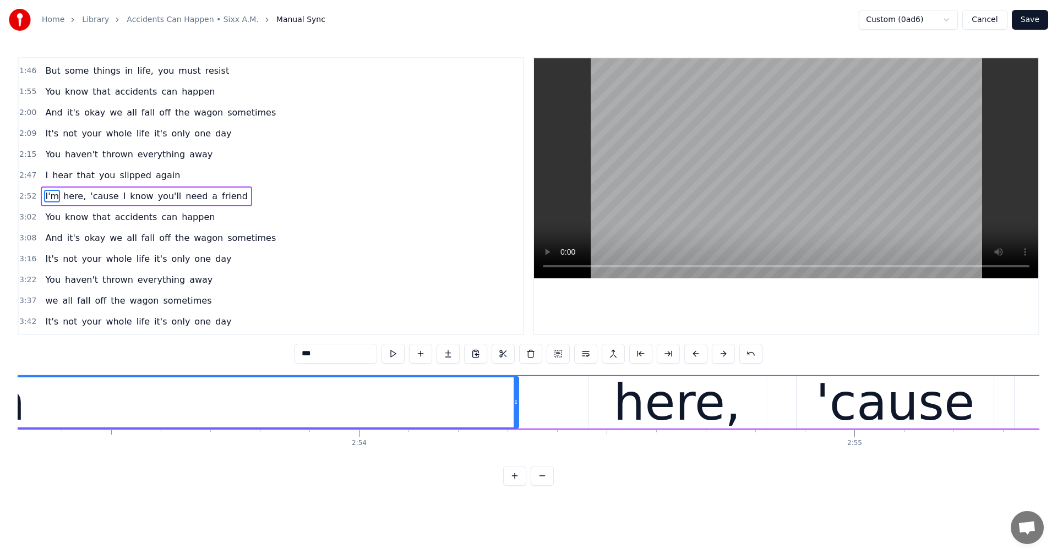
drag, startPoint x: 564, startPoint y: 398, endPoint x: 515, endPoint y: 428, distance: 57.3
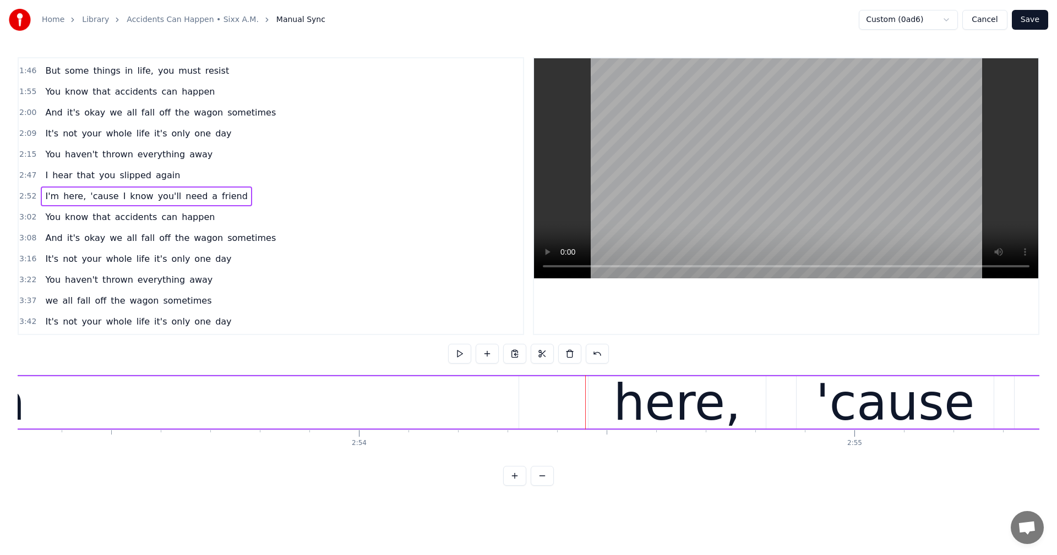
click at [605, 403] on div "here," at bounding box center [676, 402] width 177 height 52
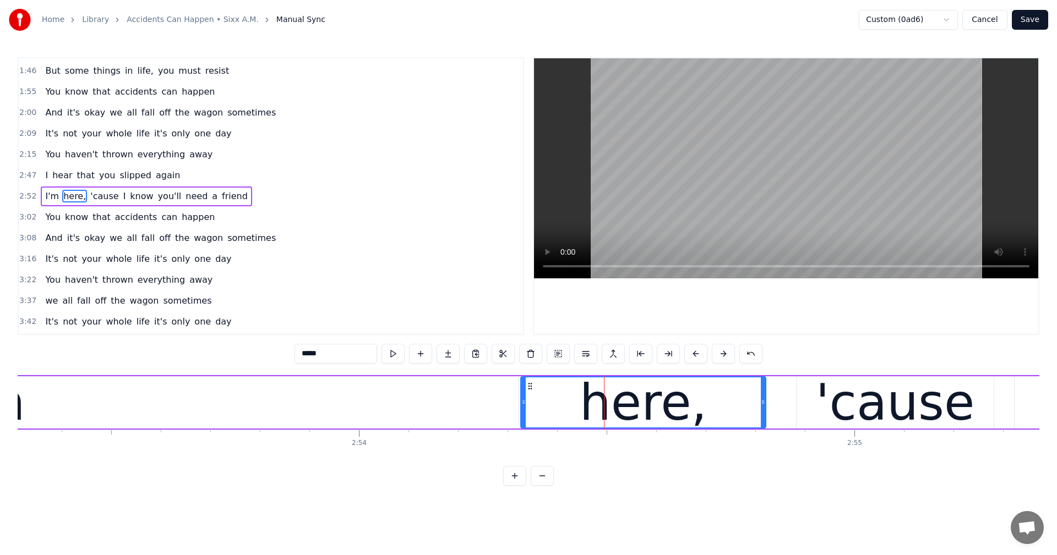
drag, startPoint x: 592, startPoint y: 401, endPoint x: 524, endPoint y: 411, distance: 68.4
click at [524, 411] on div at bounding box center [523, 403] width 4 height 50
click at [1029, 17] on button "Save" at bounding box center [1029, 20] width 36 height 20
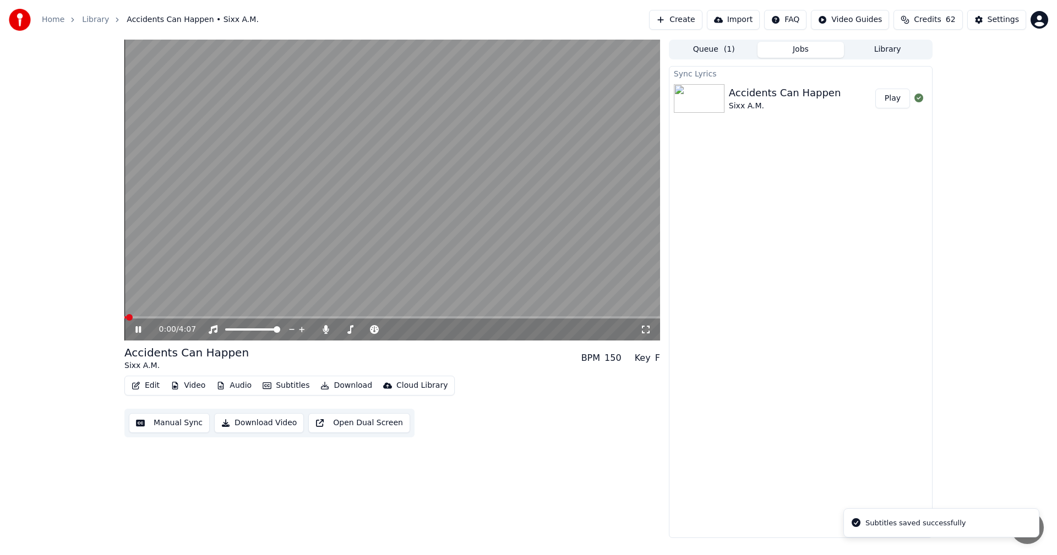
click at [377, 316] on span at bounding box center [391, 317] width 535 height 2
click at [409, 317] on span at bounding box center [391, 317] width 535 height 2
click at [438, 320] on div "2:12 / 4:07" at bounding box center [391, 330] width 535 height 22
click at [439, 316] on span at bounding box center [391, 317] width 535 height 2
click at [453, 317] on span at bounding box center [453, 317] width 7 height 7
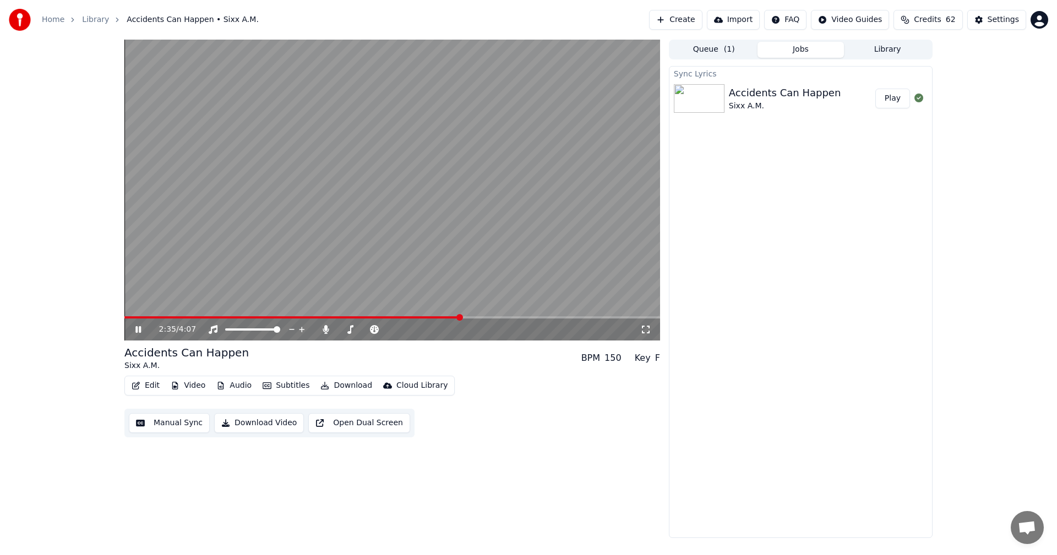
click at [460, 318] on span at bounding box center [459, 317] width 7 height 7
click at [471, 317] on span at bounding box center [467, 317] width 7 height 7
click at [483, 318] on span at bounding box center [391, 317] width 535 height 2
click at [139, 326] on icon at bounding box center [146, 329] width 26 height 9
click at [162, 433] on button "Manual Sync" at bounding box center [169, 423] width 81 height 20
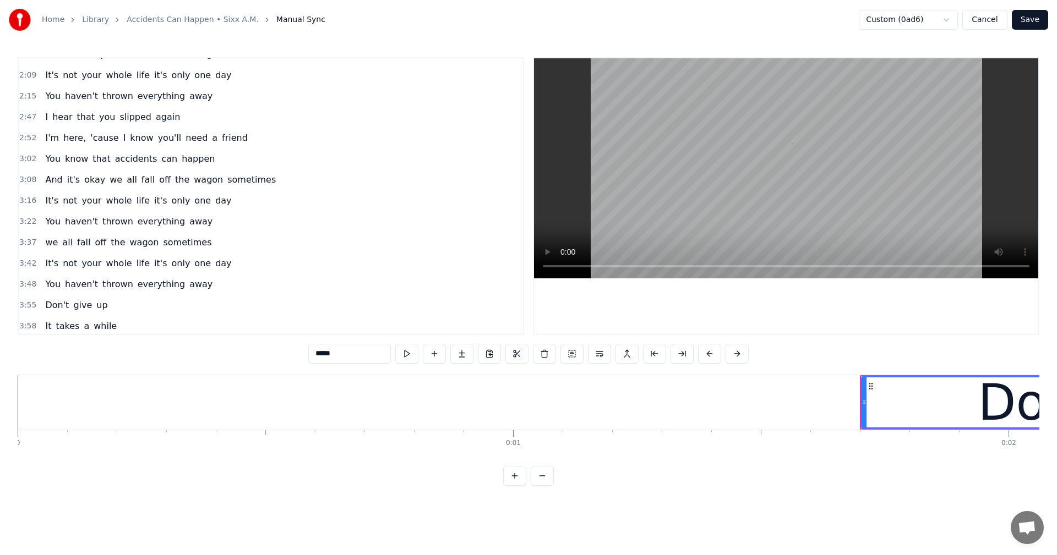
scroll to position [456, 0]
click at [45, 135] on span "I'm" at bounding box center [52, 135] width 16 height 13
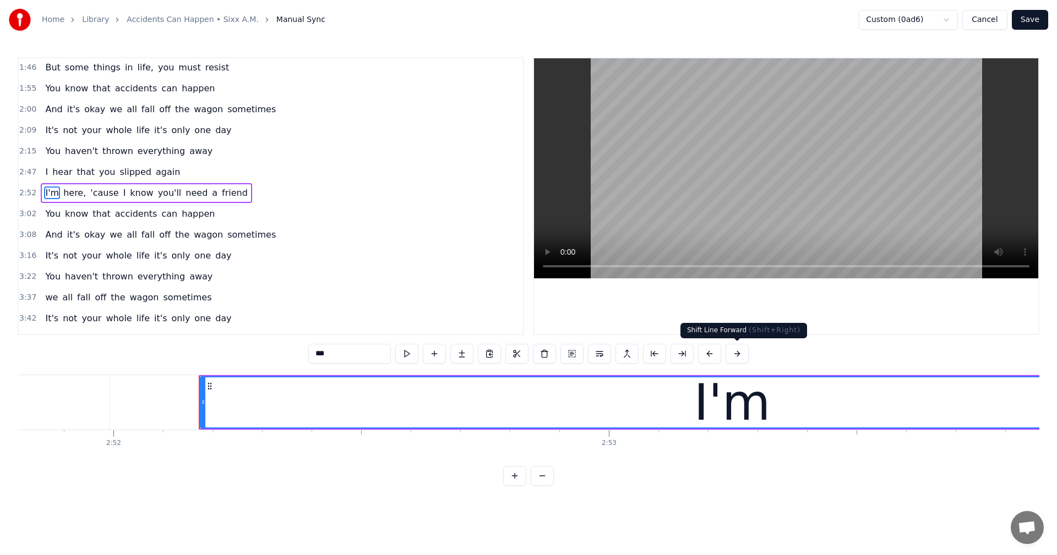
scroll to position [0, 85219]
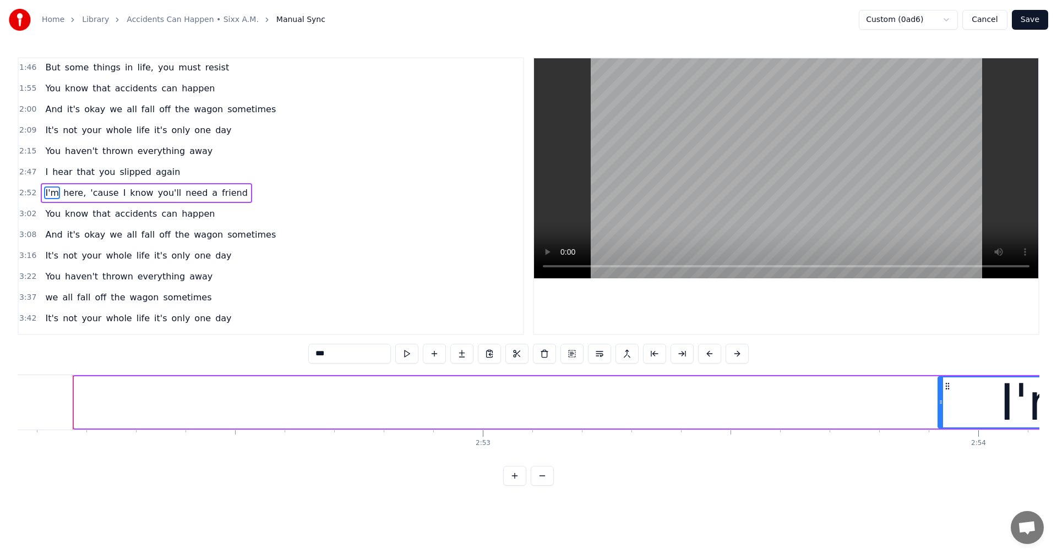
drag, startPoint x: 78, startPoint y: 397, endPoint x: 941, endPoint y: 406, distance: 863.5
click at [941, 406] on div at bounding box center [940, 403] width 4 height 50
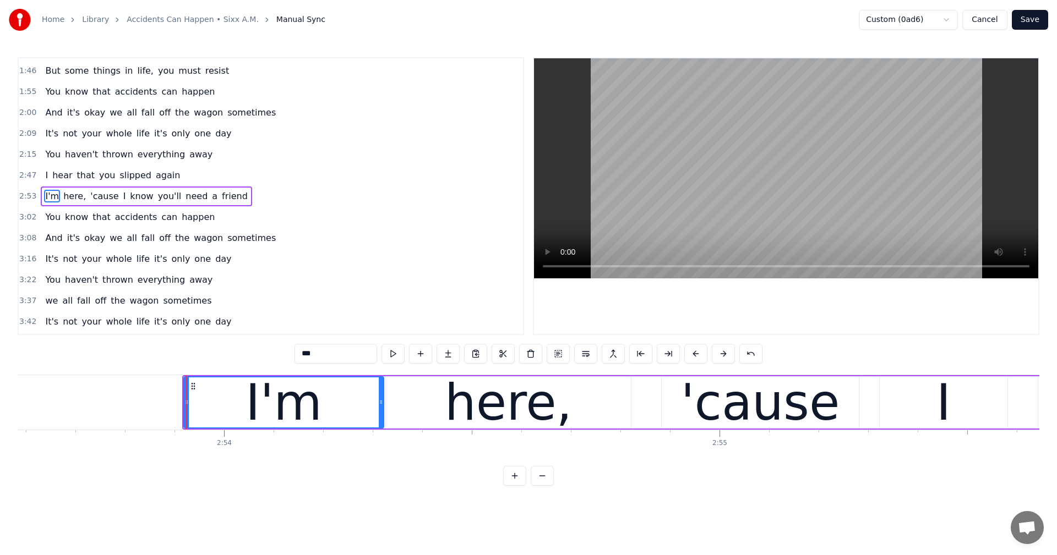
scroll to position [0, 85838]
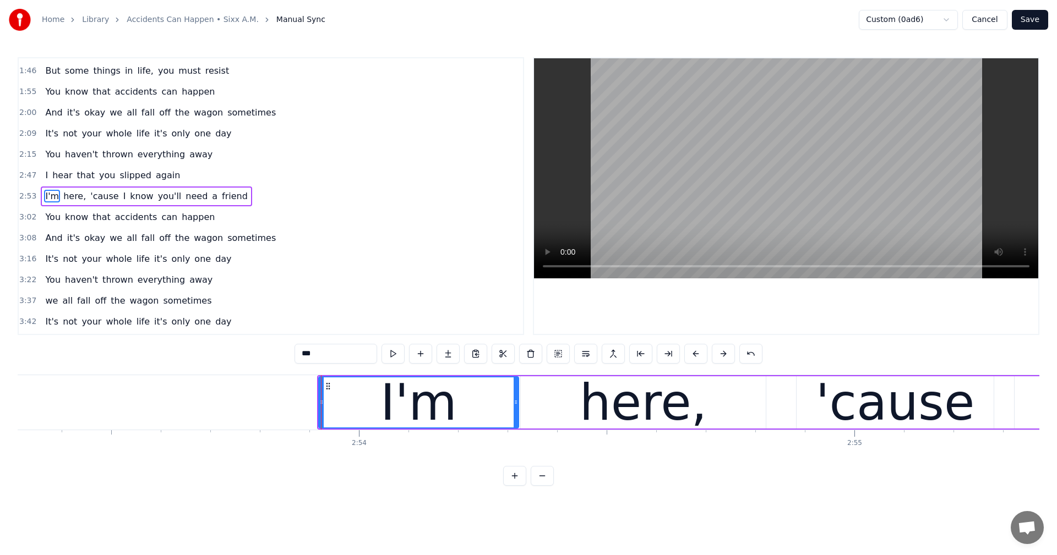
click at [524, 398] on div "here," at bounding box center [643, 402] width 245 height 52
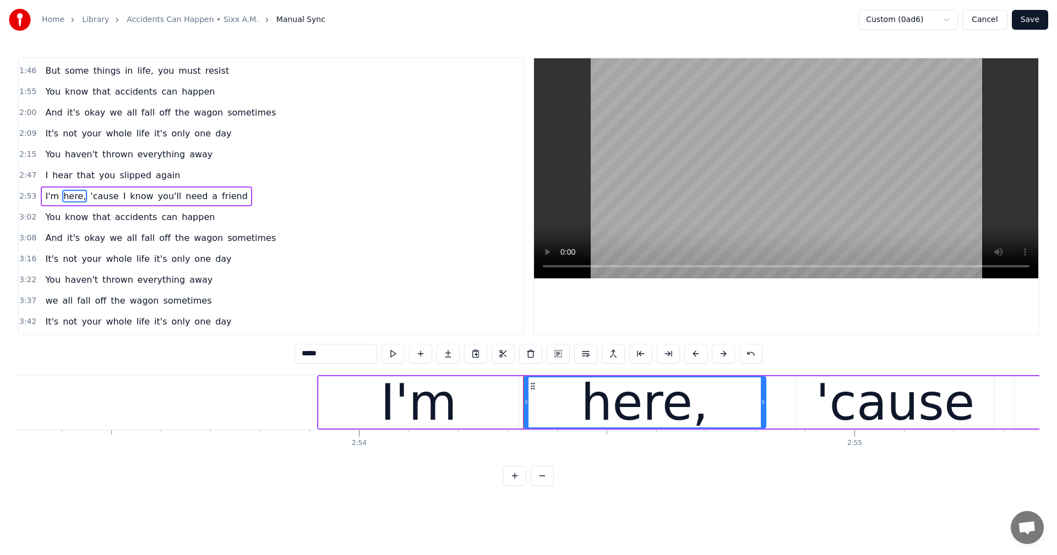
drag, startPoint x: 525, startPoint y: 400, endPoint x: 528, endPoint y: 411, distance: 10.8
click at [528, 411] on div at bounding box center [526, 403] width 4 height 50
click at [330, 400] on div "I'm" at bounding box center [419, 402] width 200 height 52
type input "***"
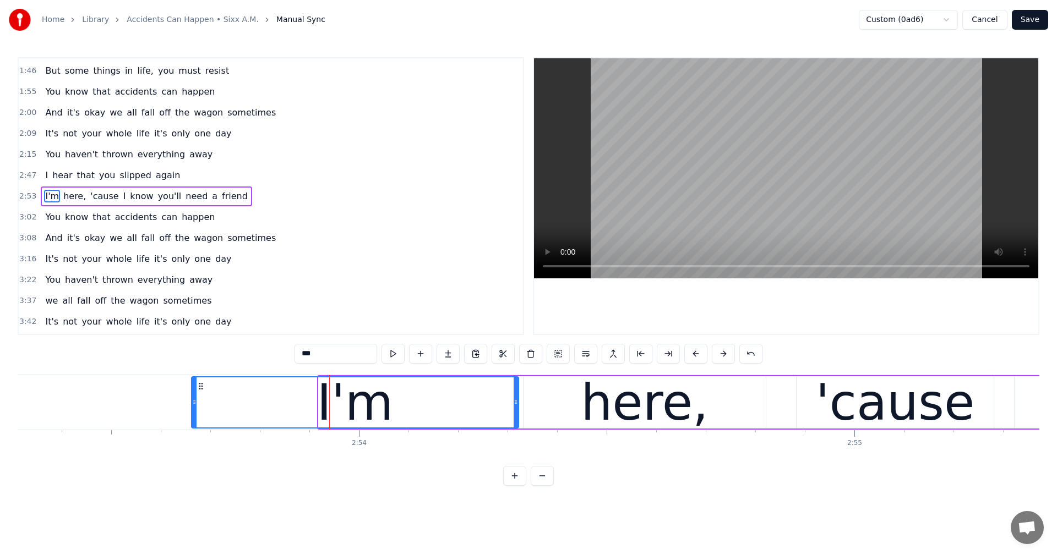
drag, startPoint x: 320, startPoint y: 400, endPoint x: 193, endPoint y: 401, distance: 127.1
click at [193, 401] on icon at bounding box center [194, 402] width 4 height 9
drag, startPoint x: 193, startPoint y: 401, endPoint x: 193, endPoint y: 413, distance: 12.1
click at [193, 413] on div at bounding box center [194, 403] width 4 height 50
click at [1031, 15] on button "Save" at bounding box center [1029, 20] width 36 height 20
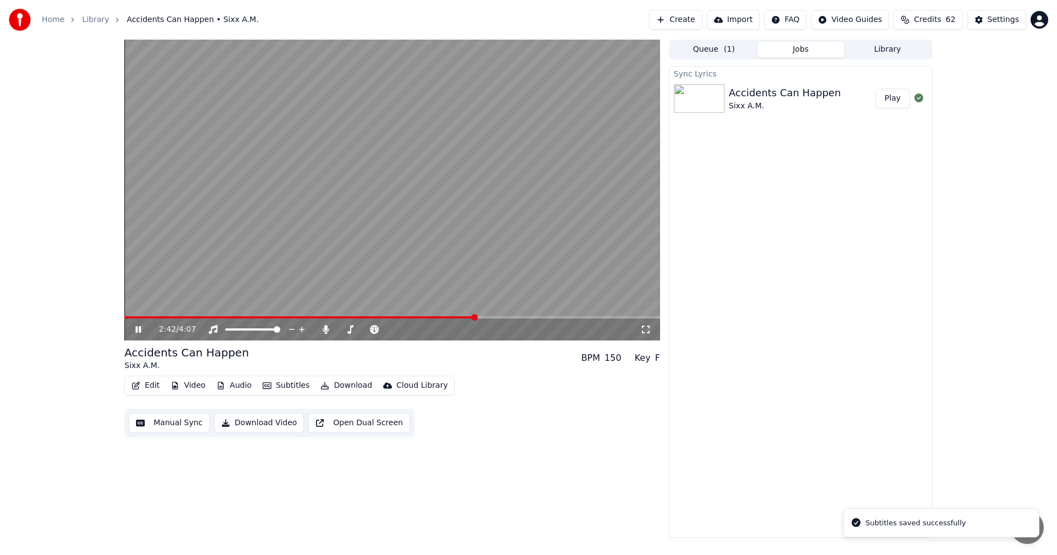
click at [475, 318] on span at bounding box center [391, 317] width 535 height 2
click at [490, 318] on span at bounding box center [391, 317] width 535 height 2
click at [474, 319] on div "2:49 / 4:07" at bounding box center [391, 330] width 535 height 22
click at [325, 325] on icon at bounding box center [325, 329] width 11 height 9
click at [137, 329] on icon at bounding box center [138, 329] width 6 height 7
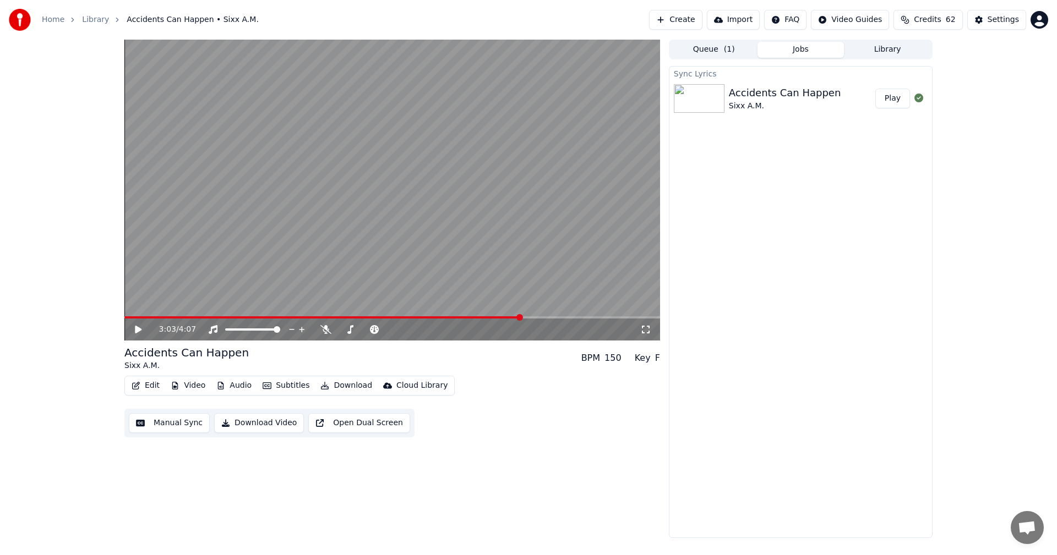
click at [349, 386] on button "Download" at bounding box center [346, 385] width 61 height 15
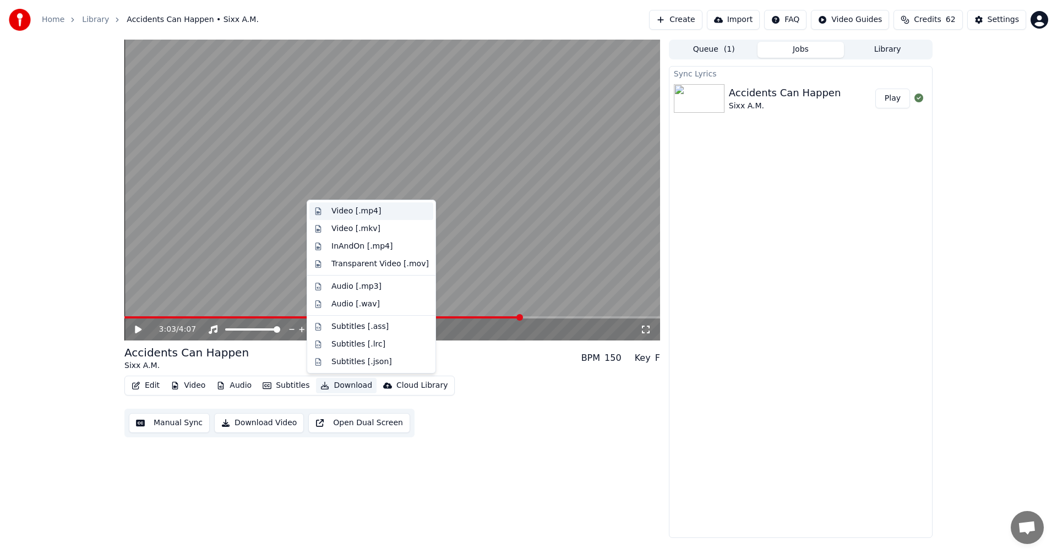
click at [371, 212] on div "Video [.mp4]" at bounding box center [356, 211] width 50 height 11
